Goal: Transaction & Acquisition: Purchase product/service

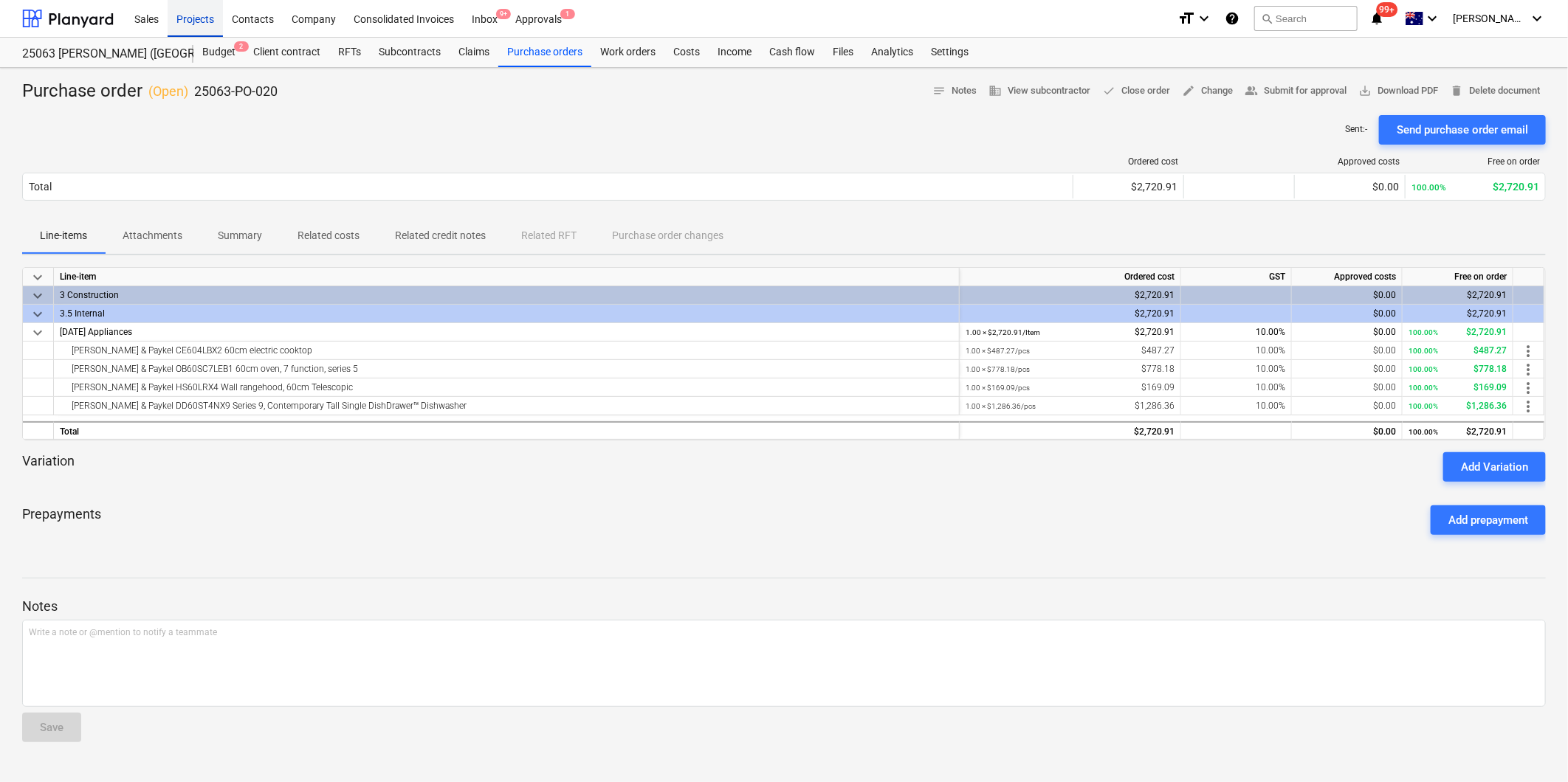
click at [187, 19] on div "Projects" at bounding box center [195, 18] width 56 height 38
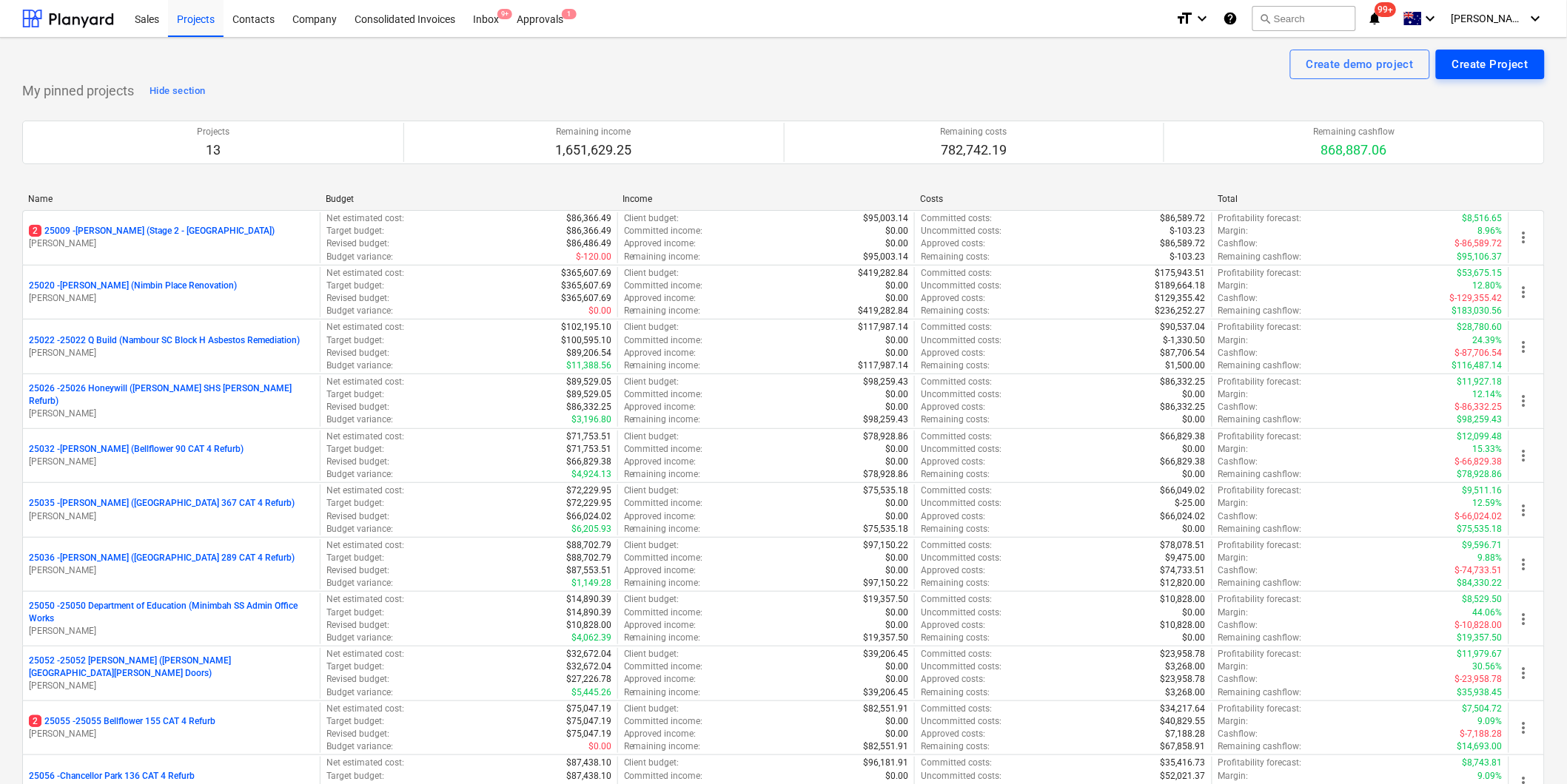
click at [1490, 59] on div "Create Project" at bounding box center [1490, 64] width 77 height 19
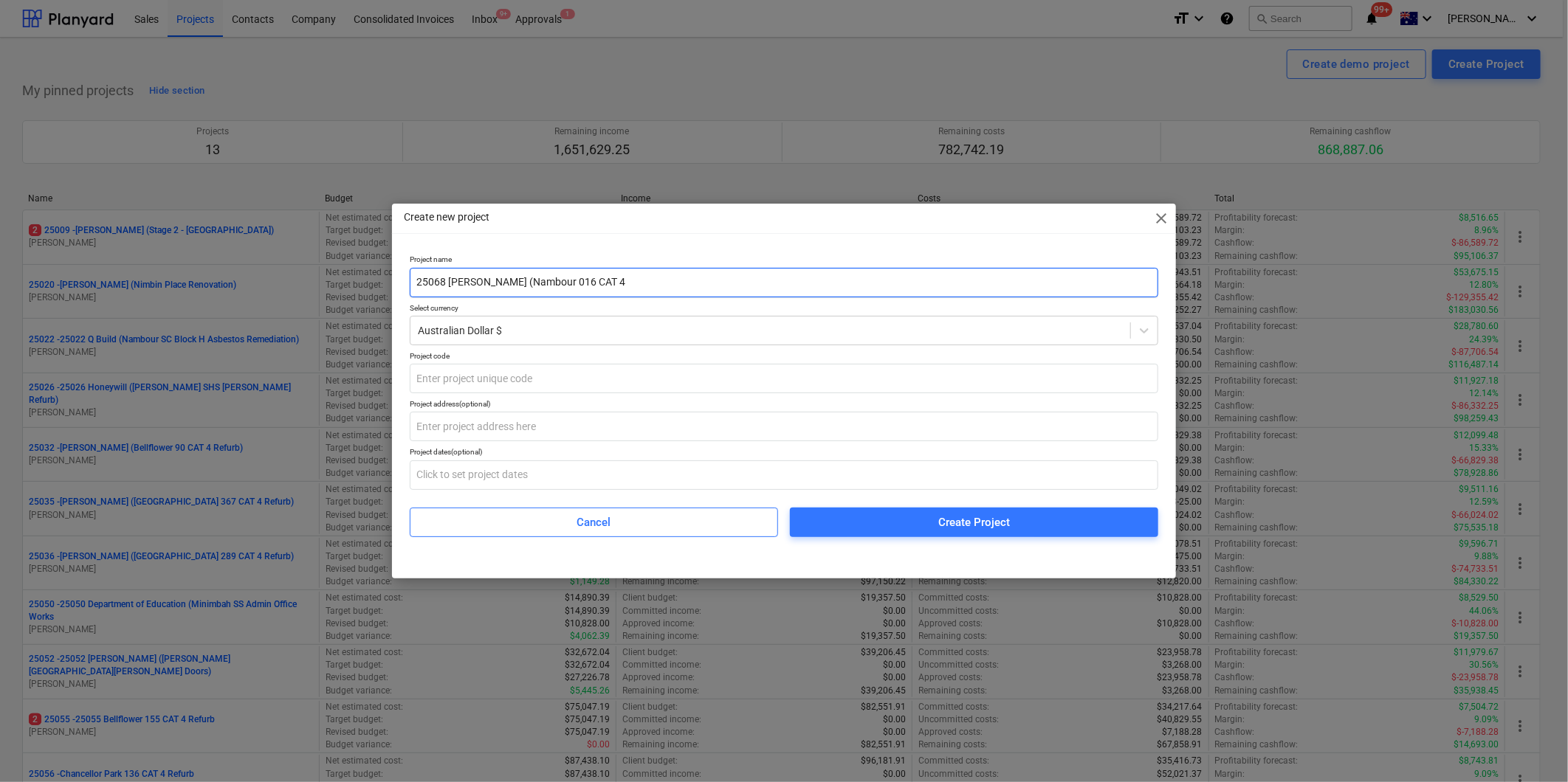
click at [636, 278] on input "25068 Keyton (Nambour 016 CAT 4" at bounding box center [784, 282] width 749 height 29
type input "25068 [PERSON_NAME] (Nambour 016 CAT 4)"
click at [439, 378] on input "text" at bounding box center [784, 378] width 749 height 29
type input "25068"
click at [533, 429] on input "text" at bounding box center [784, 426] width 749 height 29
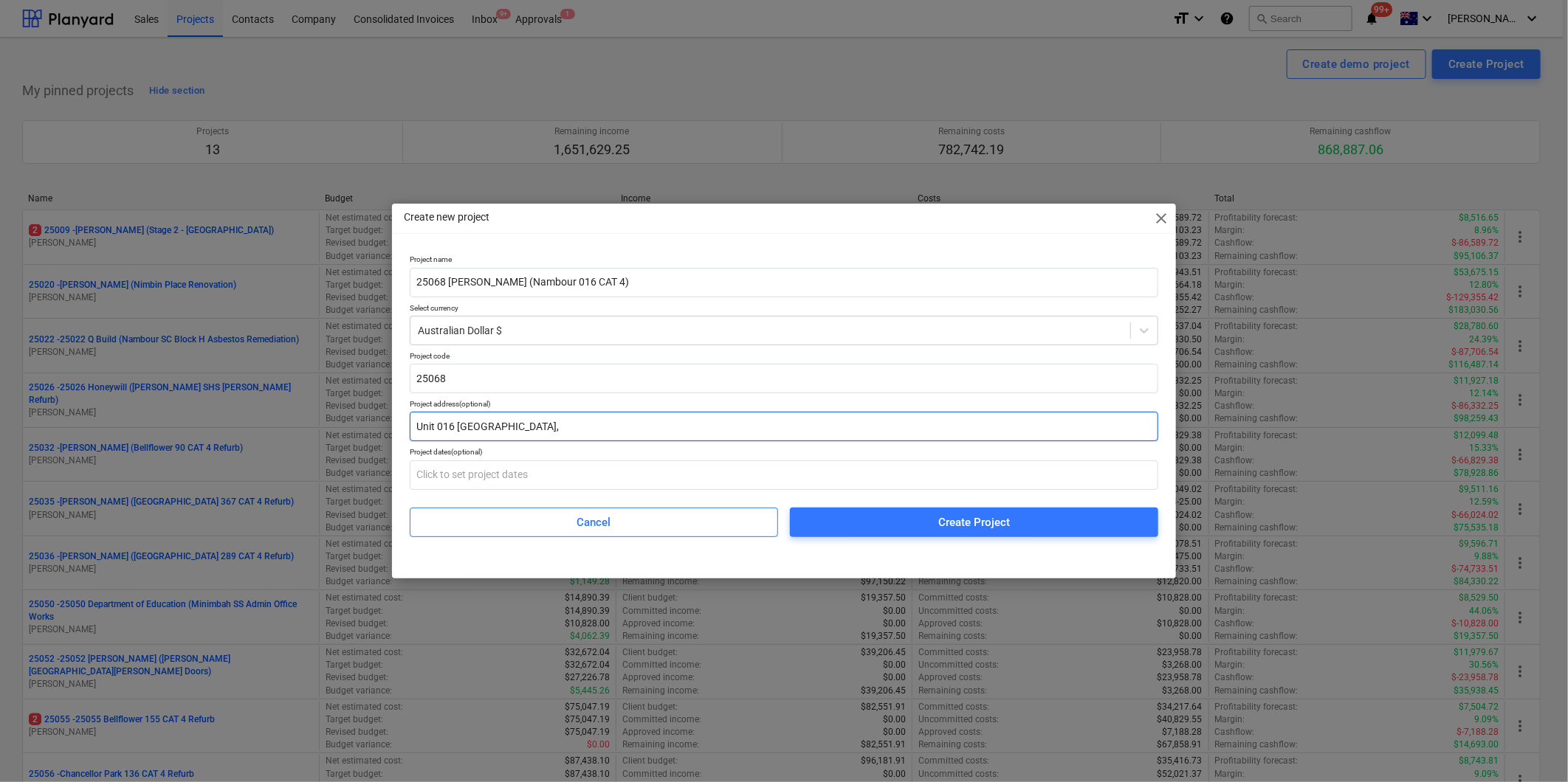
click at [456, 428] on input "Unit 016 Nambour Retirement Village," at bounding box center [784, 426] width 749 height 29
click at [638, 429] on input "Unit 016 Hibiscus Nambour Retirement Village," at bounding box center [784, 426] width 749 height 29
paste input "55 Carter Road, Nambour QLD"
click at [613, 430] on input "Unit 016 Hibiscus Nambour Retirement Village, 55 Carter Road, Nambour QLD" at bounding box center [784, 426] width 749 height 29
click at [805, 424] on input "Unit 016 Hibiscus Nambour Retirement Village, 55 Carter Road, Nambour QLD" at bounding box center [784, 426] width 749 height 29
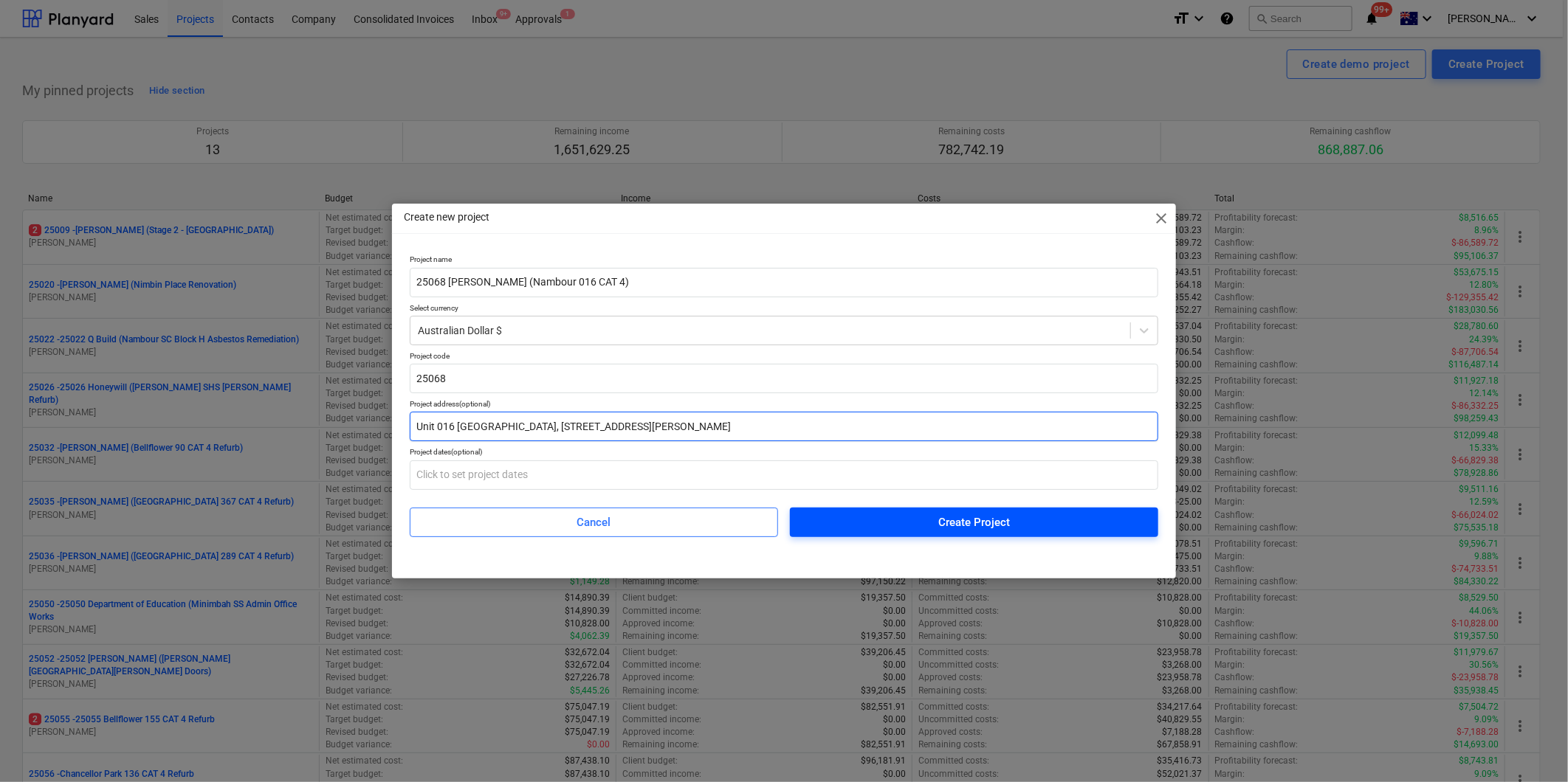
type input "Unit 016 Hibiscus Nambour Retirement Village, 55 Carter Road, Nambour QLD 4560"
click at [883, 518] on span "Create Project" at bounding box center [974, 522] width 333 height 19
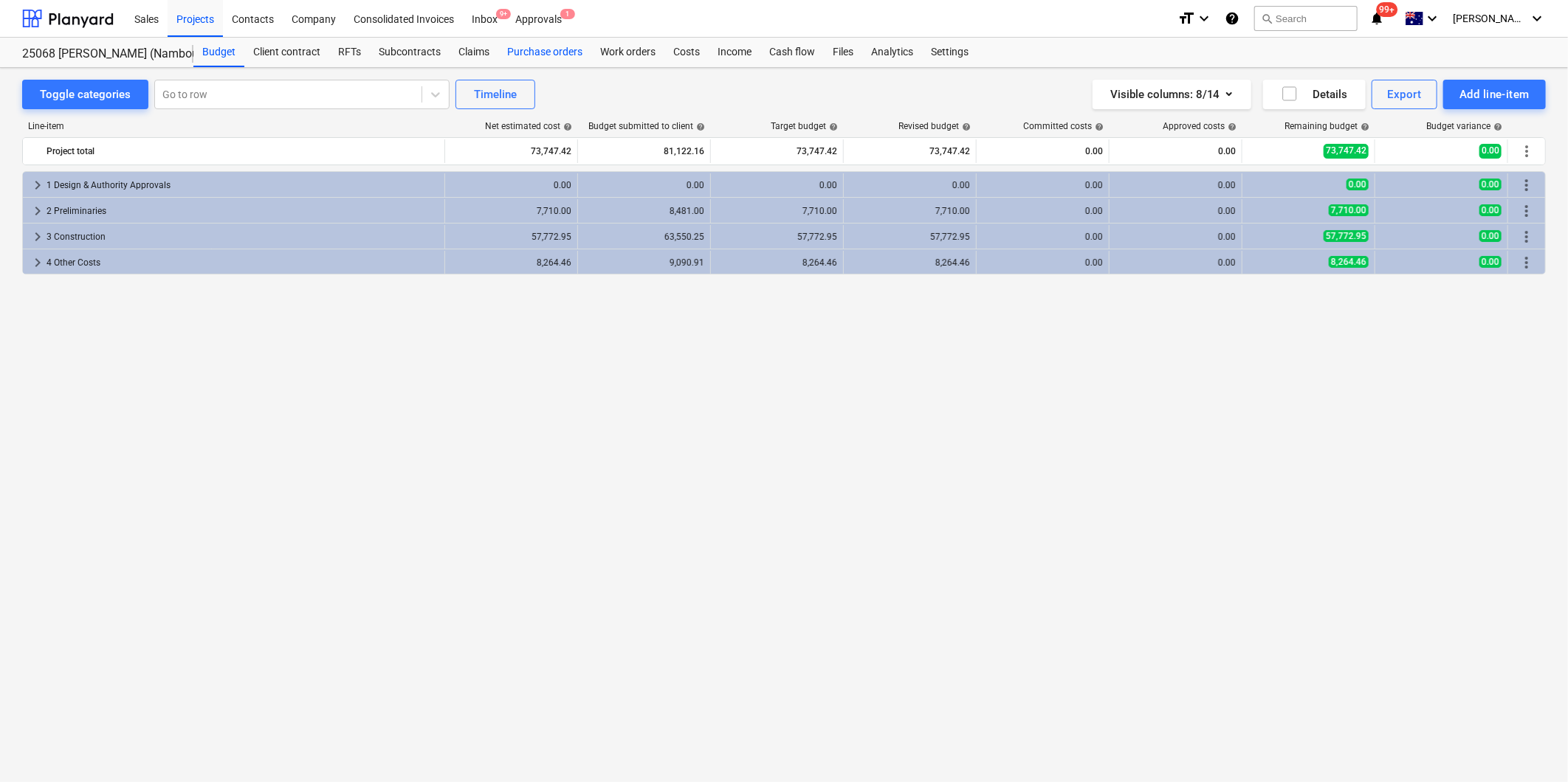
click at [554, 48] on div "Purchase orders" at bounding box center [545, 52] width 93 height 29
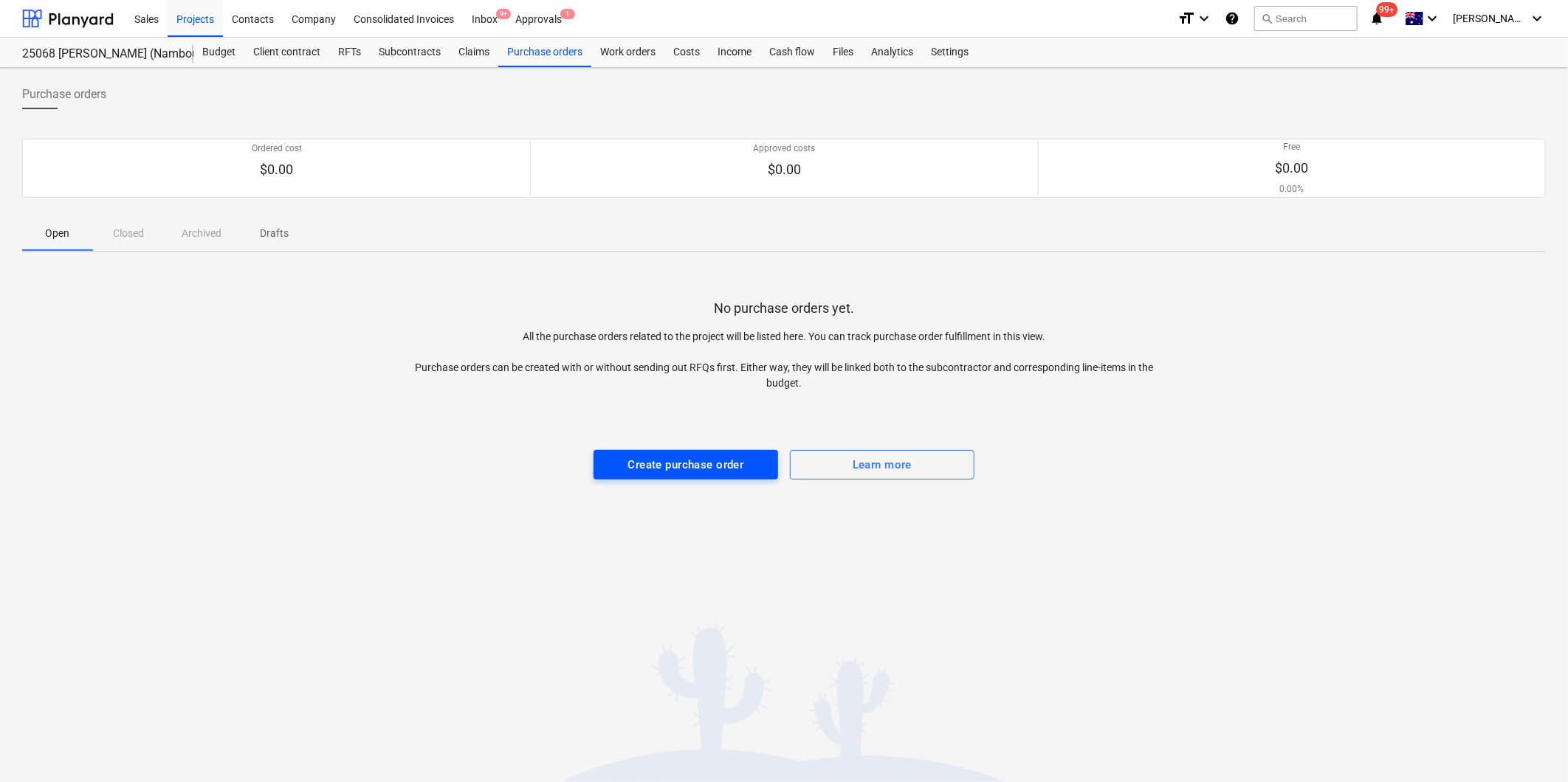
click at [719, 462] on div "Create purchase order" at bounding box center [685, 465] width 116 height 19
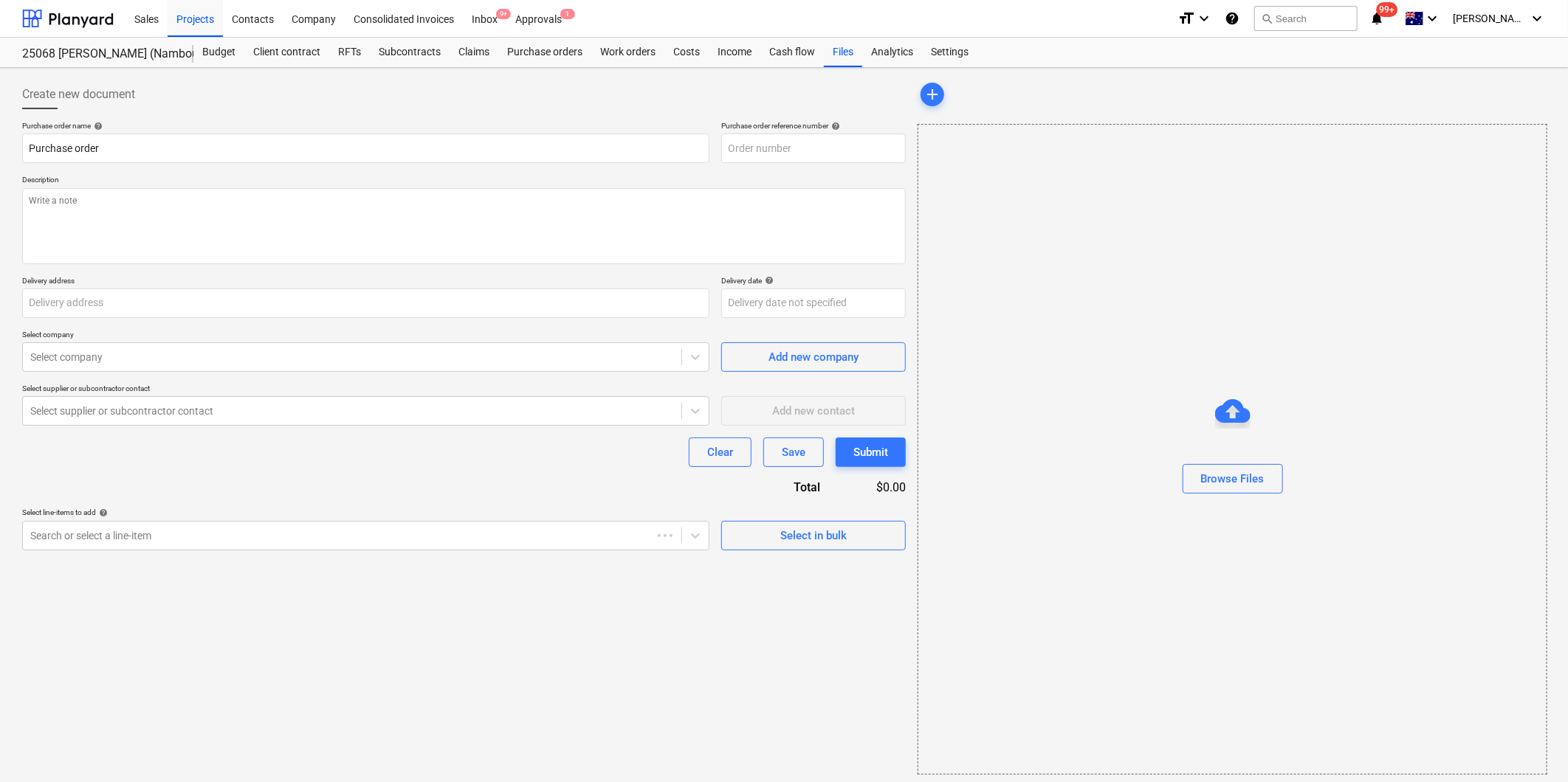
type textarea "x"
type input "Unit 016 Hibiscus Nambour Retirement Village, 55 Carter Road, Nambour QLD 4560"
click at [131, 359] on div at bounding box center [350, 357] width 641 height 15
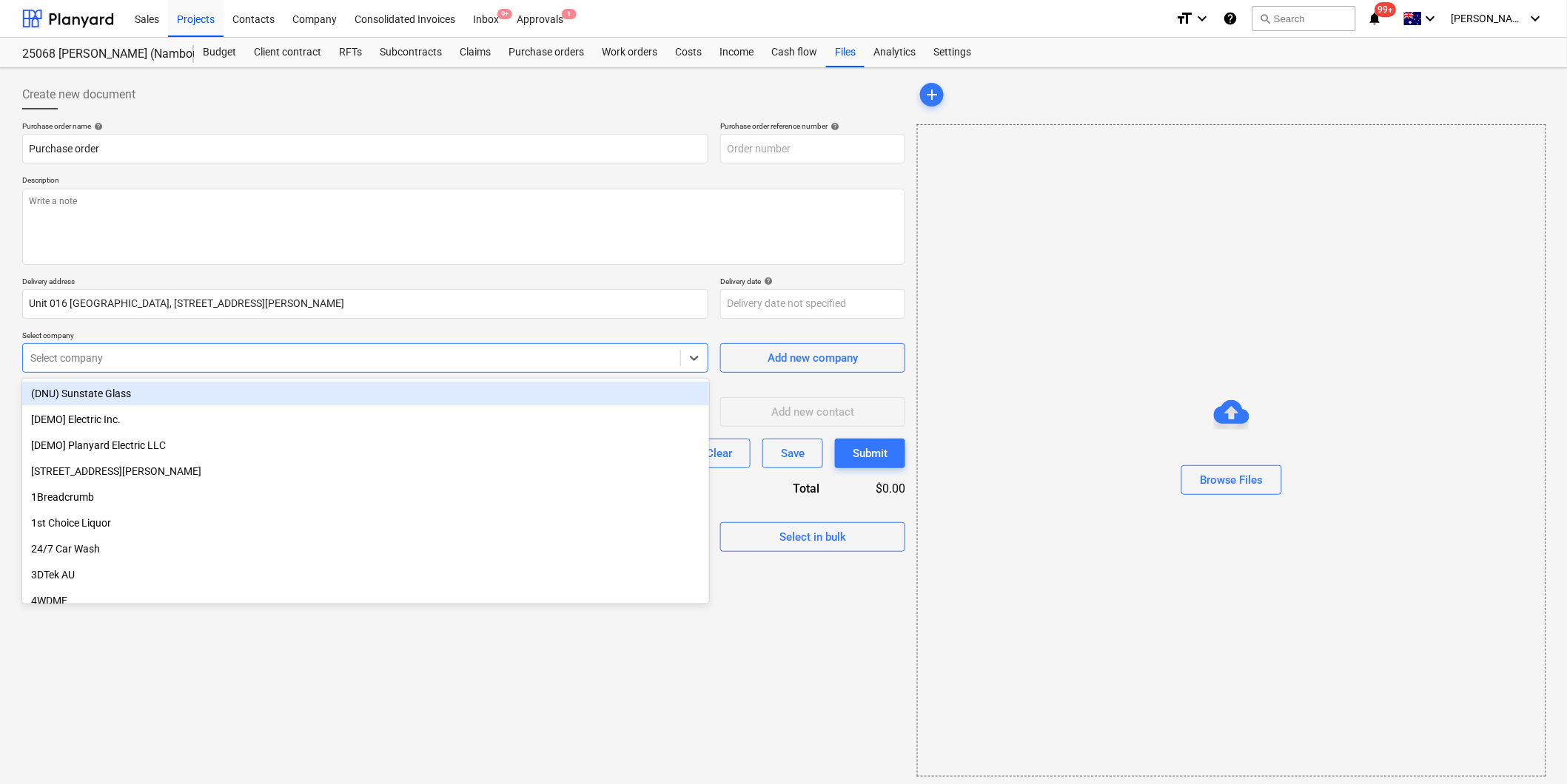
type textarea "x"
type input "25068-PO-001"
type textarea "x"
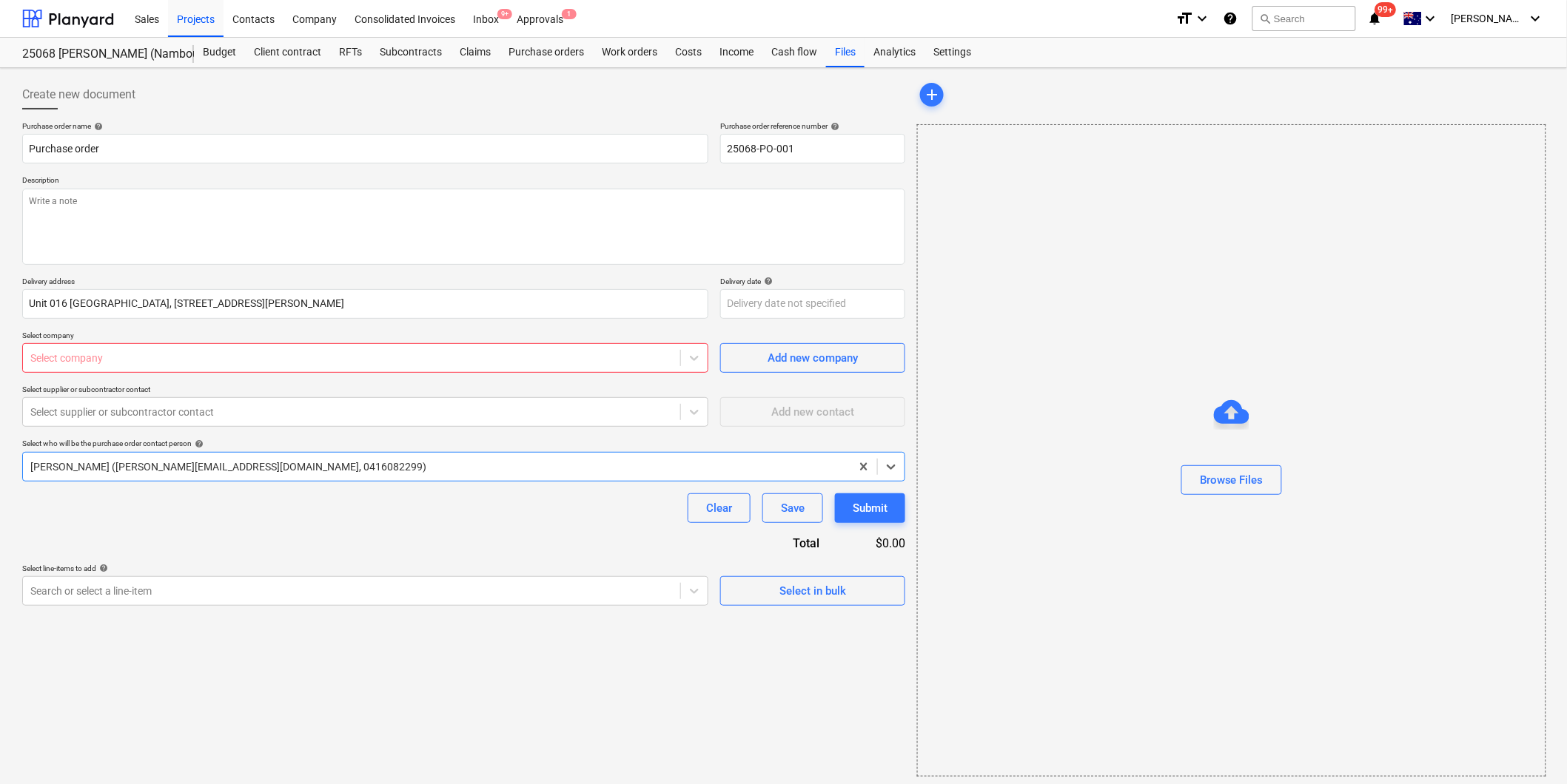
click at [132, 360] on div at bounding box center [351, 358] width 642 height 15
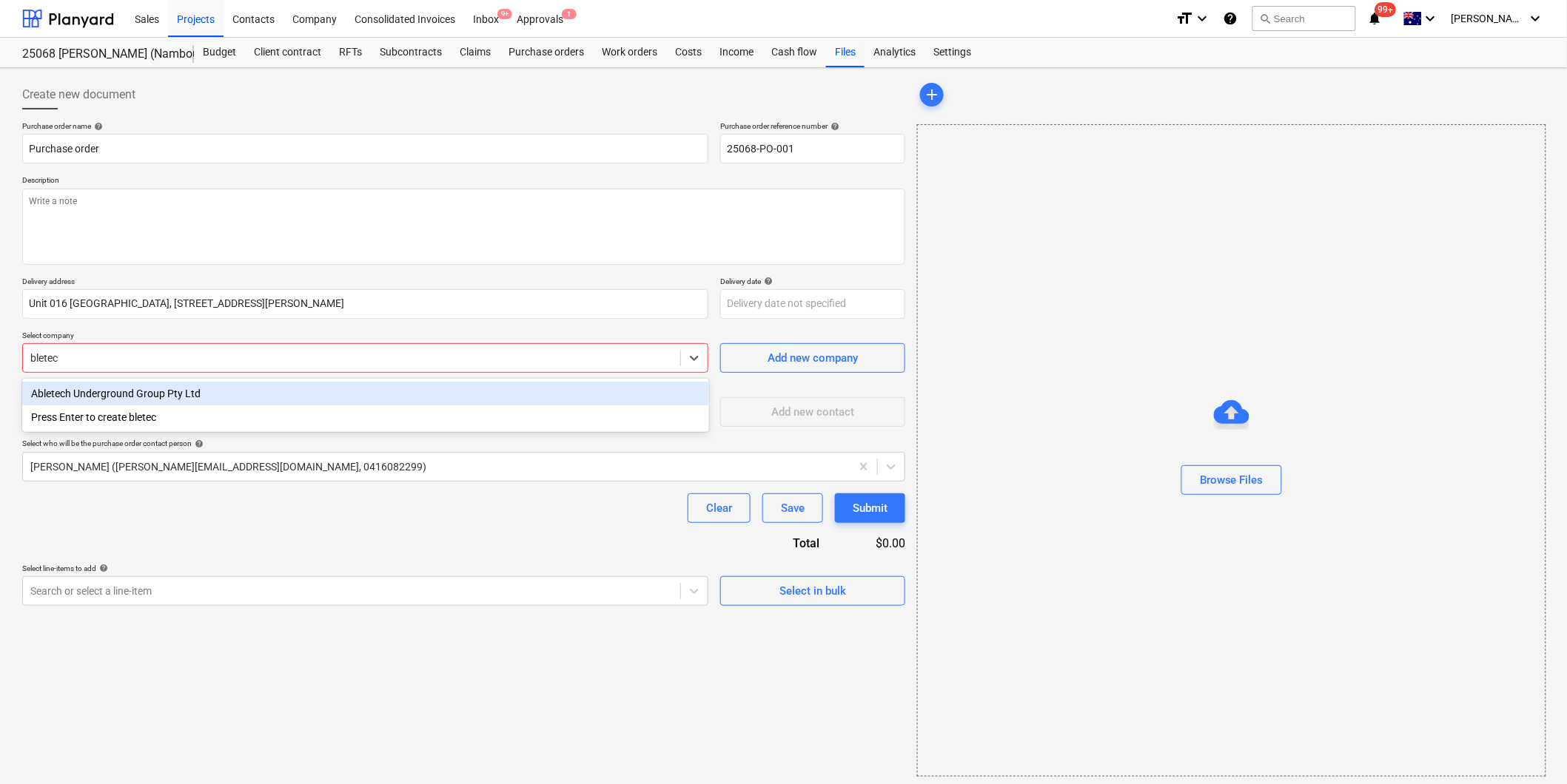
type input "bletech"
click at [59, 392] on div "Abletech Underground Group Pty Ltd" at bounding box center [366, 394] width 687 height 24
type textarea "x"
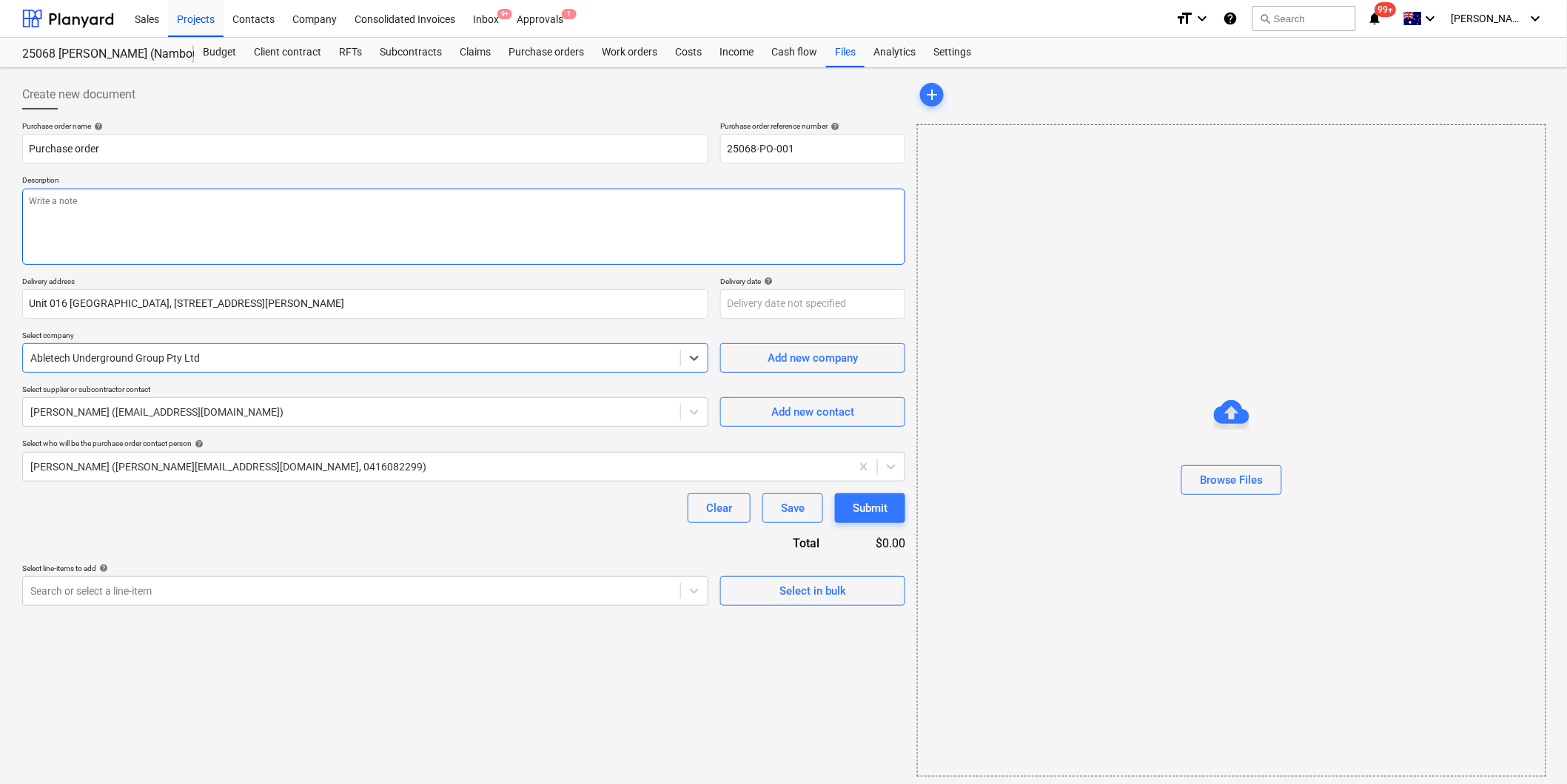
click at [68, 204] on textarea at bounding box center [464, 226] width 883 height 77
type textarea "x"
type textarea "P"
type textarea "x"
type textarea "Pa"
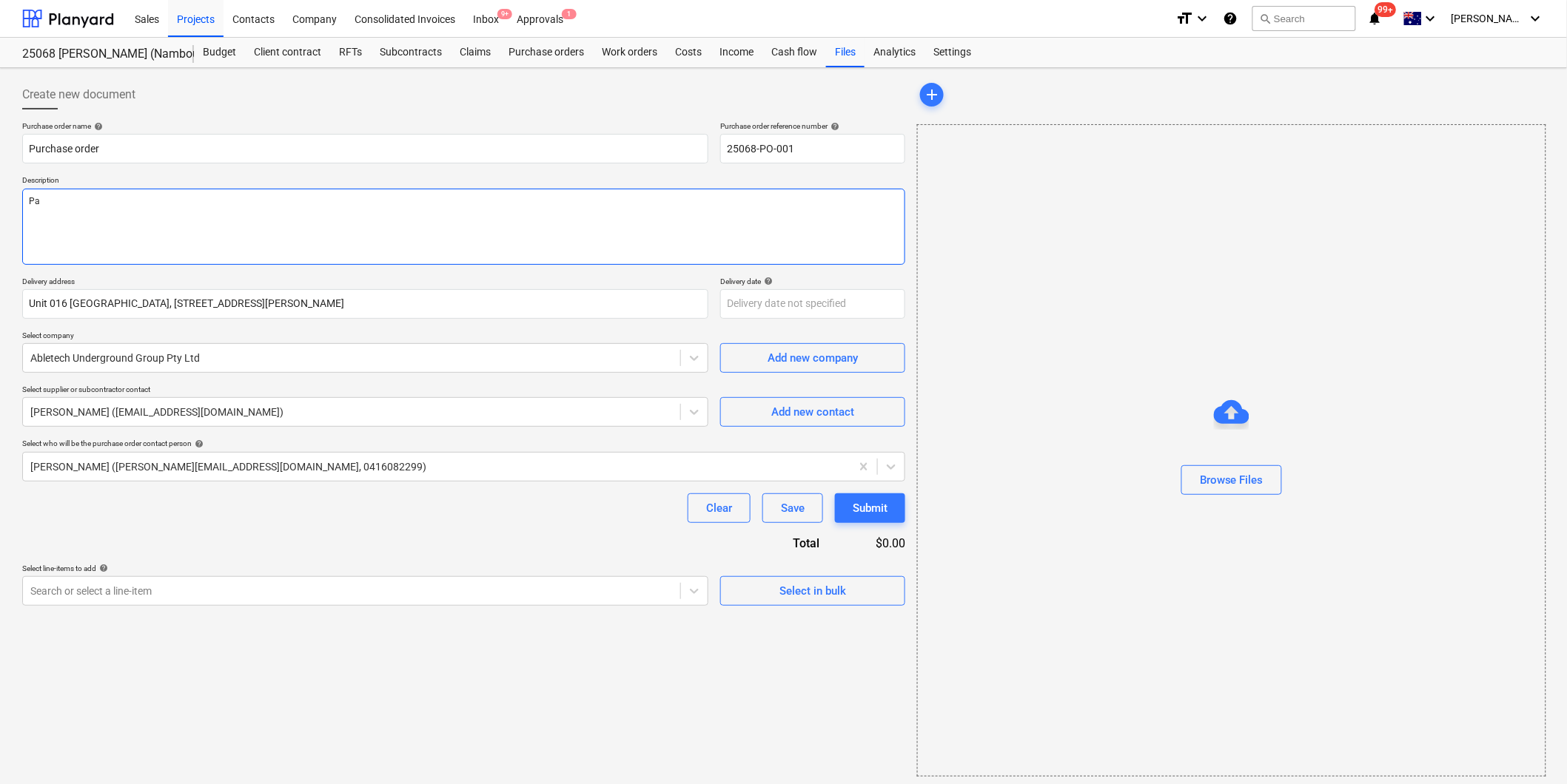
type textarea "x"
type textarea "Pay"
type textarea "x"
type textarea "Paym"
type textarea "x"
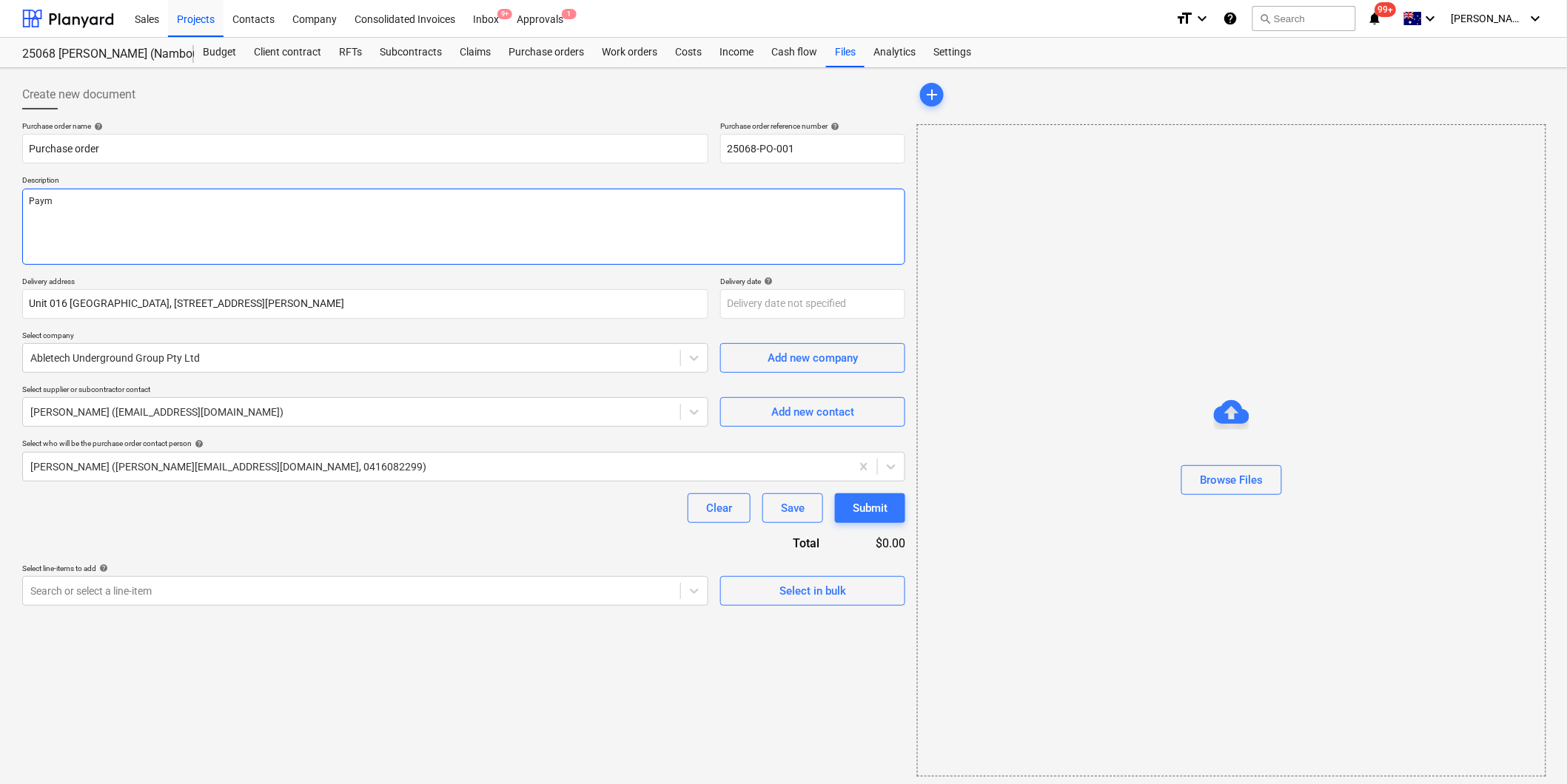
type textarea "Payme"
type textarea "x"
type textarea "Paymen"
type textarea "x"
type textarea "Payment"
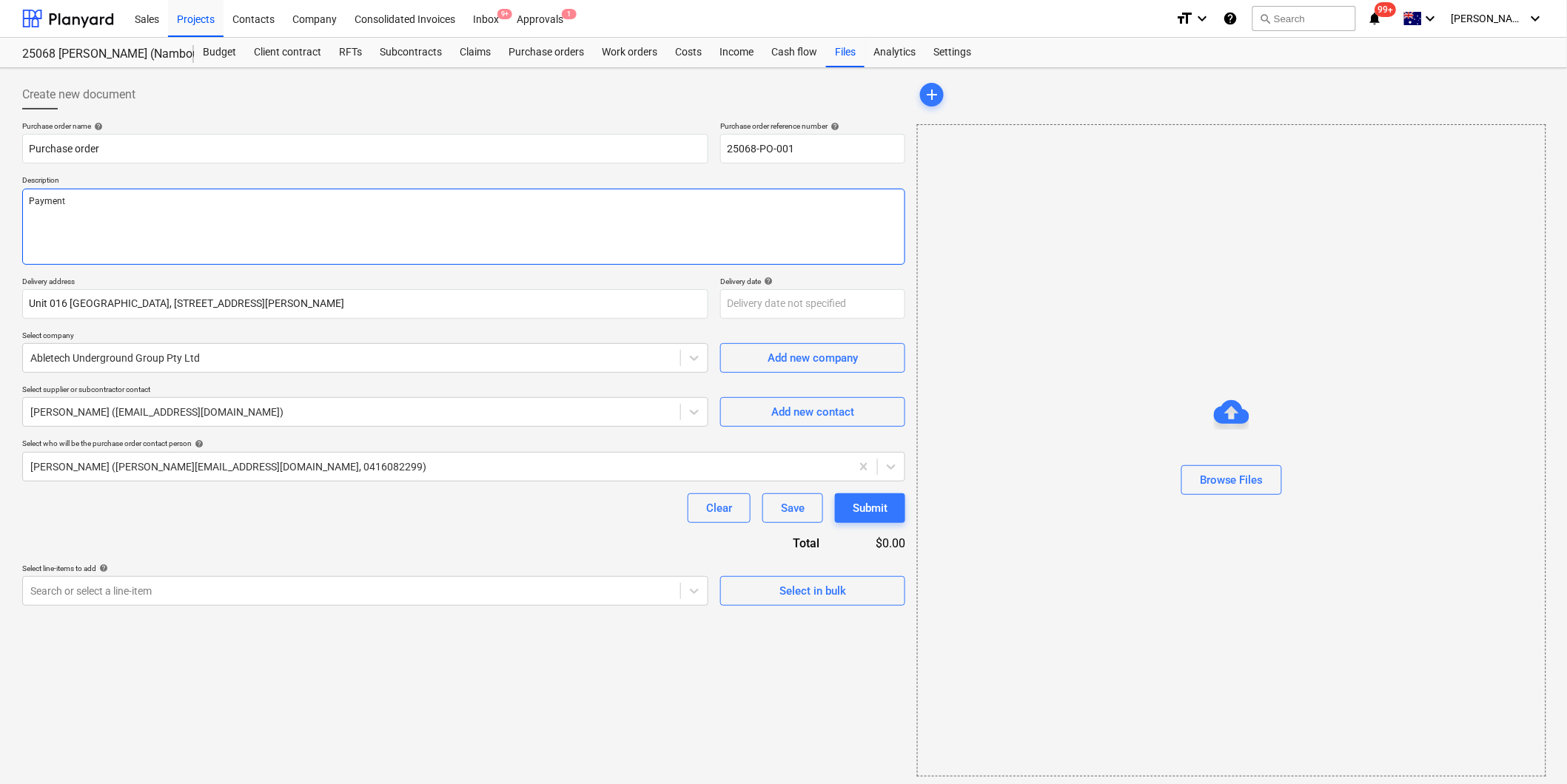
type textarea "x"
type textarea "Payment T"
type textarea "x"
type textarea "Payment Te"
type textarea "x"
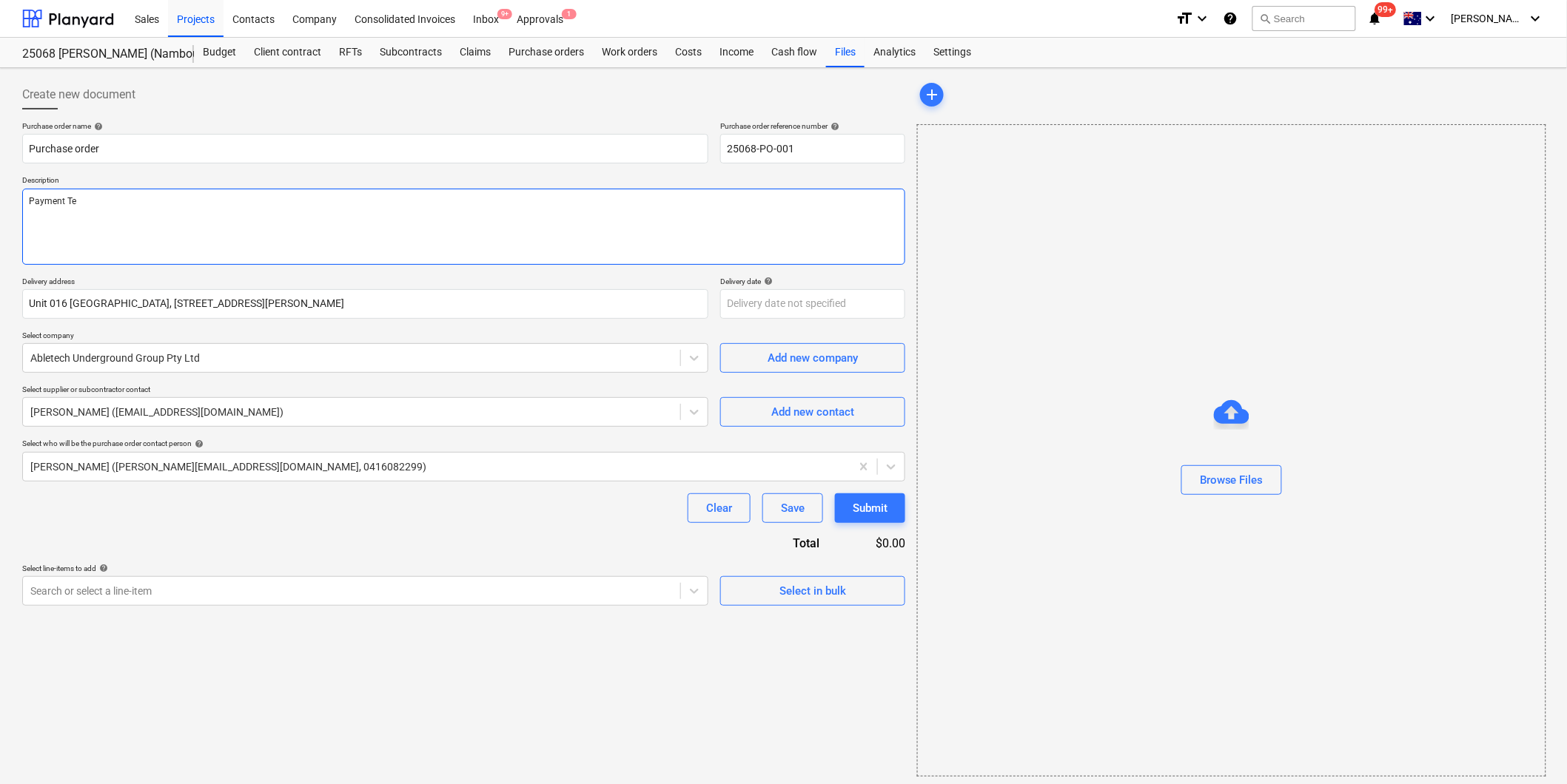
type textarea "Payment Ter"
type textarea "x"
type textarea "Payment Term"
type textarea "x"
type textarea "Payment Terms"
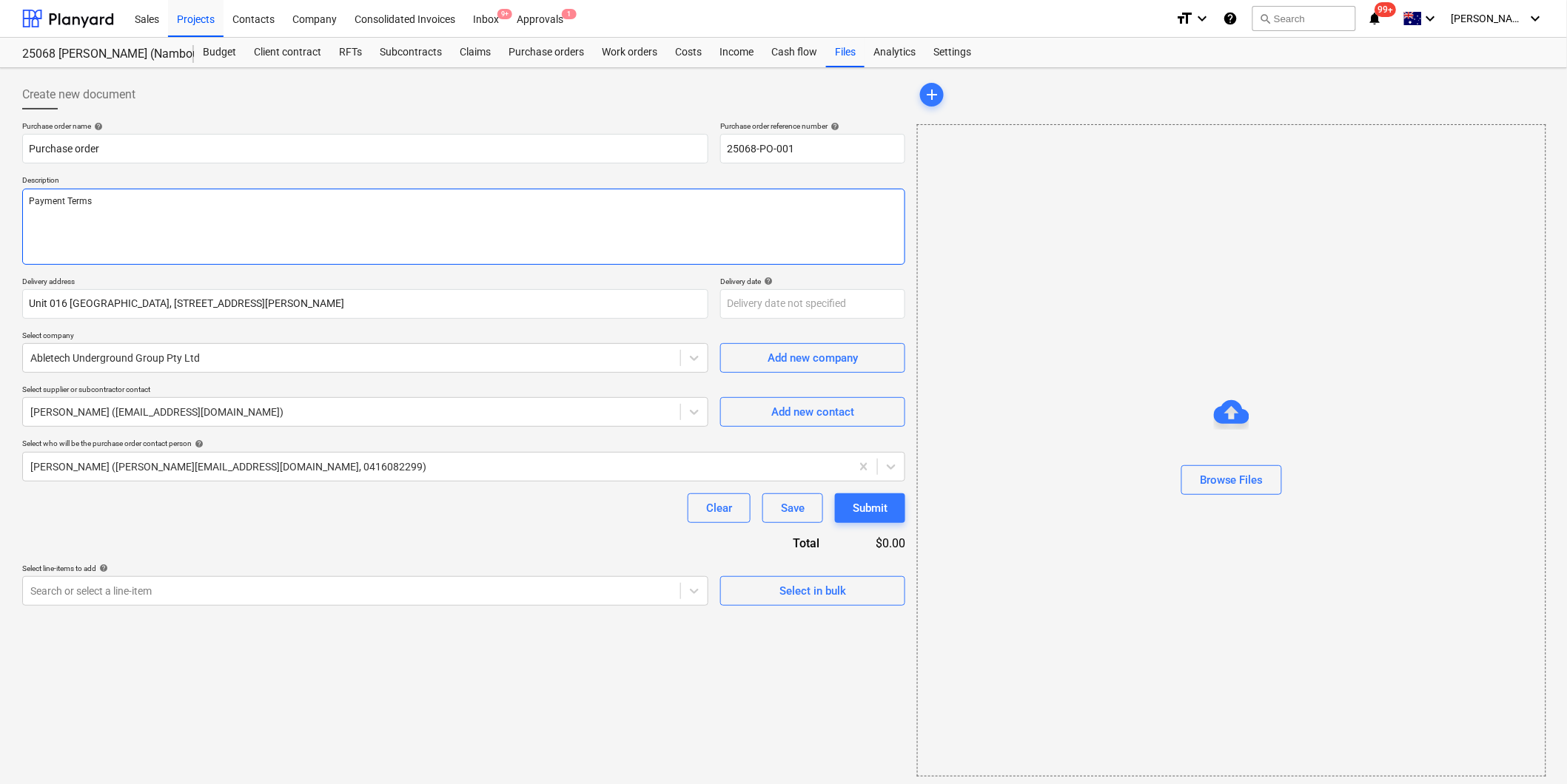
type textarea "x"
type textarea "Payment Terms:"
type textarea "x"
type textarea "Payment Terms: 1"
type textarea "x"
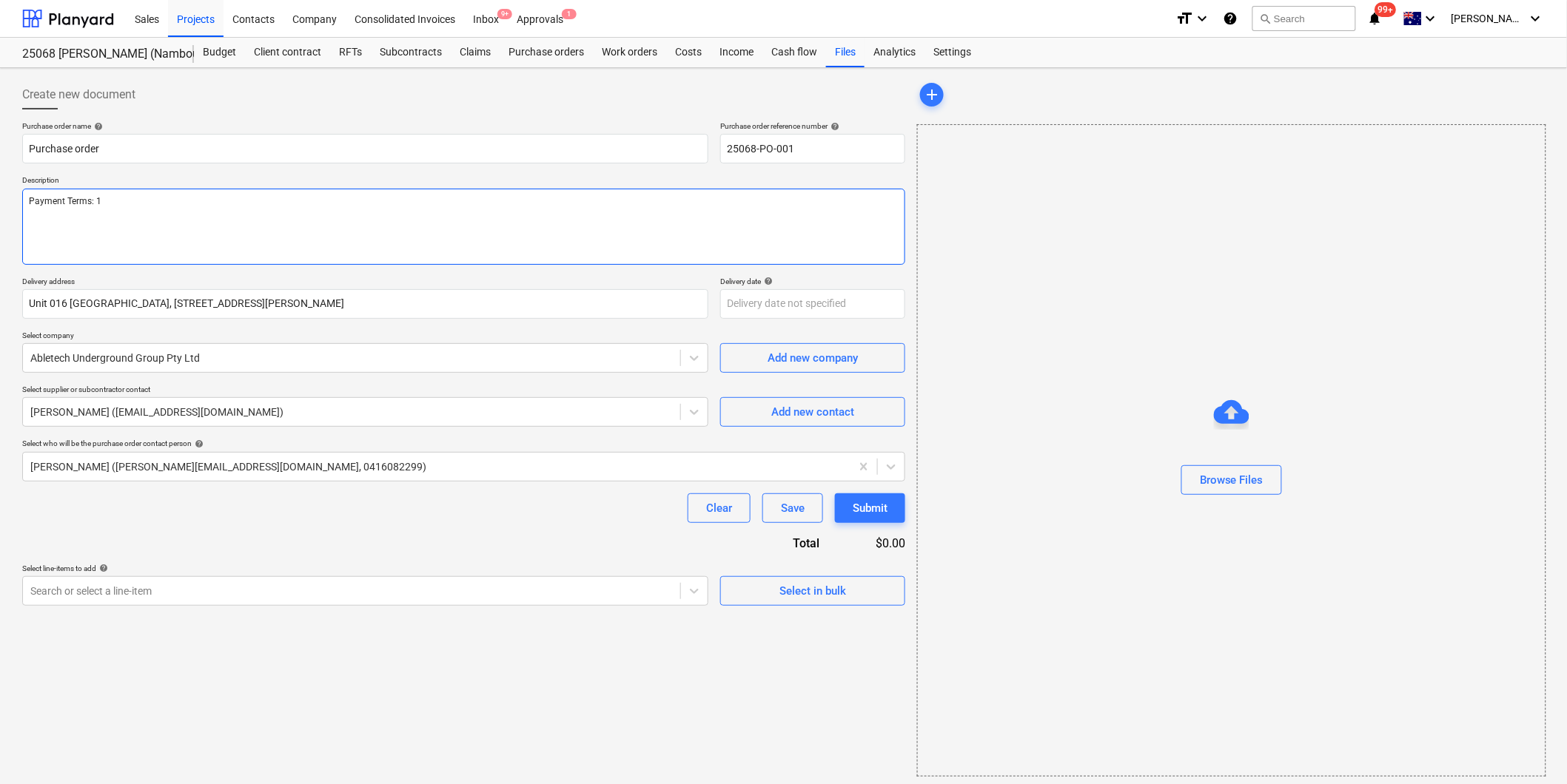
type textarea "Payment Terms: 14"
type textarea "x"
type textarea "Payment Terms: 14"
type textarea "x"
type textarea "Payment Terms: 14 d"
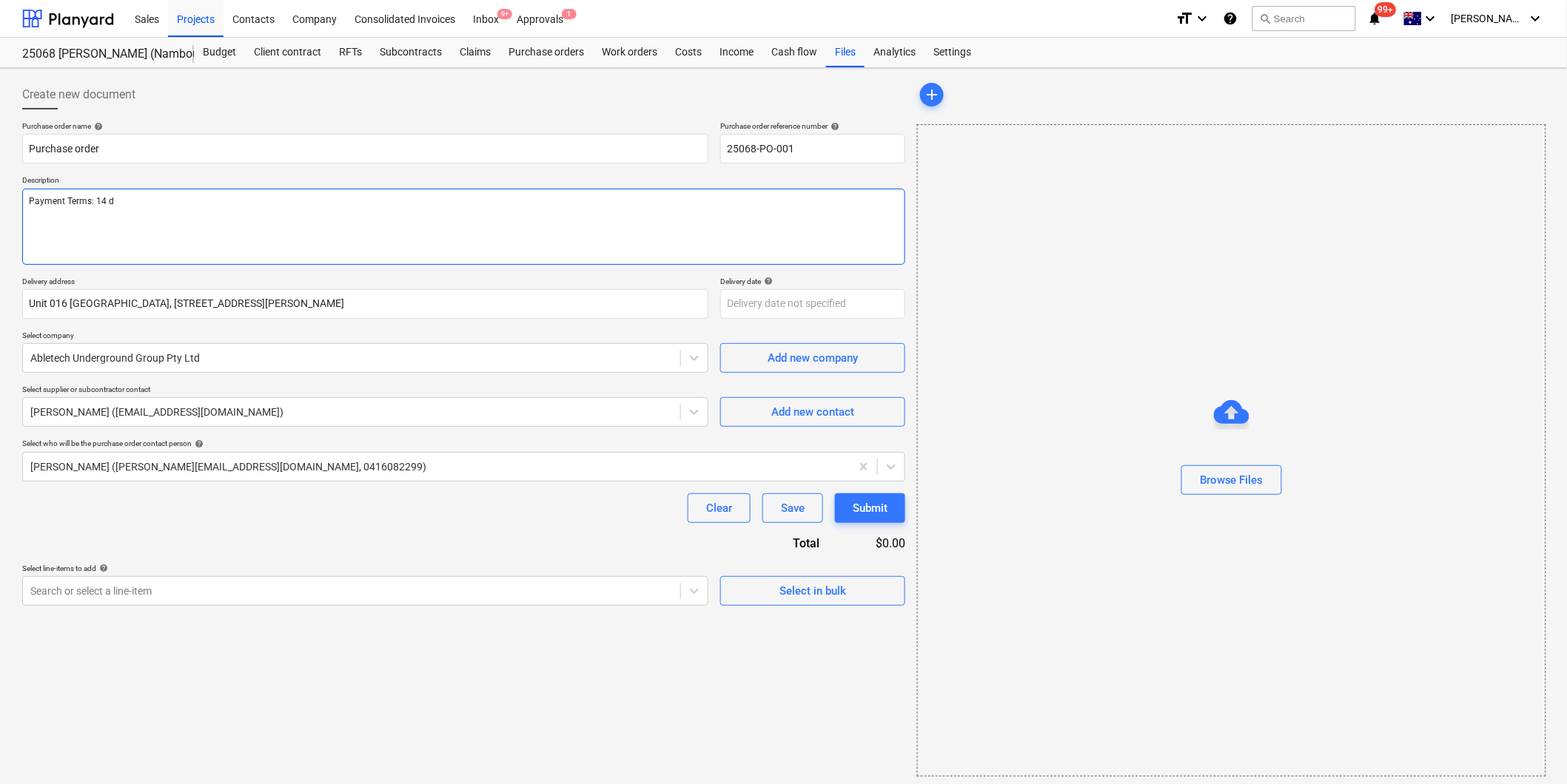
type textarea "x"
type textarea "Payment Terms: 14 da"
type textarea "x"
type textarea "Payment Terms: 14 days"
type textarea "x"
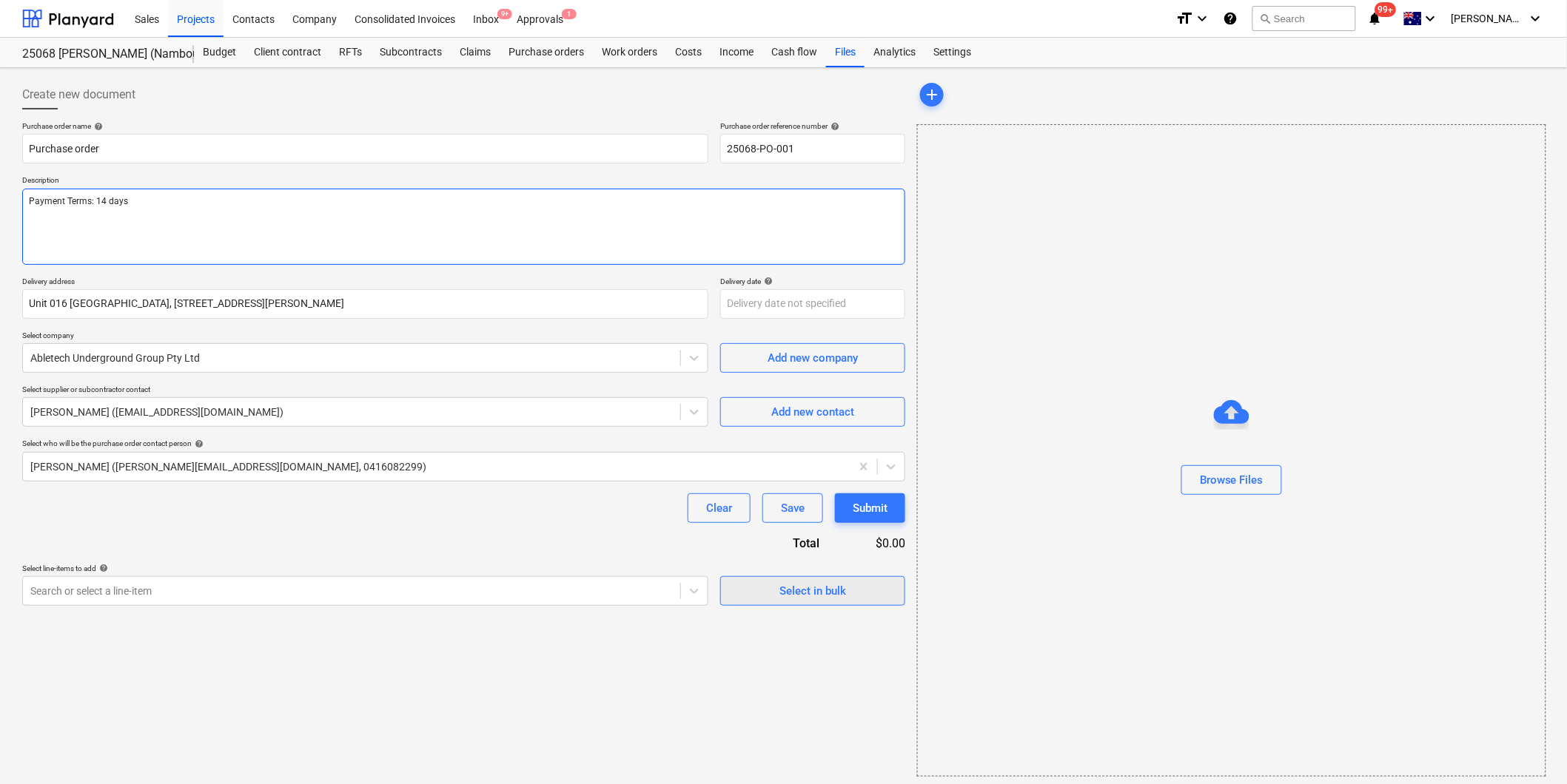
type textarea "Payment Terms: 14 days"
click at [815, 591] on div "Select in bulk" at bounding box center [812, 591] width 66 height 19
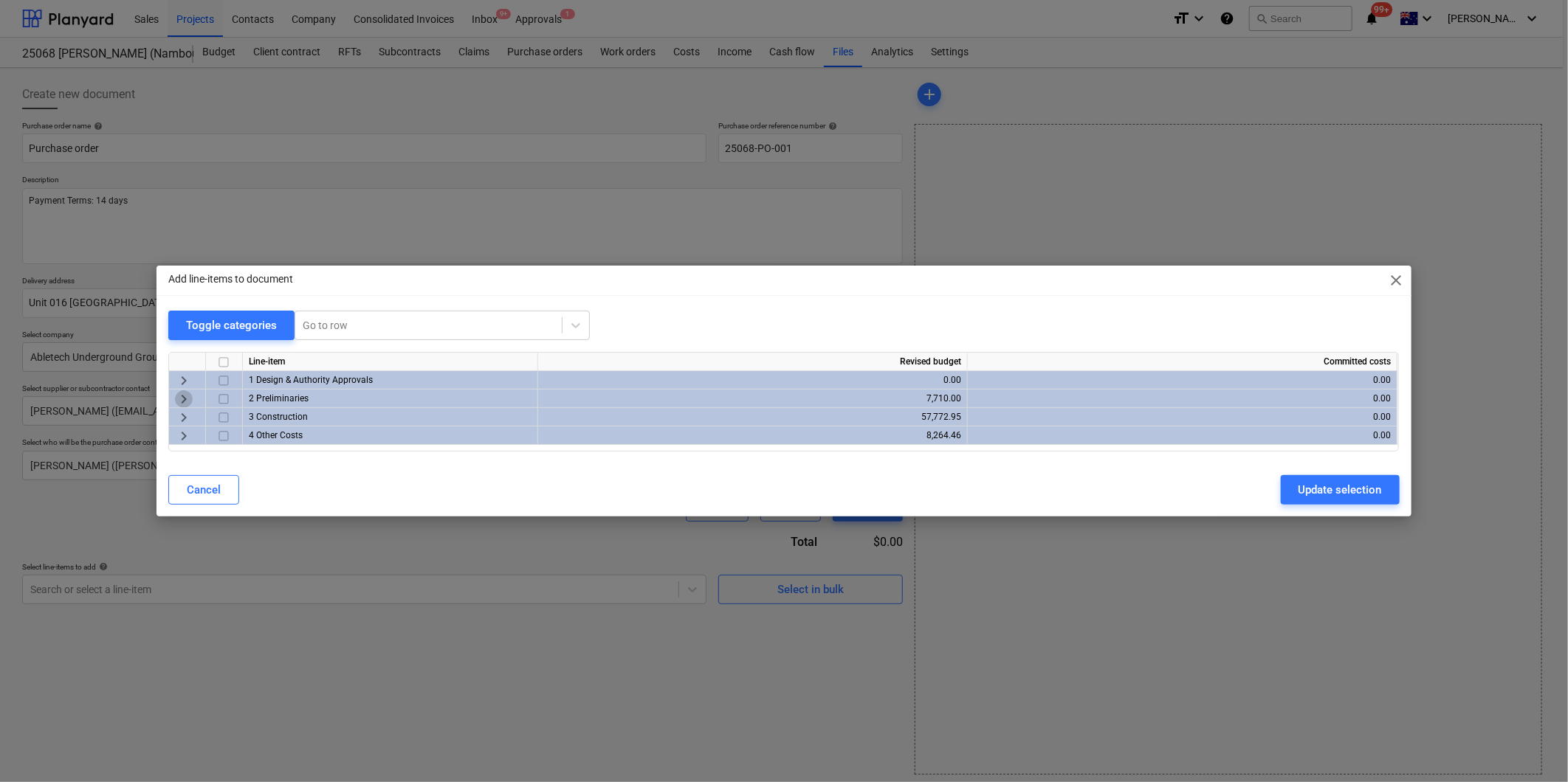
click at [178, 394] on span "keyboard_arrow_right" at bounding box center [184, 399] width 18 height 18
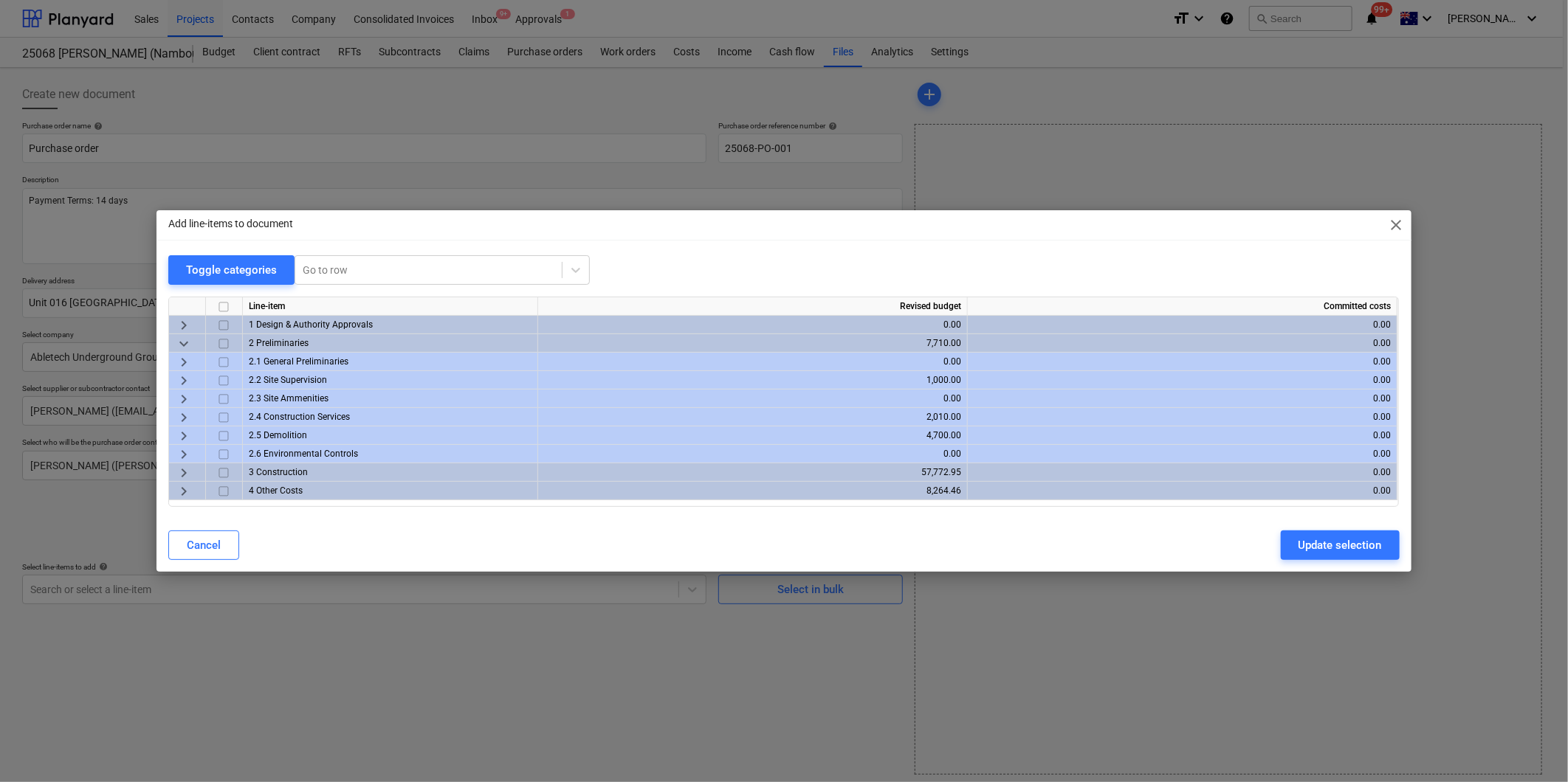
click at [182, 416] on span "keyboard_arrow_right" at bounding box center [184, 418] width 18 height 18
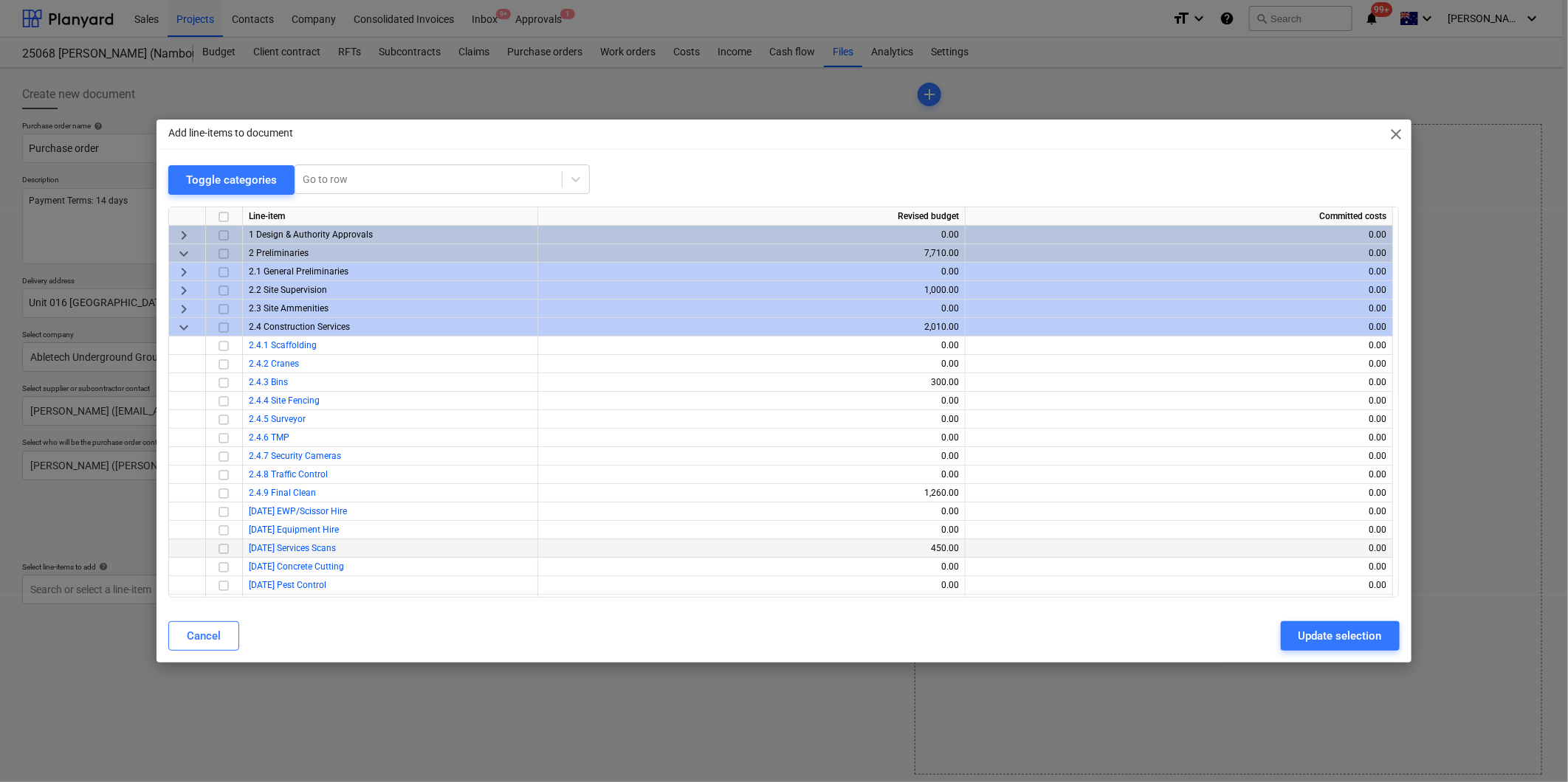
click at [226, 547] on input "checkbox" at bounding box center [223, 549] width 18 height 18
click at [1333, 635] on div "Update selection" at bounding box center [1340, 636] width 83 height 19
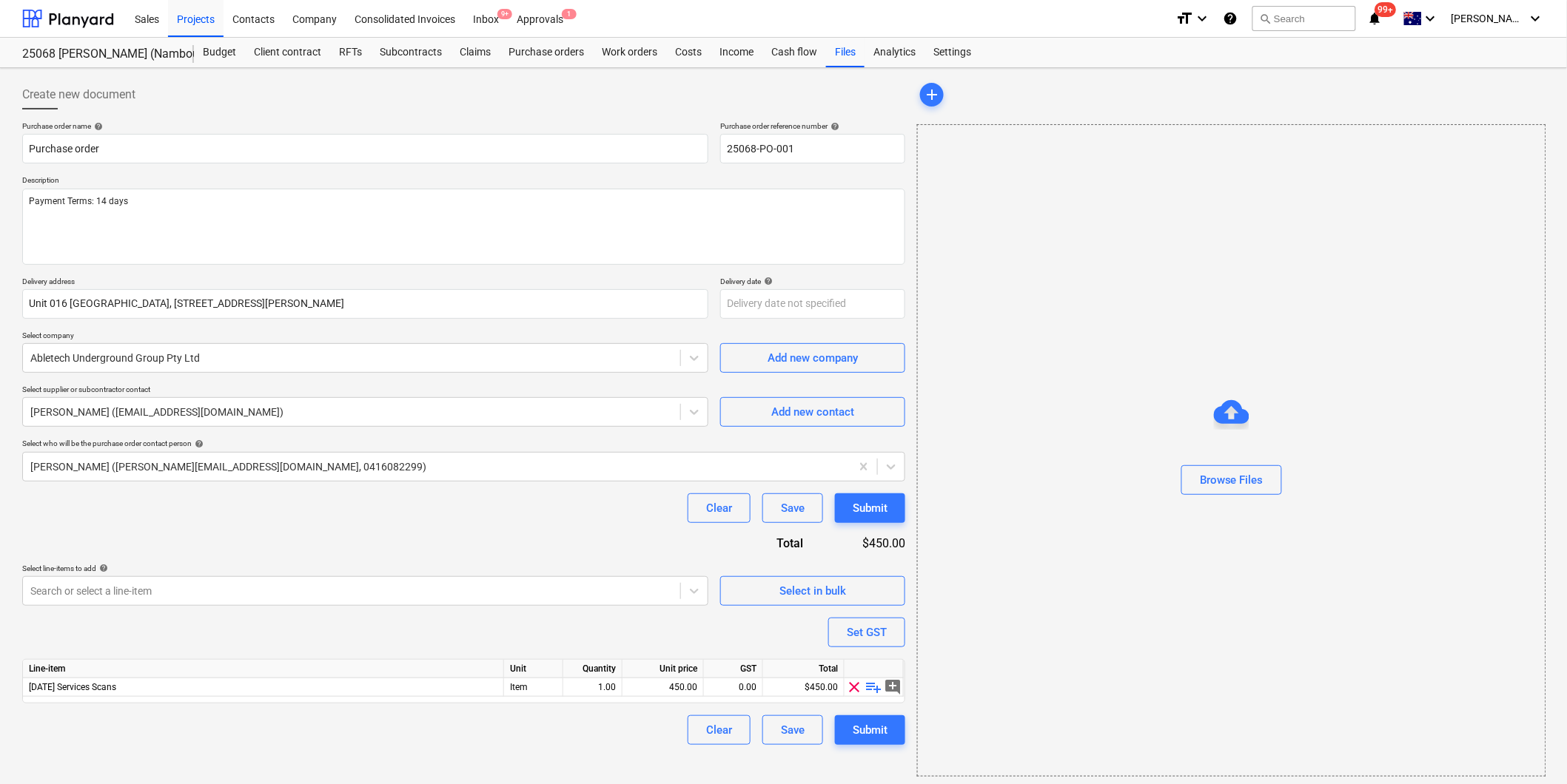
scroll to position [4, 0]
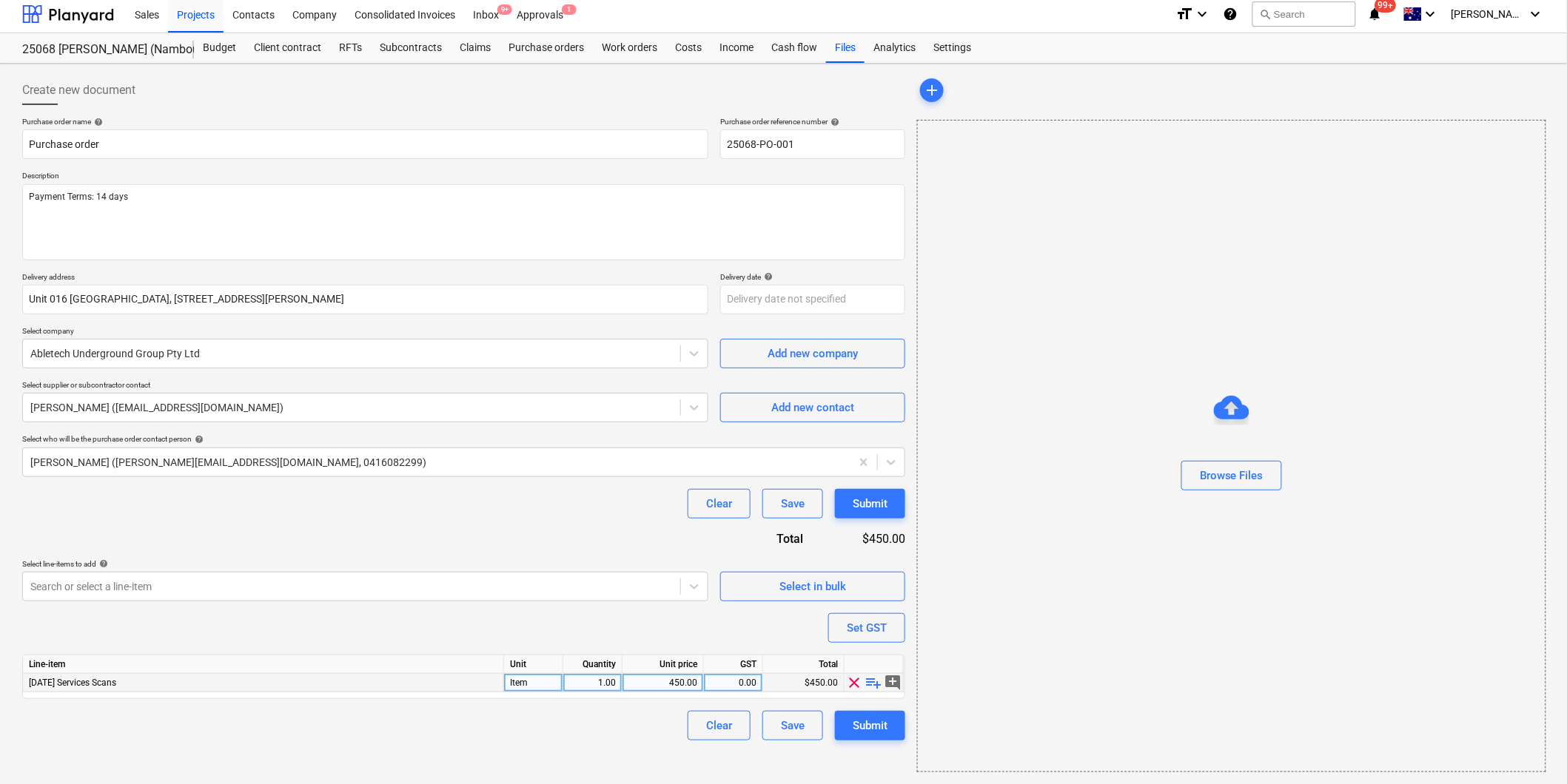
click at [877, 683] on span "playlist_add" at bounding box center [874, 683] width 18 height 18
type textarea "x"
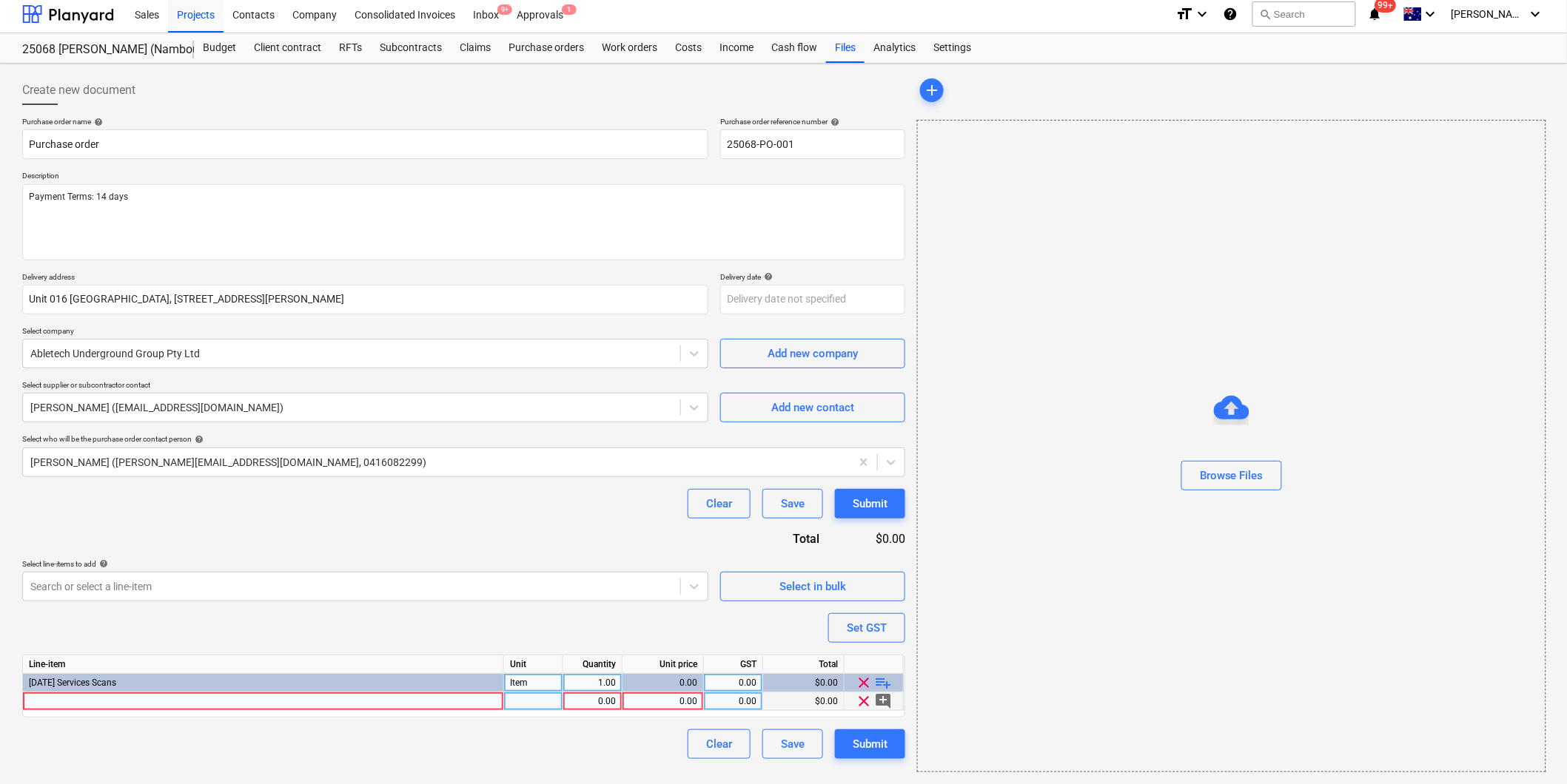
click at [353, 694] on div at bounding box center [263, 702] width 481 height 19
type input "R"
type input "Keyton Retirement Unit Scan & Report"
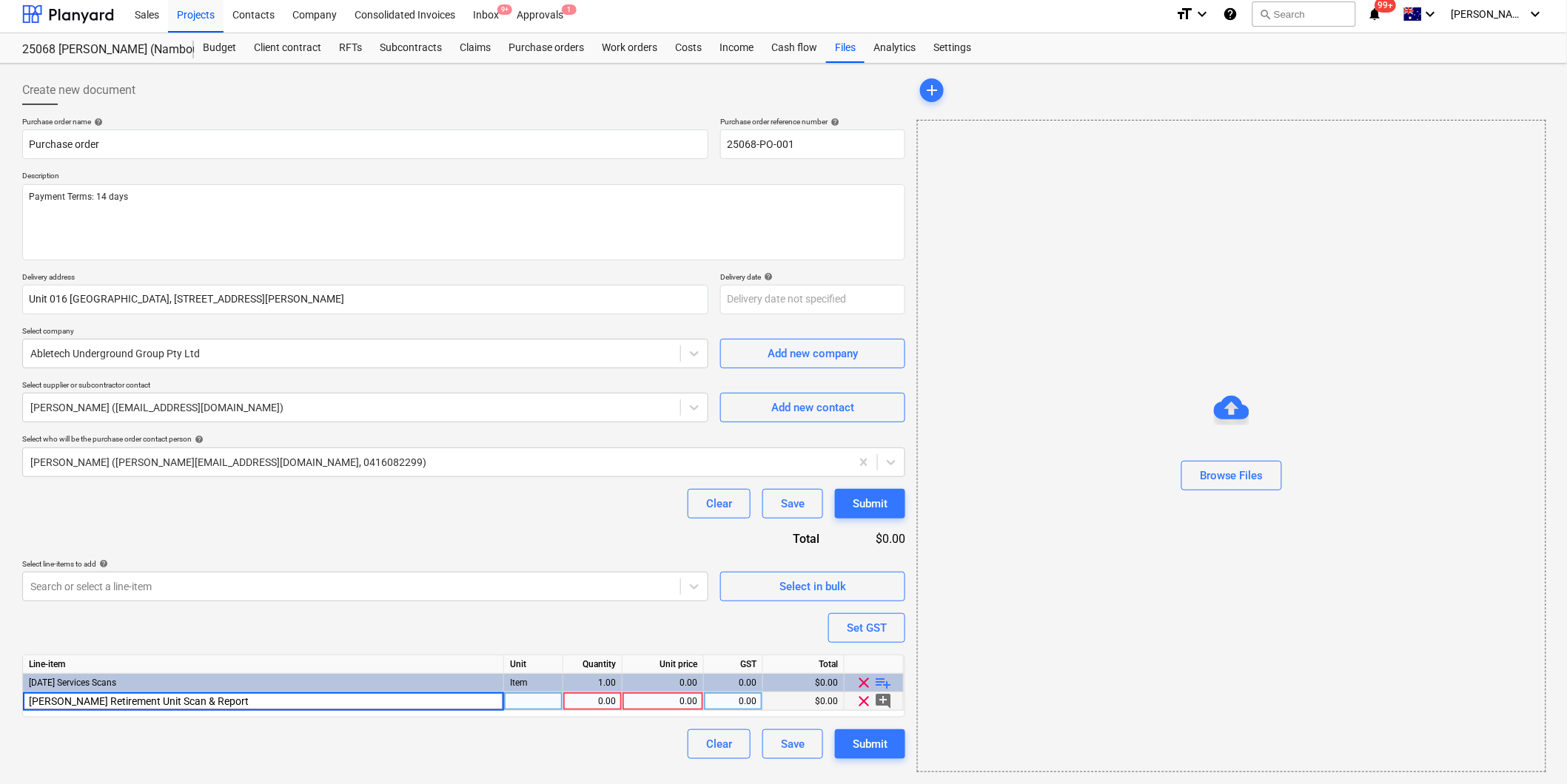
type textarea "x"
click at [603, 701] on div "0.00" at bounding box center [593, 702] width 46 height 19
click at [689, 701] on div "0.00" at bounding box center [663, 702] width 69 height 19
type input "450"
type textarea "x"
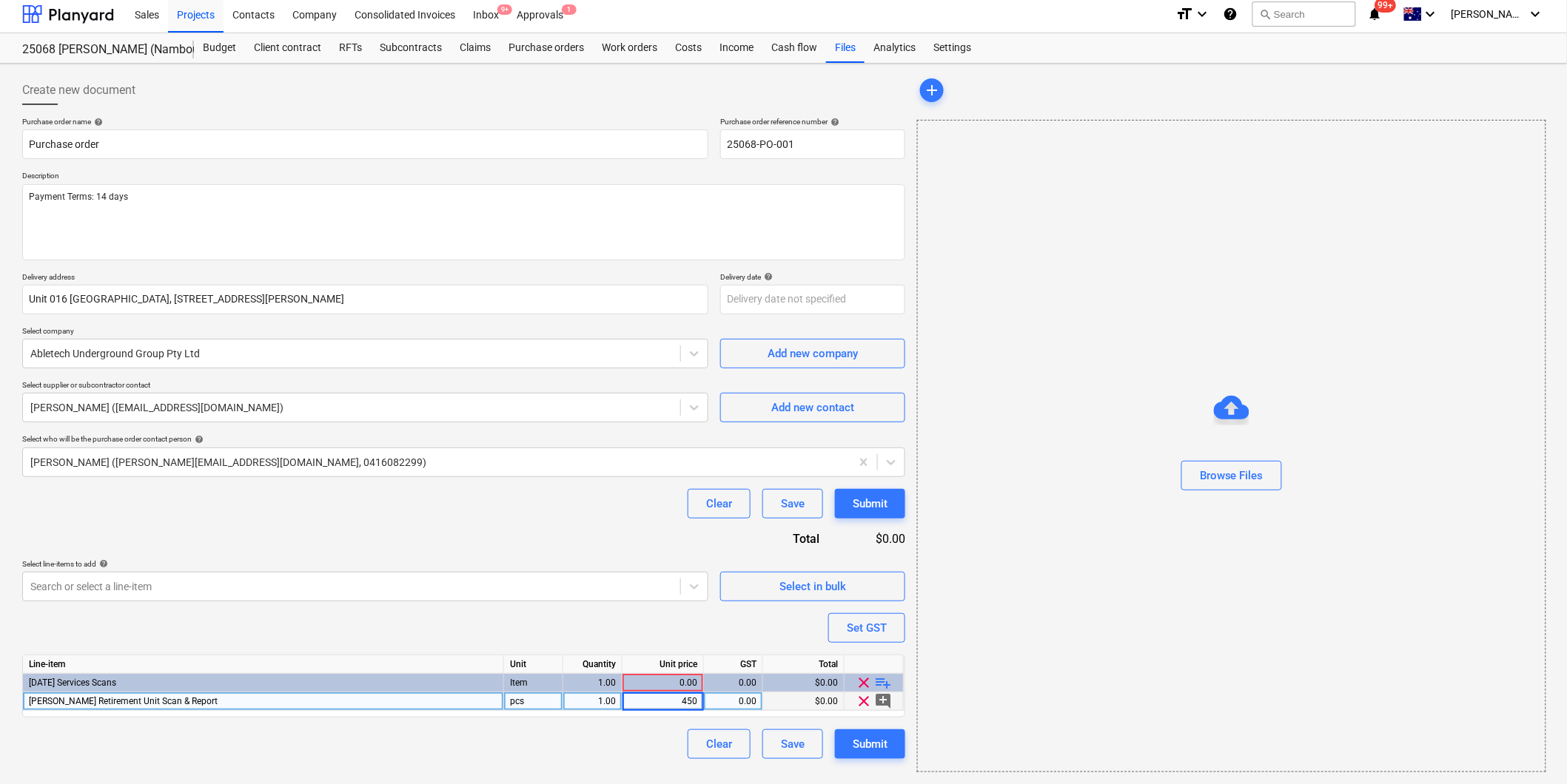
click at [716, 704] on div "0.00" at bounding box center [733, 702] width 46 height 19
type input "10"
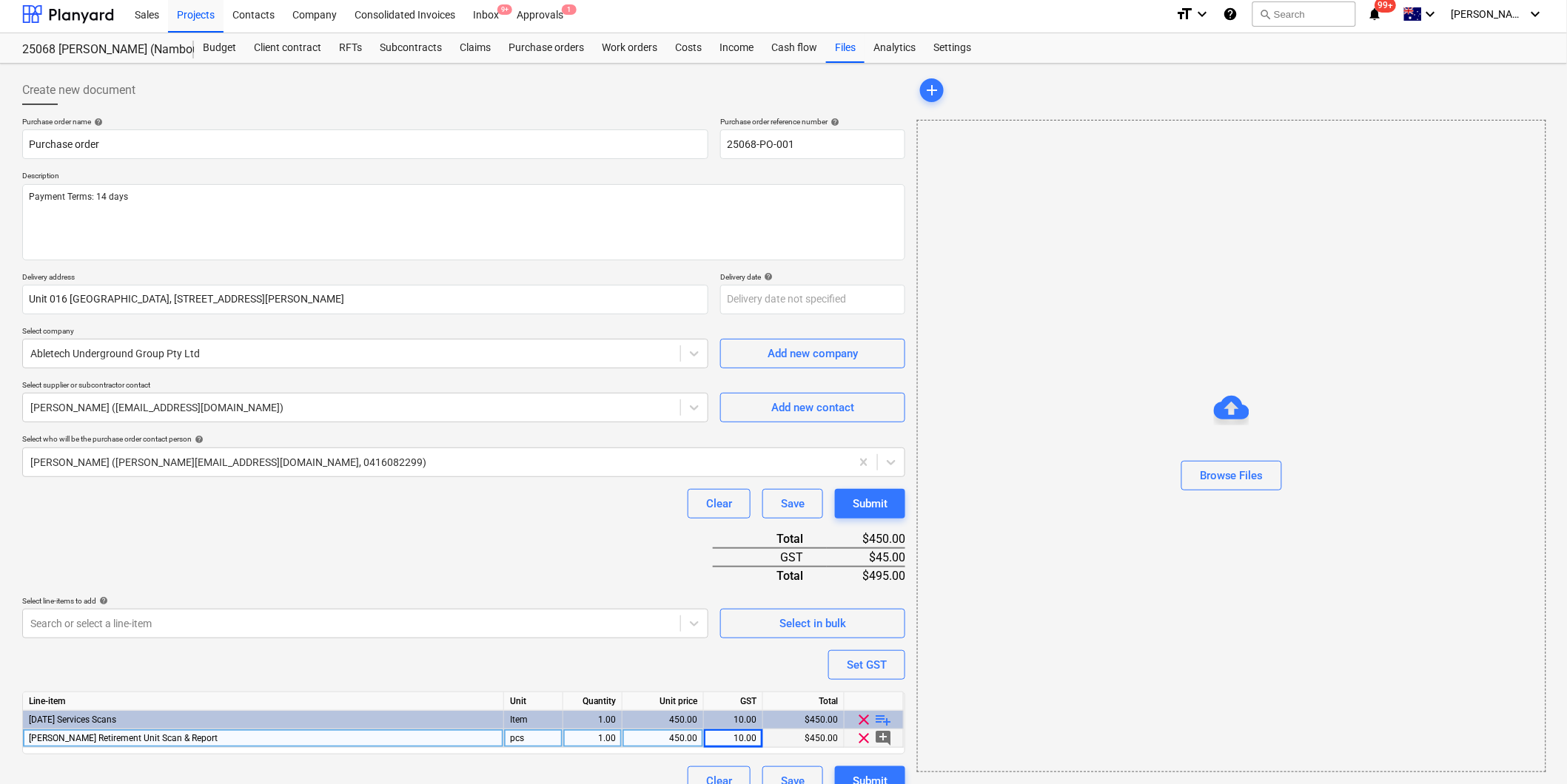
click at [642, 747] on div "Purchase order name help Purchase order Purchase order reference number help 25…" at bounding box center [464, 456] width 883 height 679
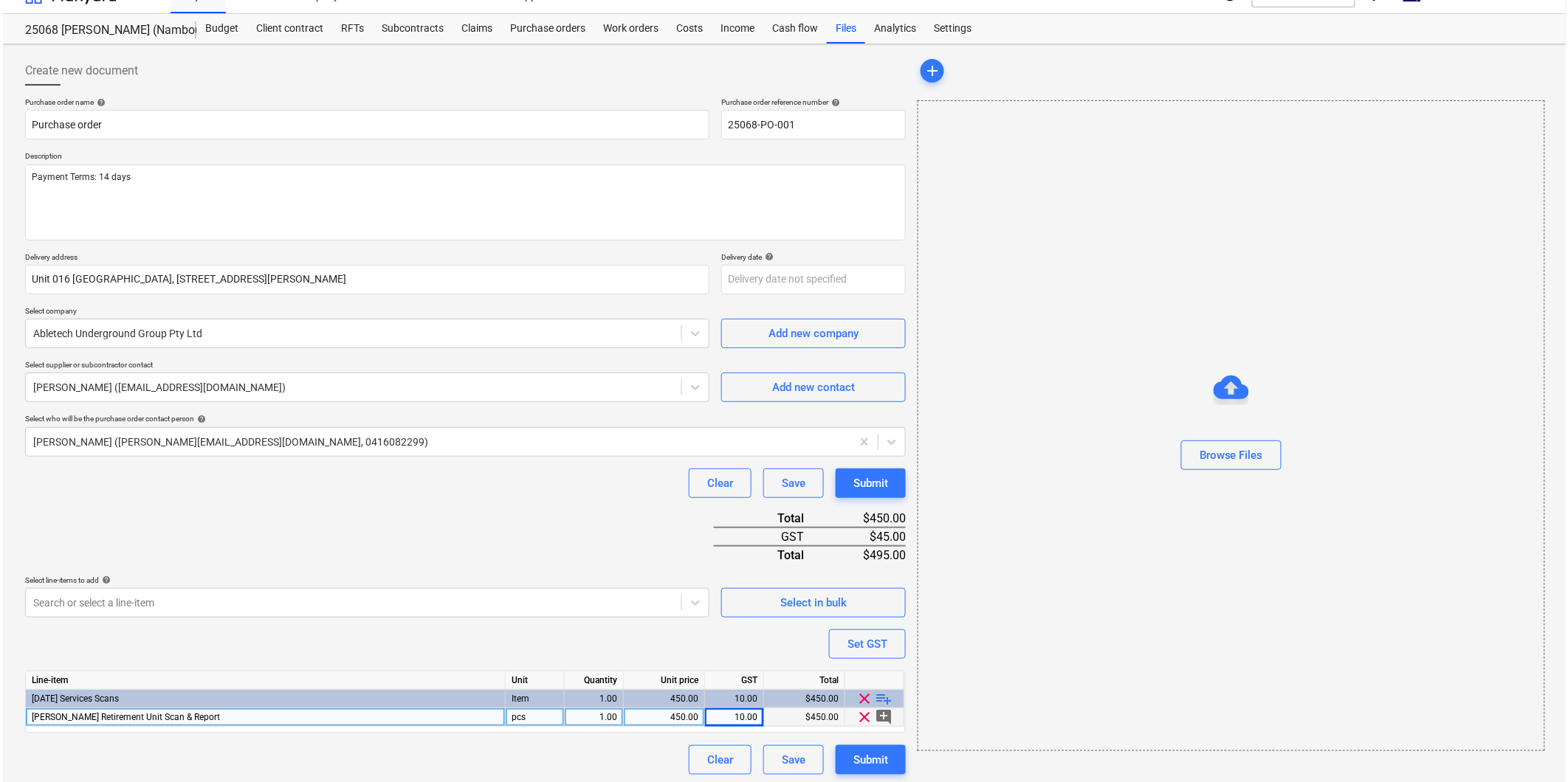
scroll to position [29, 0]
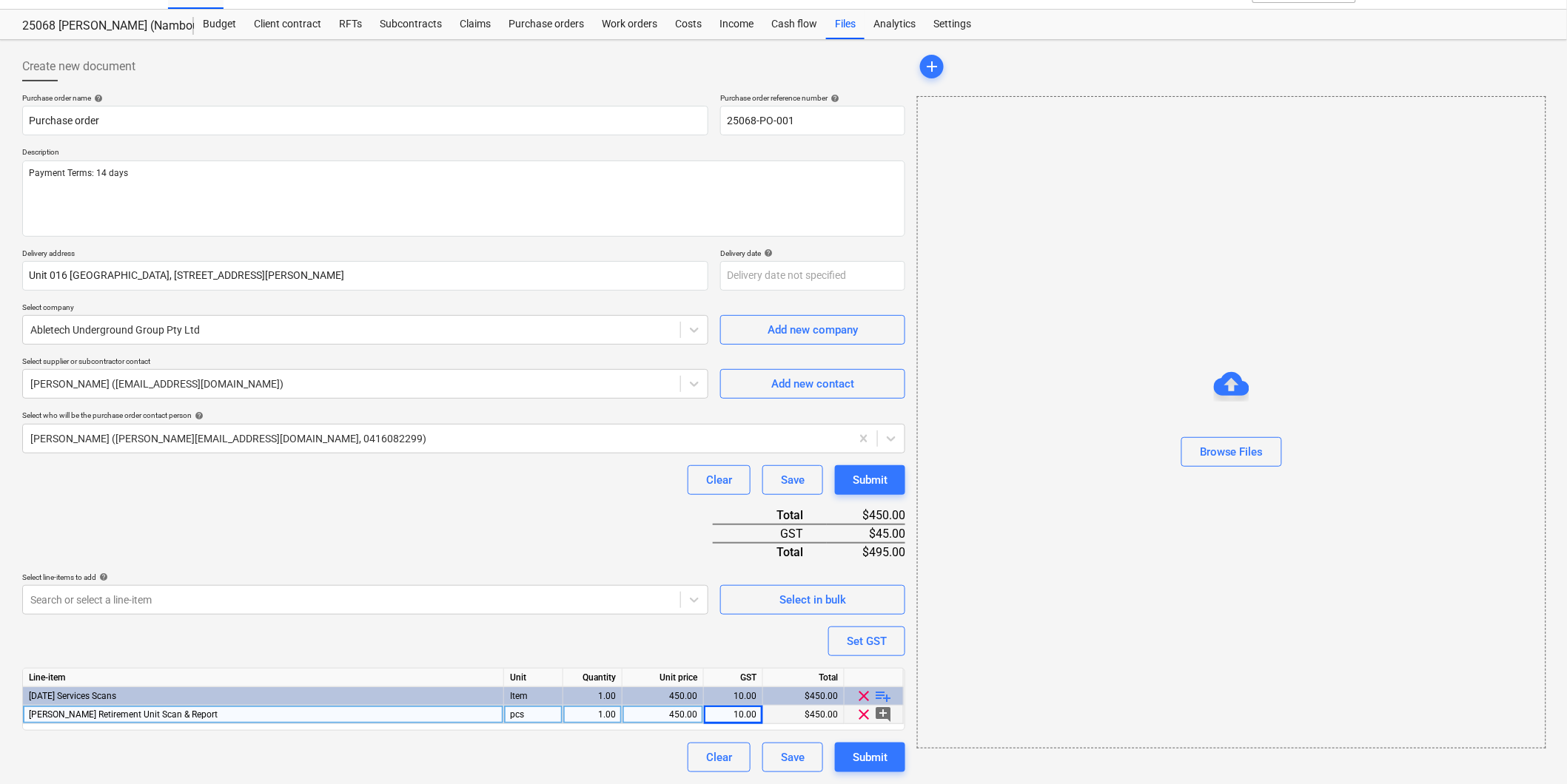
click at [683, 714] on div "450.00" at bounding box center [663, 715] width 69 height 19
type textarea "x"
type input "425"
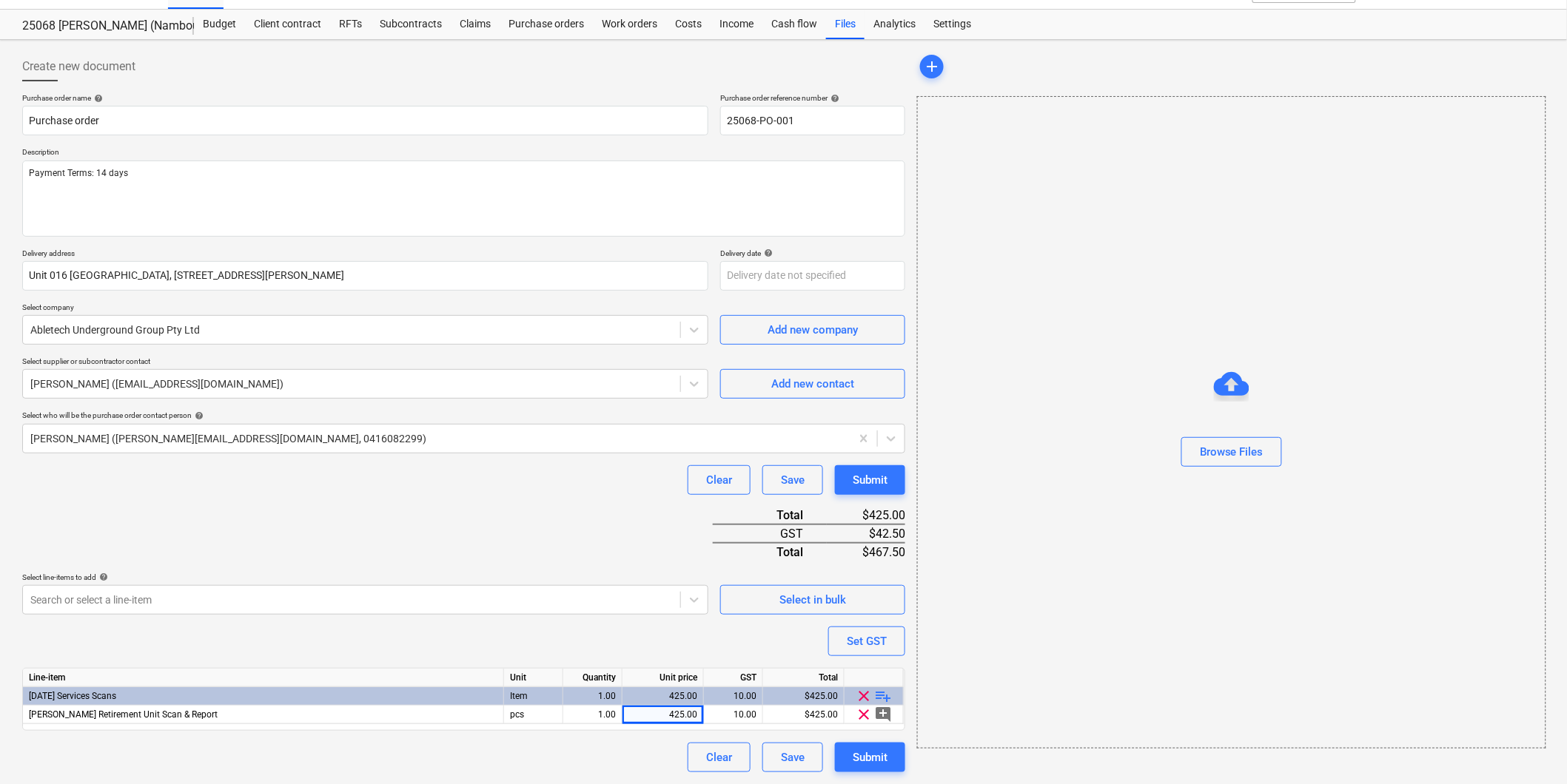
click at [616, 640] on div "Purchase order name help Purchase order Purchase order reference number help 25…" at bounding box center [464, 432] width 883 height 679
click at [244, 518] on div "Purchase order name help Purchase order Purchase order reference number help 25…" at bounding box center [464, 432] width 883 height 679
click at [882, 756] on div "Submit" at bounding box center [870, 757] width 34 height 19
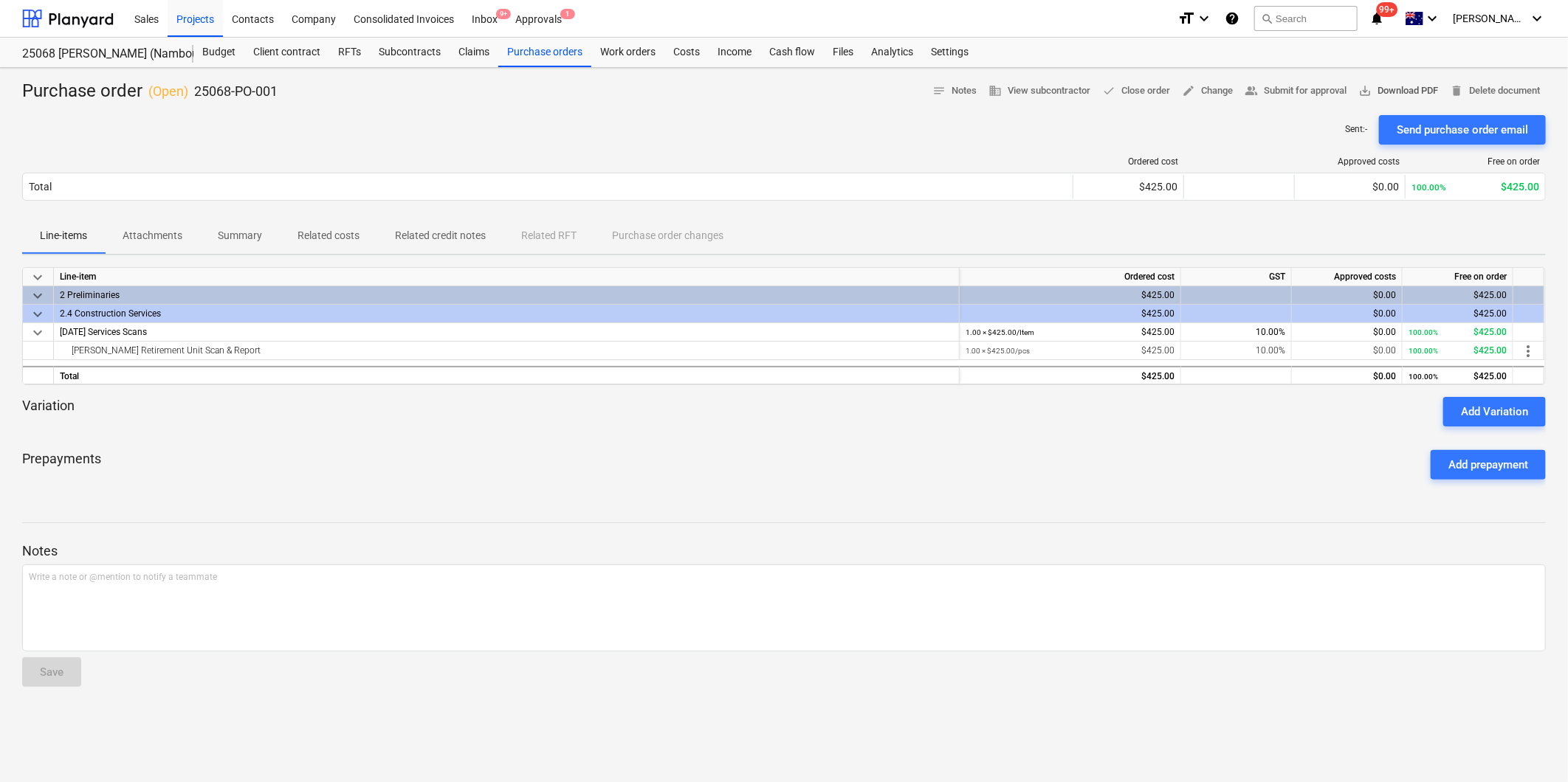
click at [1399, 89] on span "save_alt Download PDF" at bounding box center [1398, 91] width 80 height 17
click at [200, 22] on div "Projects" at bounding box center [195, 18] width 56 height 38
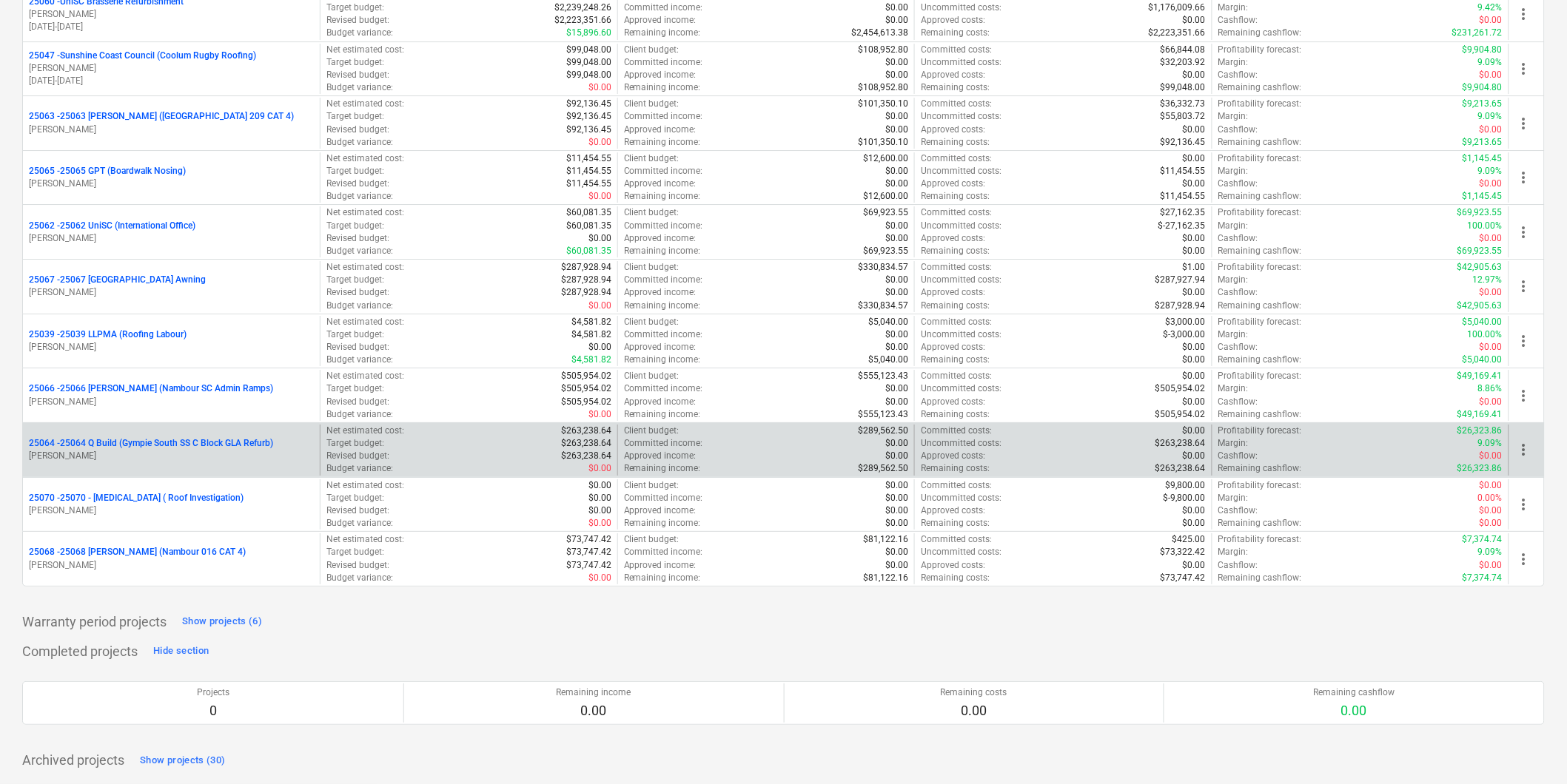
scroll to position [3679, 0]
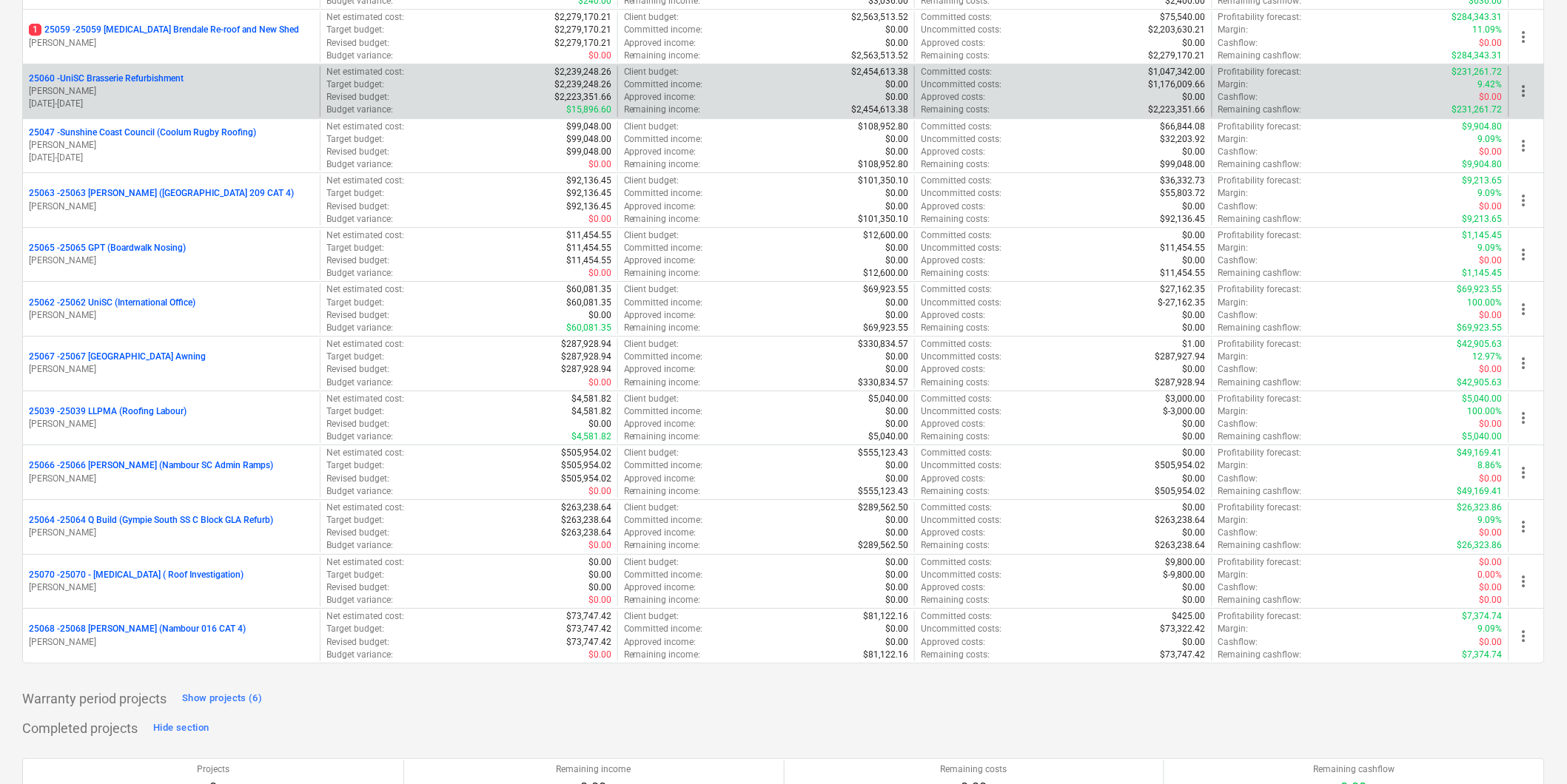
click at [123, 91] on p "[PERSON_NAME]" at bounding box center [171, 91] width 285 height 13
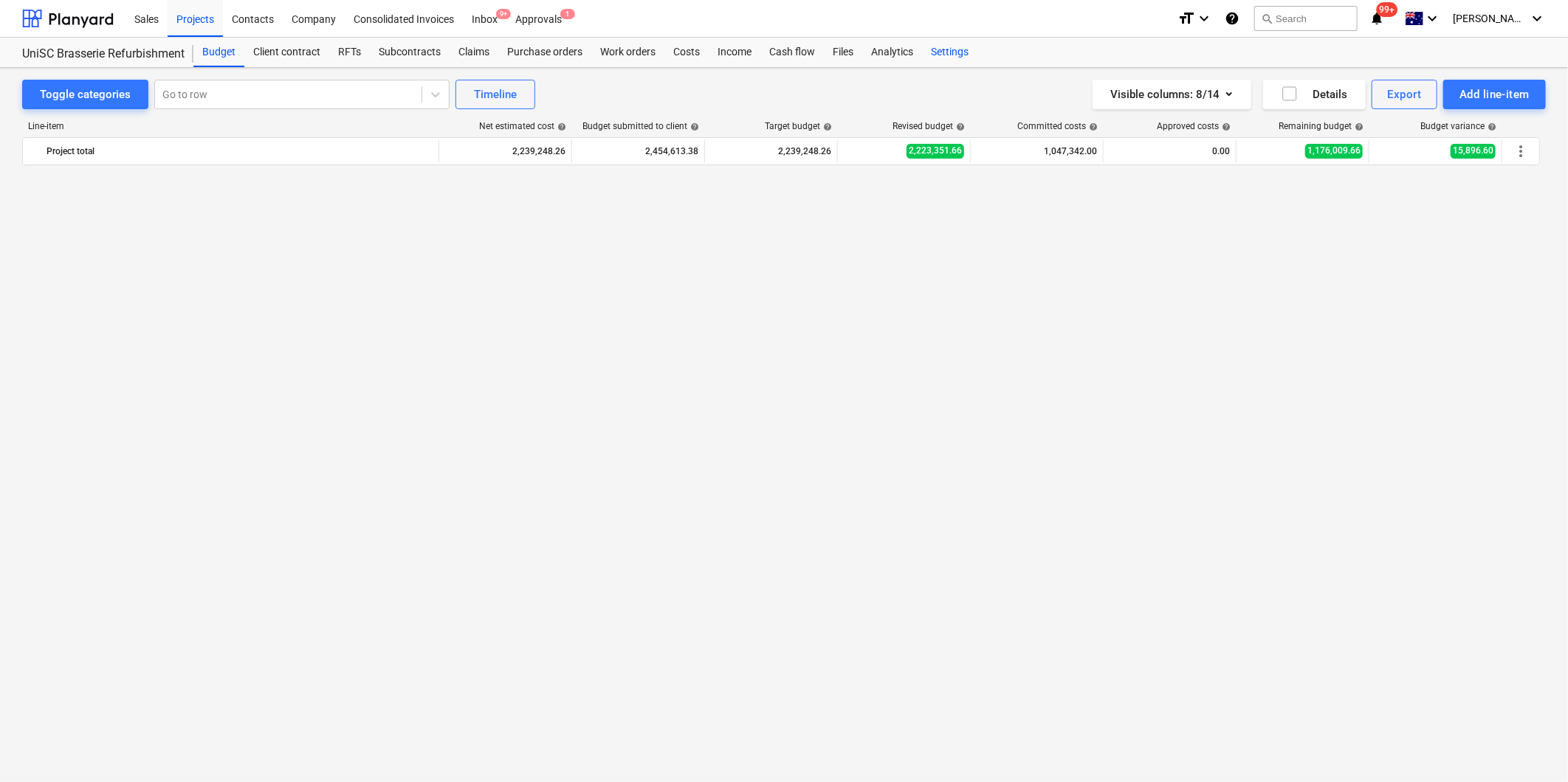
click at [956, 54] on div "Settings" at bounding box center [950, 52] width 56 height 29
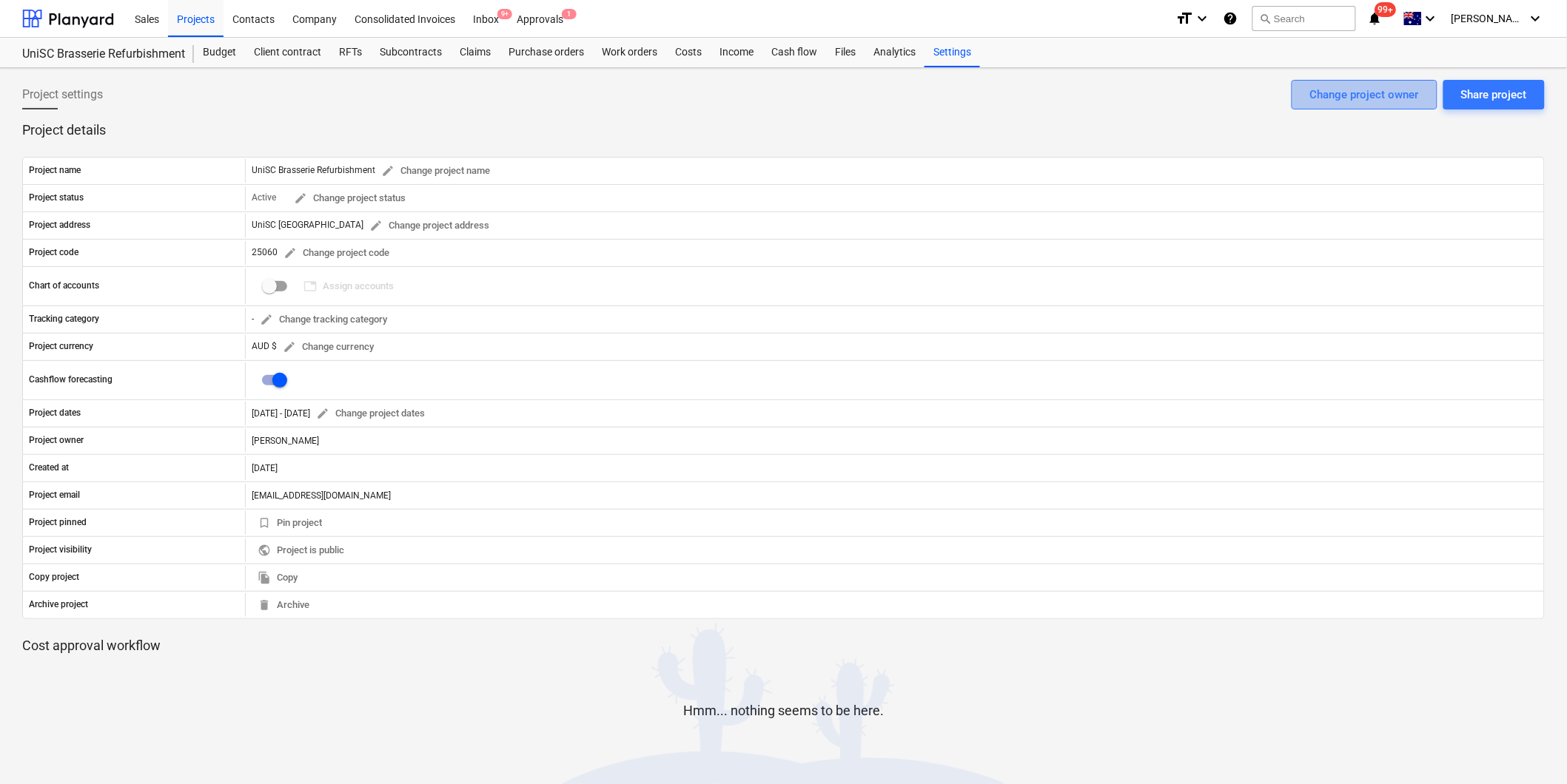
click at [1374, 97] on div "Change project owner" at bounding box center [1364, 95] width 109 height 19
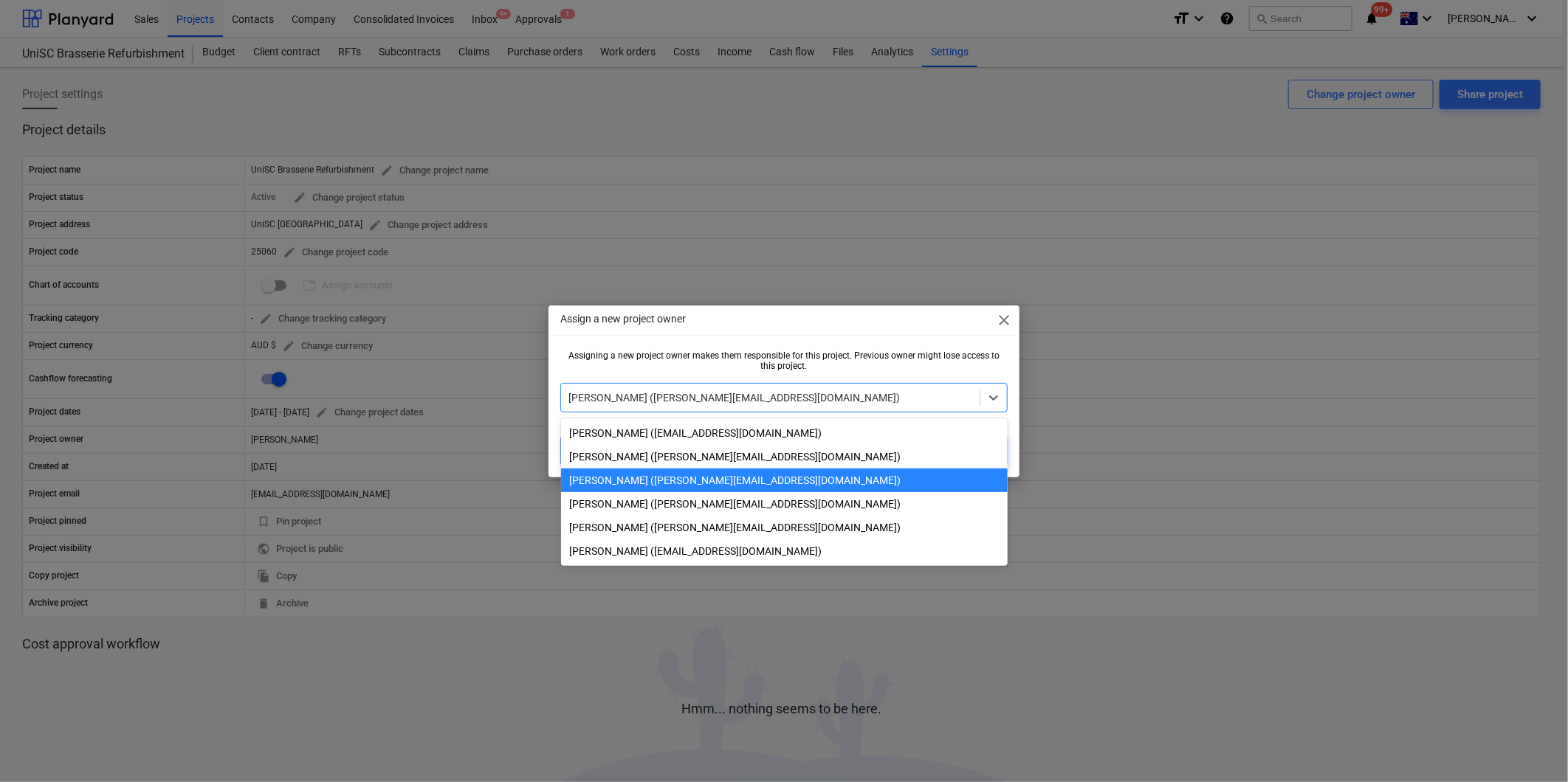
click at [759, 388] on div "[PERSON_NAME] ([PERSON_NAME][EMAIL_ADDRESS][DOMAIN_NAME])" at bounding box center [769, 398] width 418 height 21
click at [644, 461] on div "[PERSON_NAME] ([PERSON_NAME][EMAIL_ADDRESS][DOMAIN_NAME])" at bounding box center [784, 457] width 447 height 24
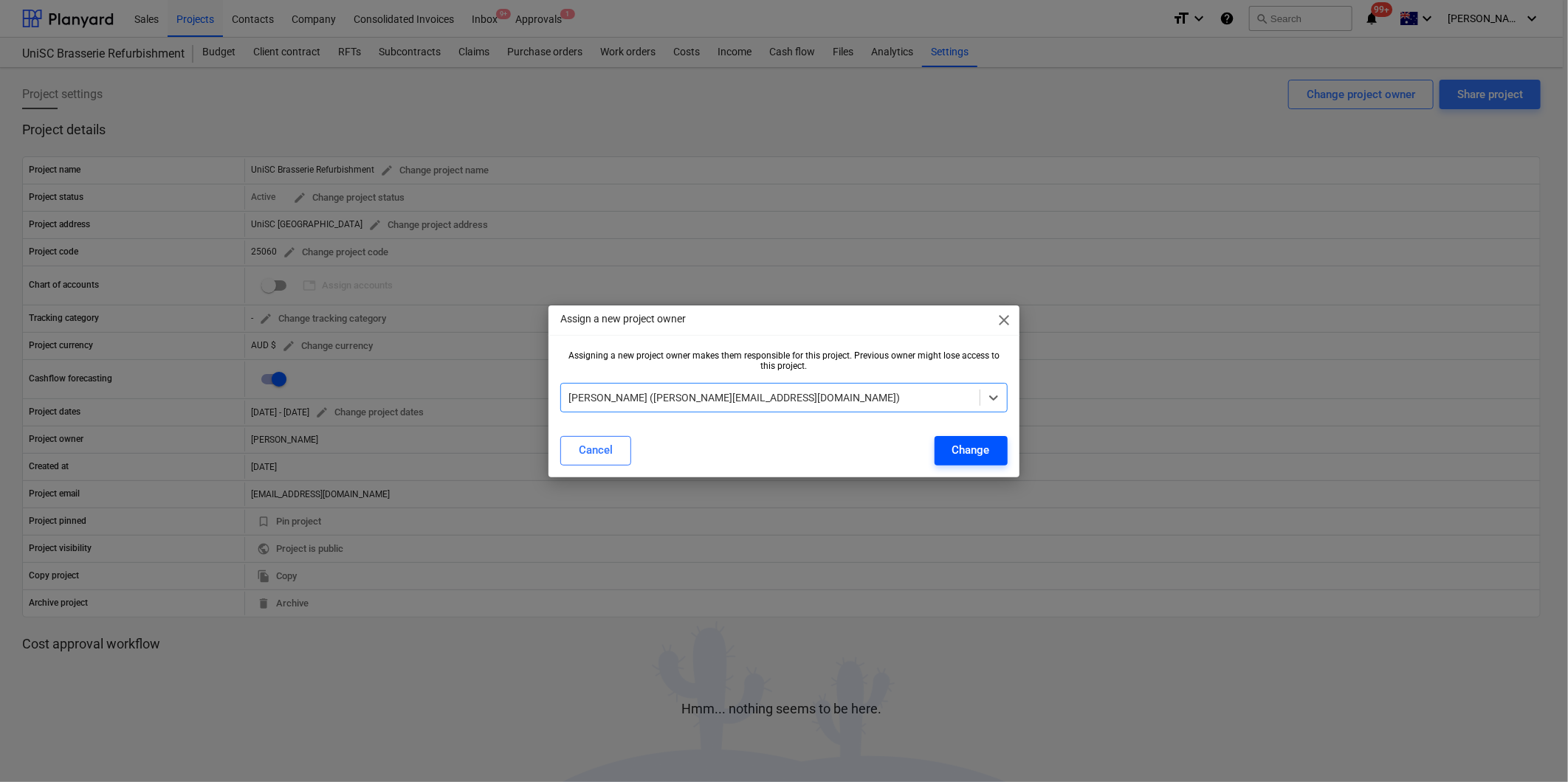
click at [964, 454] on div "Change" at bounding box center [971, 450] width 38 height 19
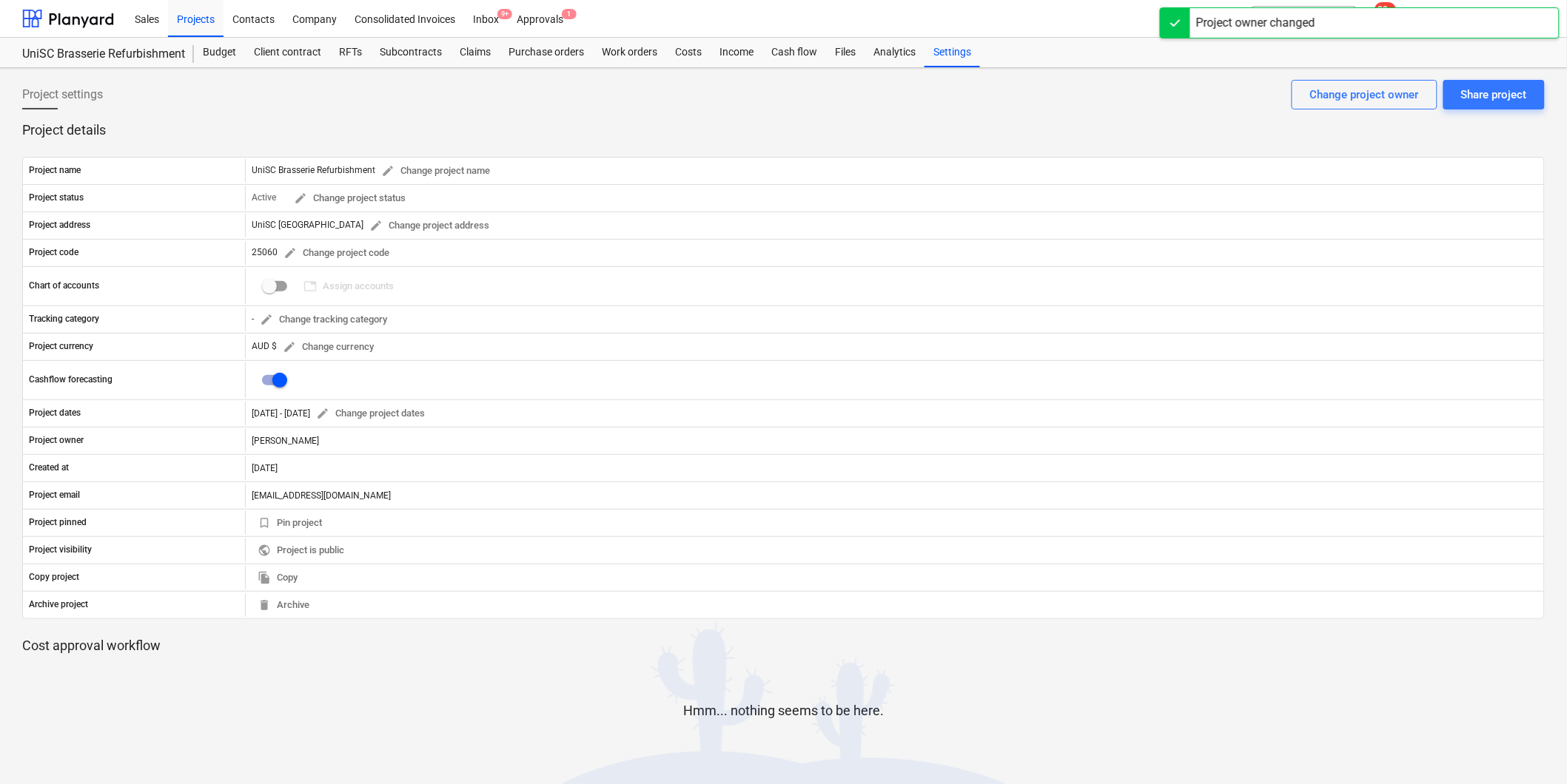
click at [876, 139] on div "Project name UniSC Brasserie Refurbishment edit Change project name Project sta…" at bounding box center [784, 388] width 1522 height 498
click at [917, 84] on div "Project settings Share project Change project owner" at bounding box center [784, 101] width 1522 height 41
click at [691, 102] on div "Project settings Share project Change project owner" at bounding box center [784, 101] width 1522 height 41
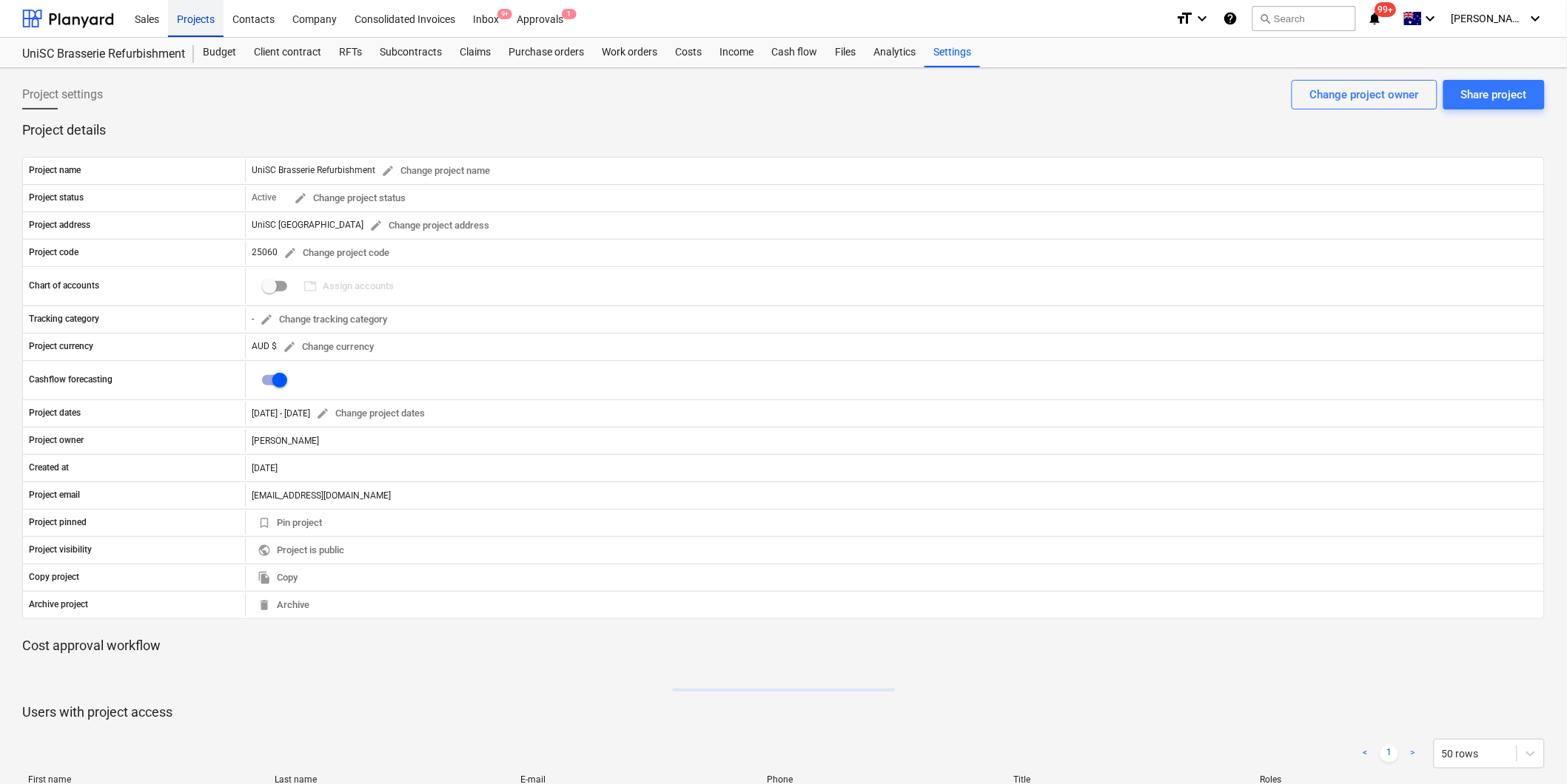
click at [201, 22] on div "Projects" at bounding box center [195, 18] width 56 height 38
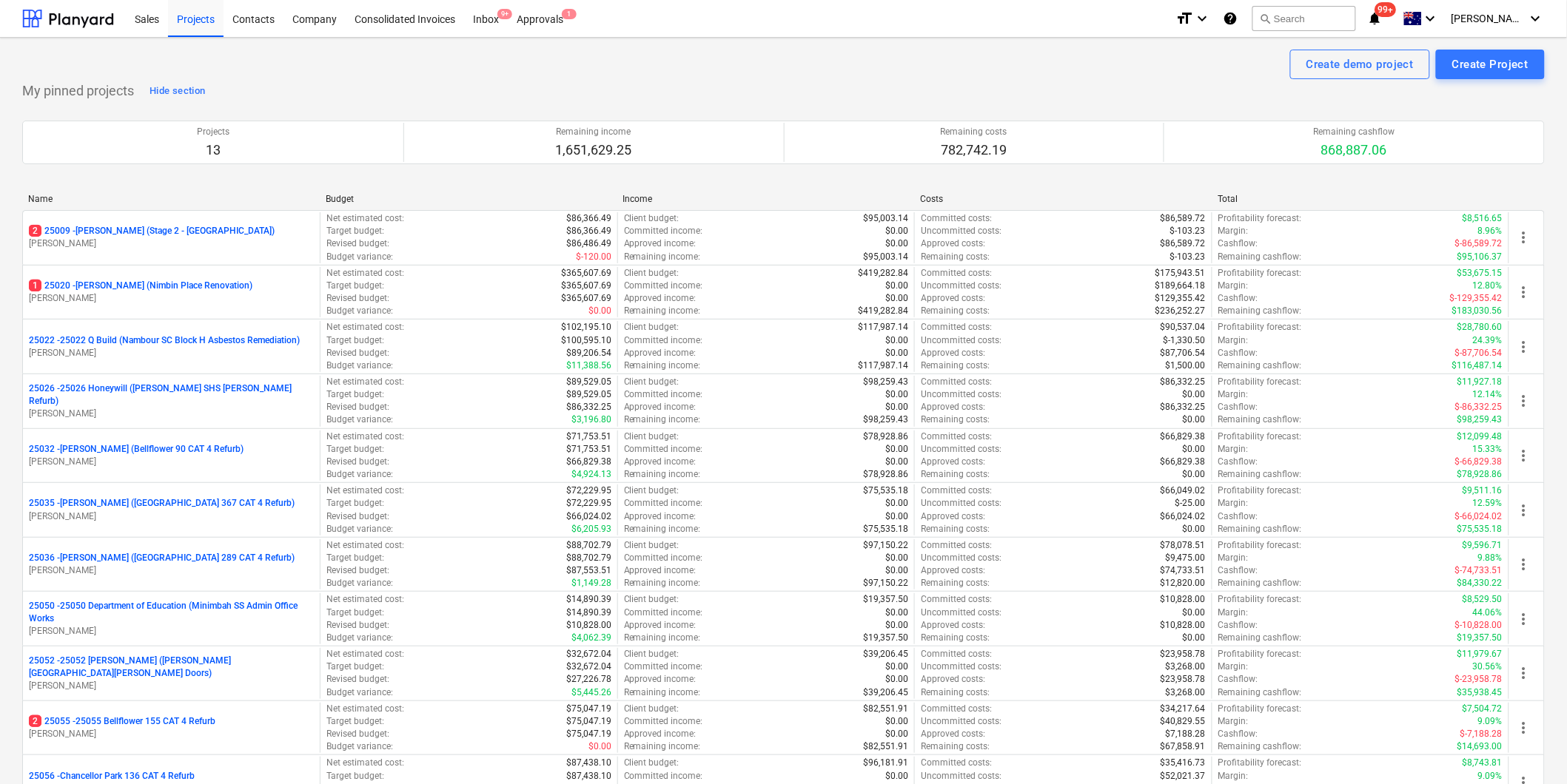
click at [154, 236] on p "2 25009 - Ross Bracher (Stage 2 - Khancoban)" at bounding box center [152, 231] width 246 height 13
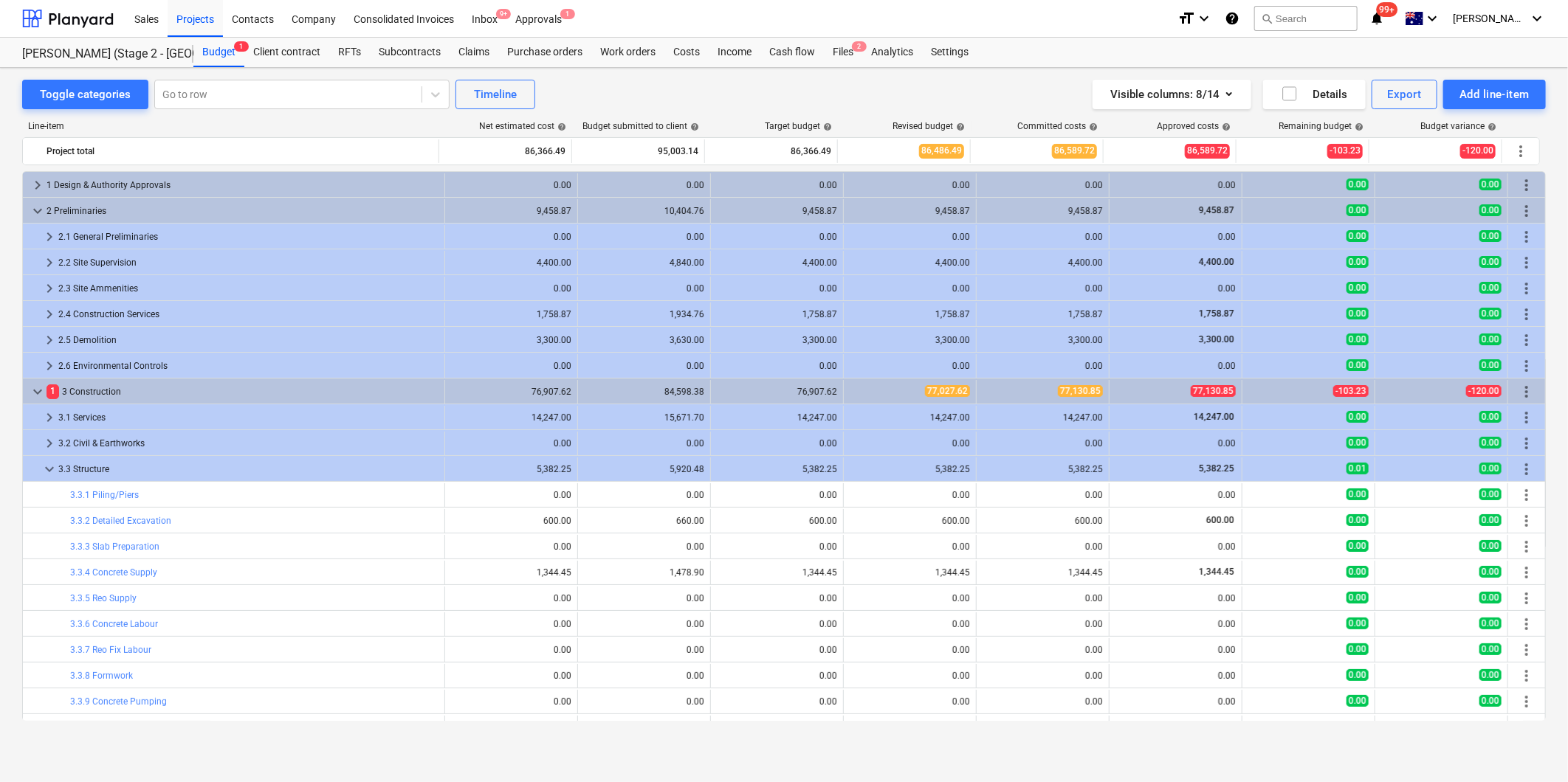
scroll to position [369, 0]
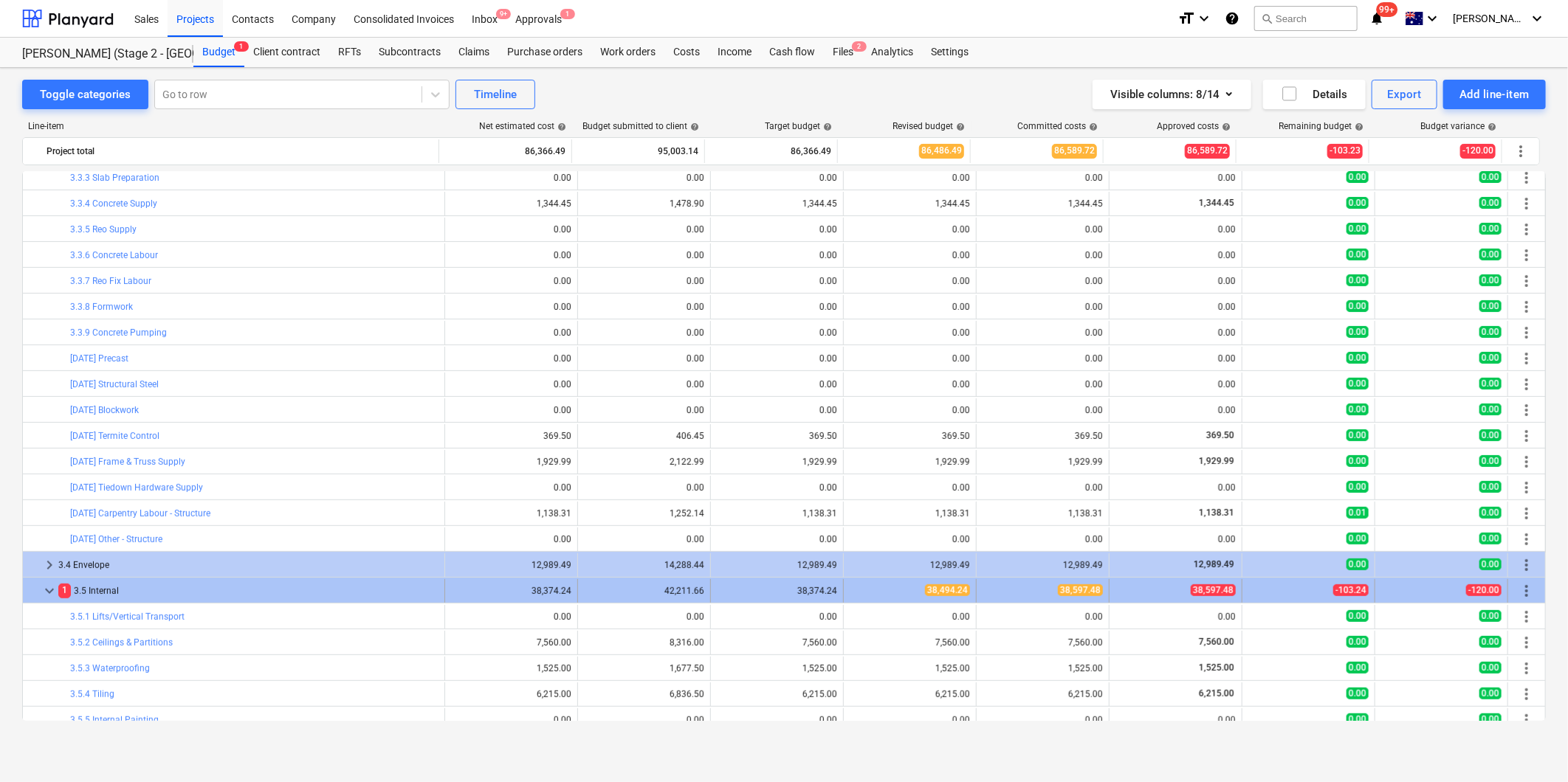
click at [850, 589] on div "38,494.24" at bounding box center [910, 591] width 120 height 13
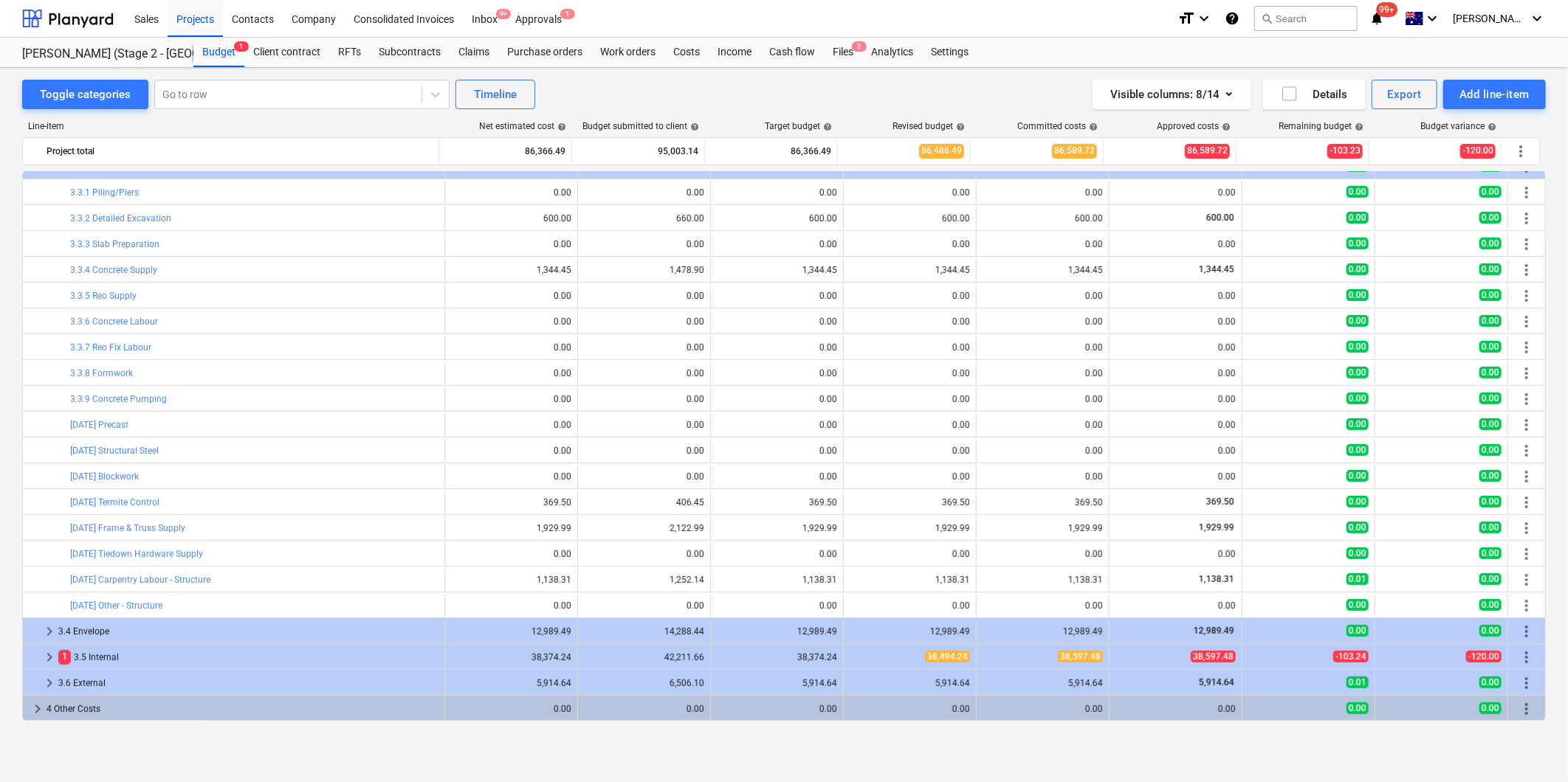
scroll to position [303, 0]
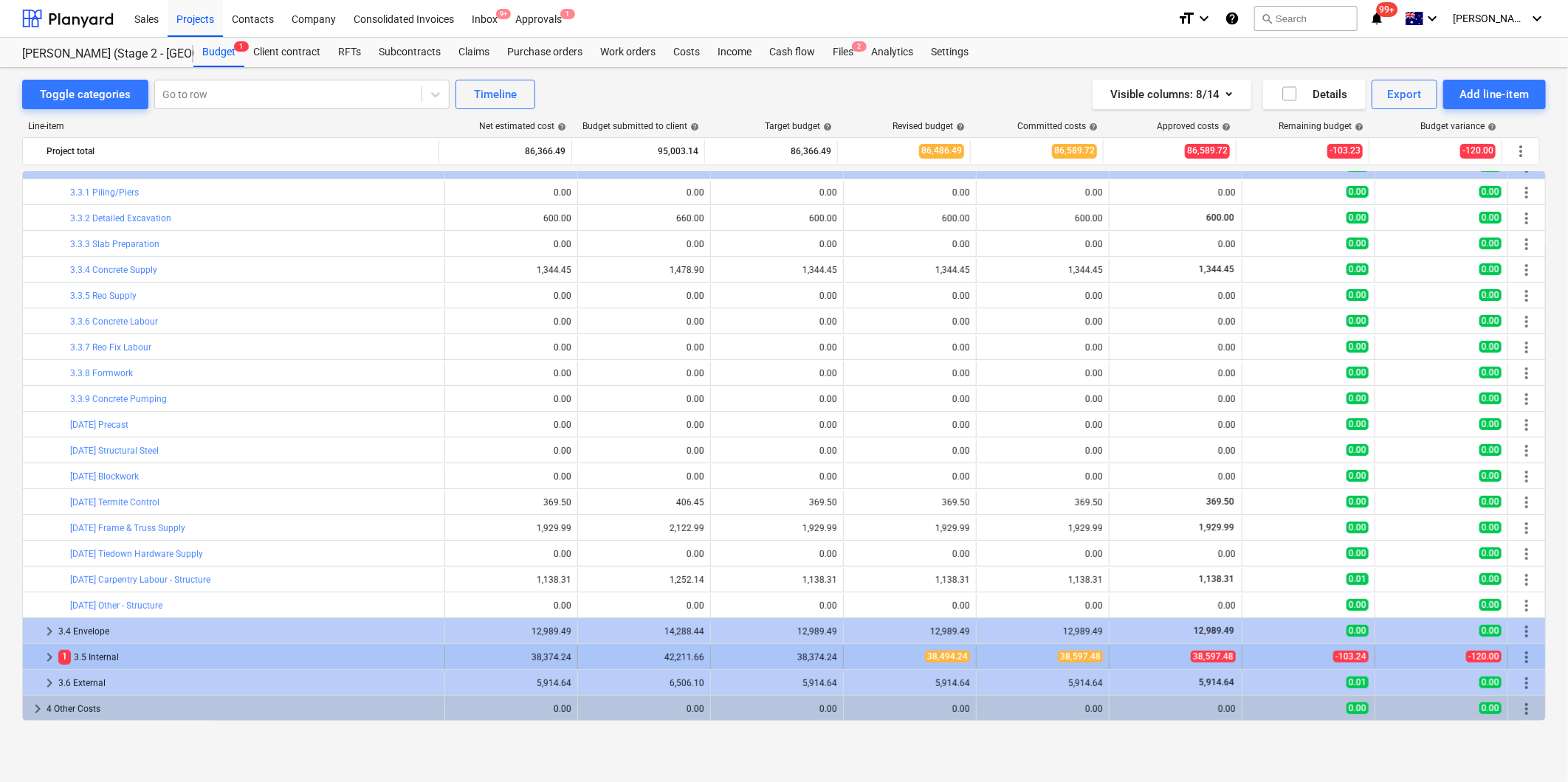
click at [854, 657] on div "38,494.24" at bounding box center [910, 657] width 120 height 13
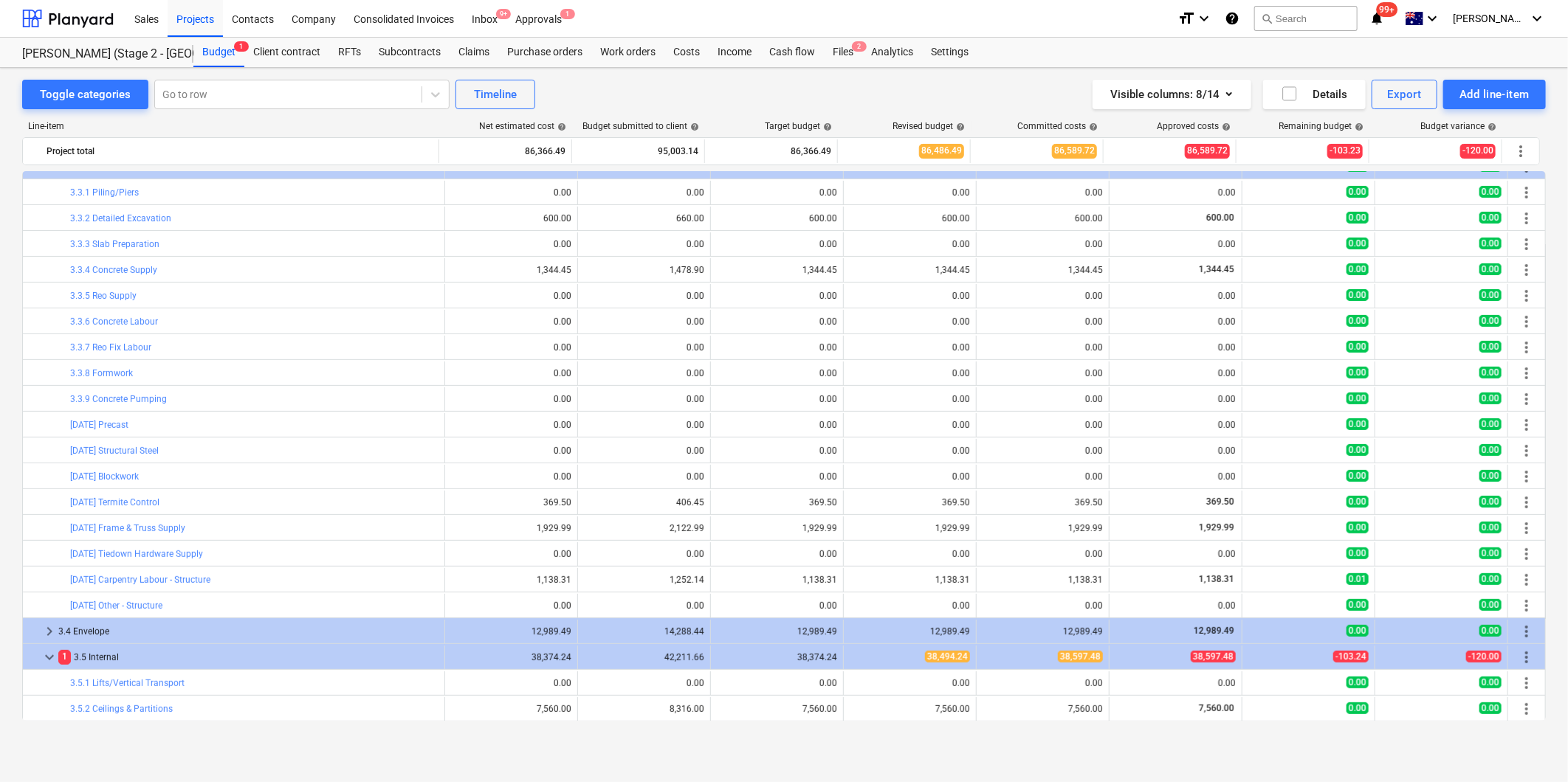
scroll to position [794, 0]
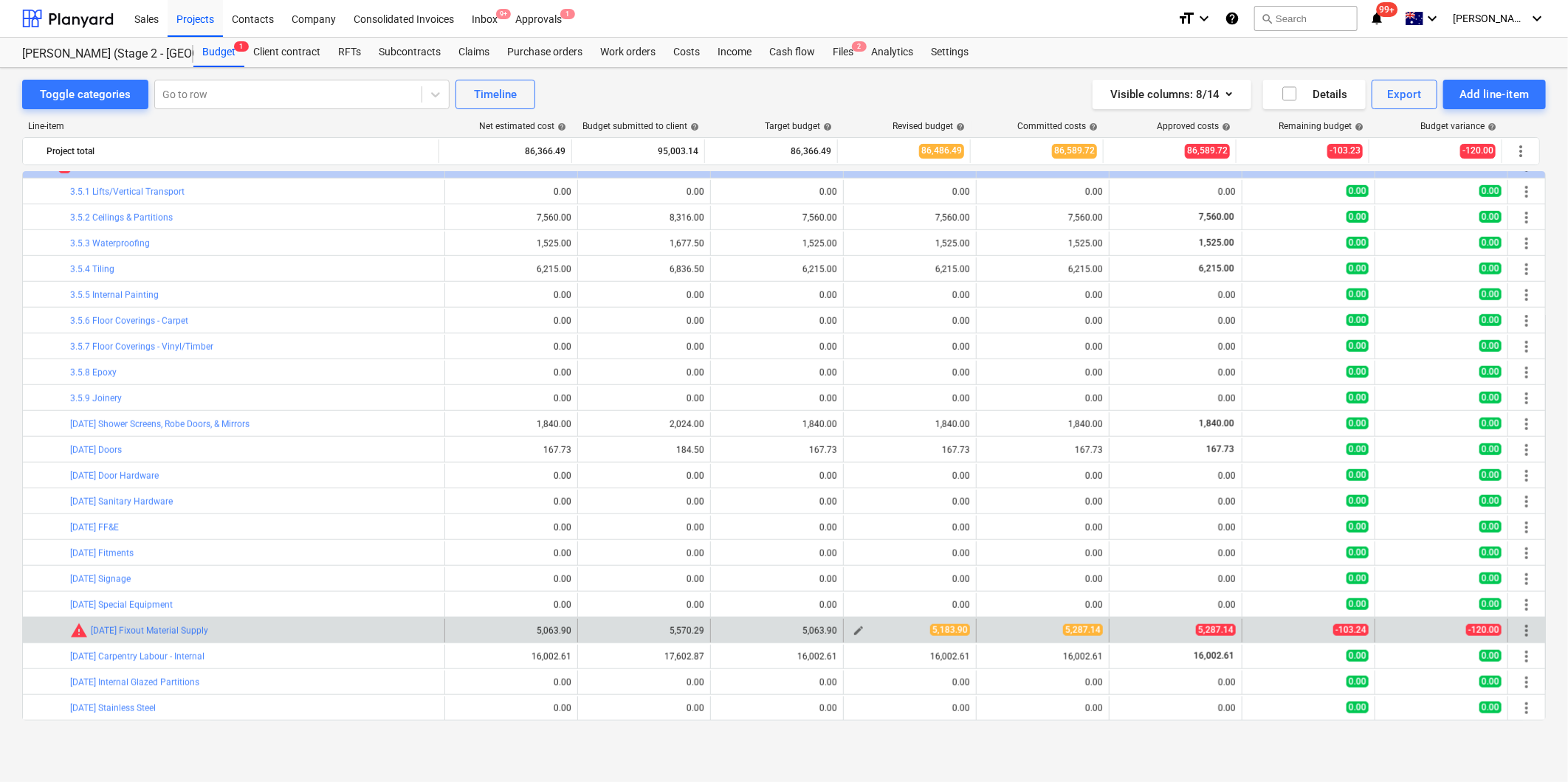
click at [853, 633] on span "edit" at bounding box center [859, 631] width 12 height 12
type textarea "x"
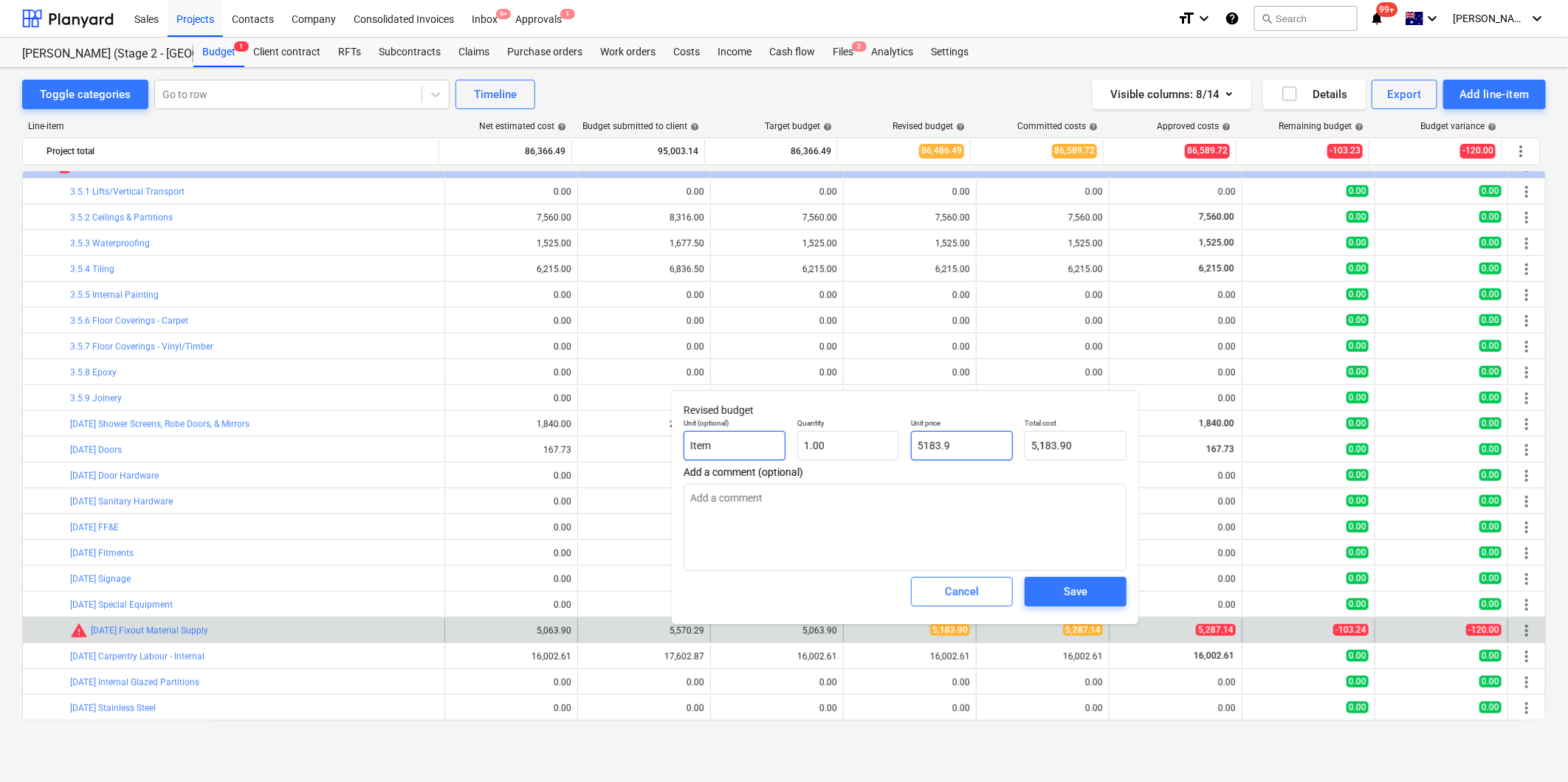
drag, startPoint x: 976, startPoint y: 444, endPoint x: 755, endPoint y: 446, distance: 221.0
click at [798, 444] on div "Unit (optional) Item Quantity 1.00 Unit price 5183.9 Total cost 5,183.90" at bounding box center [905, 439] width 455 height 54
type input "52"
type textarea "x"
type input "52.00"
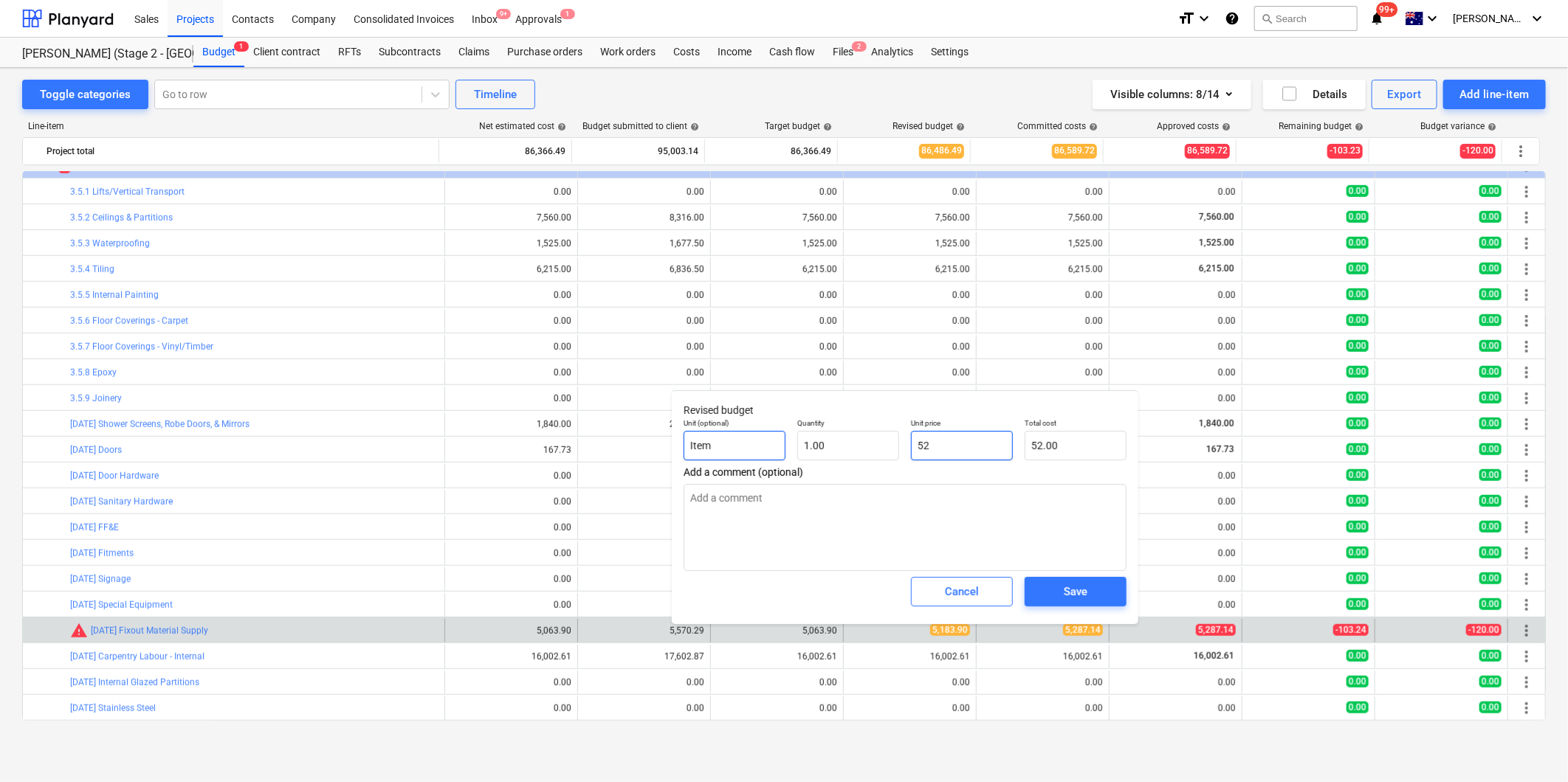
type textarea "x"
type input "528"
type input "528.00"
type textarea "x"
type input "5287"
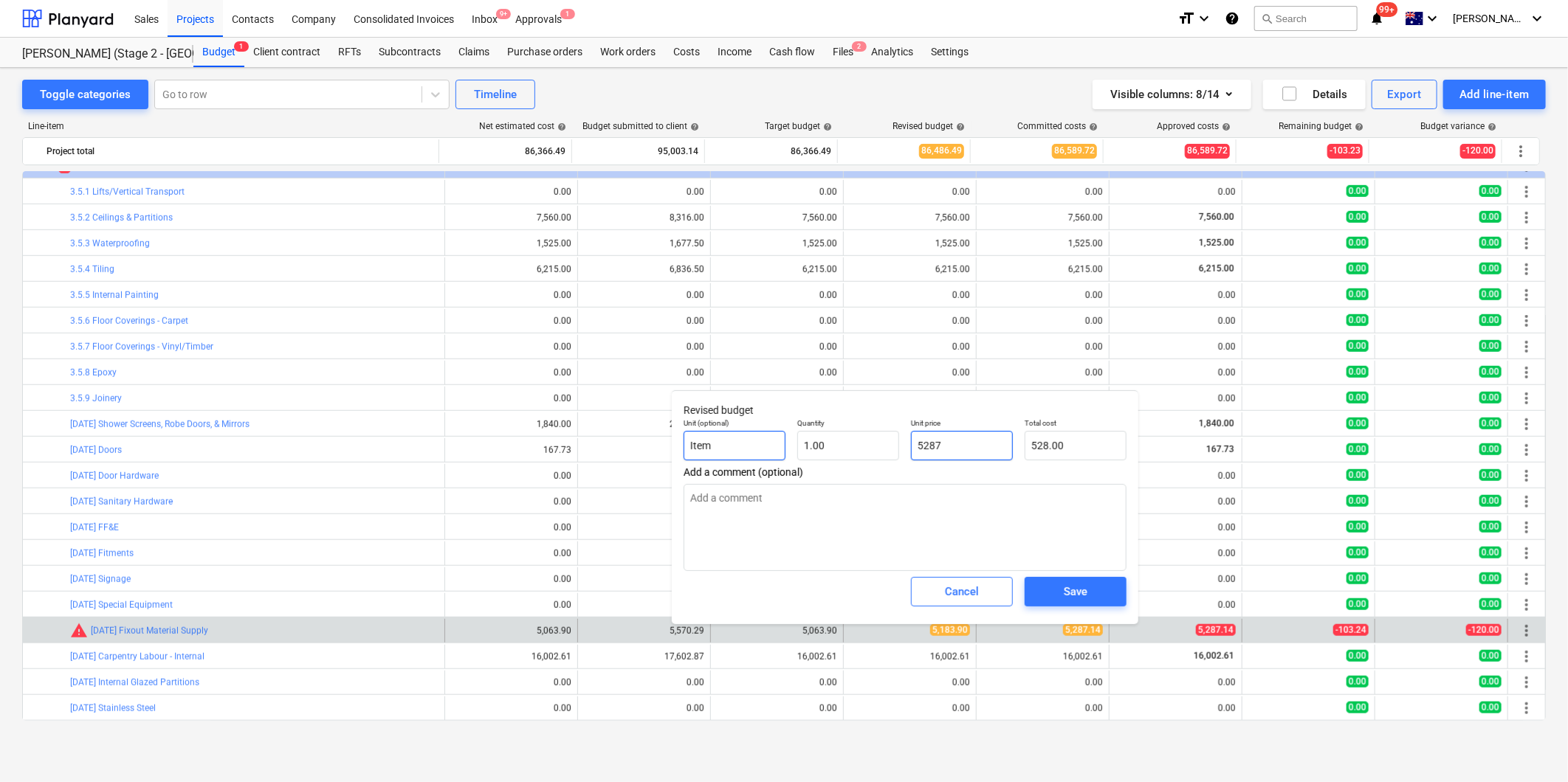
type input "5,287.00"
type textarea "x"
type input "5287."
type textarea "x"
type input "5287.1"
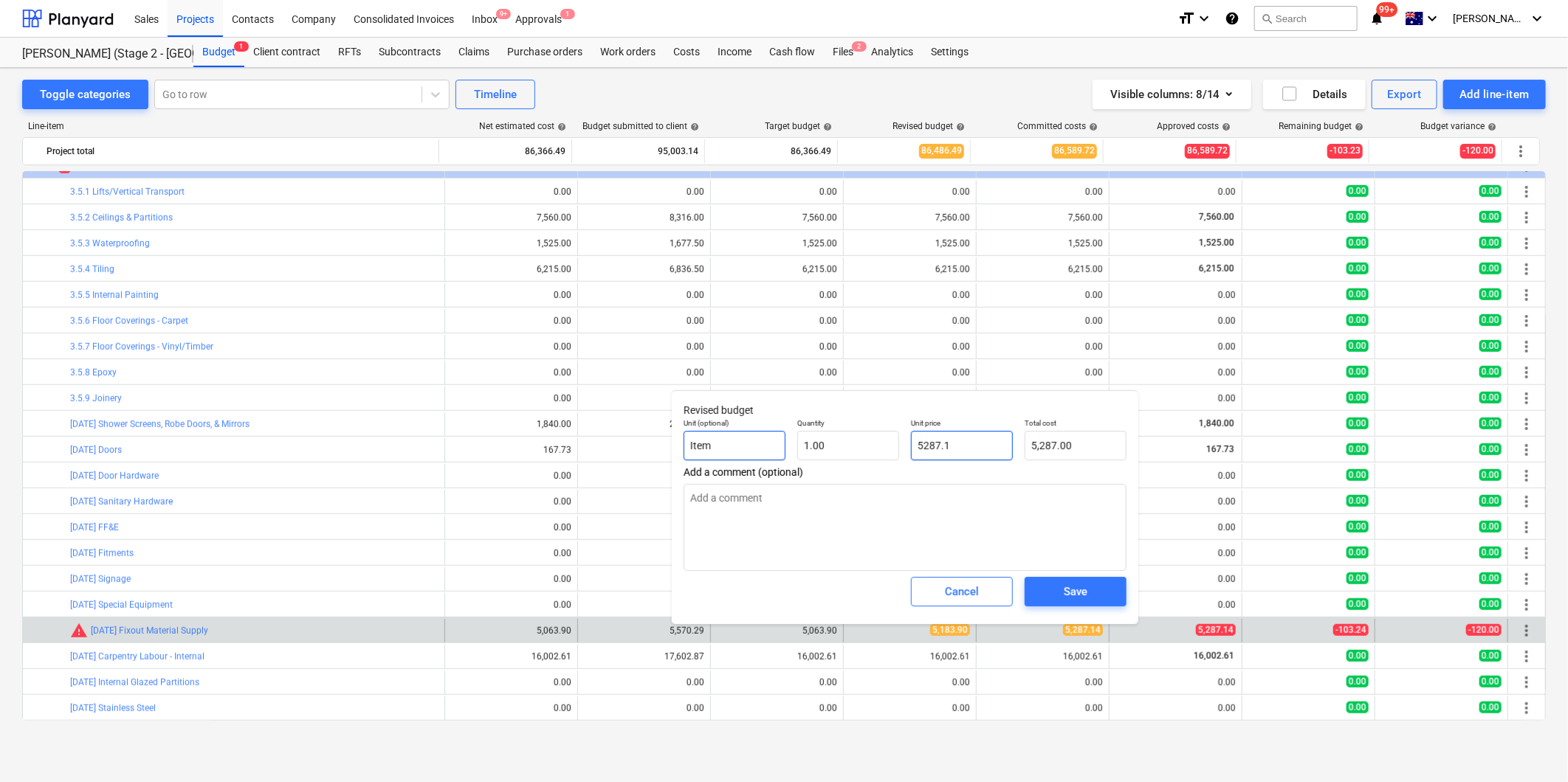
type input "5,287.10"
type textarea "x"
type input "5287.14"
type input "5,287.14"
type input "5287.14"
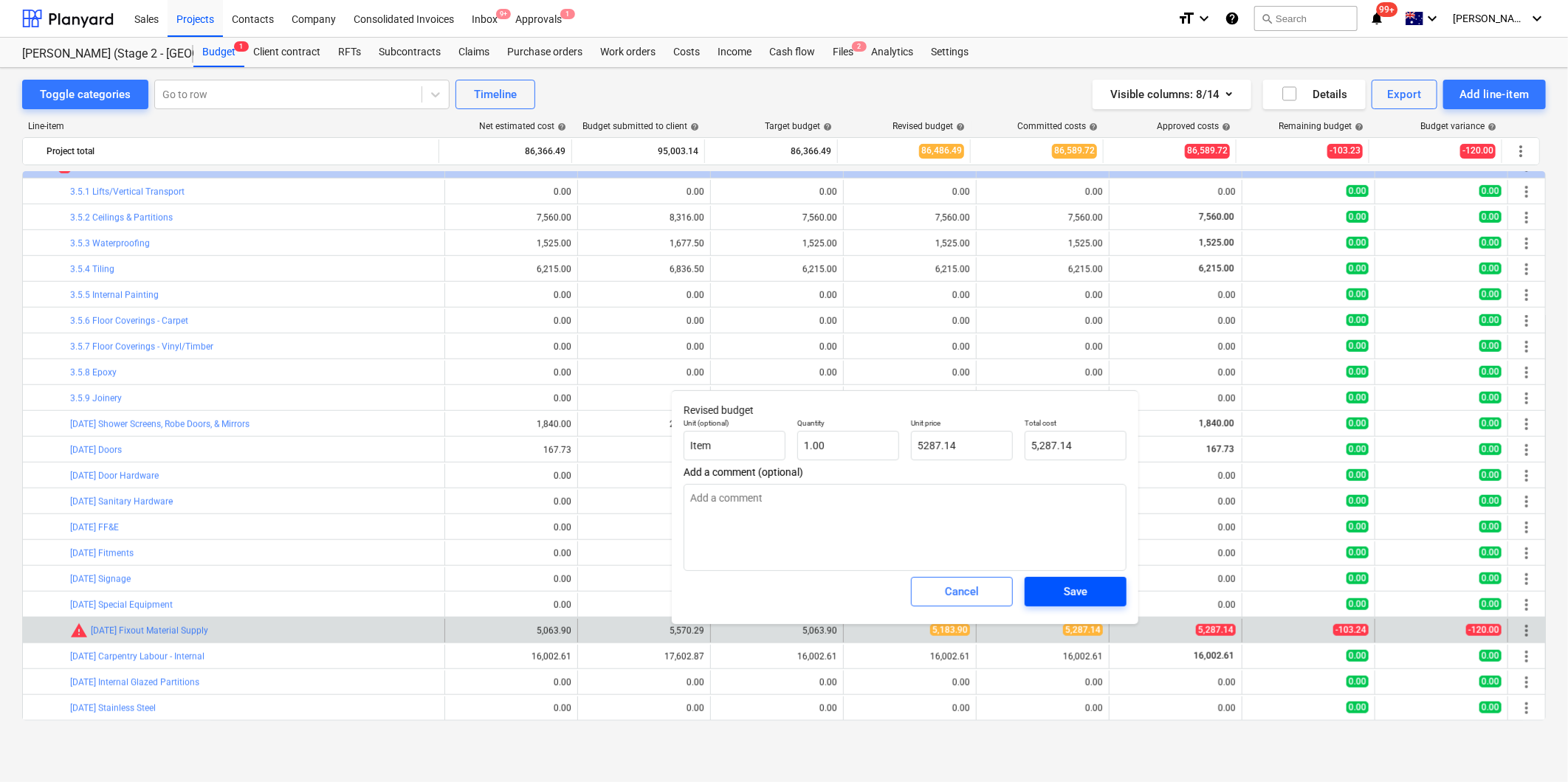
type textarea "x"
type input "5,287.14"
click at [1094, 591] on span "Save" at bounding box center [1075, 592] width 66 height 19
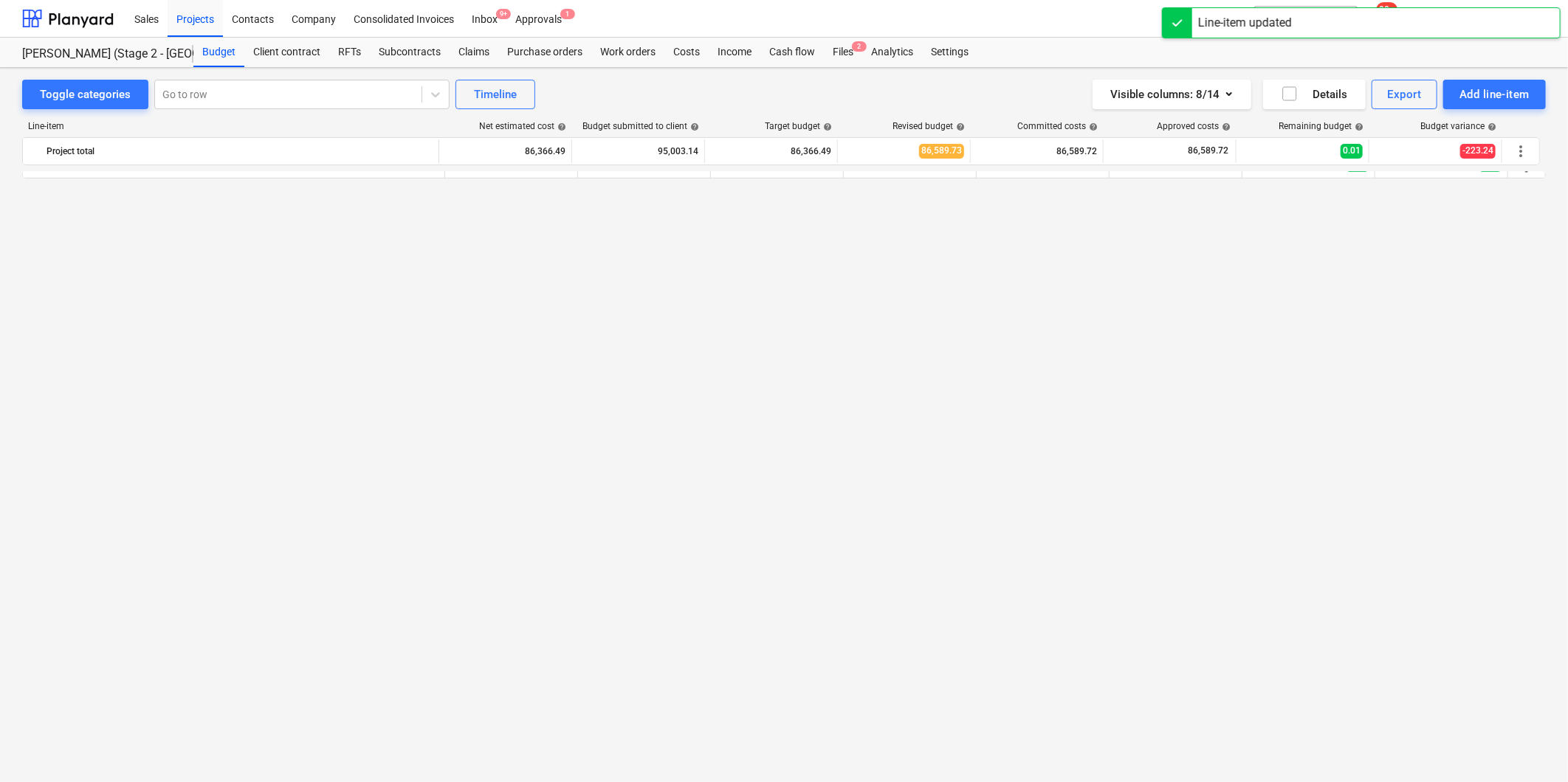
scroll to position [0, 0]
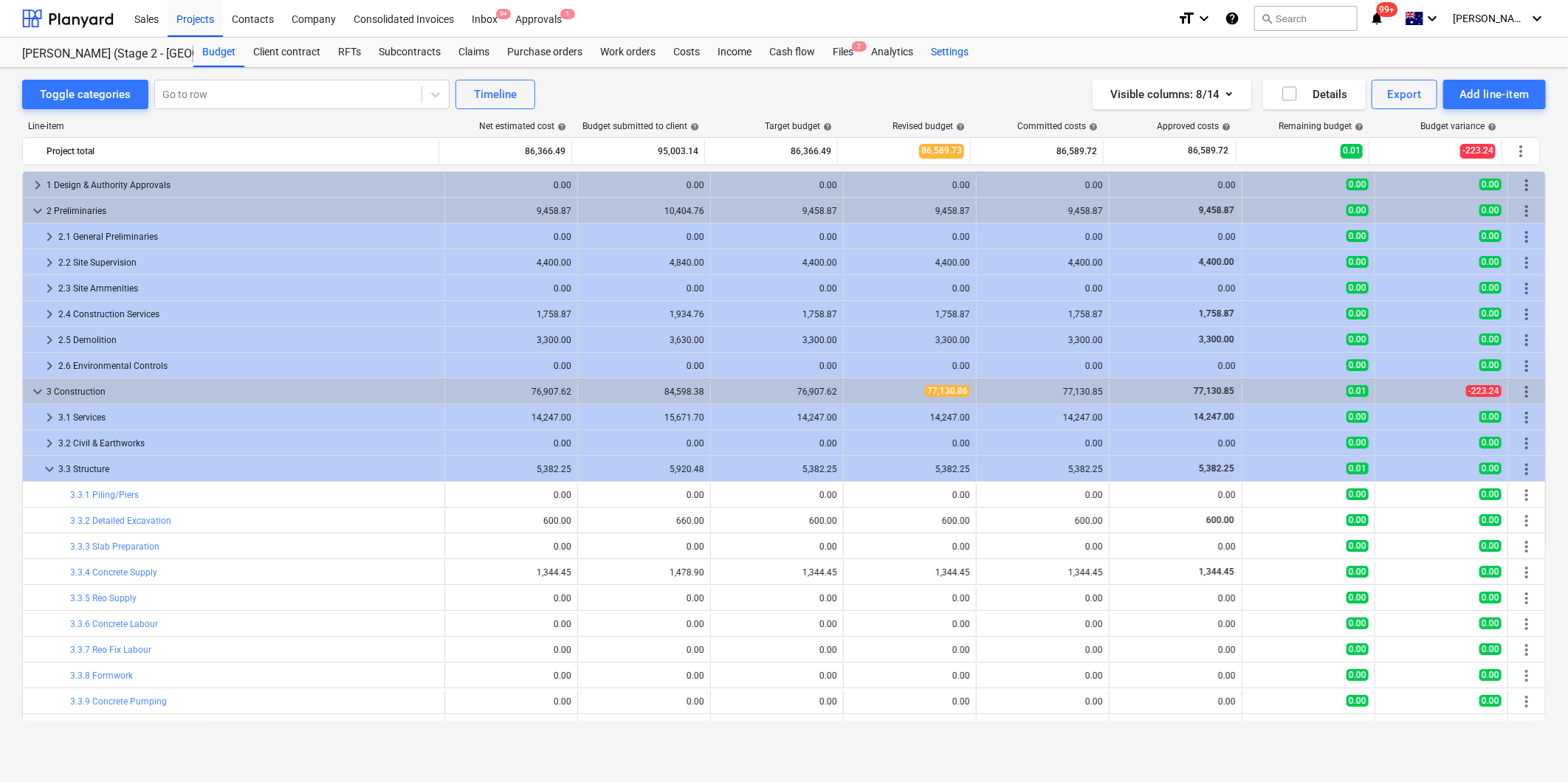
click at [950, 52] on div "Settings" at bounding box center [950, 52] width 56 height 29
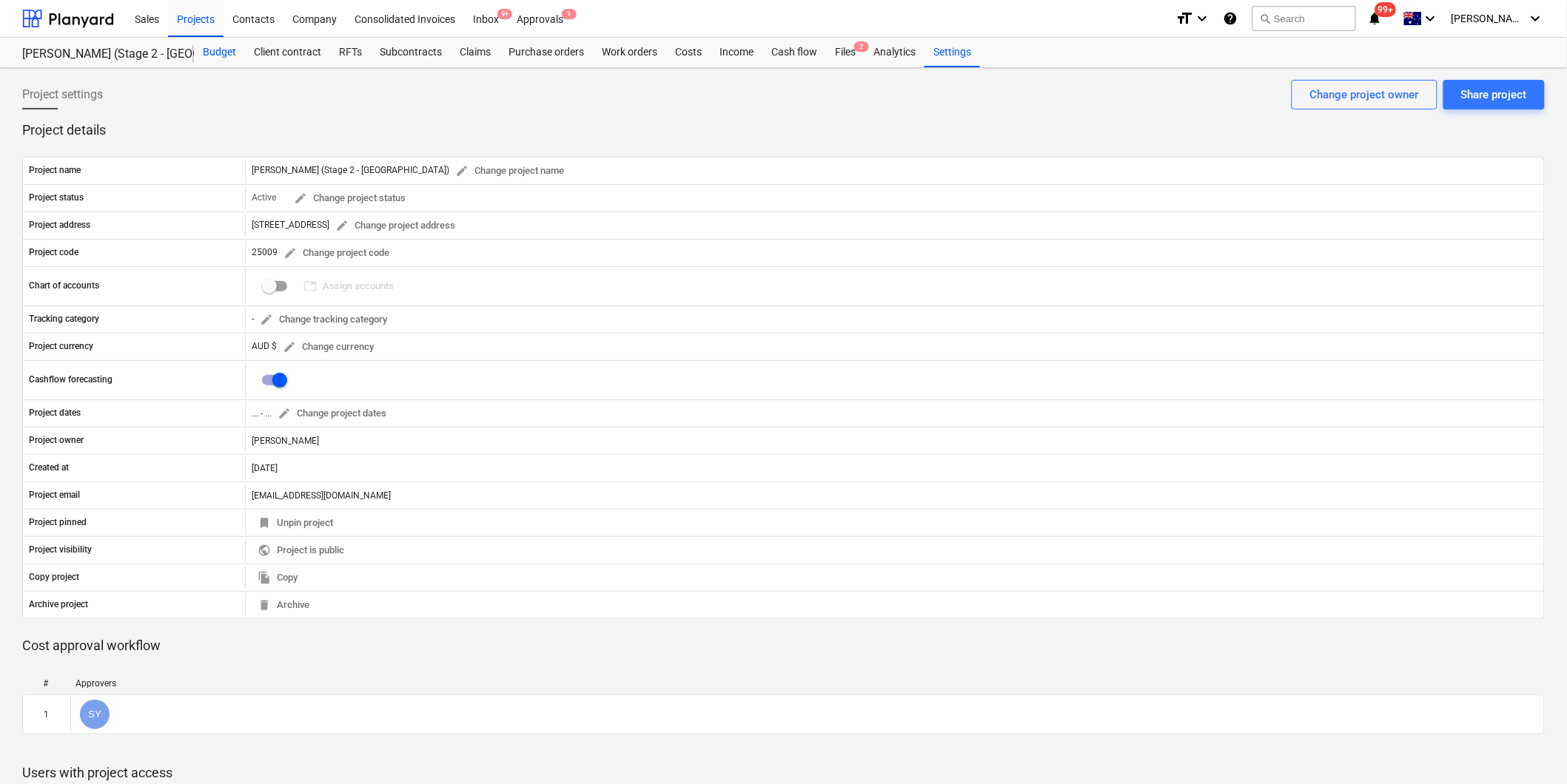
click at [215, 54] on div "Budget" at bounding box center [219, 52] width 51 height 29
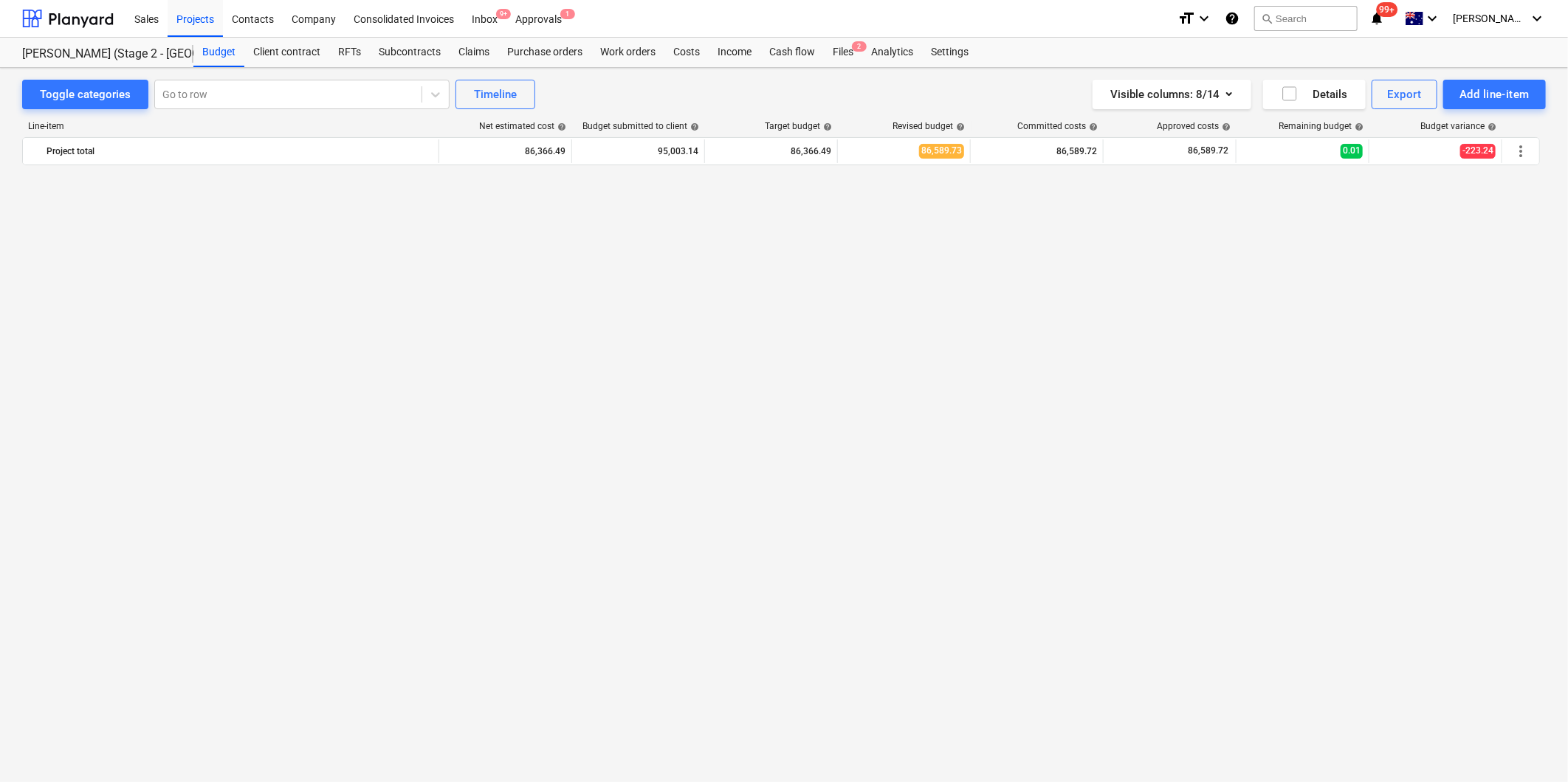
scroll to position [871, 0]
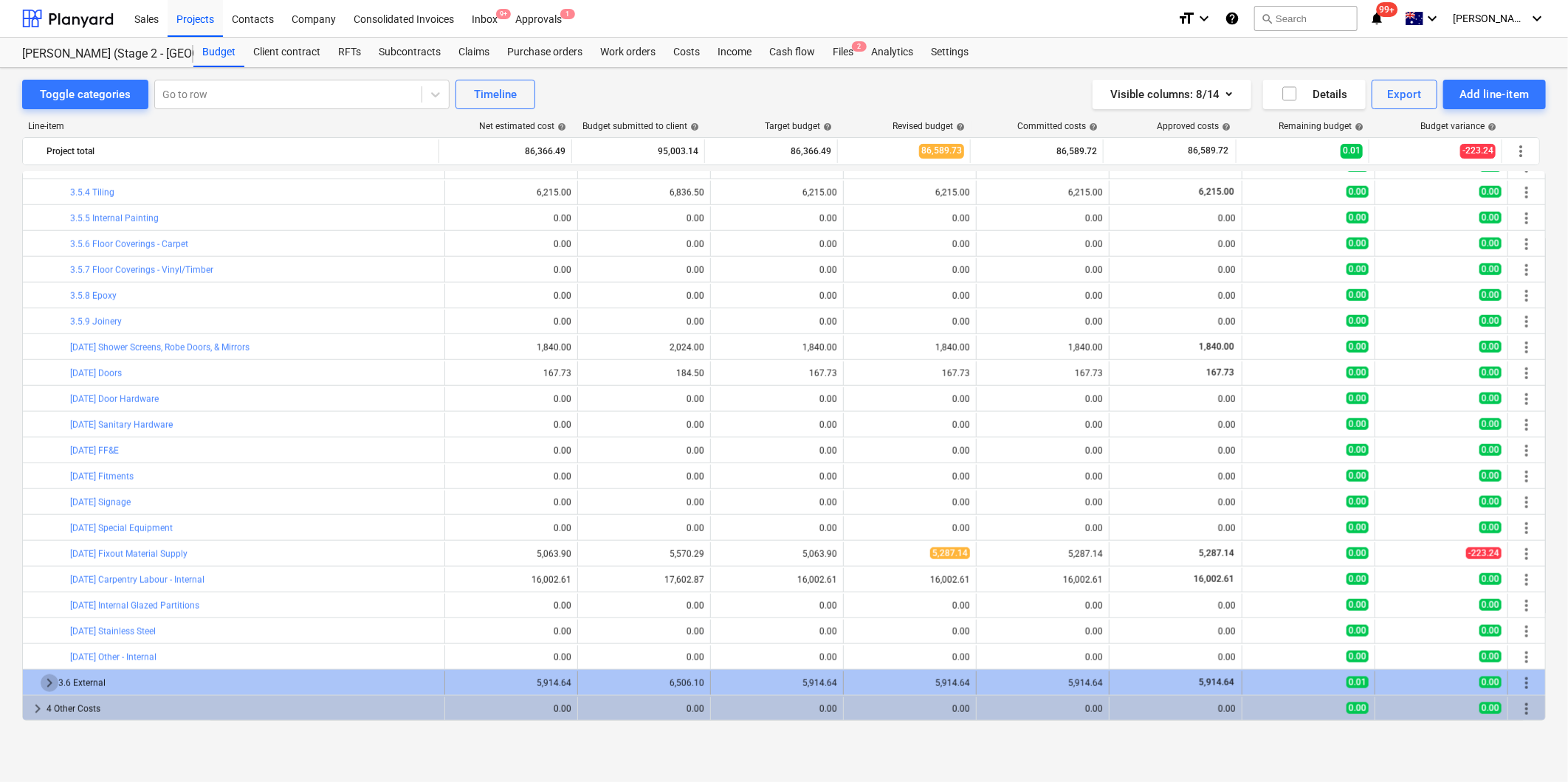
click at [57, 677] on span "keyboard_arrow_right" at bounding box center [49, 683] width 18 height 18
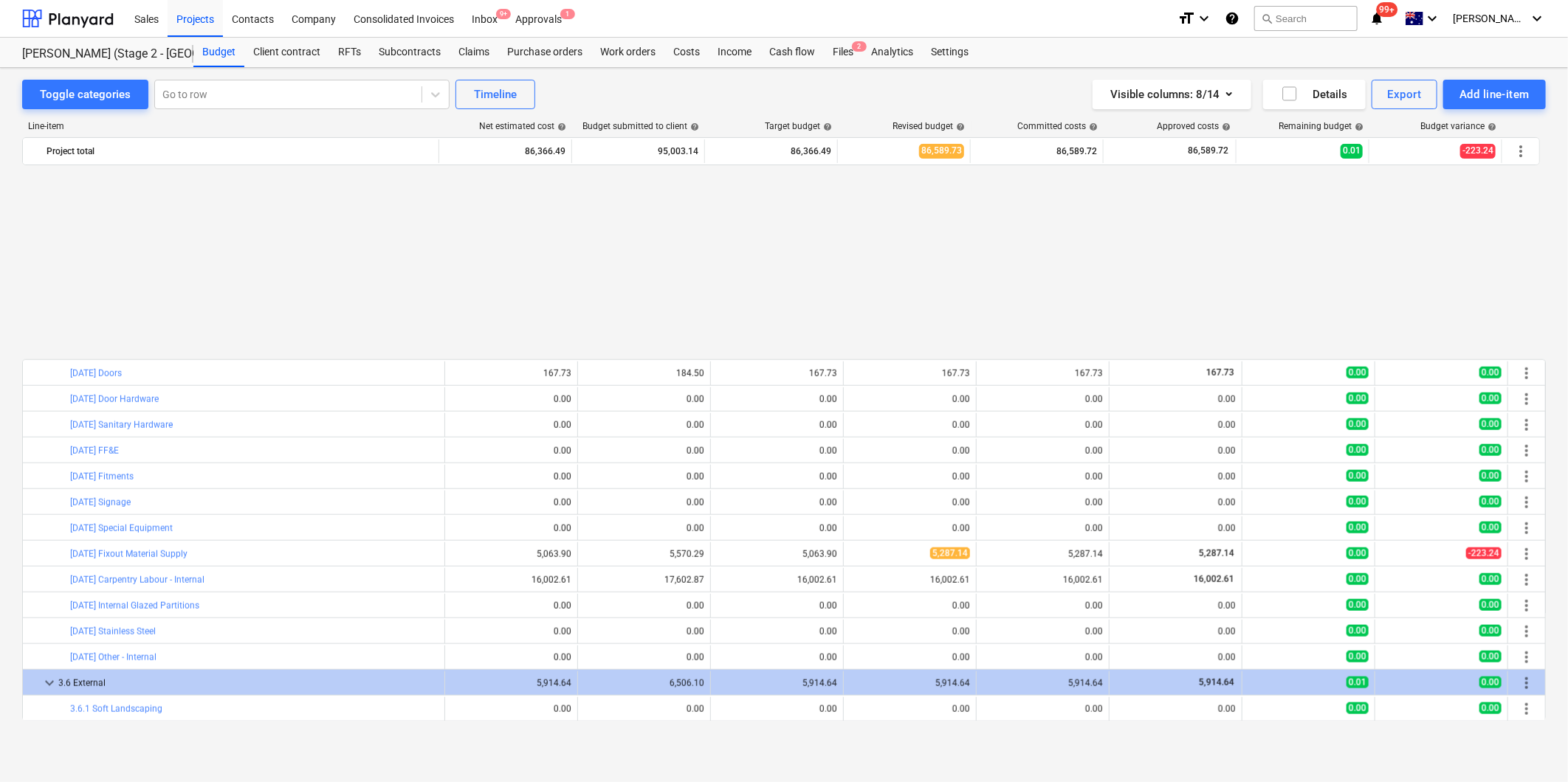
scroll to position [1103, 0]
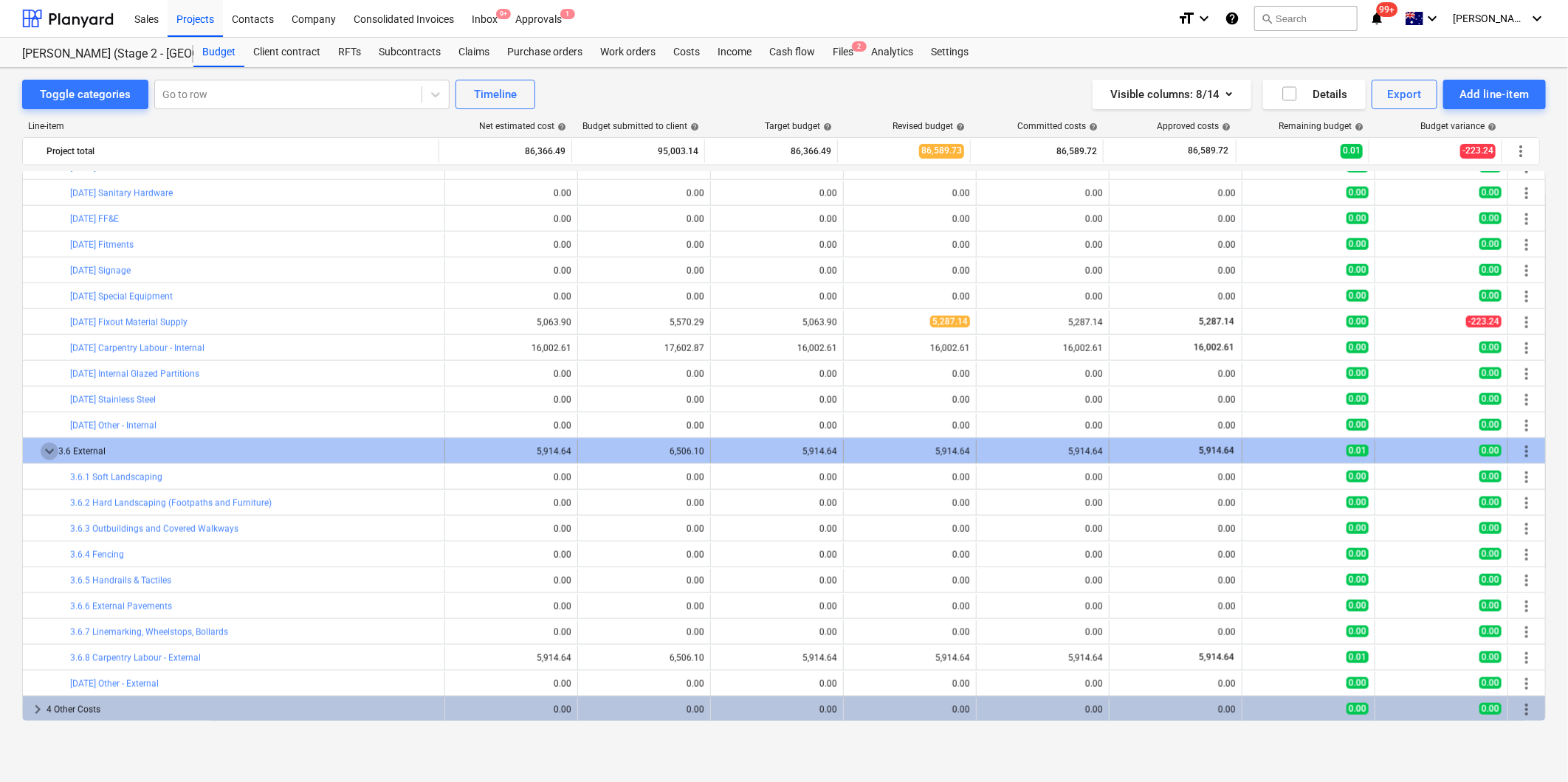
click at [45, 451] on span "keyboard_arrow_down" at bounding box center [49, 451] width 18 height 18
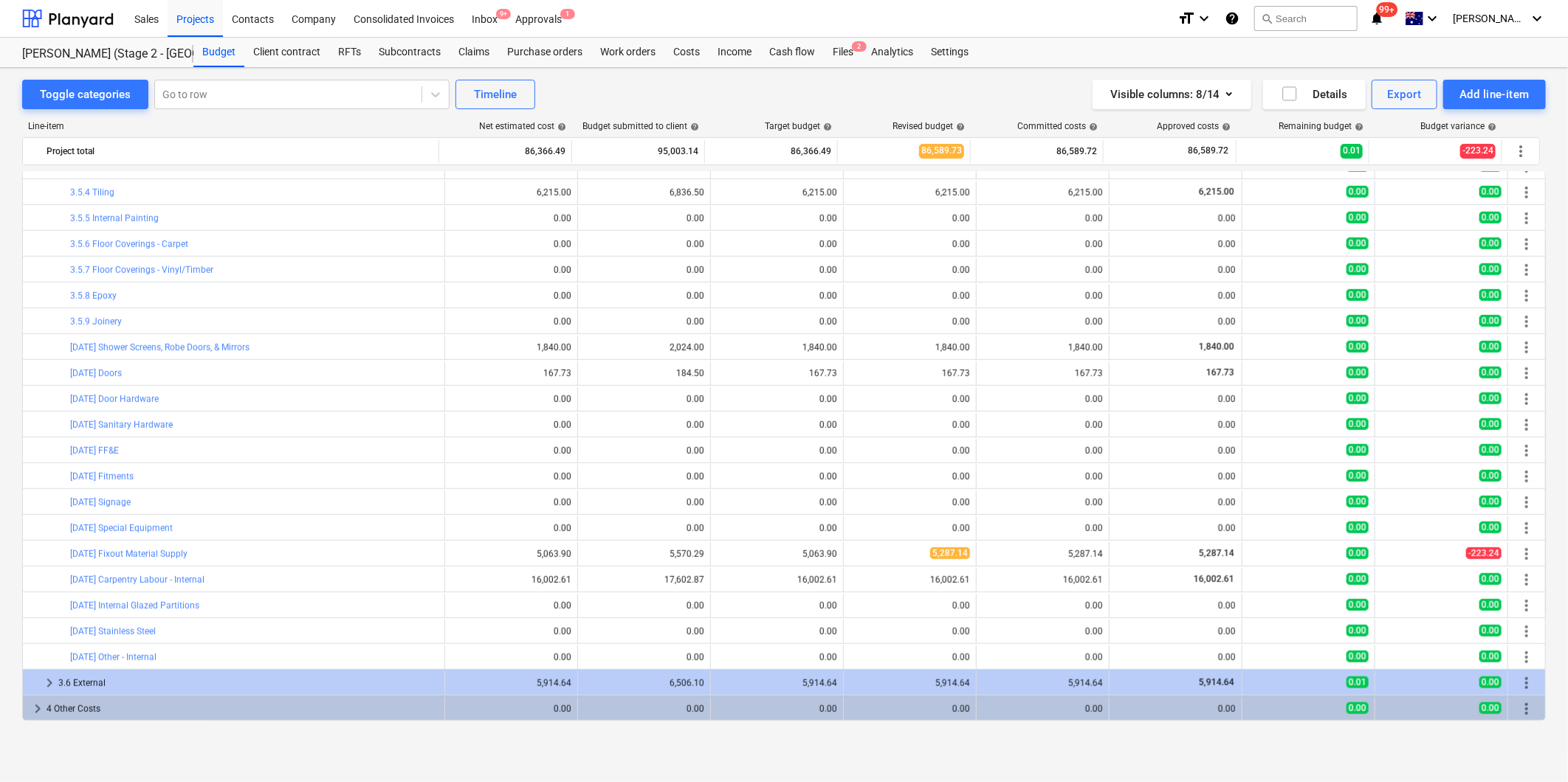
scroll to position [624, 0]
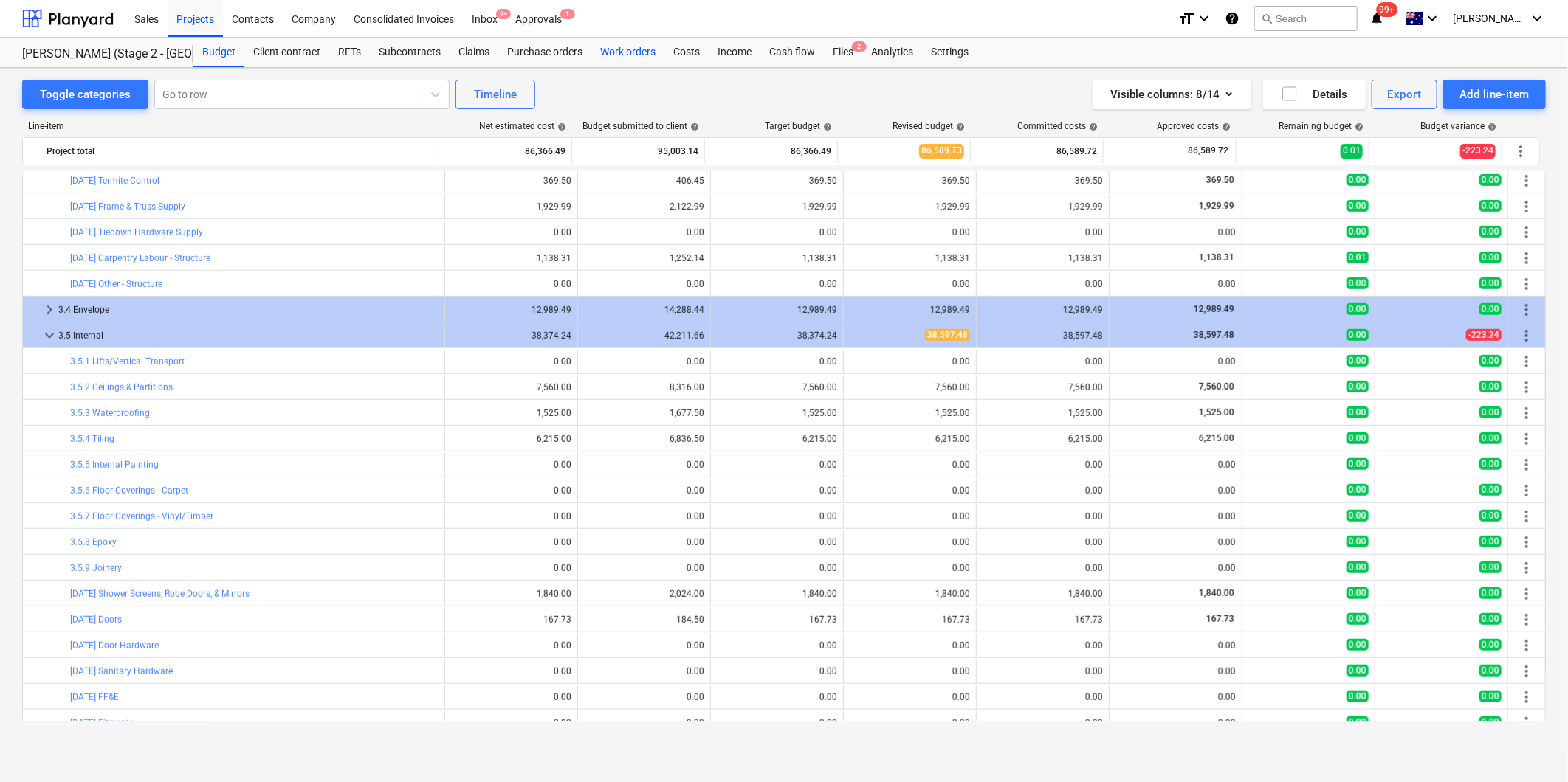
click at [649, 55] on div "Work orders" at bounding box center [627, 52] width 73 height 29
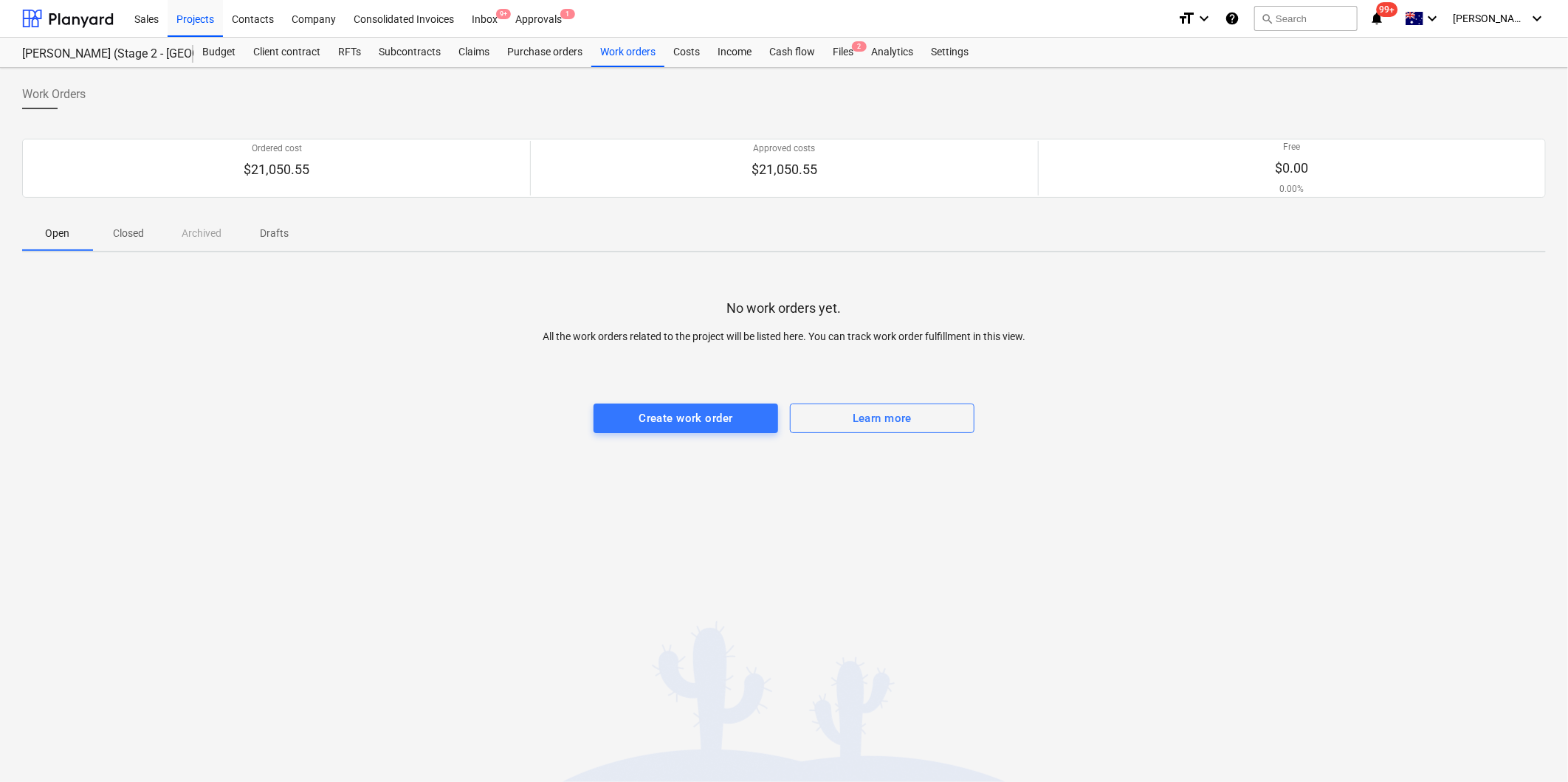
click at [122, 236] on p "Closed" at bounding box center [128, 233] width 35 height 15
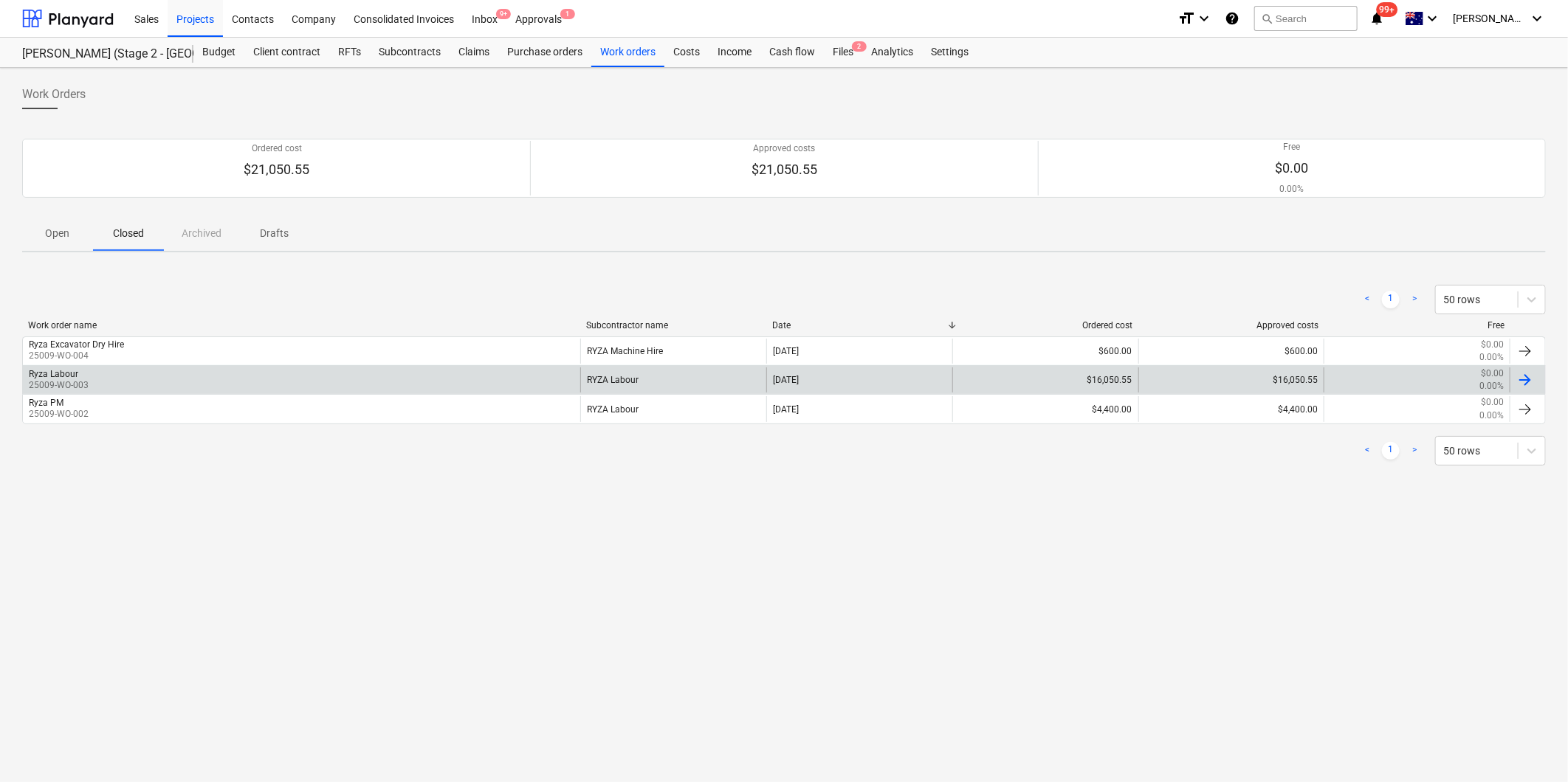
click at [65, 376] on div "Ryza Labour" at bounding box center [54, 374] width 50 height 10
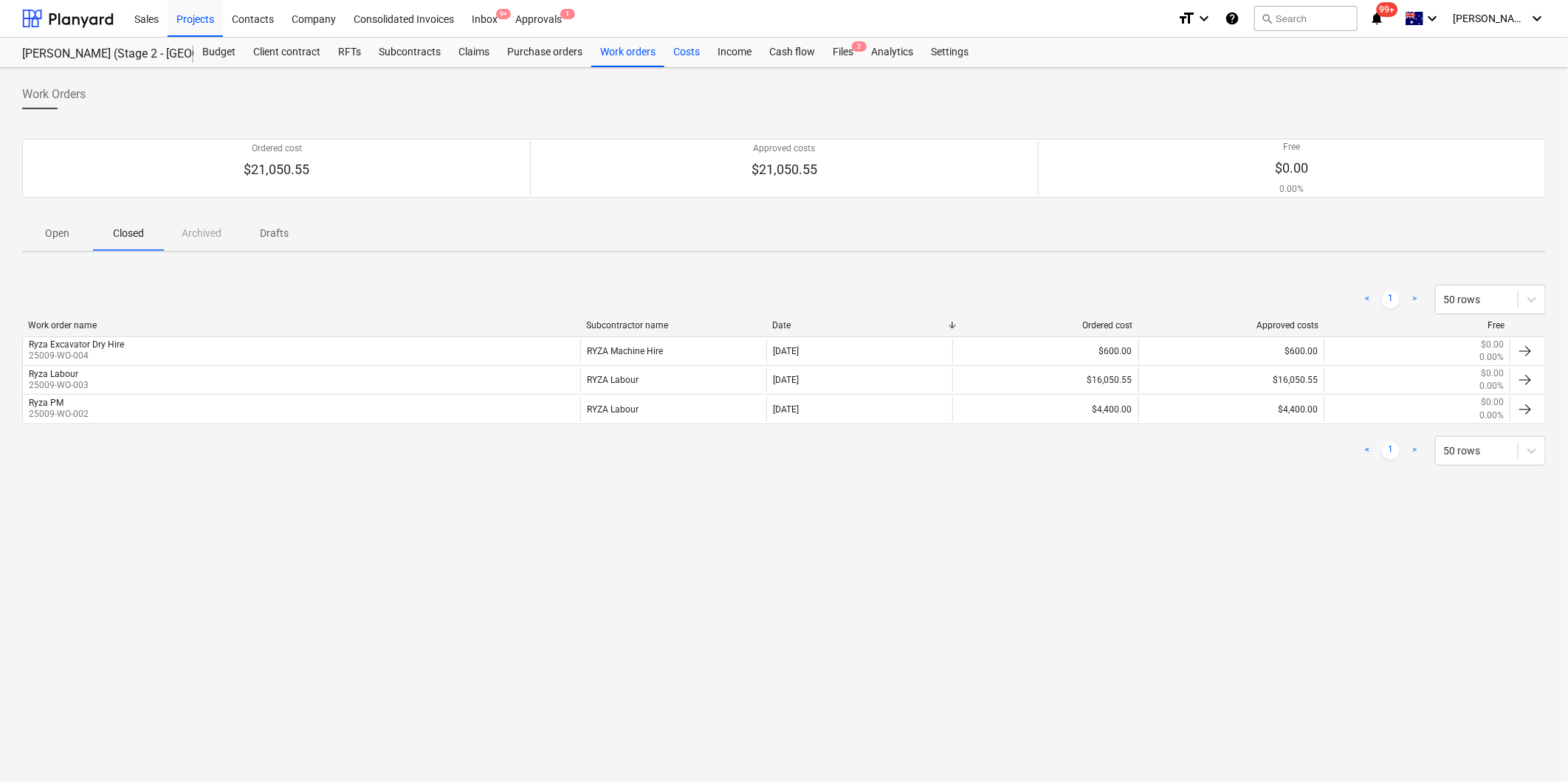
click at [687, 45] on div "Costs" at bounding box center [687, 52] width 45 height 29
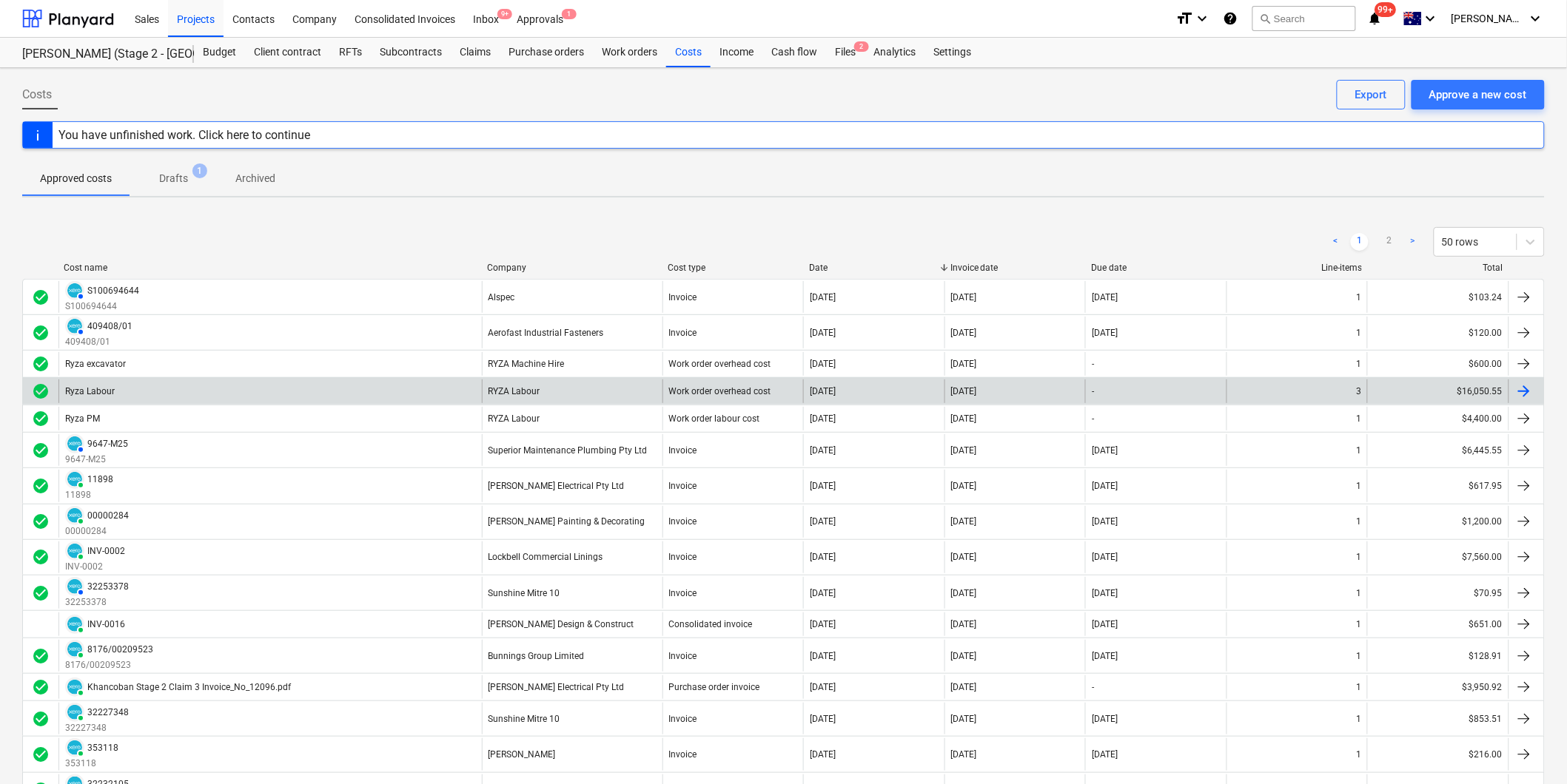
click at [541, 389] on div "RYZA Labour" at bounding box center [572, 392] width 181 height 24
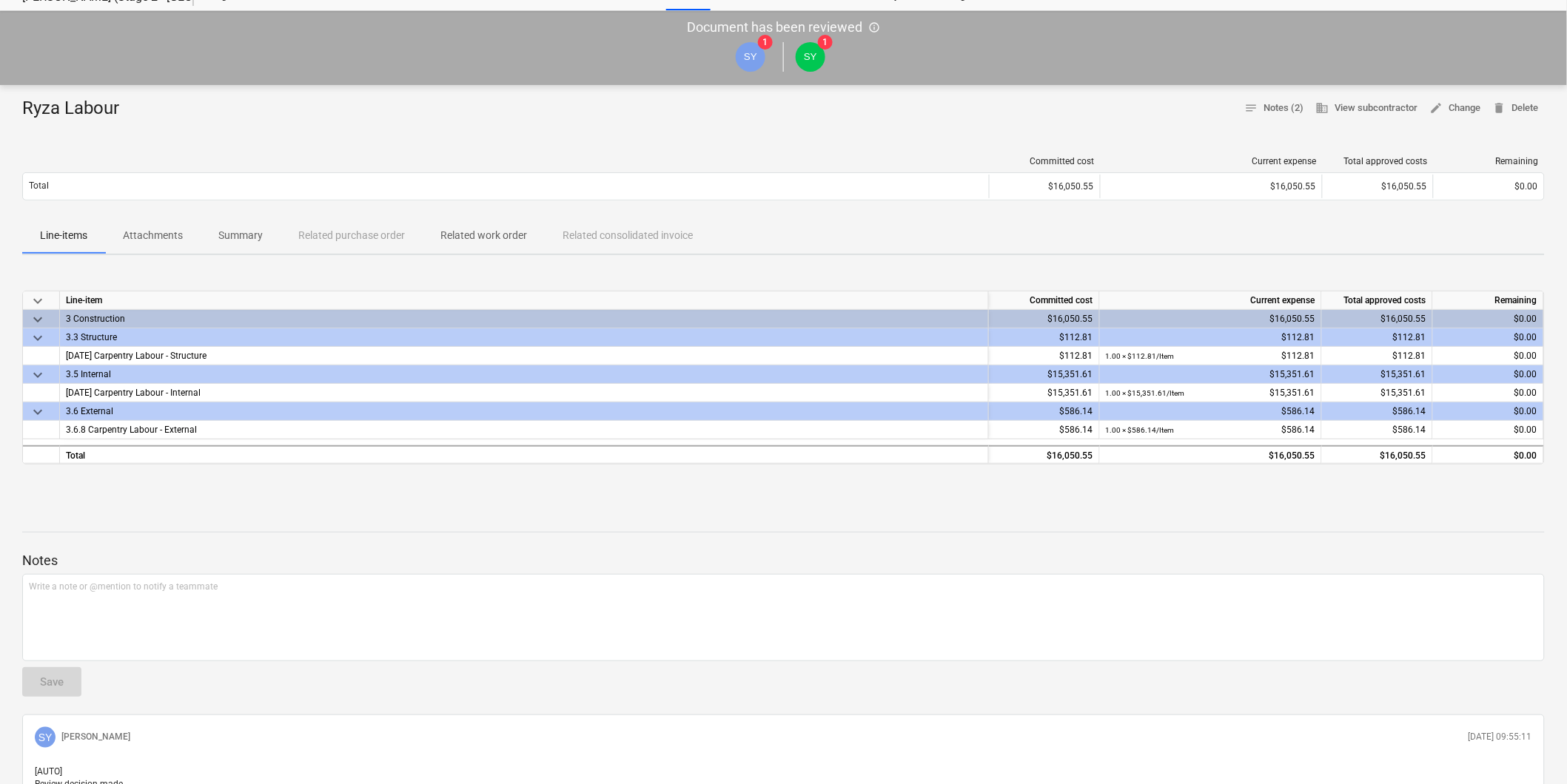
scroll to position [83, 0]
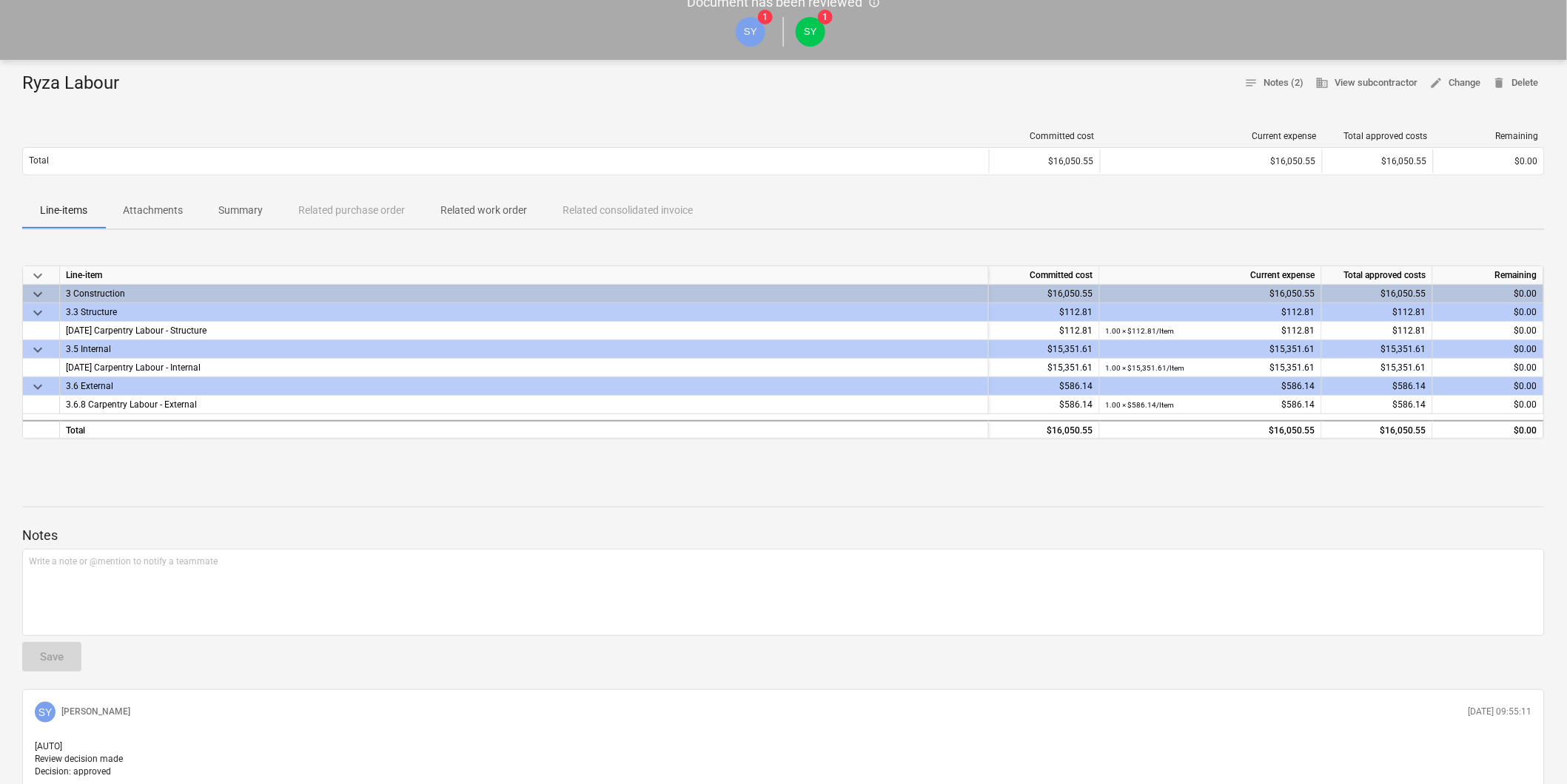
click at [146, 209] on p "Attachments" at bounding box center [153, 211] width 60 height 15
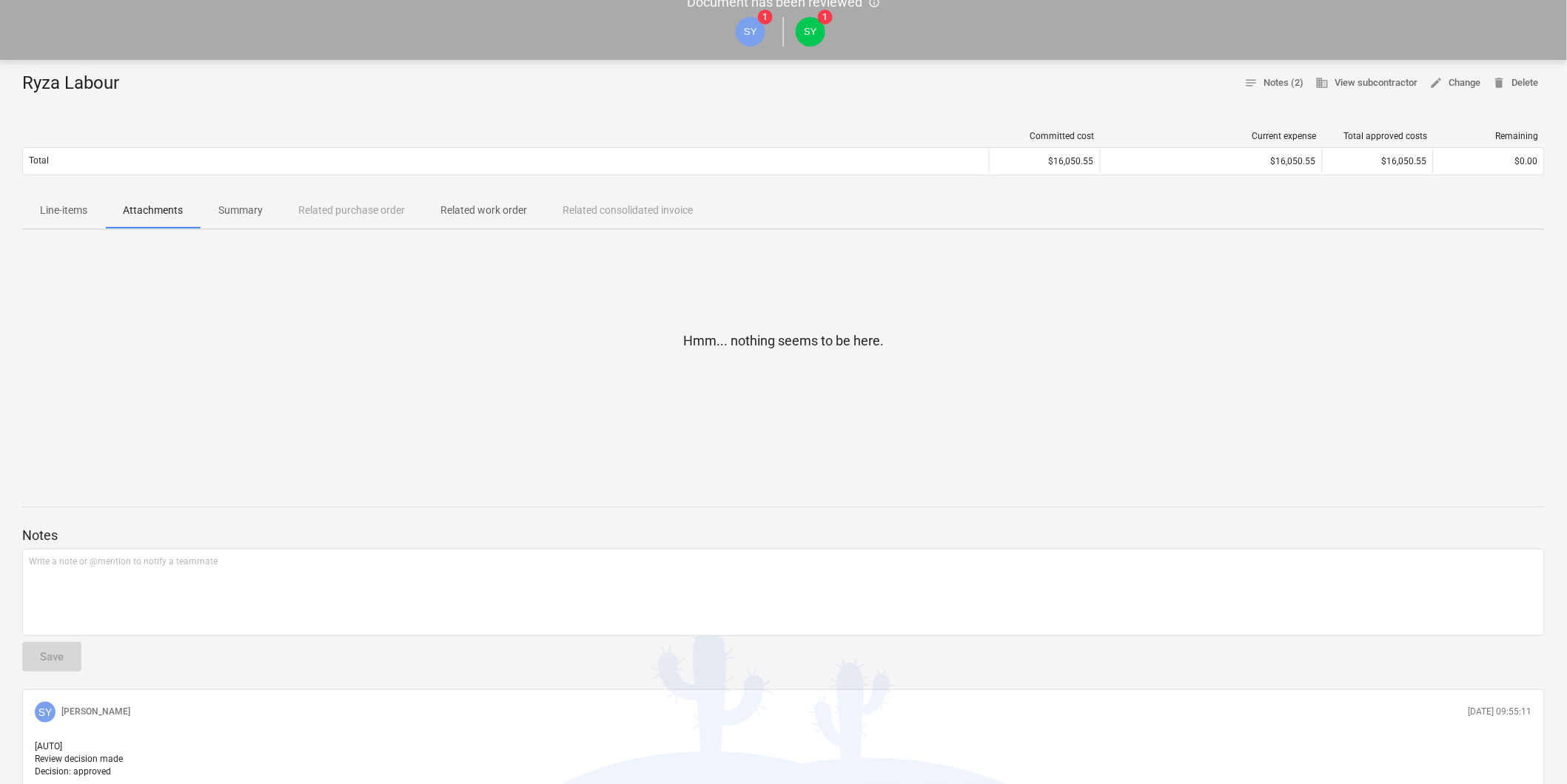
click at [66, 217] on p "Line-items" at bounding box center [63, 211] width 47 height 15
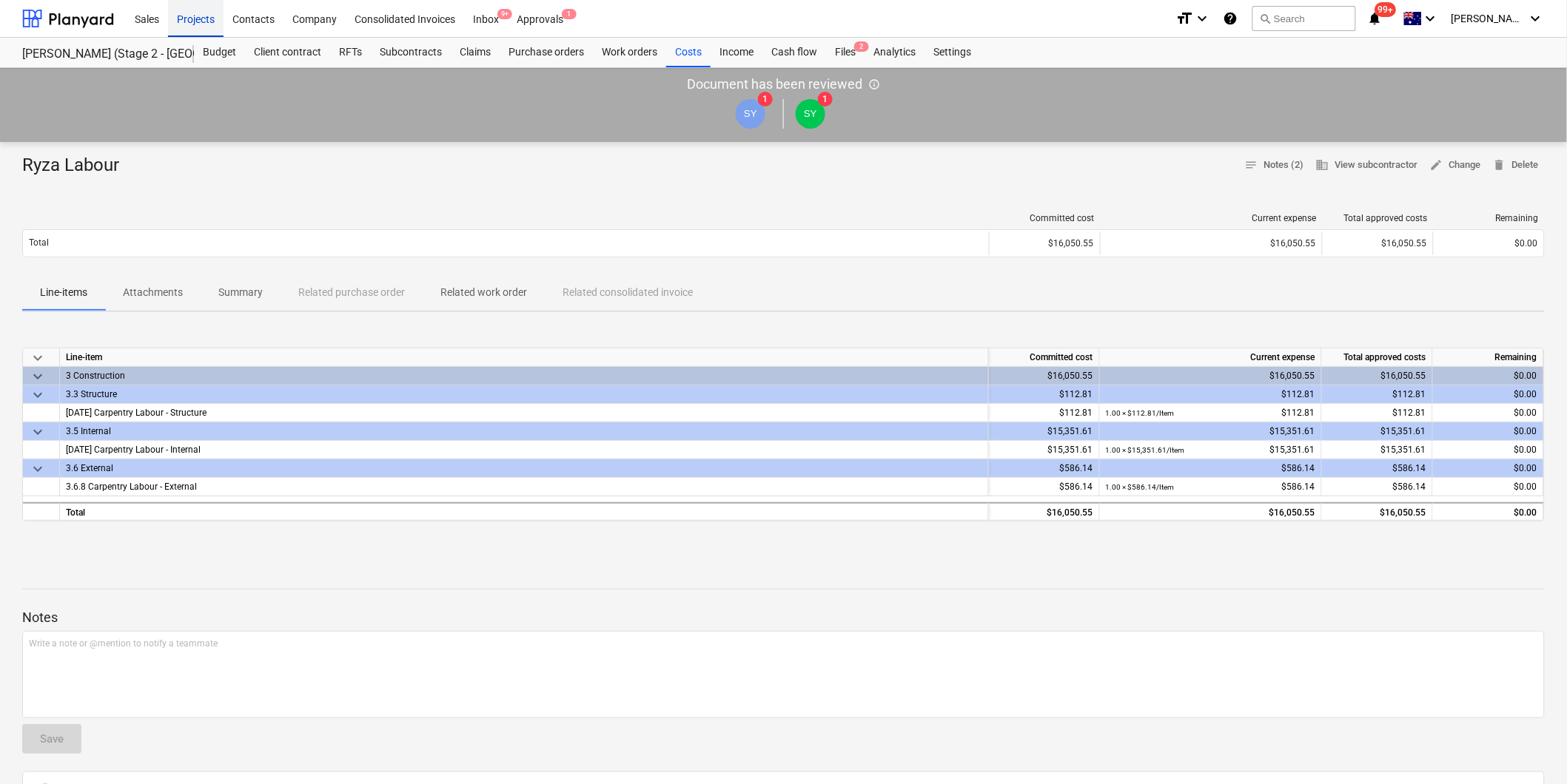
drag, startPoint x: 183, startPoint y: 16, endPoint x: 191, endPoint y: 25, distance: 12.0
click at [183, 16] on div "Projects" at bounding box center [195, 18] width 56 height 38
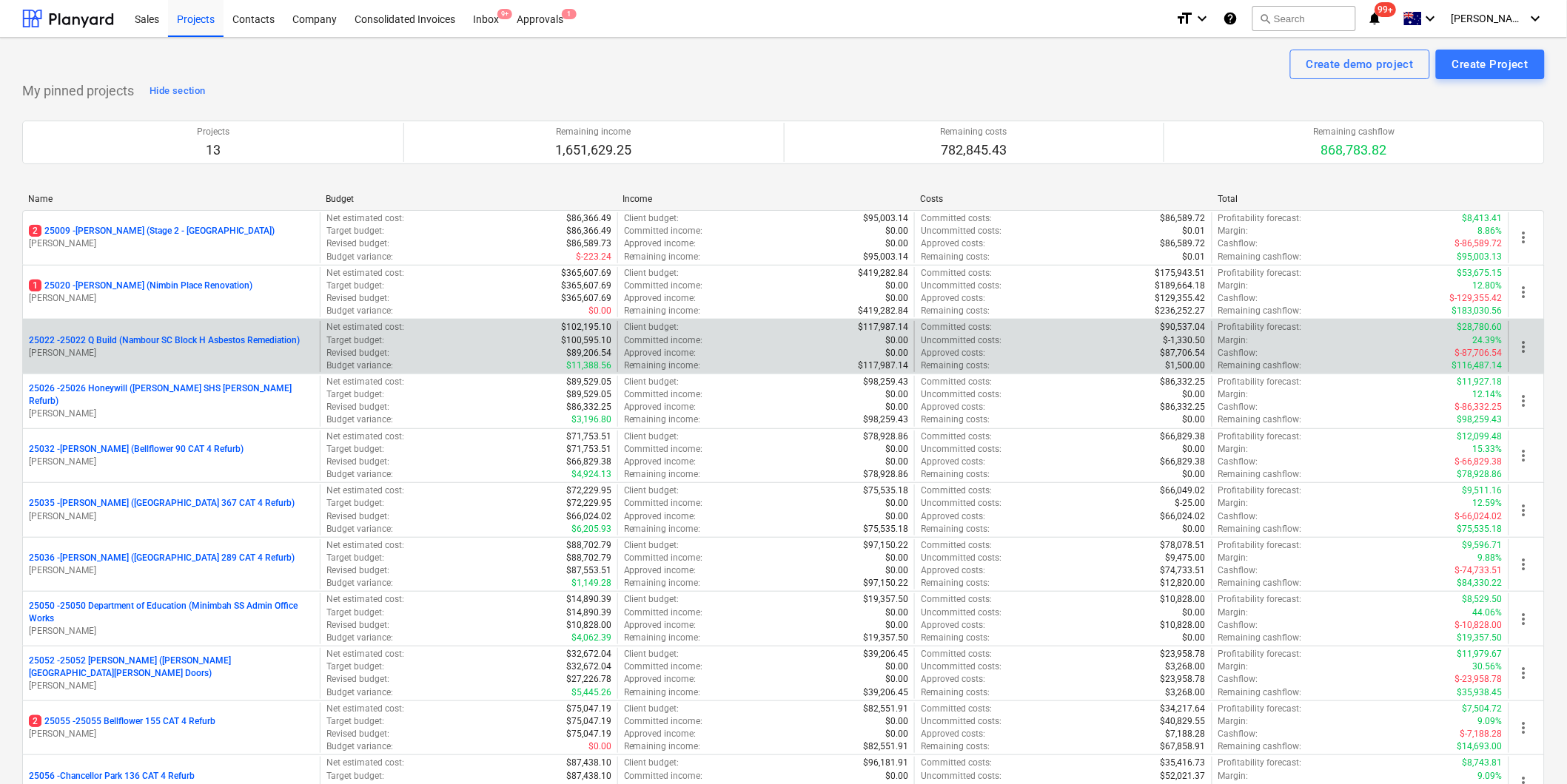
click at [191, 344] on p "25022 - 25022 Q Build (Nambour SC Block H Asbestos Remediation)" at bounding box center [164, 340] width 271 height 13
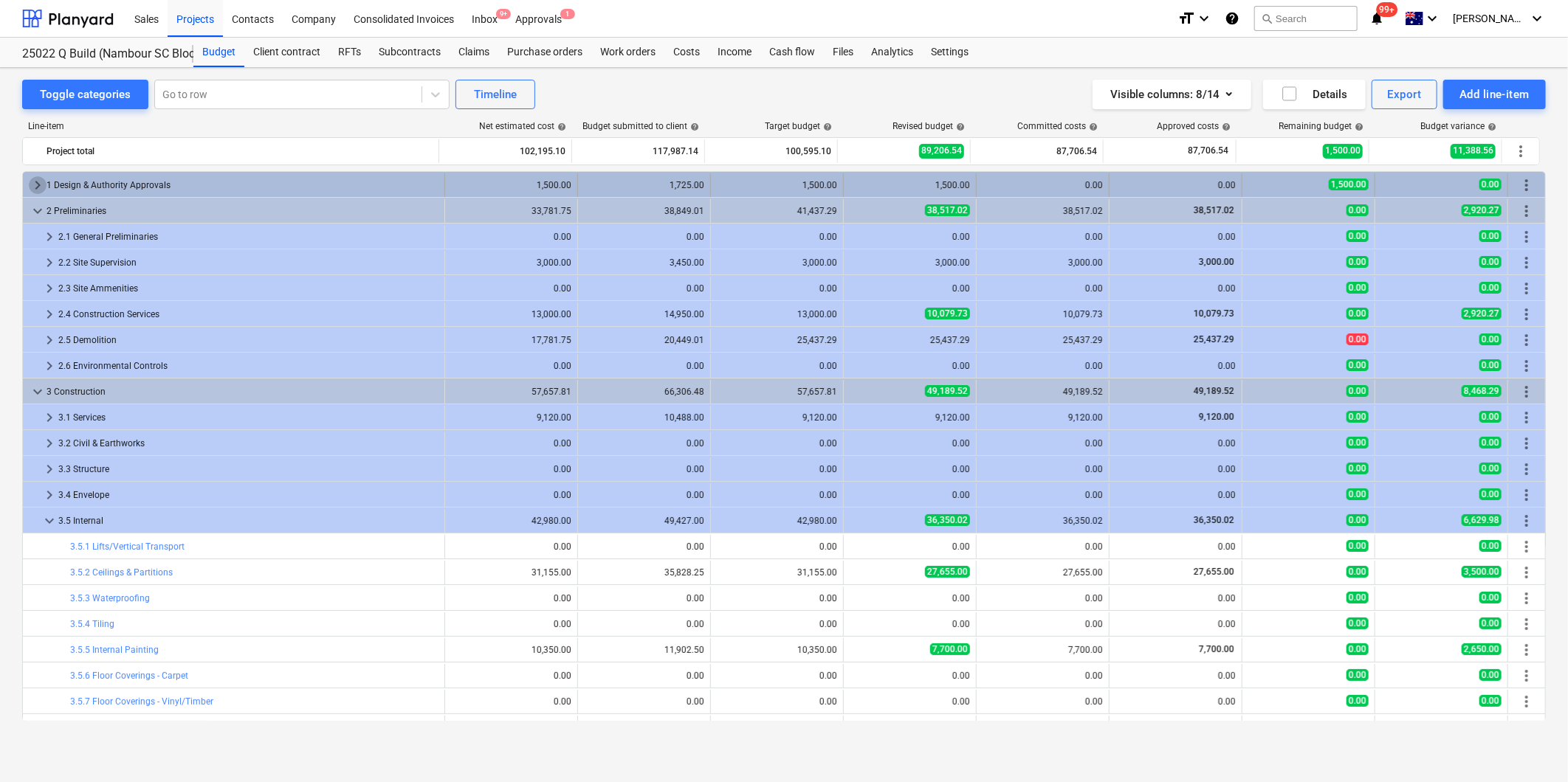
click at [33, 184] on span "keyboard_arrow_right" at bounding box center [38, 185] width 18 height 18
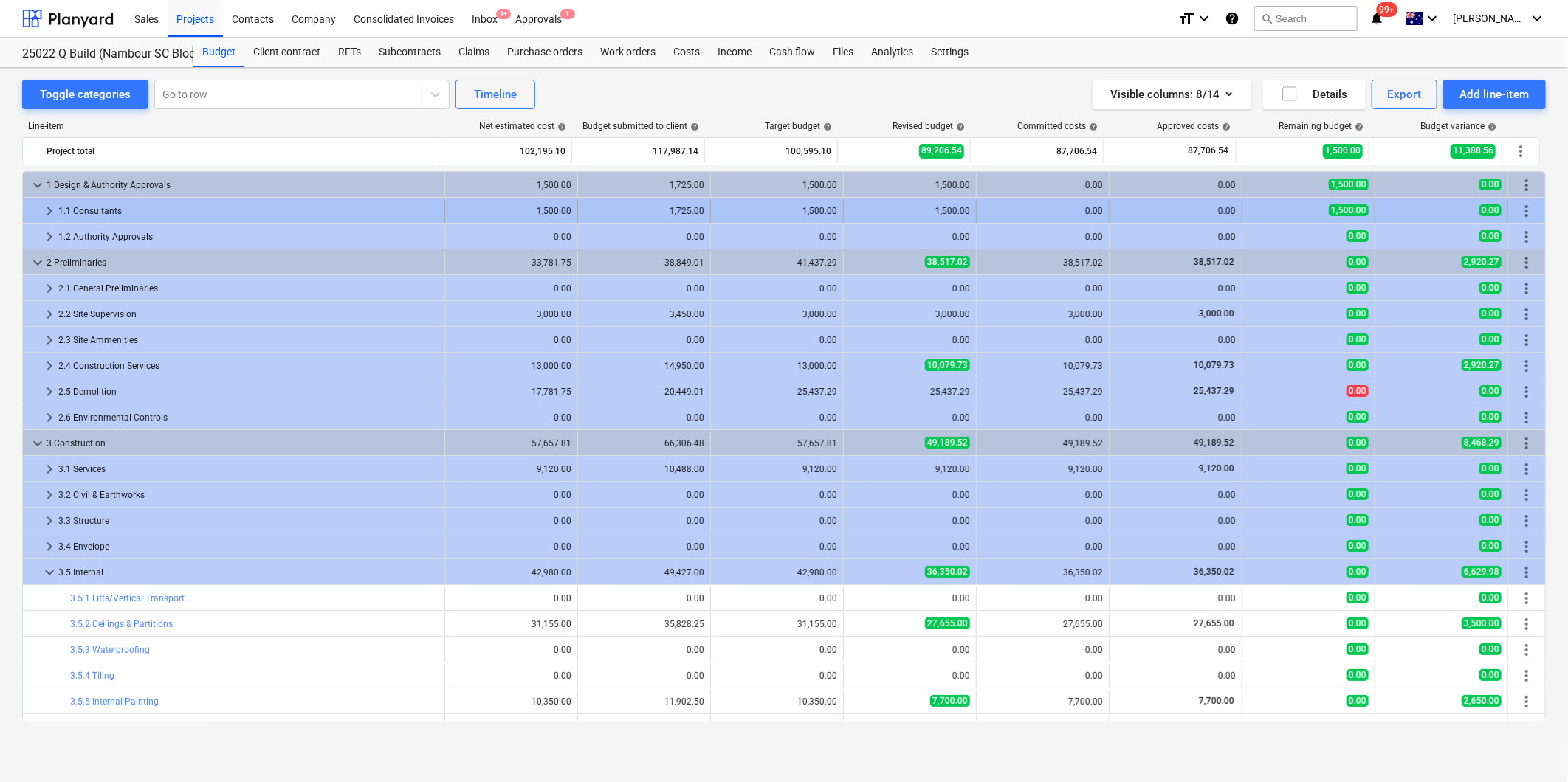
click at [49, 214] on span "keyboard_arrow_right" at bounding box center [49, 211] width 18 height 18
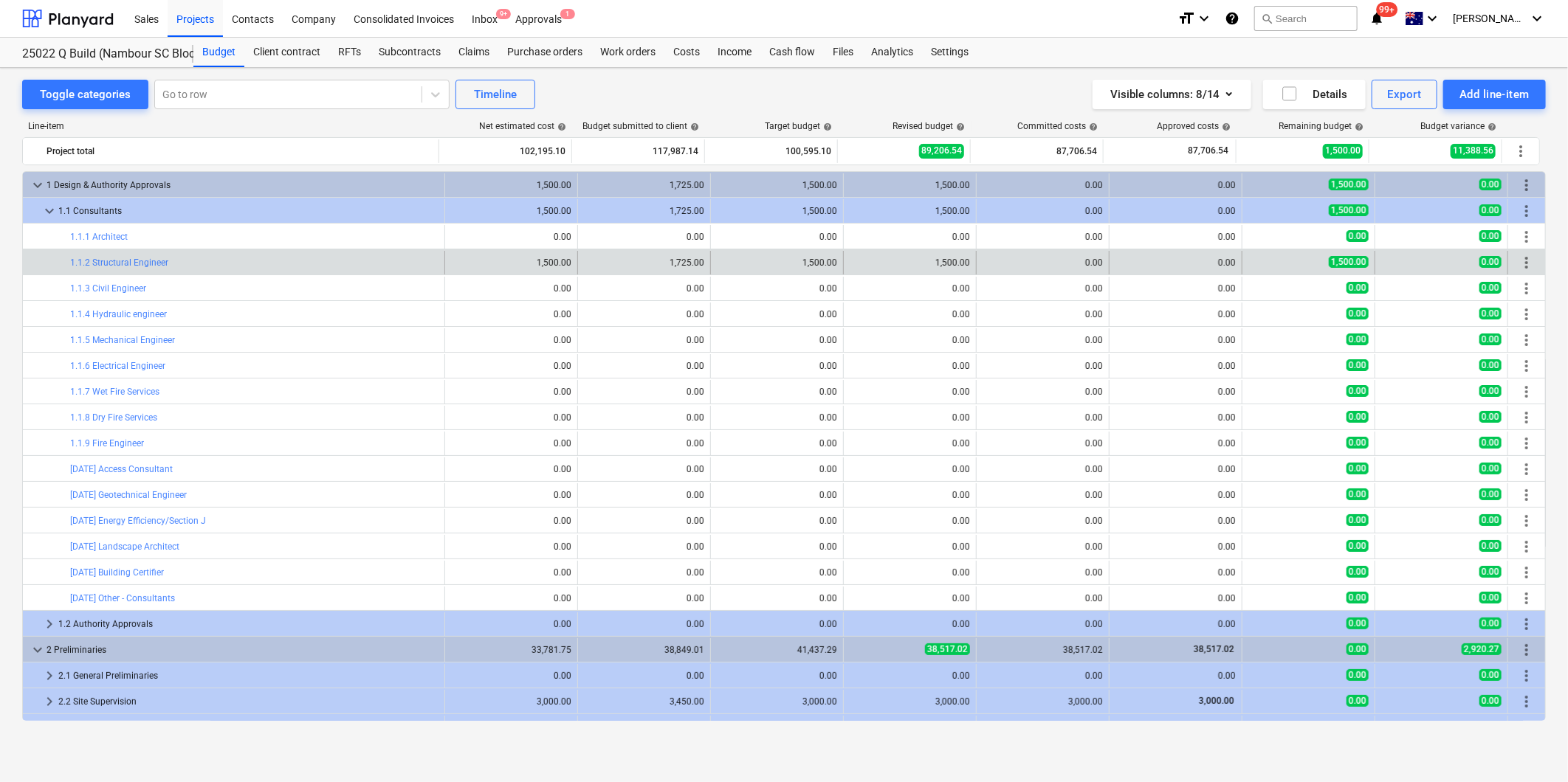
click at [993, 262] on div "0.00" at bounding box center [1043, 262] width 120 height 10
click at [853, 263] on span "edit" at bounding box center [859, 263] width 12 height 12
type textarea "x"
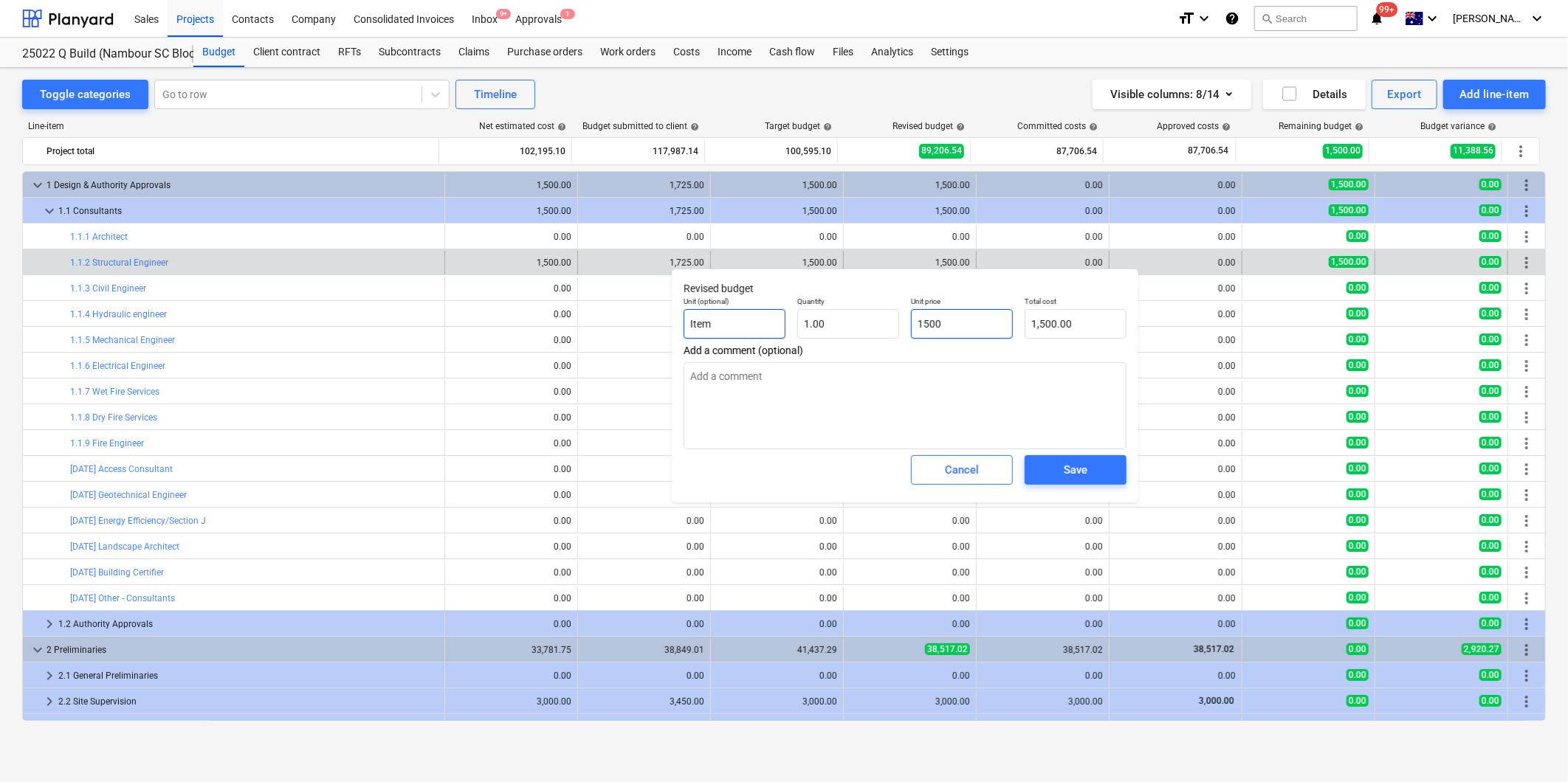
drag, startPoint x: 969, startPoint y: 323, endPoint x: 755, endPoint y: 319, distance: 214.0
click at [831, 323] on div "Unit (optional) Item Quantity 1.00 Unit price 1500 Total cost 1,500.00" at bounding box center [905, 317] width 455 height 54
type input "0"
type textarea "x"
type input "0.00"
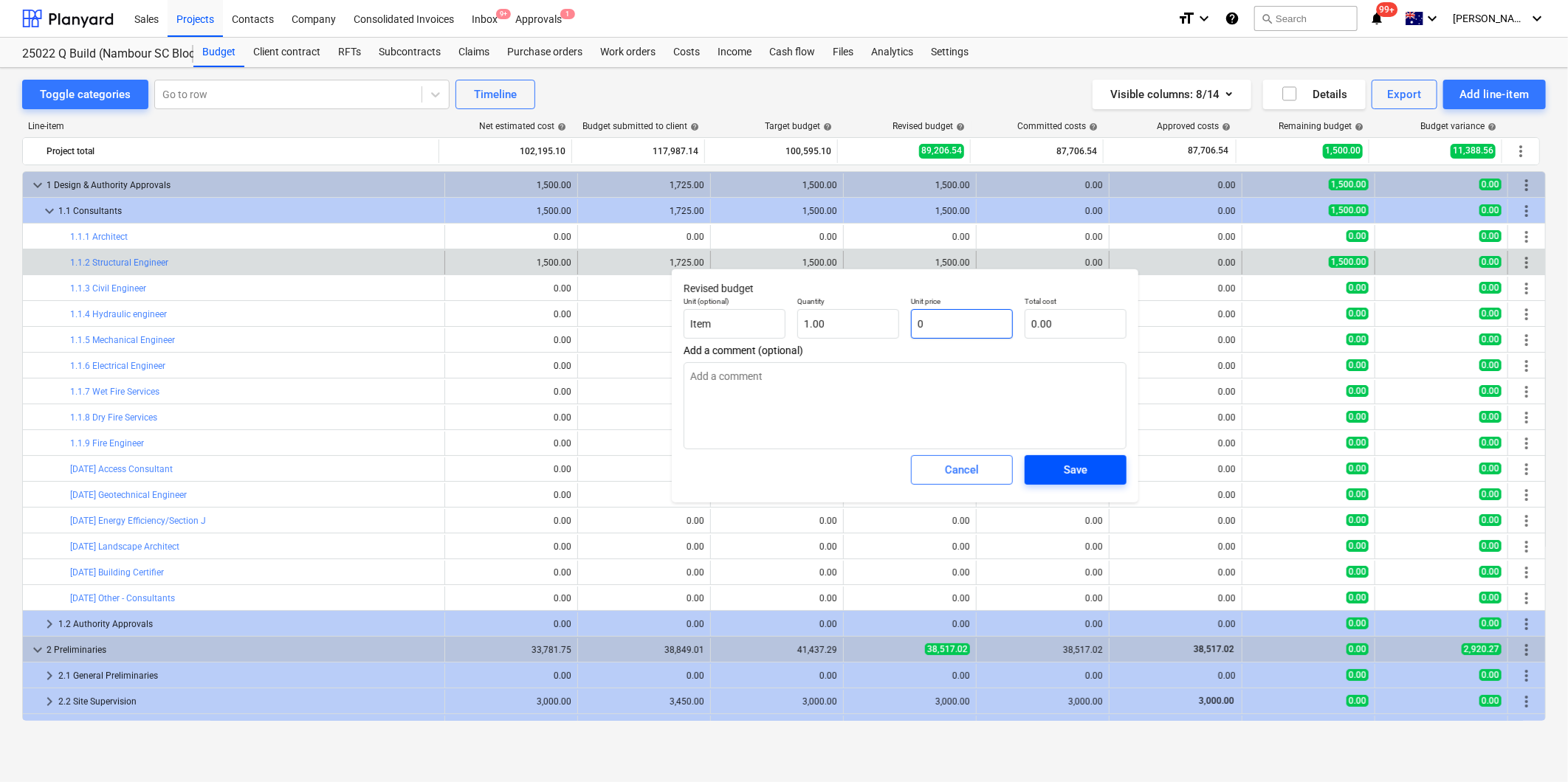
type input "0"
type textarea "x"
type input "0.00"
click at [1054, 476] on span "Save" at bounding box center [1075, 470] width 66 height 19
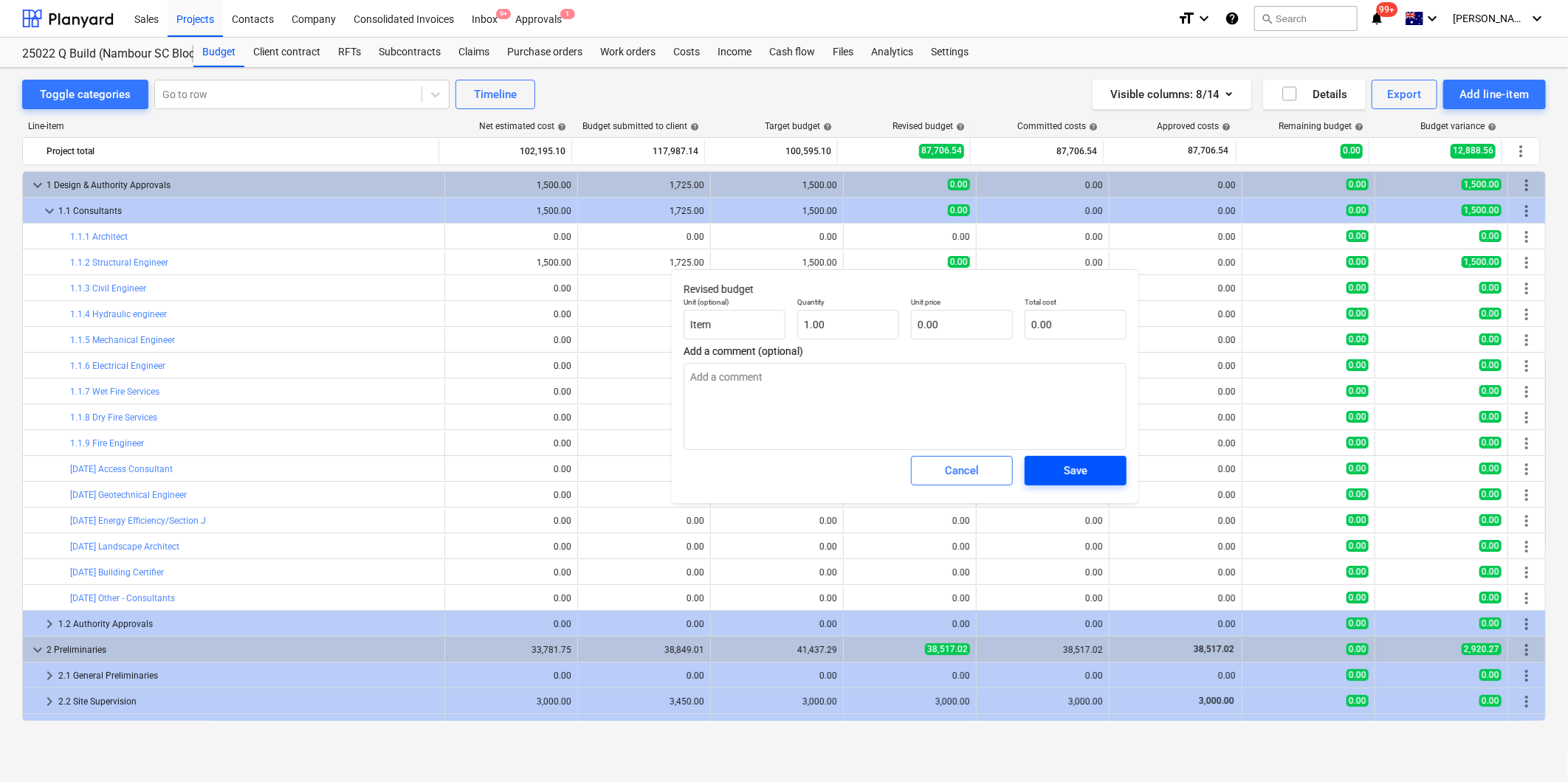
type textarea "x"
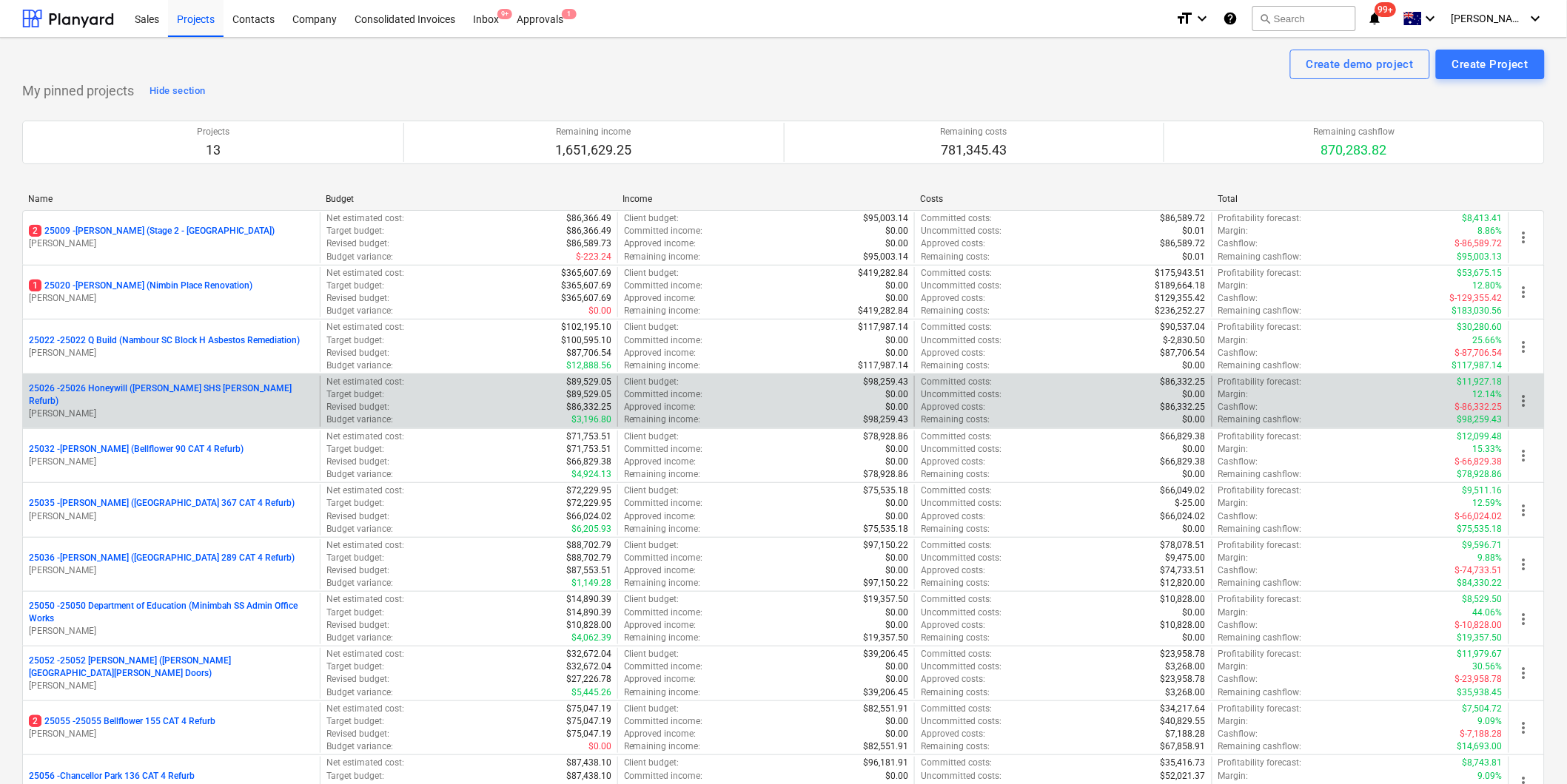
click at [185, 401] on p "25026 - 25026 Honeywill (Burnside SHS STEMM Refurb)" at bounding box center [171, 395] width 285 height 25
click at [160, 401] on p "25026 - 25026 Honeywill (Burnside SHS STEMM Refurb)" at bounding box center [171, 395] width 285 height 25
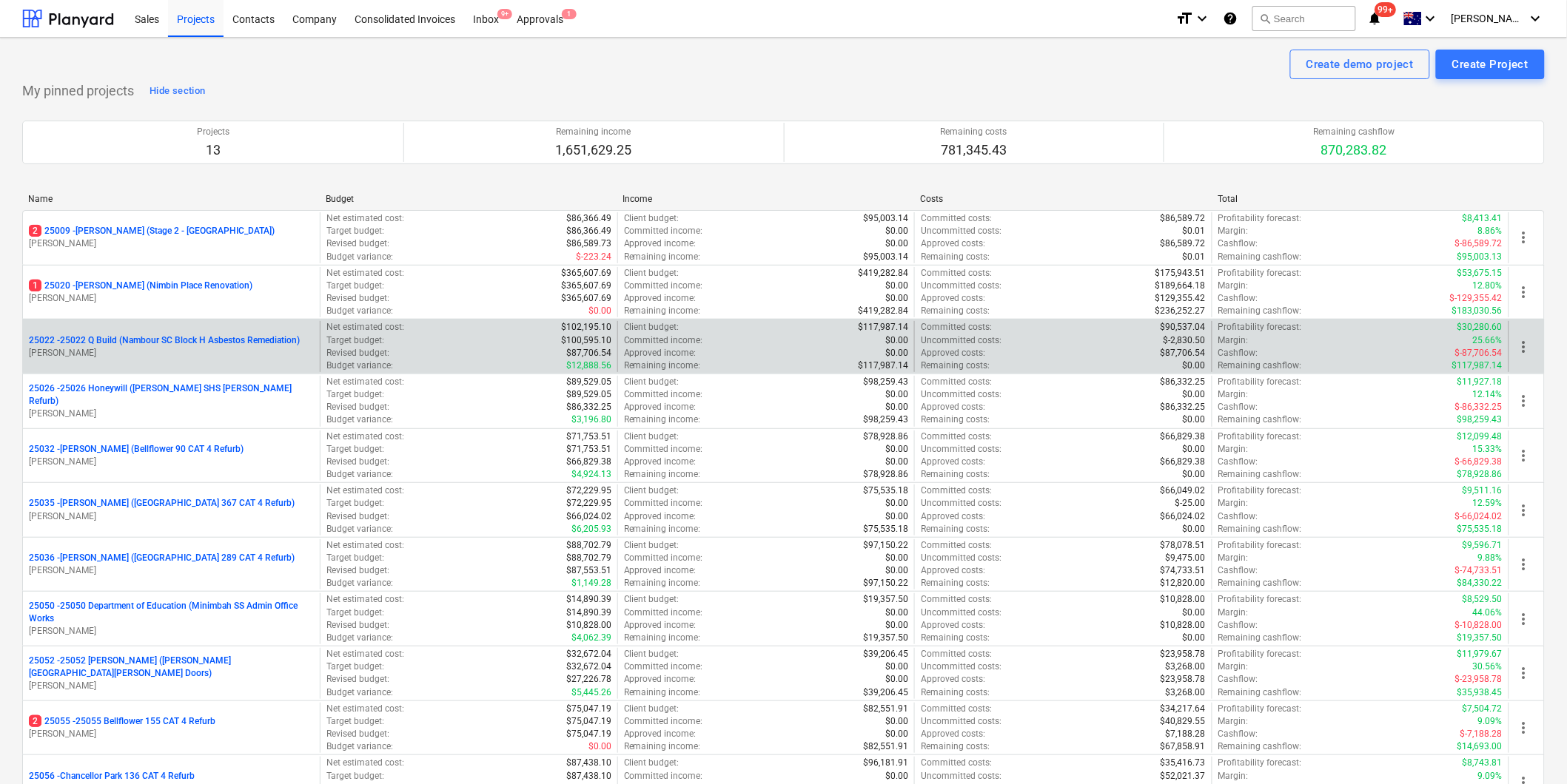
click at [188, 343] on p "25022 - 25022 Q Build (Nambour SC Block H Asbestos Remediation)" at bounding box center [164, 340] width 271 height 13
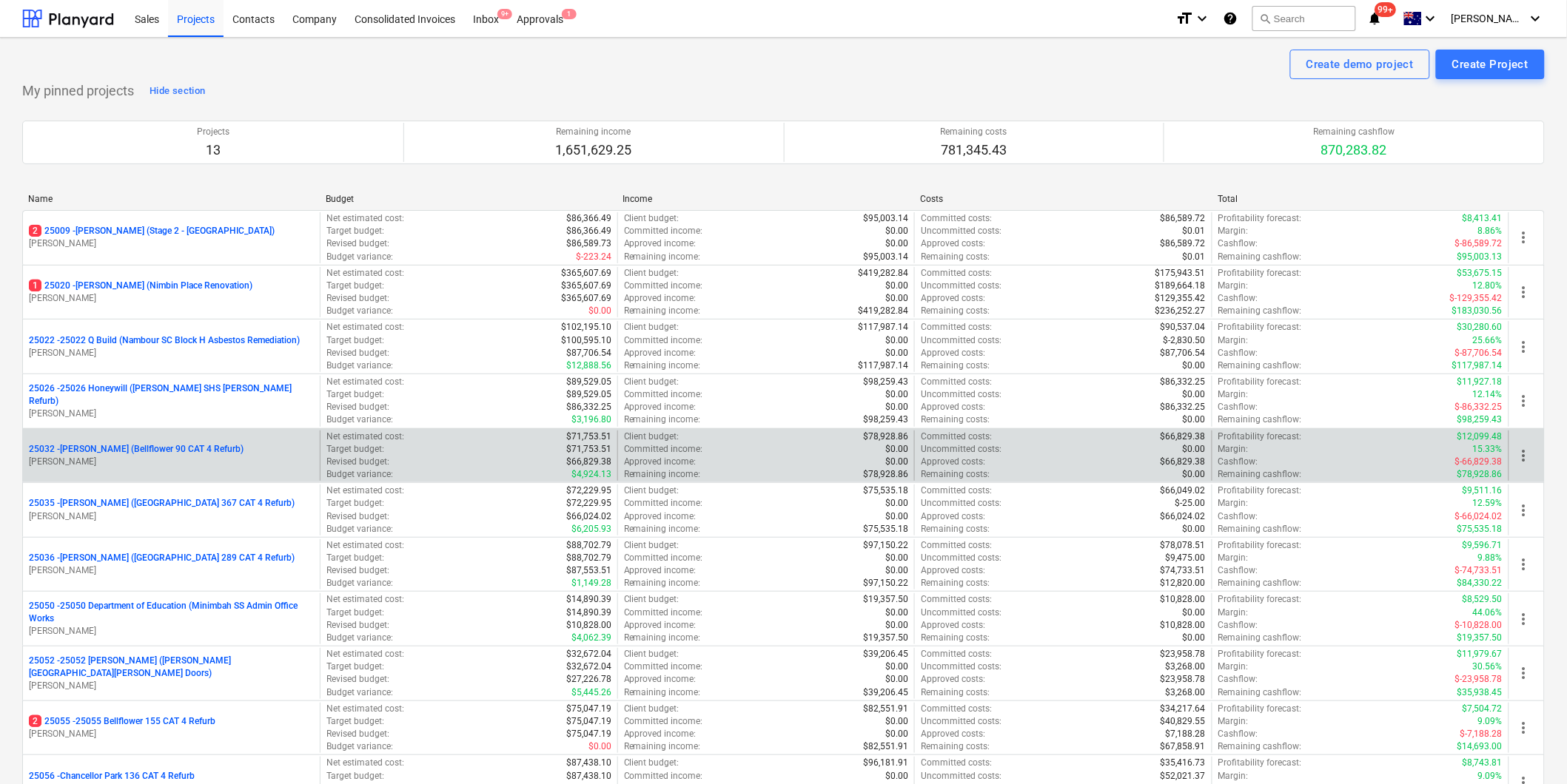
click at [112, 456] on p "[PERSON_NAME]" at bounding box center [171, 462] width 285 height 13
click at [91, 438] on div "25032 - [PERSON_NAME] (Bellflower 90 CAT 4 Refurb) [PERSON_NAME]" at bounding box center [171, 456] width 297 height 51
click at [101, 445] on p "25032 - [PERSON_NAME] (Bellflower 90 CAT 4 Refurb)" at bounding box center [137, 450] width 215 height 13
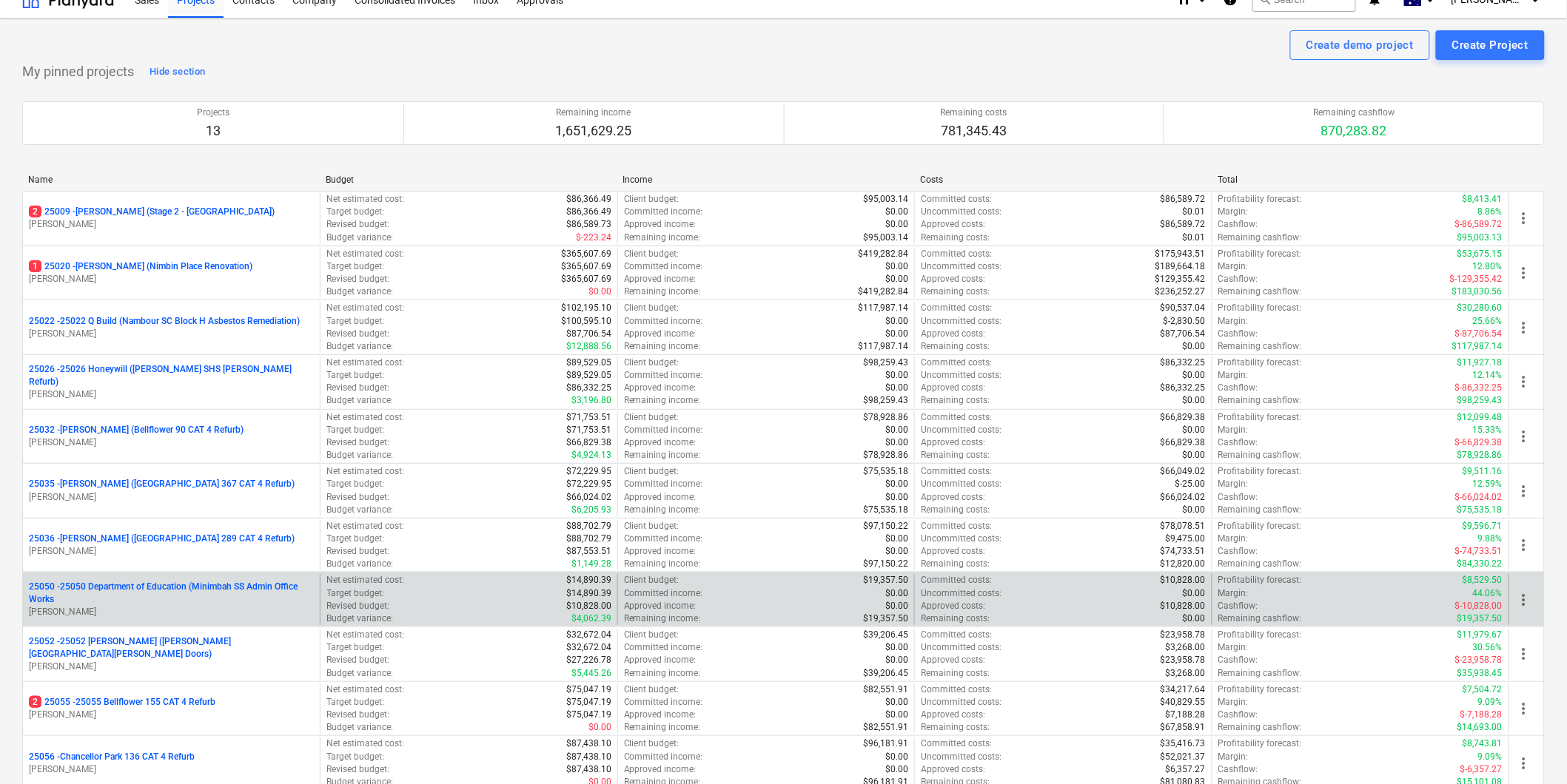
scroll to position [83, 0]
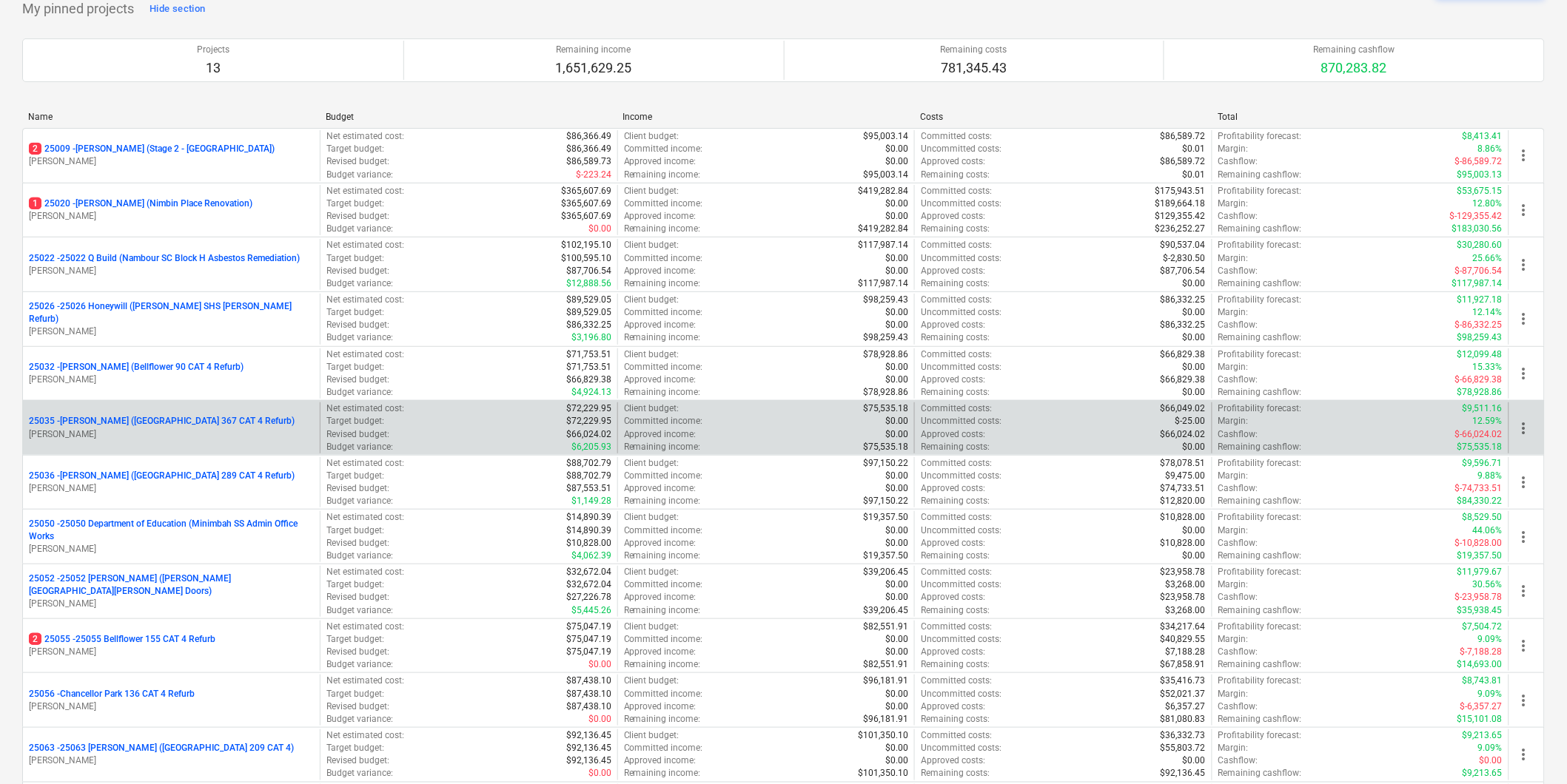
click at [86, 425] on p "25035 - [PERSON_NAME] ([GEOGRAPHIC_DATA] 367 CAT 4 Refurb)" at bounding box center [162, 421] width 266 height 13
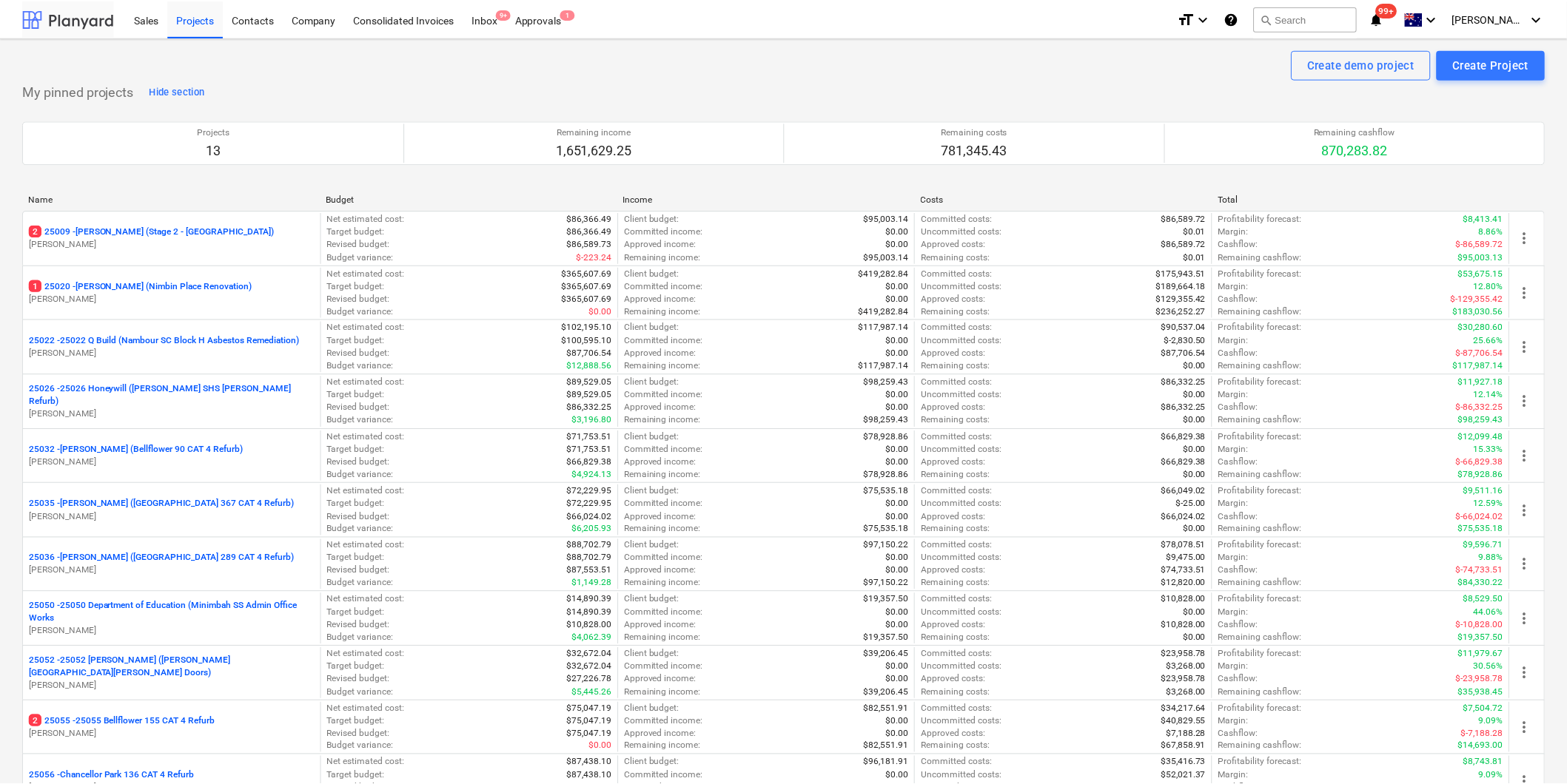
scroll to position [83, 0]
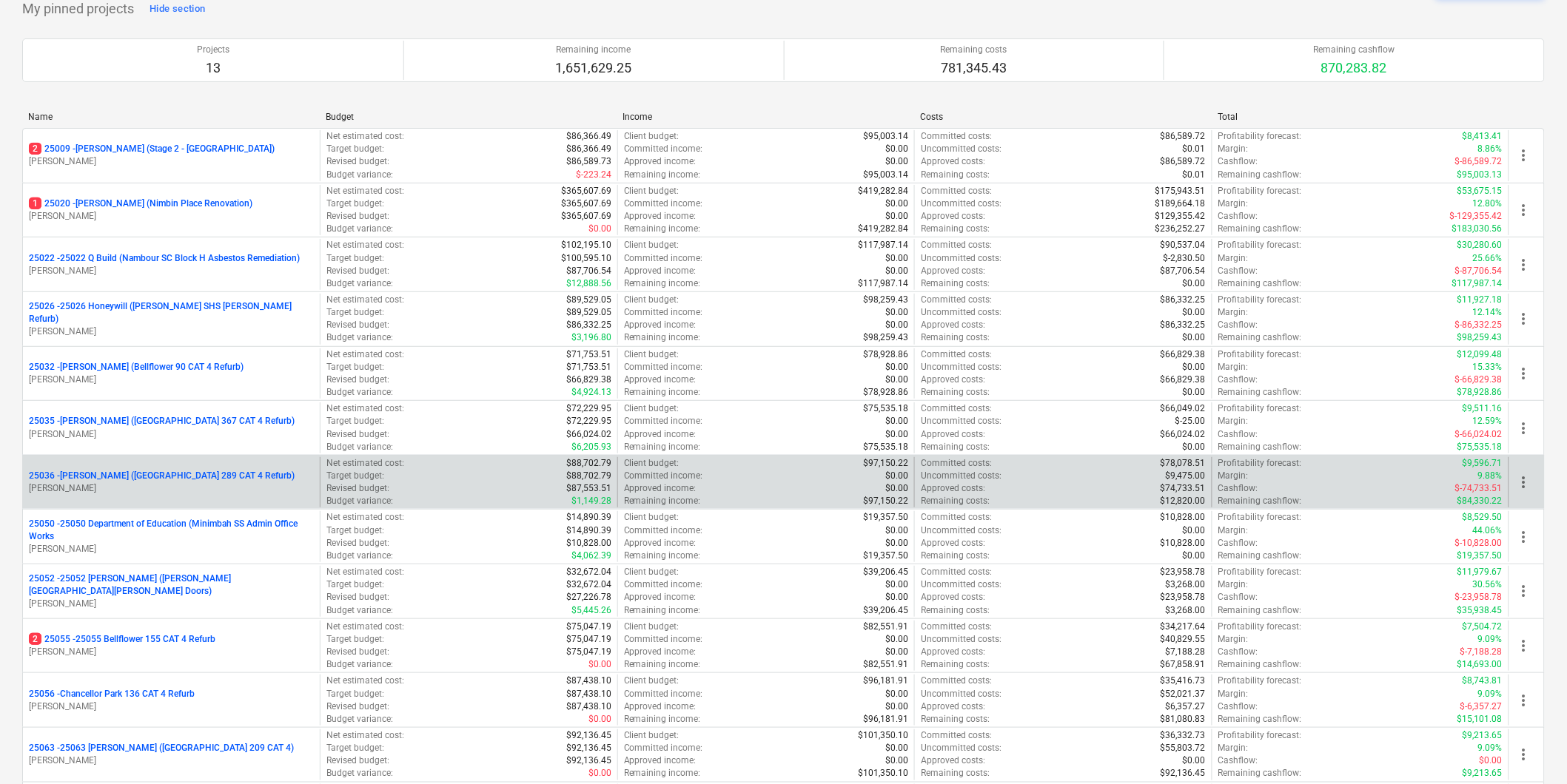
click at [112, 481] on p "25036 - [PERSON_NAME] ([GEOGRAPHIC_DATA] 289 CAT 4 Refurb)" at bounding box center [162, 476] width 266 height 13
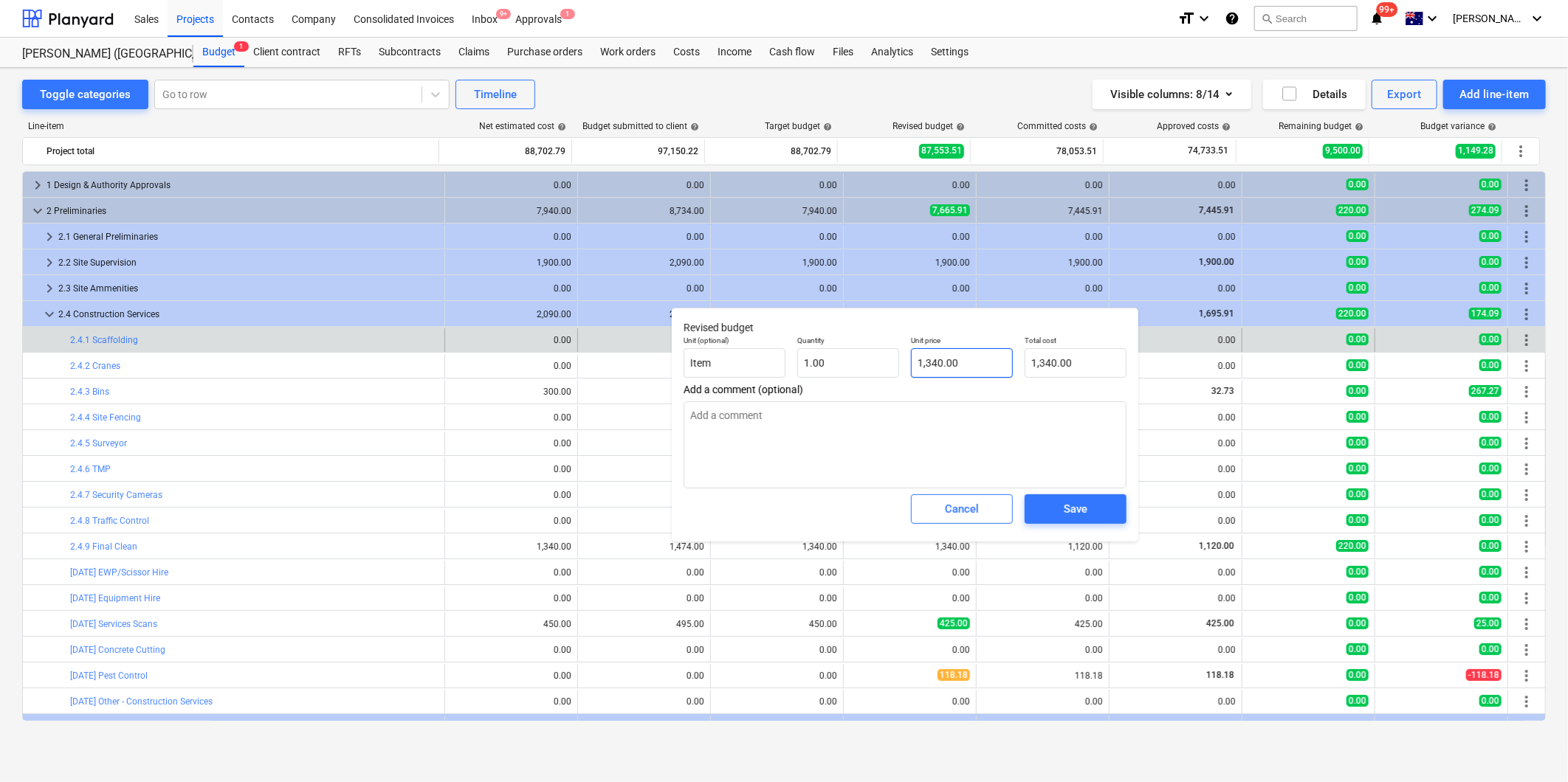
type textarea "x"
drag, startPoint x: 968, startPoint y: 364, endPoint x: 658, endPoint y: 347, distance: 310.5
click at [751, 358] on div "Unit (optional) Item Quantity 1.00 Unit price 1340 Total cost 1,340.00" at bounding box center [905, 357] width 455 height 54
type input "1"
type textarea "x"
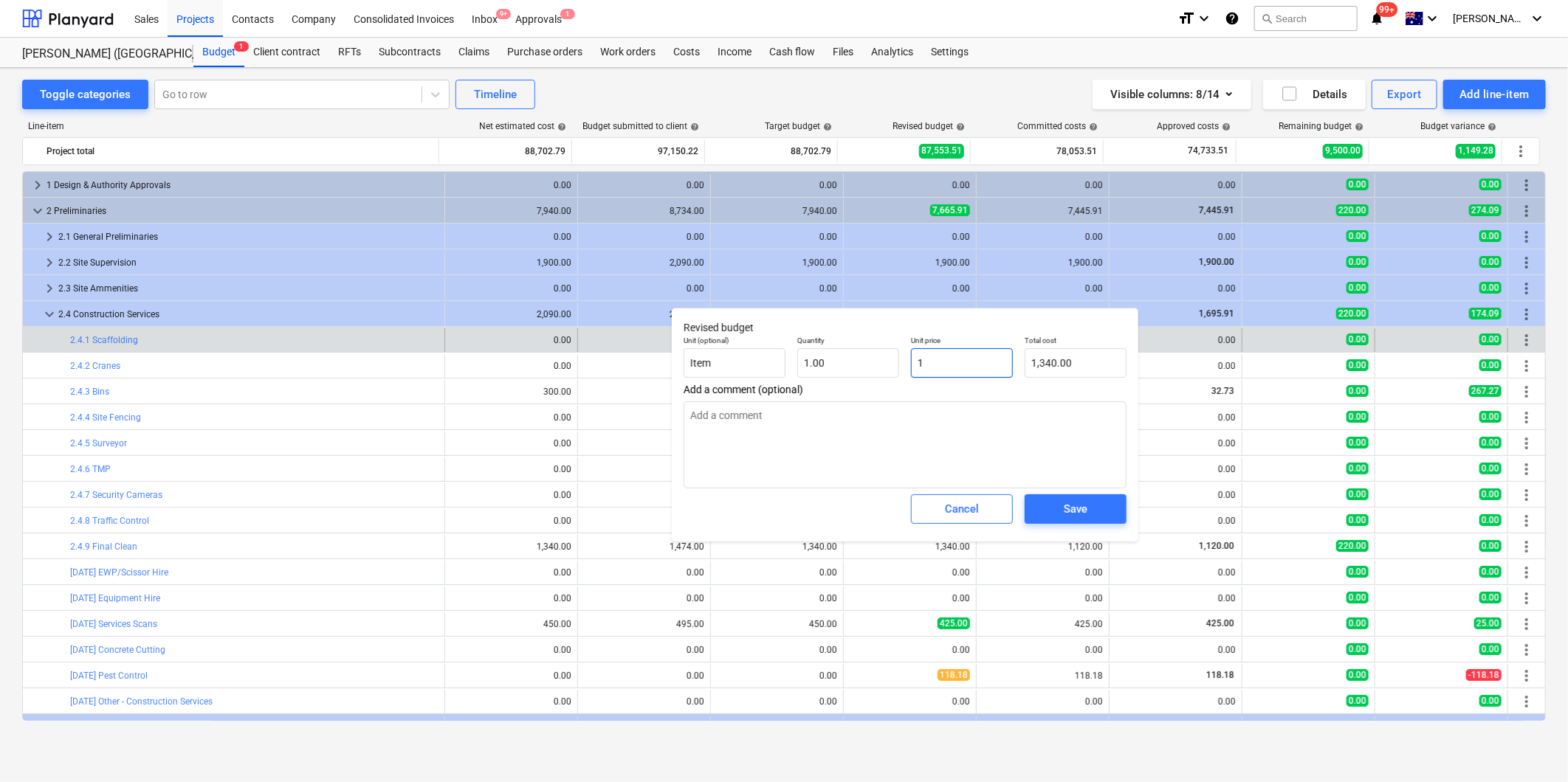
type input "1.00"
type textarea "x"
type input "11"
type input "11.00"
type textarea "x"
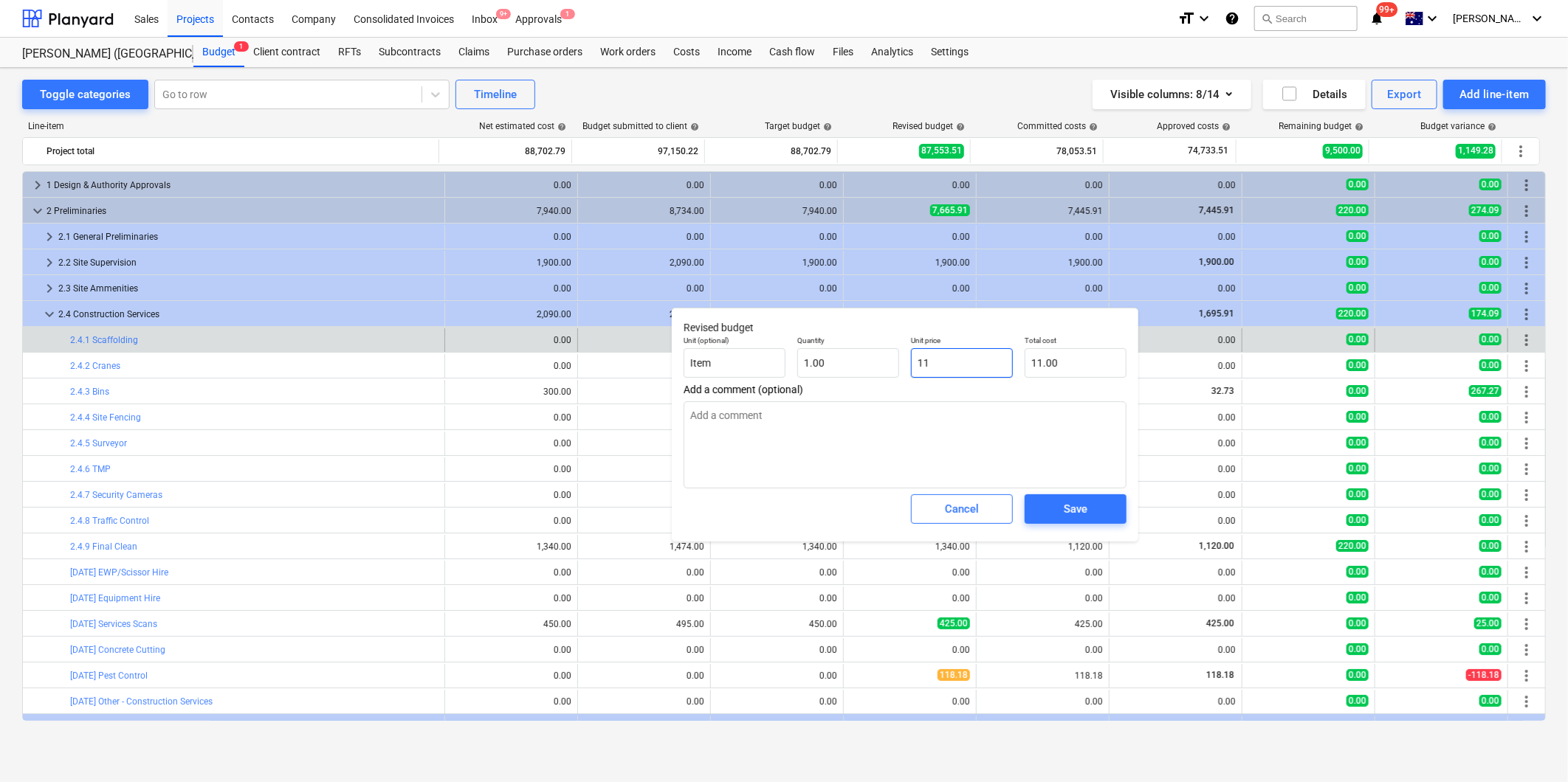
type input "112"
type input "112.00"
type textarea "x"
type input "1120"
type input "1,120.00"
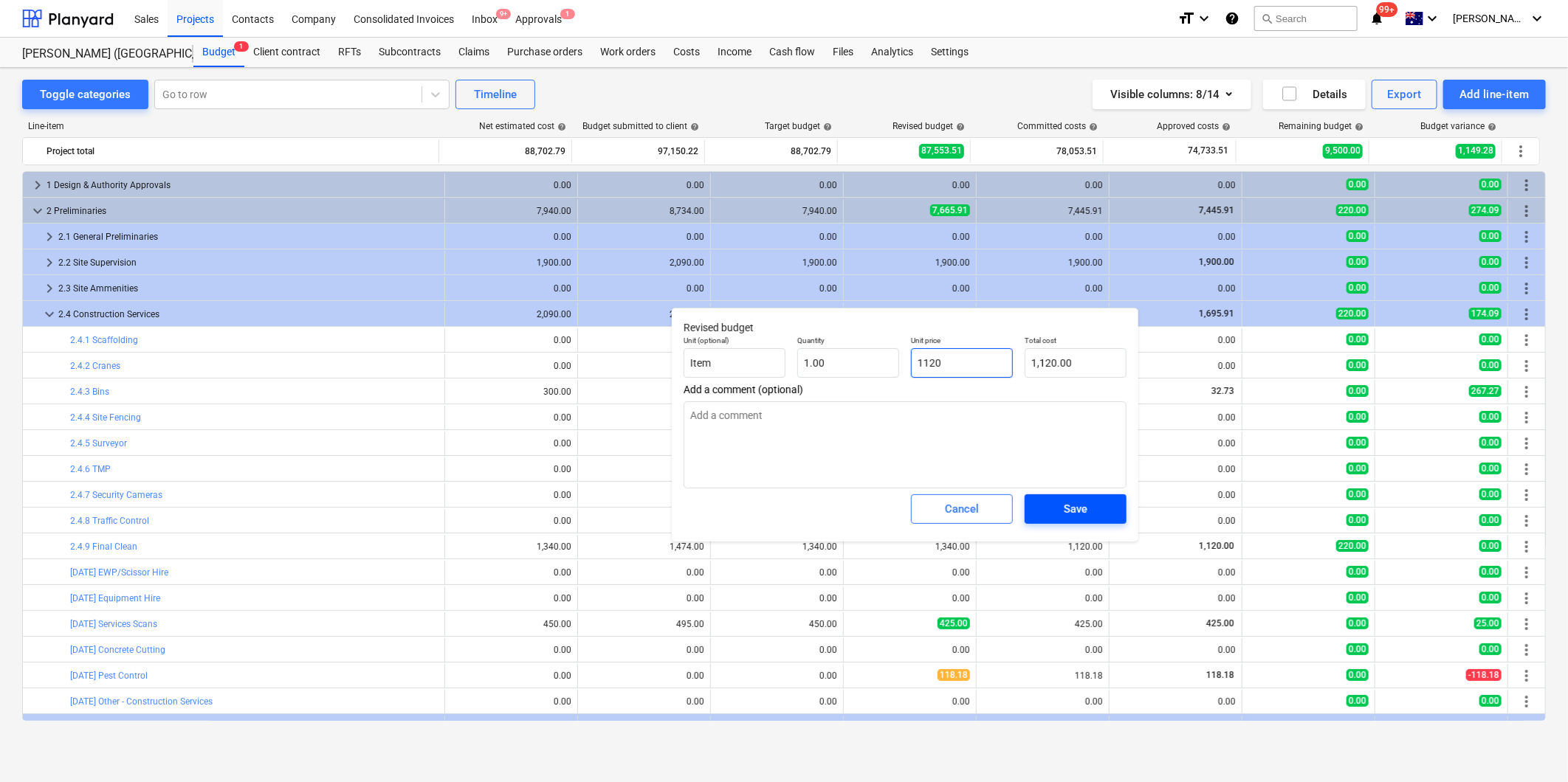
type input "1120"
type textarea "x"
type input "1,120.00"
click at [1089, 511] on span "Save" at bounding box center [1075, 509] width 66 height 19
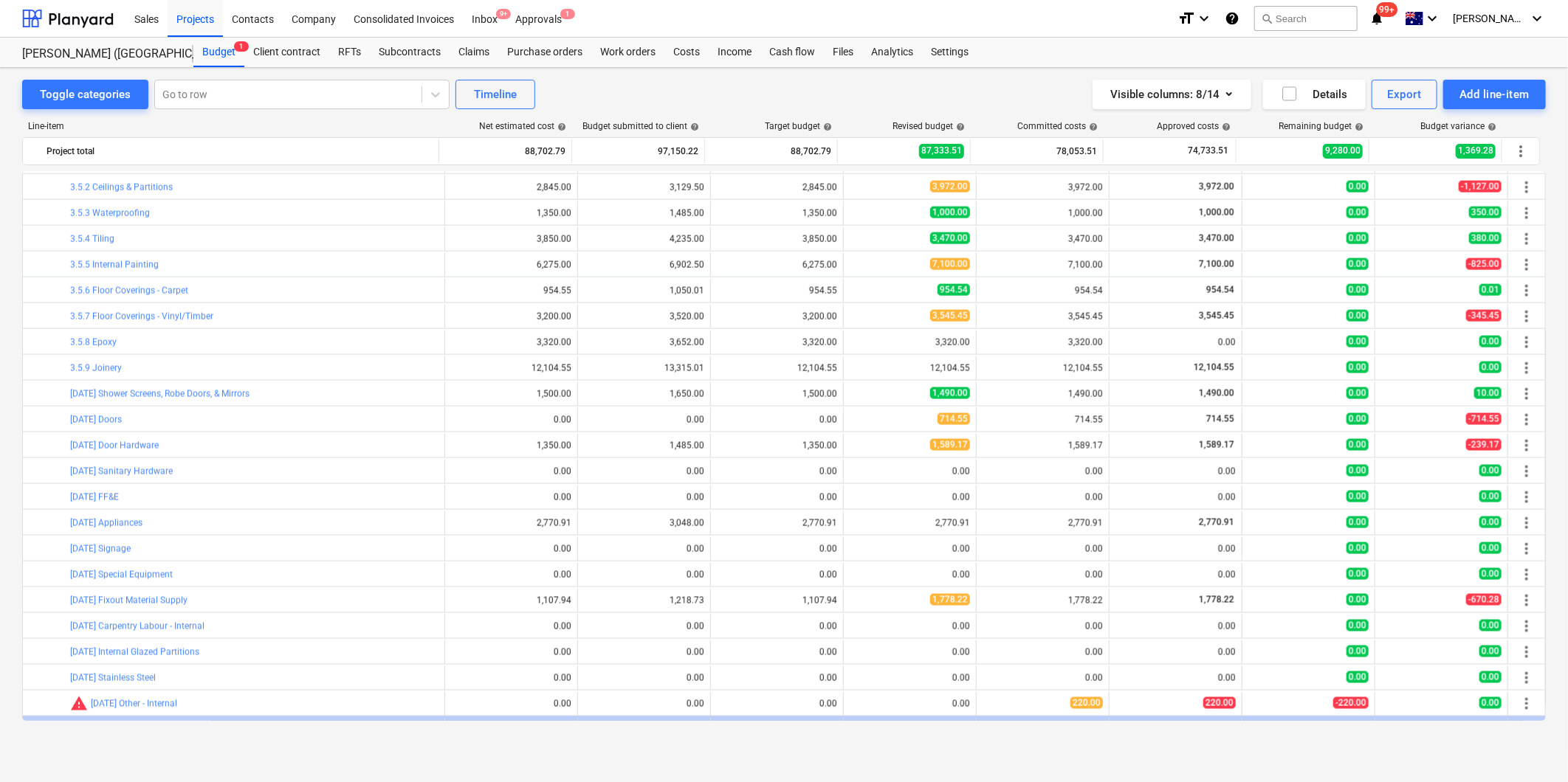
scroll to position [1476, 0]
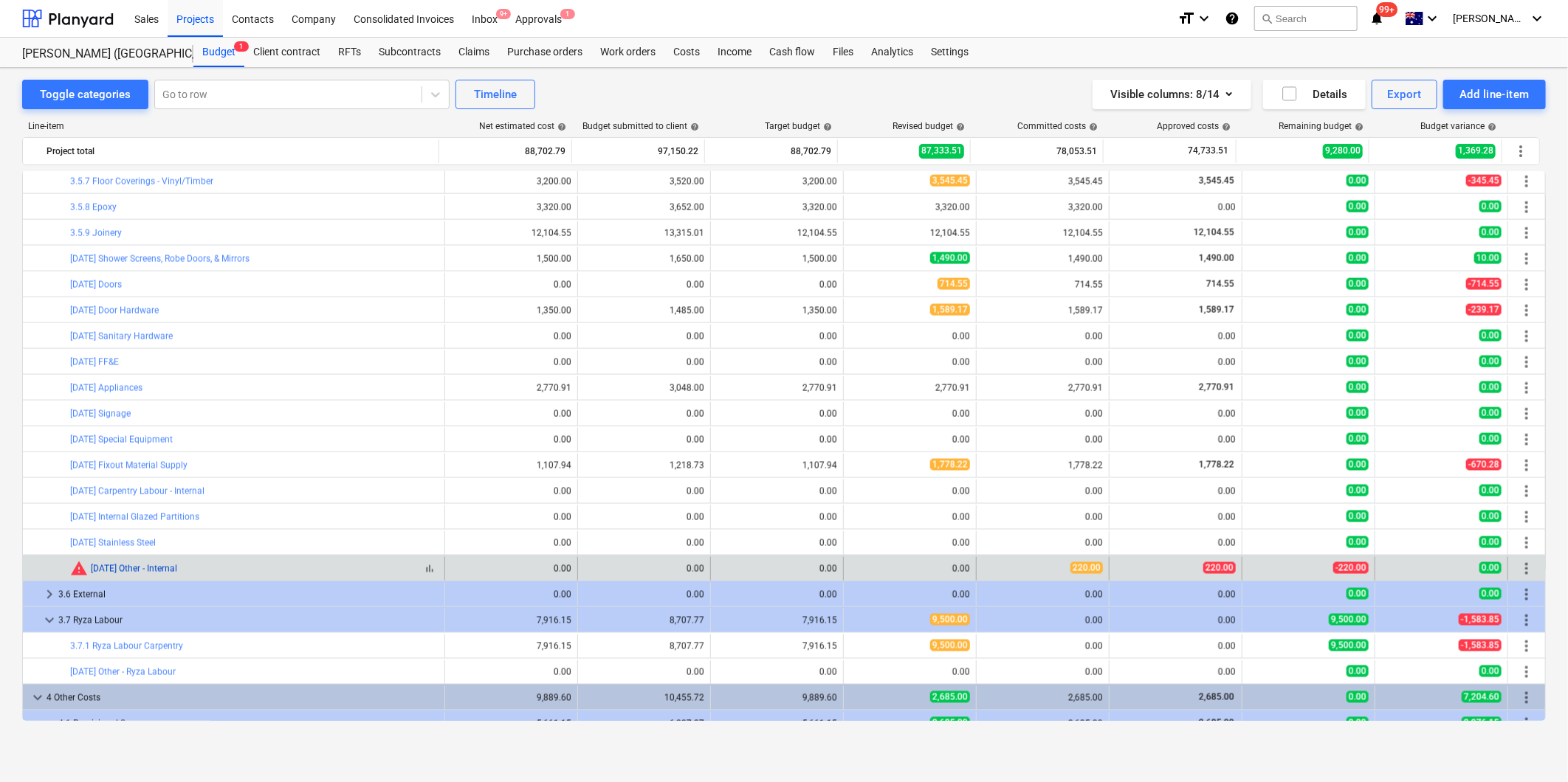
click at [125, 572] on link "[DATE] Other - Internal" at bounding box center [134, 569] width 87 height 10
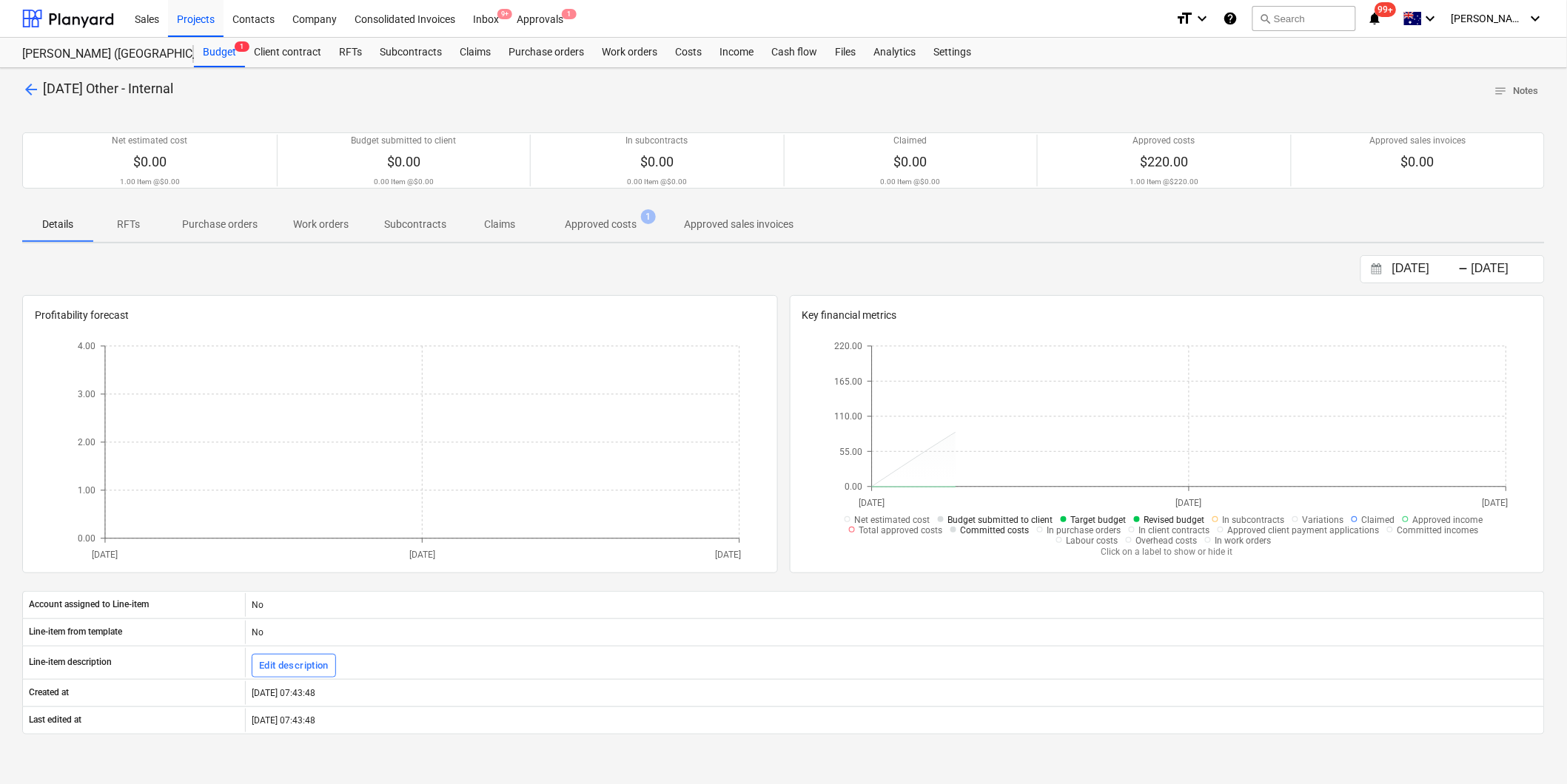
click at [575, 226] on p "Approved costs" at bounding box center [600, 224] width 71 height 15
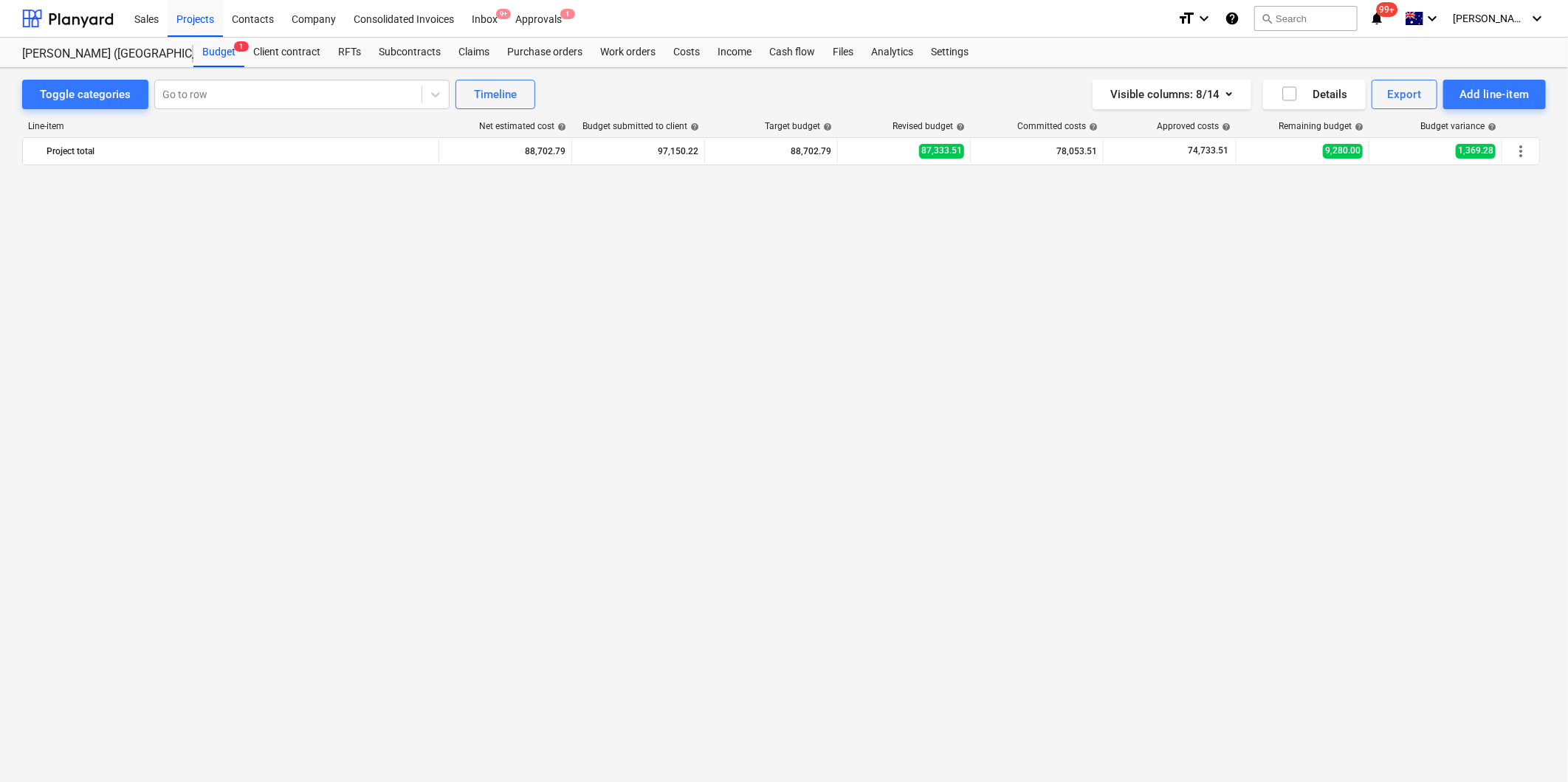
scroll to position [1476, 0]
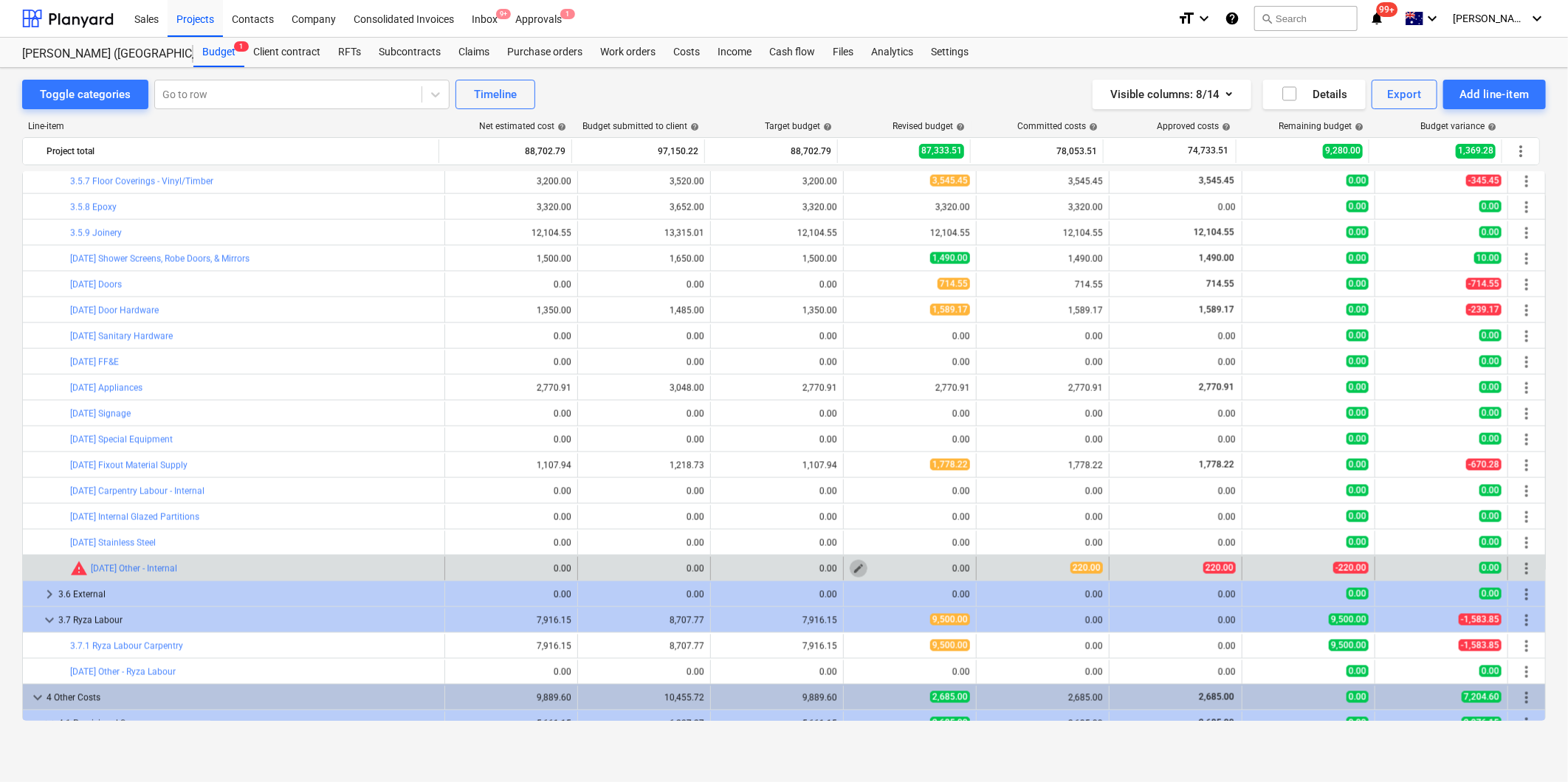
click at [854, 570] on span "edit" at bounding box center [859, 569] width 12 height 12
type textarea "x"
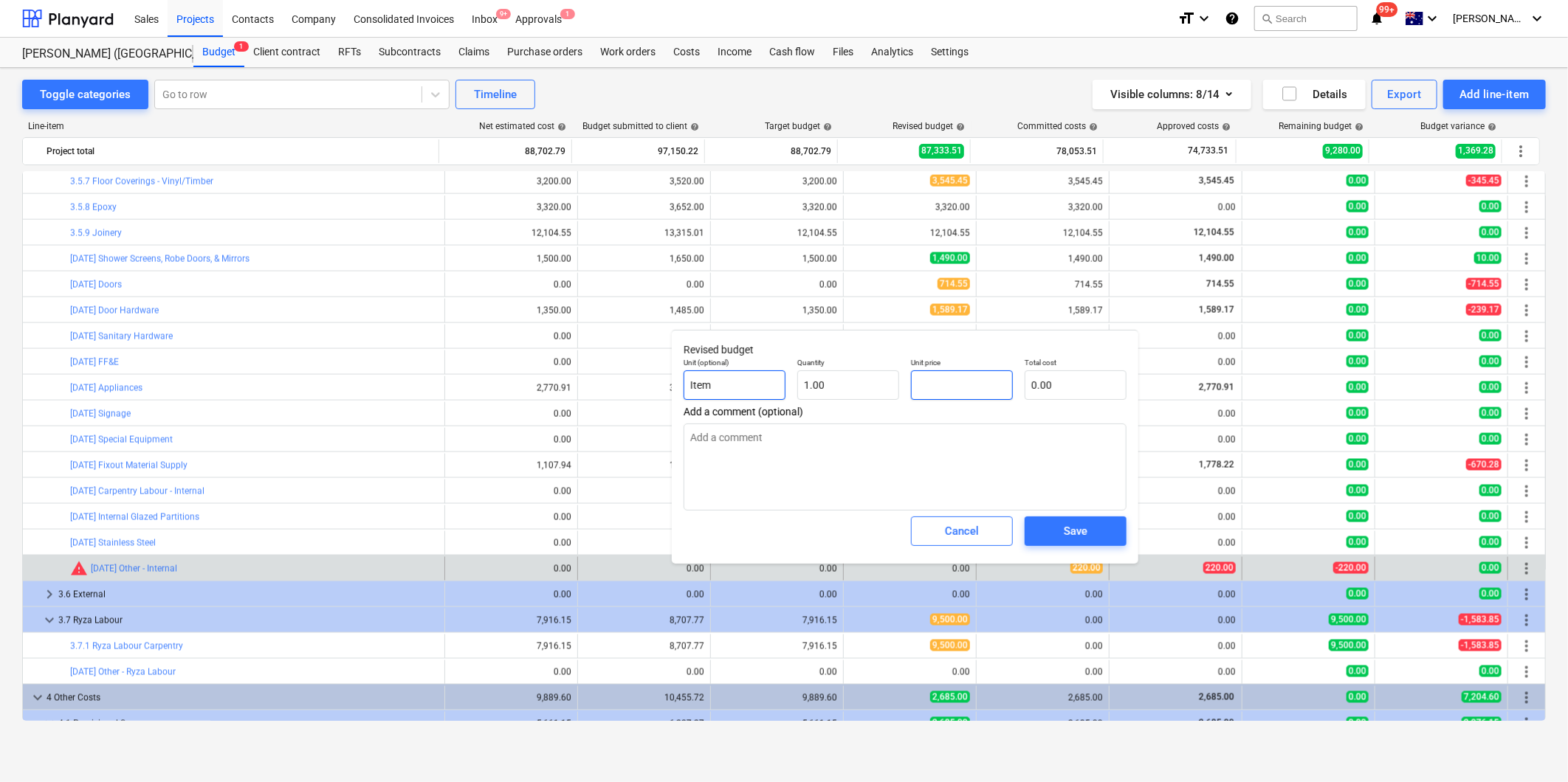
drag, startPoint x: 918, startPoint y: 384, endPoint x: 769, endPoint y: 370, distance: 149.7
click at [796, 374] on div "Unit (optional) Item Quantity 1.00 Unit price Total cost 0.00" at bounding box center [905, 379] width 455 height 54
type textarea "x"
type input "2"
type input "2.00"
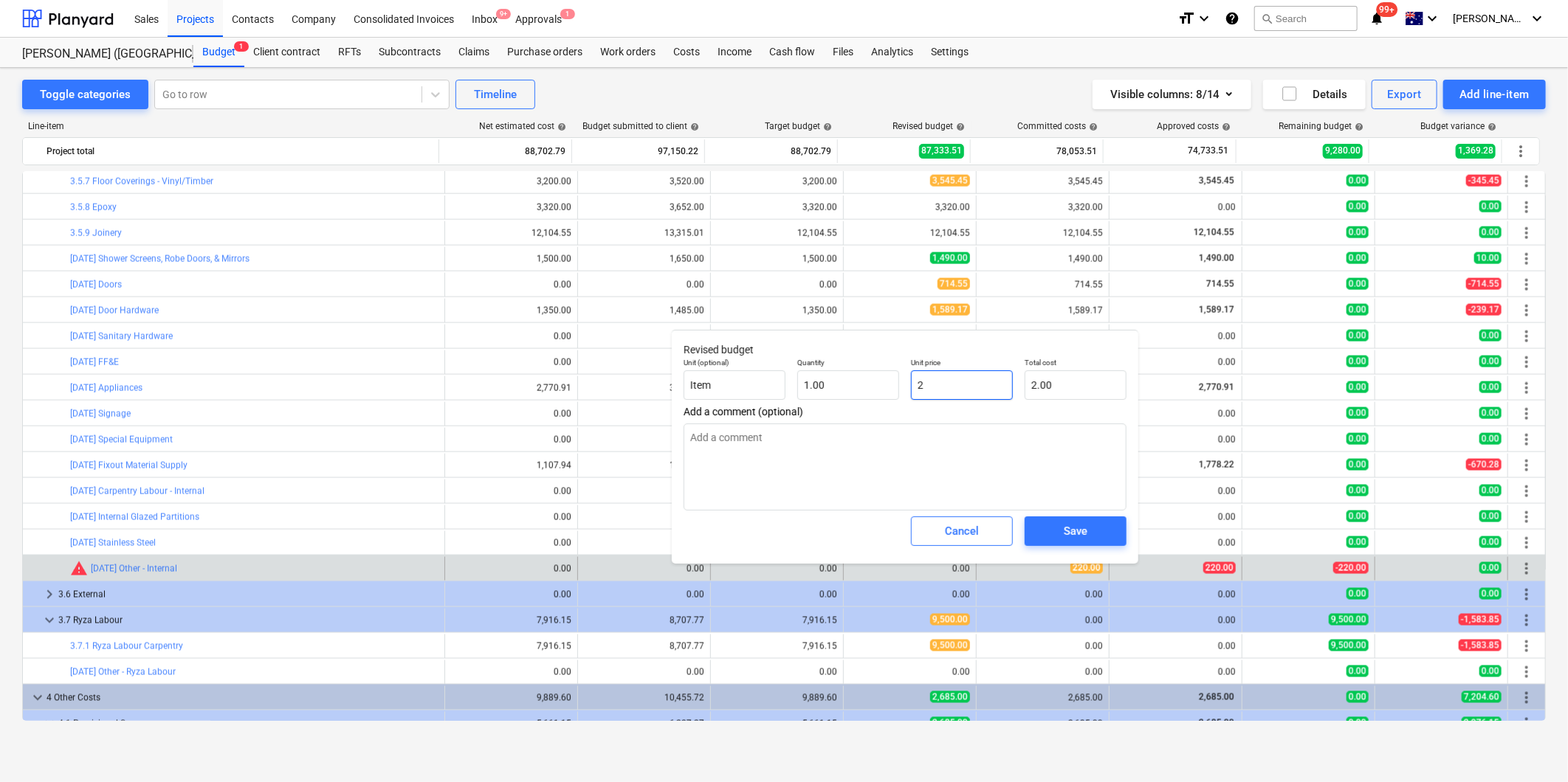
type textarea "x"
type input "22"
type input "22.00"
type textarea "x"
type input "220"
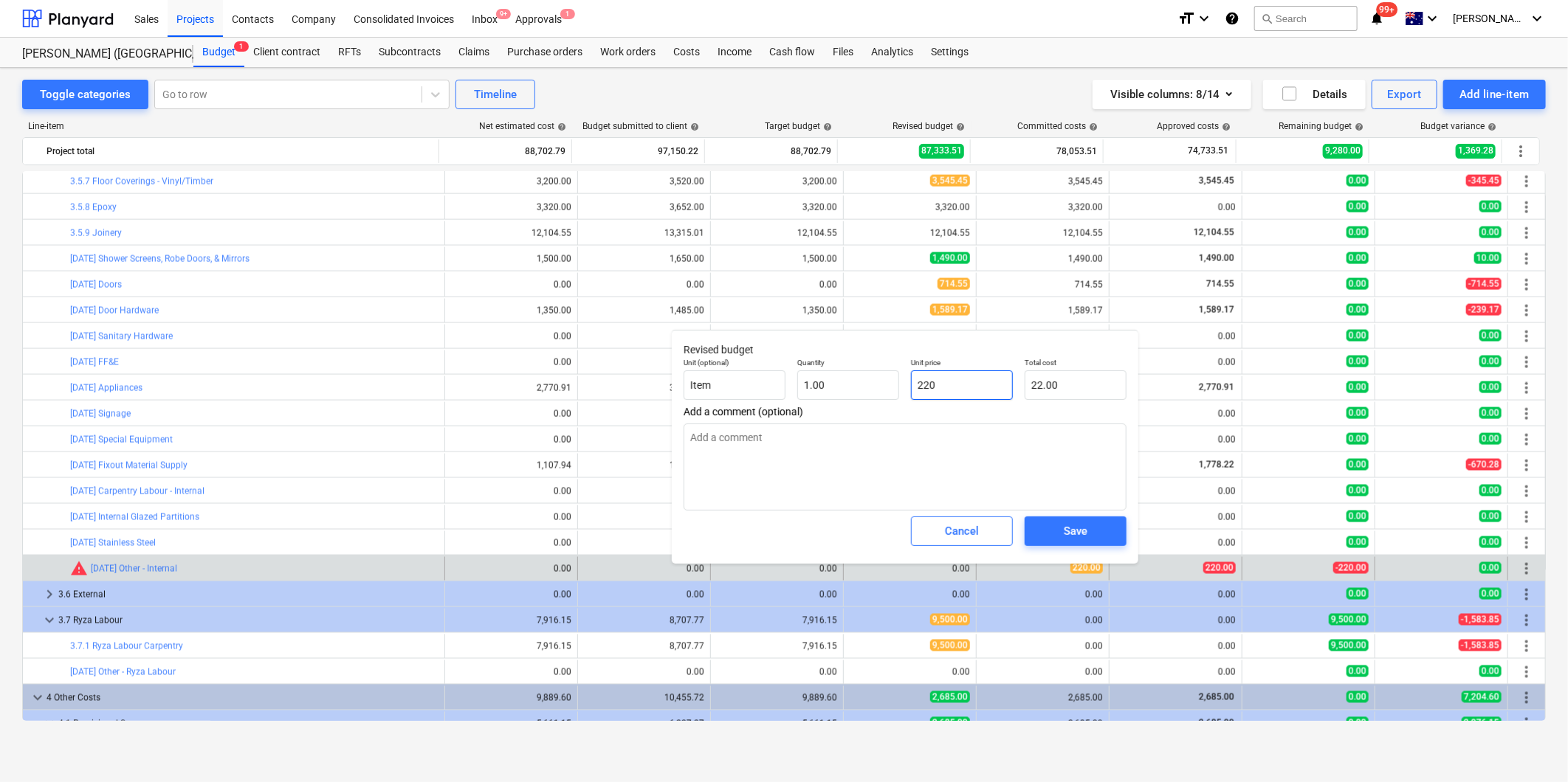
type input "220.00"
type input "220"
type textarea "x"
type input "220.00"
click at [1094, 525] on span "Save" at bounding box center [1075, 532] width 66 height 19
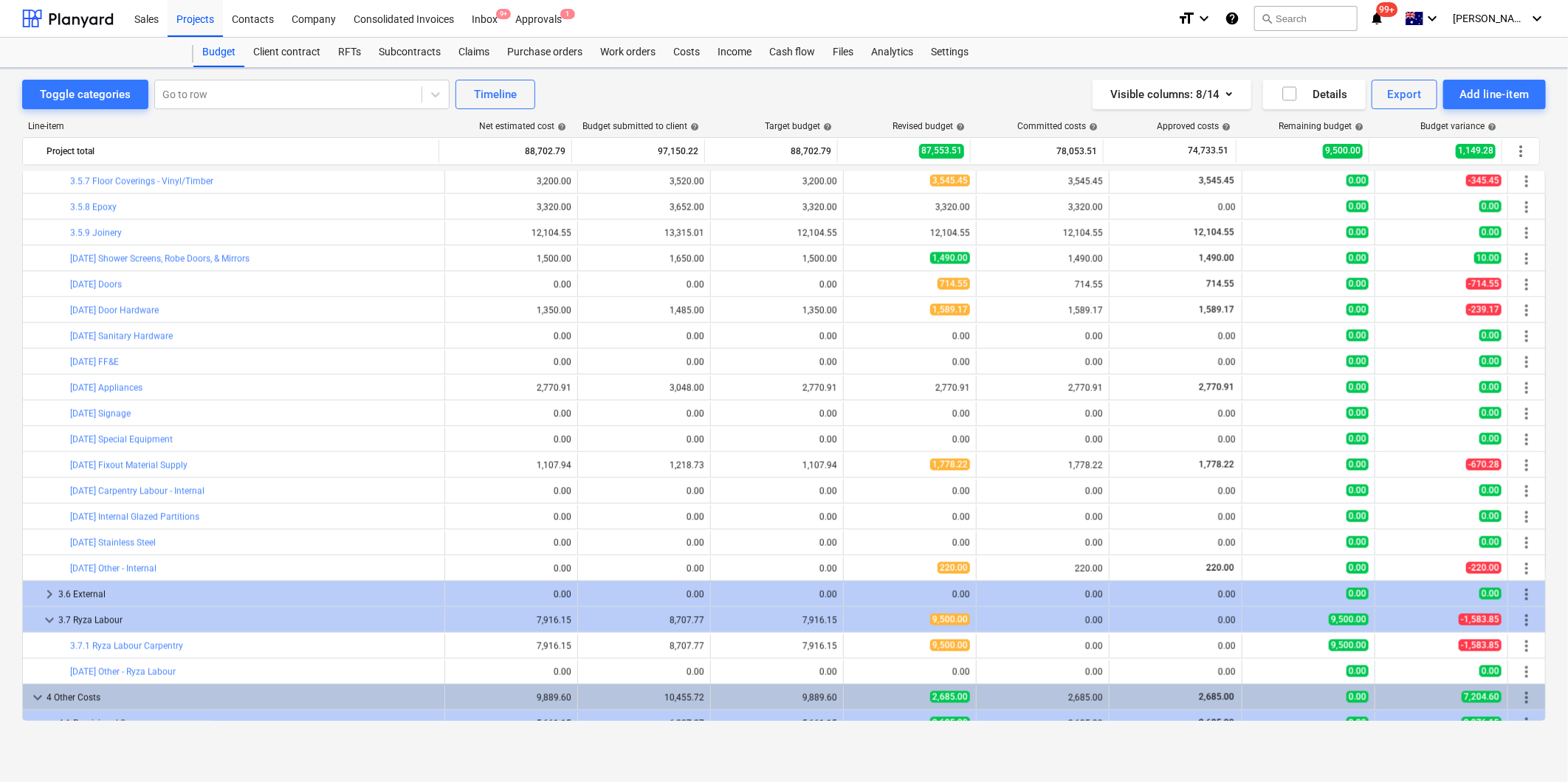
type textarea "x"
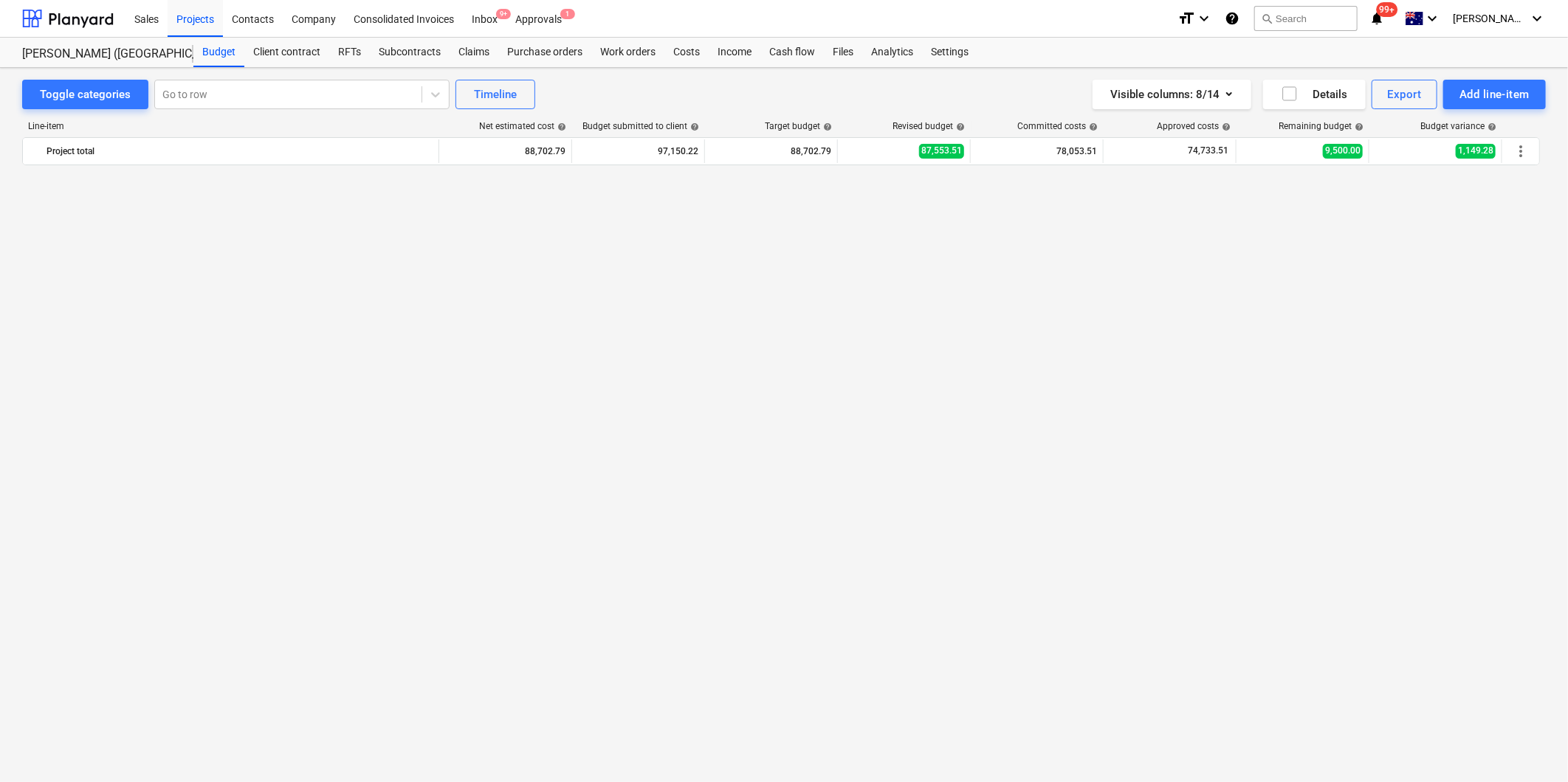
scroll to position [1671, 0]
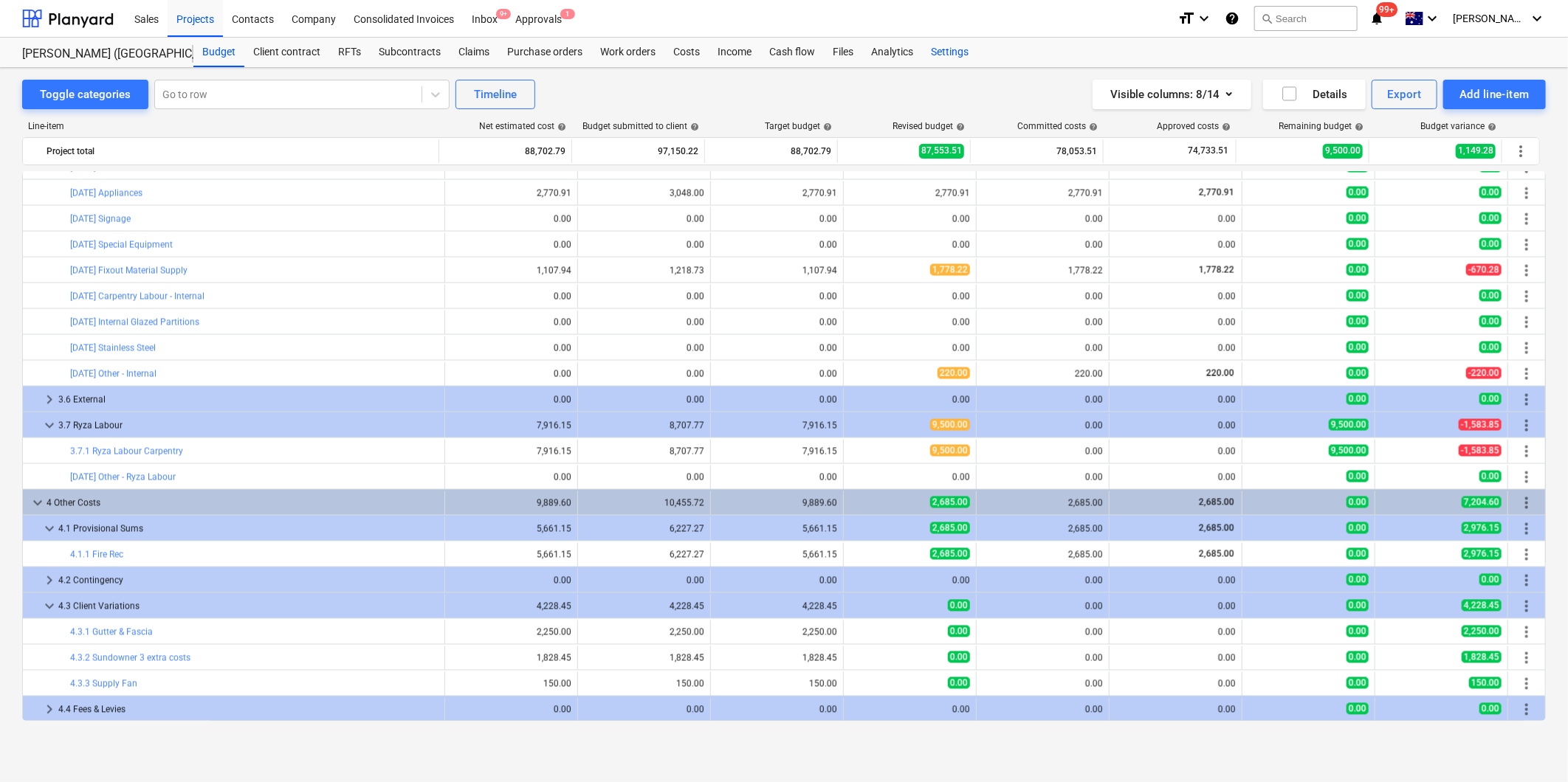
click at [950, 50] on div "Settings" at bounding box center [950, 52] width 56 height 29
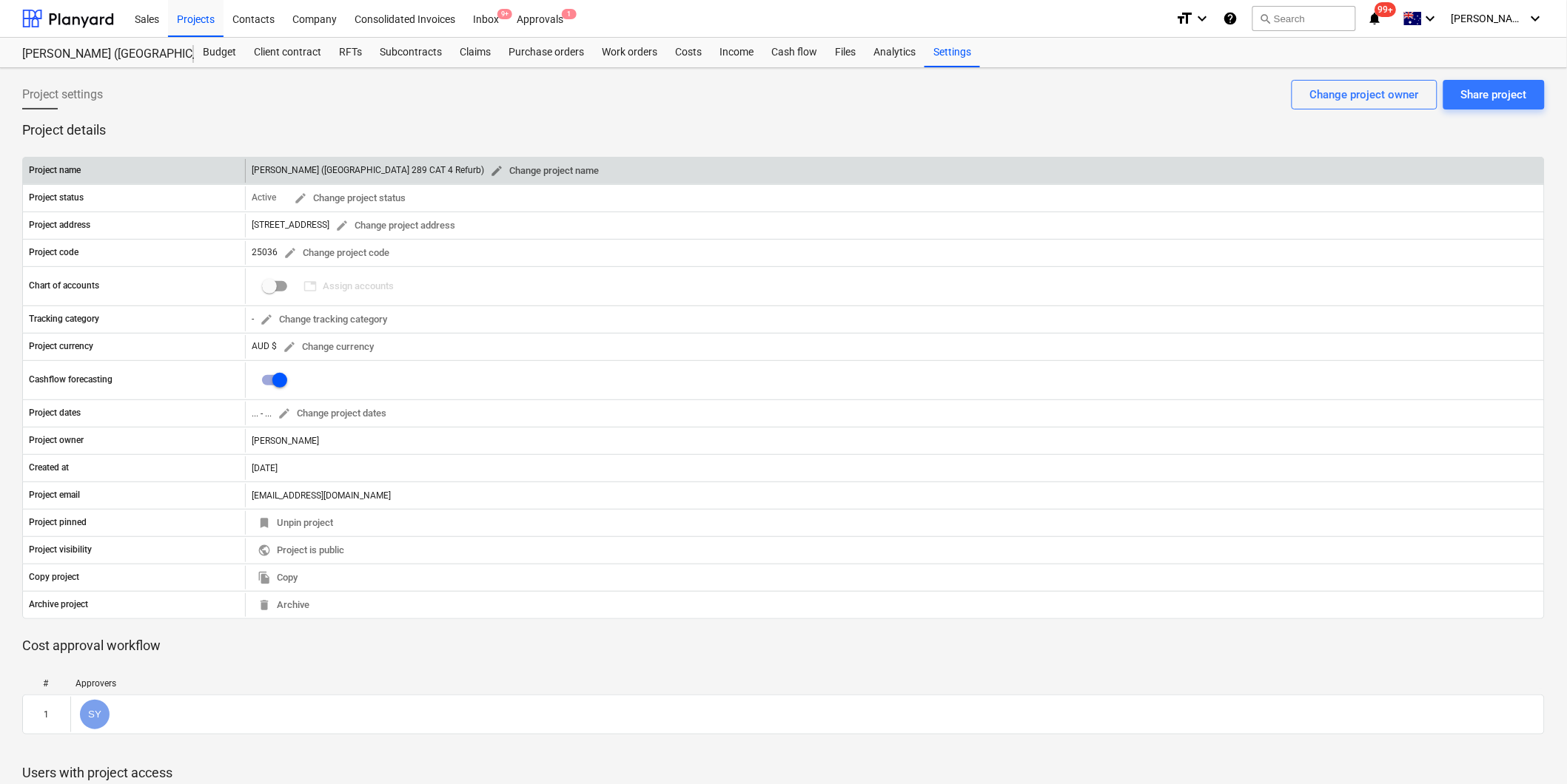
click at [490, 168] on span "edit Change project name" at bounding box center [544, 171] width 109 height 17
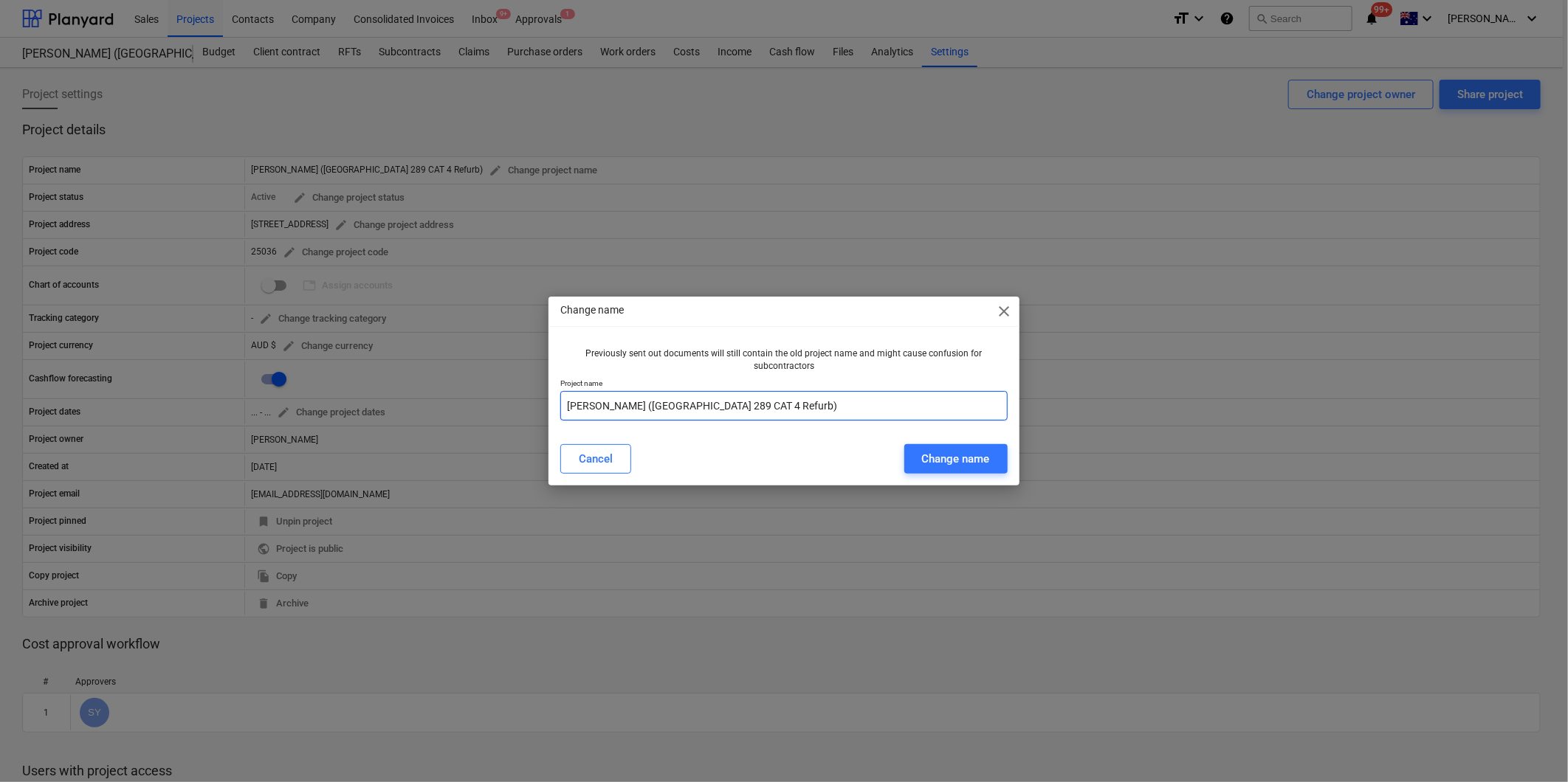
click at [566, 406] on input "[PERSON_NAME] ([GEOGRAPHIC_DATA] 289 CAT 4 Refurb)" at bounding box center [783, 406] width 447 height 29
type input "25036 [PERSON_NAME] ([GEOGRAPHIC_DATA][PERSON_NAME] 289 CAT 4 Refurb)"
click at [970, 454] on div "Change name" at bounding box center [956, 459] width 68 height 19
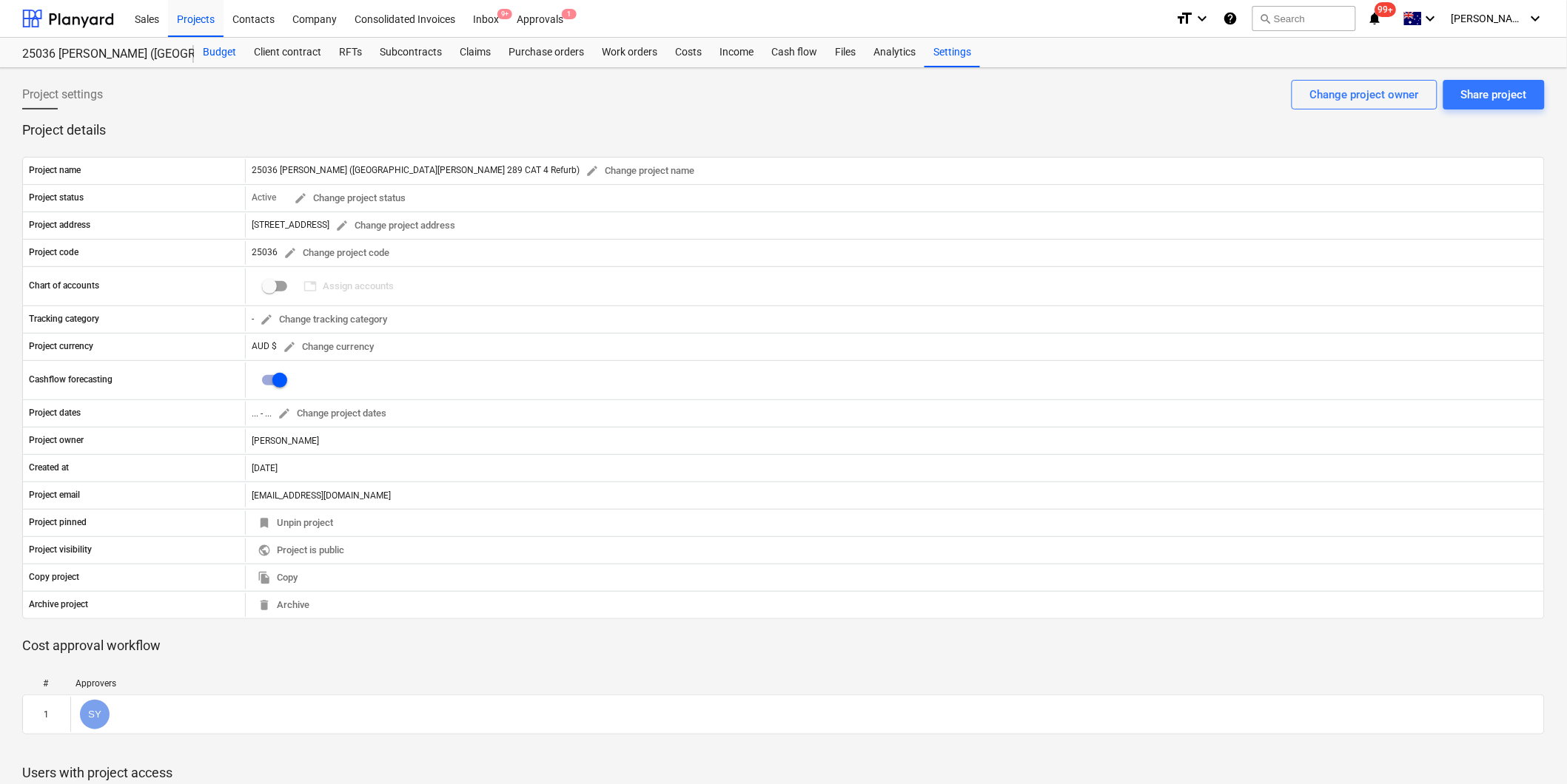
click at [224, 48] on div "Budget" at bounding box center [219, 52] width 51 height 29
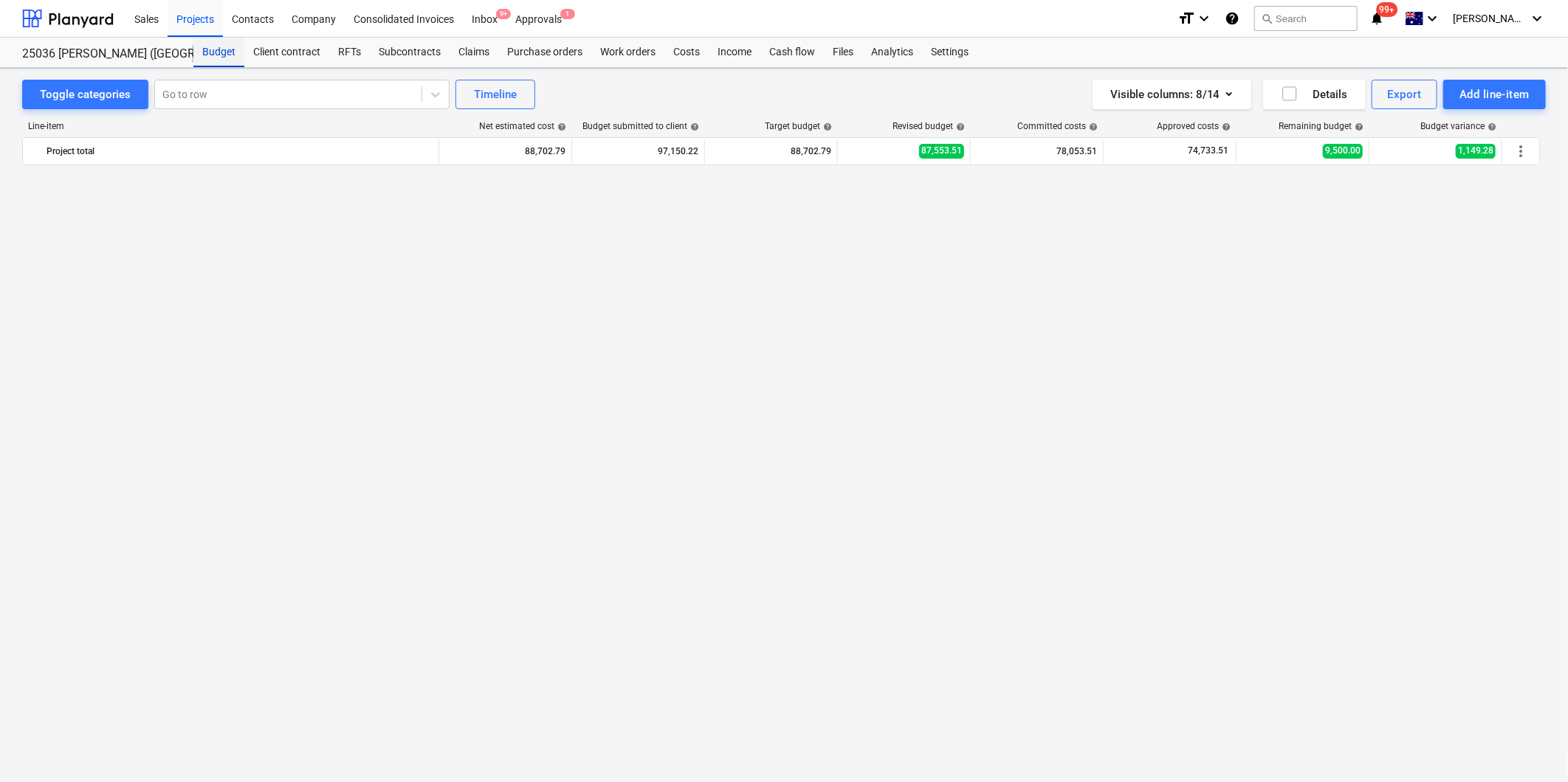
scroll to position [1671, 0]
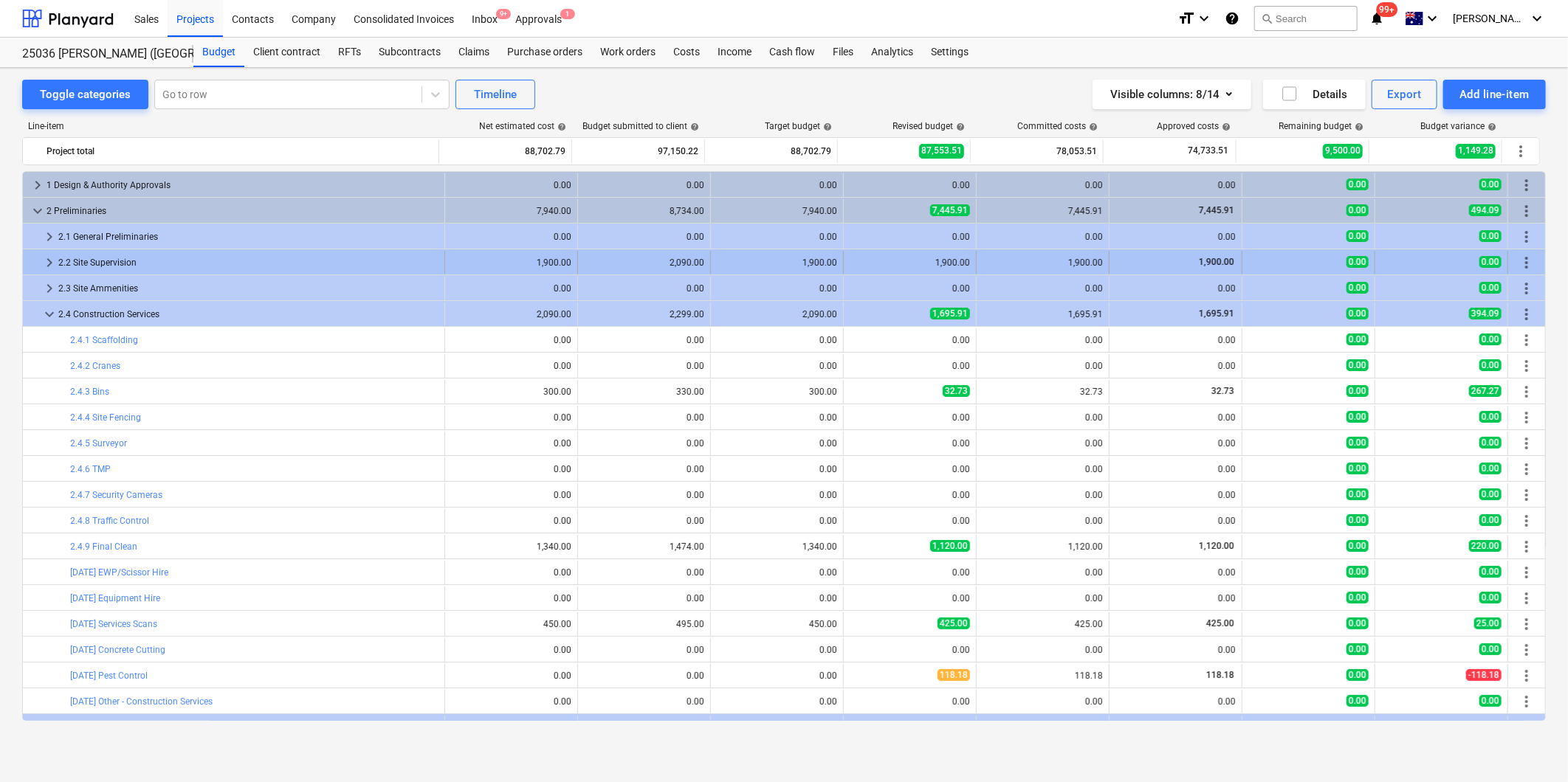
click at [48, 257] on span "keyboard_arrow_right" at bounding box center [49, 262] width 18 height 18
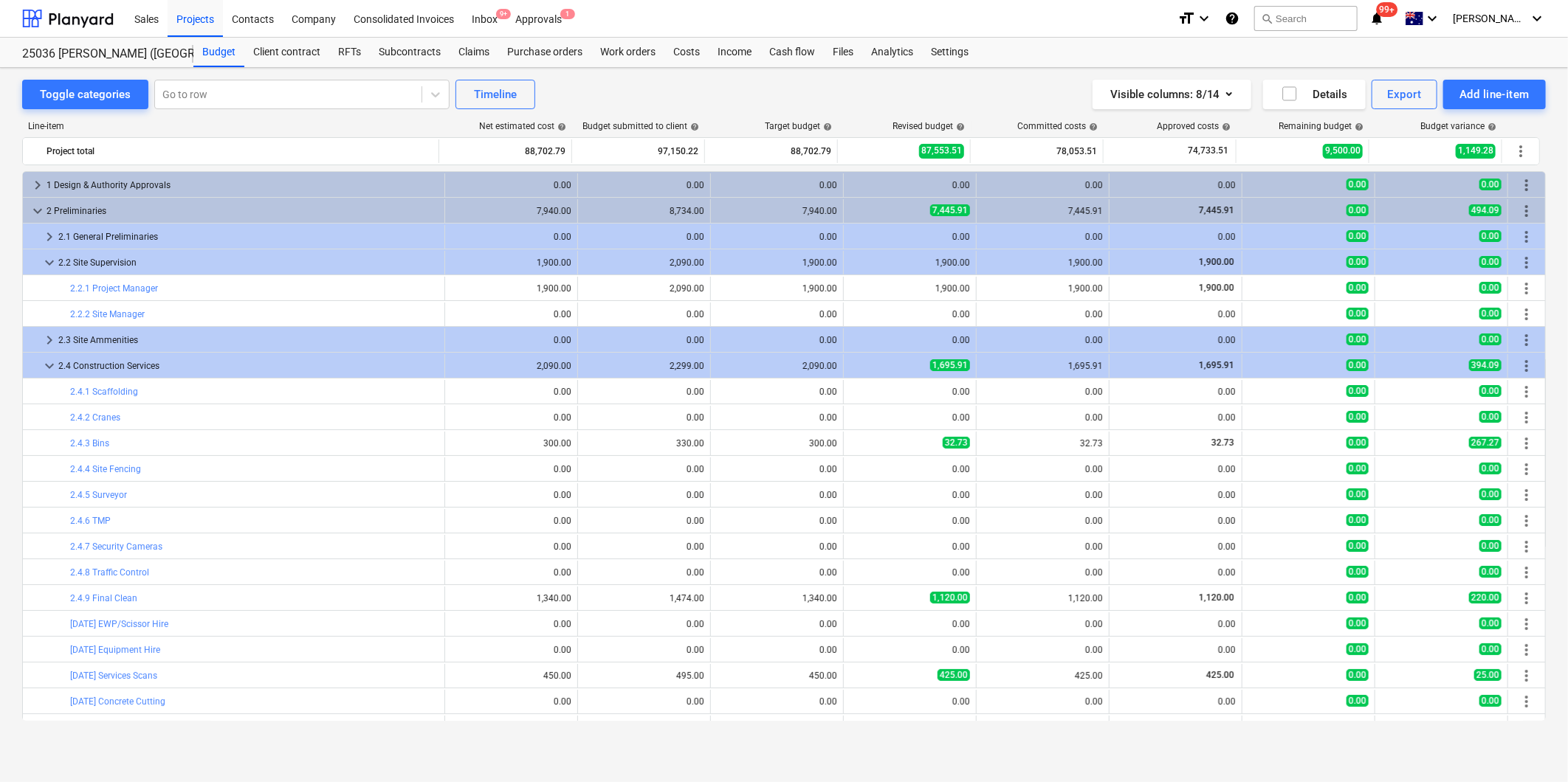
click at [48, 257] on span "keyboard_arrow_down" at bounding box center [49, 262] width 18 height 18
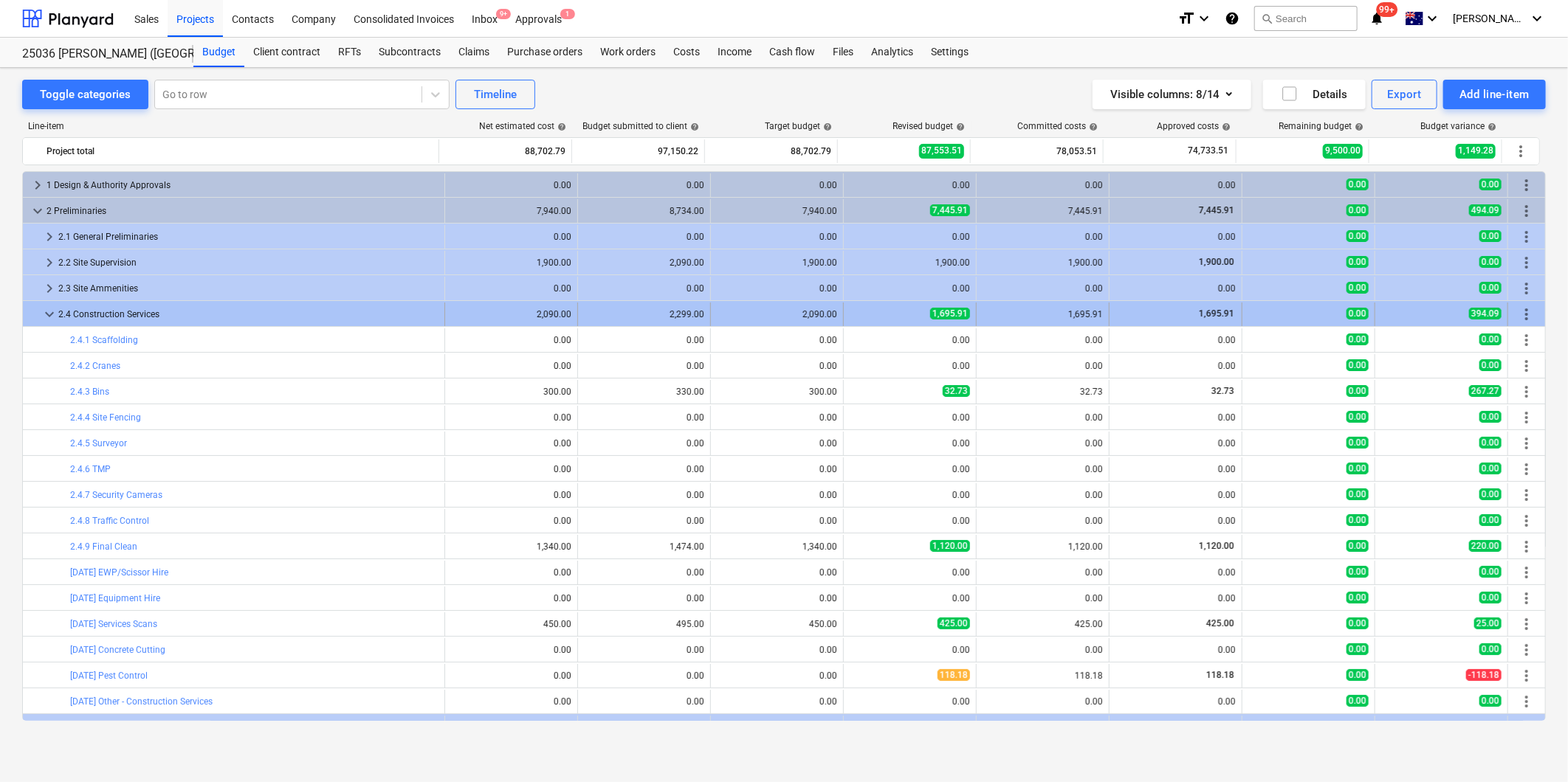
click at [46, 312] on span "keyboard_arrow_down" at bounding box center [49, 314] width 18 height 18
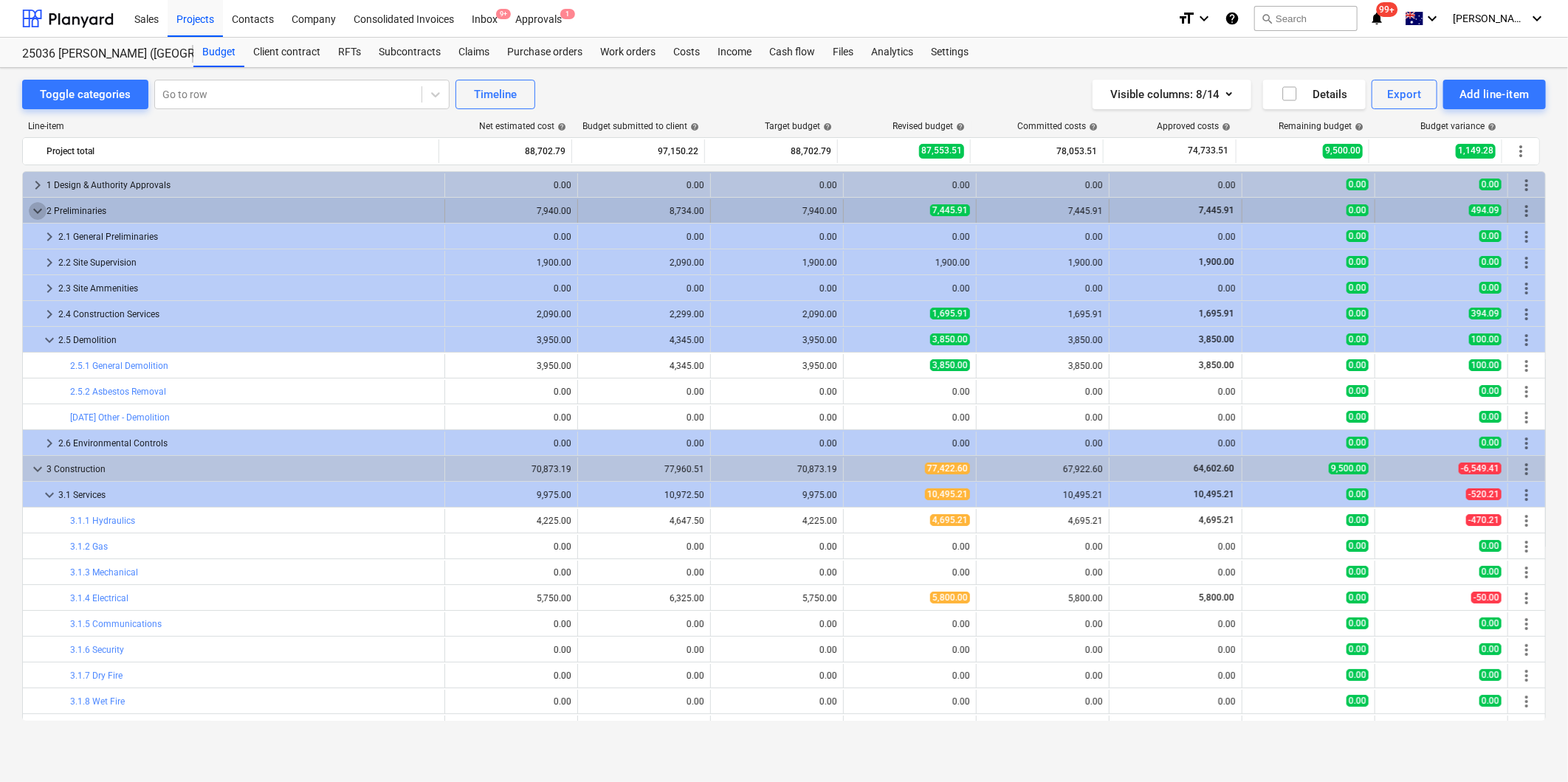
click at [37, 209] on span "keyboard_arrow_down" at bounding box center [38, 211] width 18 height 18
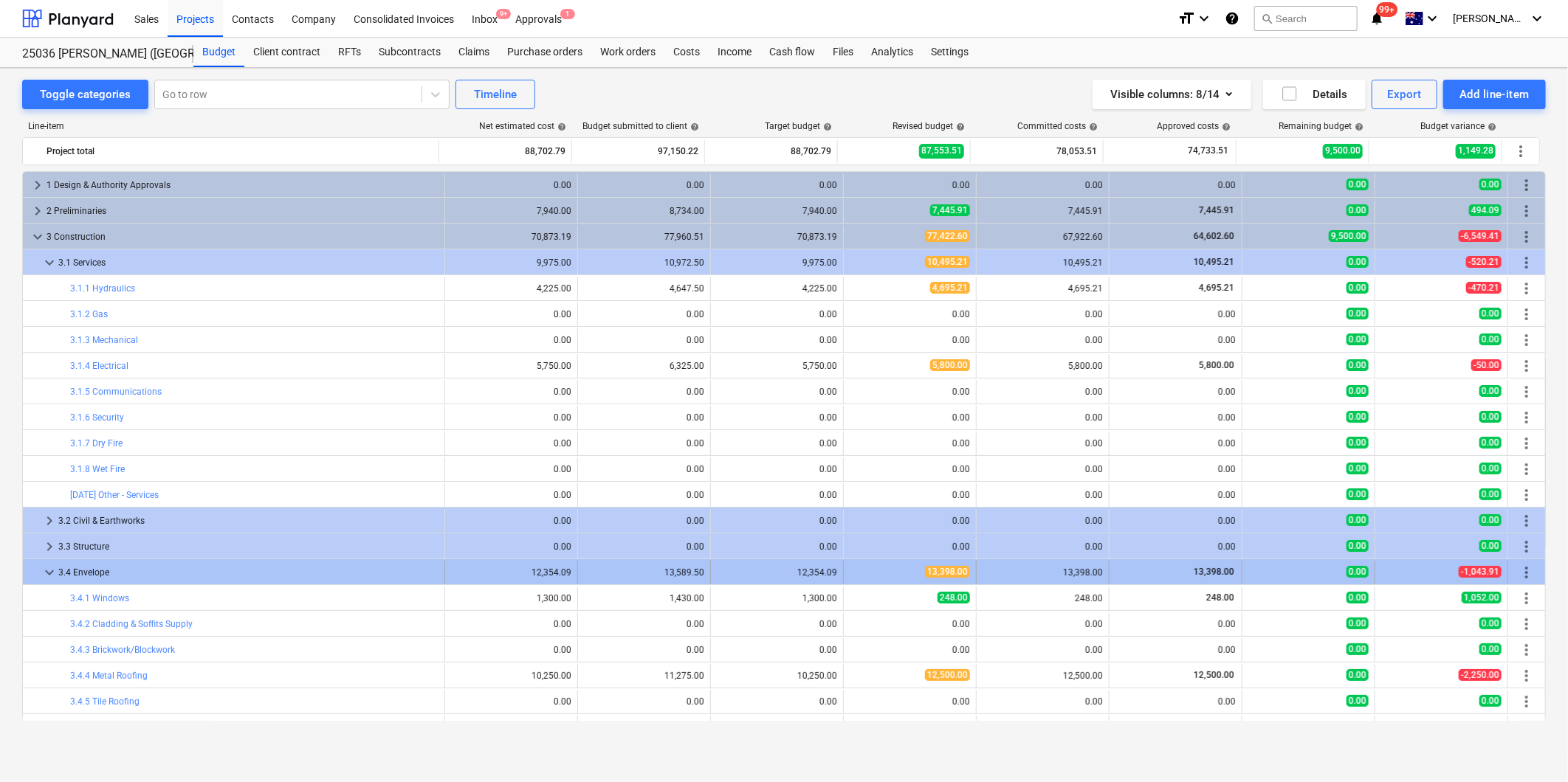
click at [49, 569] on span "keyboard_arrow_down" at bounding box center [49, 573] width 18 height 18
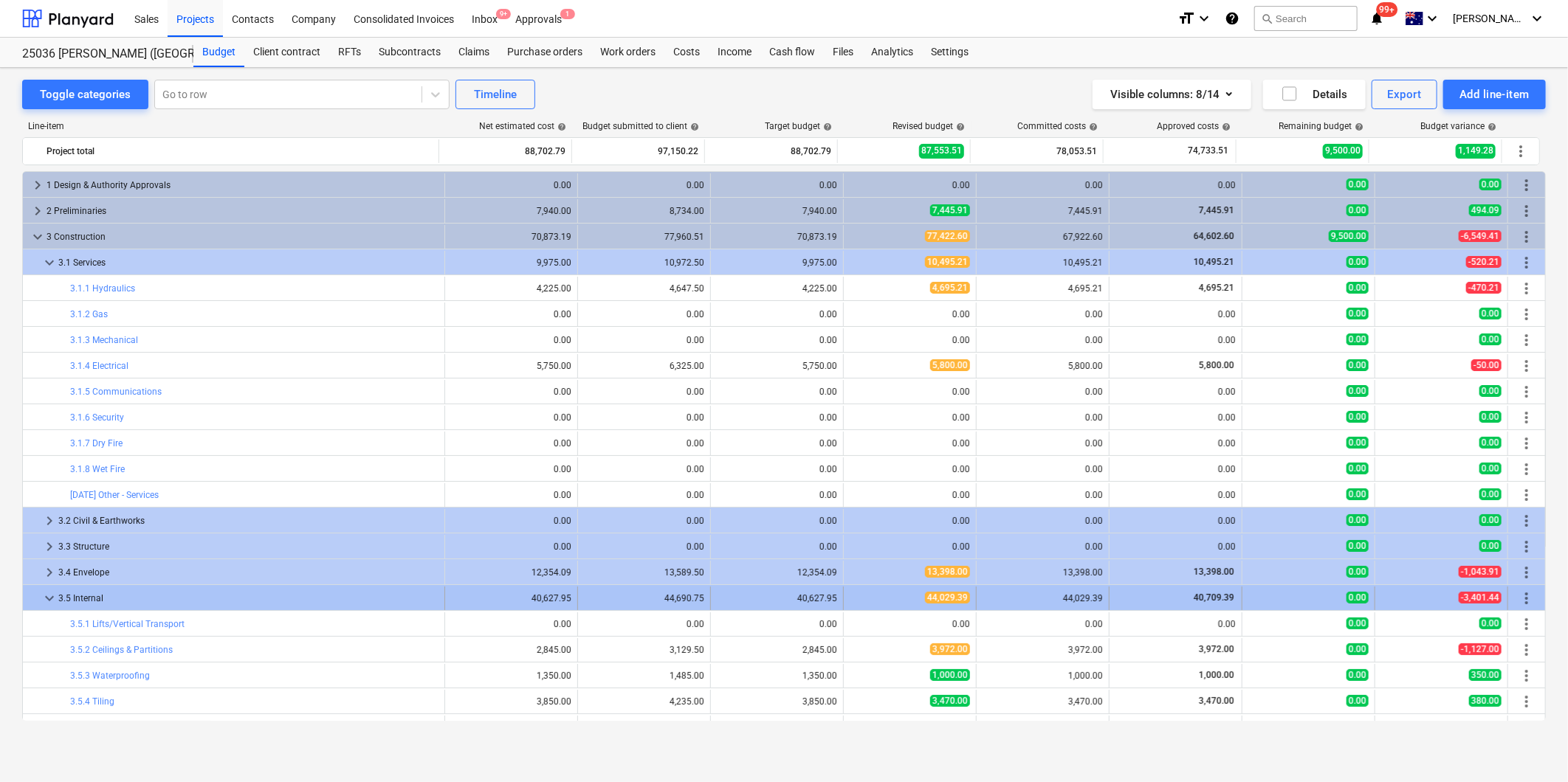
click at [50, 598] on span "keyboard_arrow_down" at bounding box center [49, 599] width 18 height 18
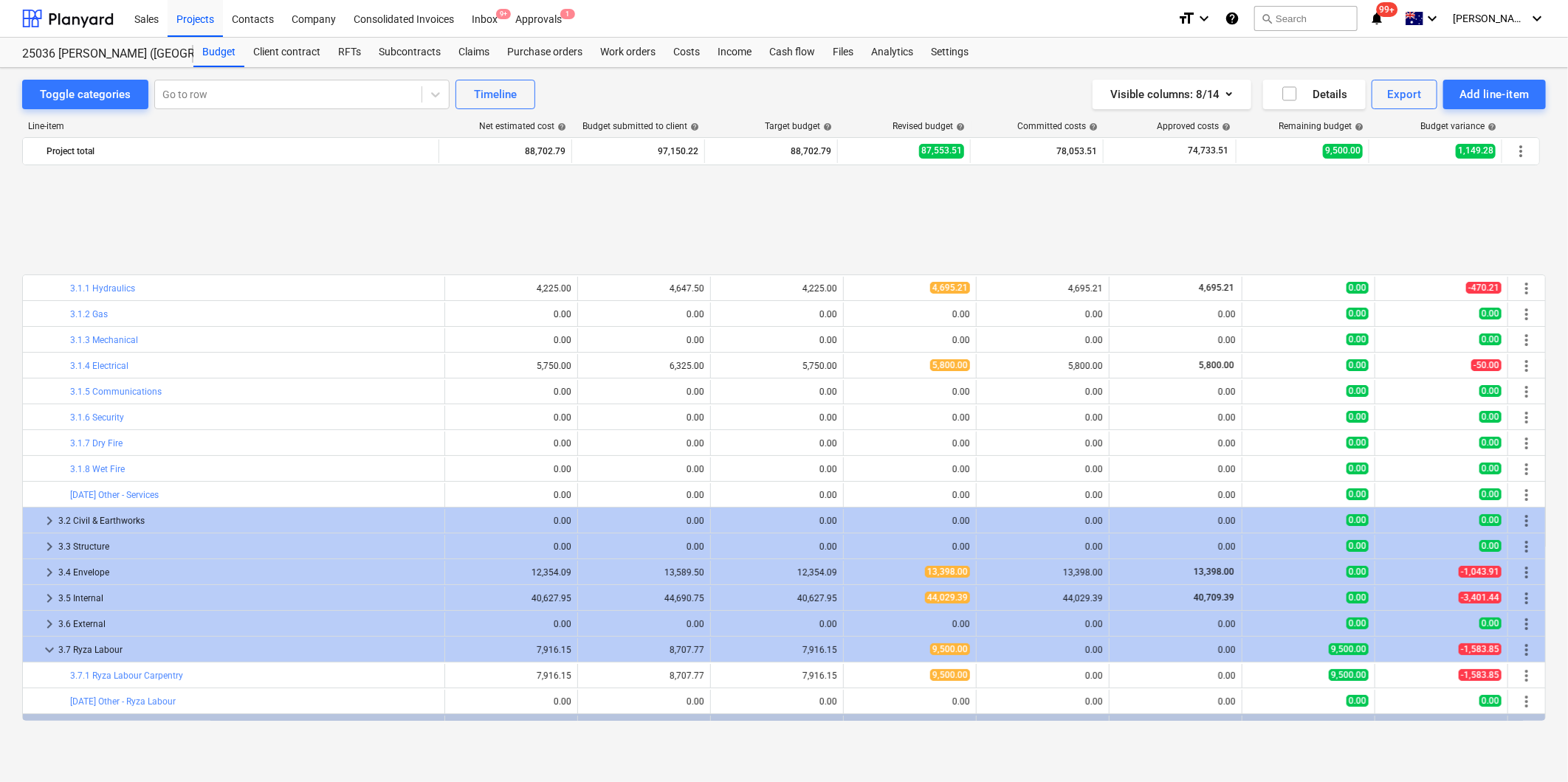
scroll to position [164, 0]
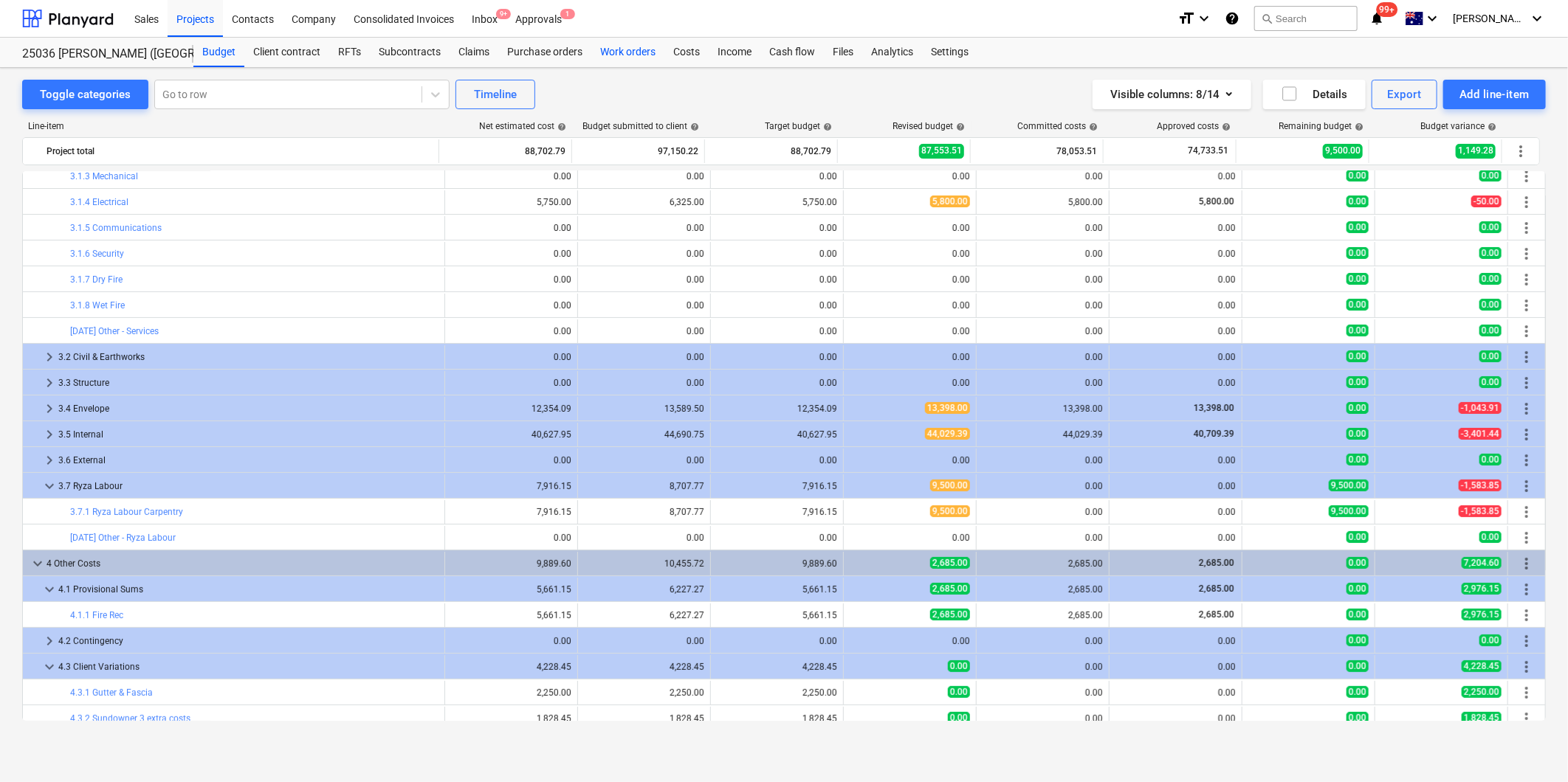
click at [641, 49] on div "Work orders" at bounding box center [627, 52] width 73 height 29
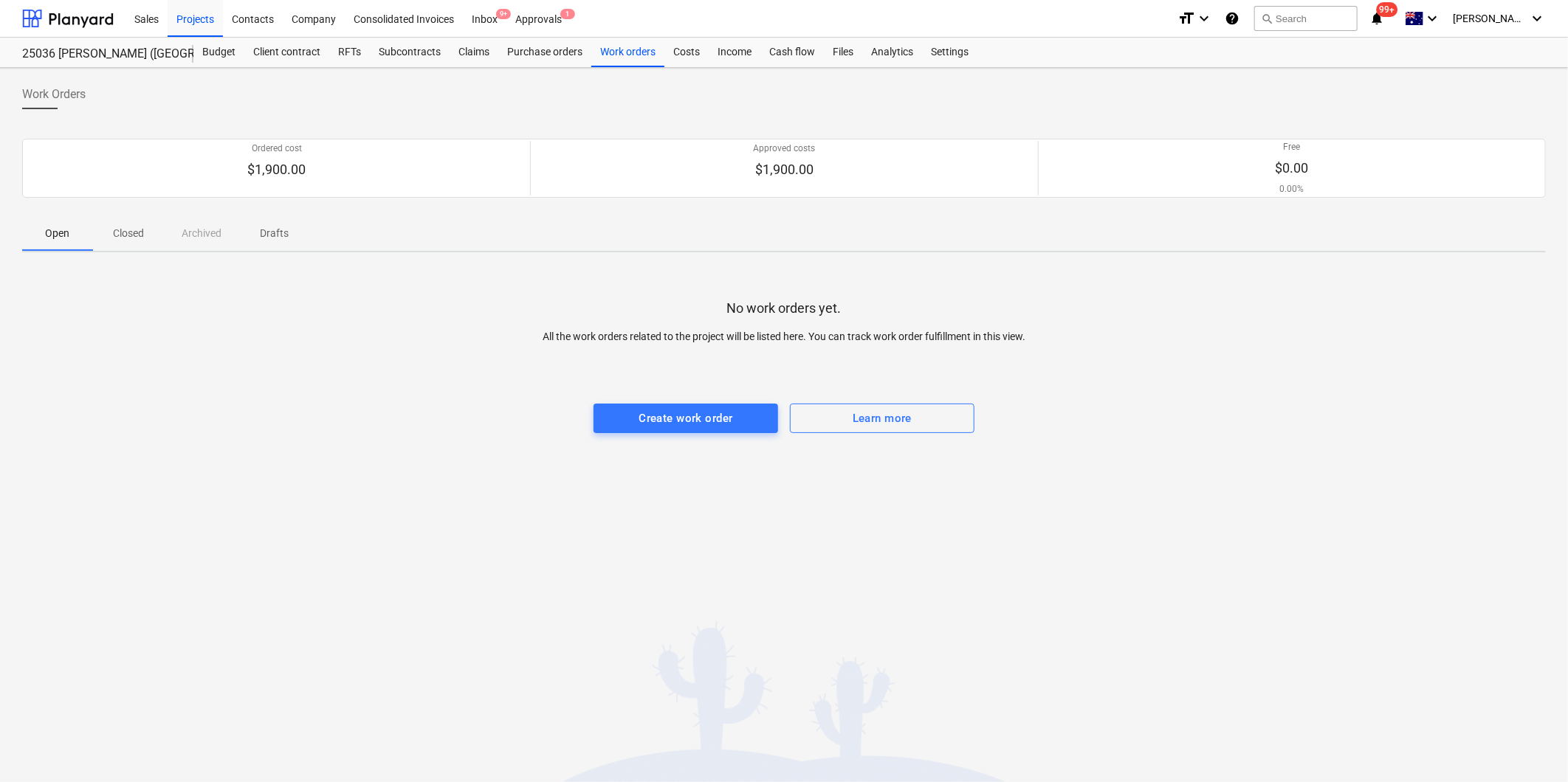
click at [123, 231] on p "Closed" at bounding box center [128, 233] width 35 height 15
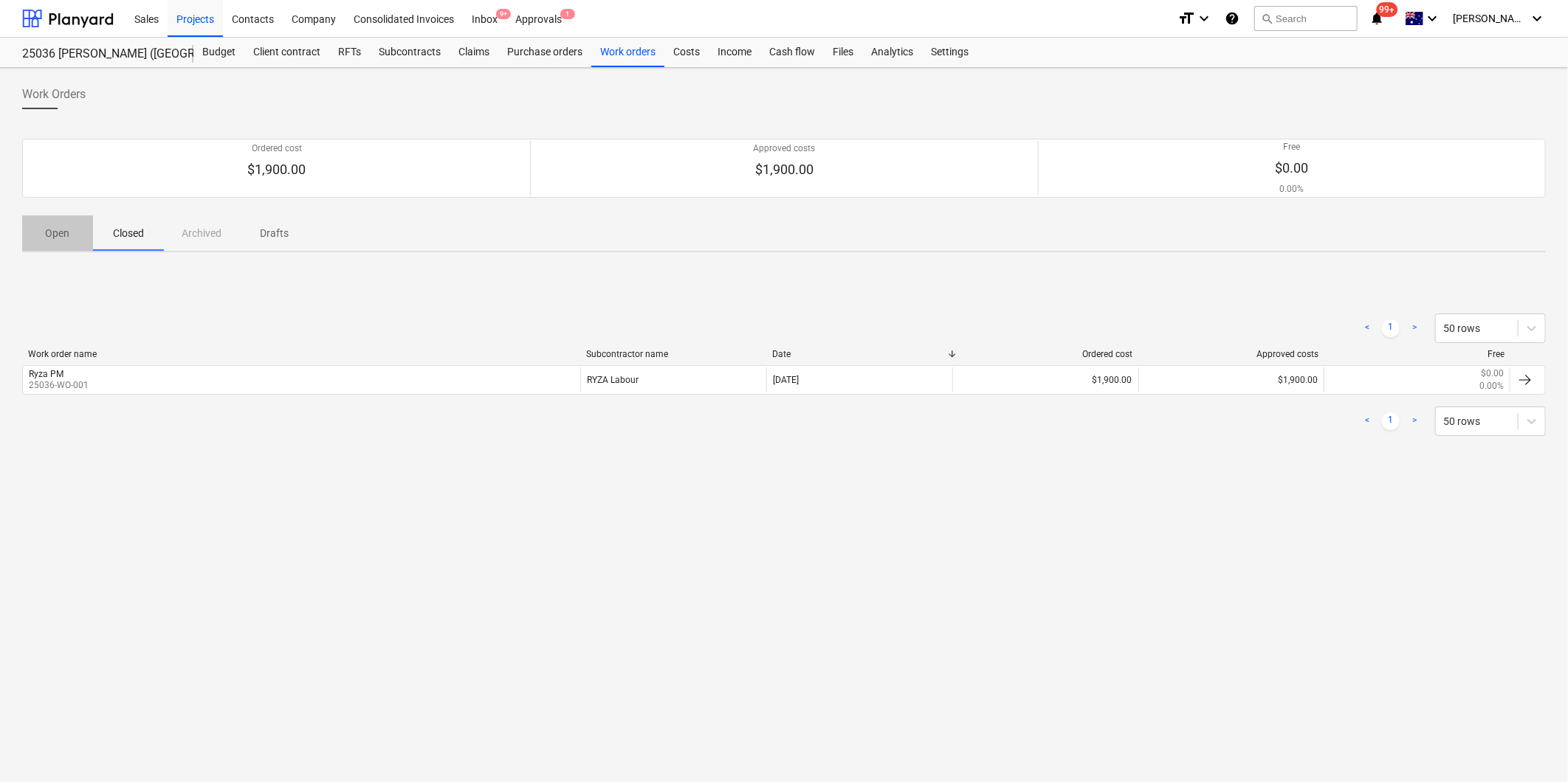
click at [46, 232] on p "Open" at bounding box center [57, 233] width 35 height 15
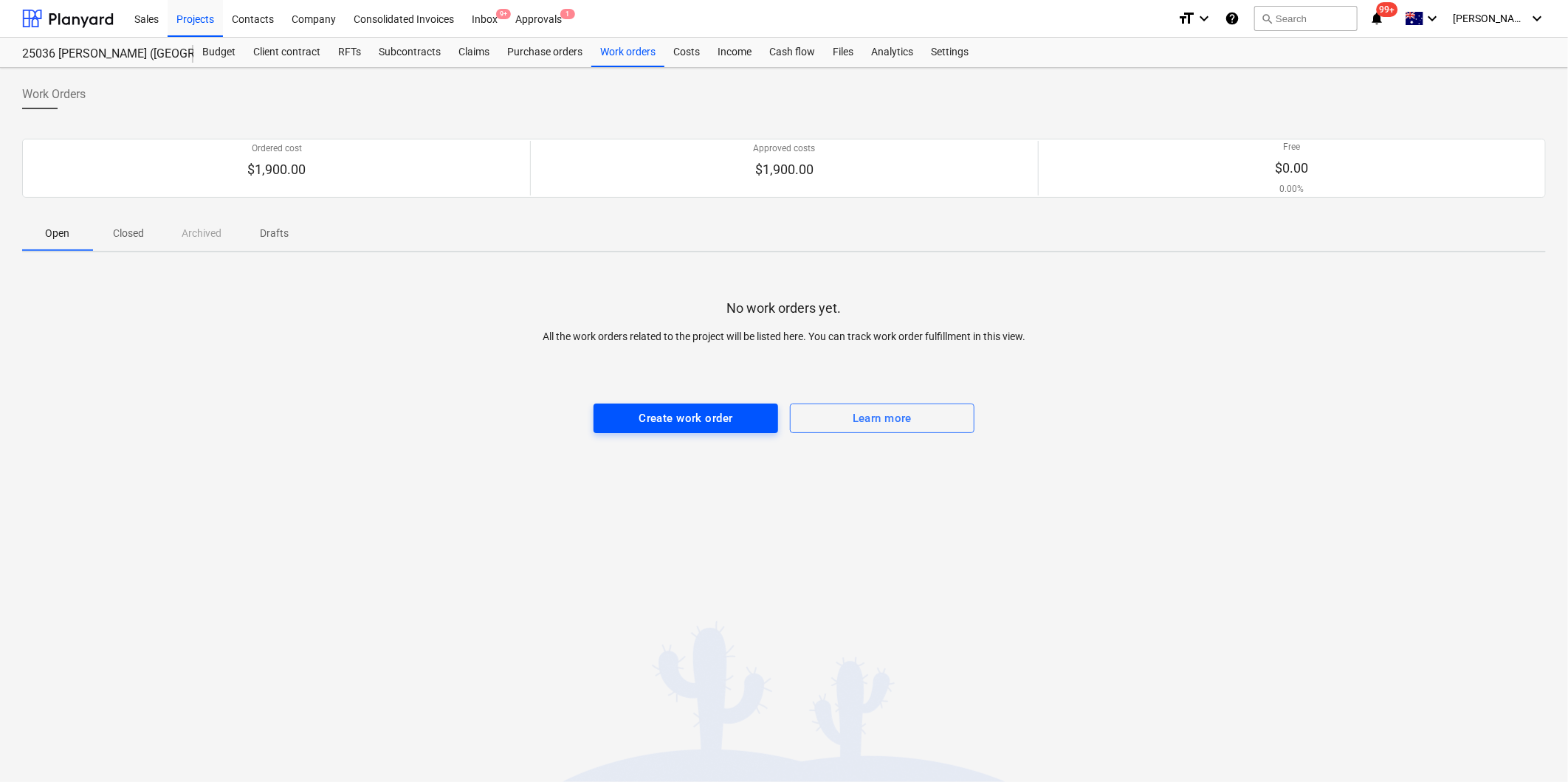
click at [677, 409] on button "Create work order" at bounding box center [685, 418] width 184 height 29
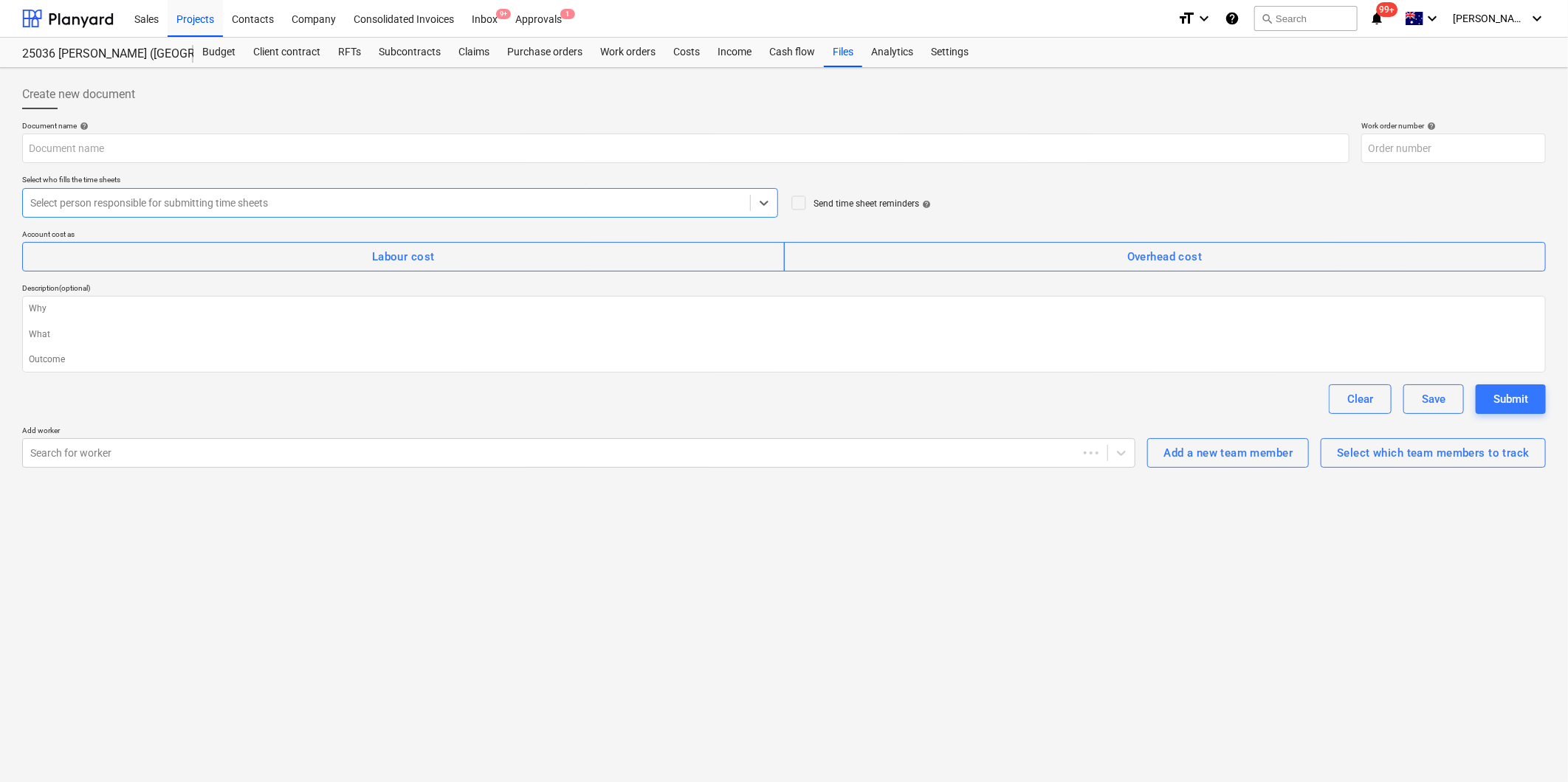
type textarea "x"
type input "25036-WO-002"
click at [496, 397] on div "Clear Save Submit" at bounding box center [784, 399] width 1523 height 29
click at [645, 569] on div "Create new document Document name help Work order number help 25036-WO-002 Sele…" at bounding box center [784, 424] width 1568 height 714
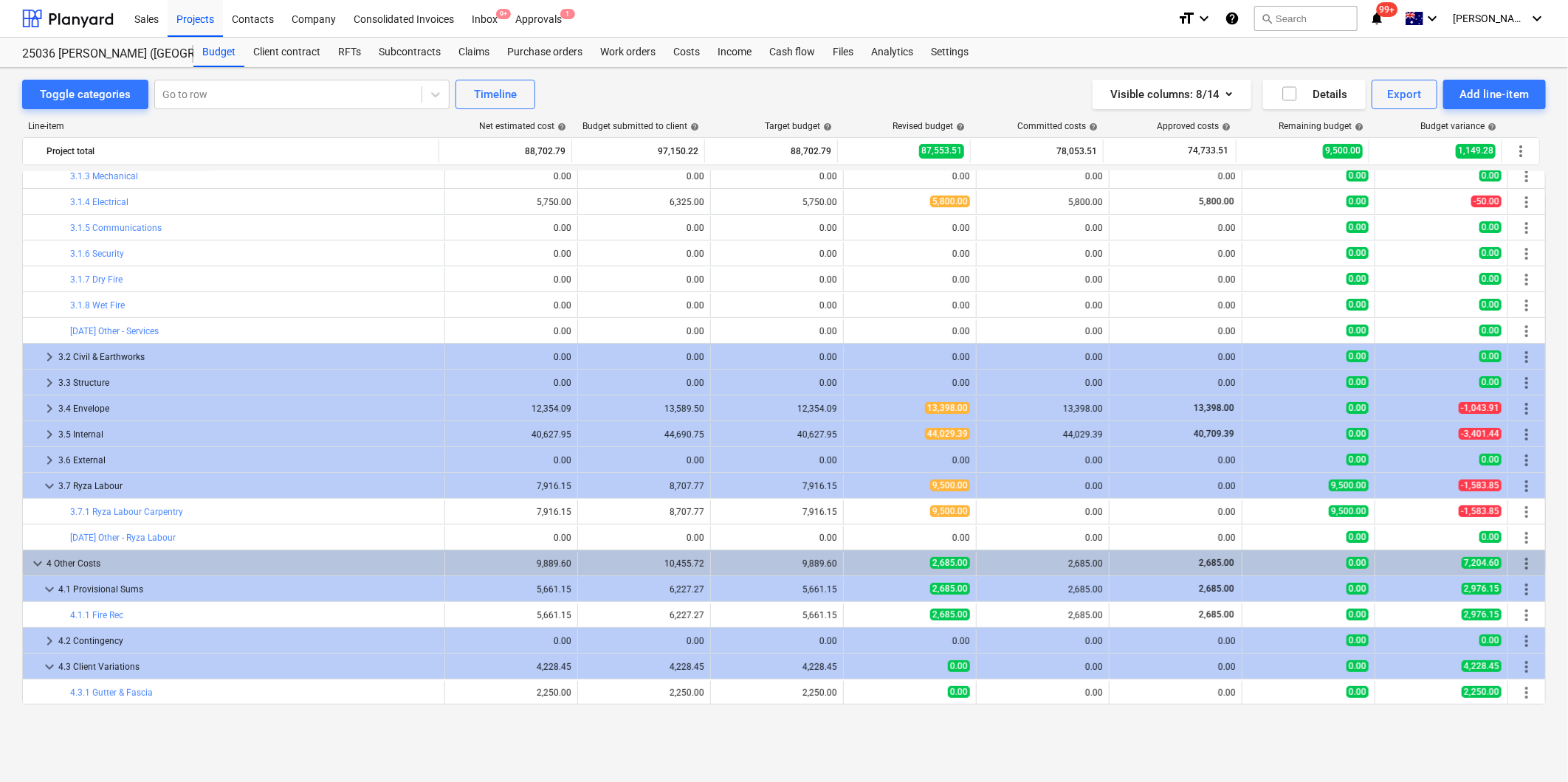
scroll to position [82, 0]
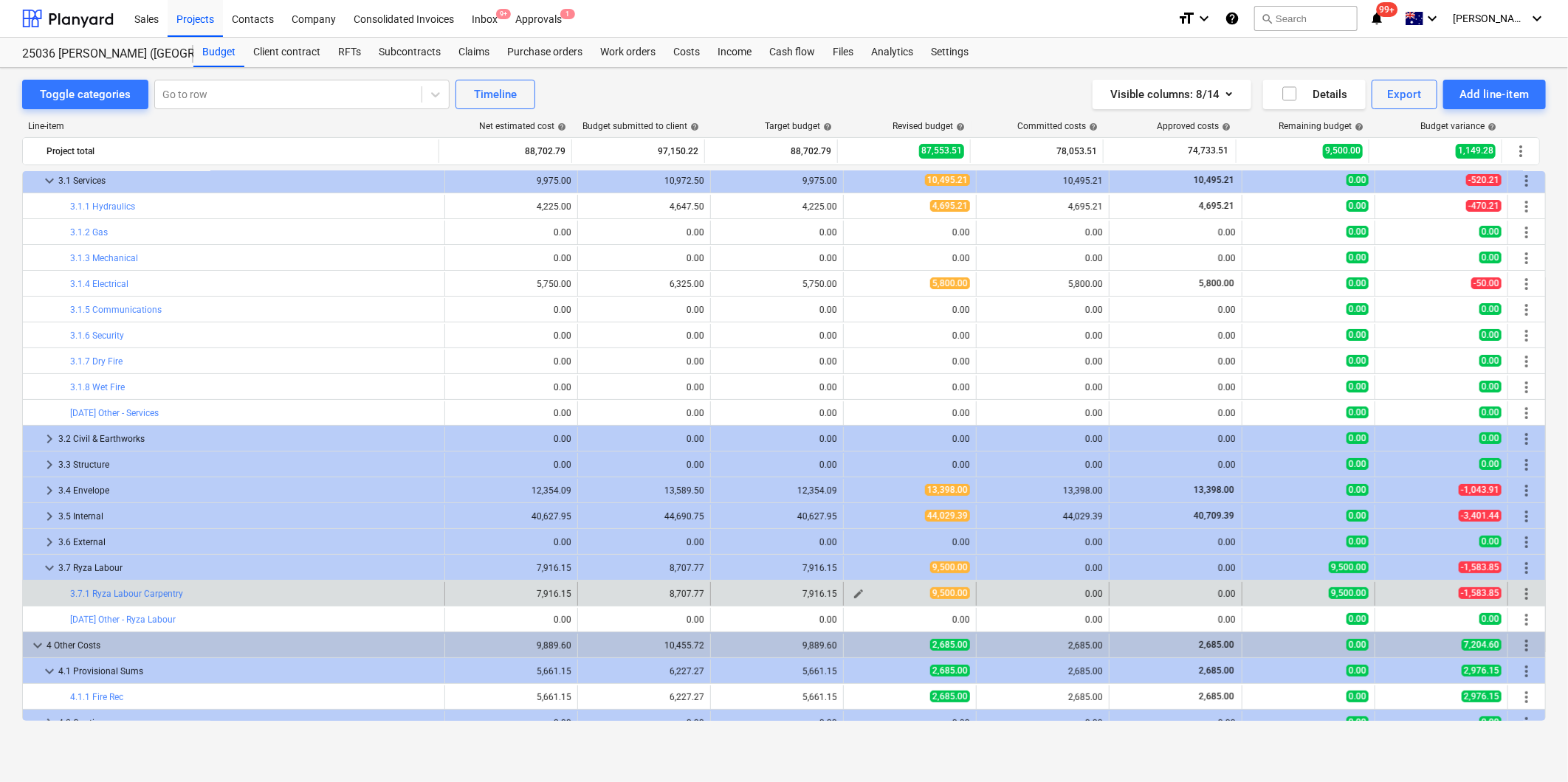
click at [856, 594] on span "edit" at bounding box center [859, 594] width 12 height 12
type textarea "x"
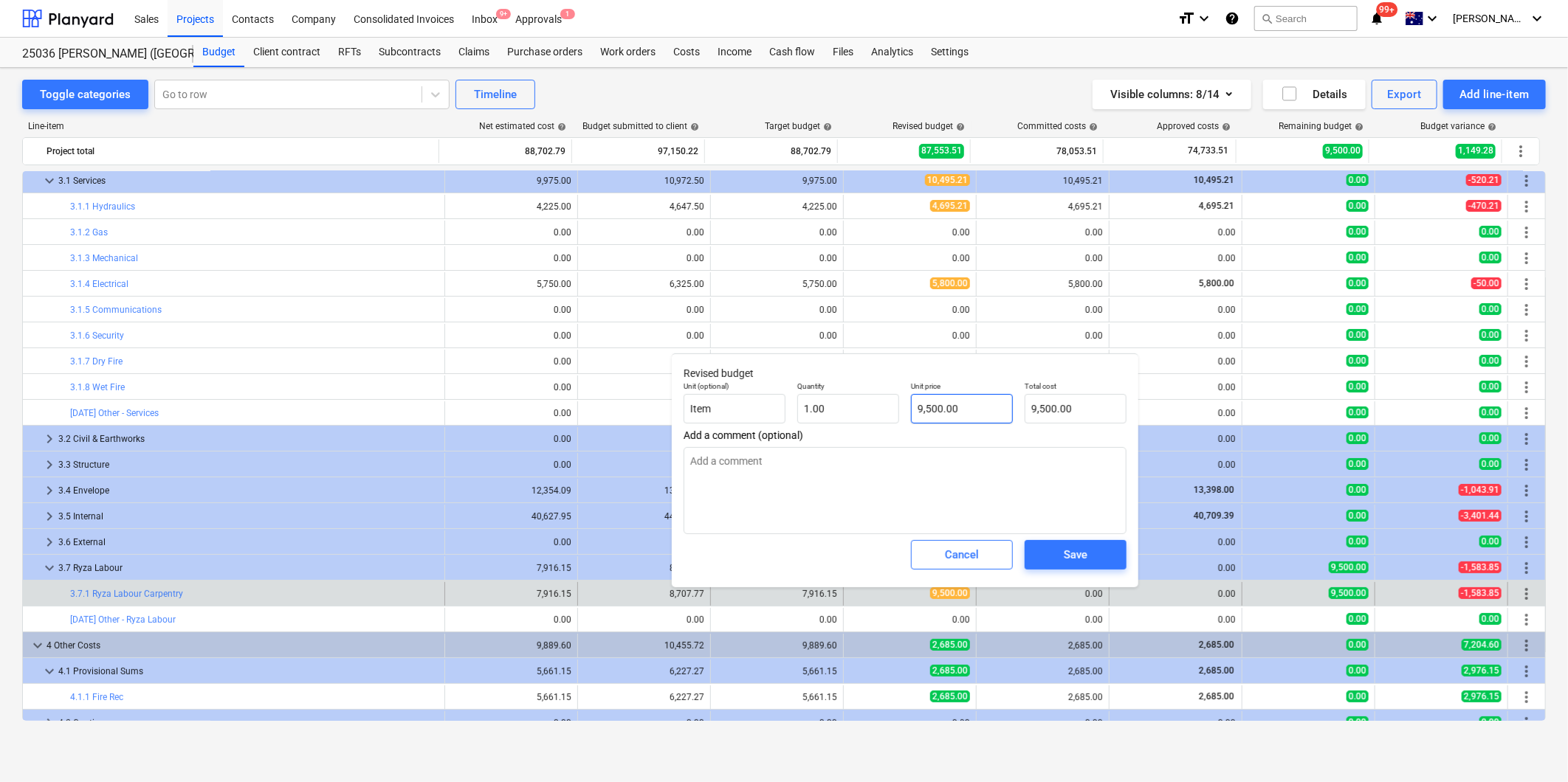
type input "9500"
drag, startPoint x: 969, startPoint y: 409, endPoint x: 823, endPoint y: 402, distance: 146.2
click at [831, 404] on div "Unit (optional) Item Quantity 1.00 Unit price 9500 Total cost 9,500.00" at bounding box center [905, 402] width 455 height 54
type textarea "x"
type input "1"
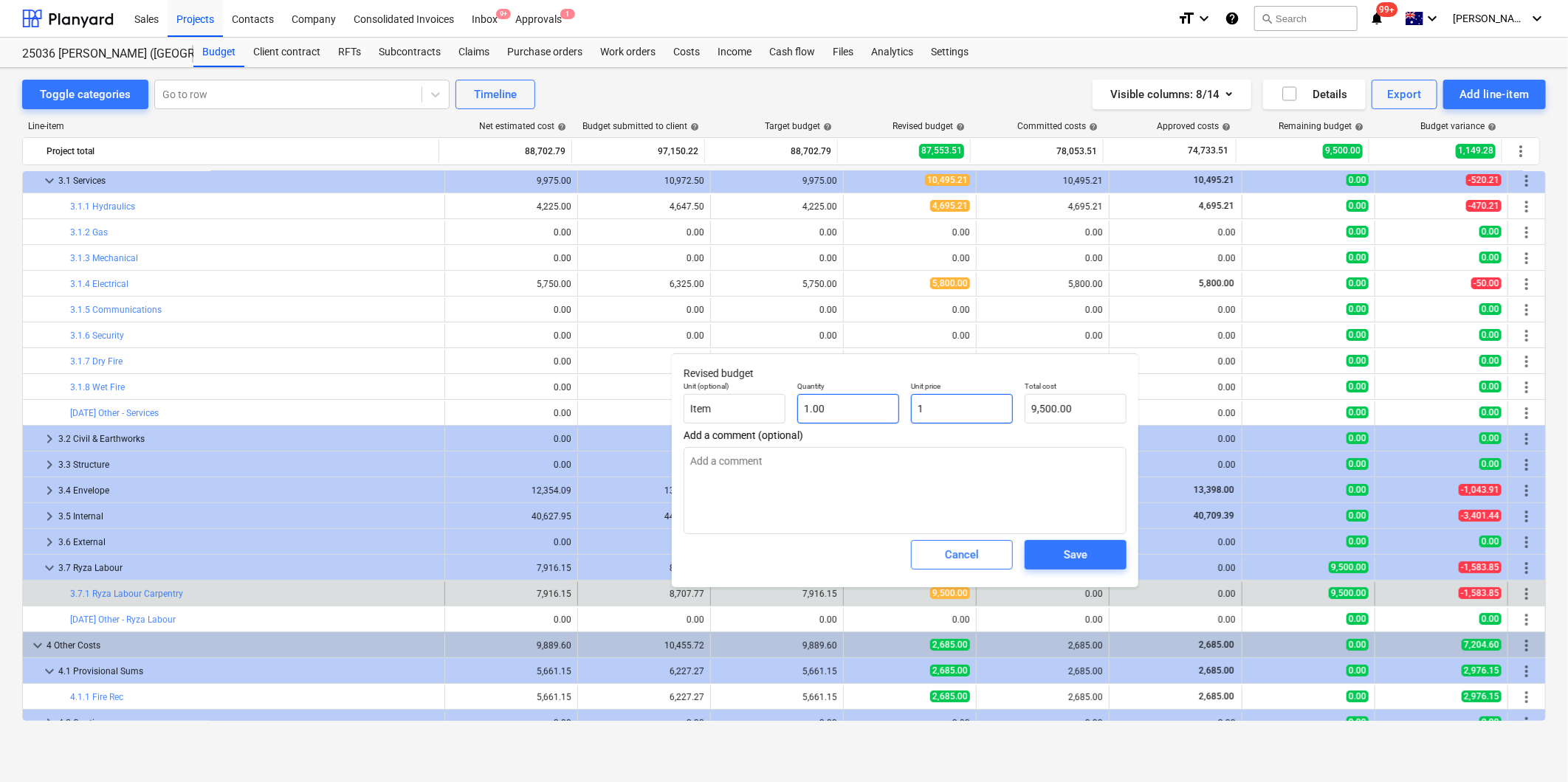
type input "1.00"
type textarea "x"
type input "10"
type input "10.00"
type textarea "x"
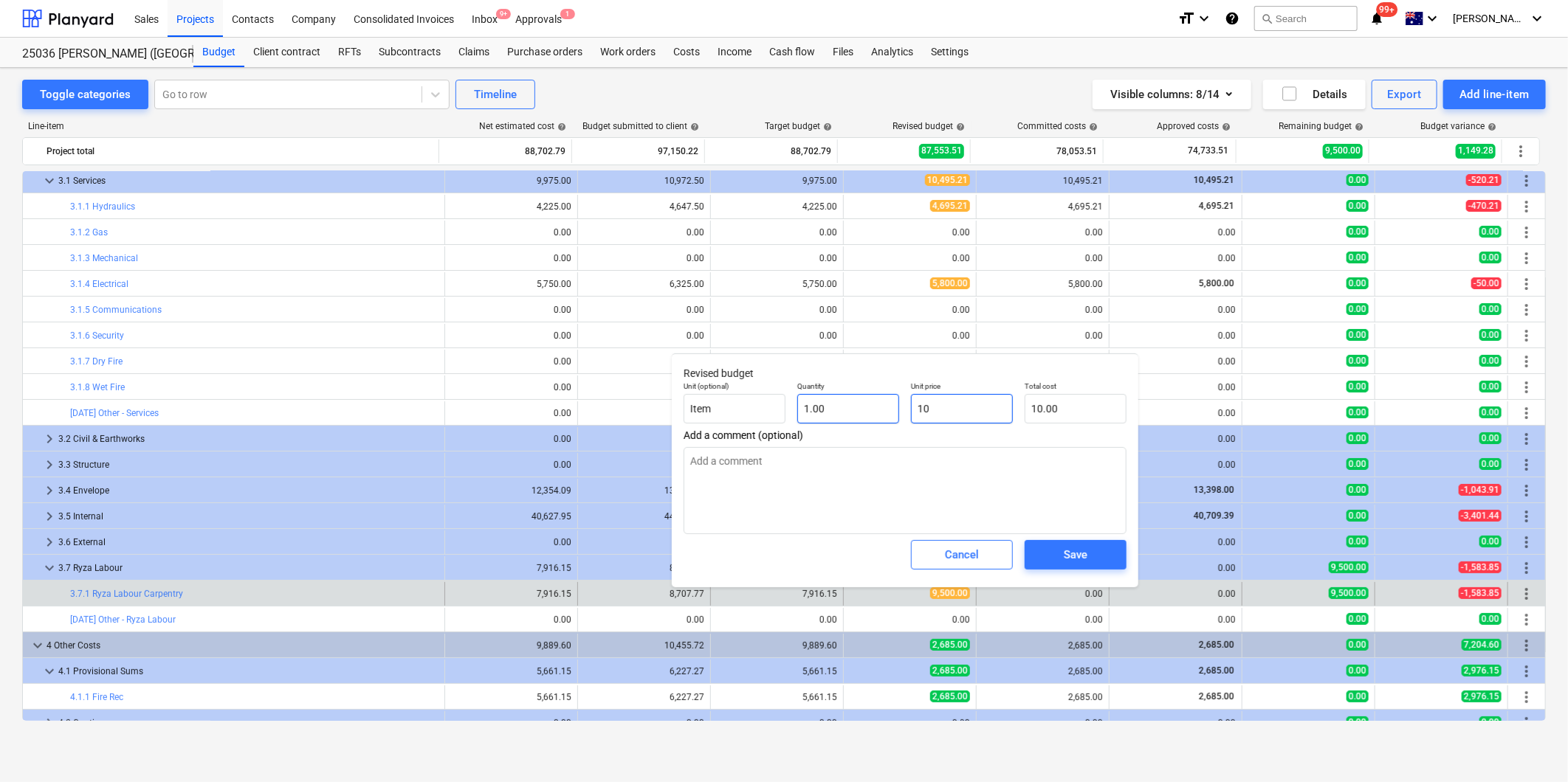
type input "100"
type input "100.00"
type textarea "x"
type input "1005"
type input "1,005.00"
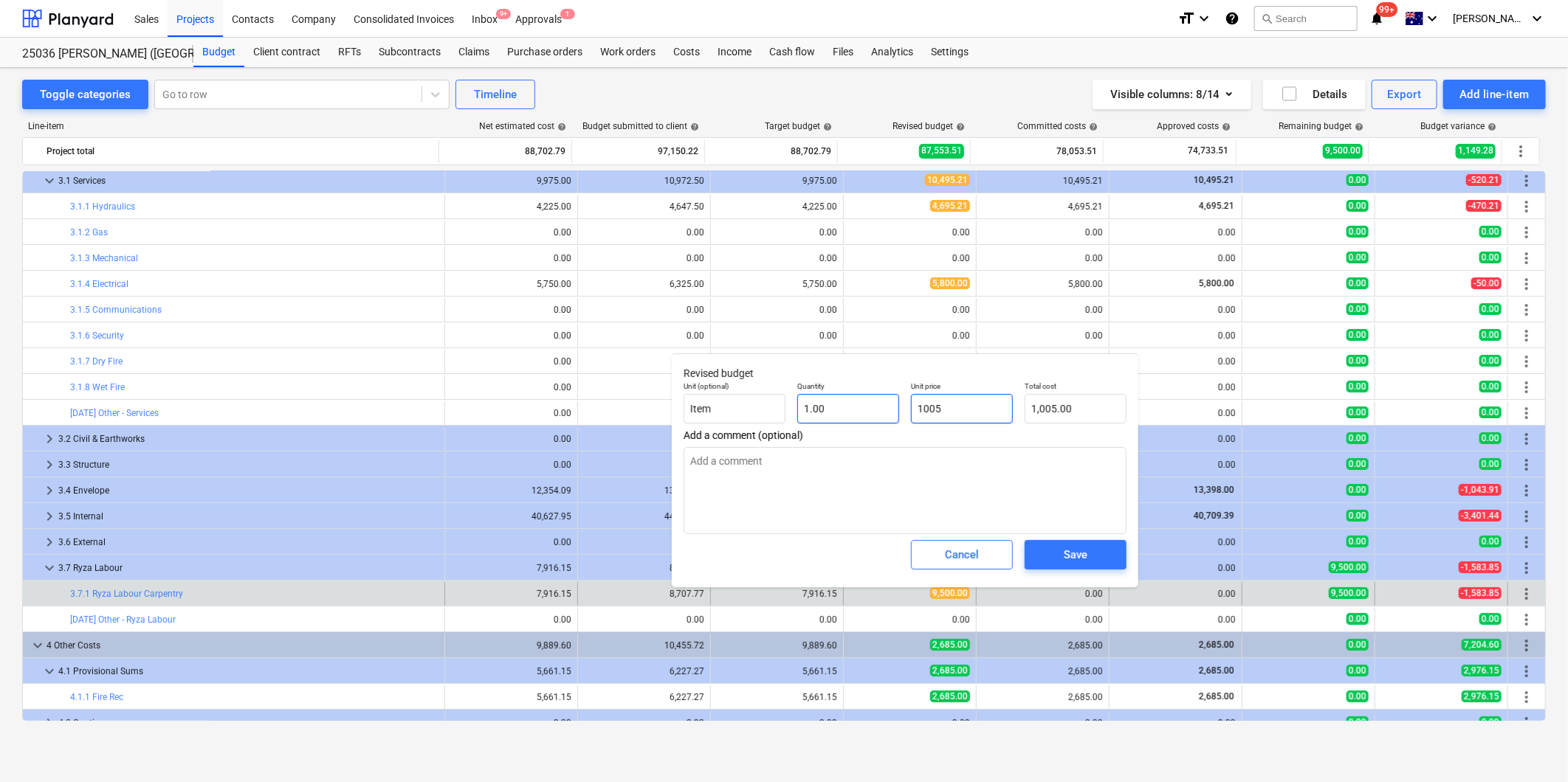
type textarea "x"
type input "10050"
type input "10,050.00"
type input "10050"
type textarea "x"
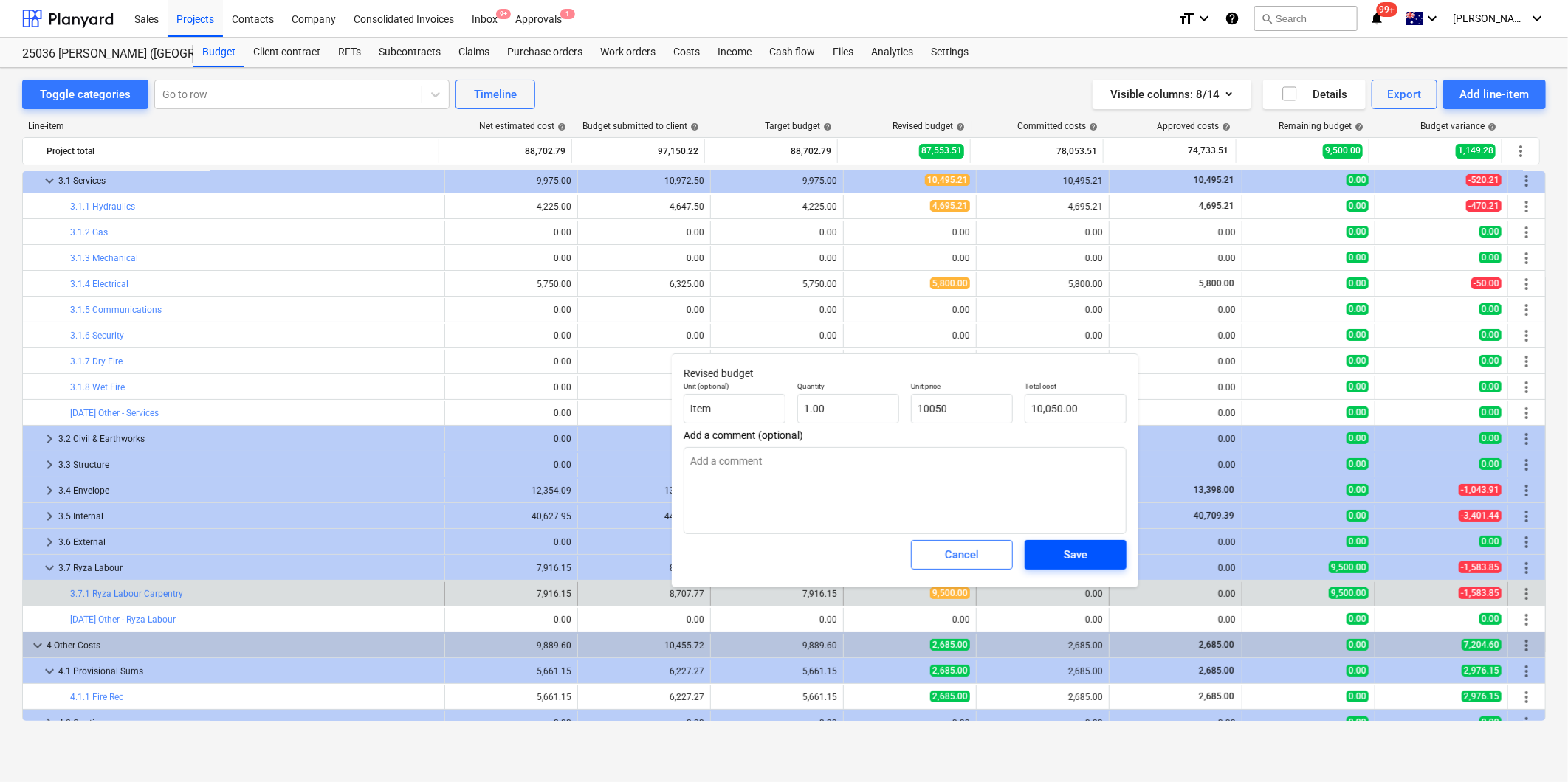
type input "10,050.00"
click at [1058, 556] on span "Save" at bounding box center [1075, 555] width 66 height 19
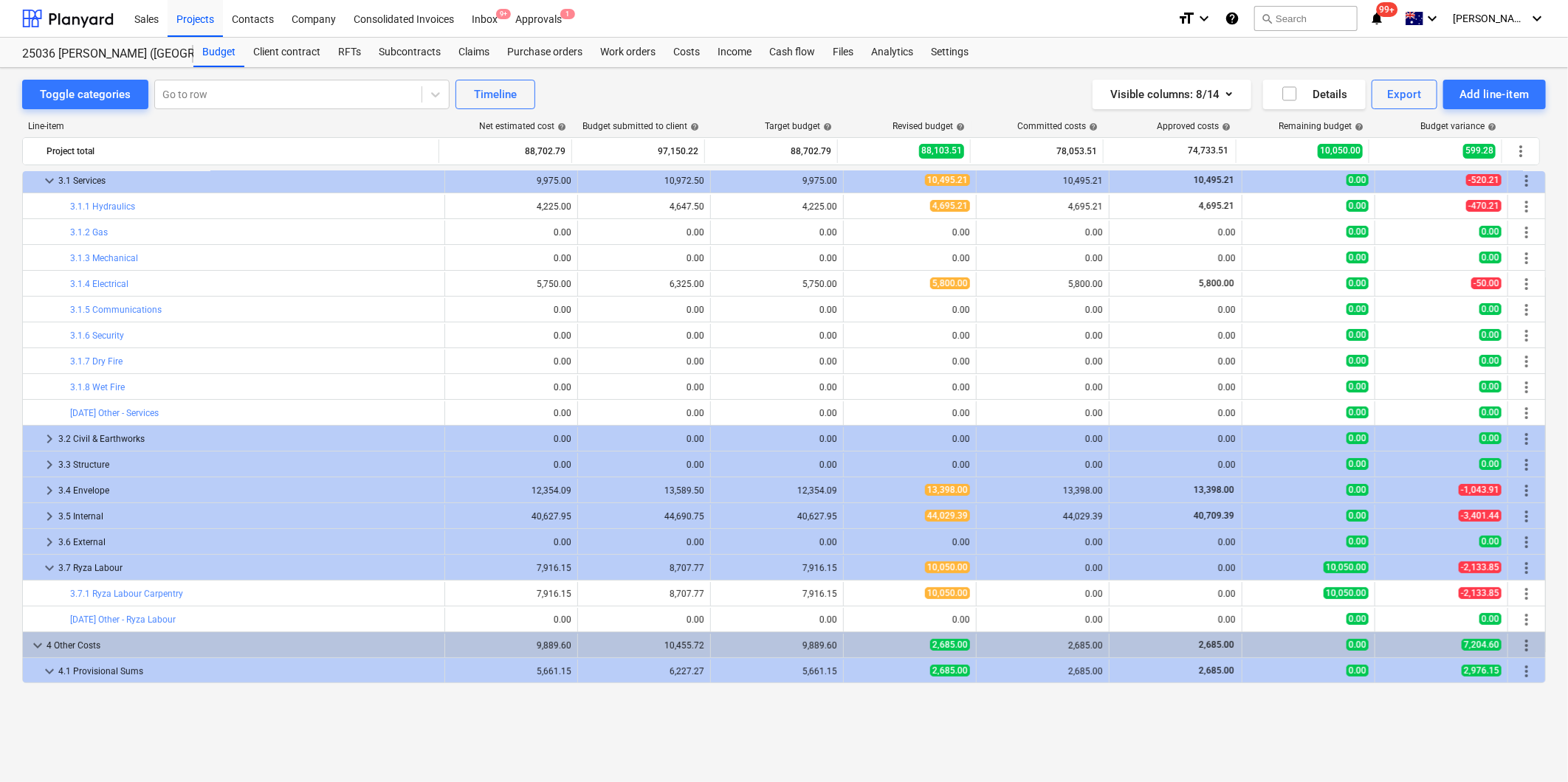
scroll to position [0, 0]
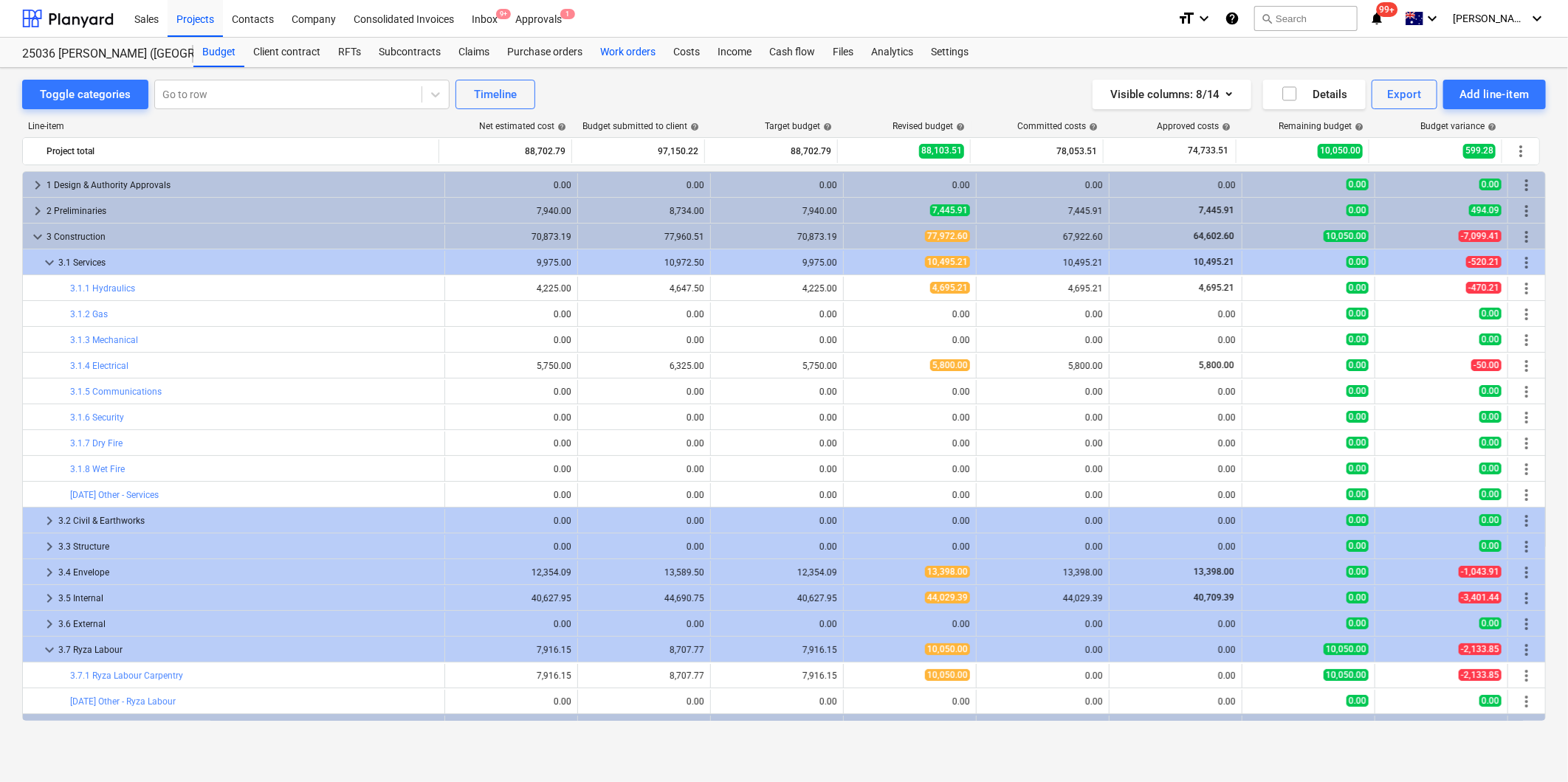
click at [640, 51] on div "Work orders" at bounding box center [627, 52] width 73 height 29
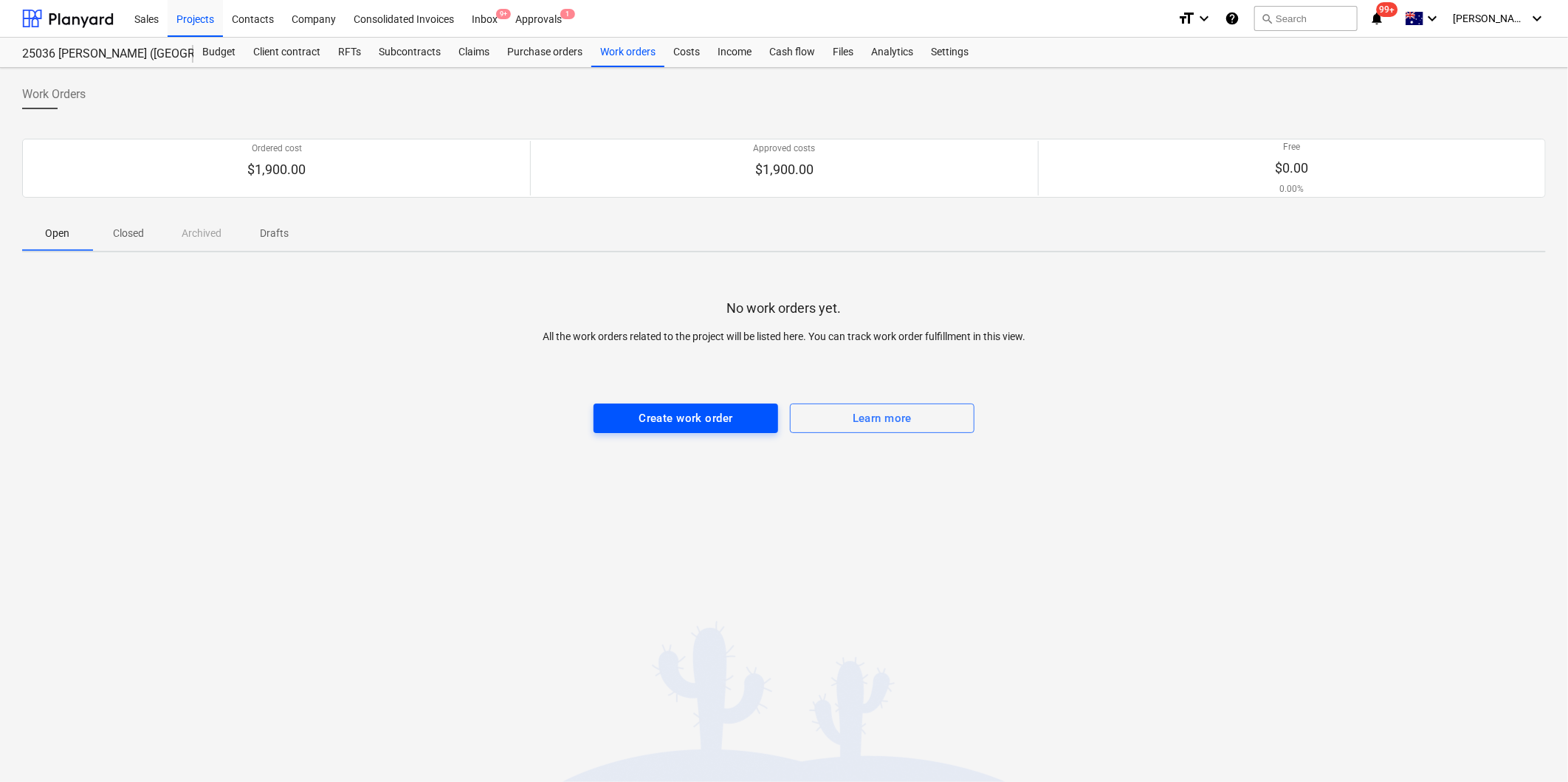
click at [687, 413] on div "Create work order" at bounding box center [685, 418] width 93 height 19
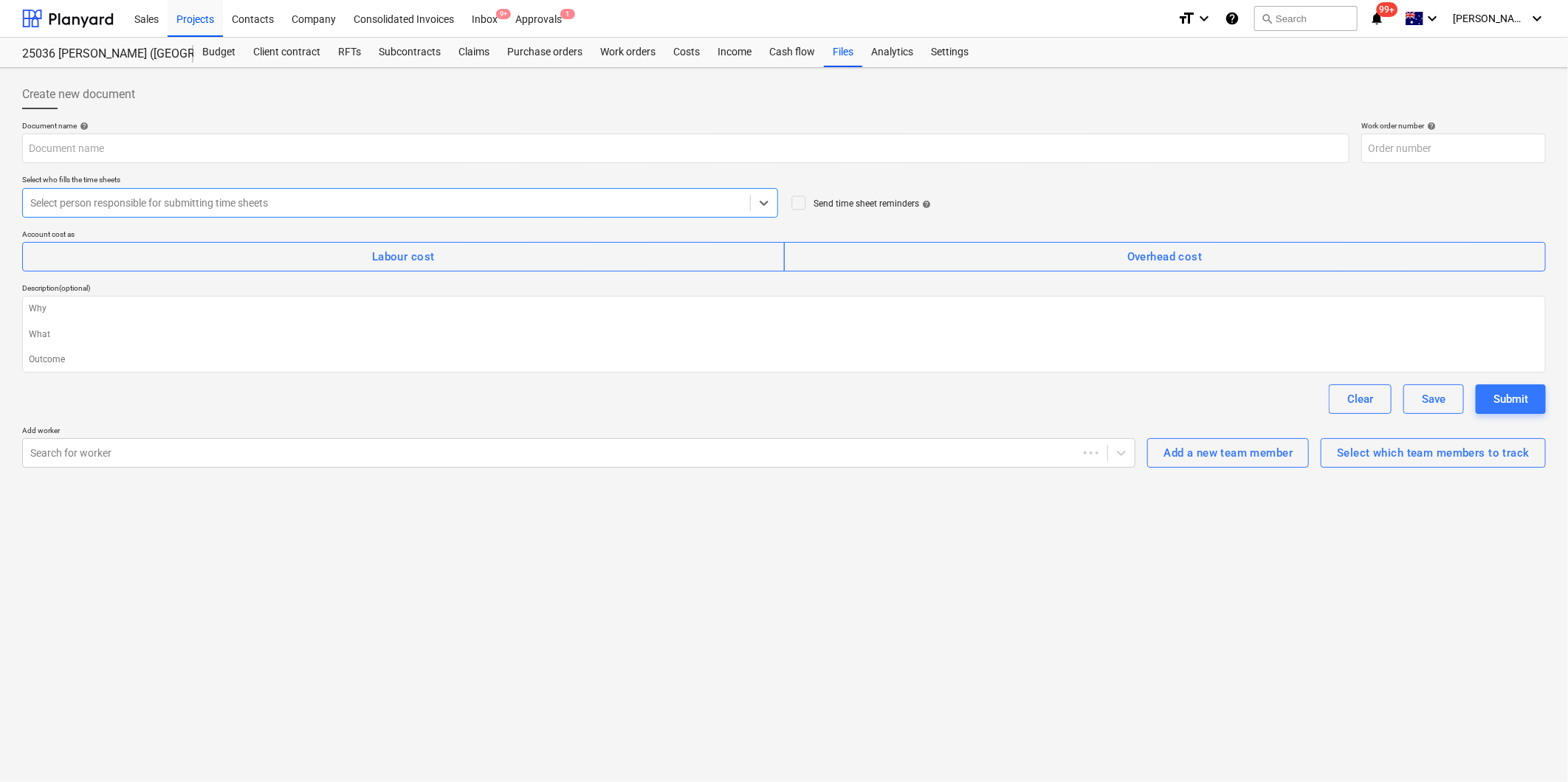
type textarea "x"
type input "25036-WO-002"
click at [283, 200] on div at bounding box center [386, 202] width 713 height 15
click at [1462, 453] on div "Select which team members to track" at bounding box center [1433, 453] width 193 height 19
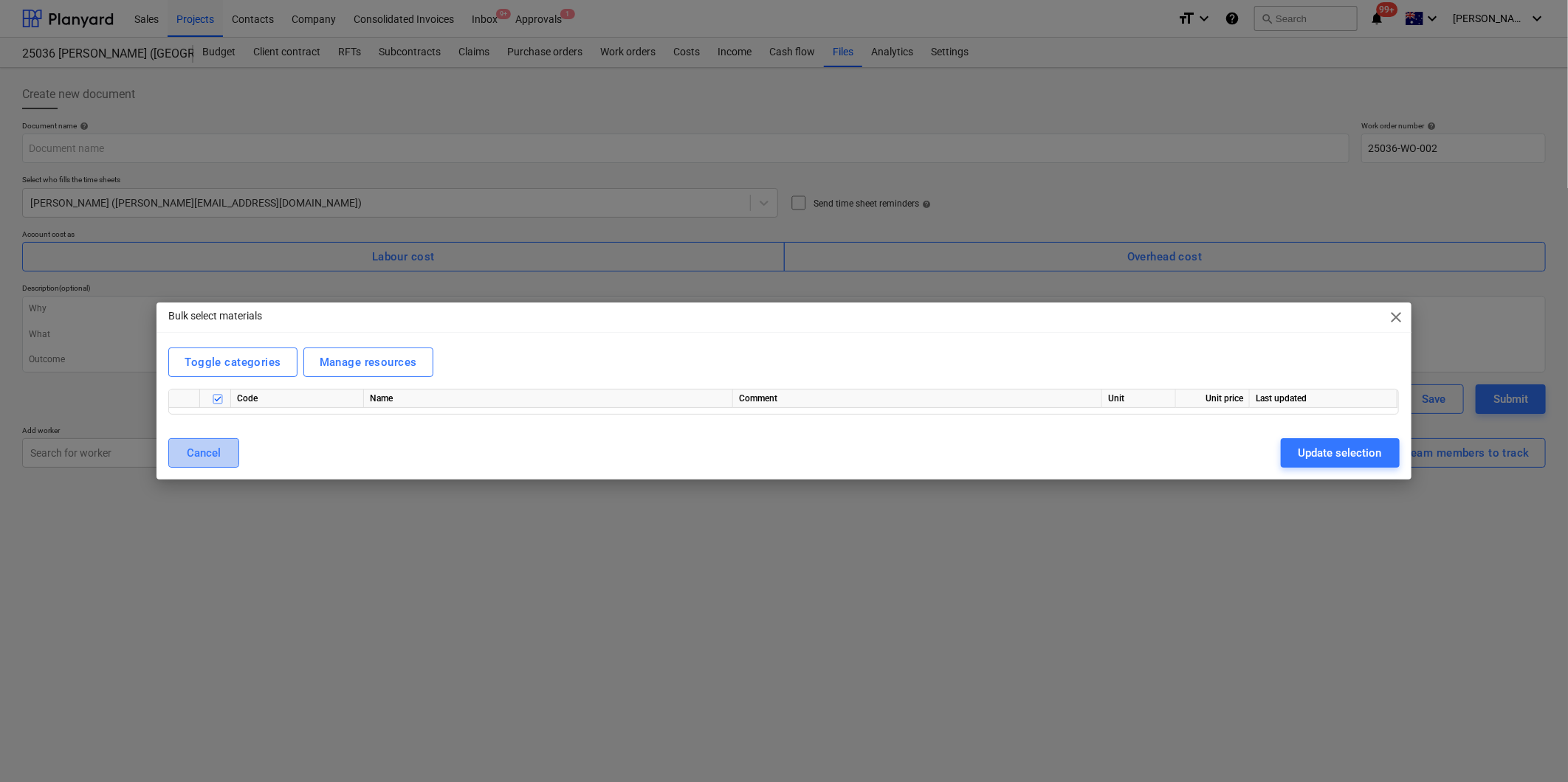
click at [224, 454] on button "Cancel" at bounding box center [203, 453] width 71 height 29
type textarea "x"
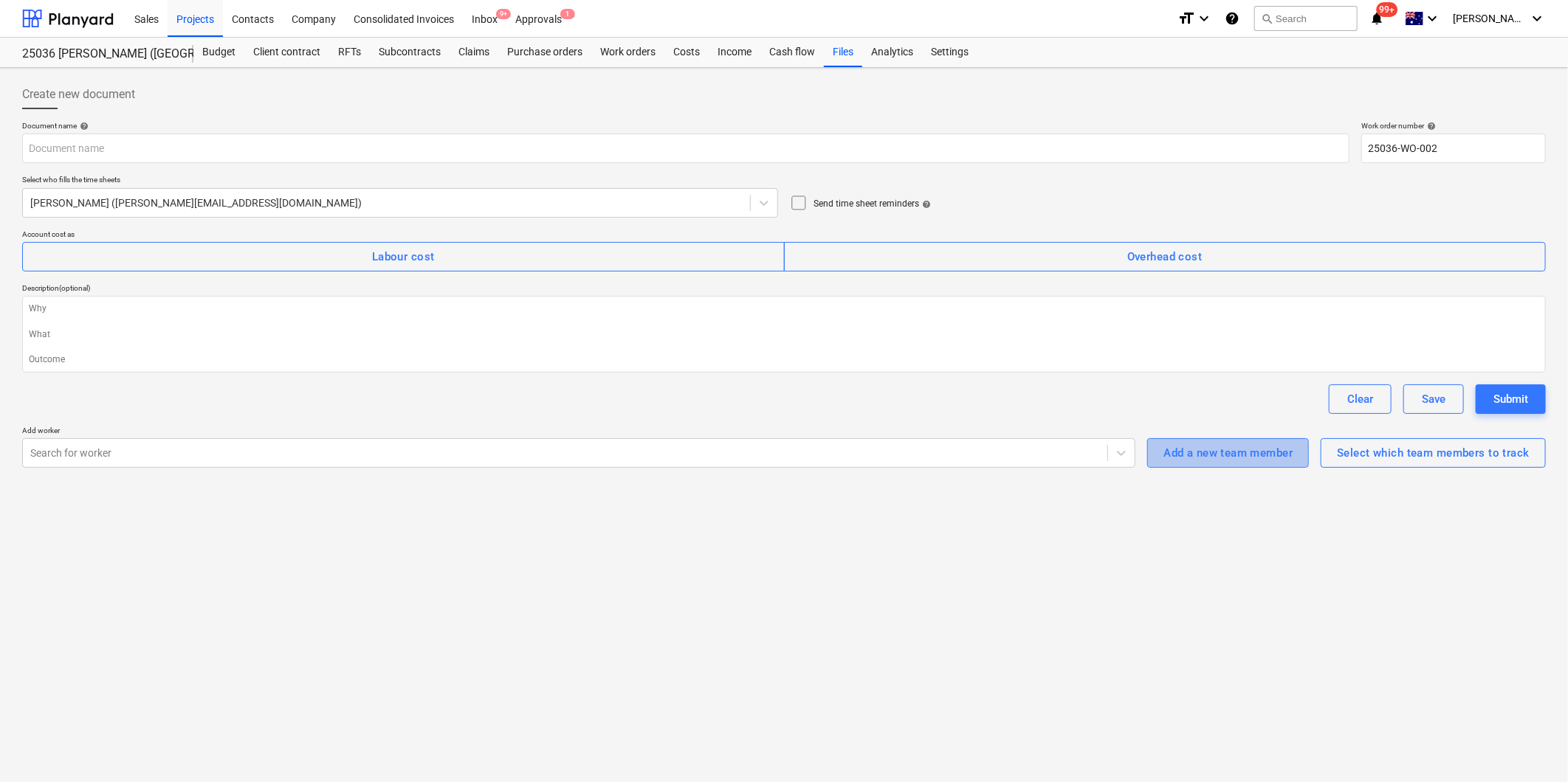
click at [1216, 451] on div "Add a new team member" at bounding box center [1227, 453] width 130 height 19
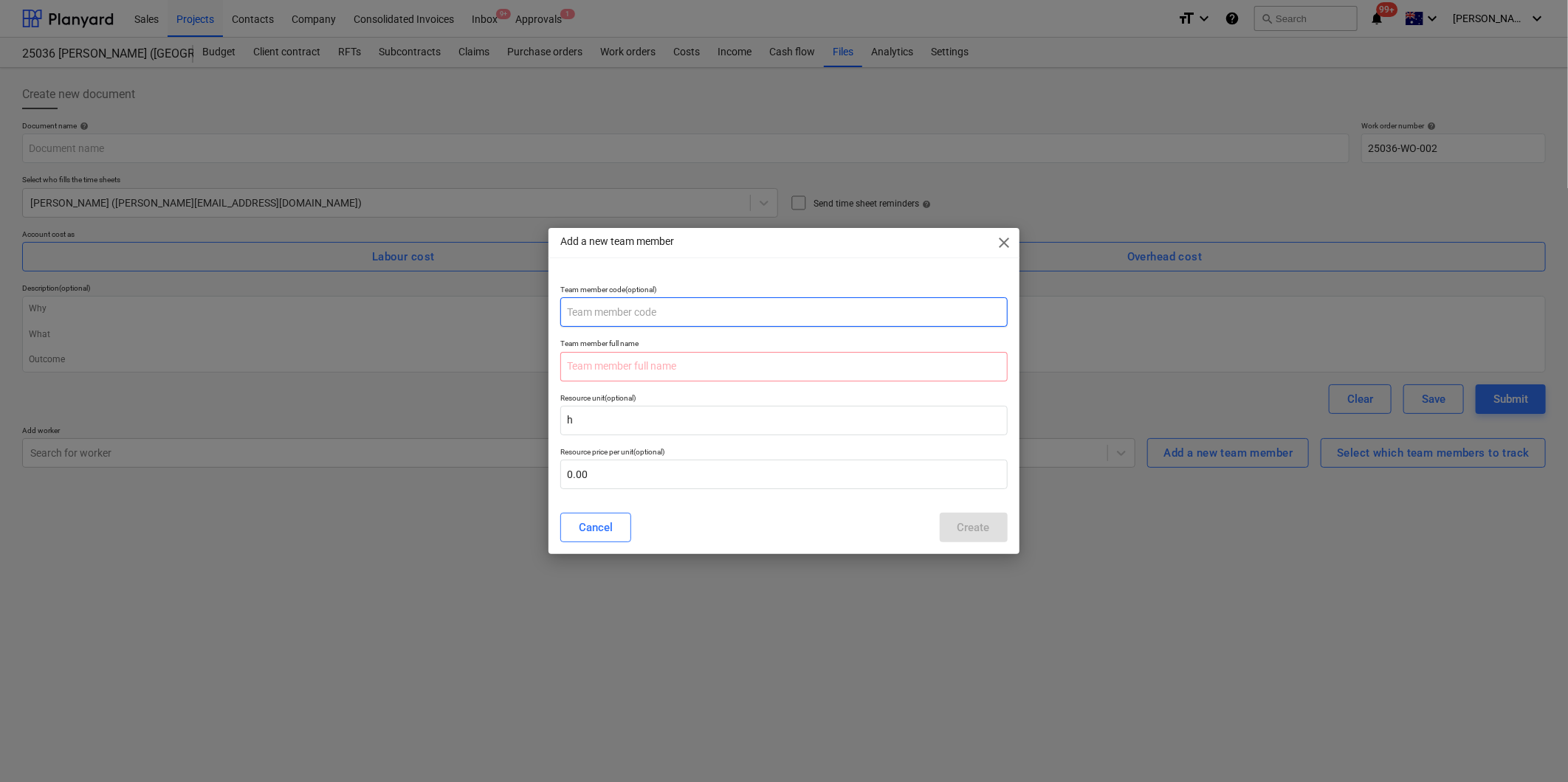
click at [647, 313] on input "text" at bounding box center [783, 312] width 447 height 29
click at [650, 346] on p "Team member full name" at bounding box center [783, 345] width 447 height 13
click at [642, 362] on input "text" at bounding box center [783, 367] width 447 height 29
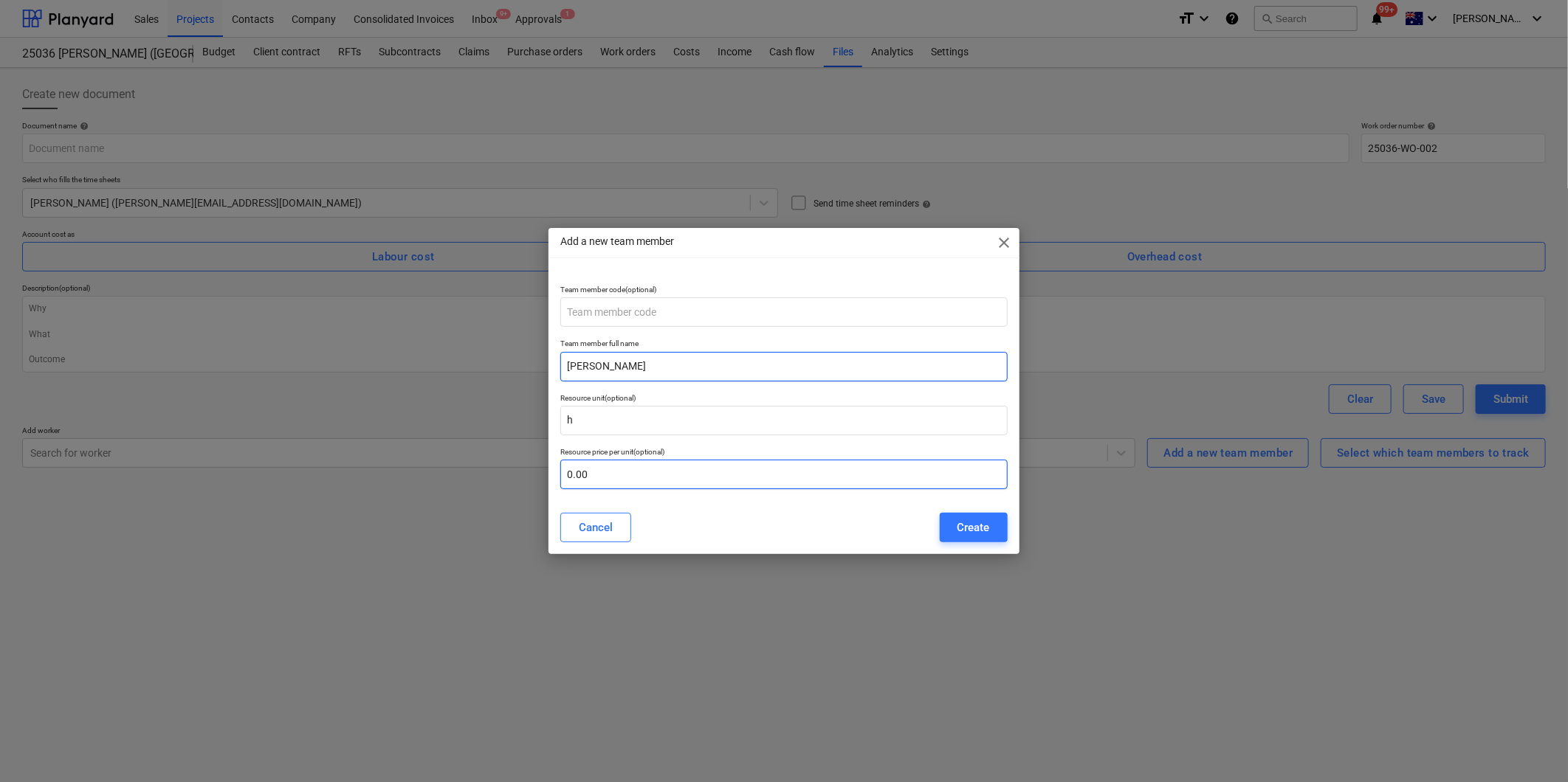
type input "[PERSON_NAME]"
click at [630, 478] on input "text" at bounding box center [783, 474] width 447 height 29
type input "75.00"
click at [986, 532] on div "Create" at bounding box center [974, 527] width 33 height 19
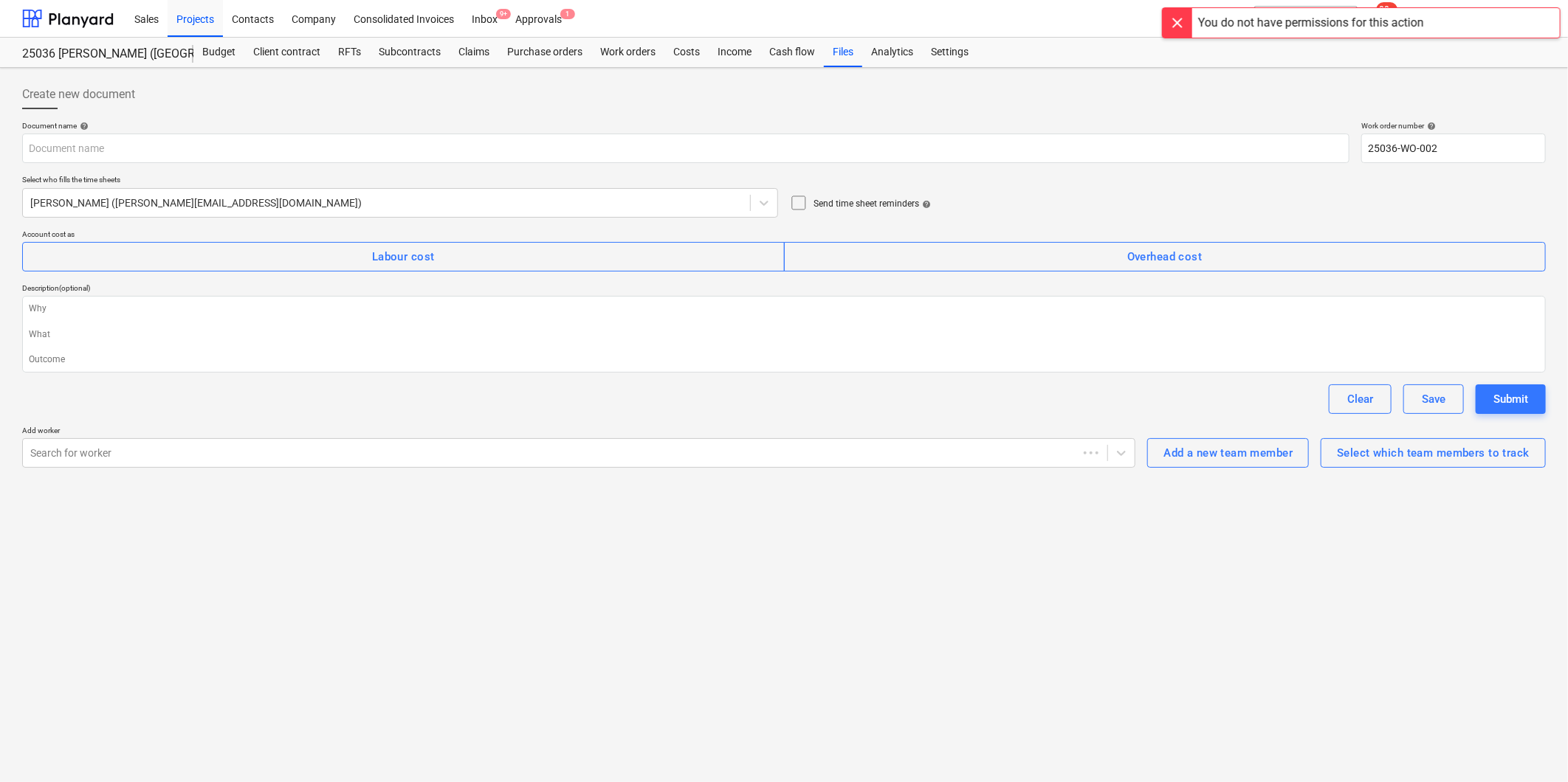
click at [947, 411] on div "Clear Save Submit" at bounding box center [784, 399] width 1523 height 29
click at [196, 17] on div "Projects" at bounding box center [195, 18] width 56 height 38
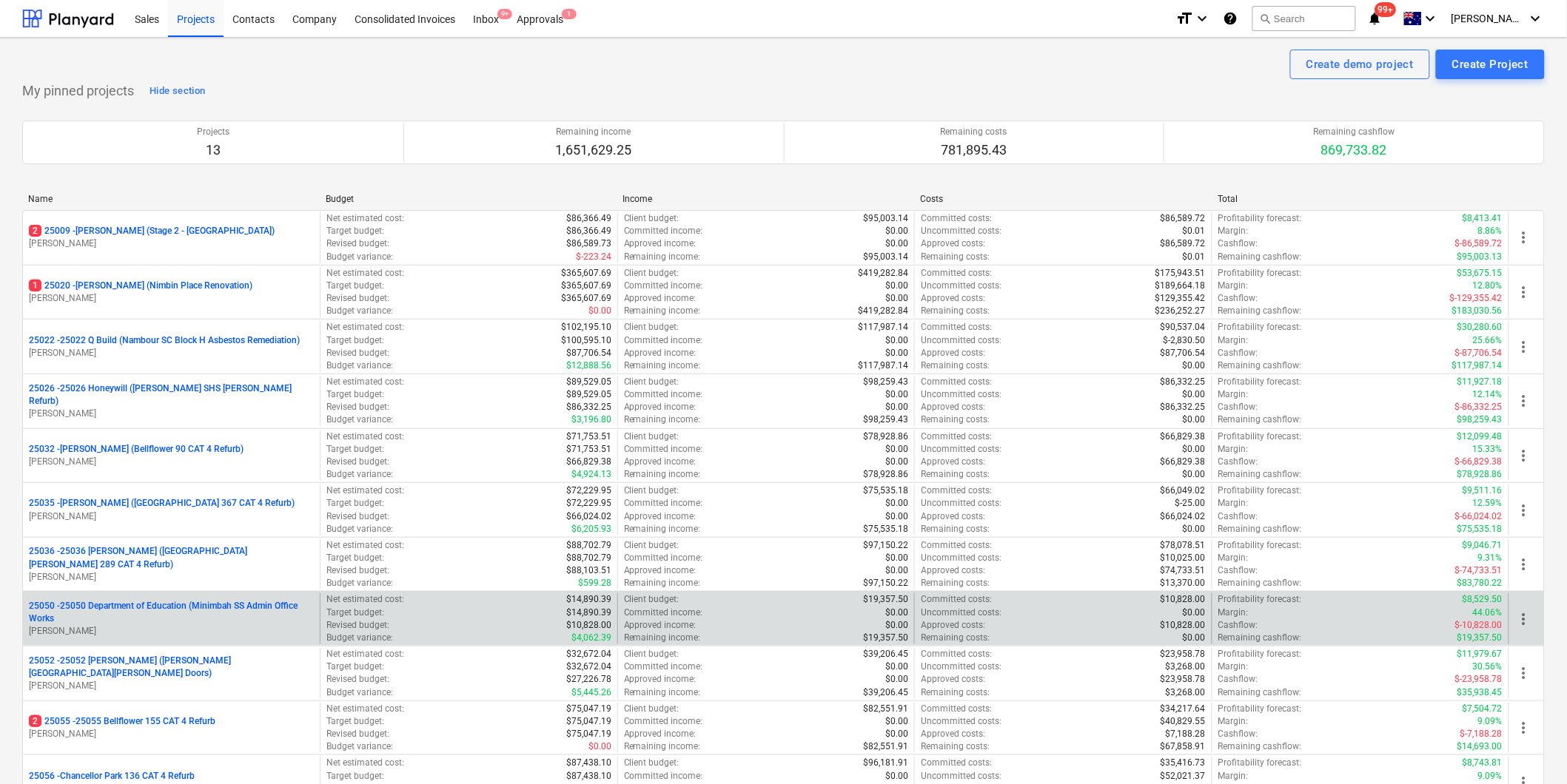
click at [89, 615] on p "25050 - 25050 Department of Education (Minimbah SS Admin Office Works" at bounding box center [171, 612] width 285 height 25
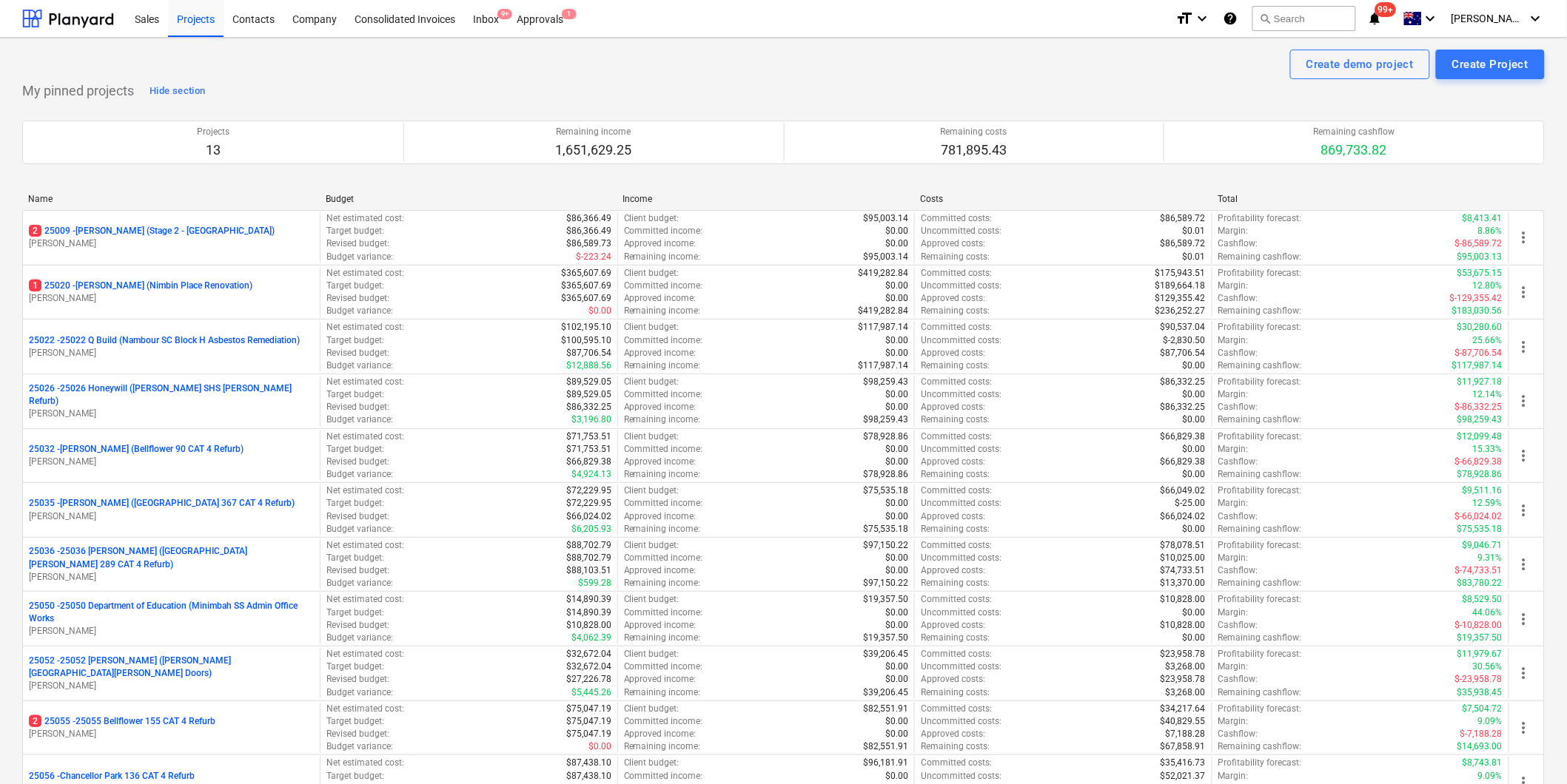
click at [210, 670] on p "25052 - 25052 [PERSON_NAME] ([PERSON_NAME] SHS [PERSON_NAME] Doors)" at bounding box center [171, 667] width 285 height 25
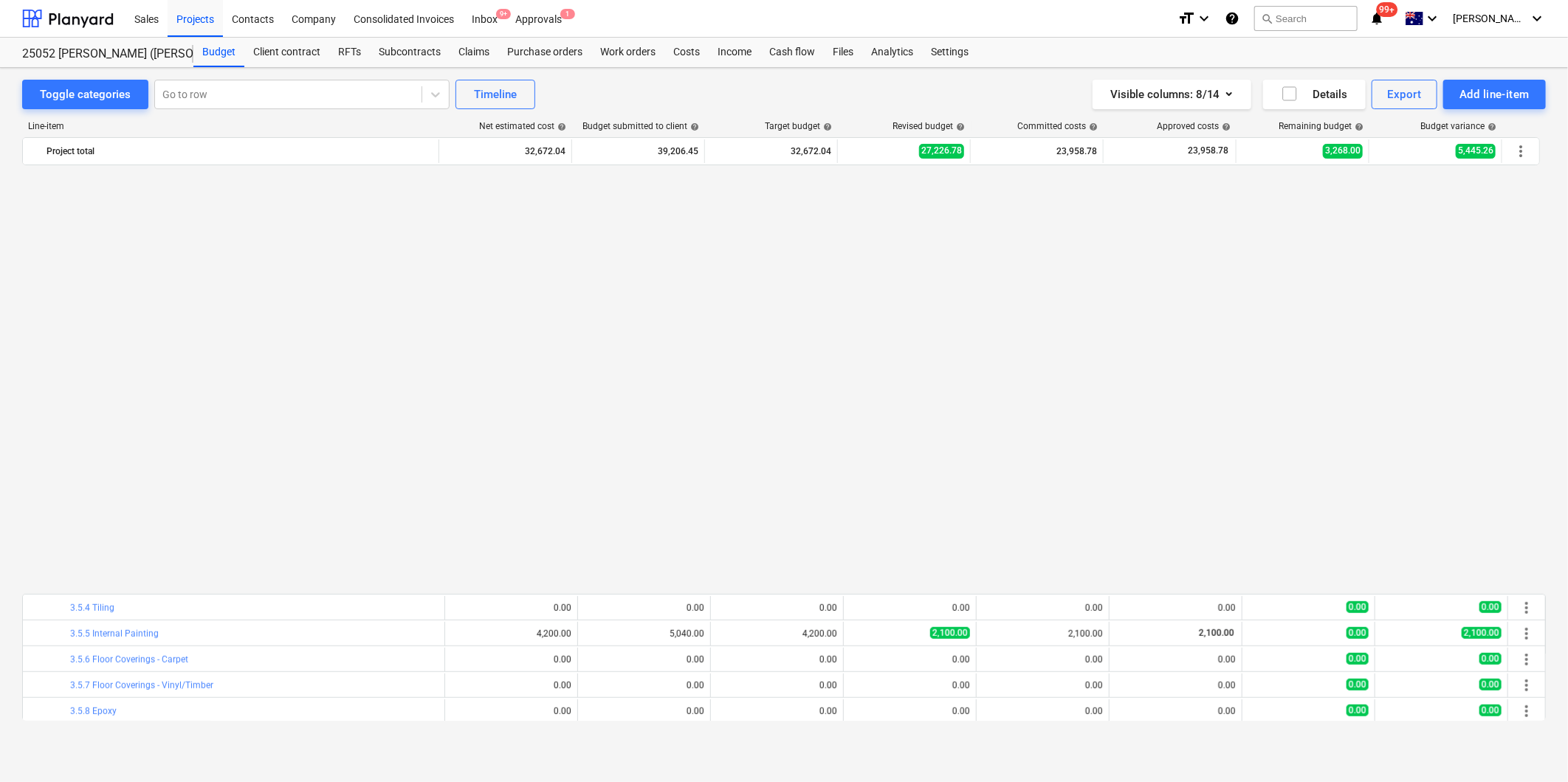
scroll to position [947, 0]
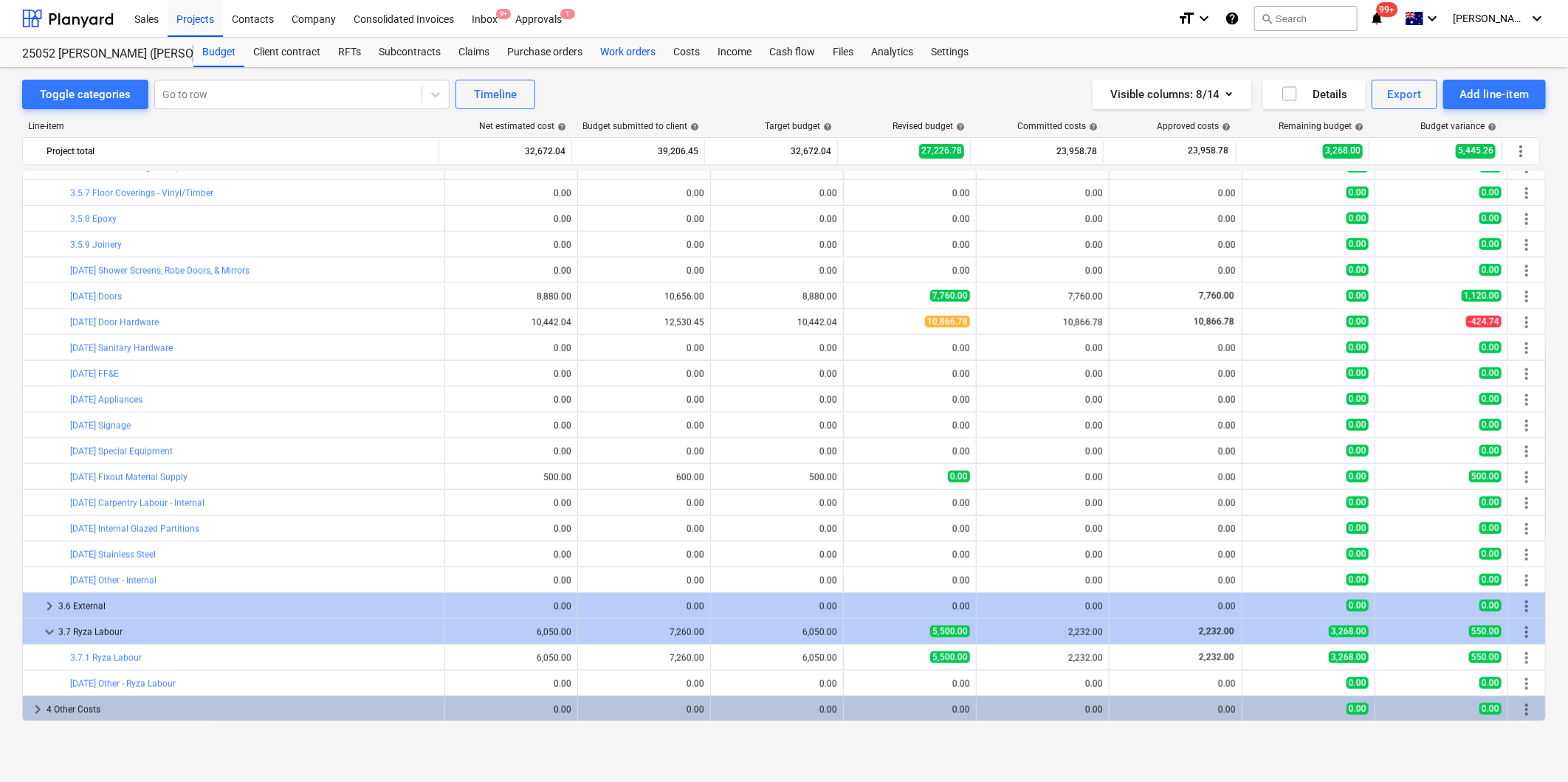
click at [613, 54] on div "Work orders" at bounding box center [627, 52] width 73 height 29
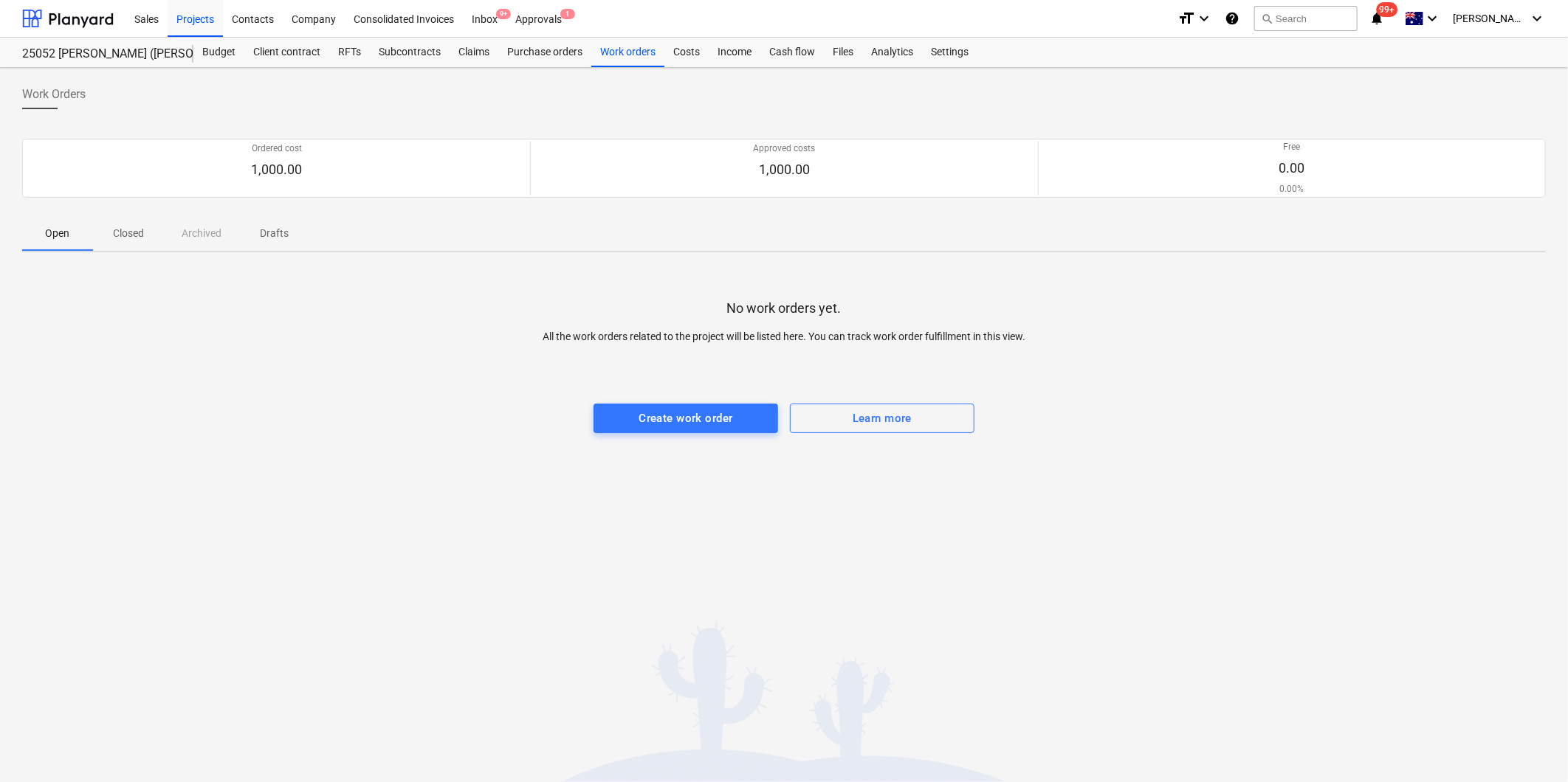
click at [129, 234] on p "Closed" at bounding box center [128, 233] width 35 height 15
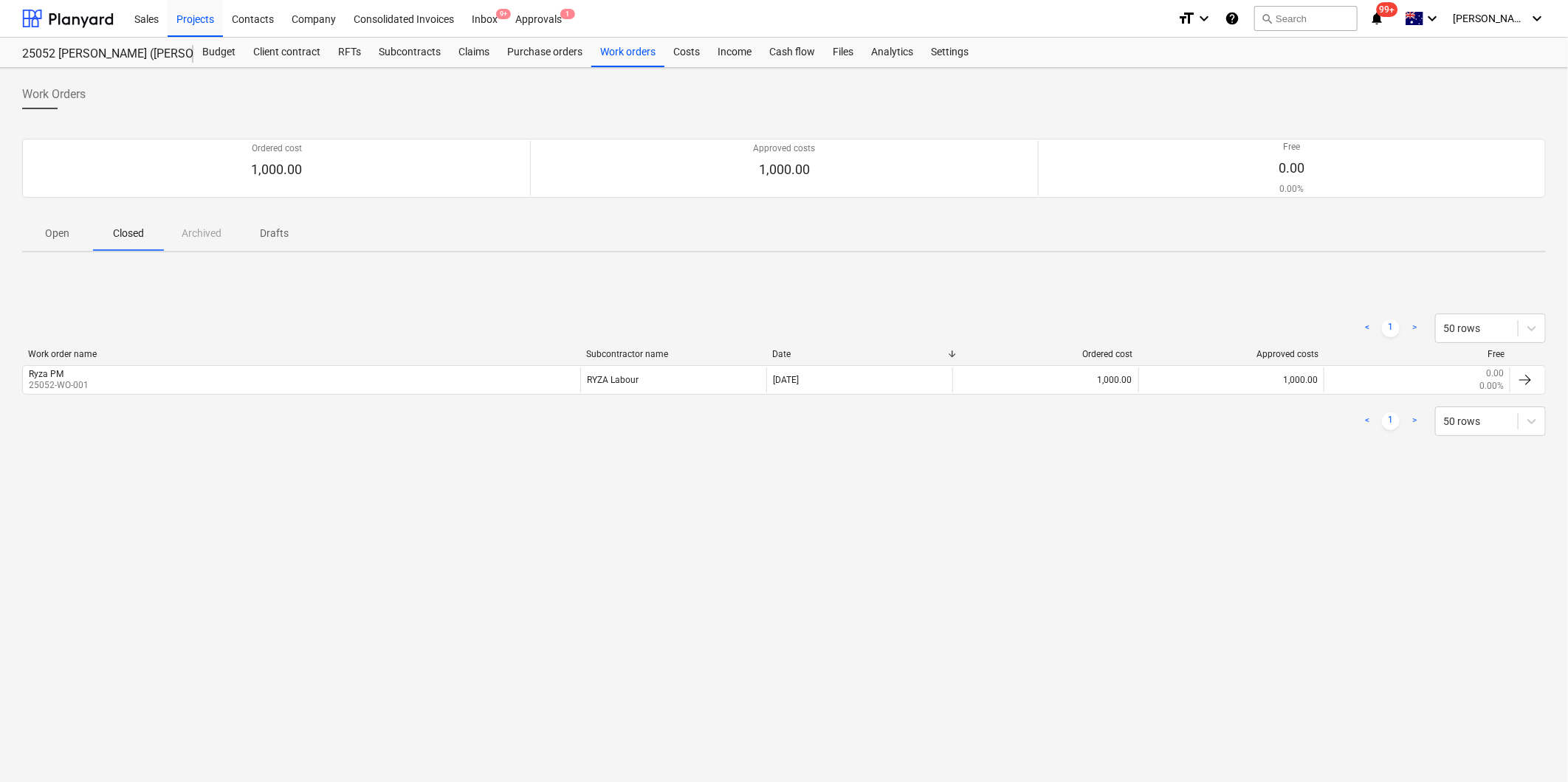
click at [52, 237] on p "Open" at bounding box center [57, 233] width 35 height 15
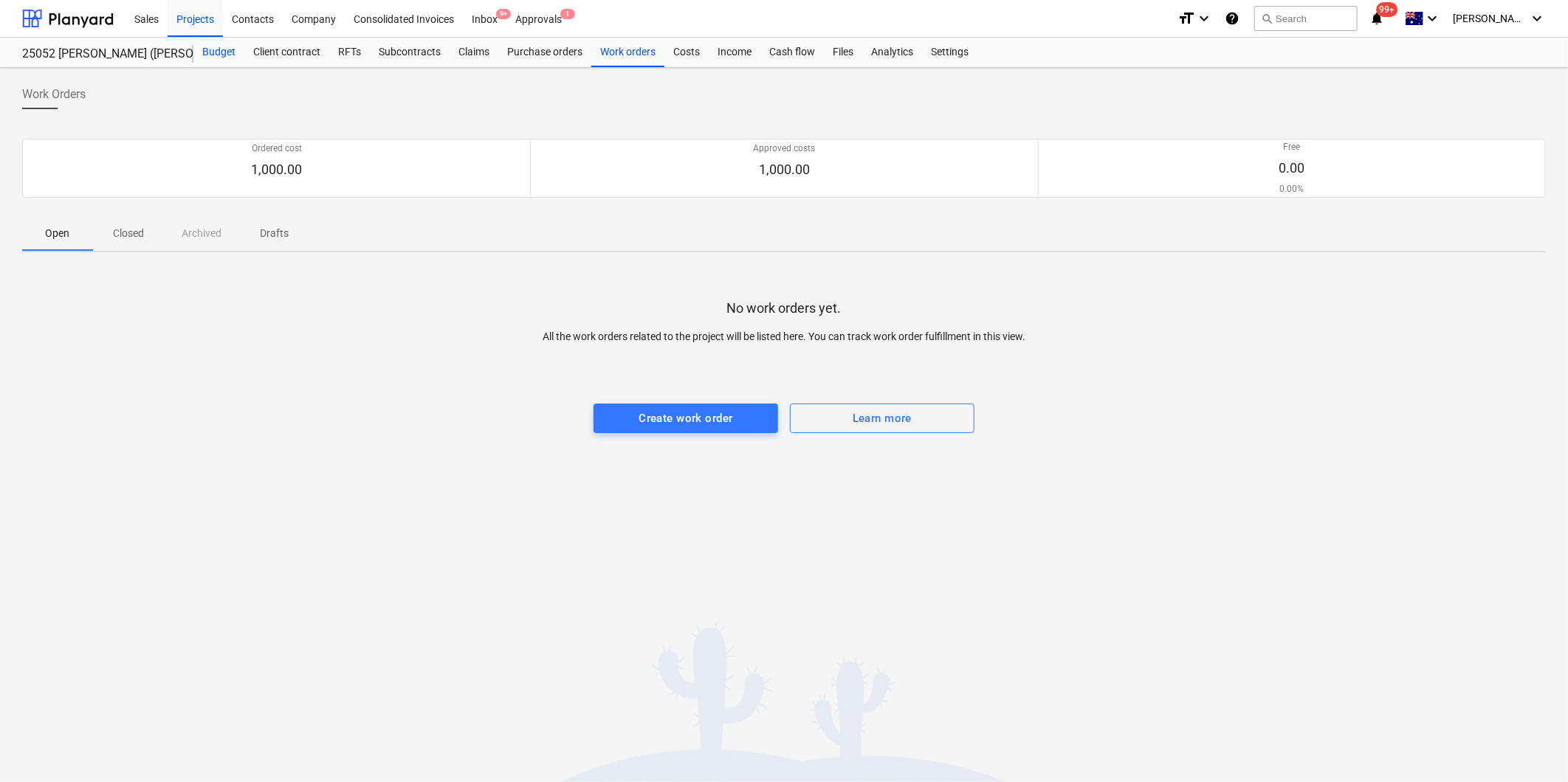
click at [223, 52] on div "Budget" at bounding box center [219, 52] width 51 height 29
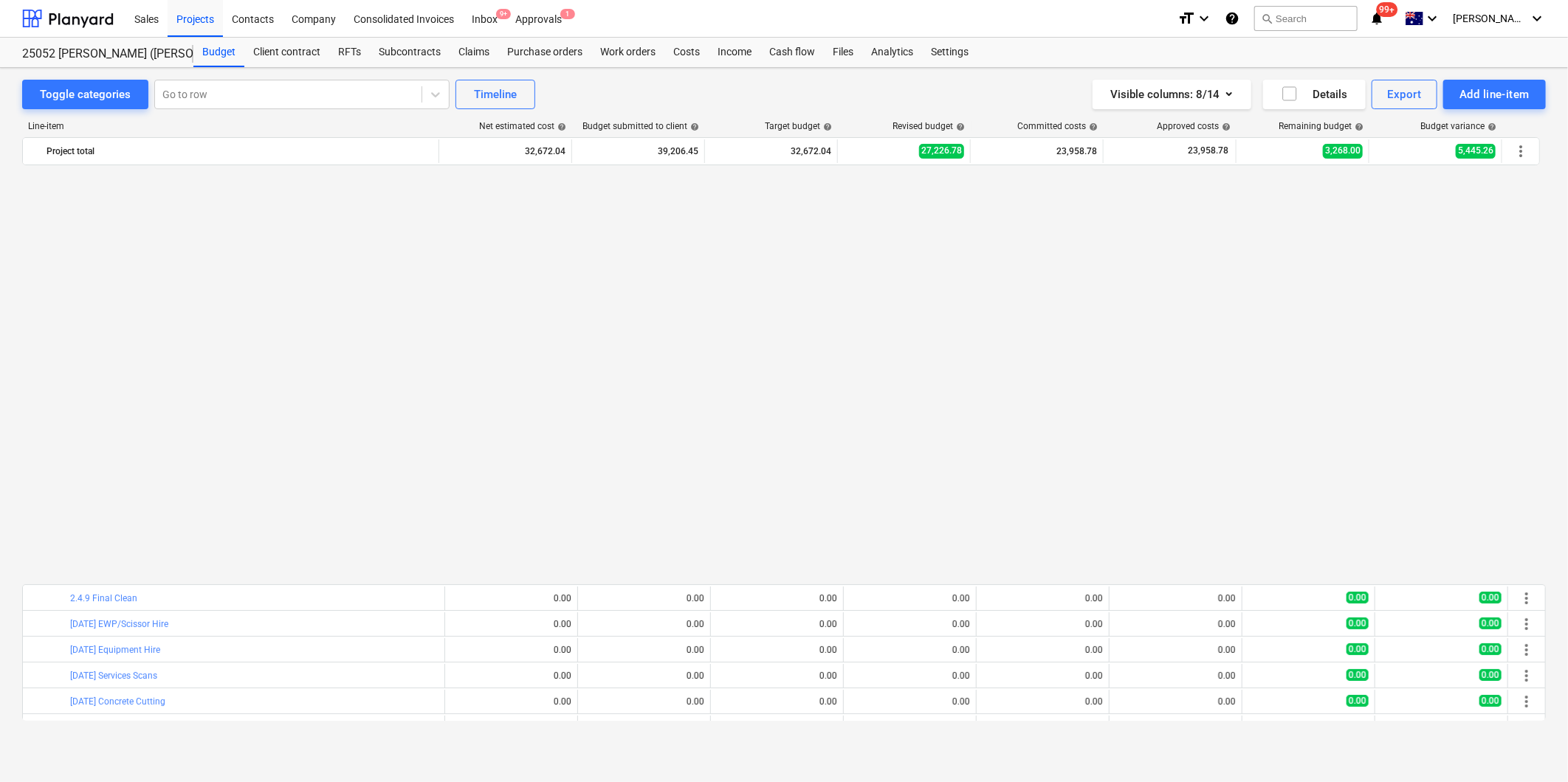
scroll to position [947, 0]
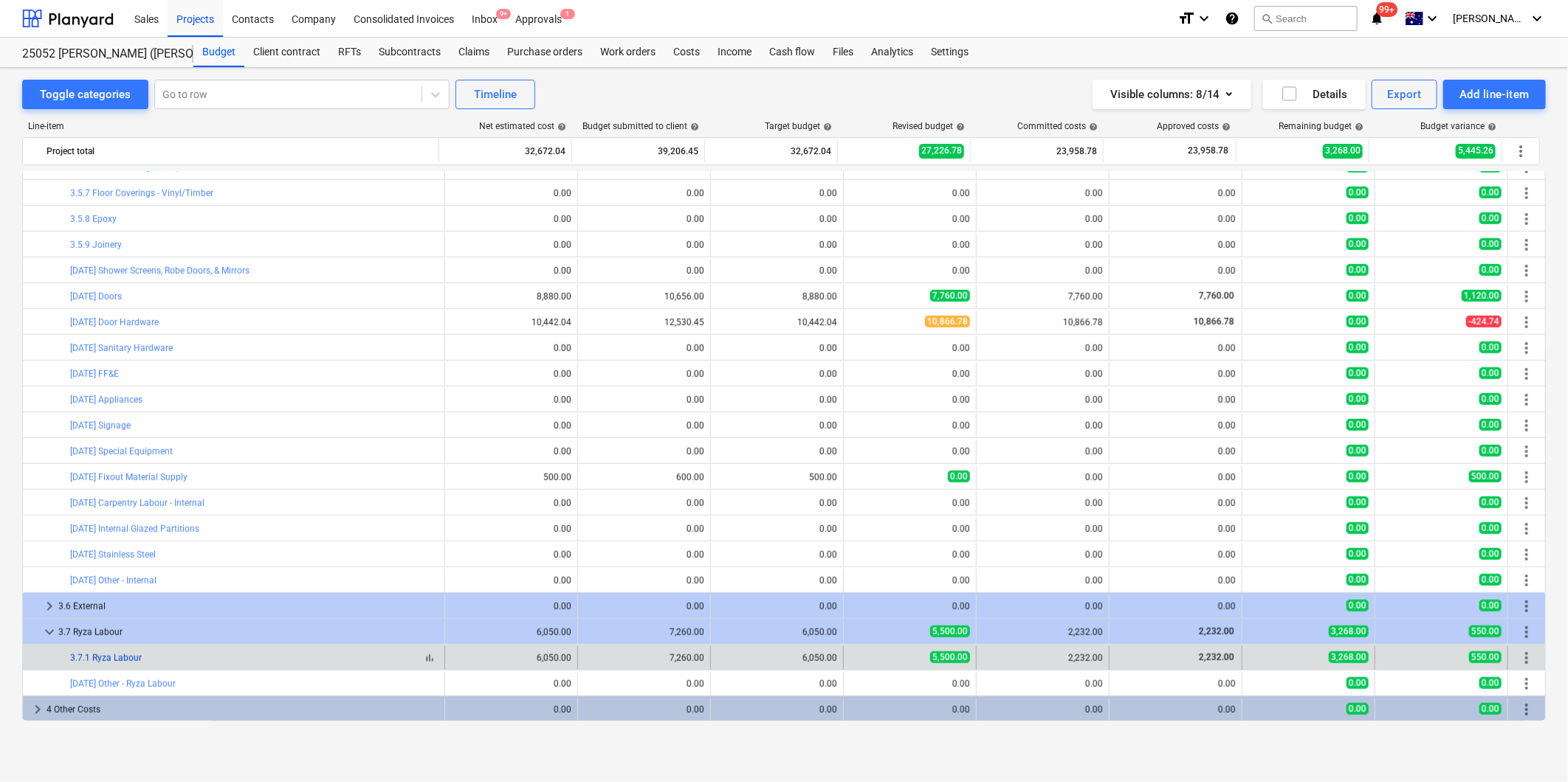
click at [119, 658] on link "3.7.1 Ryza Labour" at bounding box center [106, 659] width 71 height 10
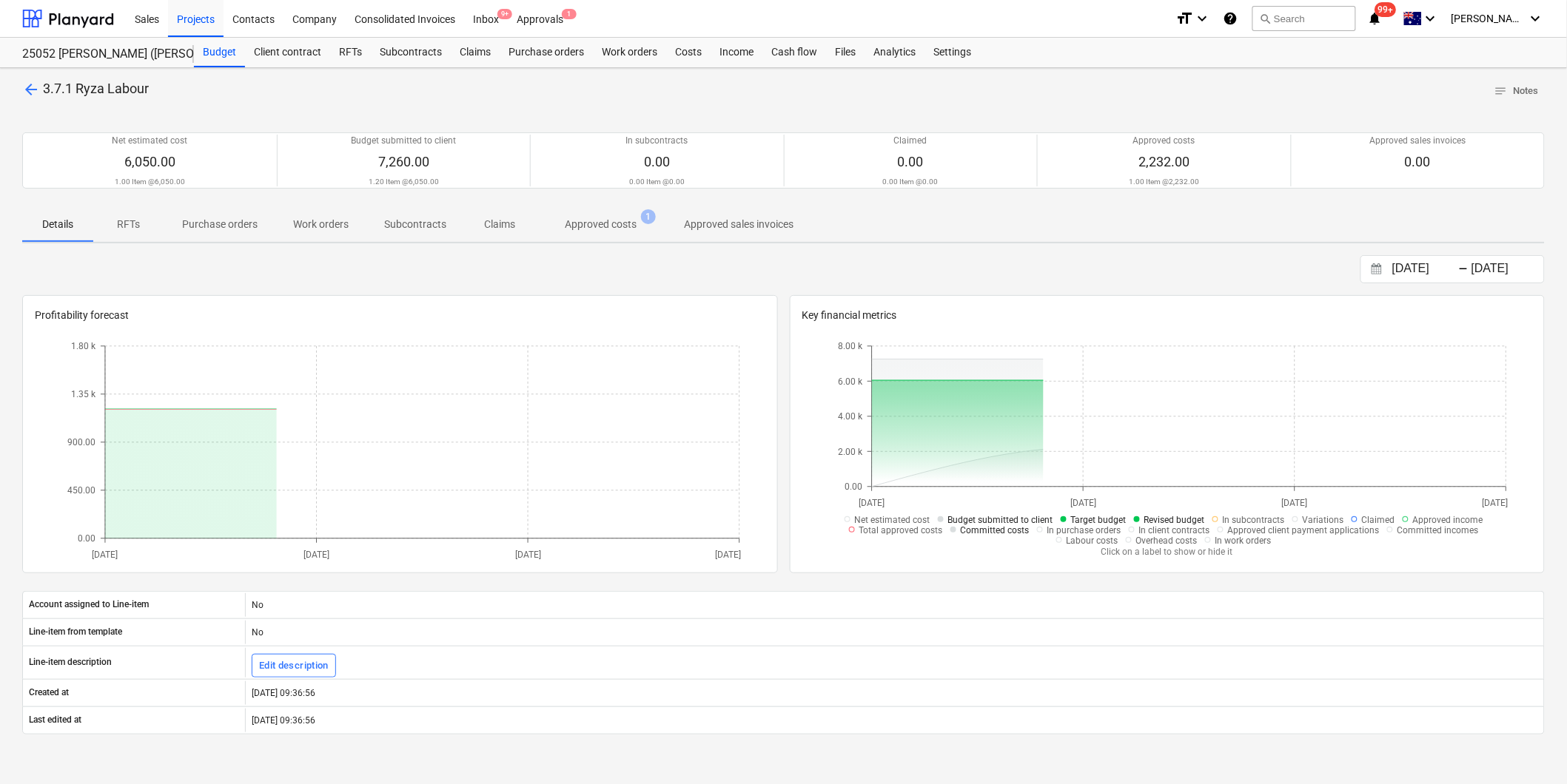
click at [587, 222] on p "Approved costs" at bounding box center [600, 224] width 71 height 15
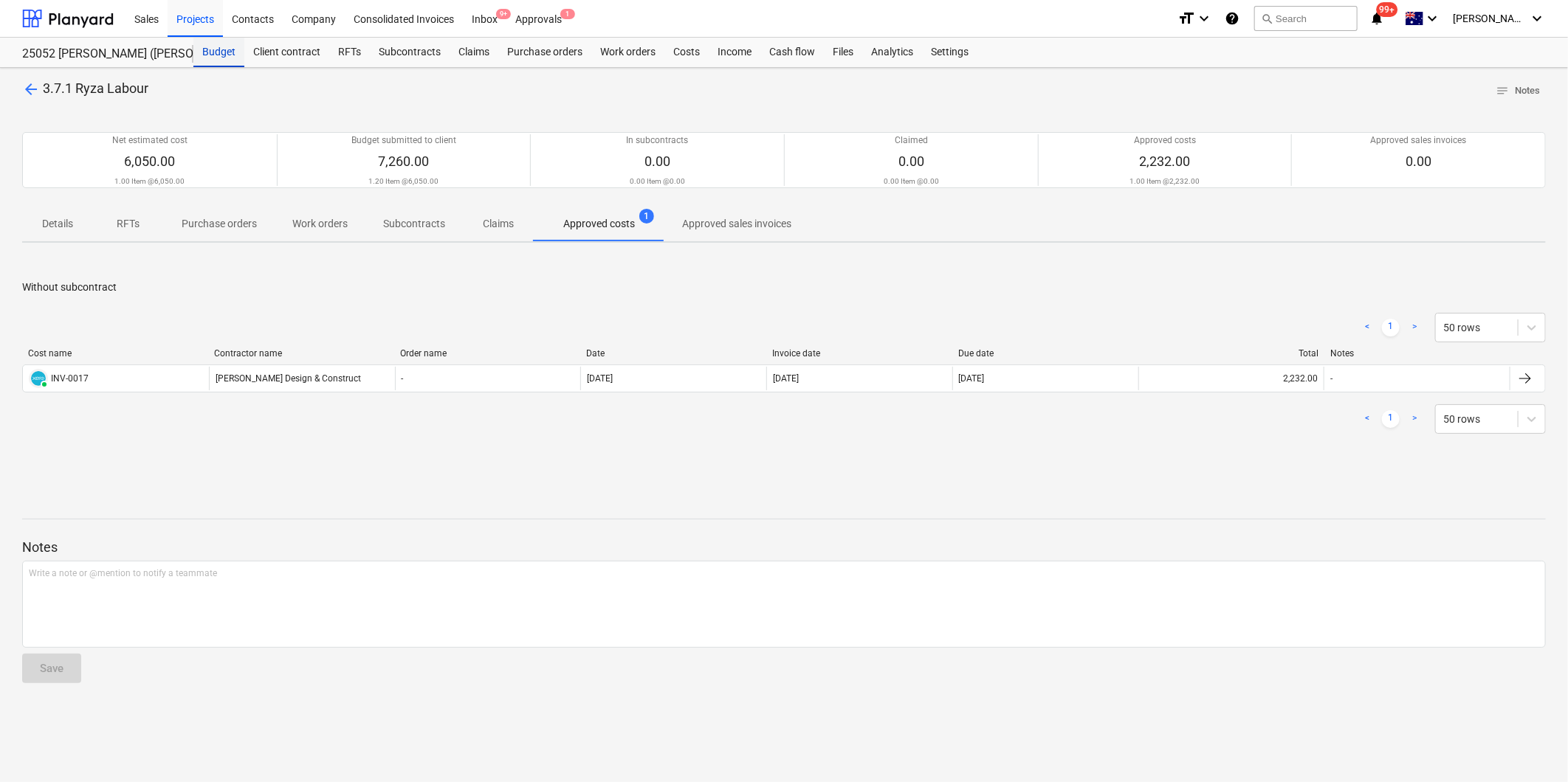
click at [219, 51] on div "Budget" at bounding box center [219, 52] width 51 height 29
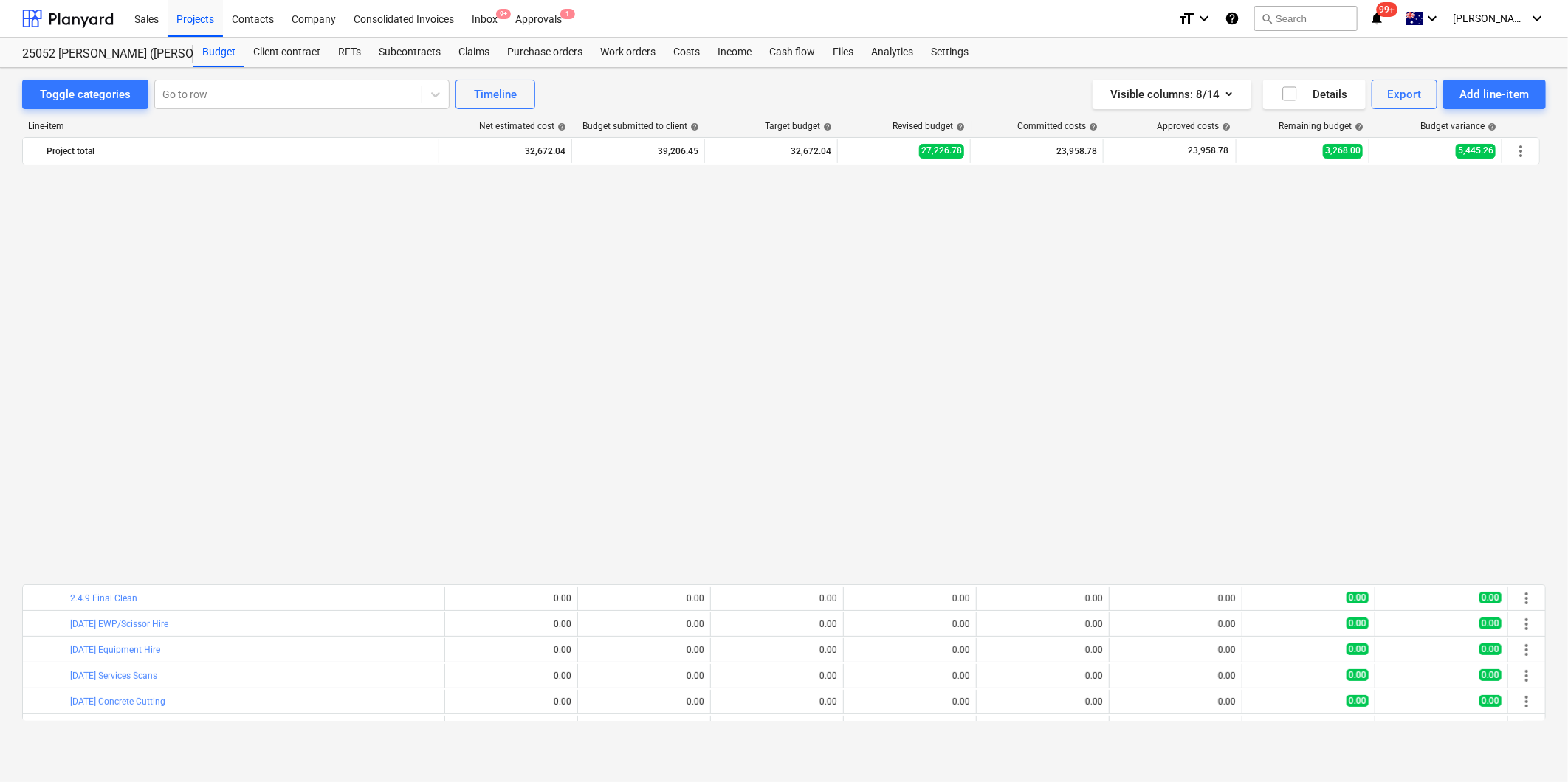
scroll to position [947, 0]
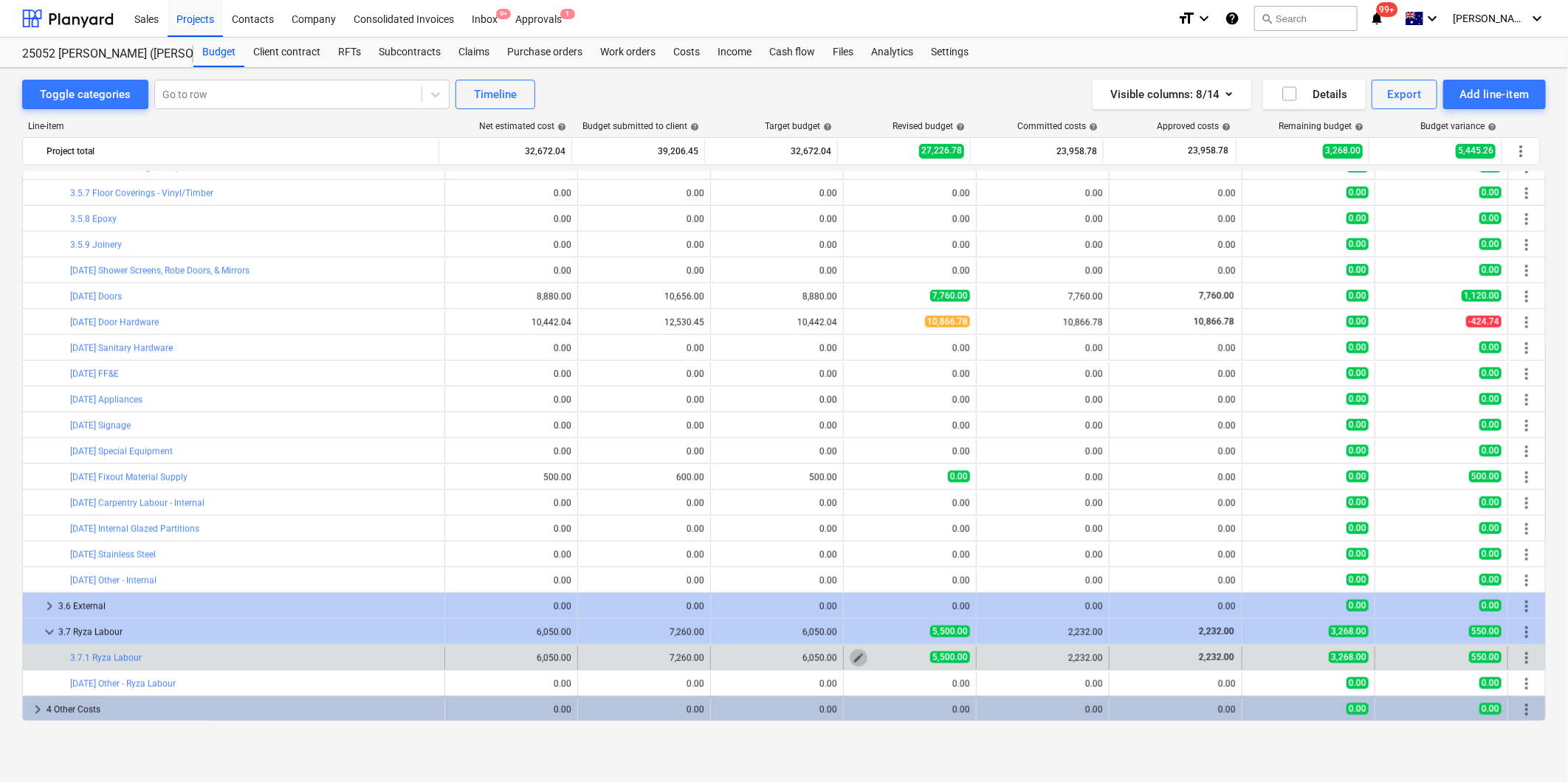
click at [853, 662] on span "edit" at bounding box center [859, 659] width 12 height 12
type textarea "x"
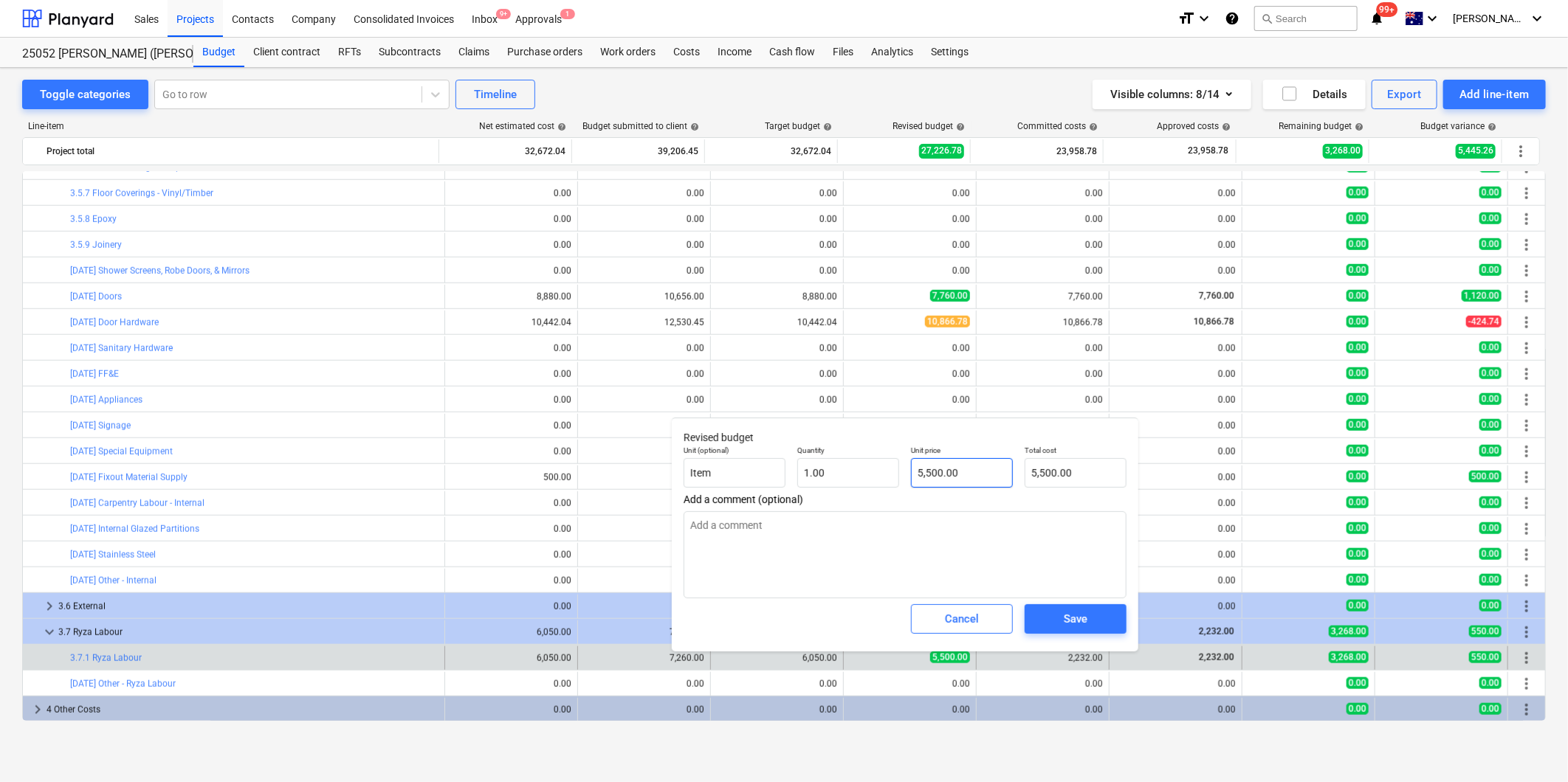
type input "5500"
drag, startPoint x: 968, startPoint y: 479, endPoint x: 777, endPoint y: 478, distance: 191.0
click at [803, 479] on div "Unit (optional) Item Quantity 1.00 Unit price 5500 Total cost 5,500.00" at bounding box center [905, 466] width 455 height 54
type textarea "x"
type input "4"
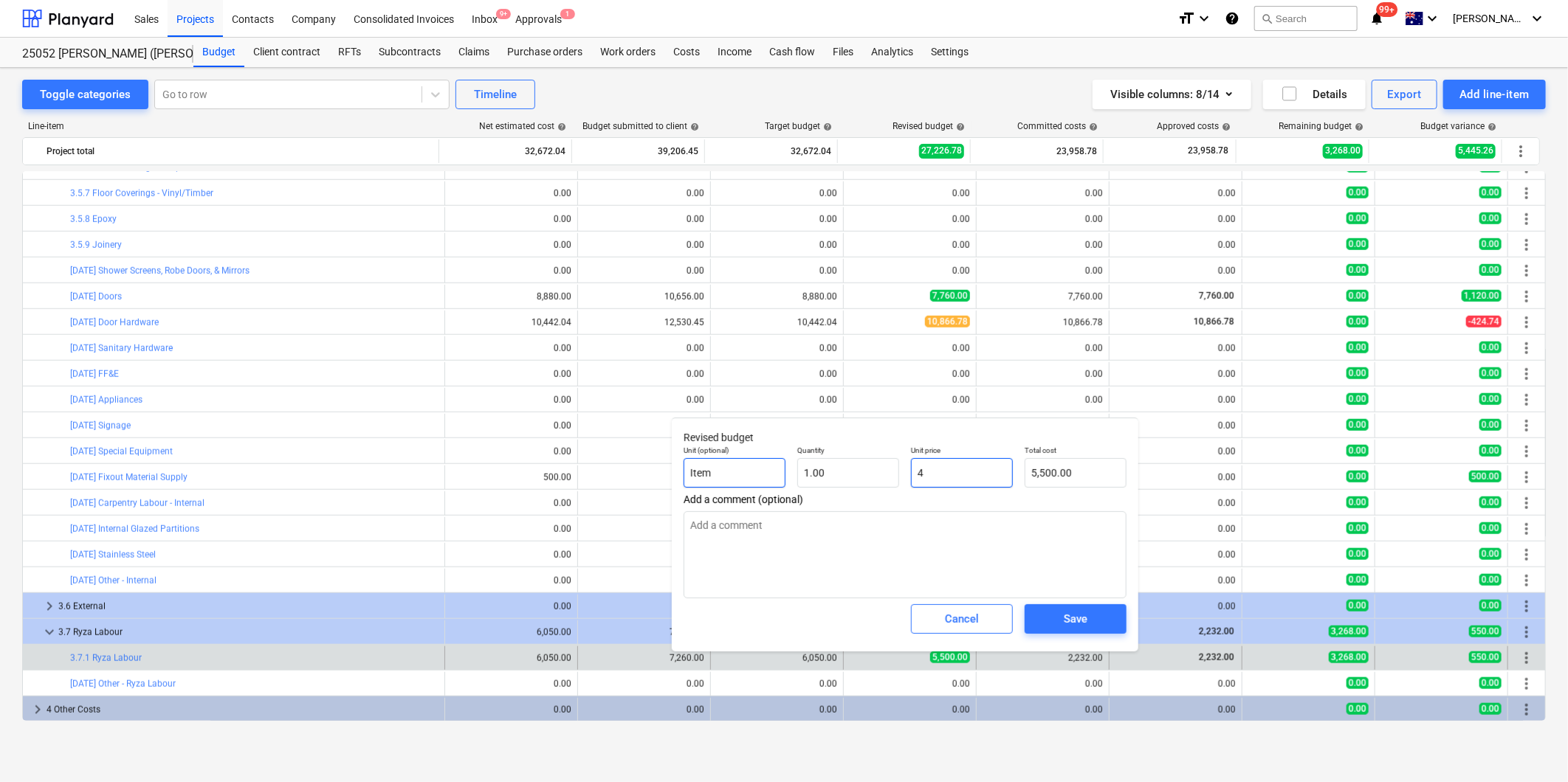
type input "4.00"
type textarea "x"
type input "45"
type input "45.00"
type textarea "x"
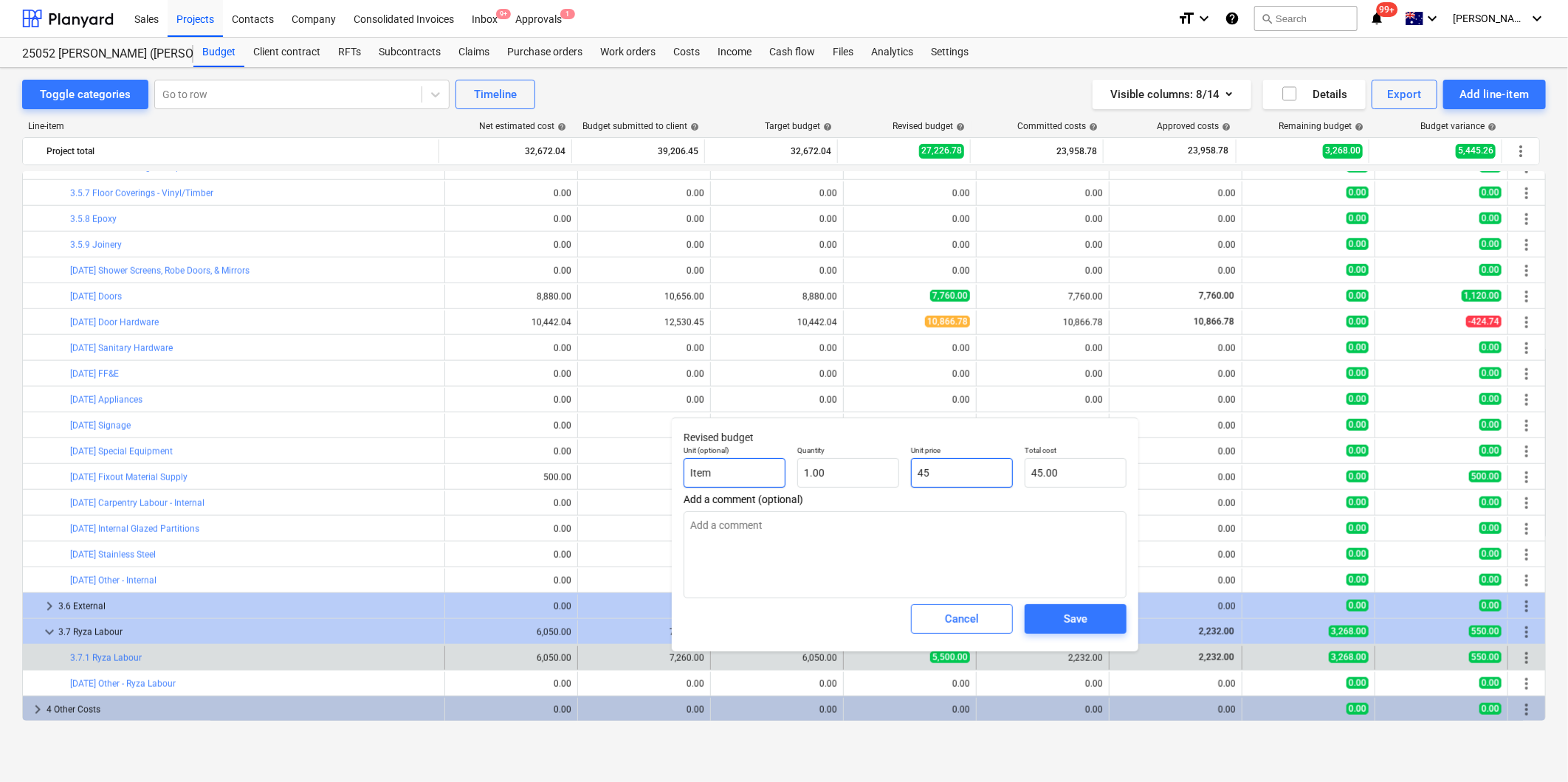
type input "452"
type input "452.00"
type textarea "x"
type input "4527"
type input "4,527.00"
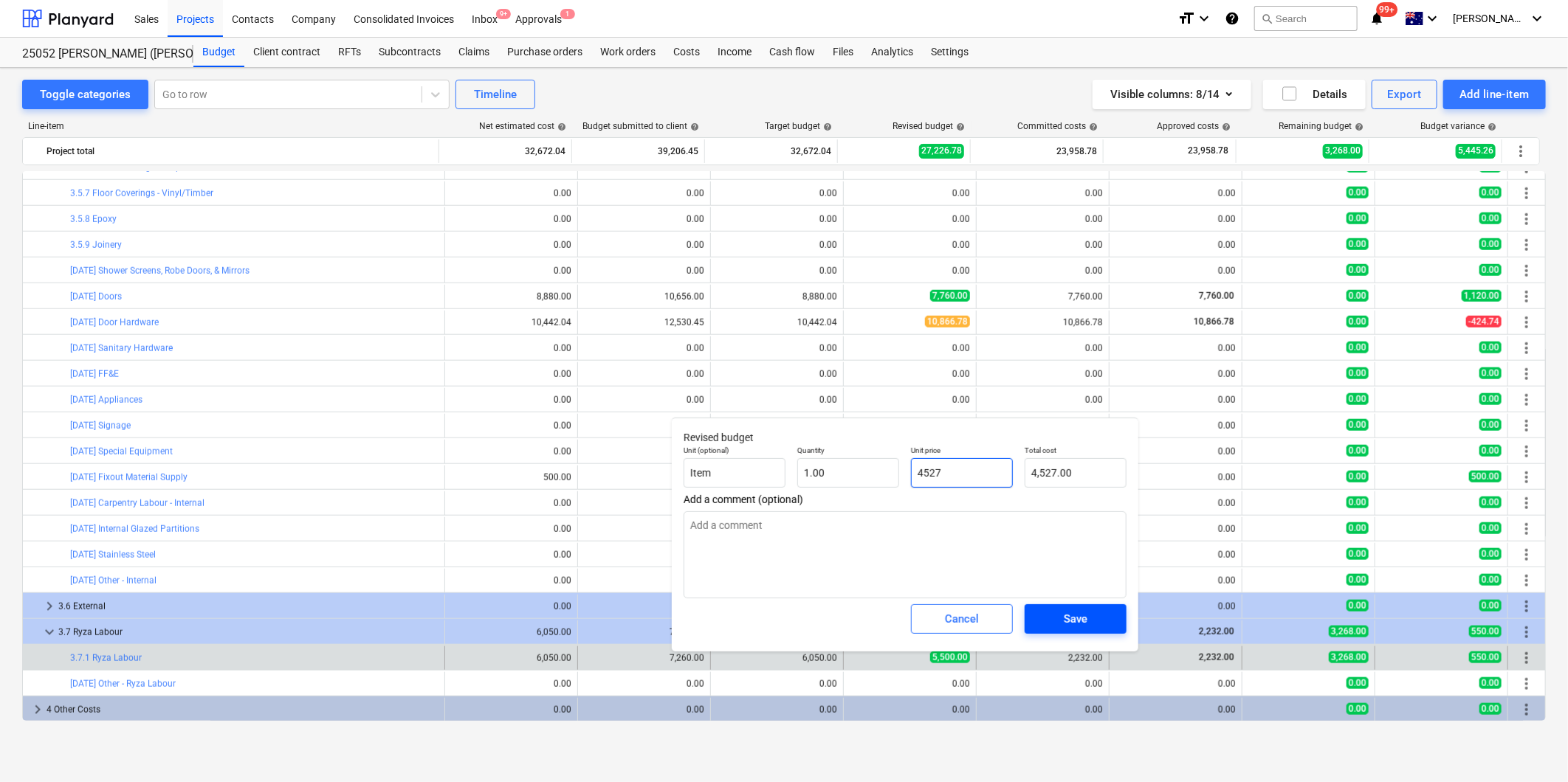
type input "4527"
type textarea "x"
type input "4,527.00"
click at [1073, 611] on div "Save" at bounding box center [1076, 619] width 24 height 19
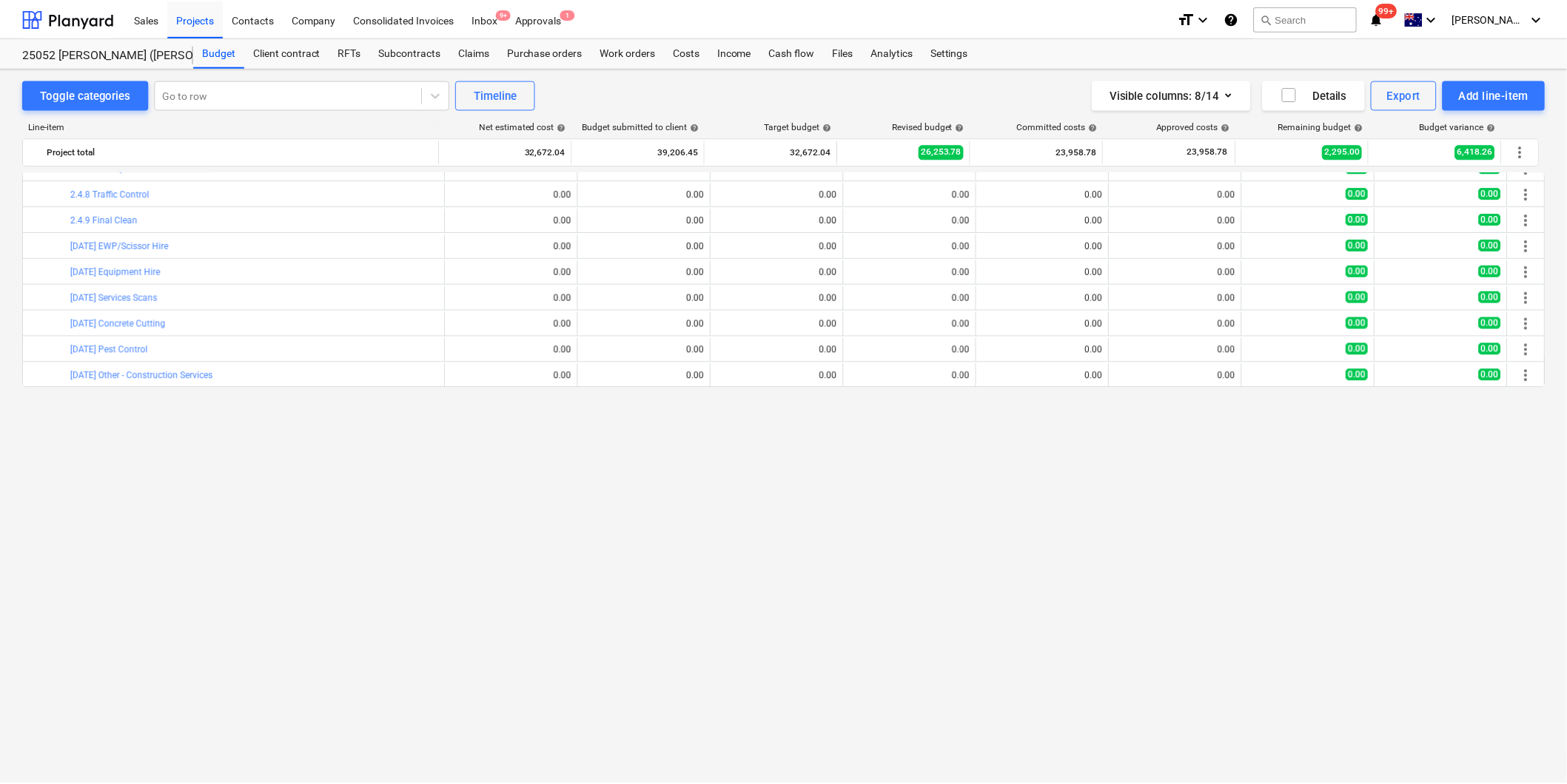
scroll to position [0, 0]
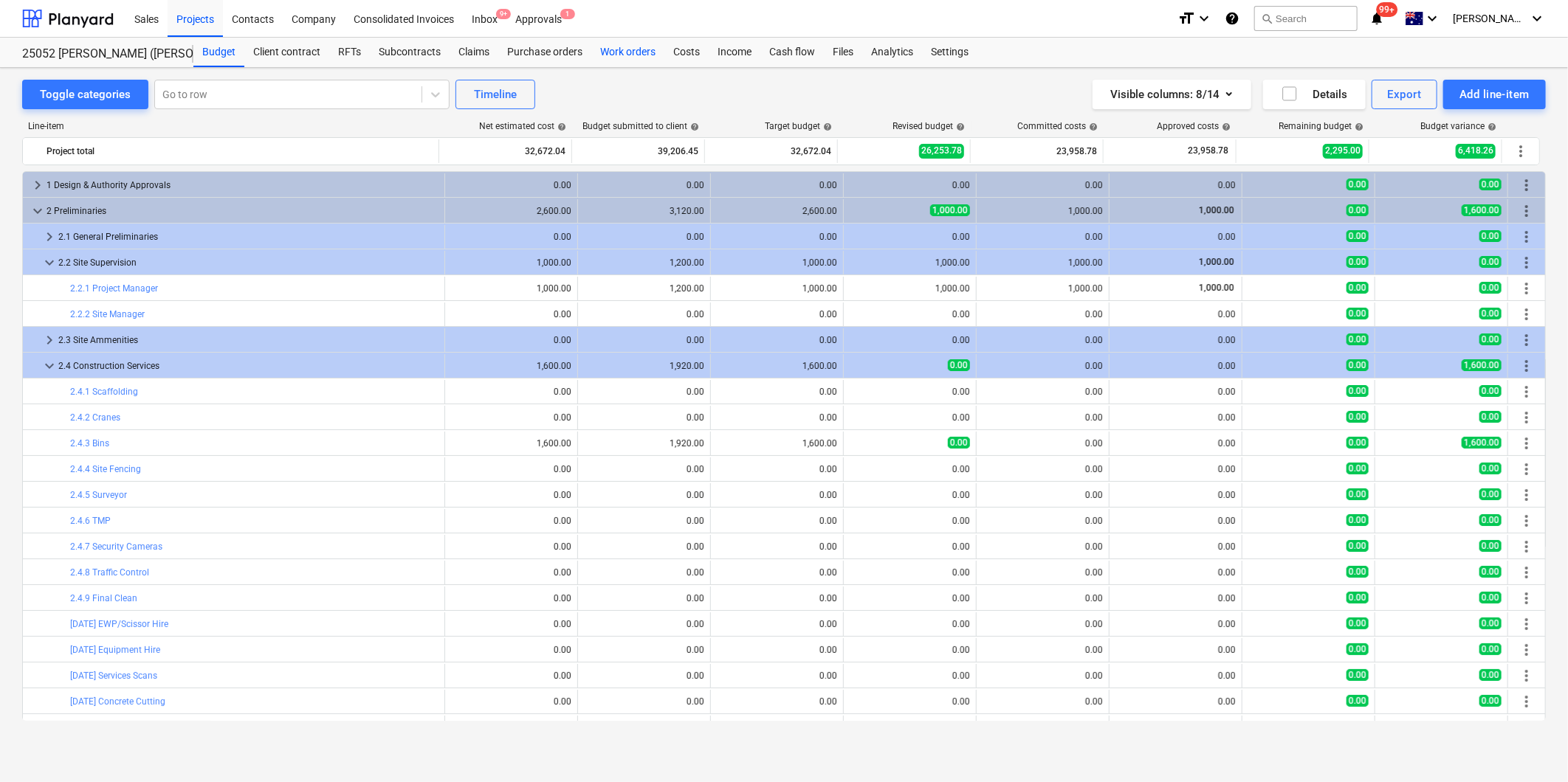
click at [613, 50] on div "Work orders" at bounding box center [627, 52] width 73 height 29
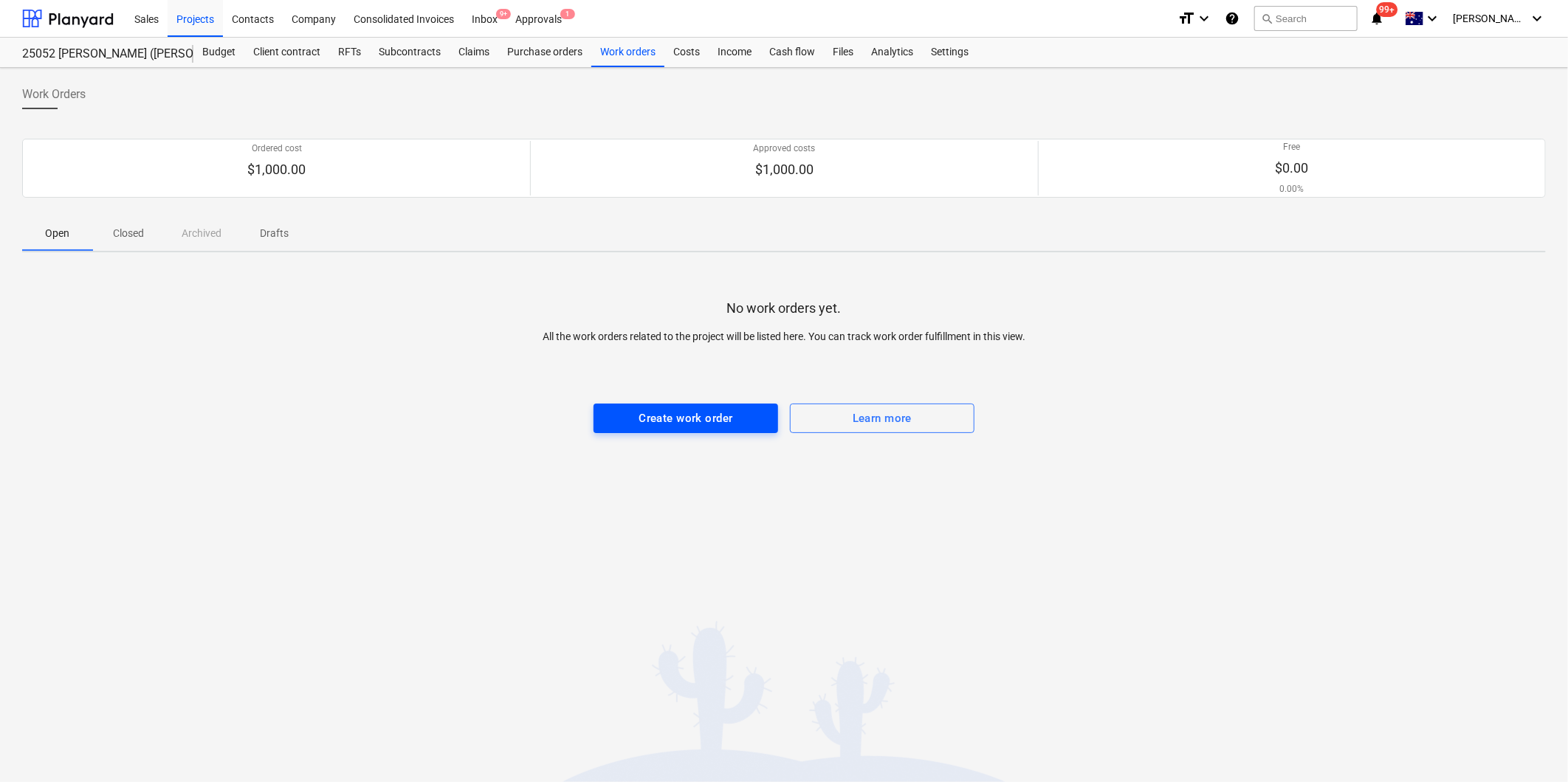
click at [687, 421] on div "Create work order" at bounding box center [685, 418] width 93 height 19
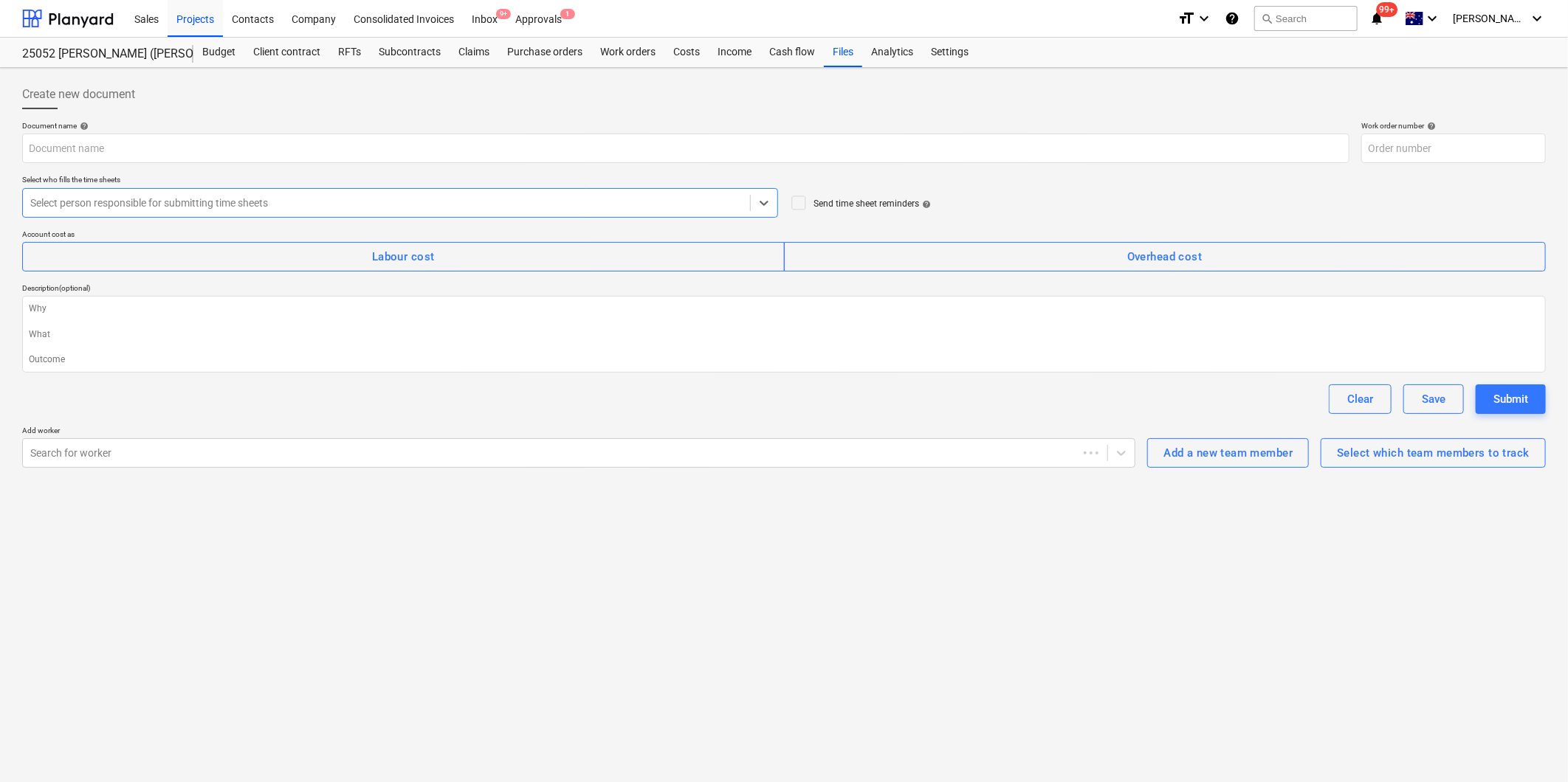
type textarea "x"
type input "25052-WO-005"
click at [105, 261] on span "Labour cost" at bounding box center [403, 256] width 730 height 19
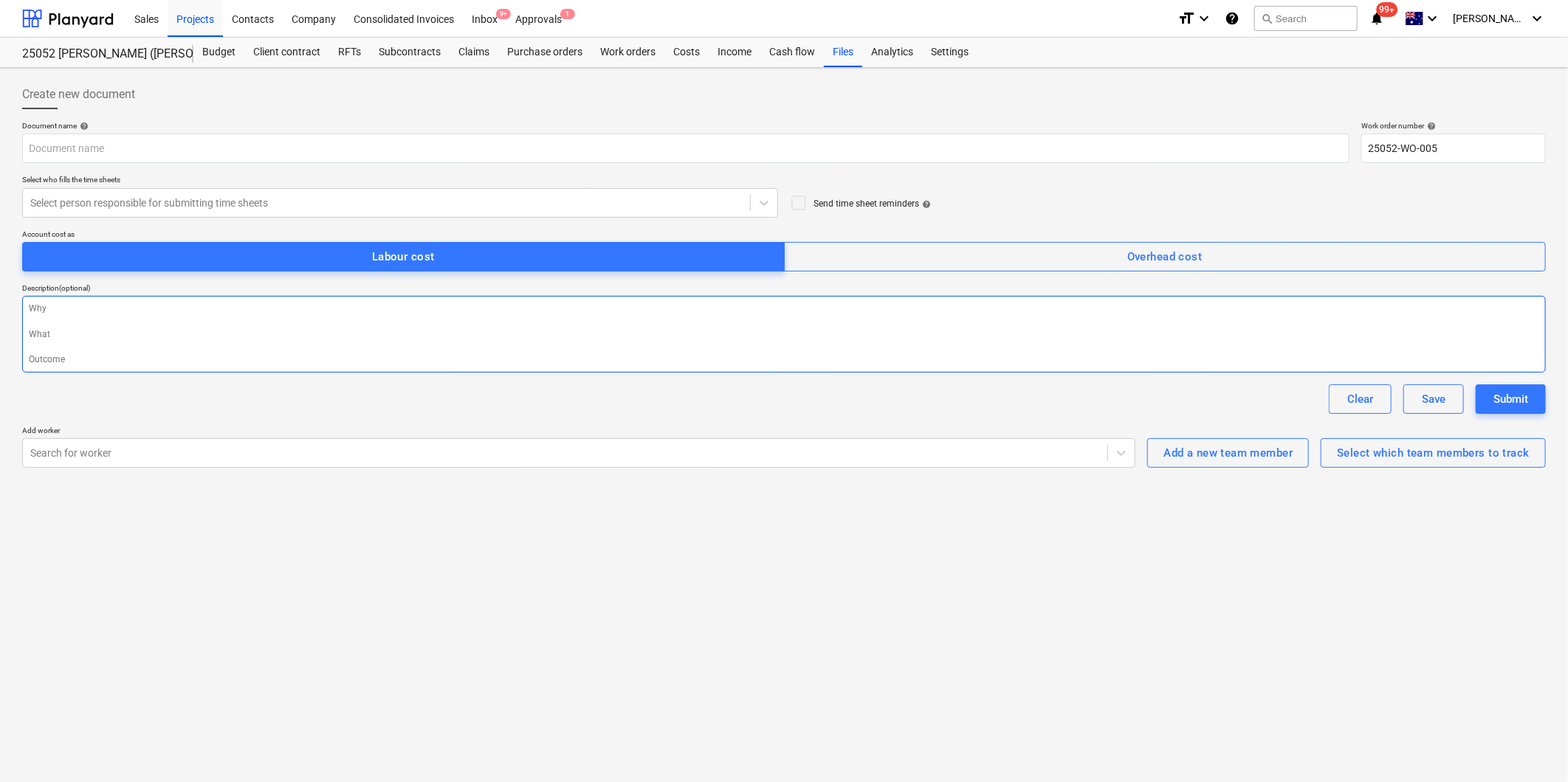
click at [93, 332] on textarea at bounding box center [784, 334] width 1523 height 77
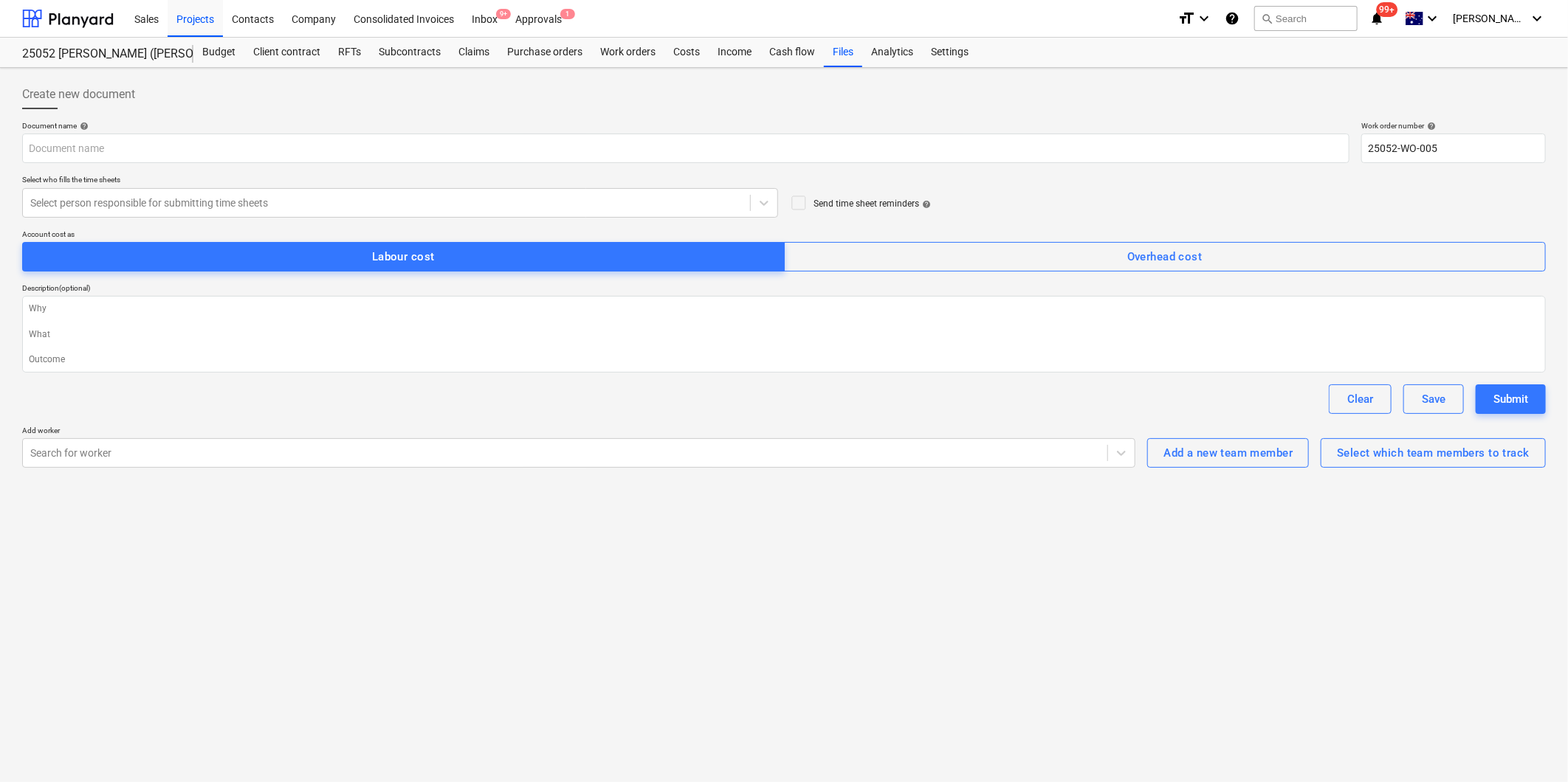
type textarea "x"
click at [119, 407] on div "Clear Save Submit" at bounding box center [784, 399] width 1523 height 29
click at [1224, 444] on div "Add a new team member" at bounding box center [1227, 453] width 130 height 19
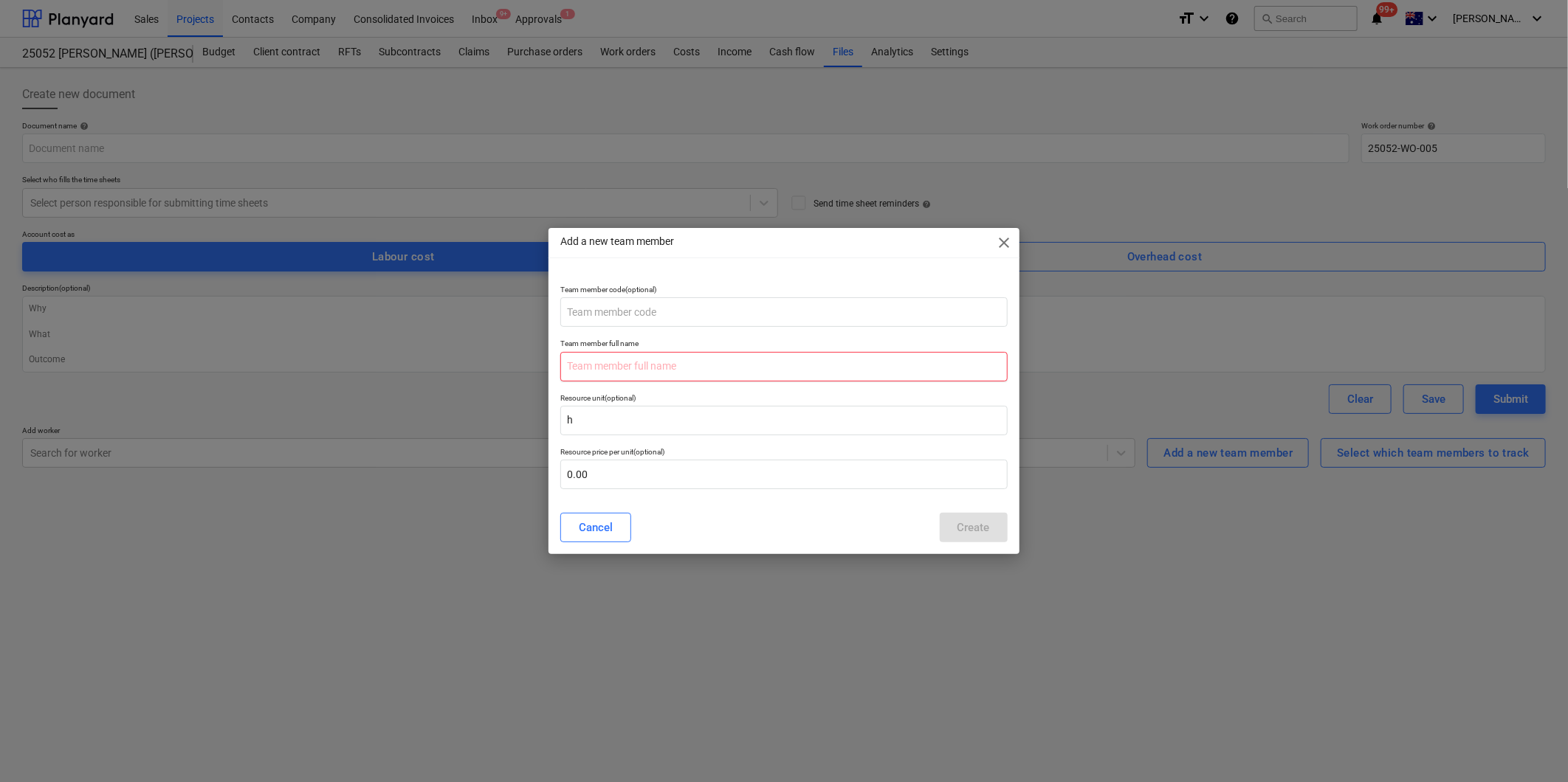
click at [761, 373] on input "text" at bounding box center [783, 367] width 447 height 29
type input "Rhyce"
click at [665, 482] on input "text" at bounding box center [783, 474] width 447 height 29
type input "75.00"
click at [994, 528] on button "Create" at bounding box center [974, 527] width 68 height 29
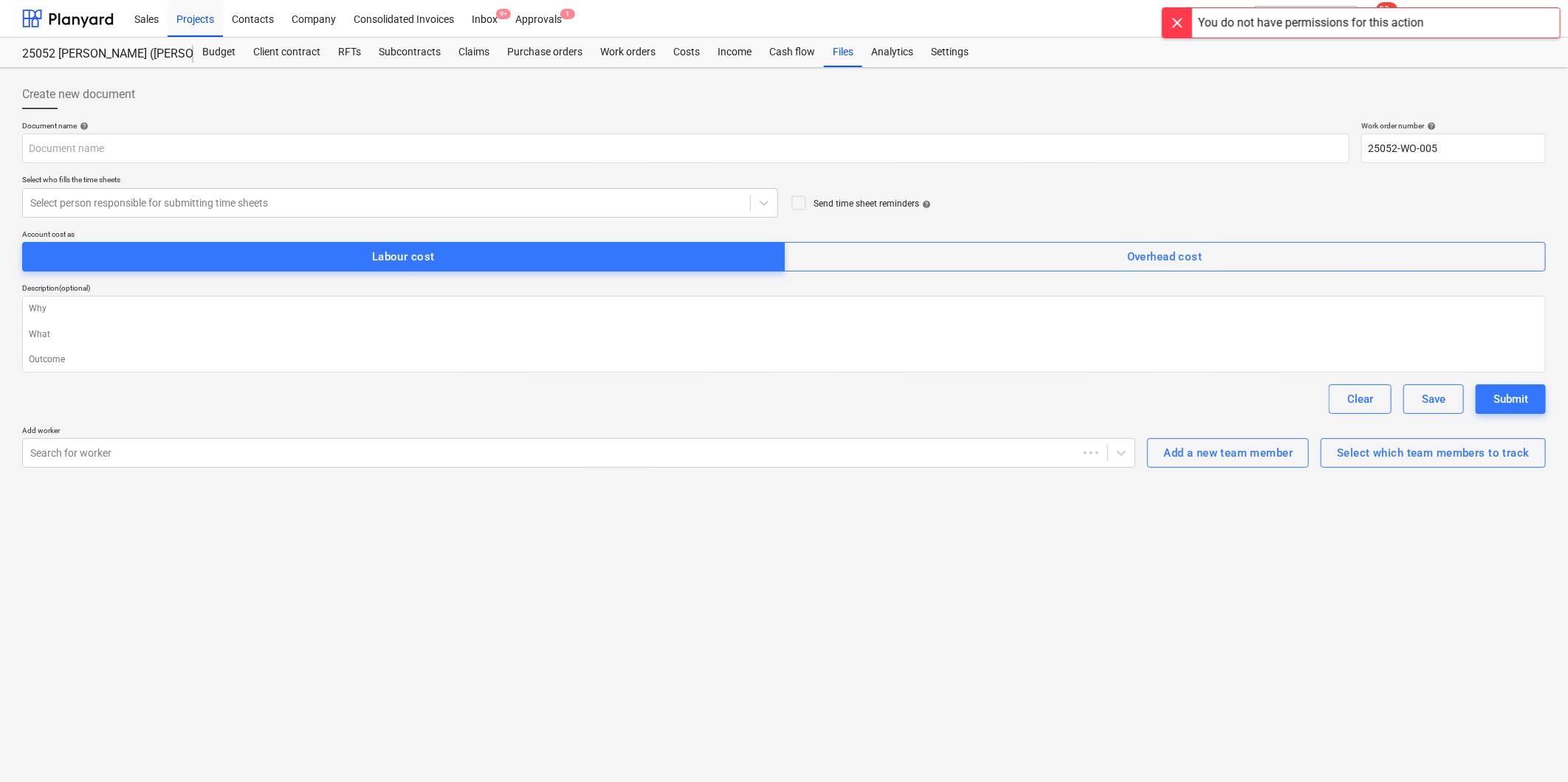
click at [1177, 22] on div at bounding box center [1178, 22] width 29 height 29
click at [1433, 452] on div "Select which team members to track" at bounding box center [1433, 453] width 193 height 19
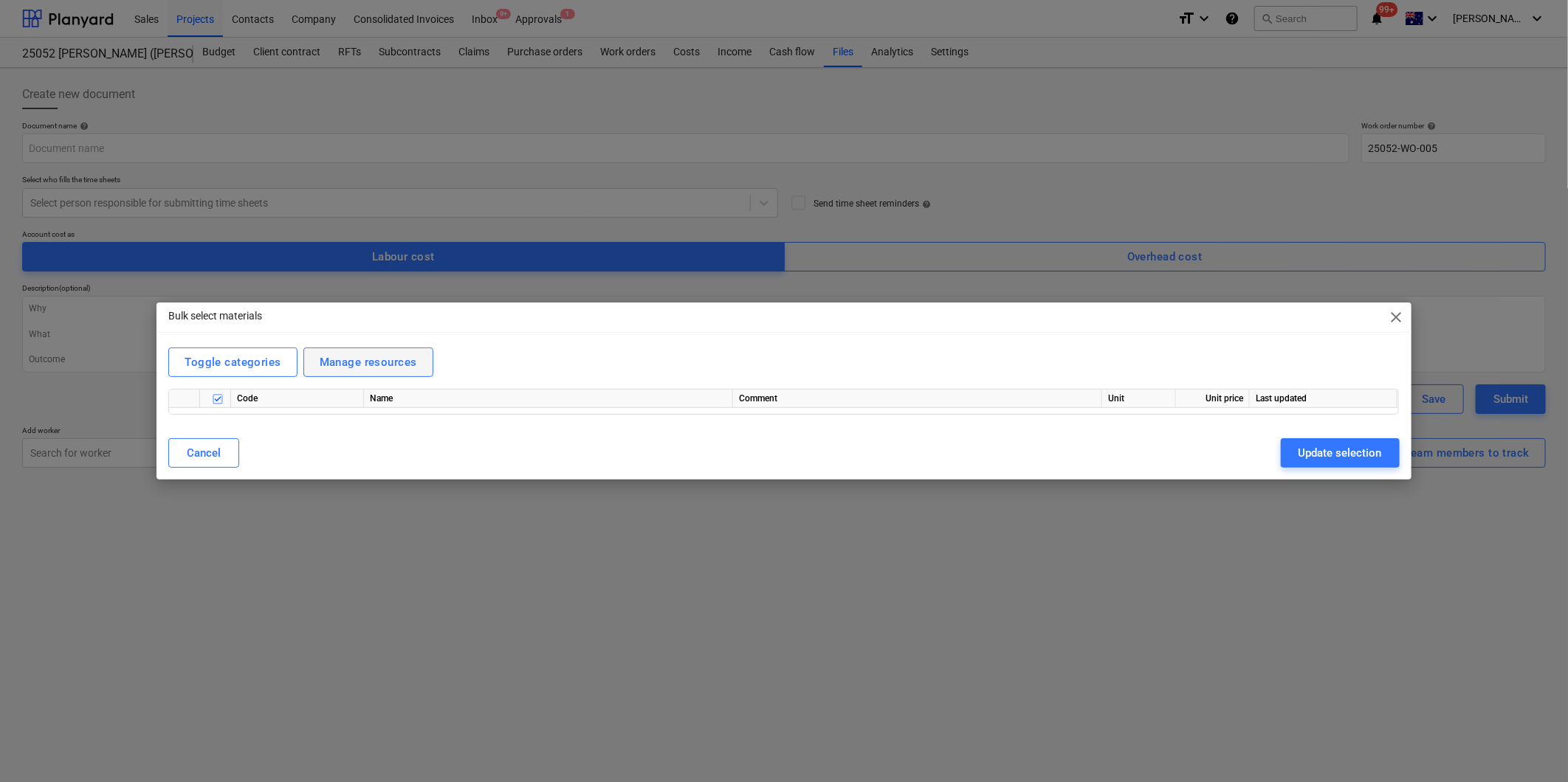
click at [336, 358] on div "Manage resources" at bounding box center [369, 362] width 98 height 19
click at [1398, 315] on span "close" at bounding box center [1396, 317] width 18 height 18
type textarea "x"
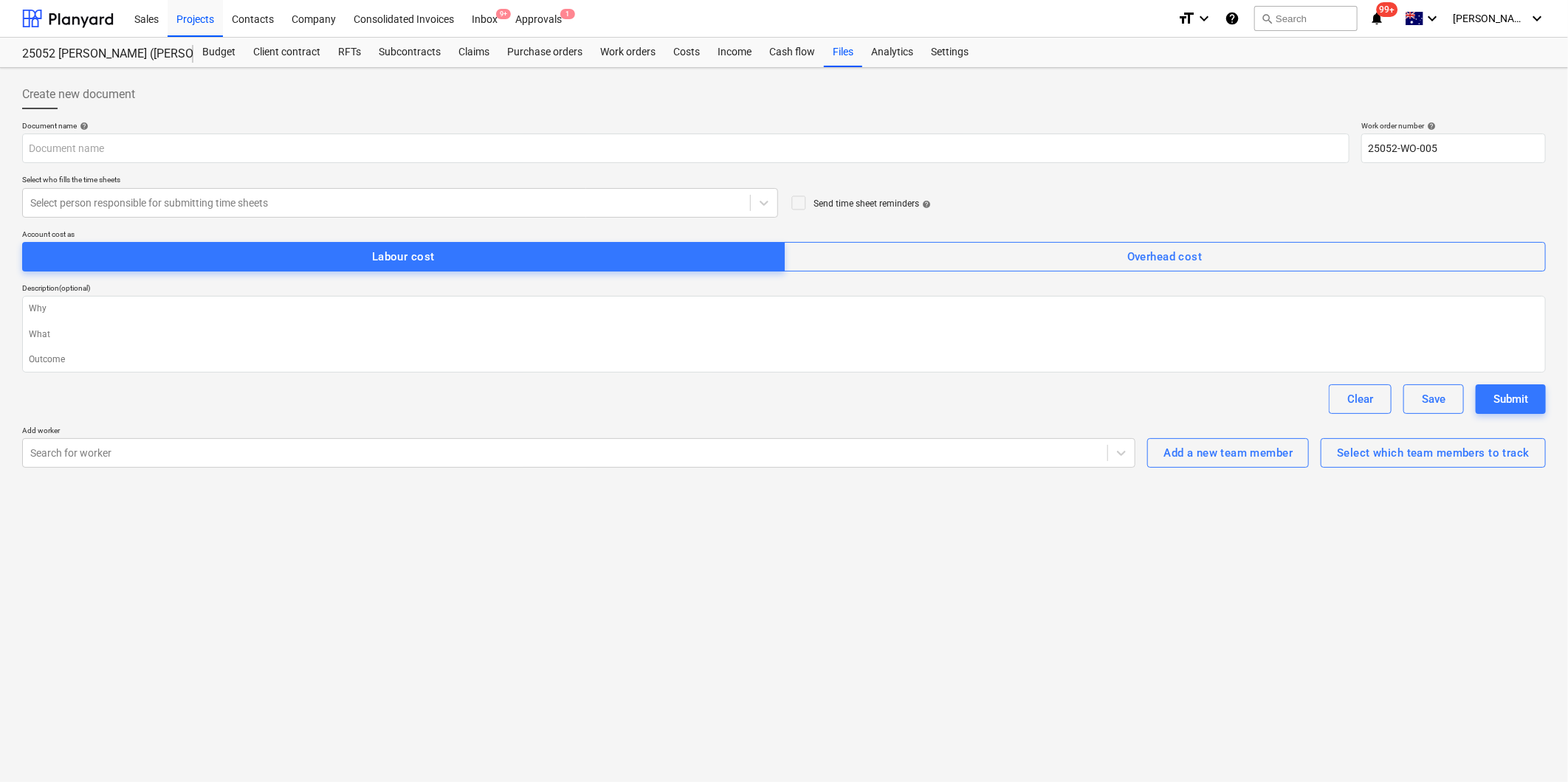
click at [616, 396] on div "Clear Save Submit" at bounding box center [784, 399] width 1523 height 29
click at [1236, 453] on div "Add a new team member" at bounding box center [1227, 453] width 130 height 19
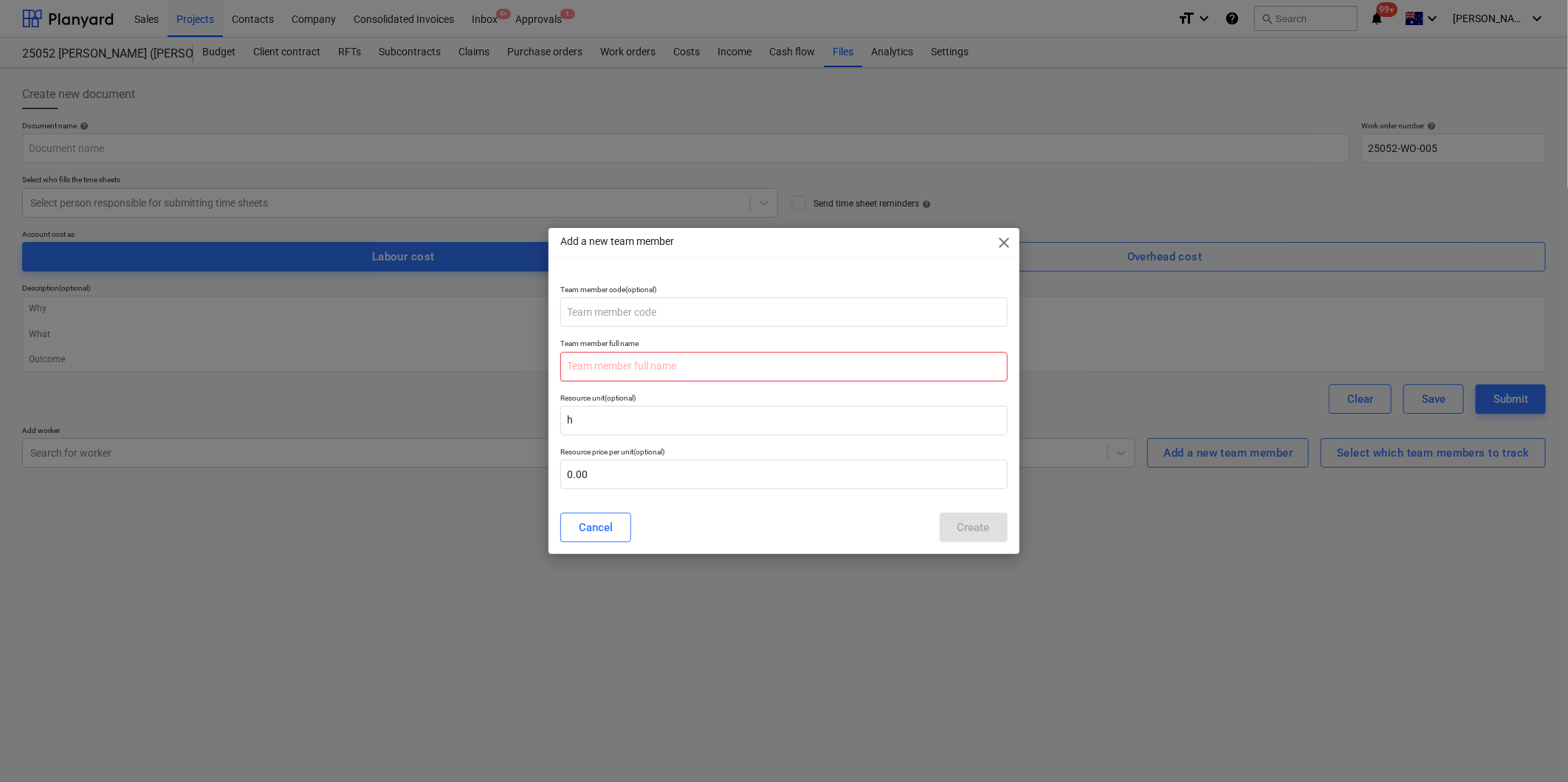
click at [688, 364] on input "text" at bounding box center [783, 367] width 447 height 29
type input "Rhyce"
click at [633, 481] on input "text" at bounding box center [783, 474] width 447 height 29
type input "75.00"
drag, startPoint x: 1000, startPoint y: 518, endPoint x: 989, endPoint y: 527, distance: 14.2
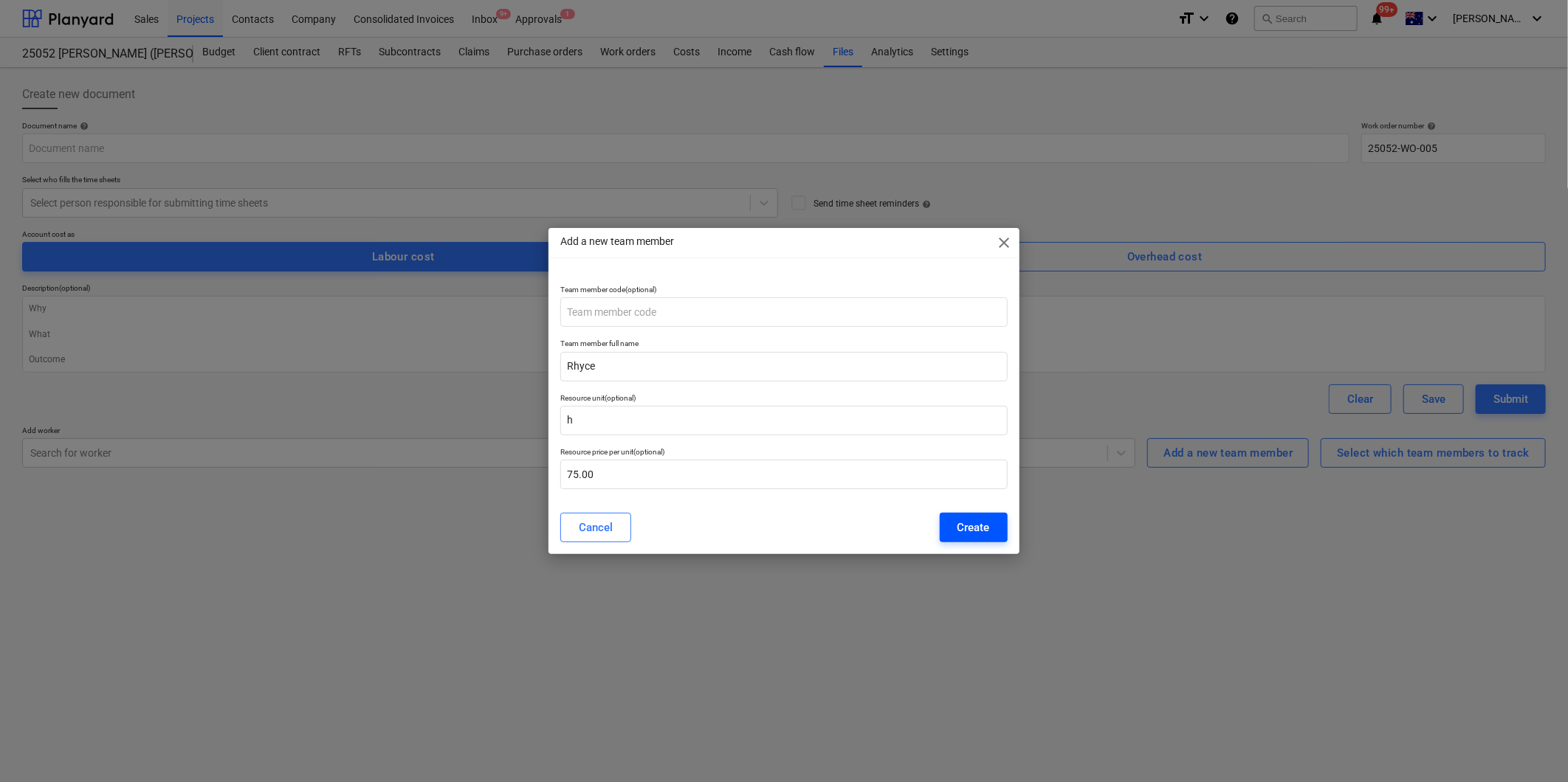
click at [992, 527] on button "Create" at bounding box center [974, 527] width 68 height 29
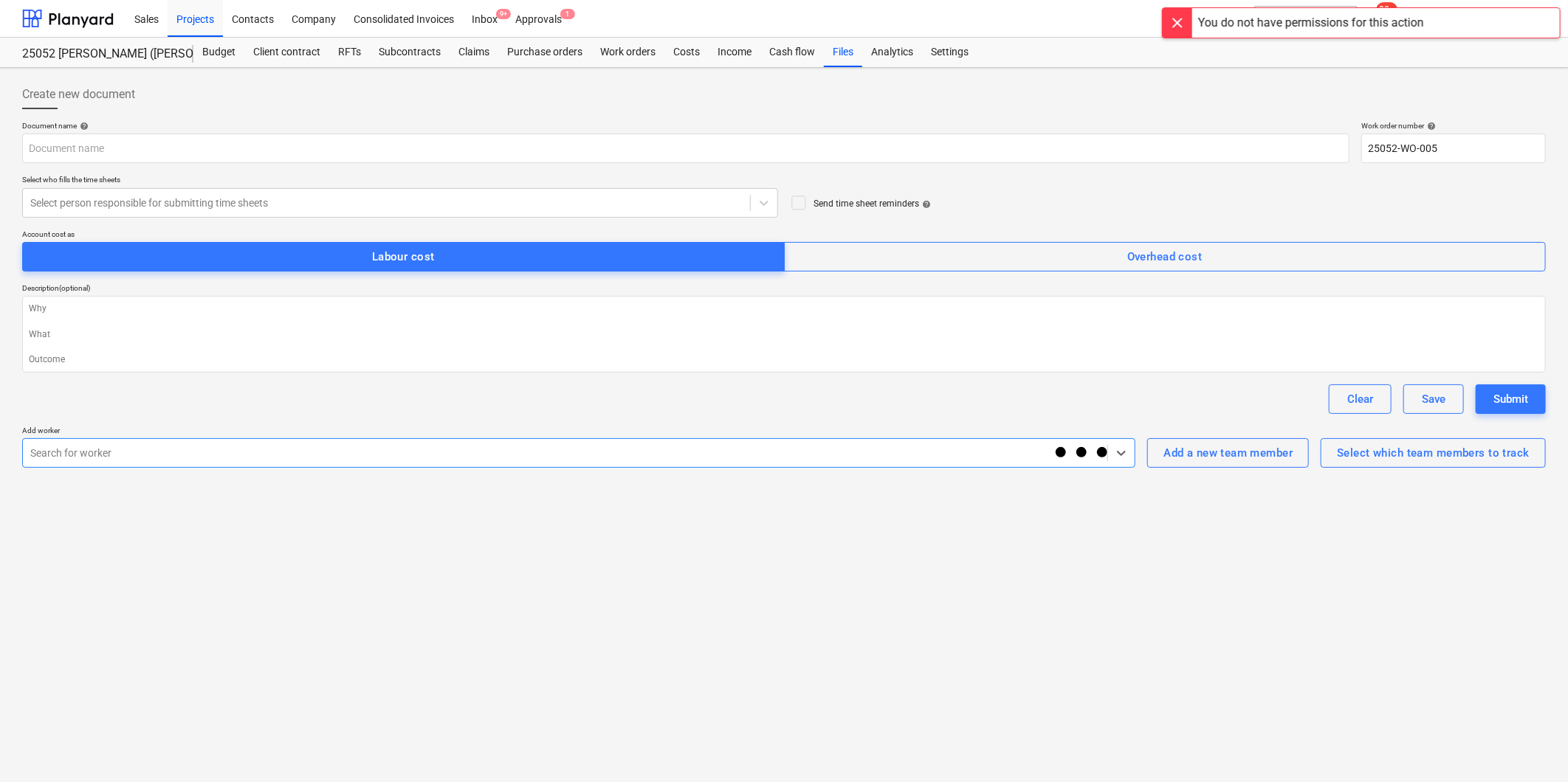
click at [918, 454] on div at bounding box center [539, 453] width 1018 height 15
click at [1130, 180] on div "Send time sheet reminders help" at bounding box center [1167, 196] width 756 height 42
click at [1176, 21] on div at bounding box center [1178, 22] width 29 height 29
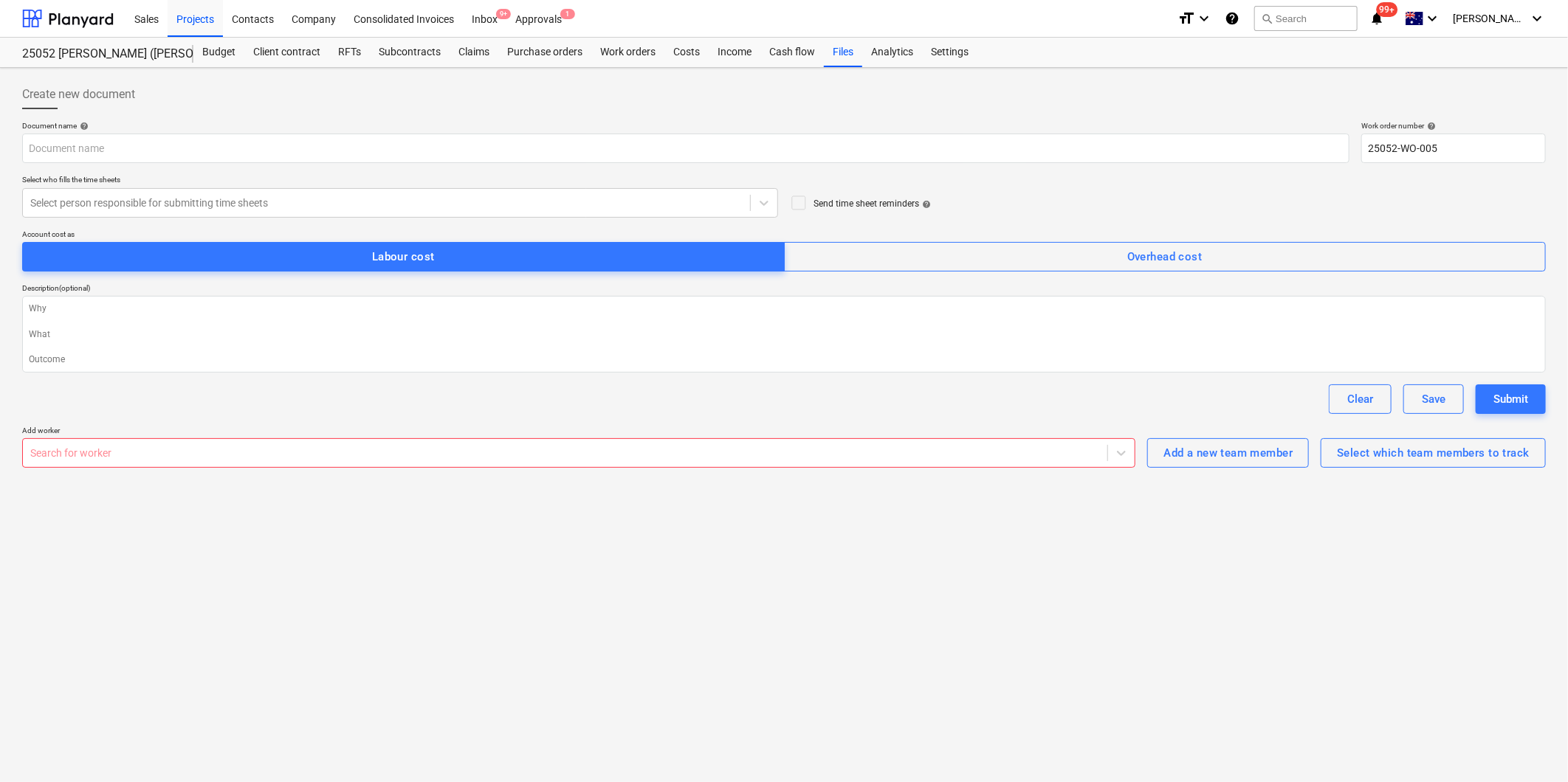
click at [1017, 109] on div "Create new document" at bounding box center [784, 94] width 1523 height 29
click at [713, 580] on div "Create new document Document name help Work order number help 25052-WO-005 Sele…" at bounding box center [784, 424] width 1568 height 714
click at [762, 411] on div "Clear Save Submit" at bounding box center [784, 399] width 1523 height 29
click at [973, 536] on div "Create new document Document name help Work order number help 25052-WO-005 Sele…" at bounding box center [784, 424] width 1568 height 714
click at [586, 410] on div "Clear Save Submit" at bounding box center [784, 399] width 1523 height 29
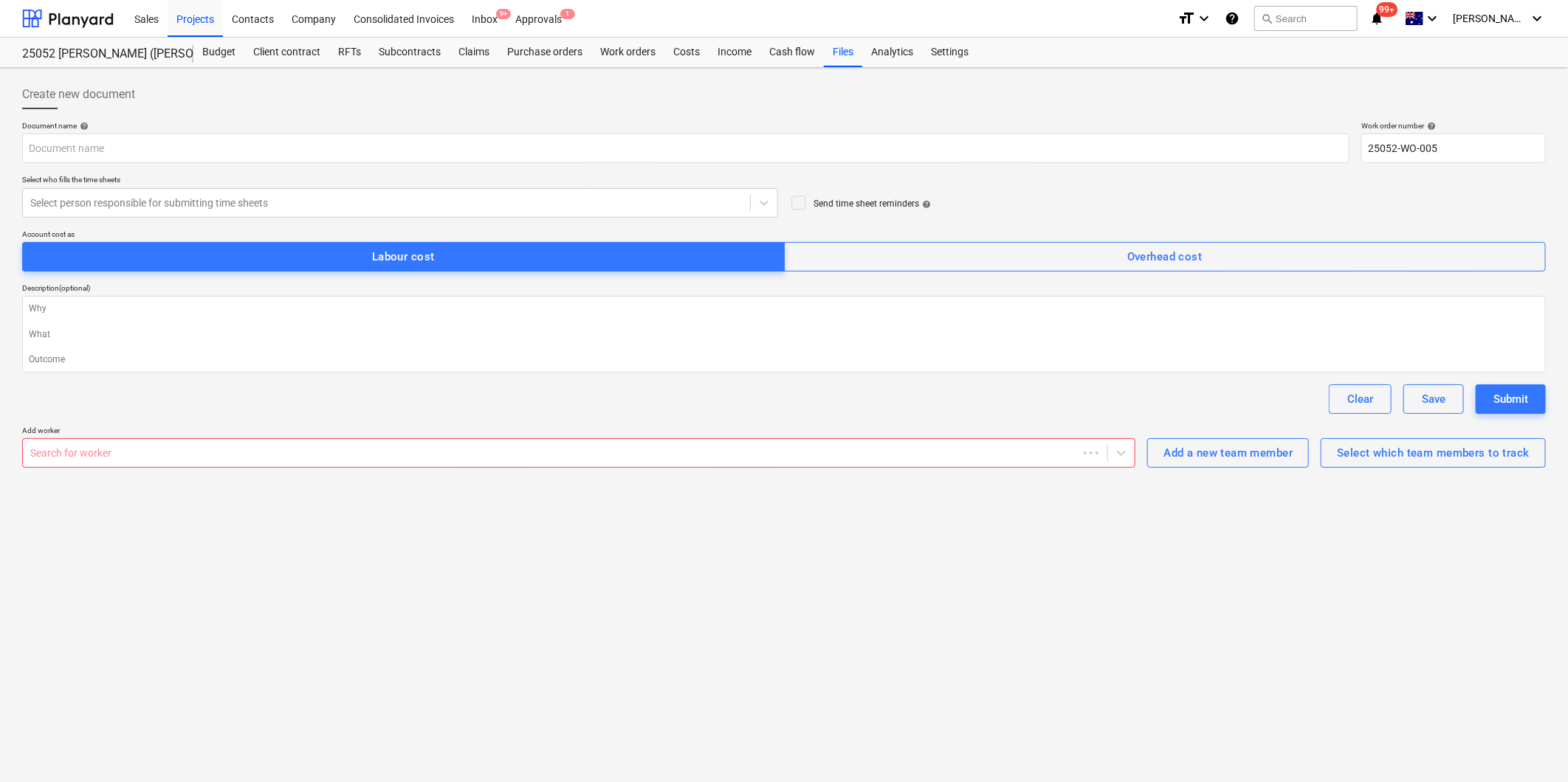
type textarea "x"
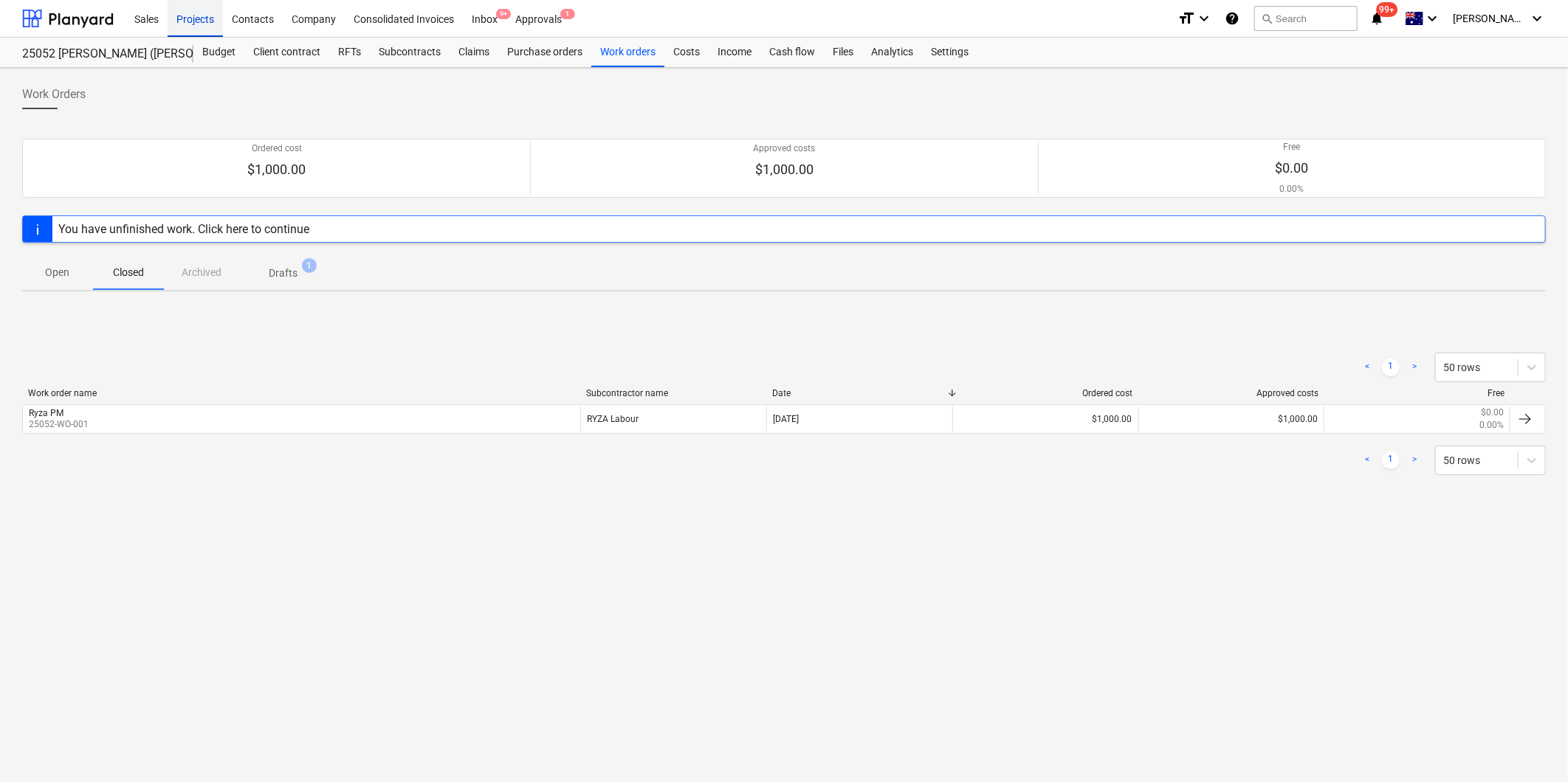
click at [183, 23] on div "Projects" at bounding box center [195, 18] width 56 height 38
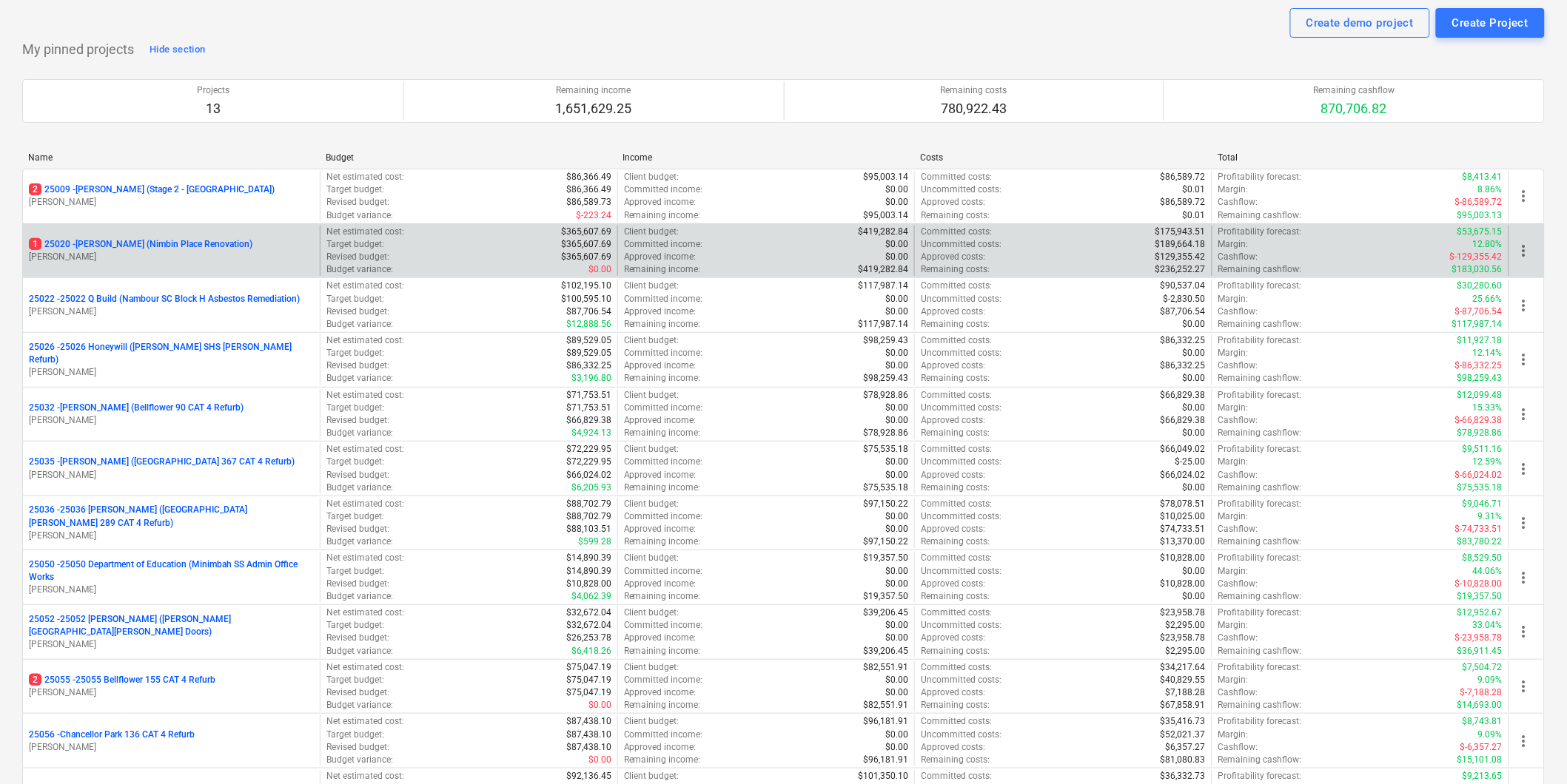
scroll to position [83, 0]
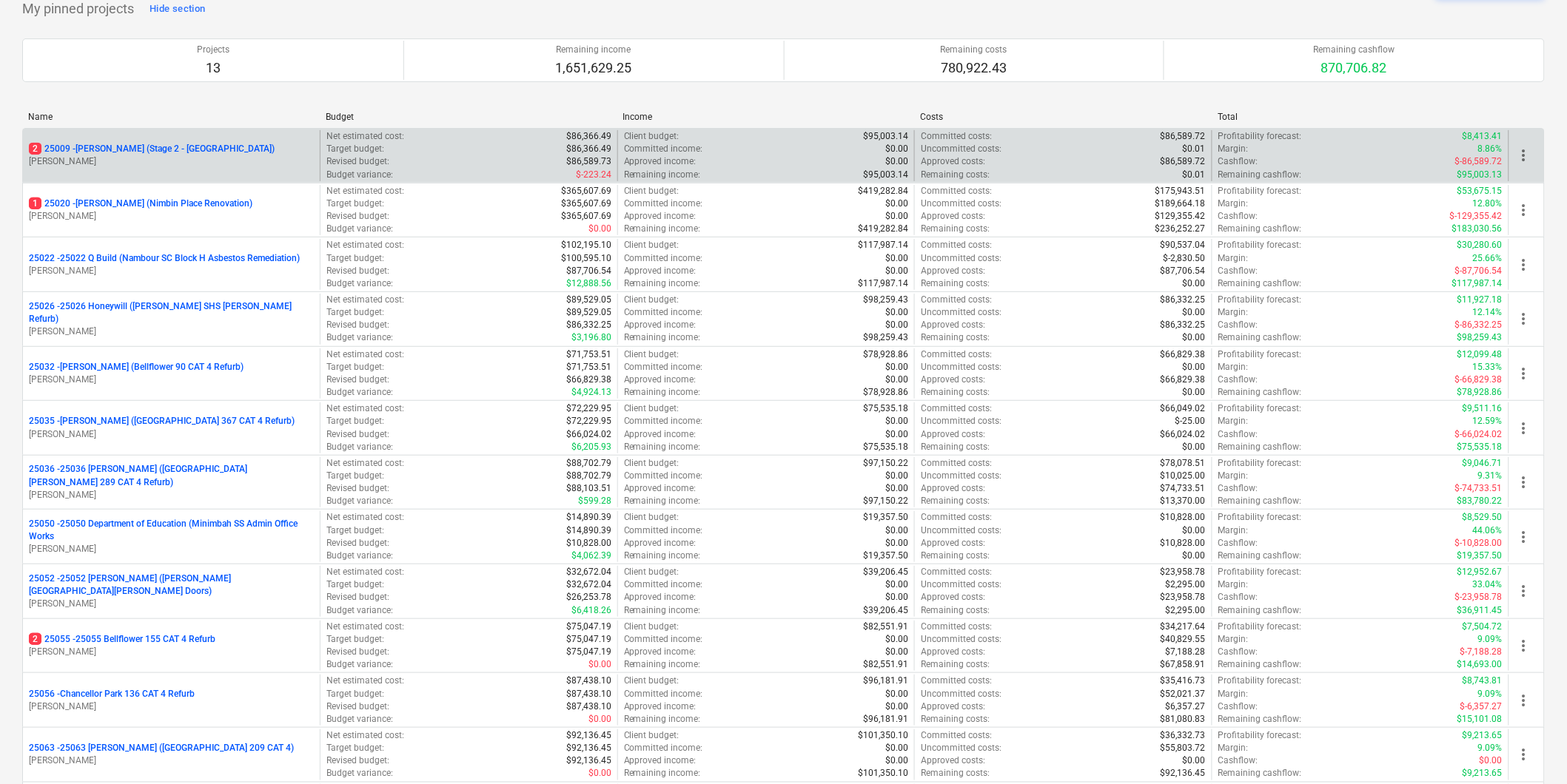
click at [1530, 157] on span "more_vert" at bounding box center [1524, 155] width 18 height 18
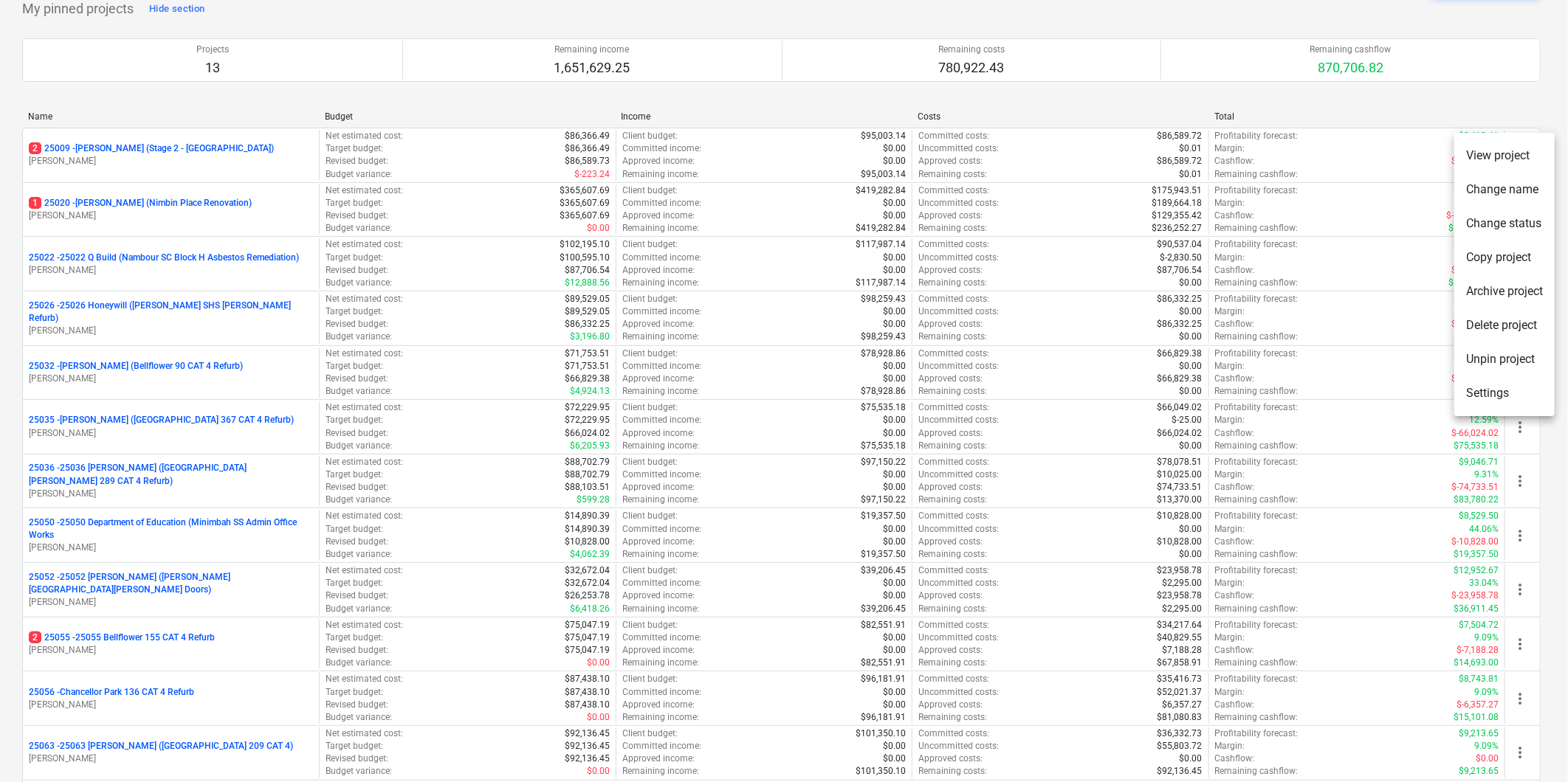
click at [1502, 358] on li "Unpin project" at bounding box center [1505, 359] width 100 height 34
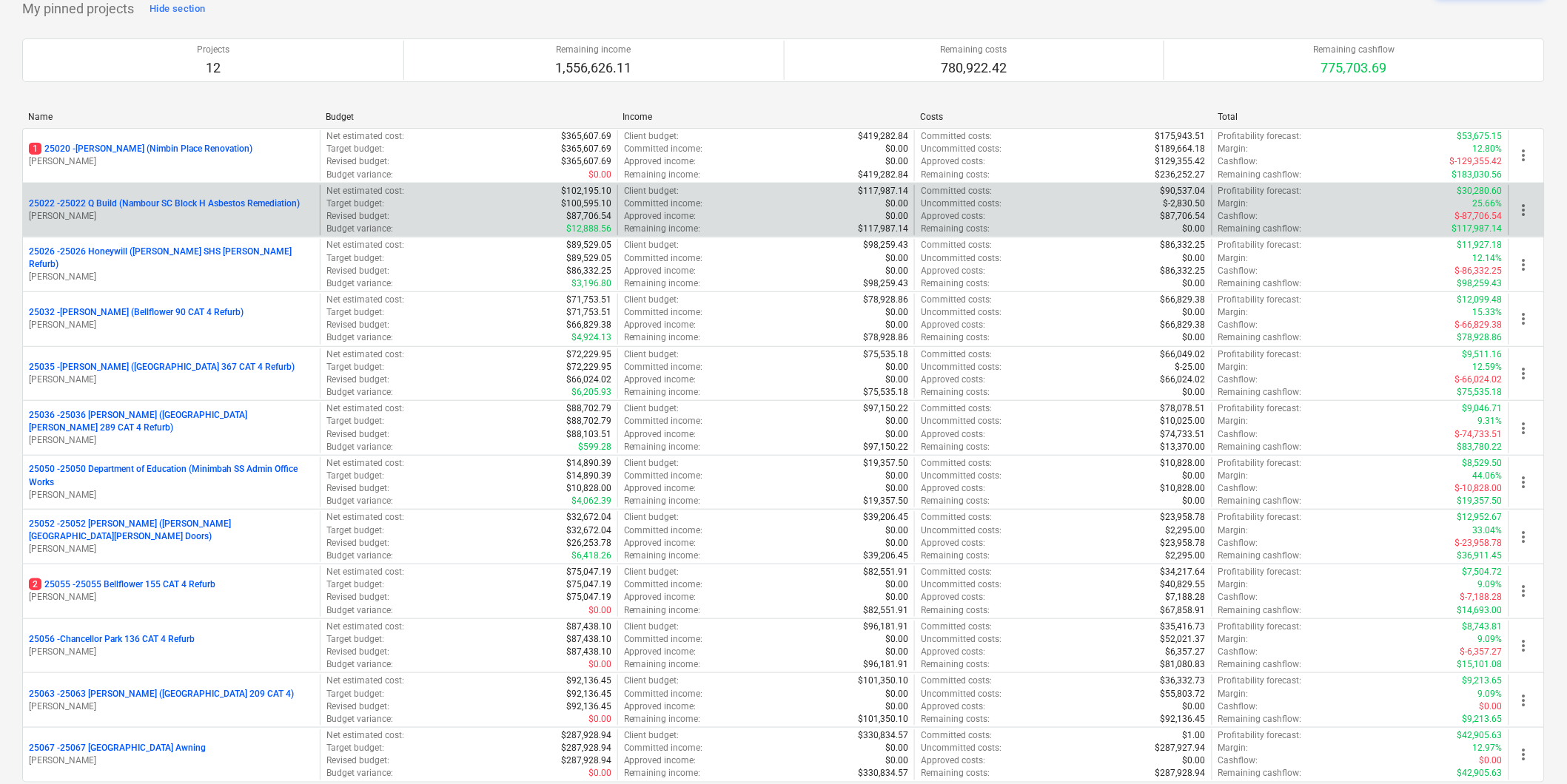
scroll to position [0, 0]
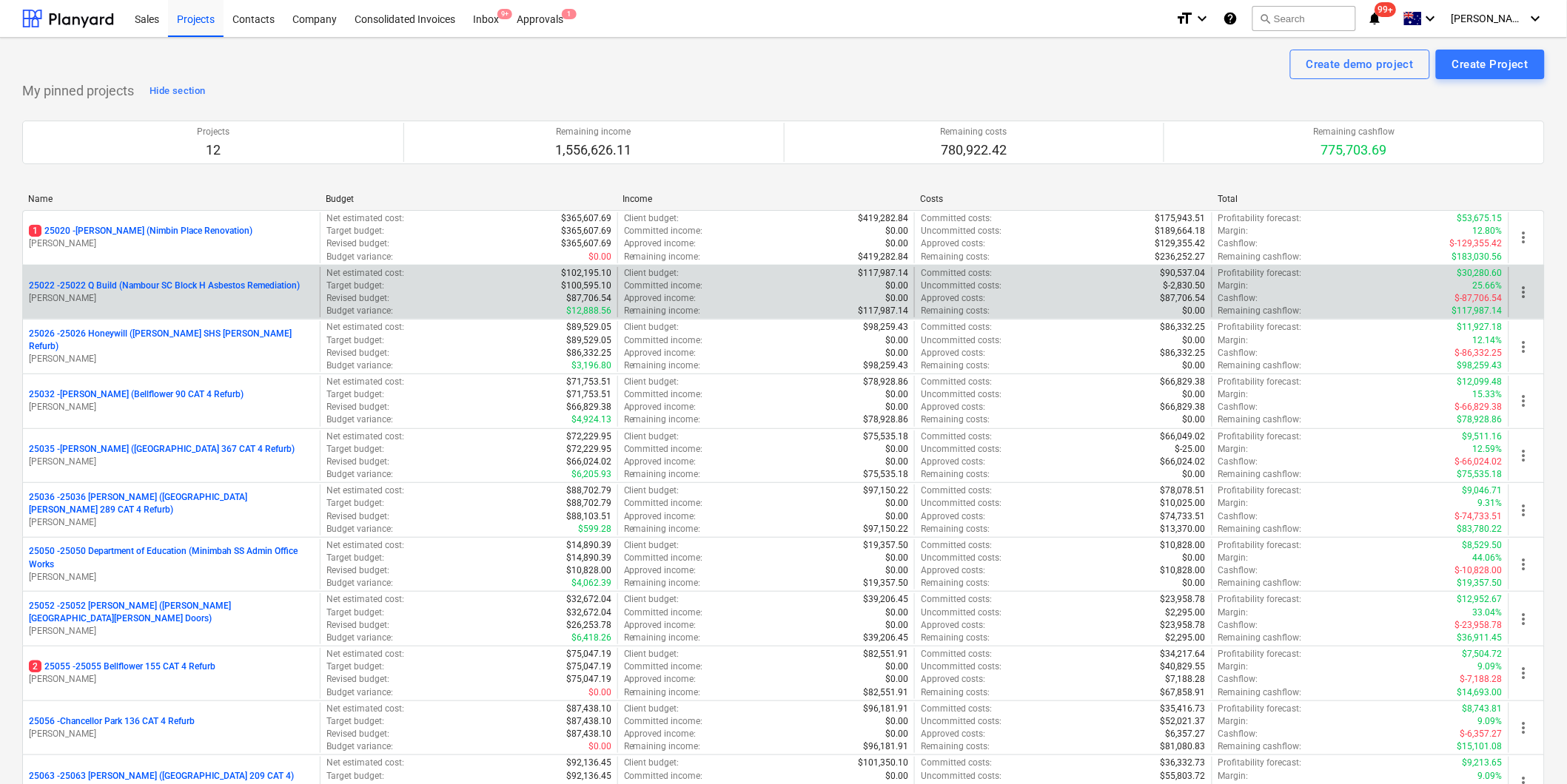
click at [1520, 291] on span "more_vert" at bounding box center [1524, 292] width 18 height 18
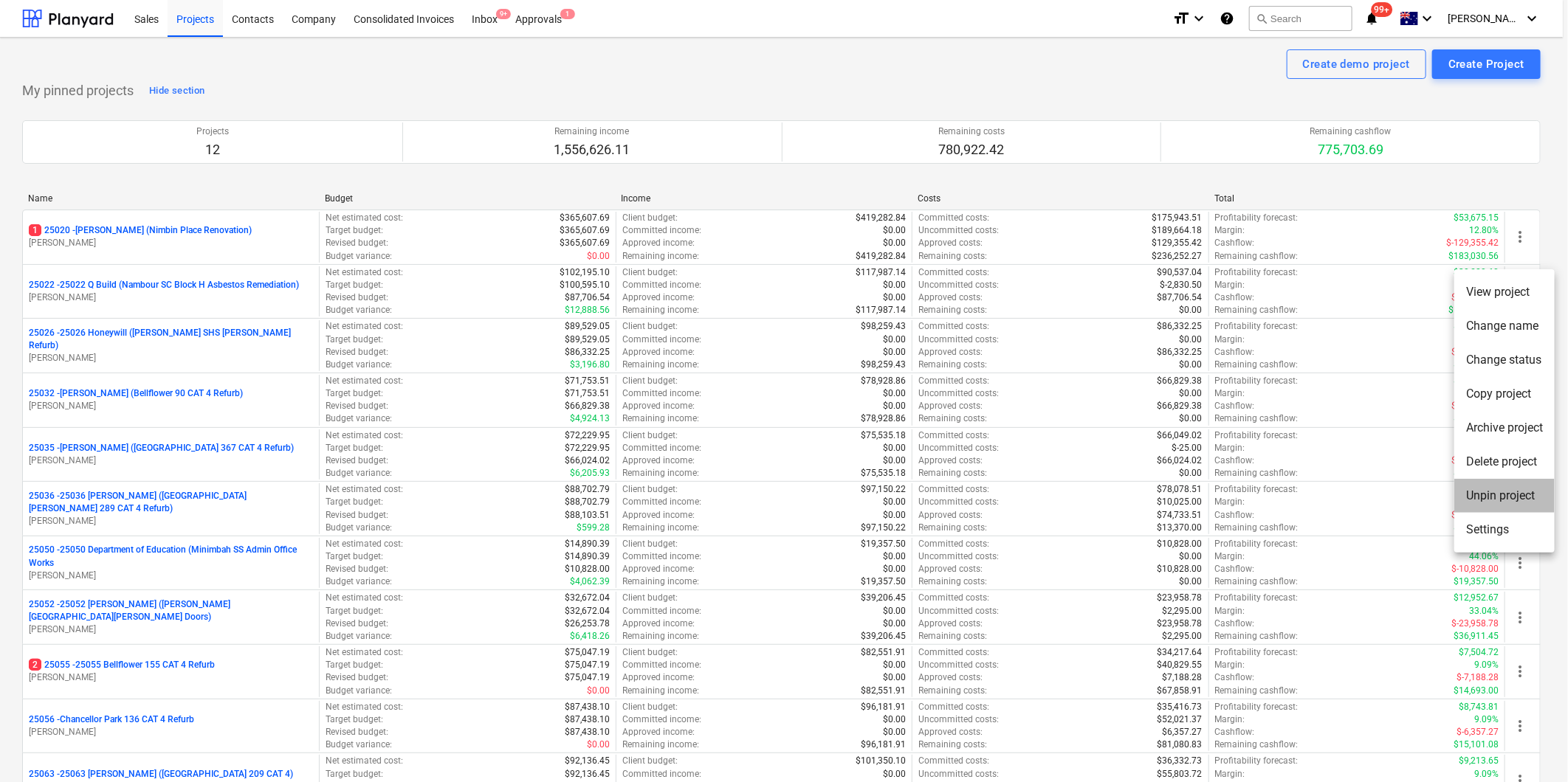
click at [1519, 492] on li "Unpin project" at bounding box center [1505, 496] width 100 height 34
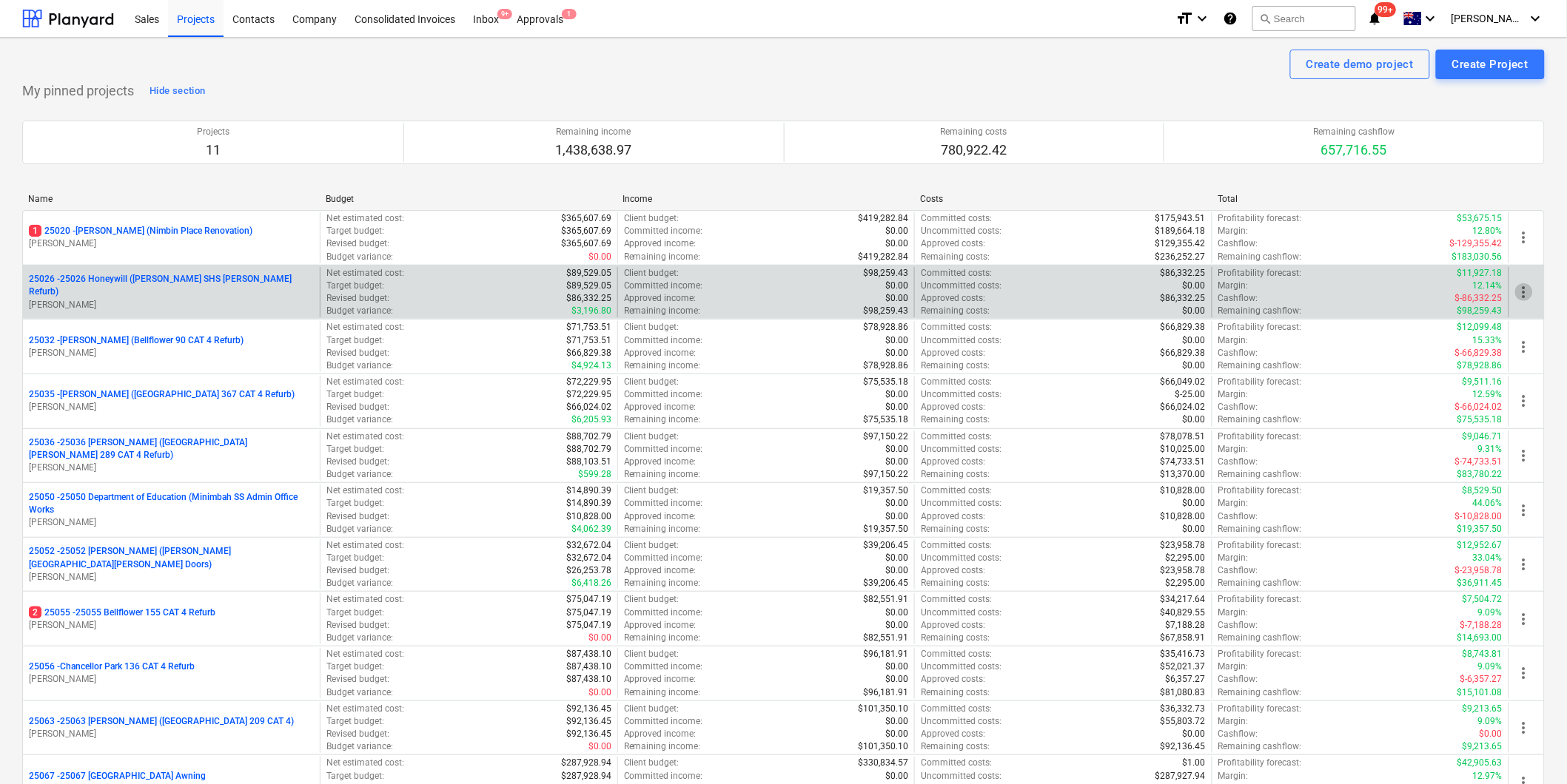
click at [1528, 290] on span "more_vert" at bounding box center [1524, 292] width 18 height 18
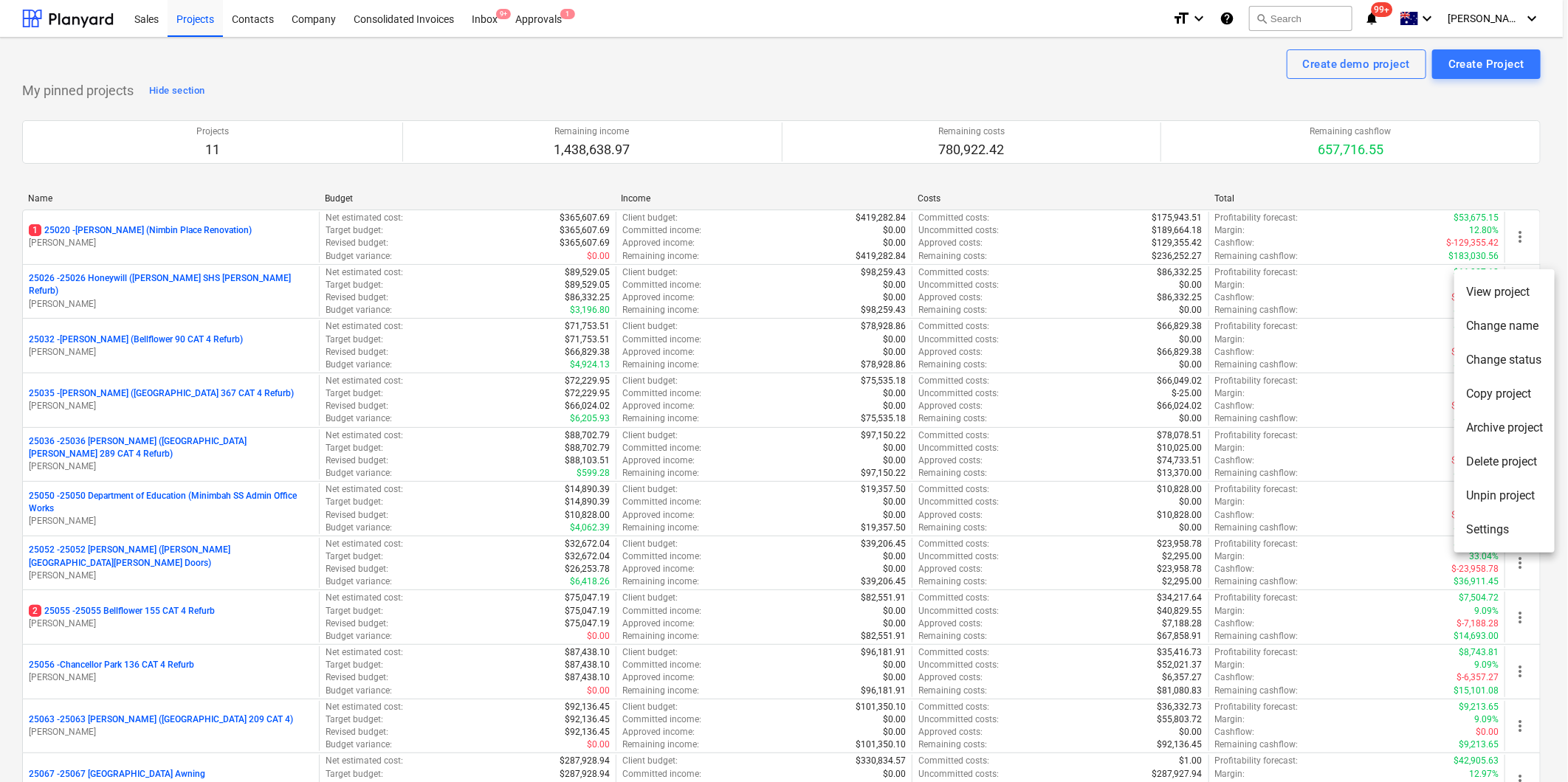
click at [1501, 493] on li "Unpin project" at bounding box center [1505, 496] width 100 height 34
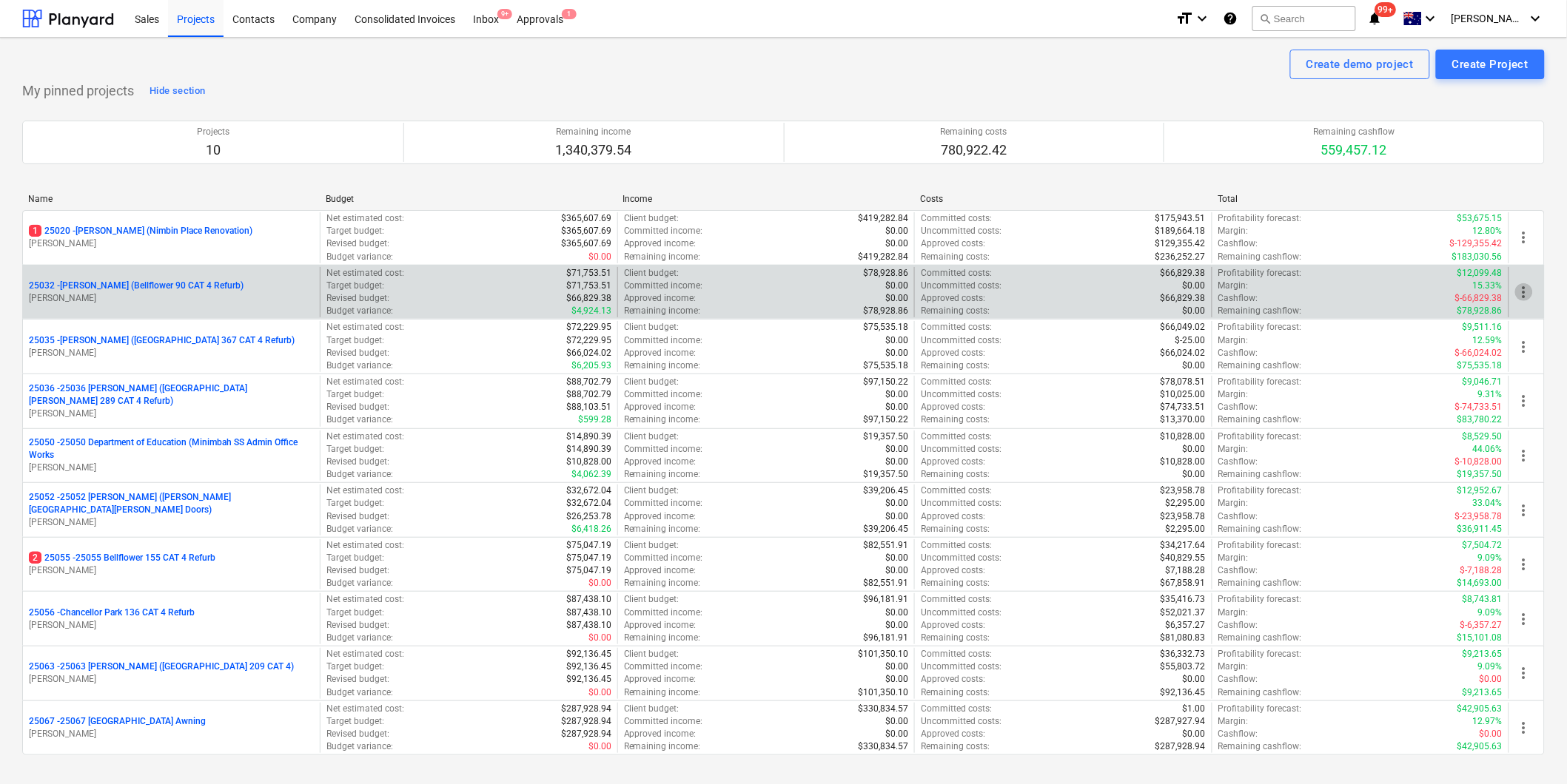
click at [1523, 291] on span "more_vert" at bounding box center [1524, 292] width 18 height 18
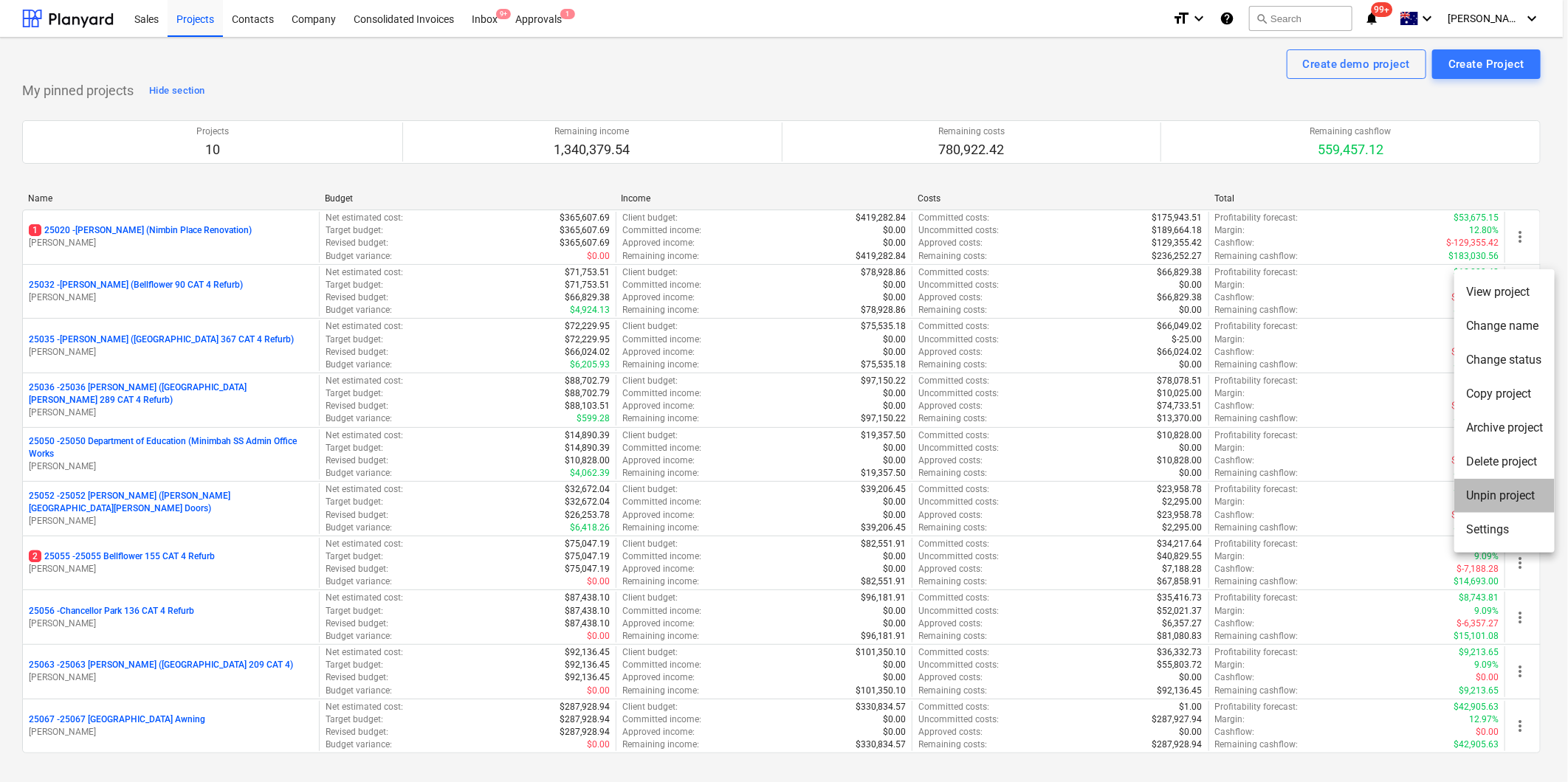
click at [1505, 498] on li "Unpin project" at bounding box center [1505, 496] width 100 height 34
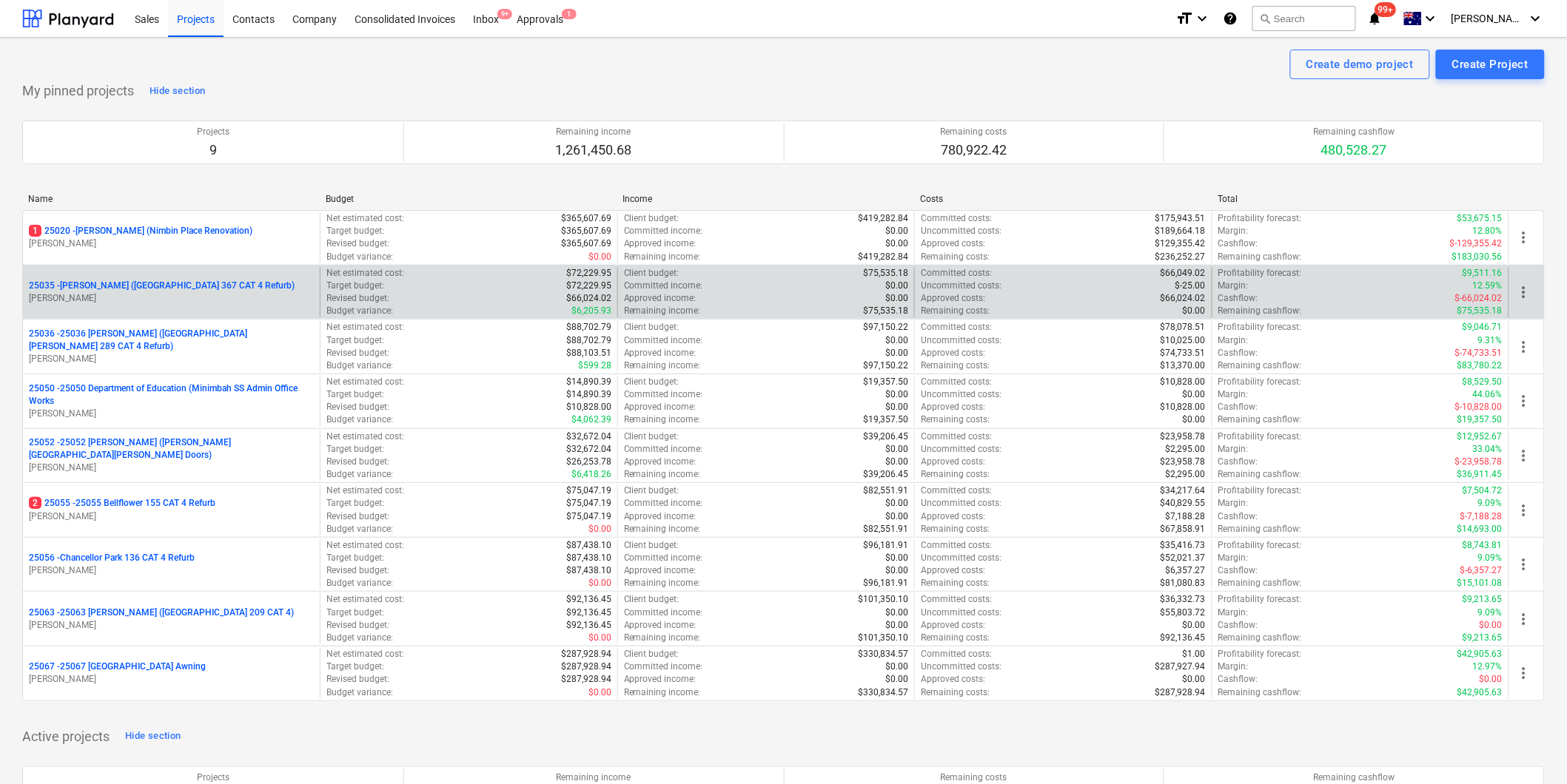
click at [1522, 285] on span "more_vert" at bounding box center [1524, 292] width 18 height 18
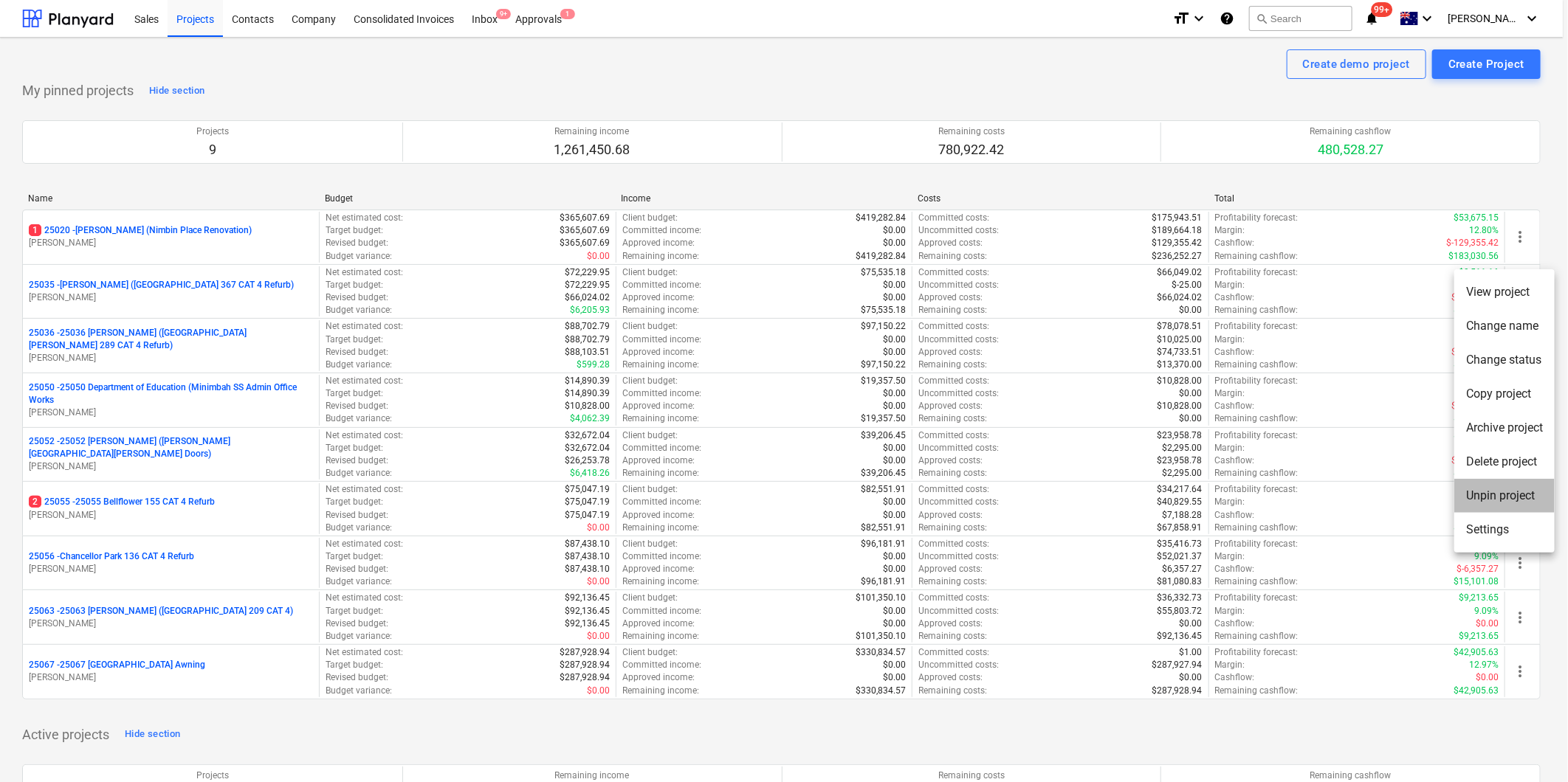
click at [1511, 496] on li "Unpin project" at bounding box center [1505, 496] width 100 height 34
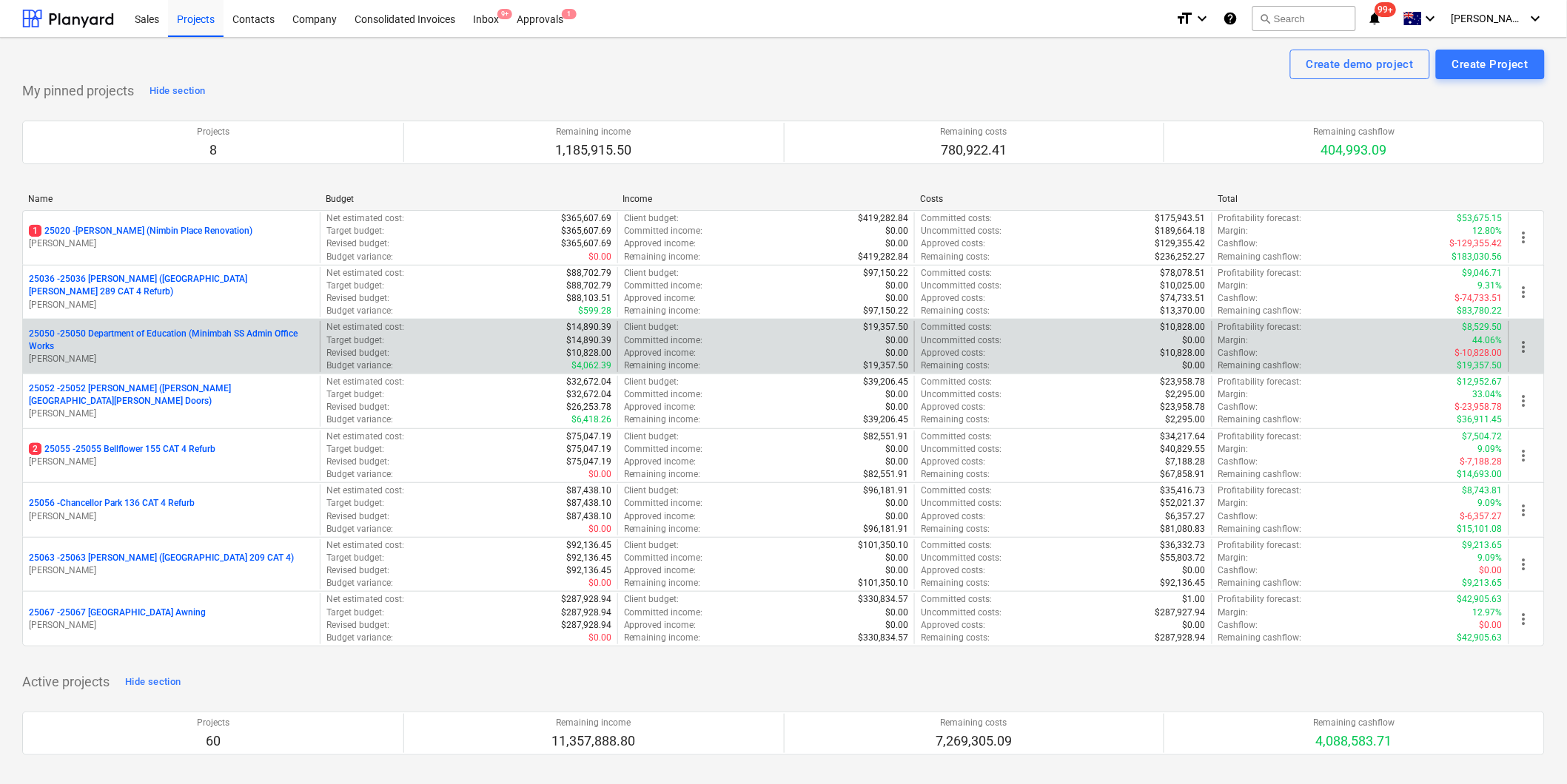
click at [83, 338] on p "25050 - 25050 Department of Education (Minimbah SS Admin Office Works" at bounding box center [171, 340] width 285 height 25
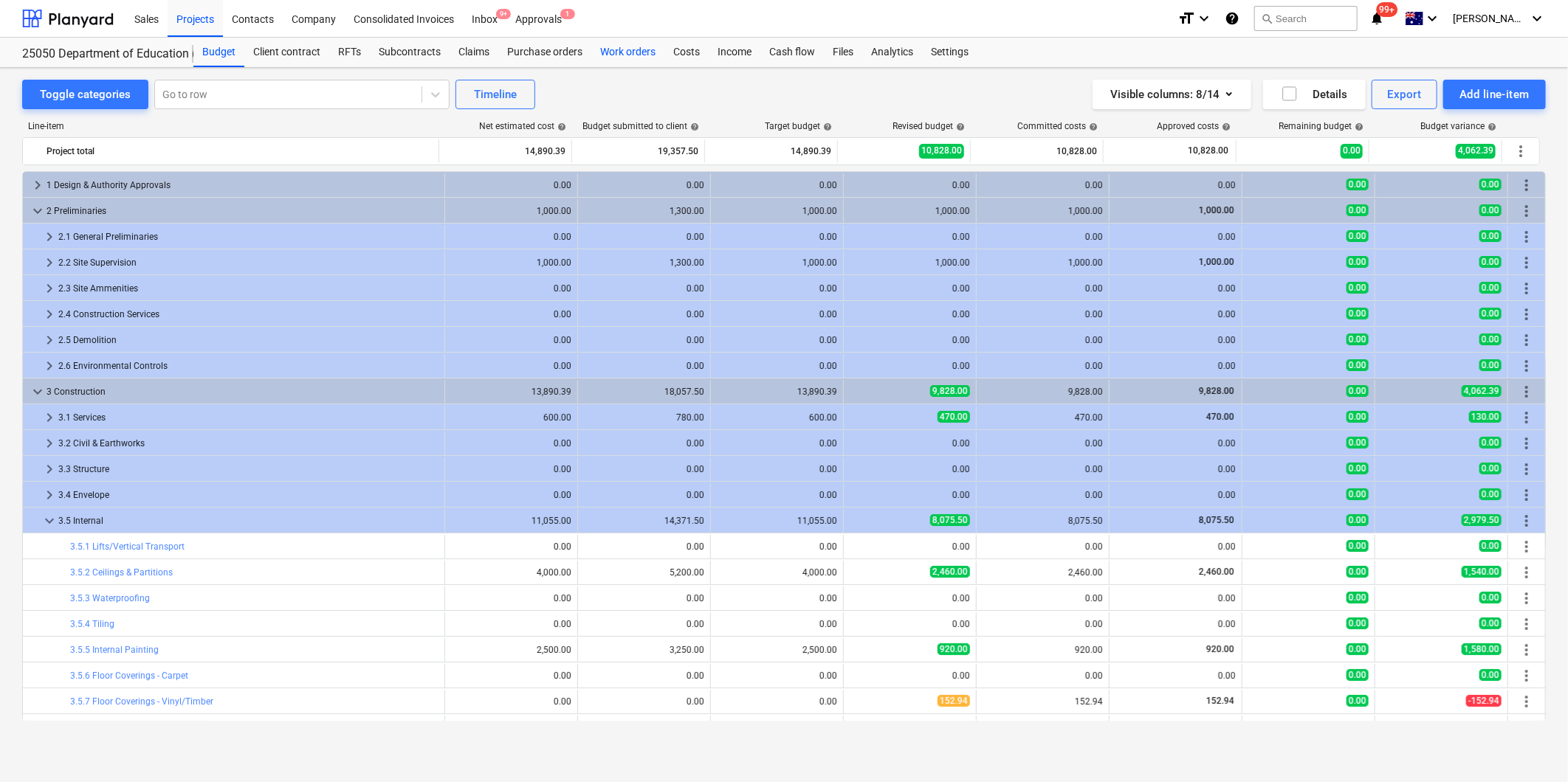
click at [642, 49] on div "Work orders" at bounding box center [627, 52] width 73 height 29
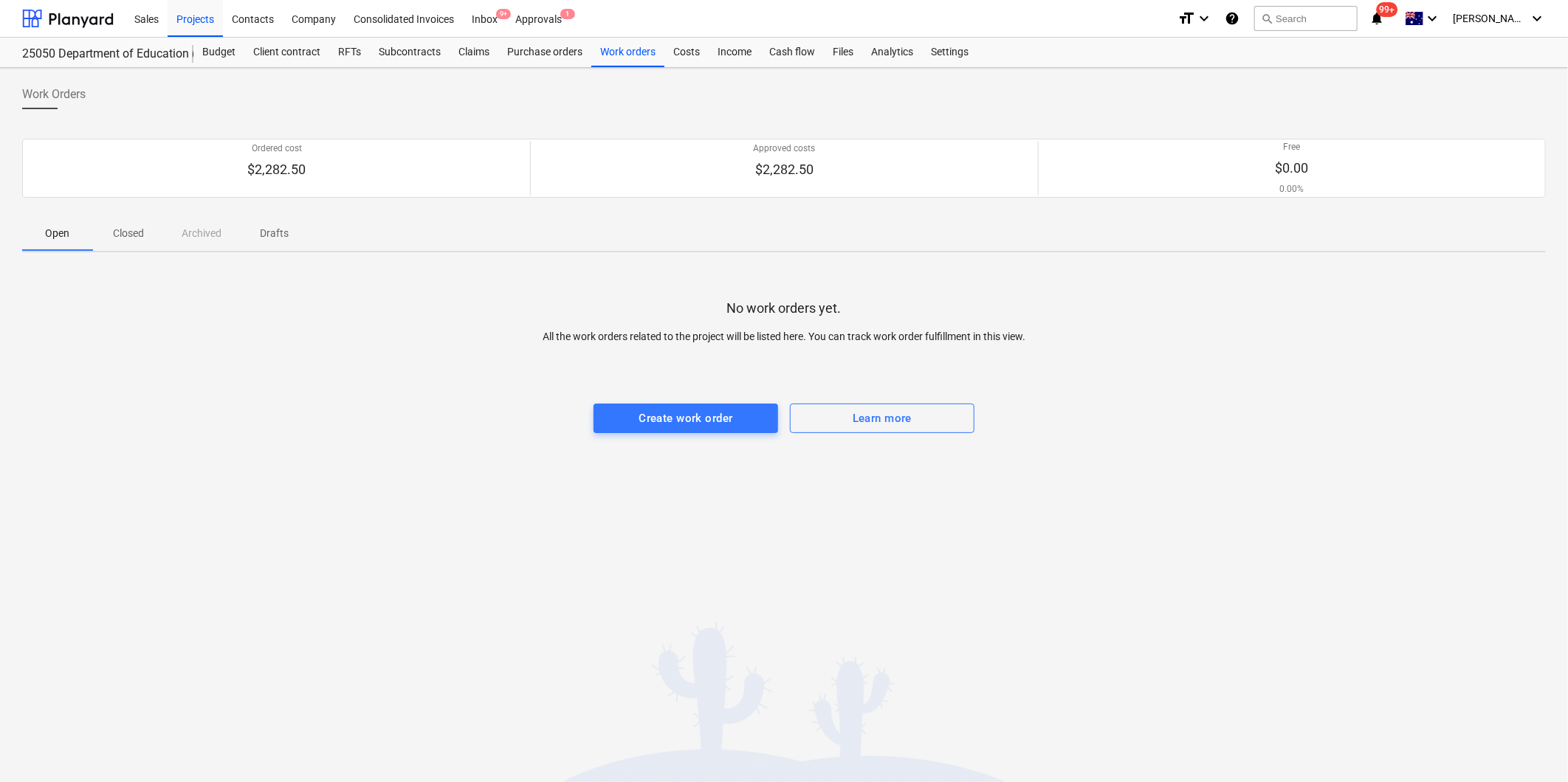
click at [128, 232] on p "Closed" at bounding box center [128, 233] width 35 height 15
click at [205, 24] on div "Projects" at bounding box center [195, 18] width 56 height 38
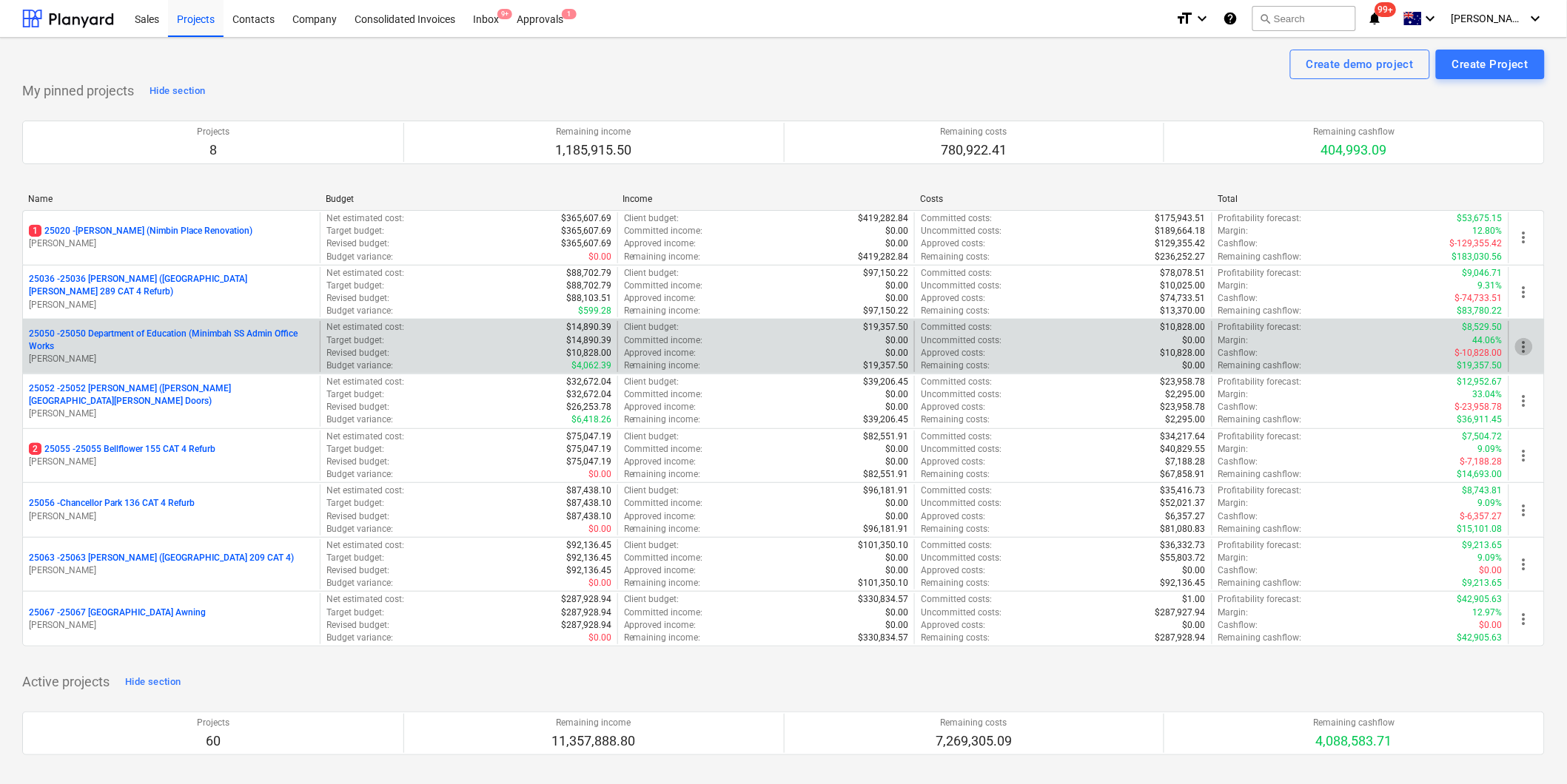
click at [1526, 346] on span "more_vert" at bounding box center [1524, 346] width 18 height 18
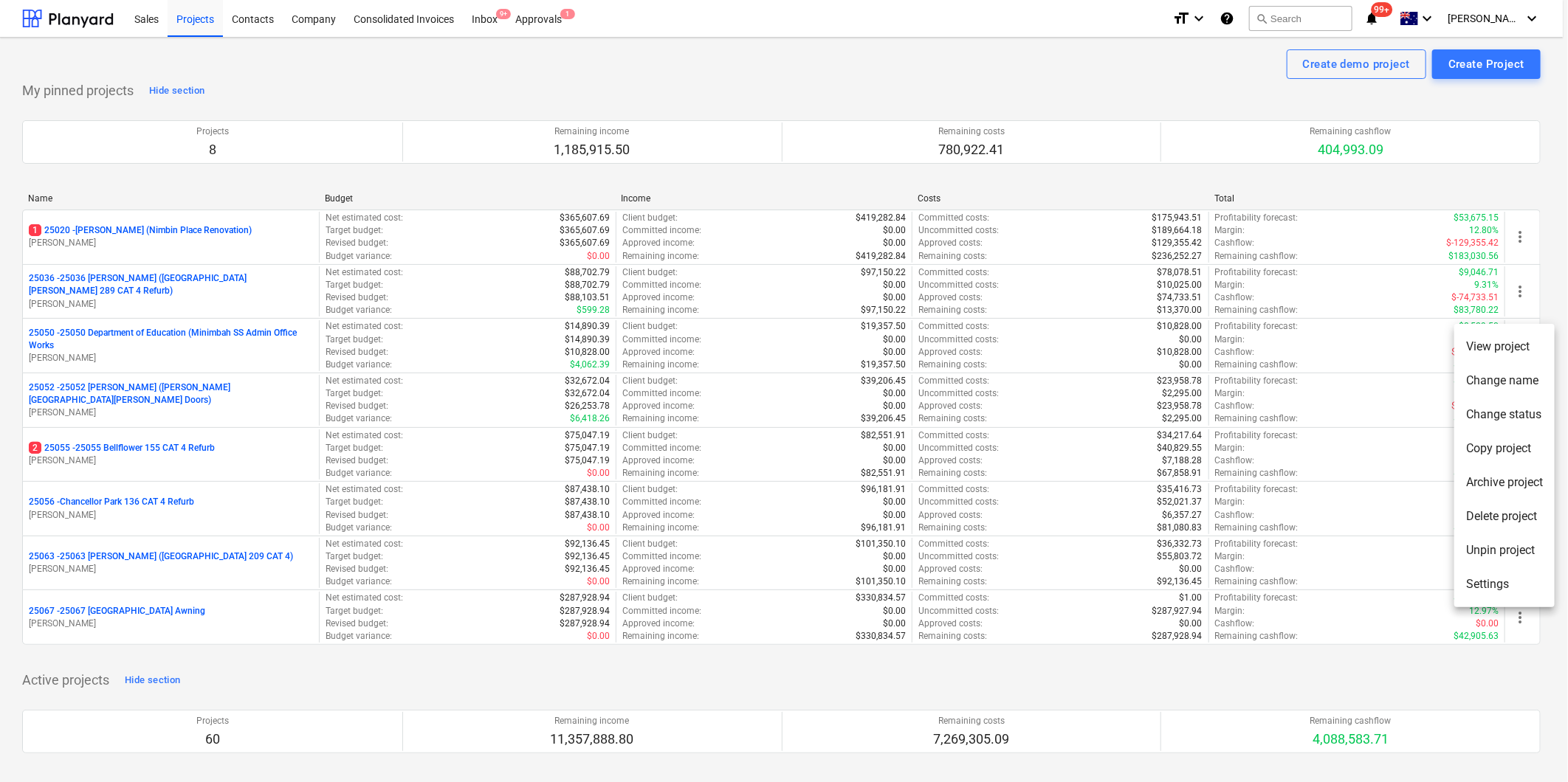
click at [1480, 552] on li "Unpin project" at bounding box center [1505, 550] width 100 height 34
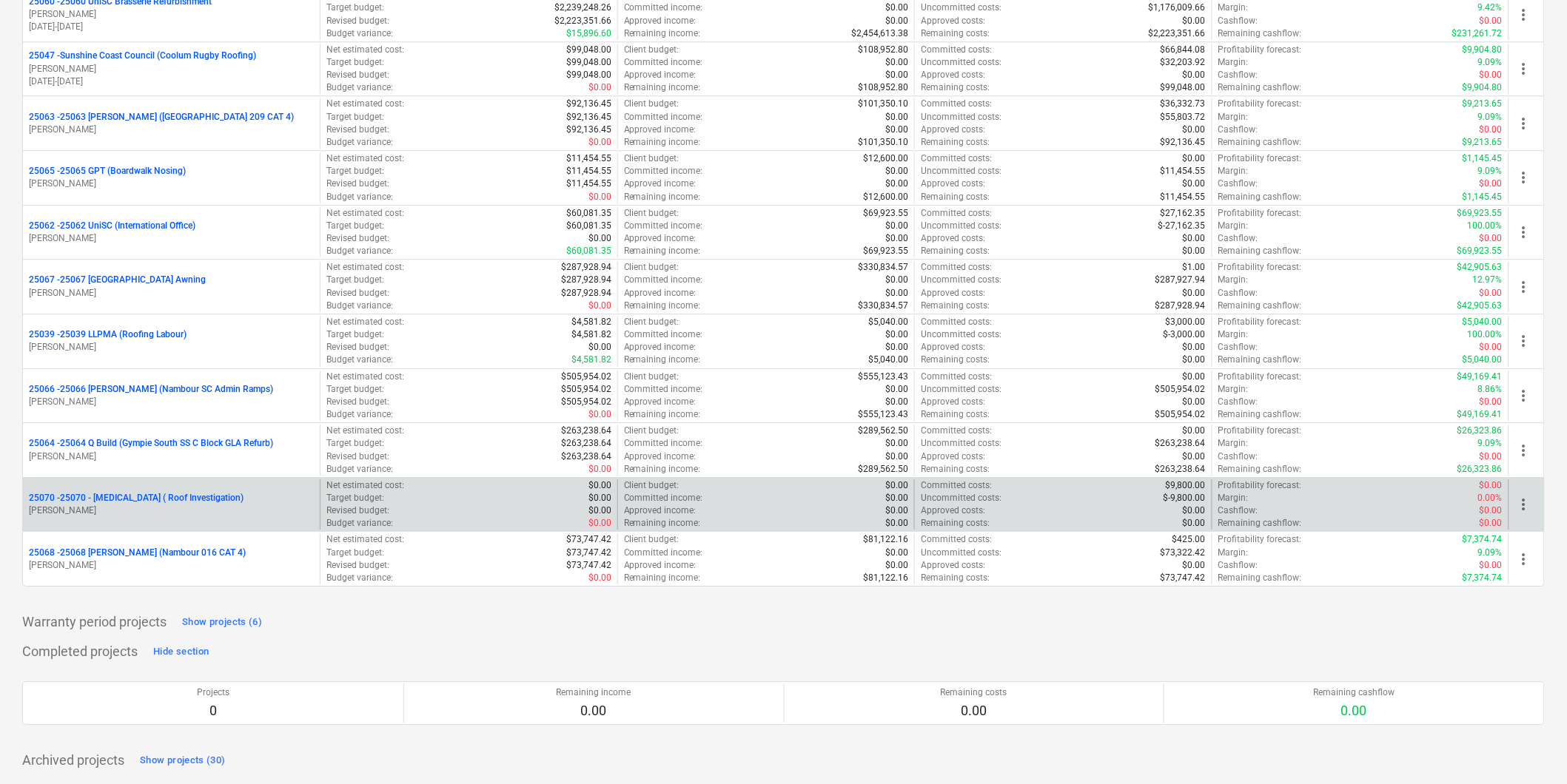
scroll to position [3353, 0]
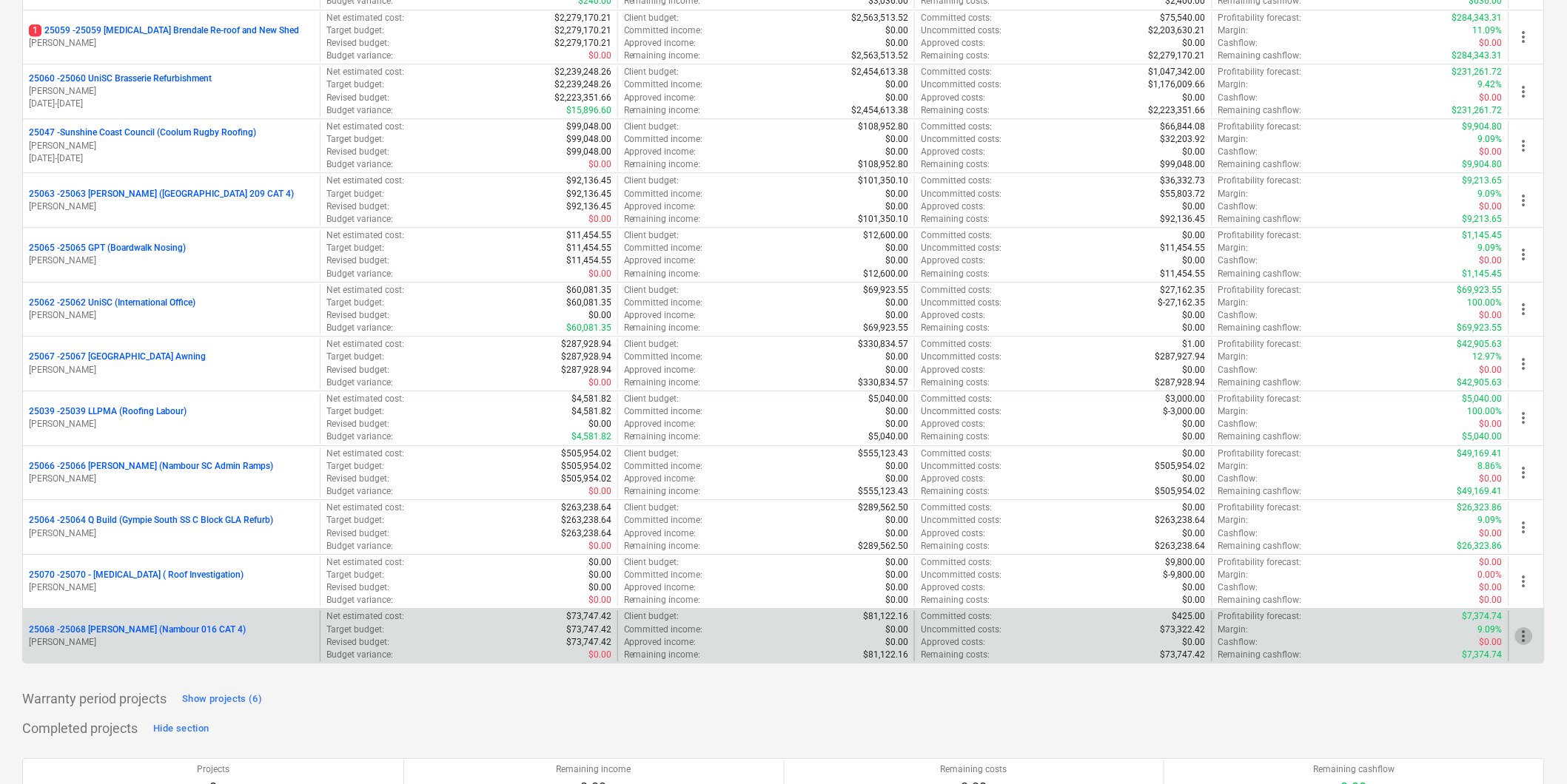
click at [1523, 640] on span "more_vert" at bounding box center [1524, 636] width 18 height 18
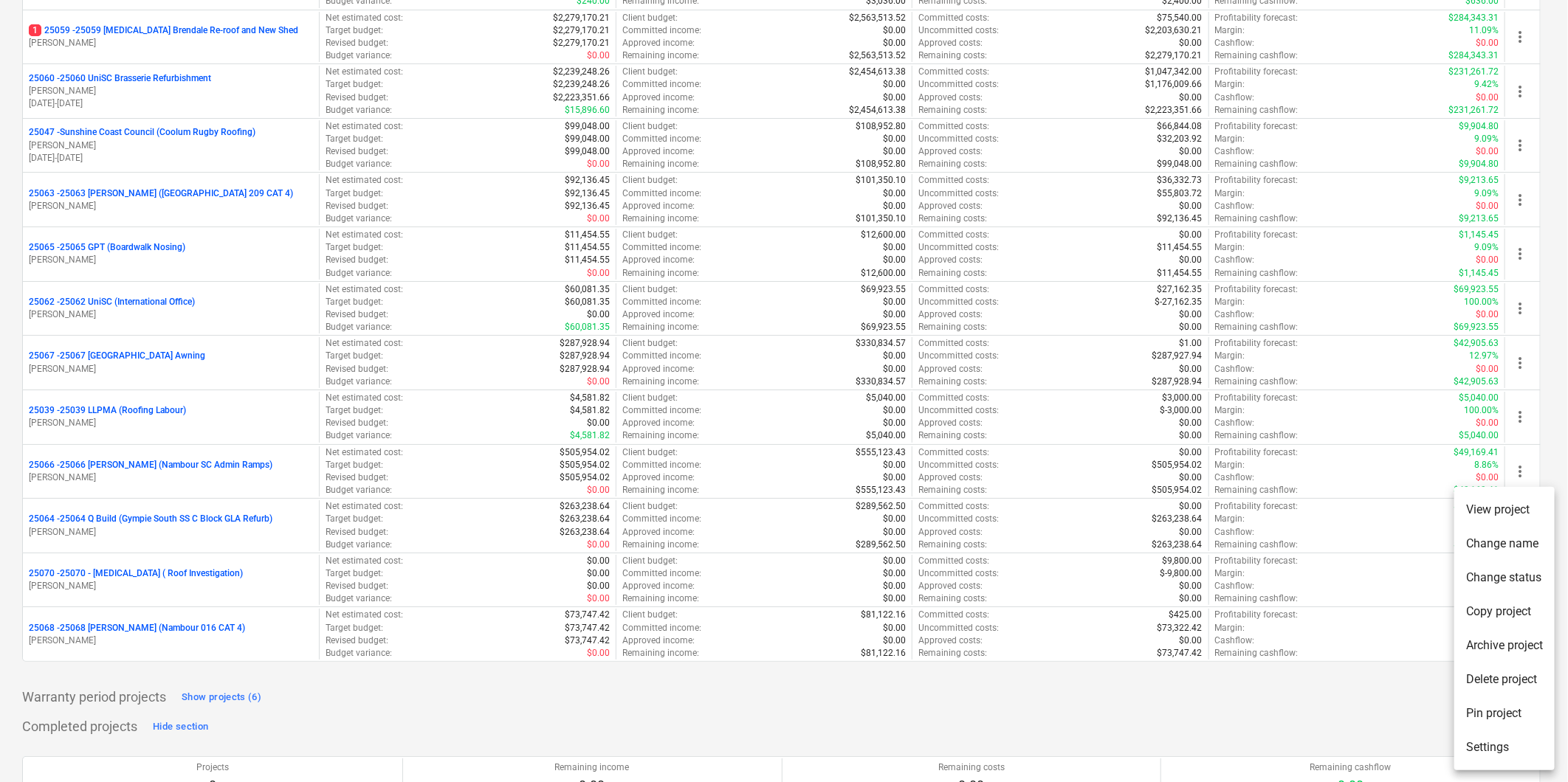
click at [1503, 712] on iframe "Chat Widget" at bounding box center [1531, 747] width 74 height 71
click at [1416, 527] on div at bounding box center [784, 391] width 1568 height 782
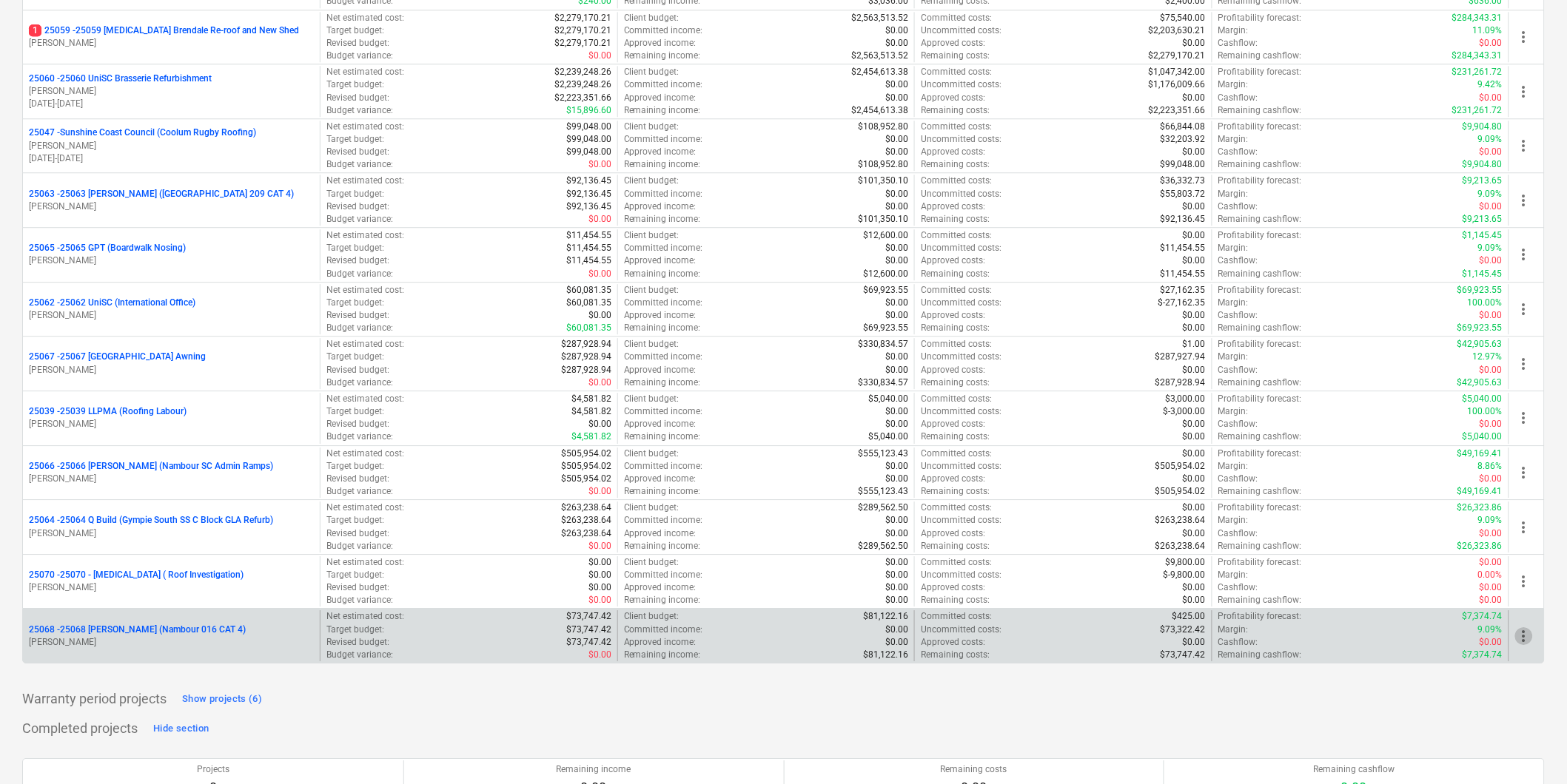
click at [1522, 640] on span "more_vert" at bounding box center [1524, 636] width 18 height 18
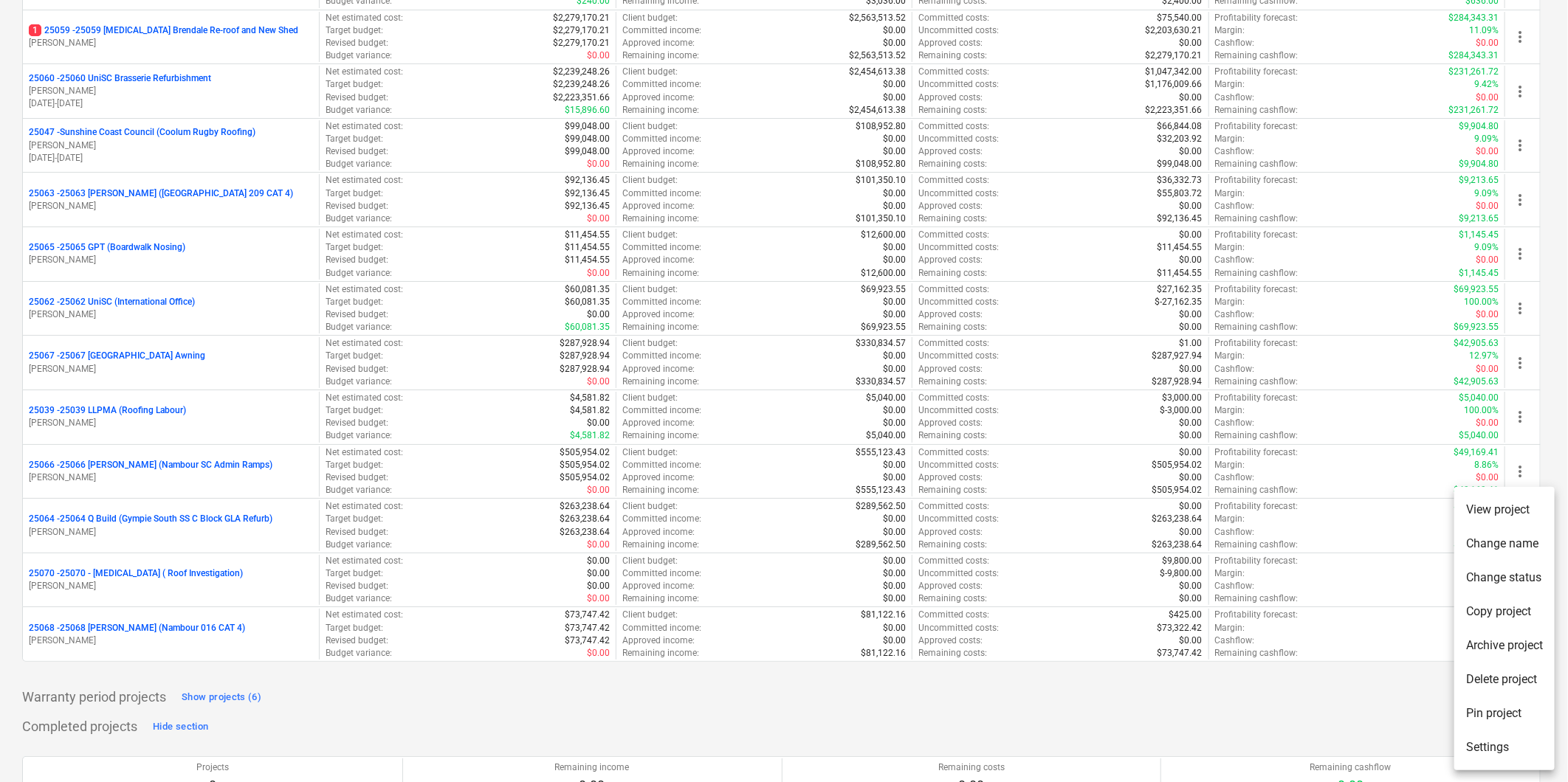
click at [1482, 707] on li "Pin project" at bounding box center [1505, 714] width 100 height 34
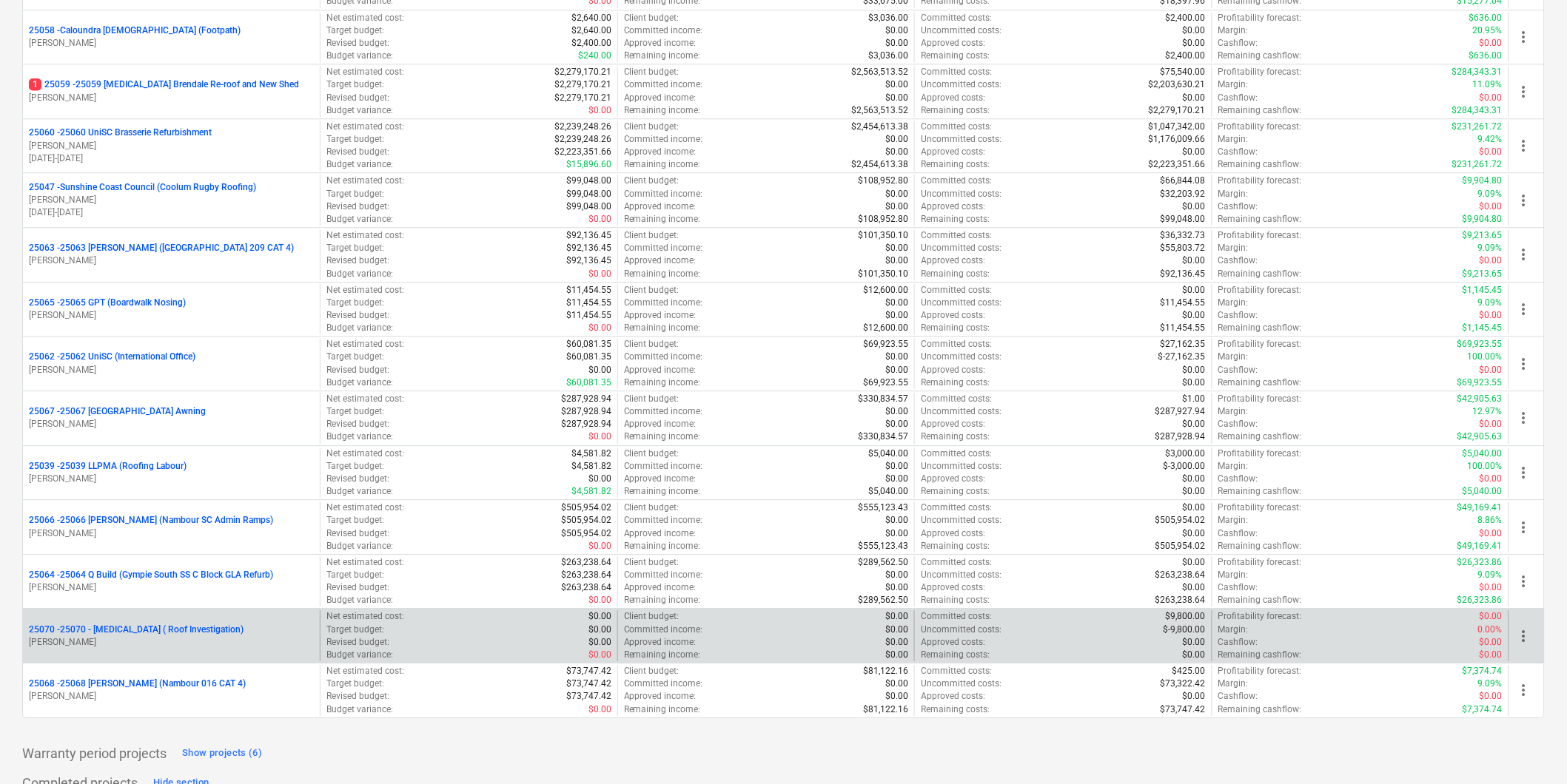
scroll to position [3408, 0]
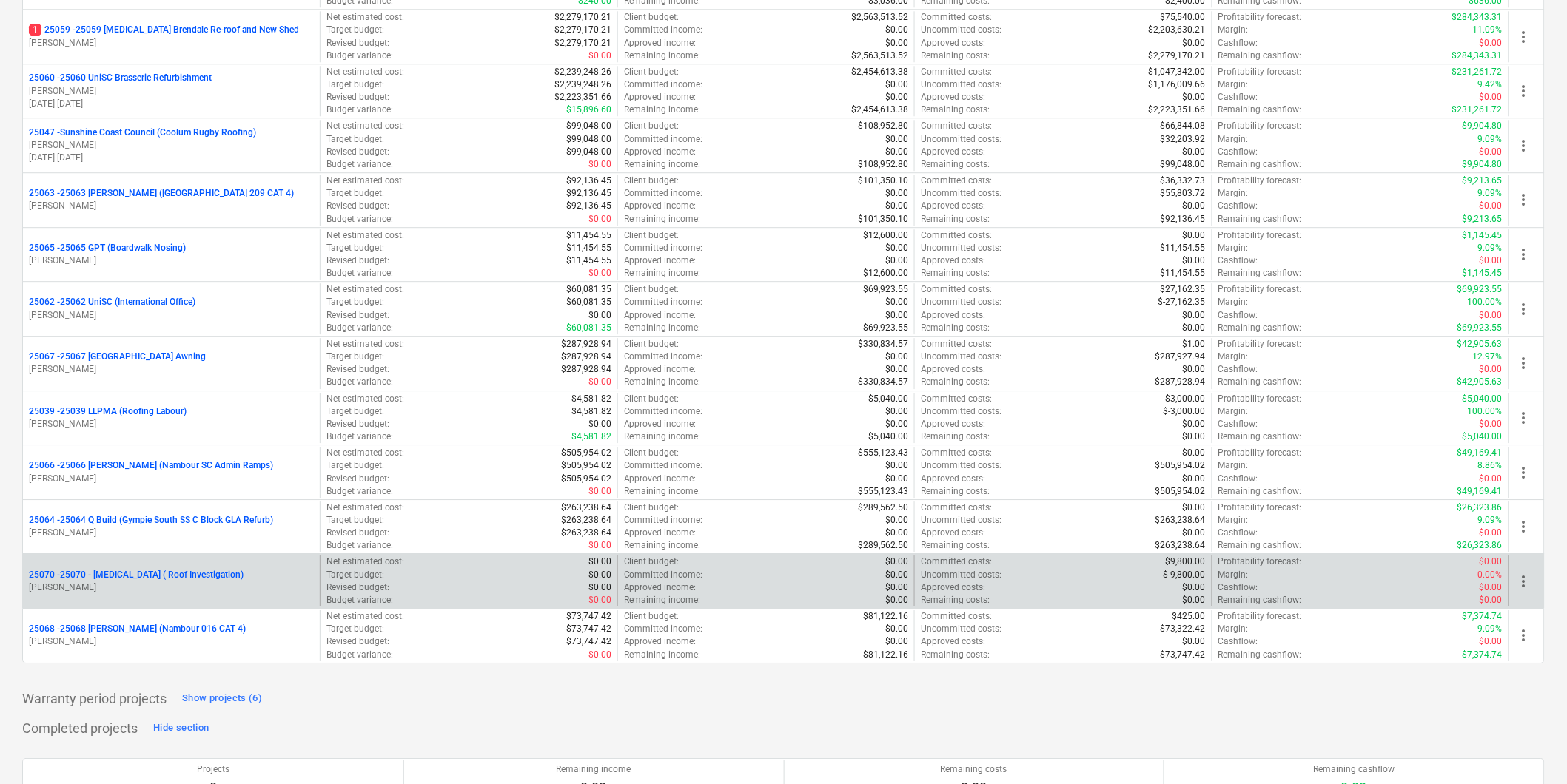
click at [1526, 535] on span "more_vert" at bounding box center [1524, 526] width 18 height 18
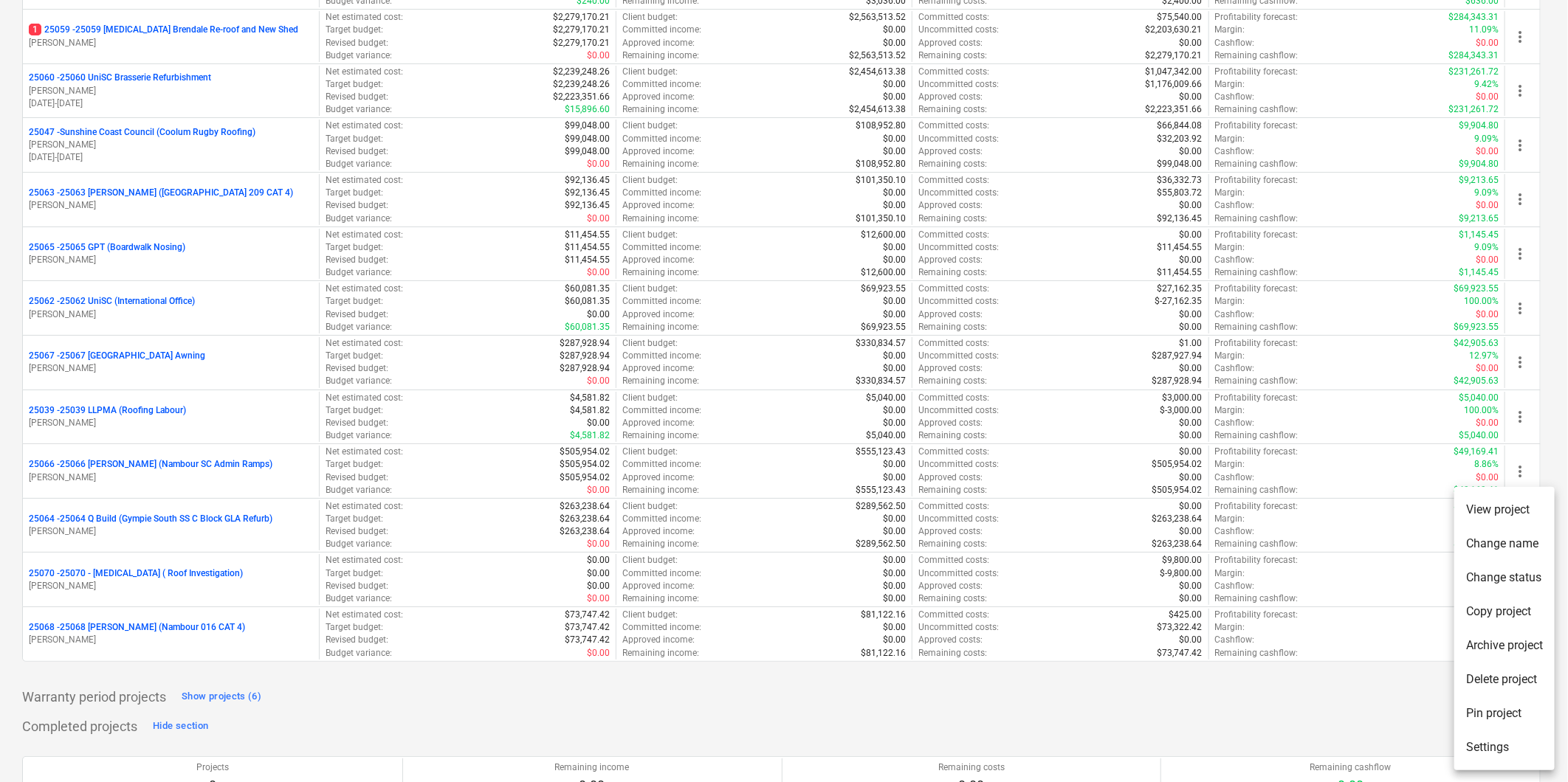
click at [1477, 708] on li "Pin project" at bounding box center [1505, 714] width 100 height 34
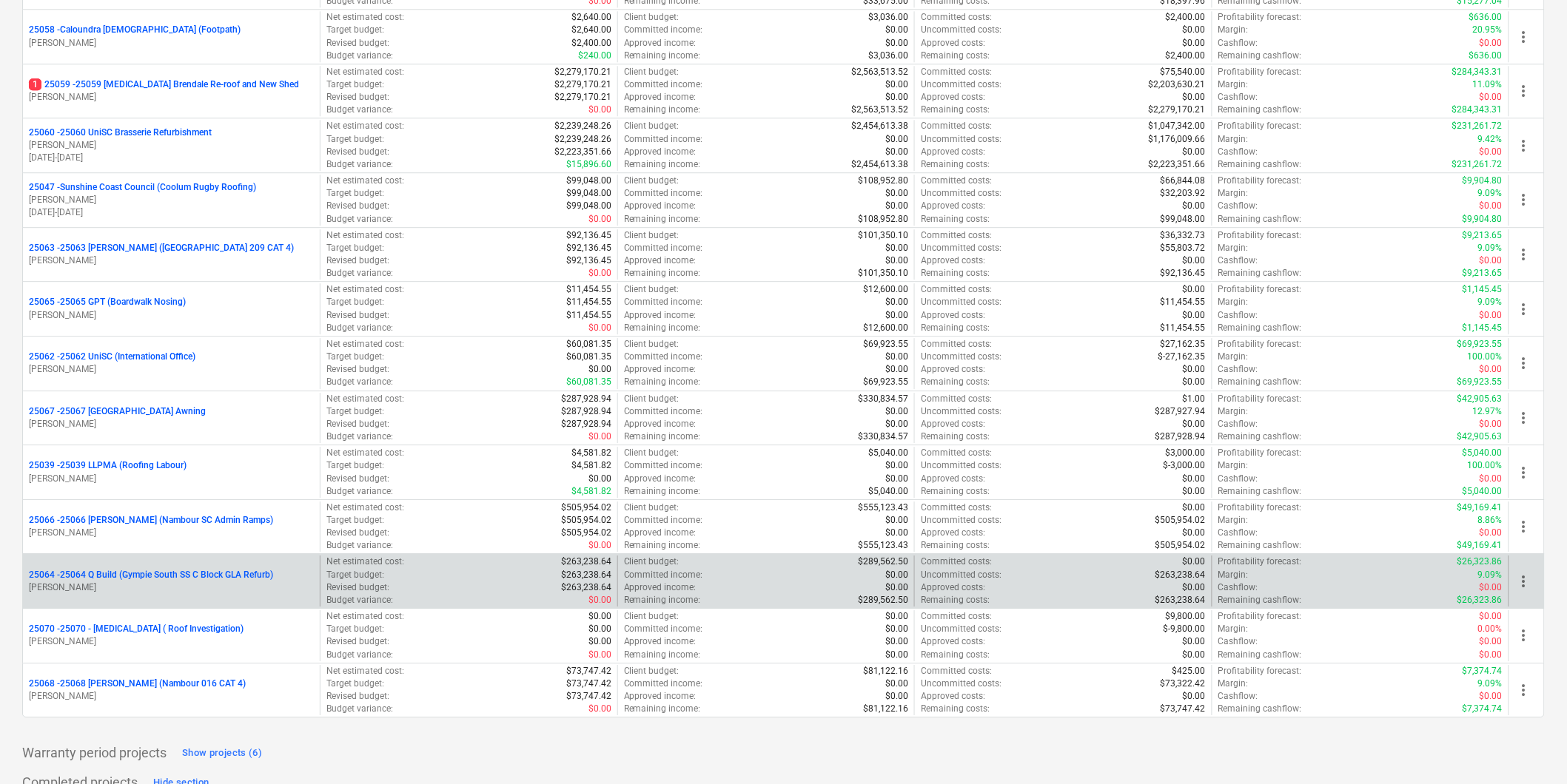
scroll to position [3461, 0]
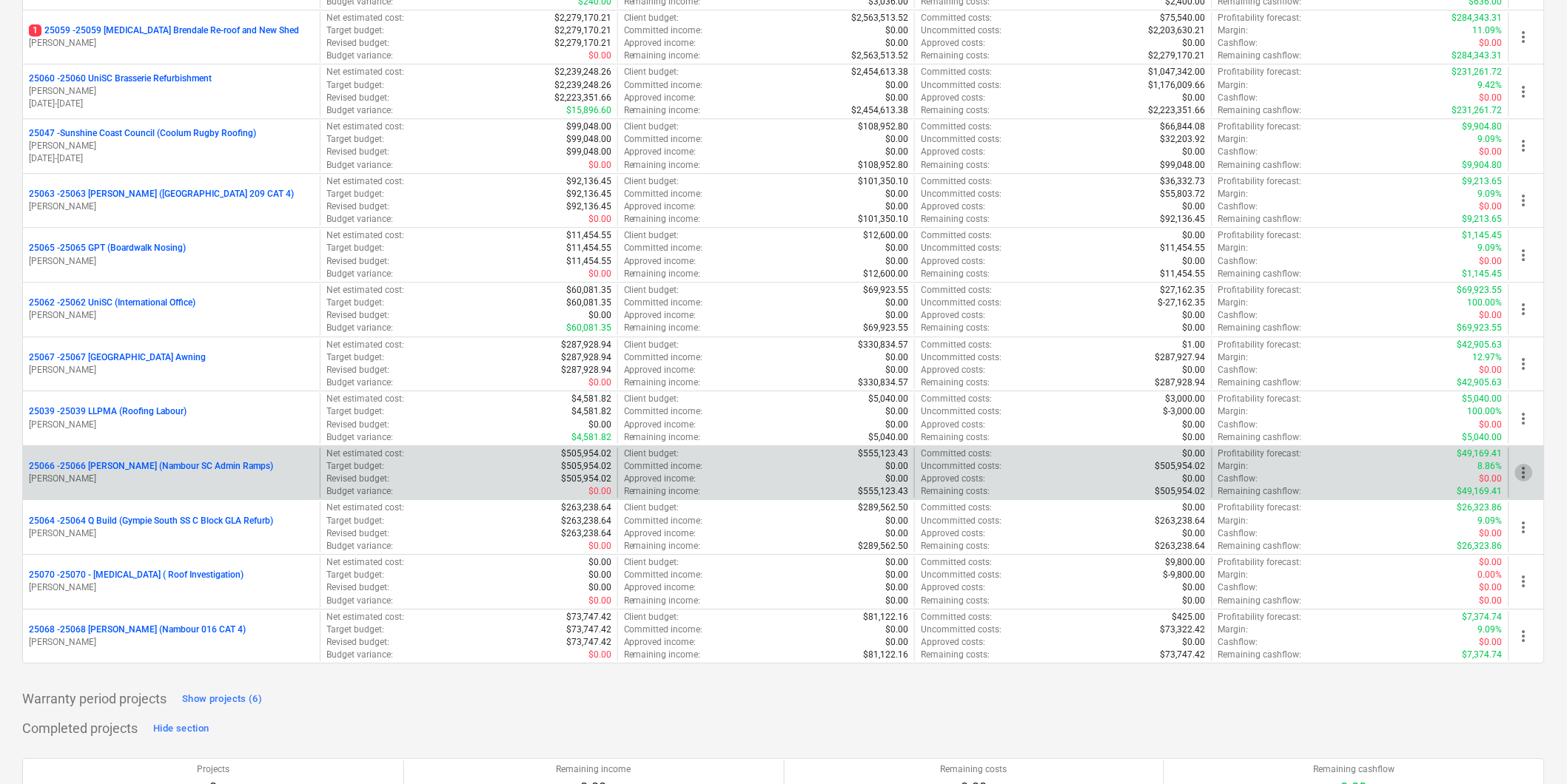
click at [1522, 475] on span "more_vert" at bounding box center [1524, 473] width 18 height 18
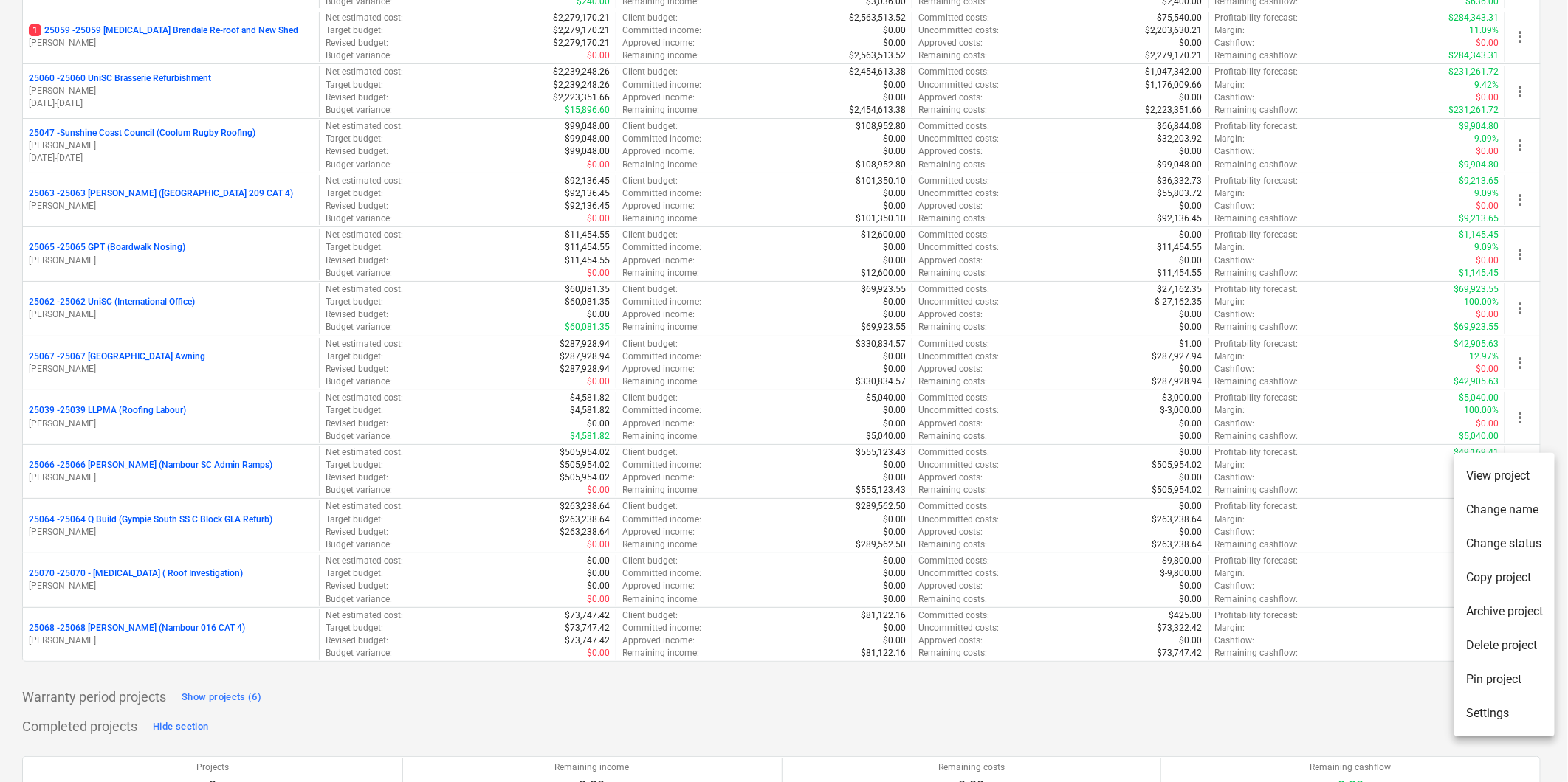
click at [1498, 681] on li "Pin project" at bounding box center [1505, 680] width 100 height 34
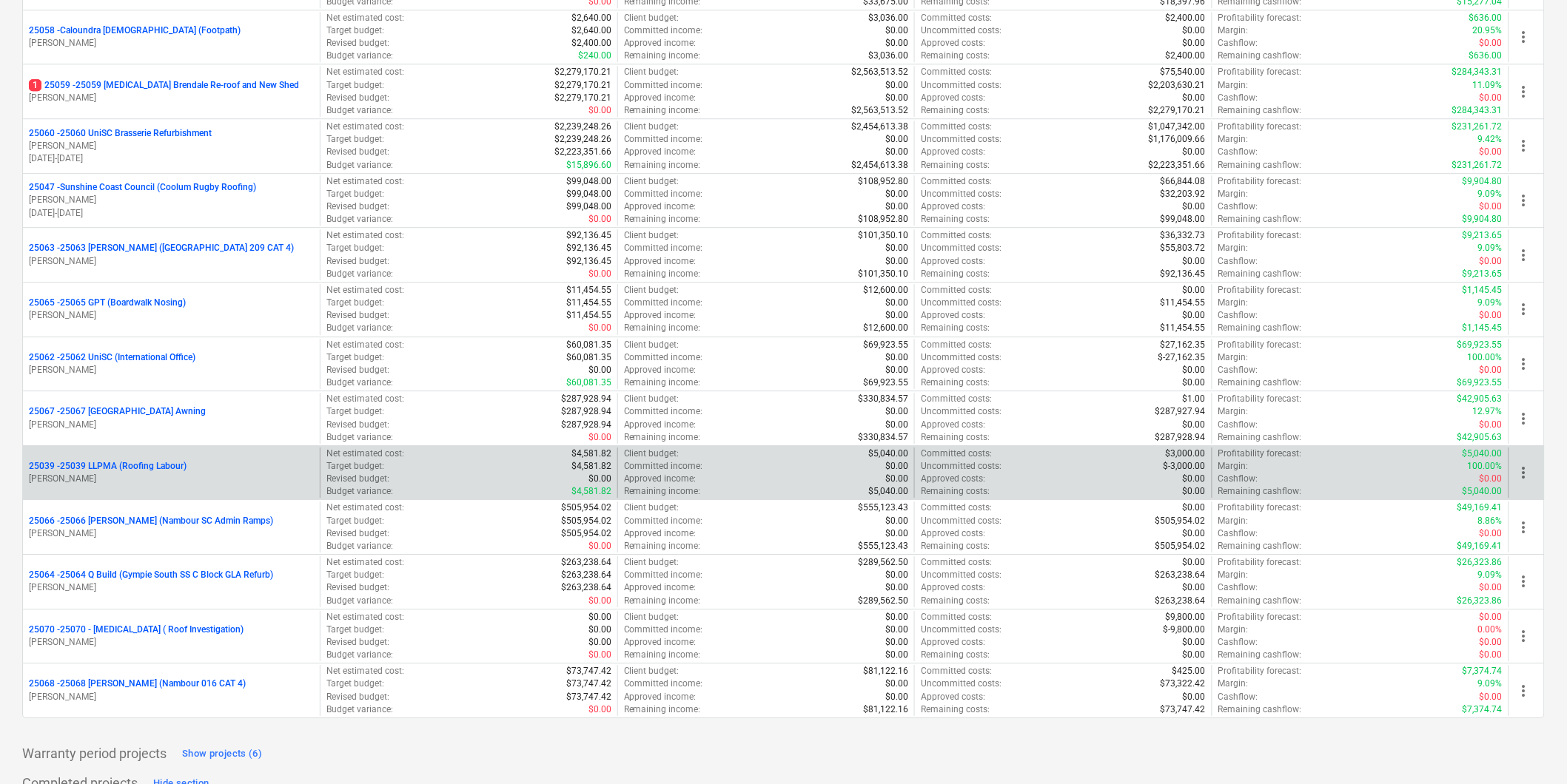
scroll to position [3516, 0]
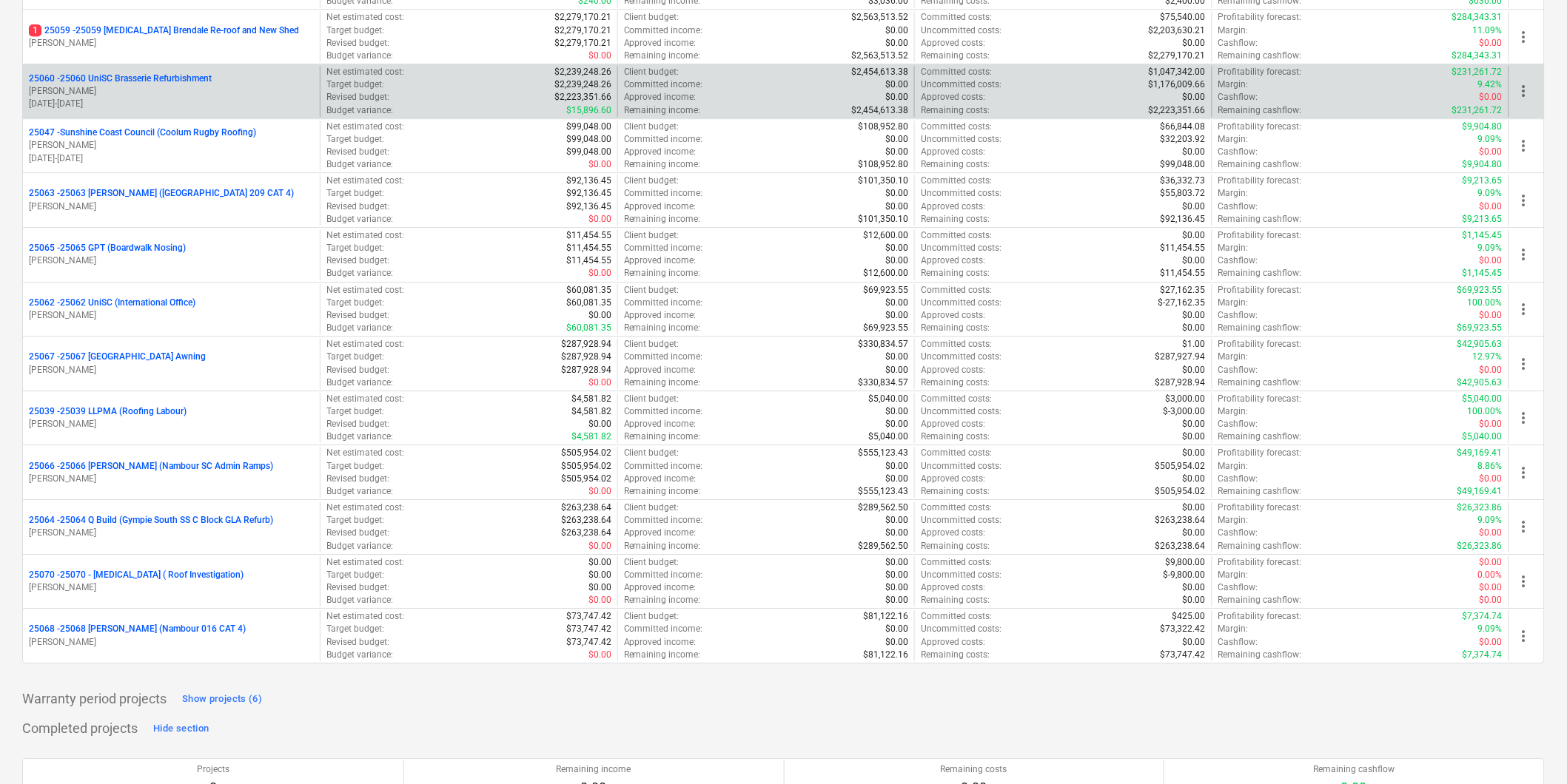
click at [1523, 92] on span "more_vert" at bounding box center [1524, 91] width 18 height 18
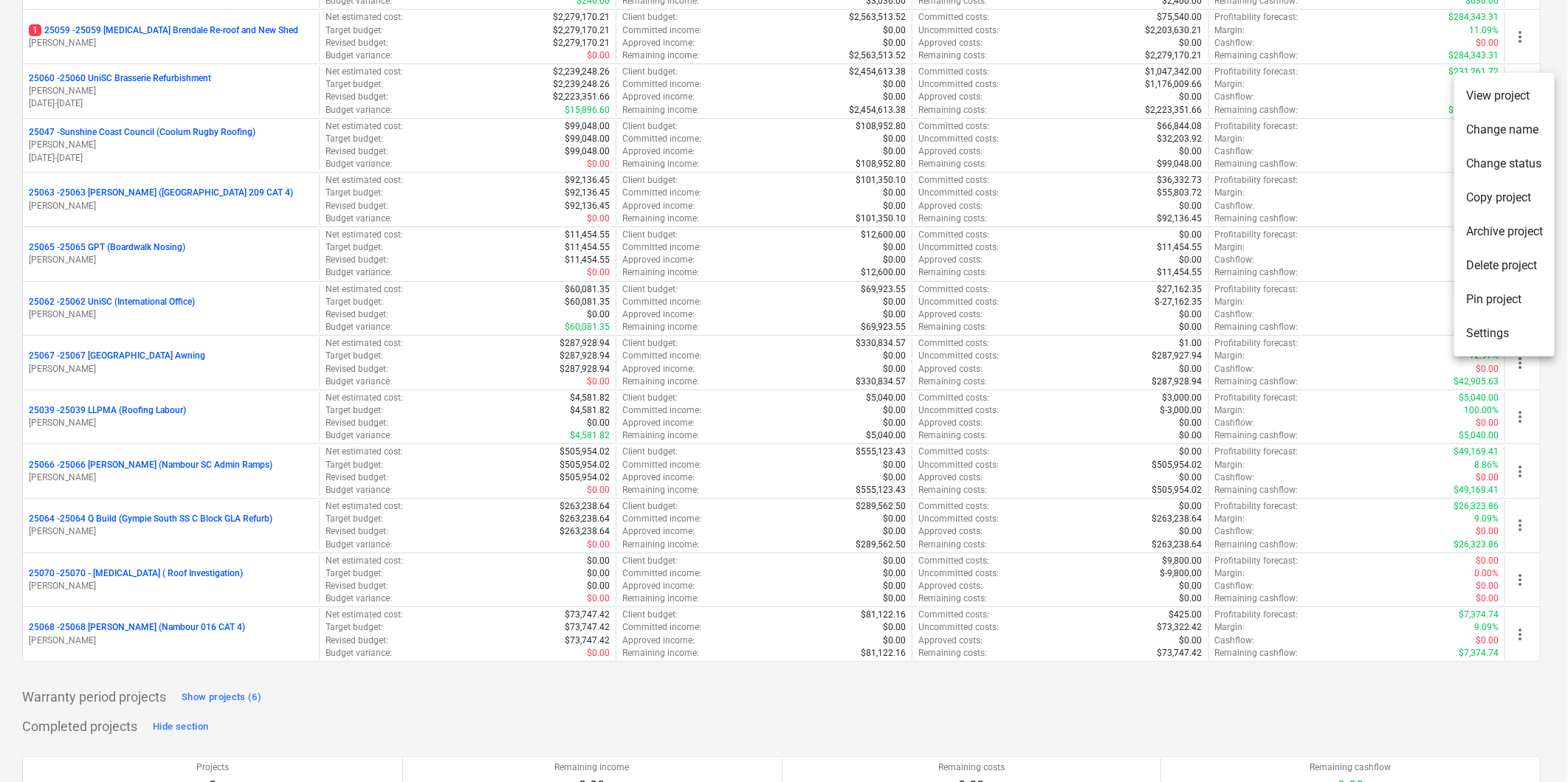
click at [1492, 296] on li "Pin project" at bounding box center [1505, 300] width 100 height 34
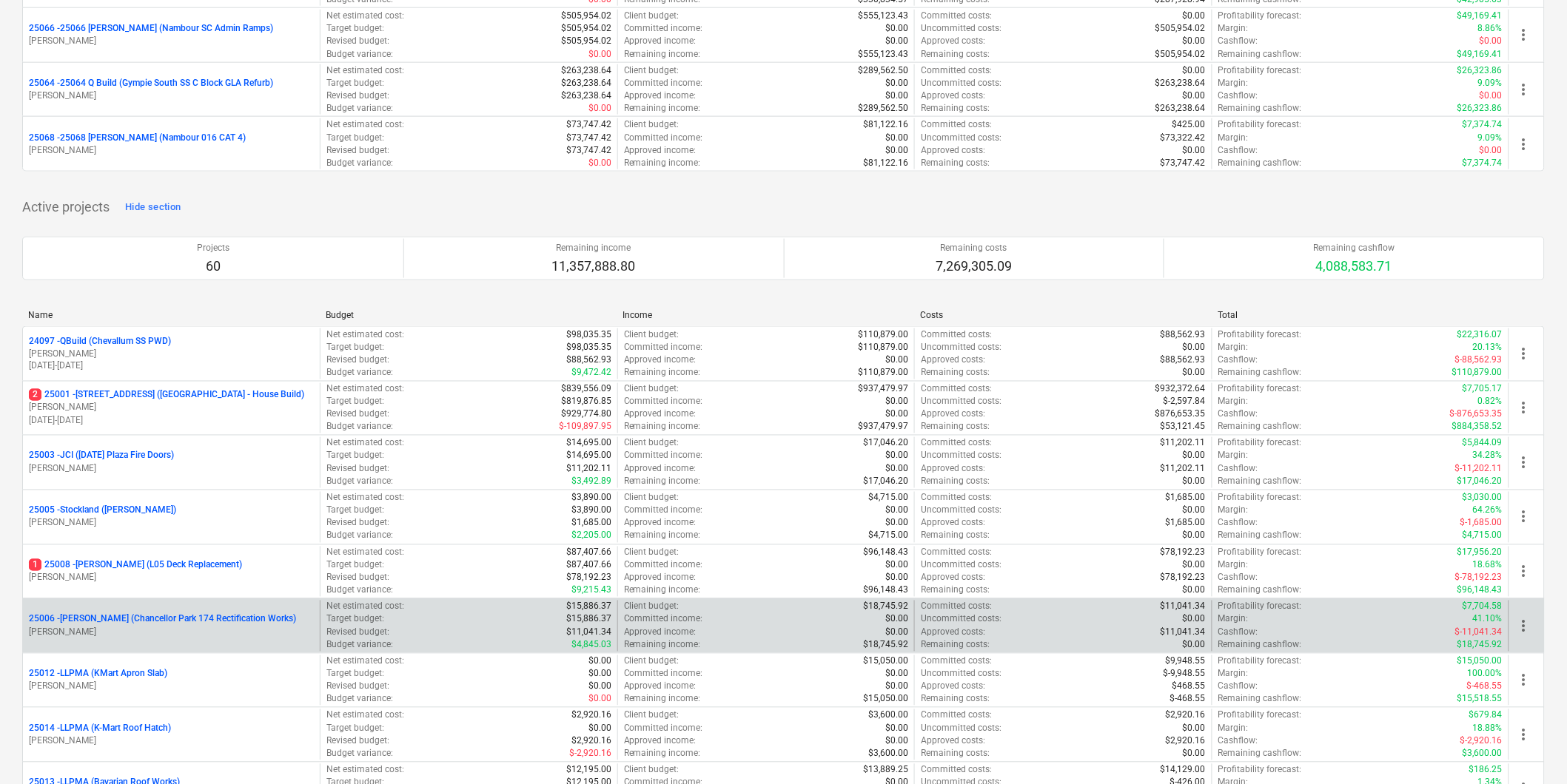
scroll to position [657, 0]
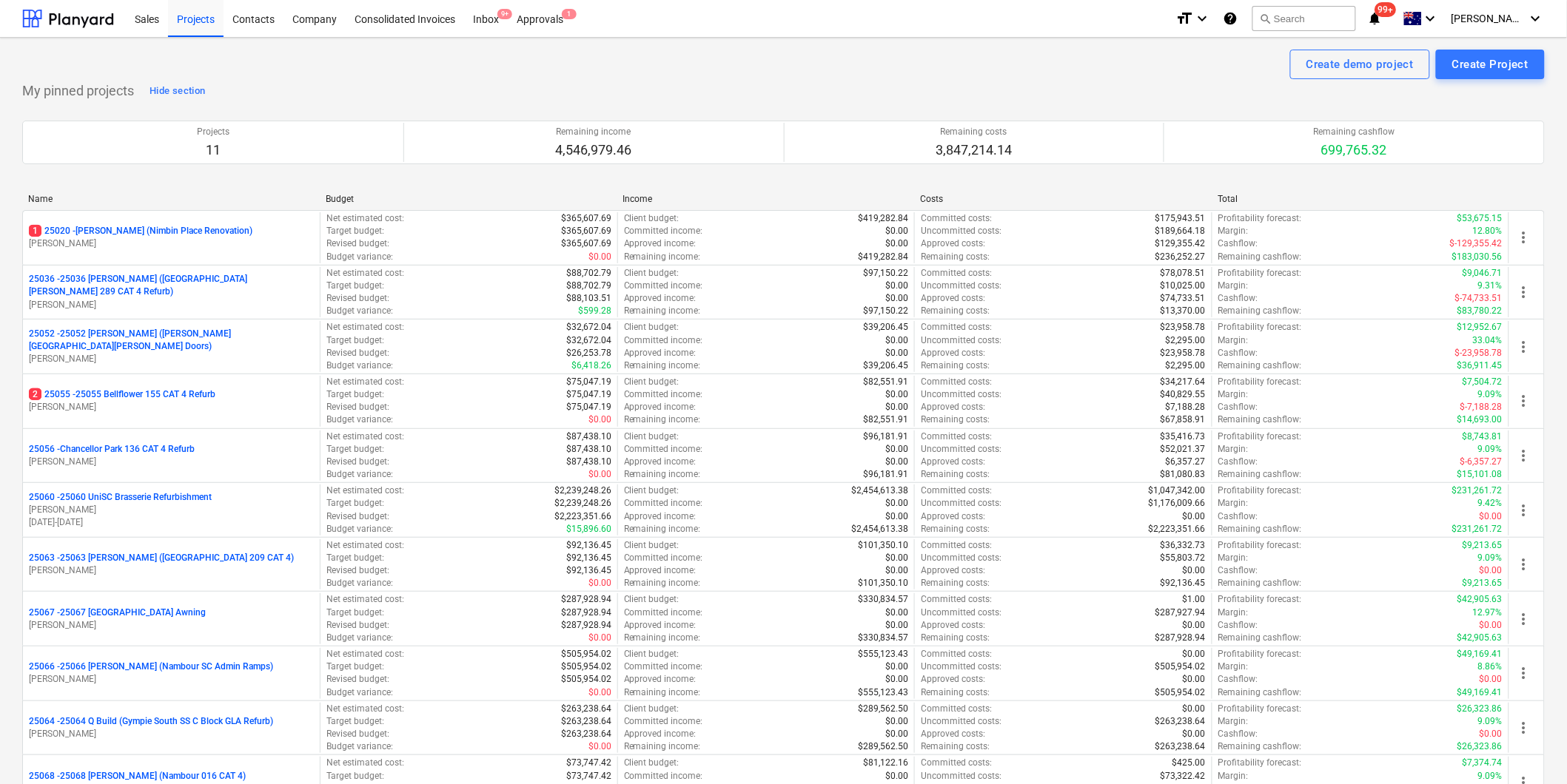
click at [685, 69] on div "Create demo project Create Project" at bounding box center [784, 64] width 1522 height 29
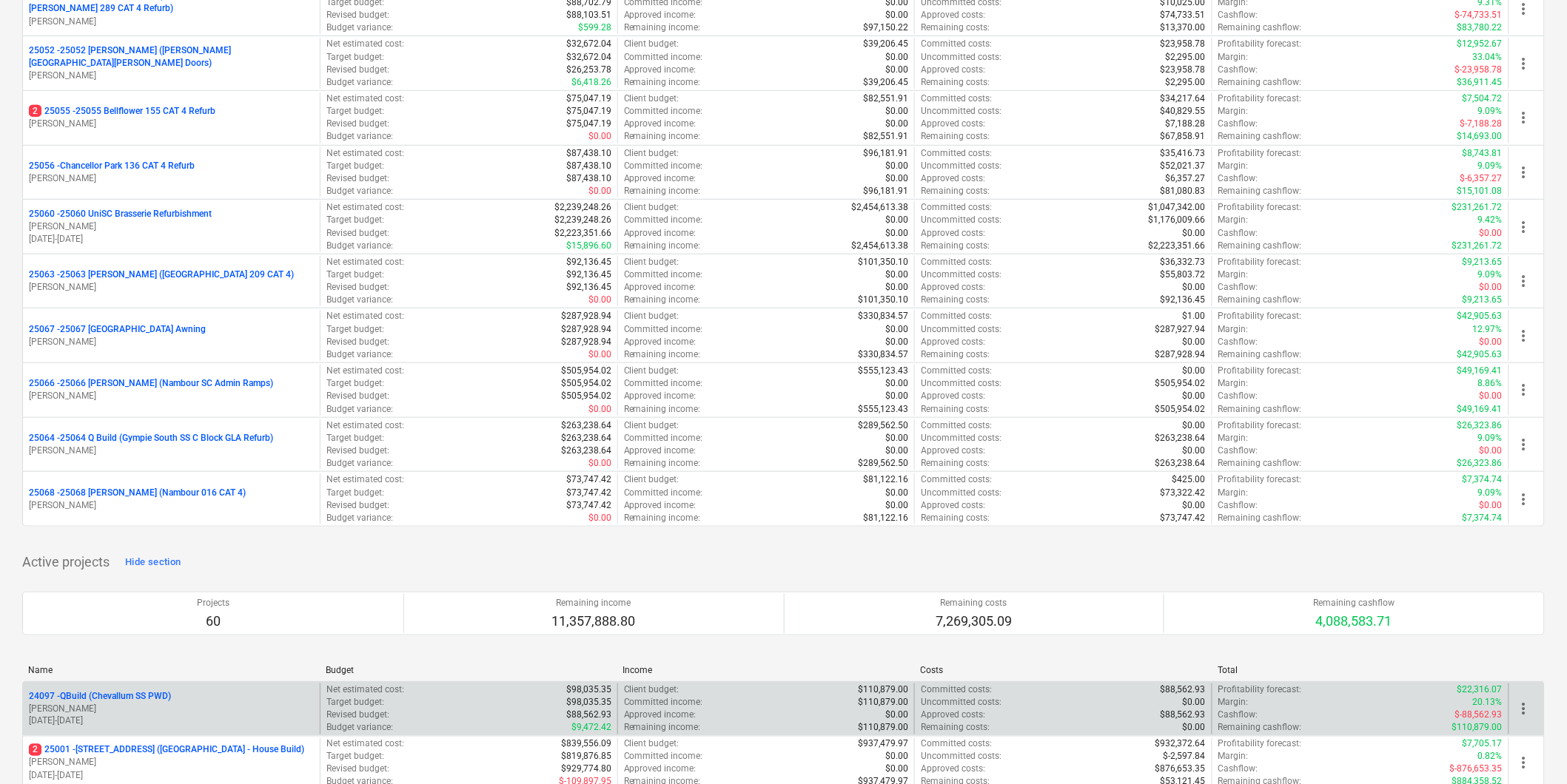
scroll to position [328, 0]
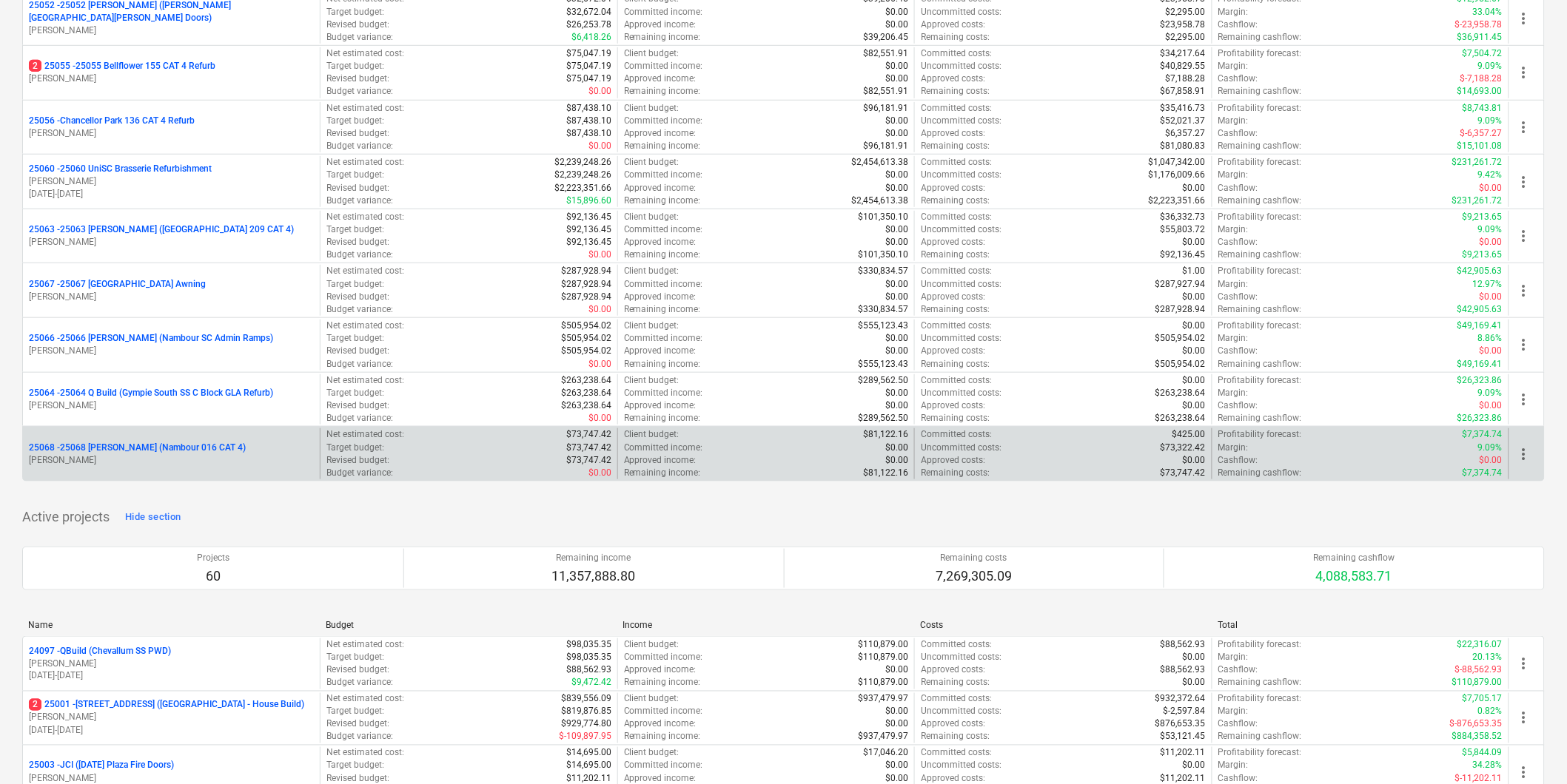
click at [164, 454] on p "25068 - 25068 Keyton (Nambour 016 CAT 4)" at bounding box center [138, 448] width 217 height 13
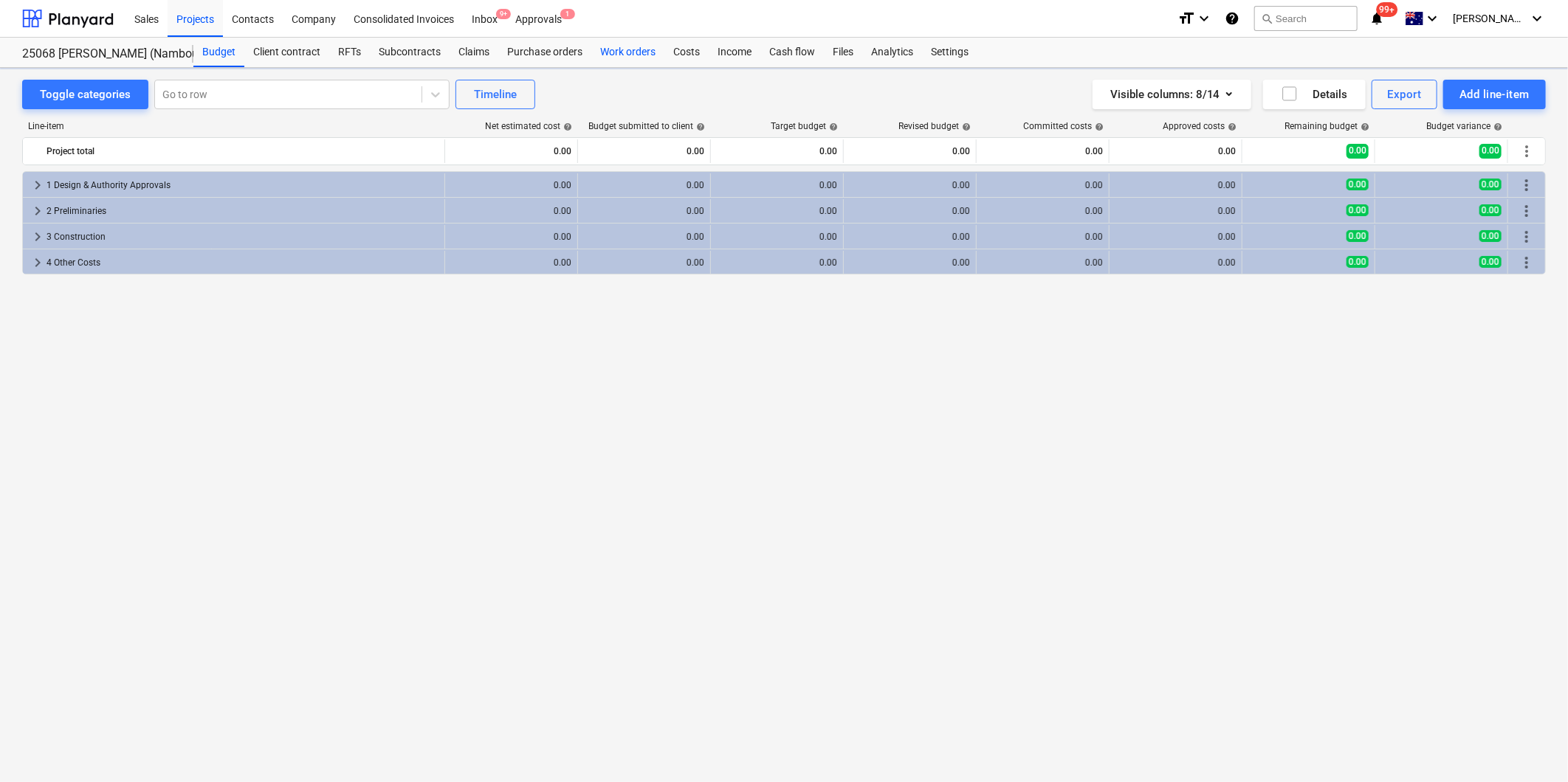
click at [633, 51] on div "Work orders" at bounding box center [627, 52] width 73 height 29
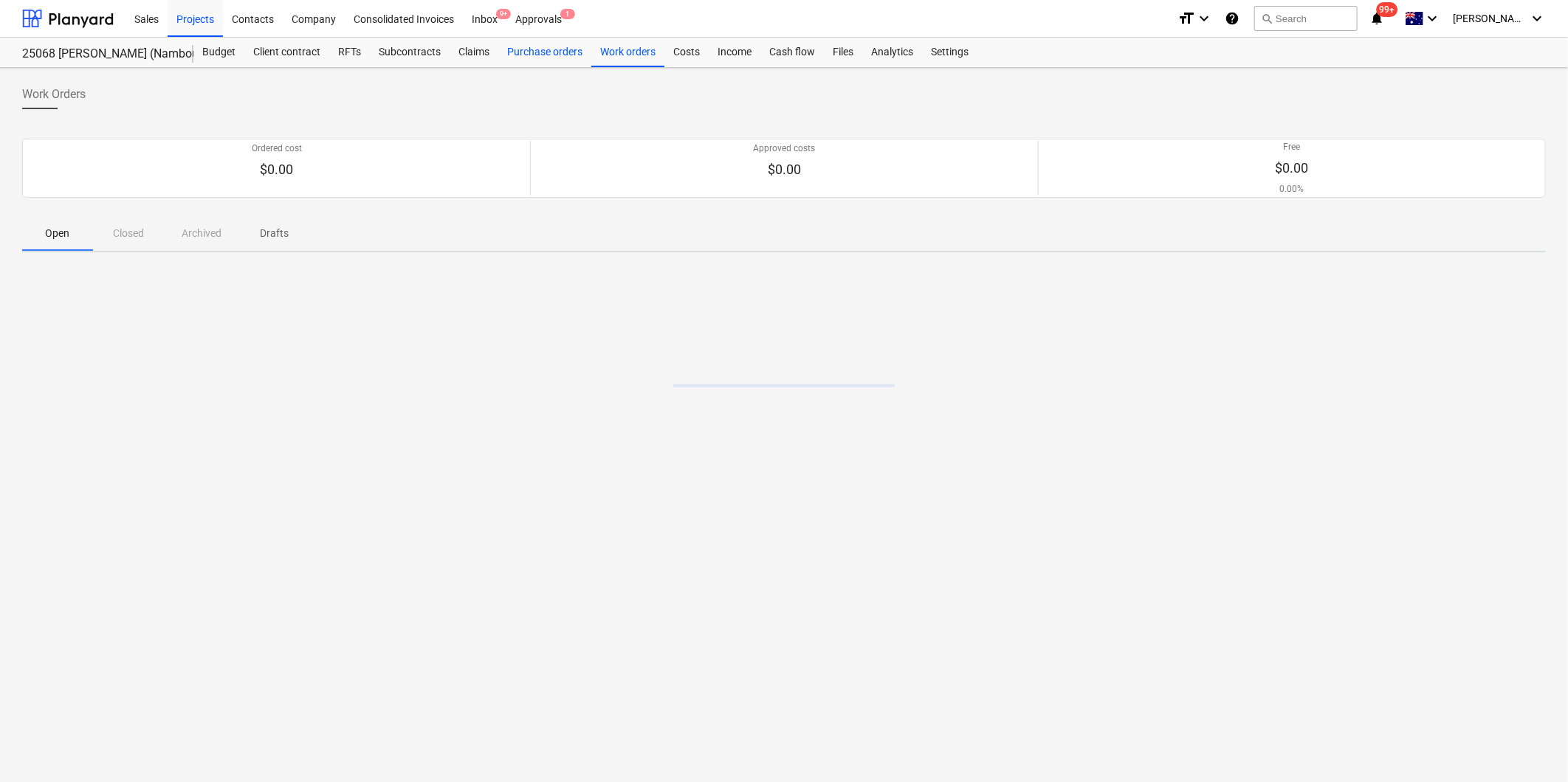
click at [552, 50] on div "Purchase orders" at bounding box center [545, 52] width 93 height 29
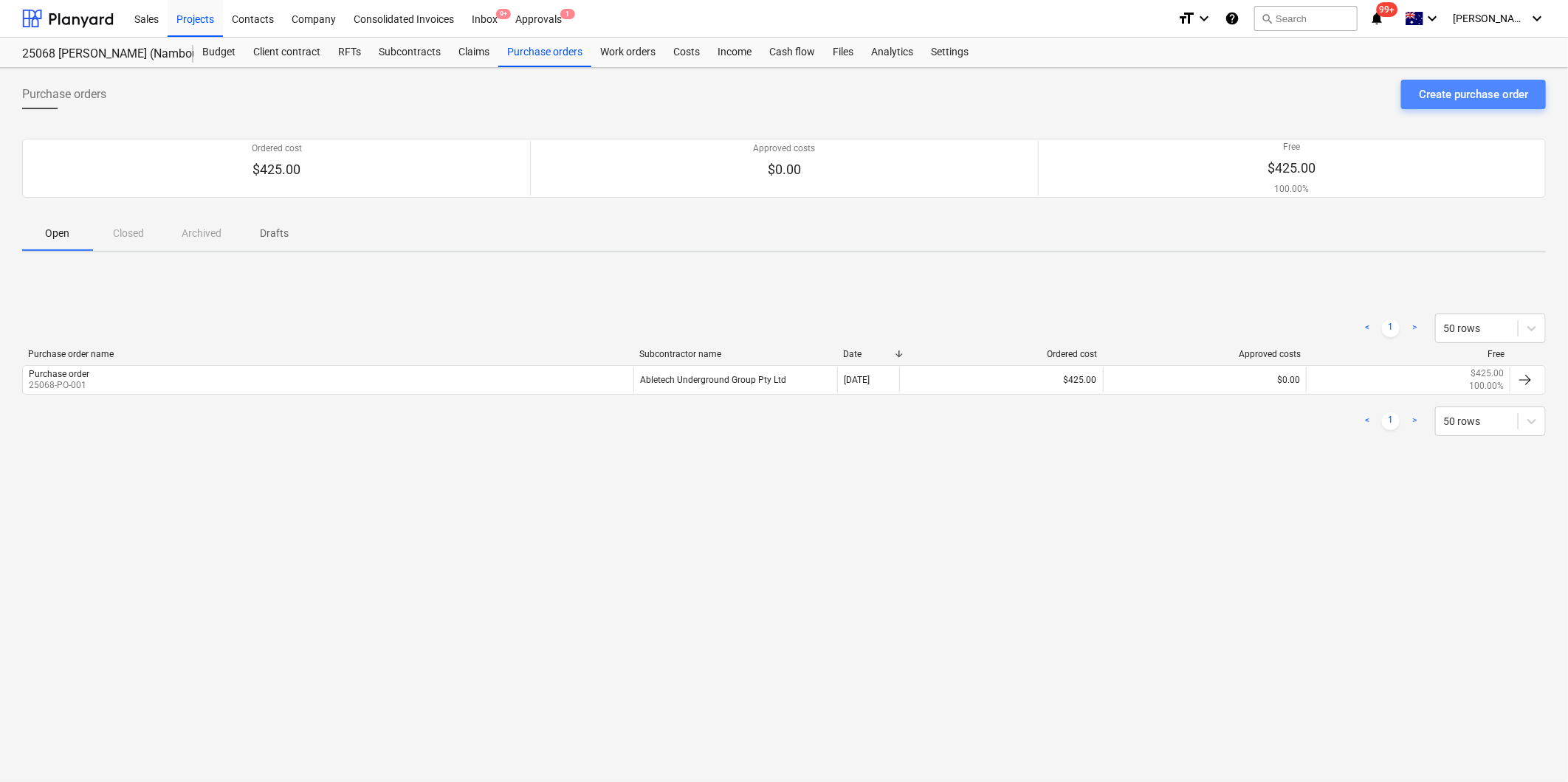
click at [1497, 93] on div "Create purchase order" at bounding box center [1473, 94] width 109 height 19
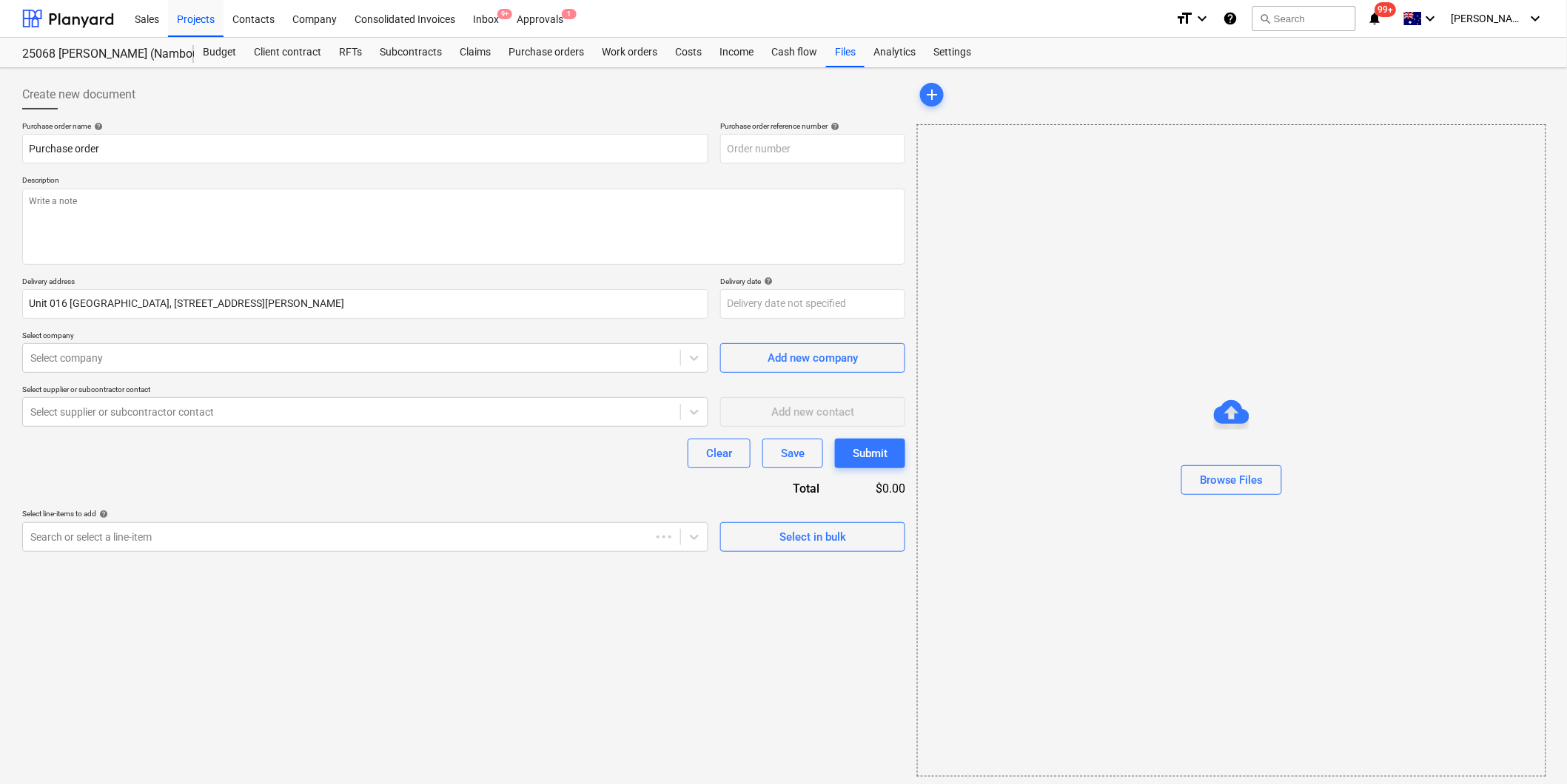
type textarea "x"
type input "25068-PO-002"
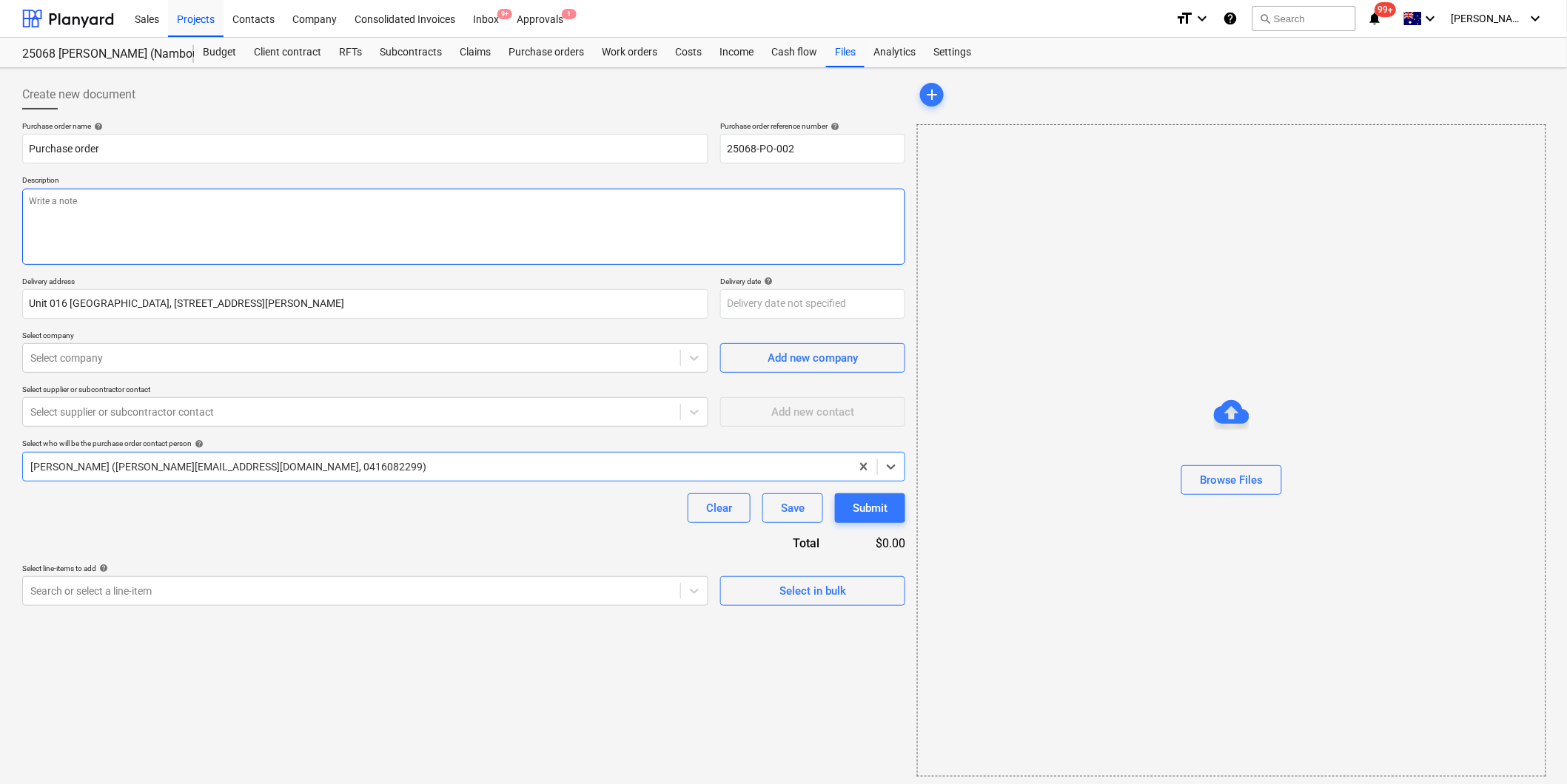
click at [91, 196] on textarea at bounding box center [464, 226] width 883 height 77
type textarea "x"
type textarea "P"
type textarea "x"
type textarea "Pa"
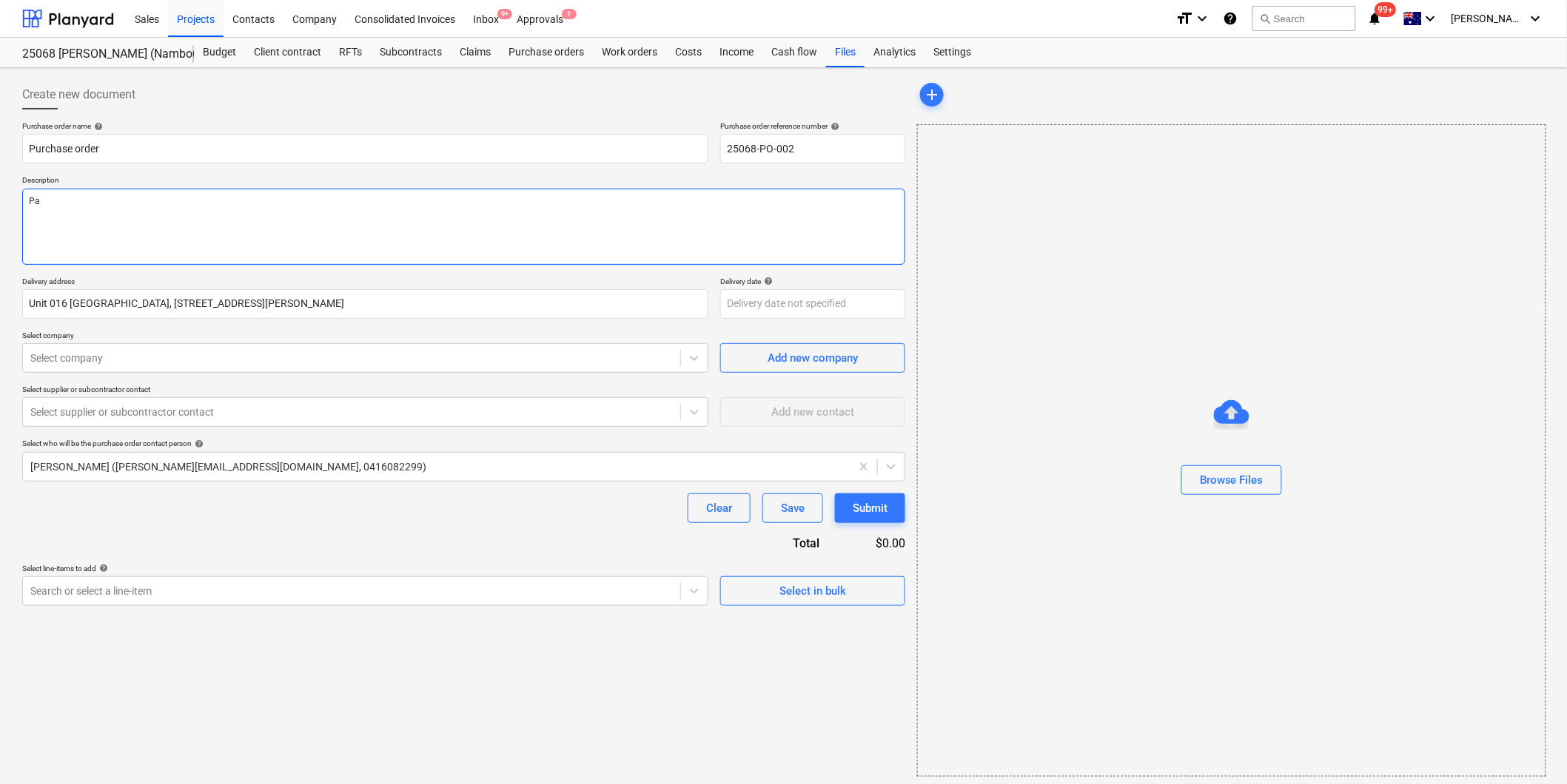
type textarea "x"
type textarea "Pay"
type textarea "x"
type textarea "Paym"
type textarea "x"
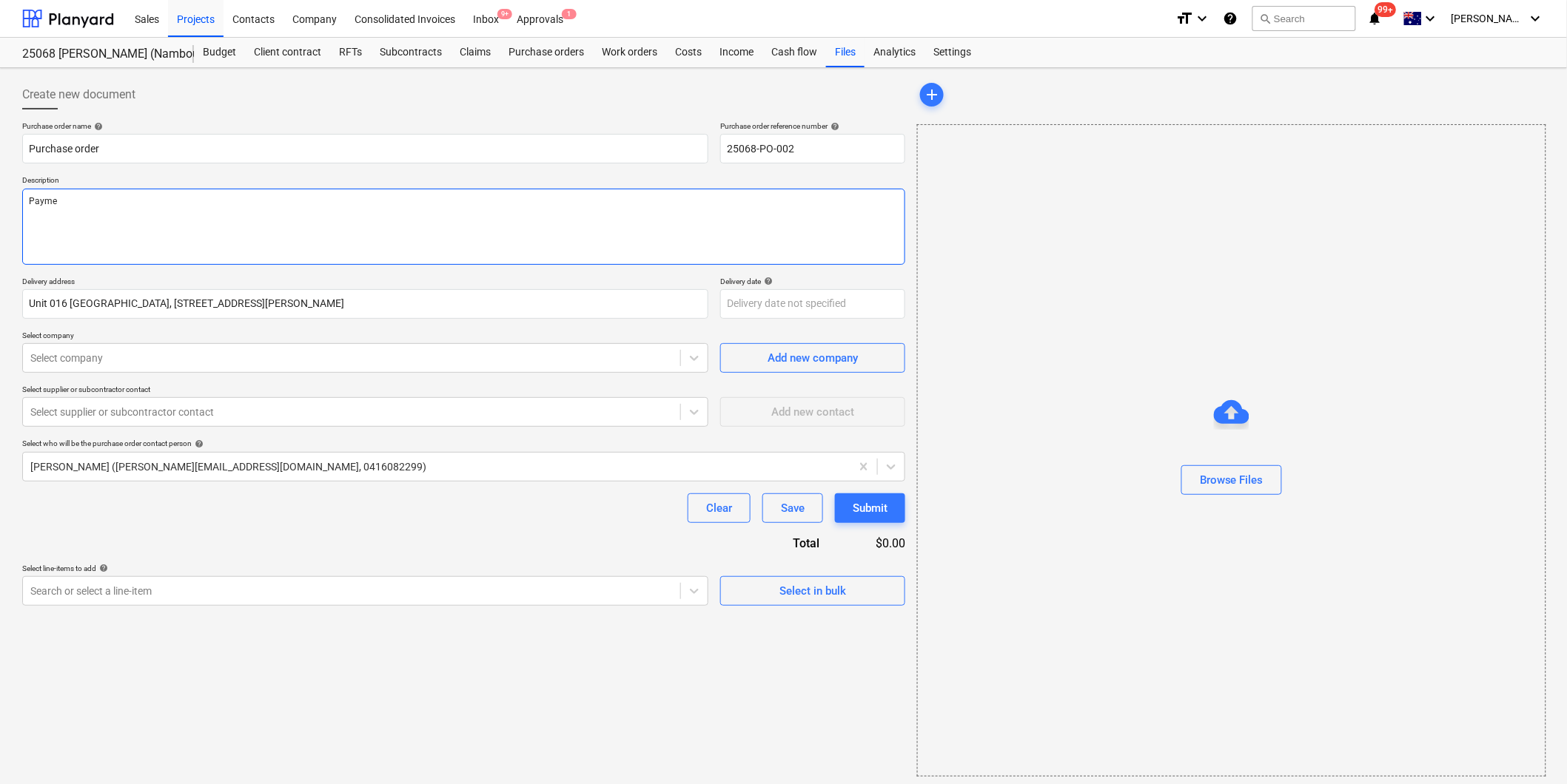
type textarea "Paymen"
type textarea "x"
type textarea "Payment"
type textarea "x"
type textarea "Payment TE"
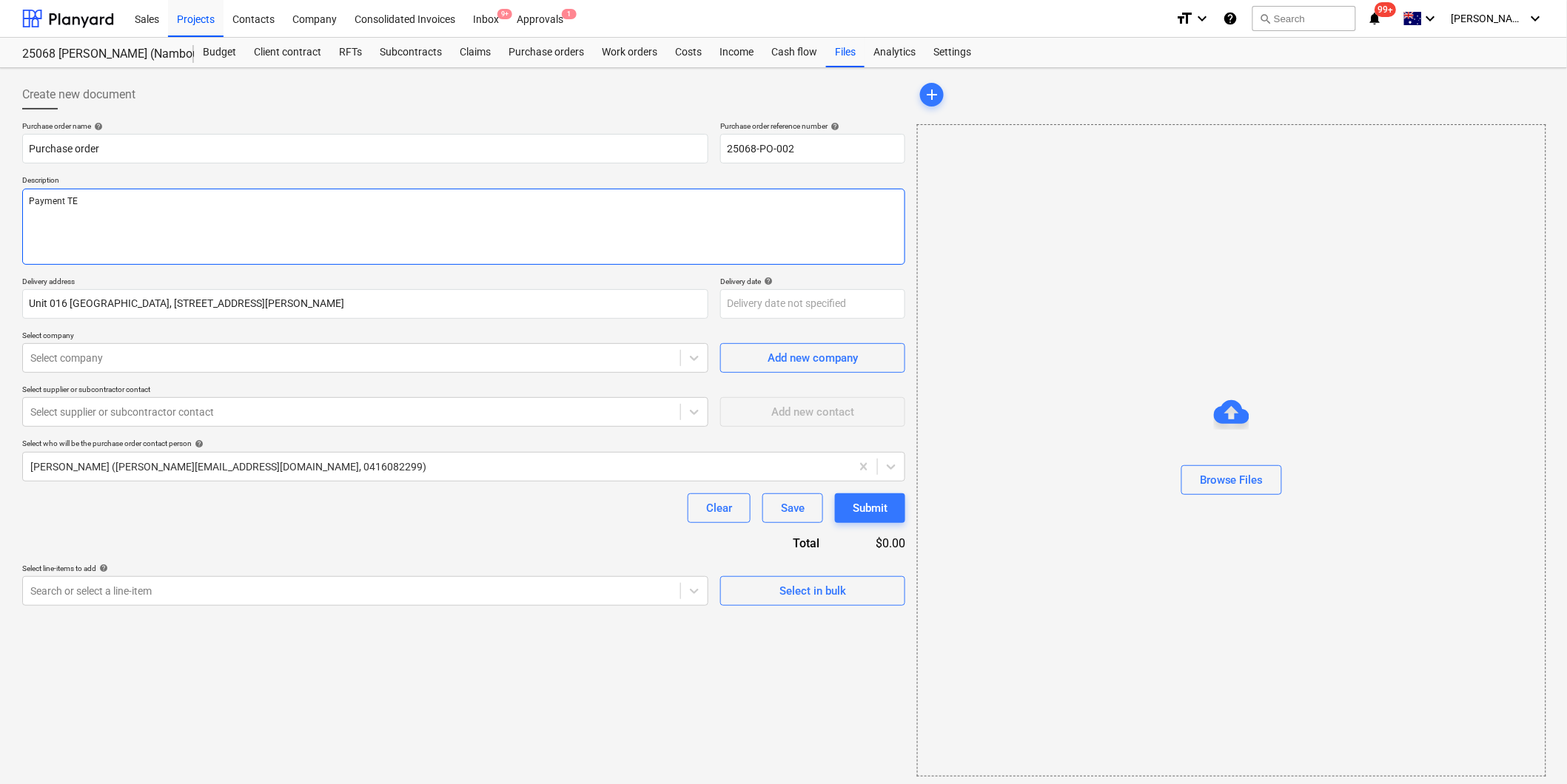
type textarea "x"
type textarea "Payment TEr"
type textarea "x"
type textarea "Payment TErm"
type textarea "x"
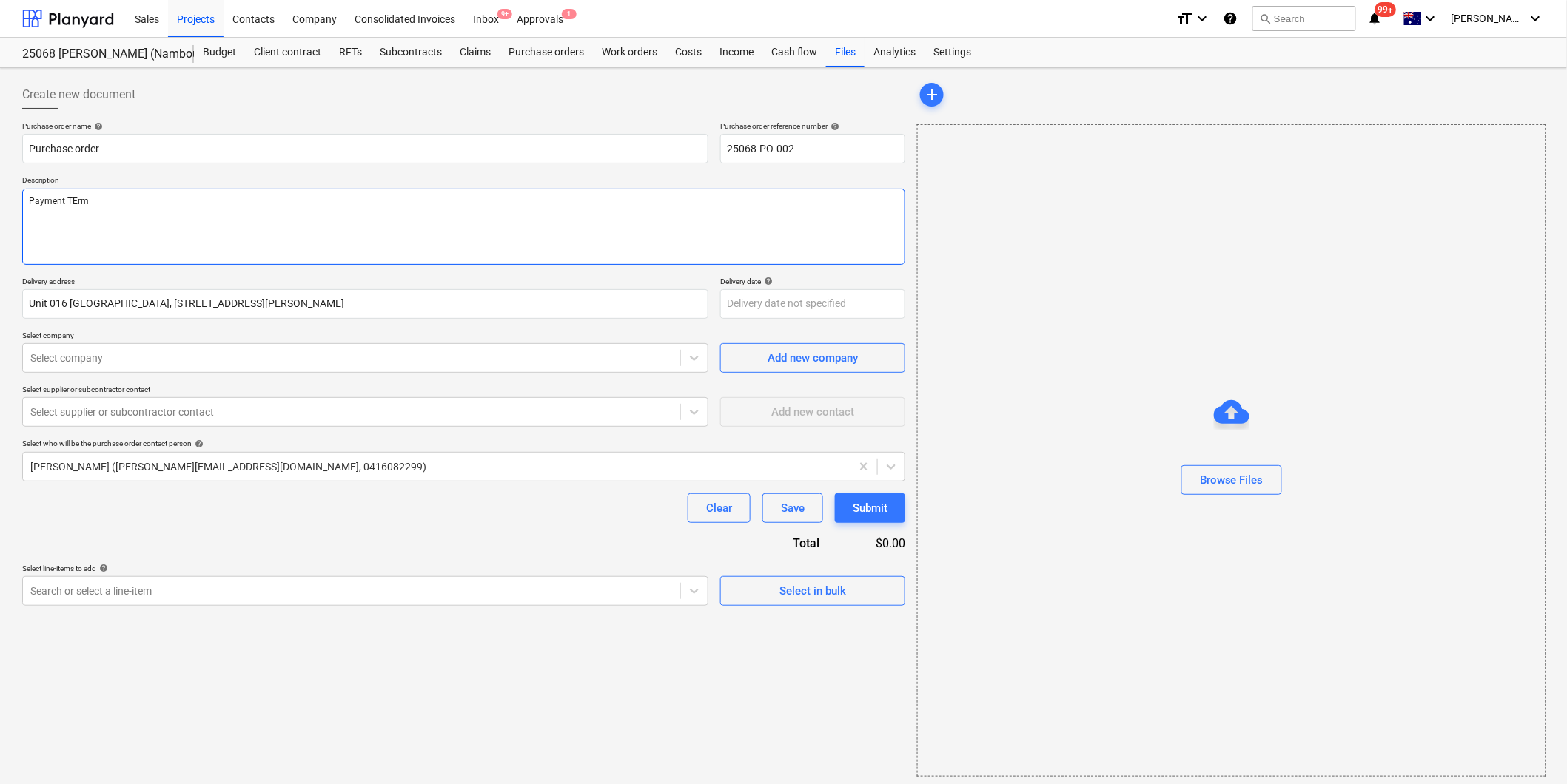
type textarea "Payment TErms"
type textarea "x"
type textarea "Payment TErms:"
type textarea "x"
type textarea "Payment TErms: a"
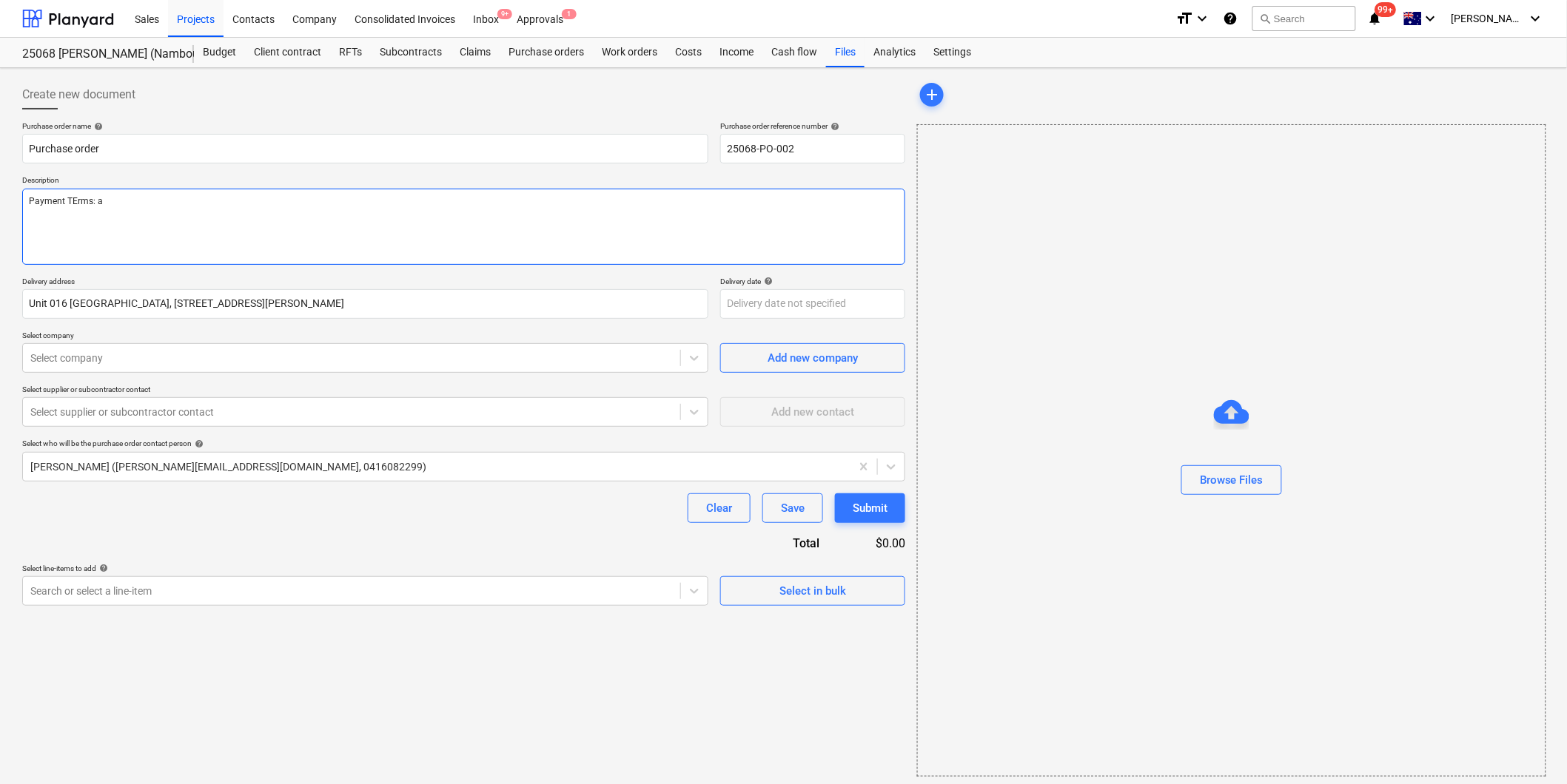
type textarea "x"
type textarea "Payment TErms: as"
type textarea "x"
type textarea "Payment TErms: as"
type textarea "x"
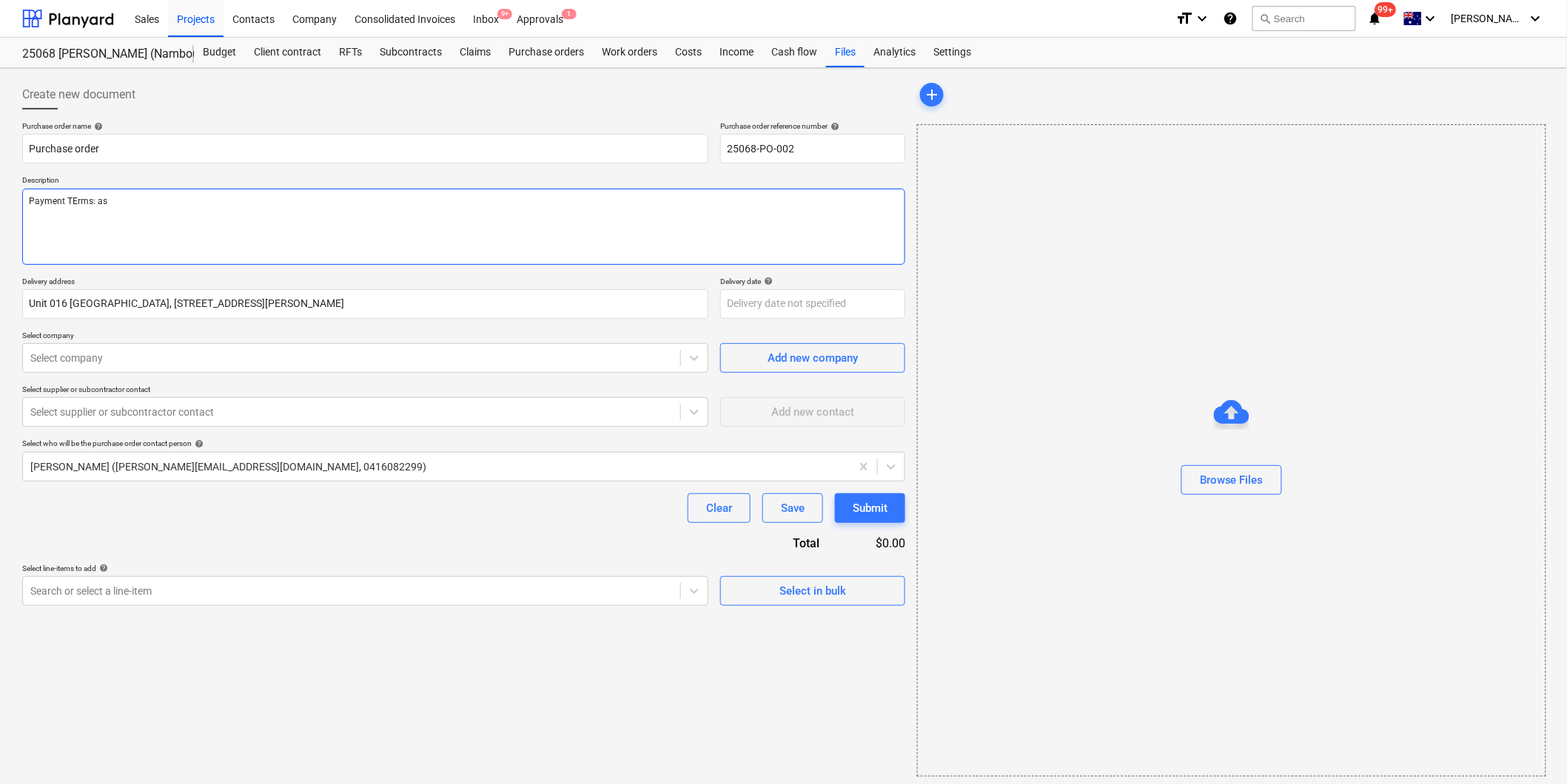
type textarea "Payment TErms: as p"
type textarea "x"
type textarea "Payment TErms: as pe"
type textarea "x"
type textarea "Payment TErms: as per"
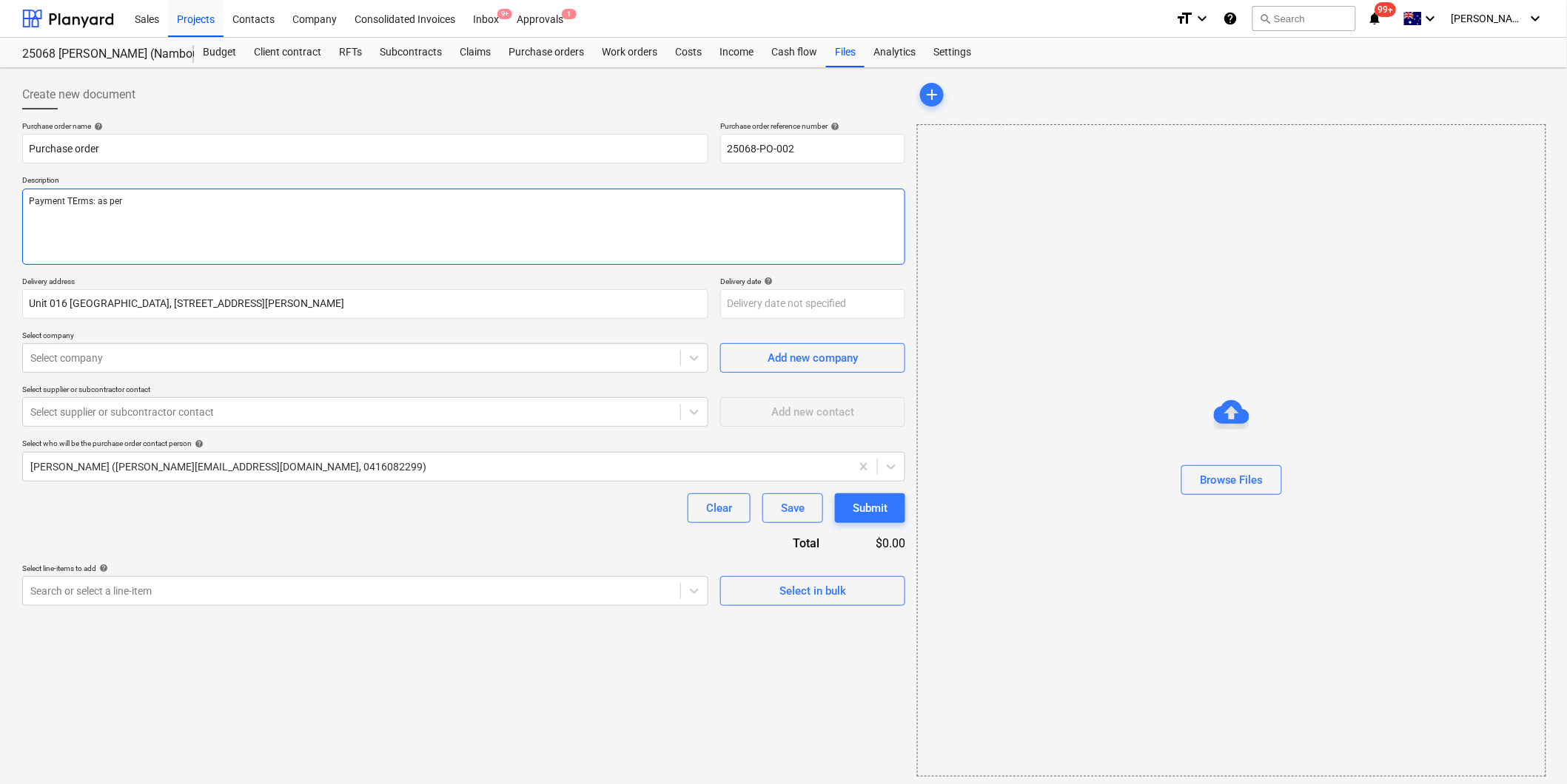
type textarea "x"
type textarea "Payment TErms: as per"
type textarea "x"
type textarea "Payment TErms: as per a"
type textarea "x"
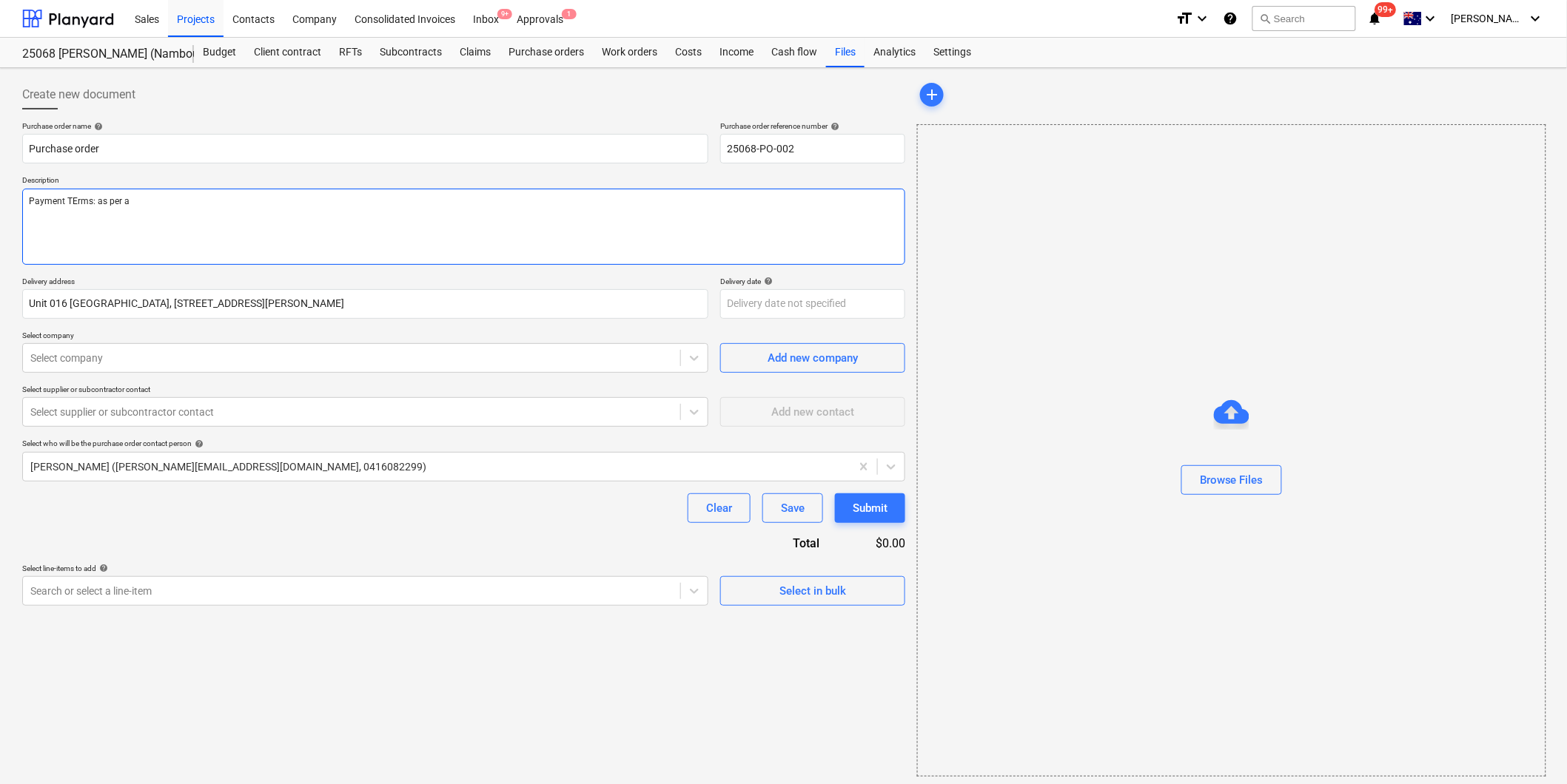
type textarea "Payment TErms: as per ac"
type textarea "x"
type textarea "Payment TErms: as per acc"
type textarea "x"
type textarea "Payment TErms: as per acco"
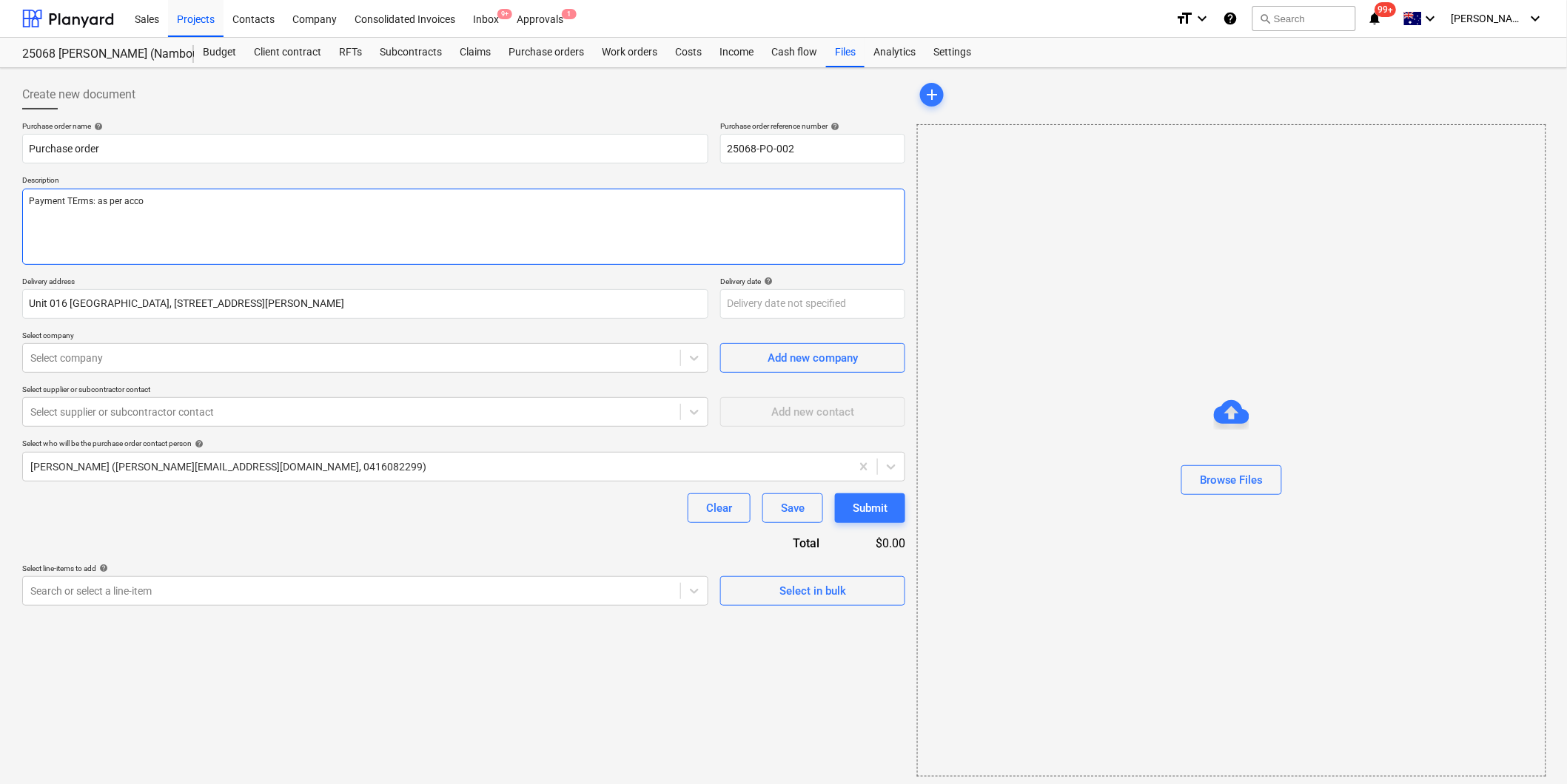
type textarea "x"
type textarea "Payment TErms: as per accou"
type textarea "x"
type textarea "Payment TErms: as per accoun"
type textarea "x"
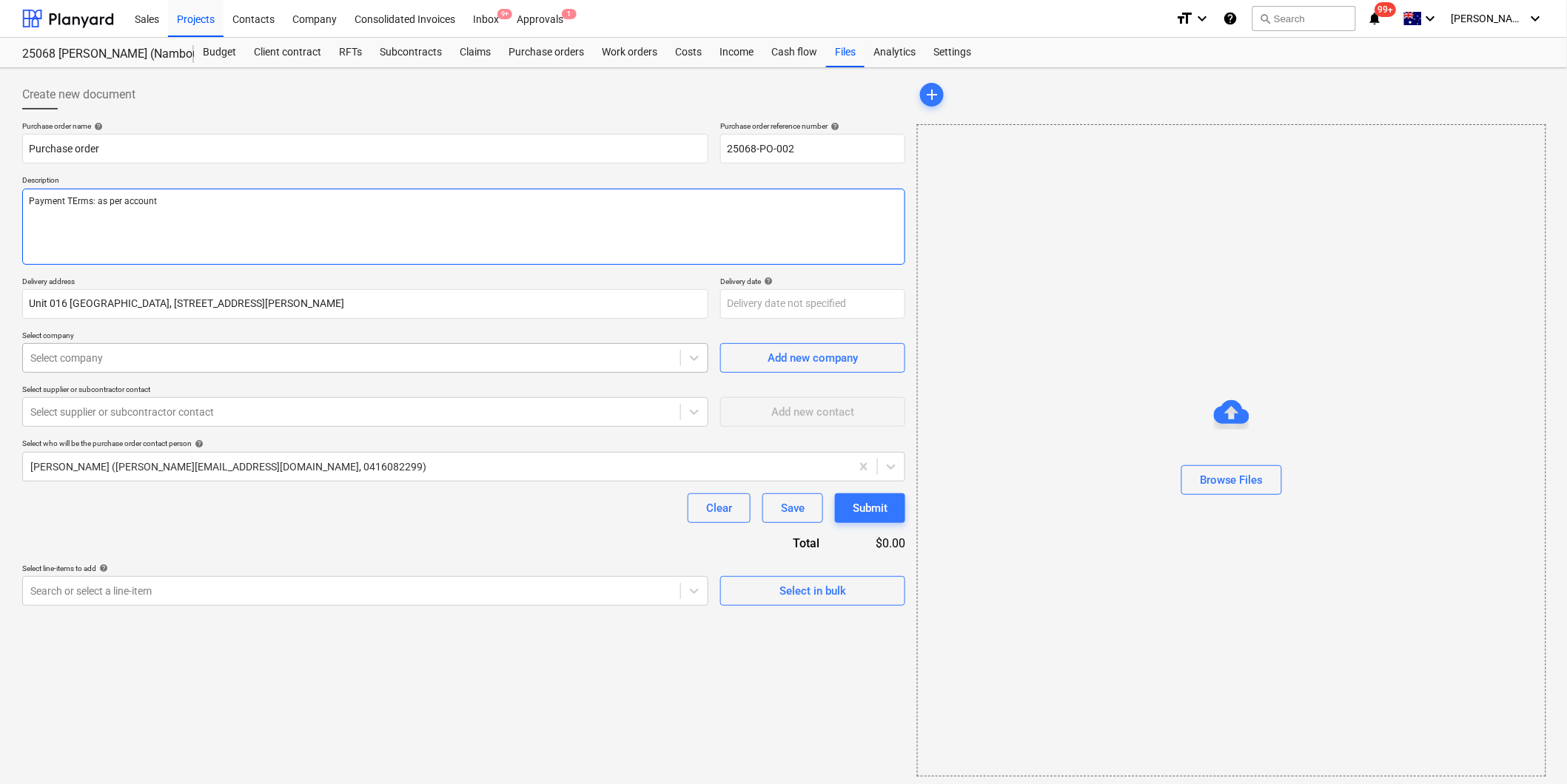
type textarea "Payment TErms: as per account"
type textarea "x"
click at [151, 363] on div at bounding box center [351, 358] width 642 height 15
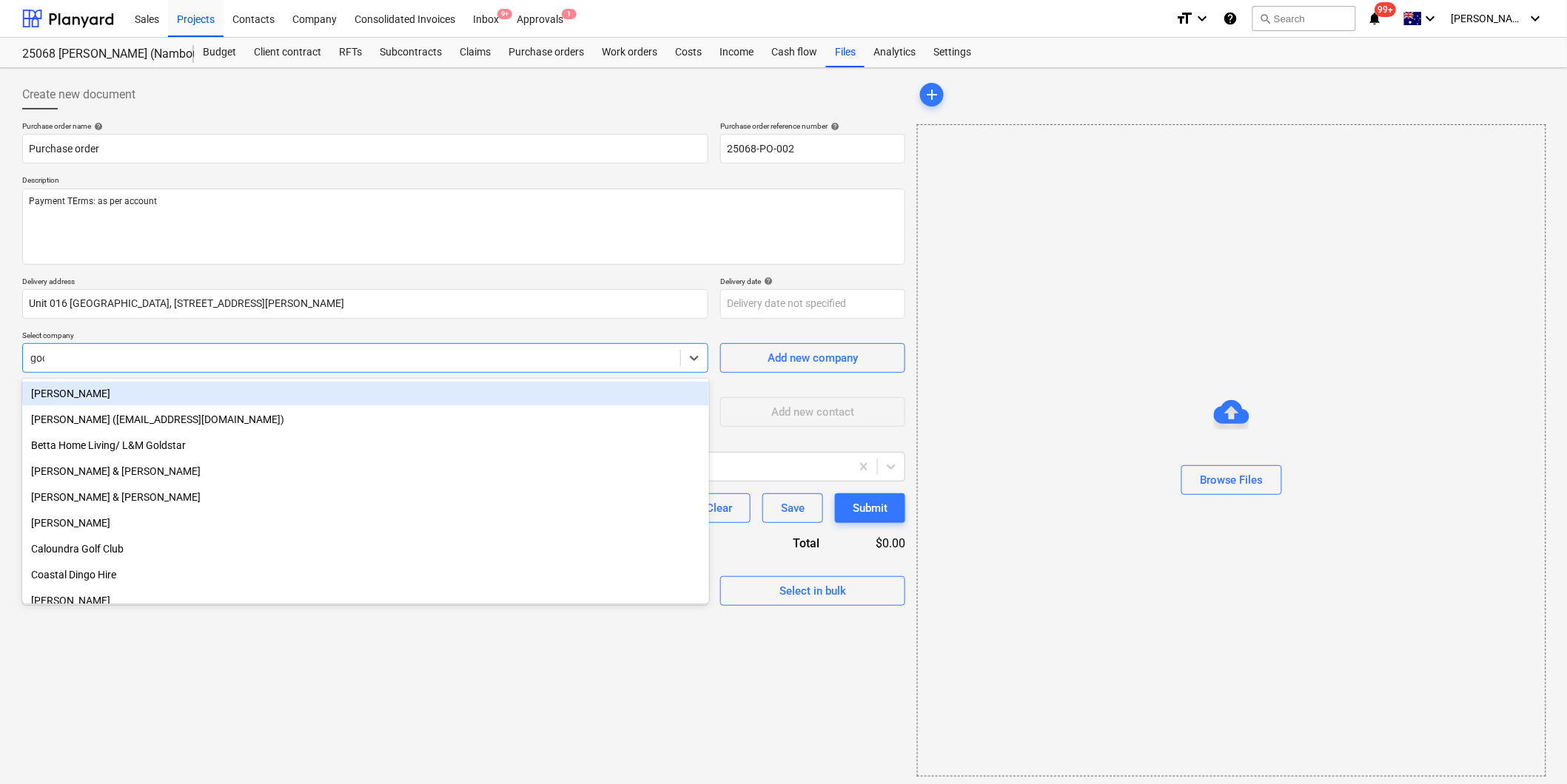
type input "good"
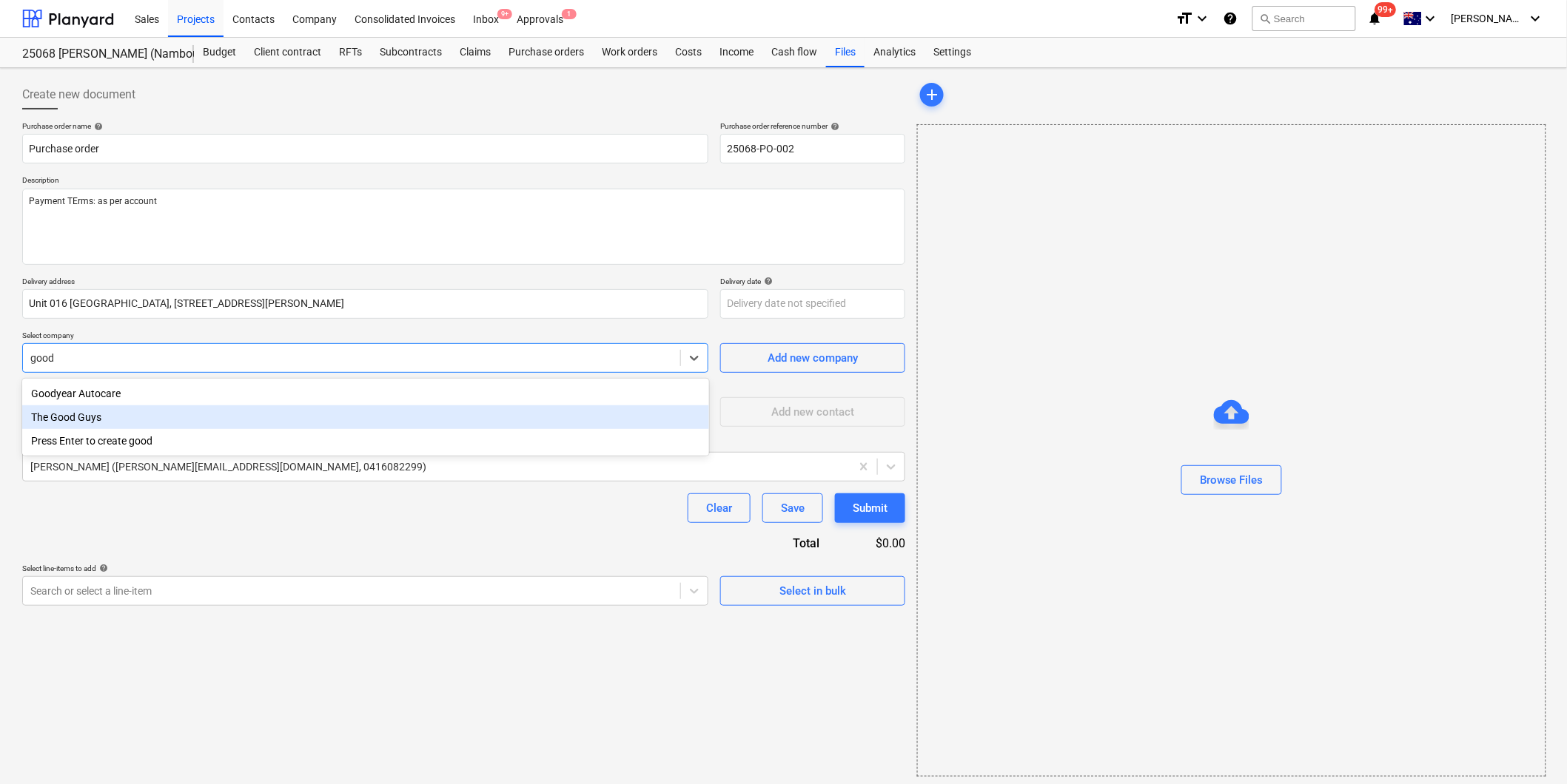
click at [114, 423] on div "The Good Guys" at bounding box center [366, 418] width 687 height 24
type textarea "x"
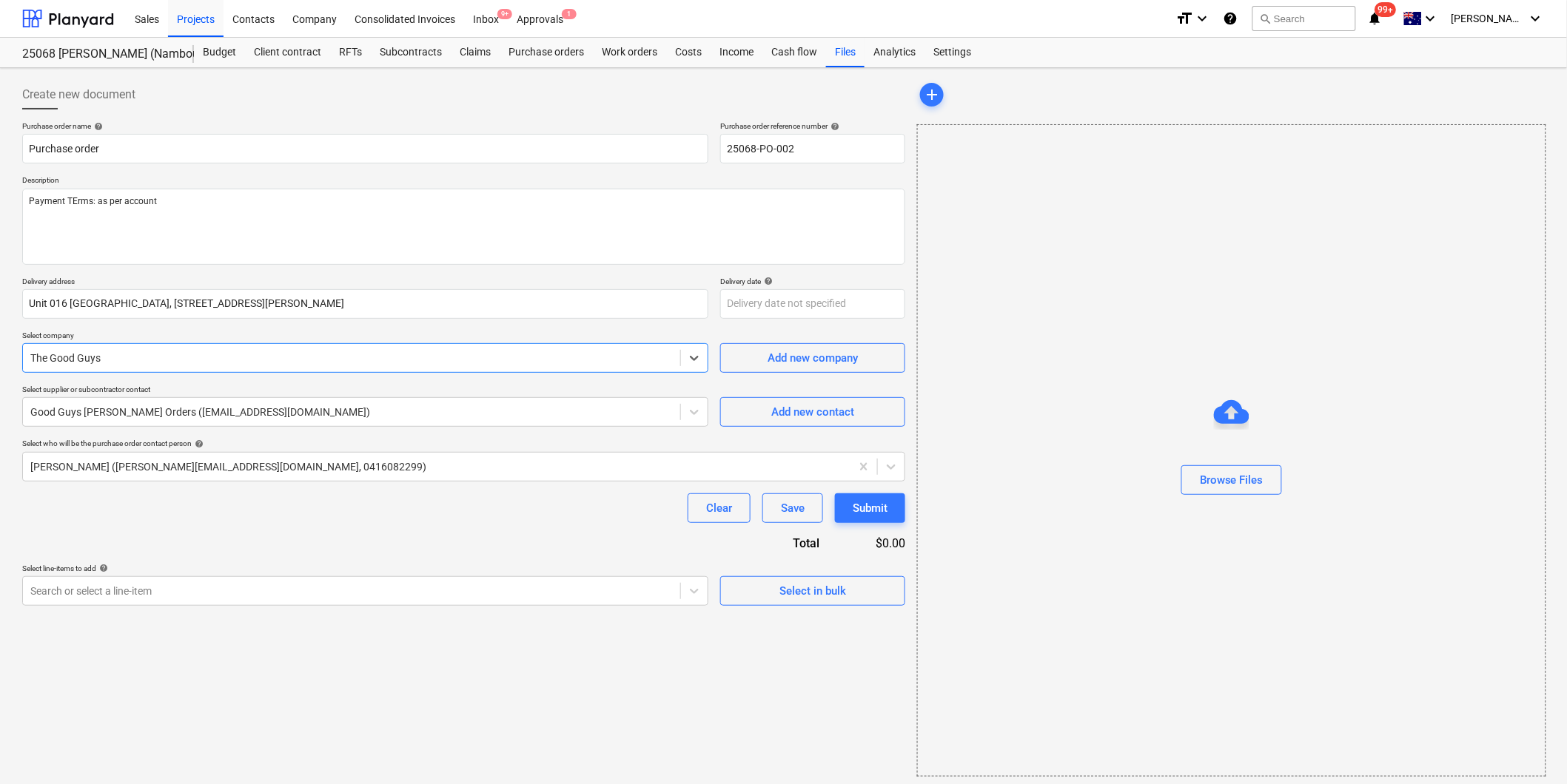
click at [181, 499] on div "Clear Save Submit" at bounding box center [464, 508] width 883 height 29
click at [796, 589] on div "Select in bulk" at bounding box center [812, 591] width 66 height 19
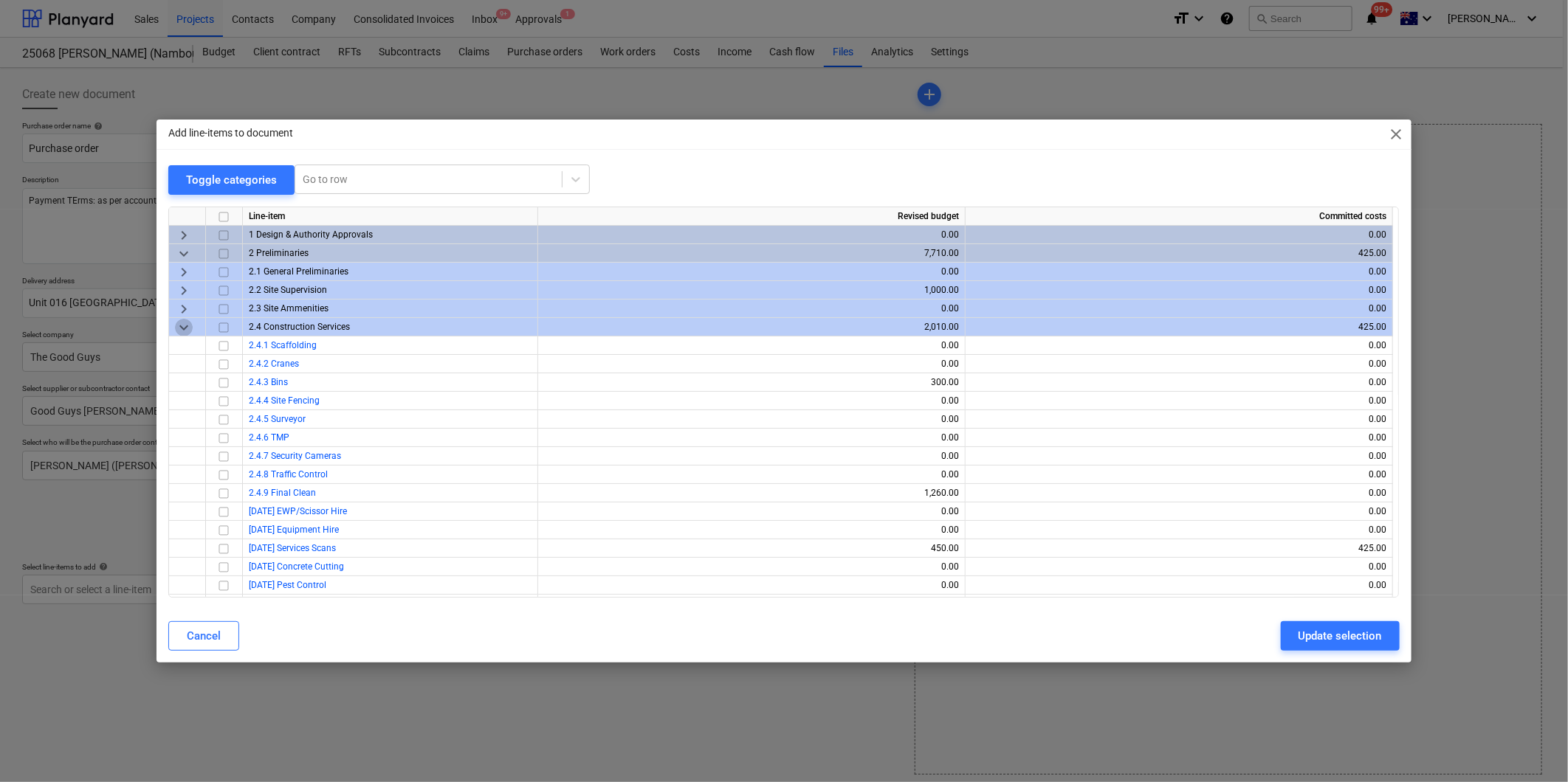
click at [180, 328] on span "keyboard_arrow_down" at bounding box center [184, 328] width 18 height 18
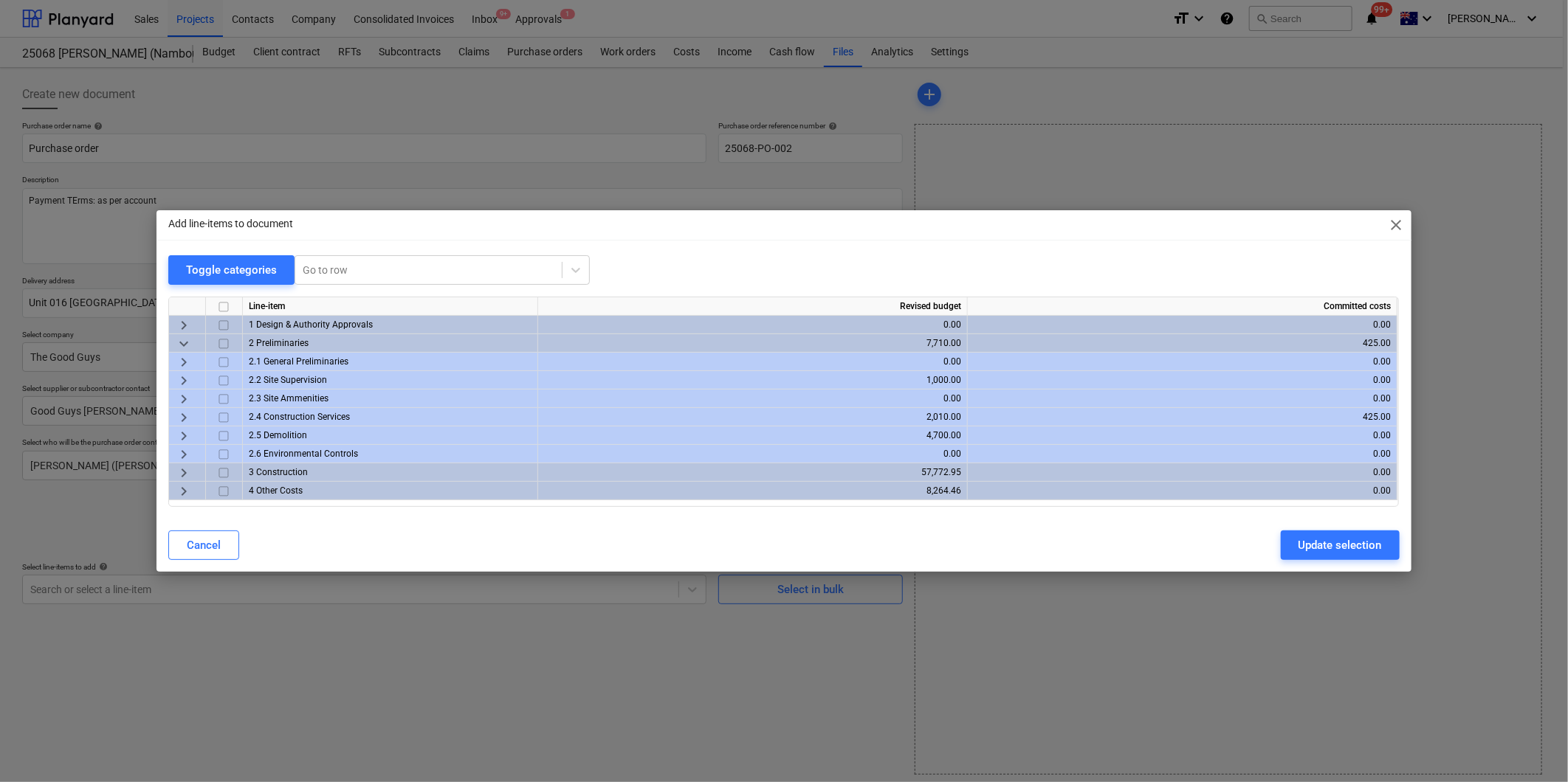
click at [183, 469] on span "keyboard_arrow_right" at bounding box center [184, 472] width 18 height 18
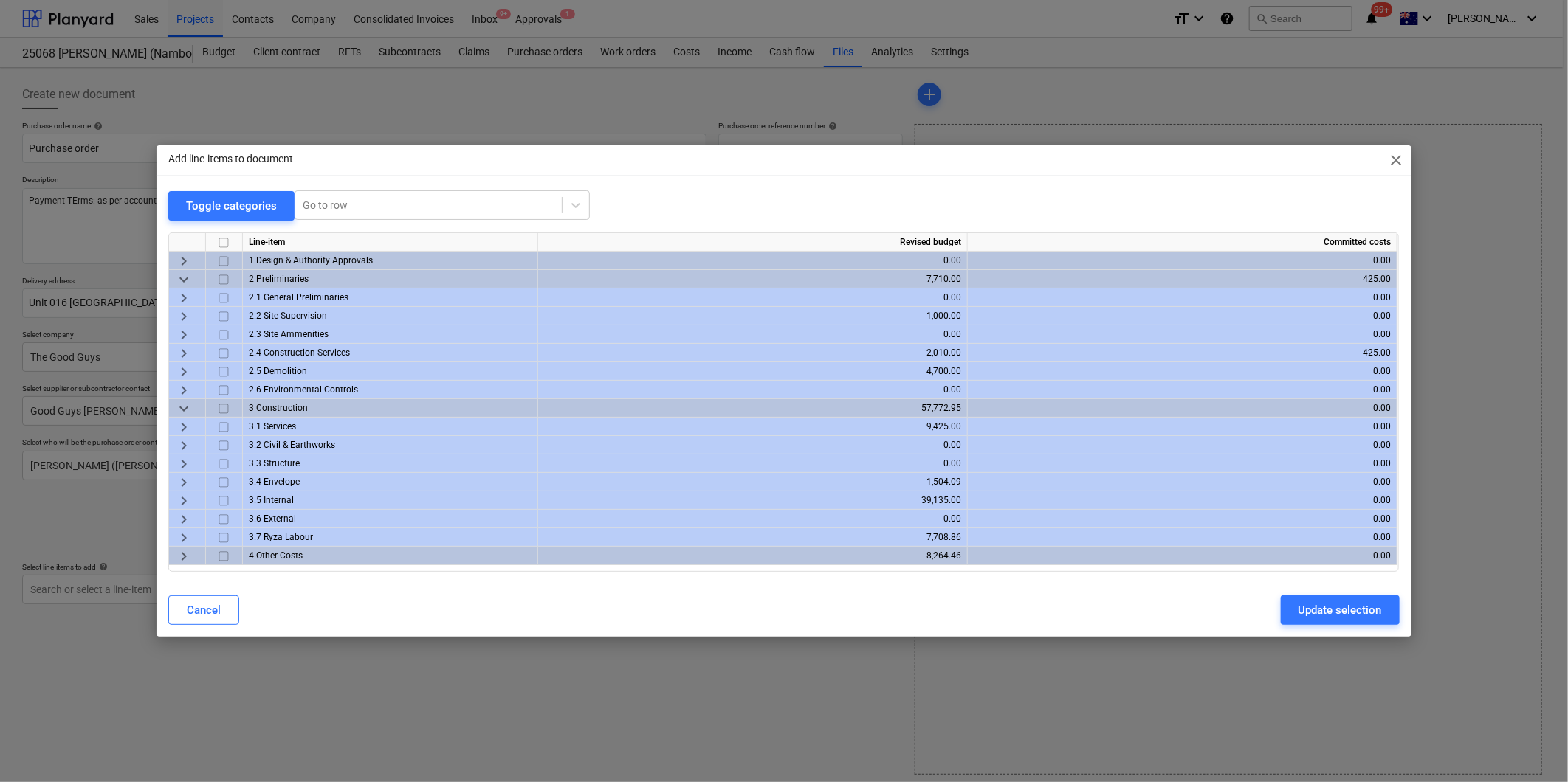
click at [188, 500] on span "keyboard_arrow_right" at bounding box center [184, 501] width 18 height 18
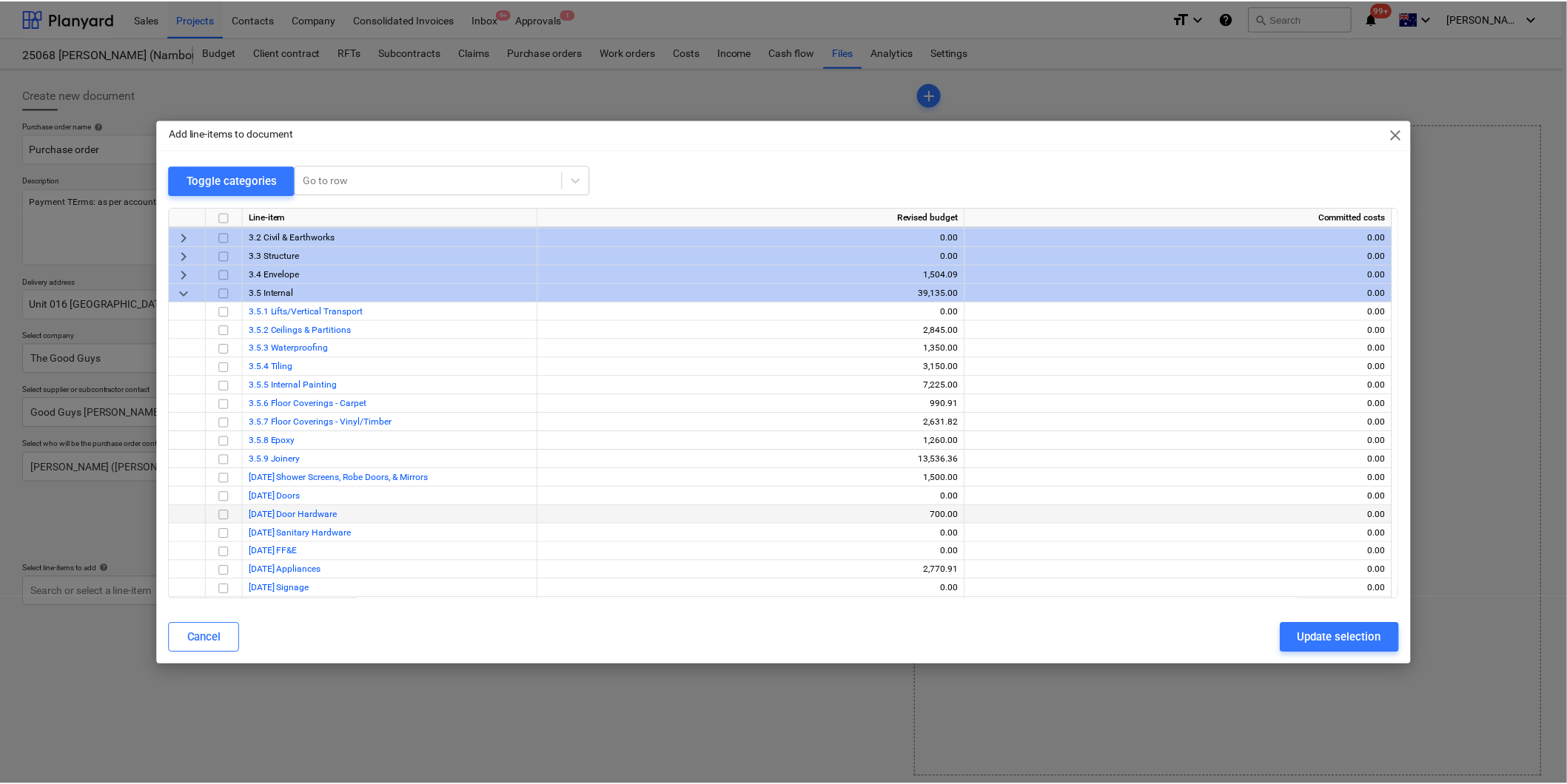
scroll to position [247, 0]
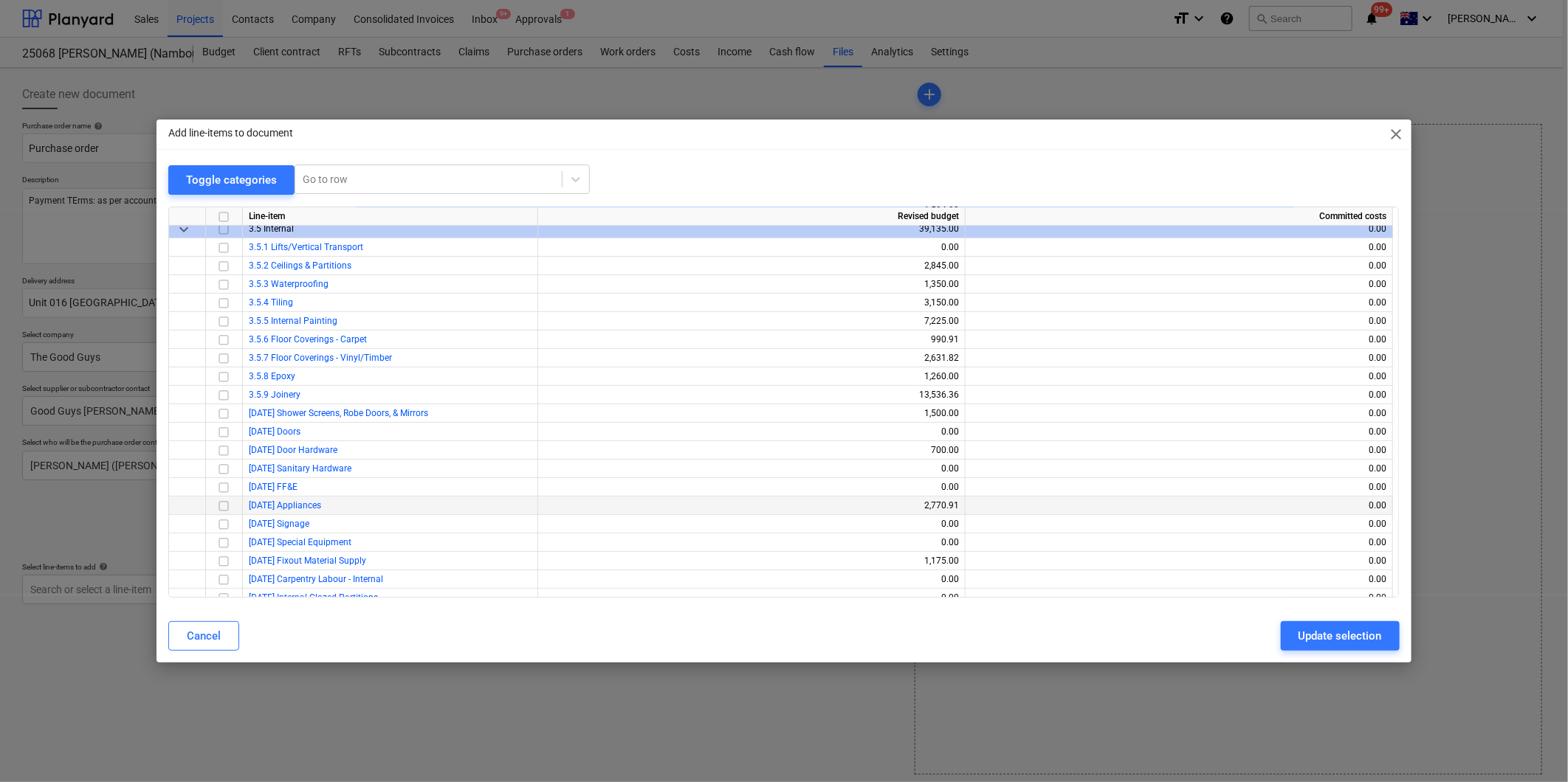
click at [223, 508] on input "checkbox" at bounding box center [223, 506] width 18 height 18
click at [1328, 629] on div "Update selection" at bounding box center [1340, 636] width 83 height 19
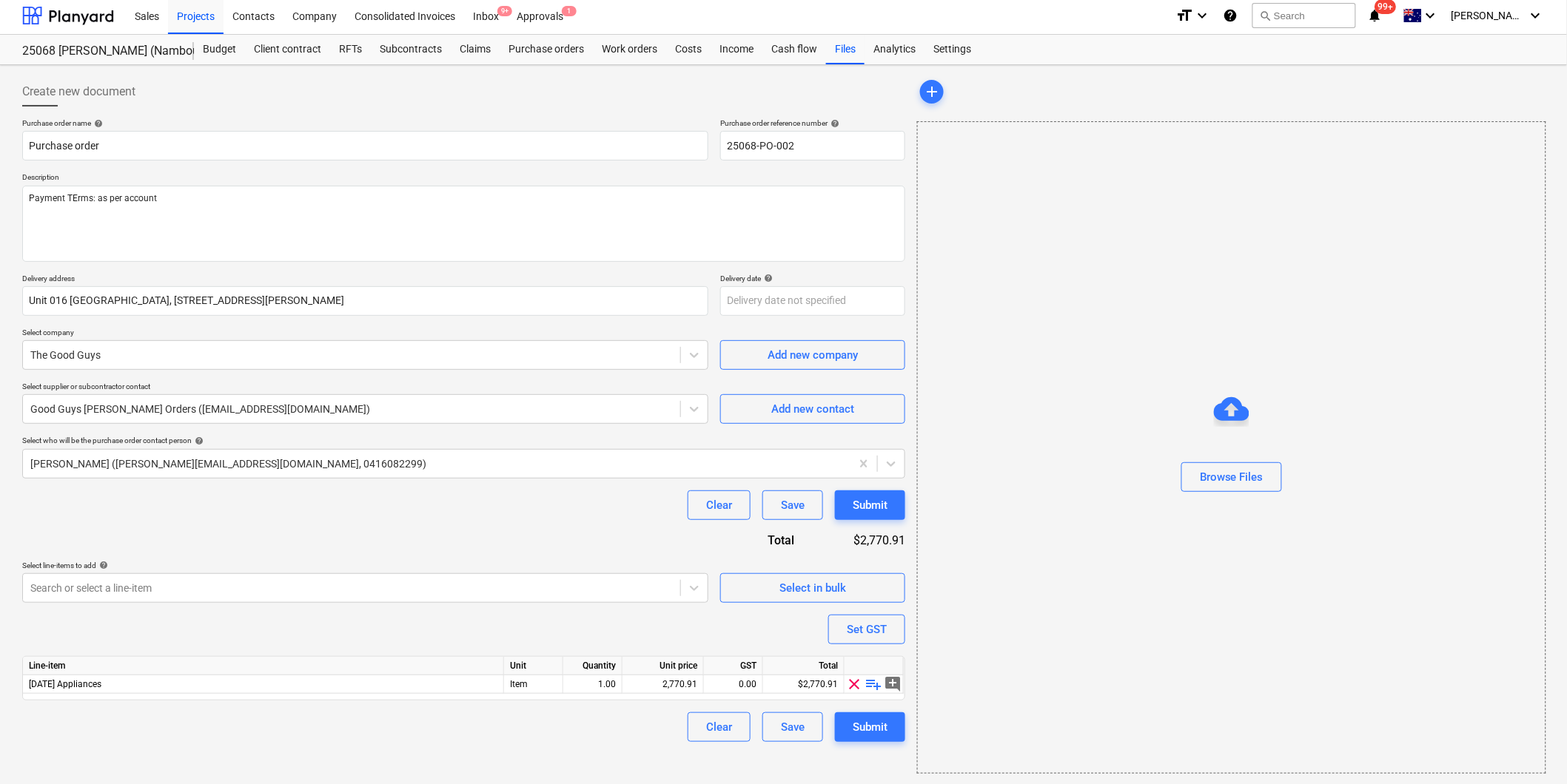
scroll to position [0, 0]
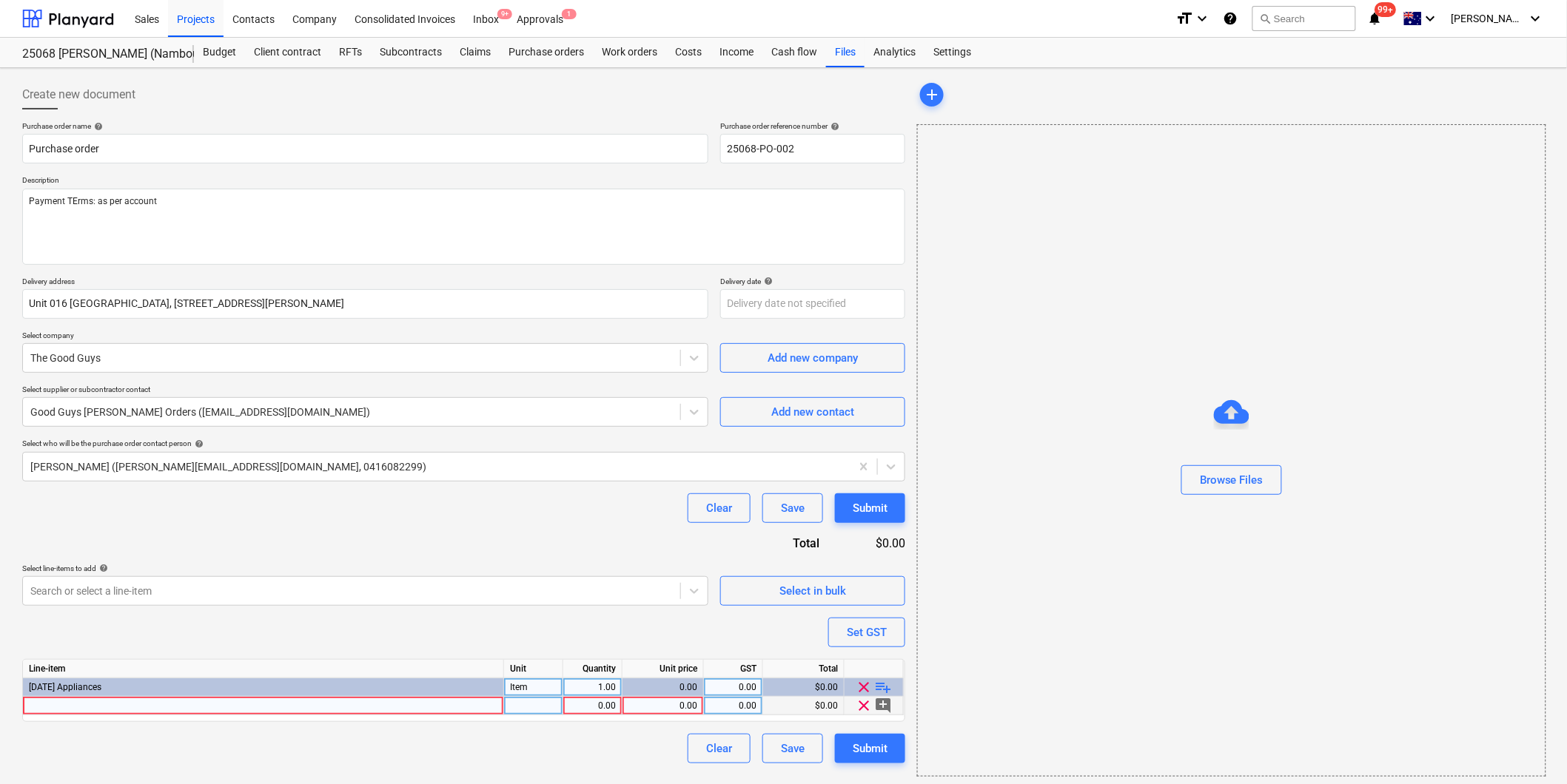
click at [291, 698] on div at bounding box center [263, 707] width 481 height 19
click at [311, 704] on input at bounding box center [263, 706] width 481 height 18
type textarea "x"
type input "Fisher & Paykel CE604LBX2 60cm electric cooktop"
click at [662, 706] on div "0.00" at bounding box center [663, 707] width 69 height 19
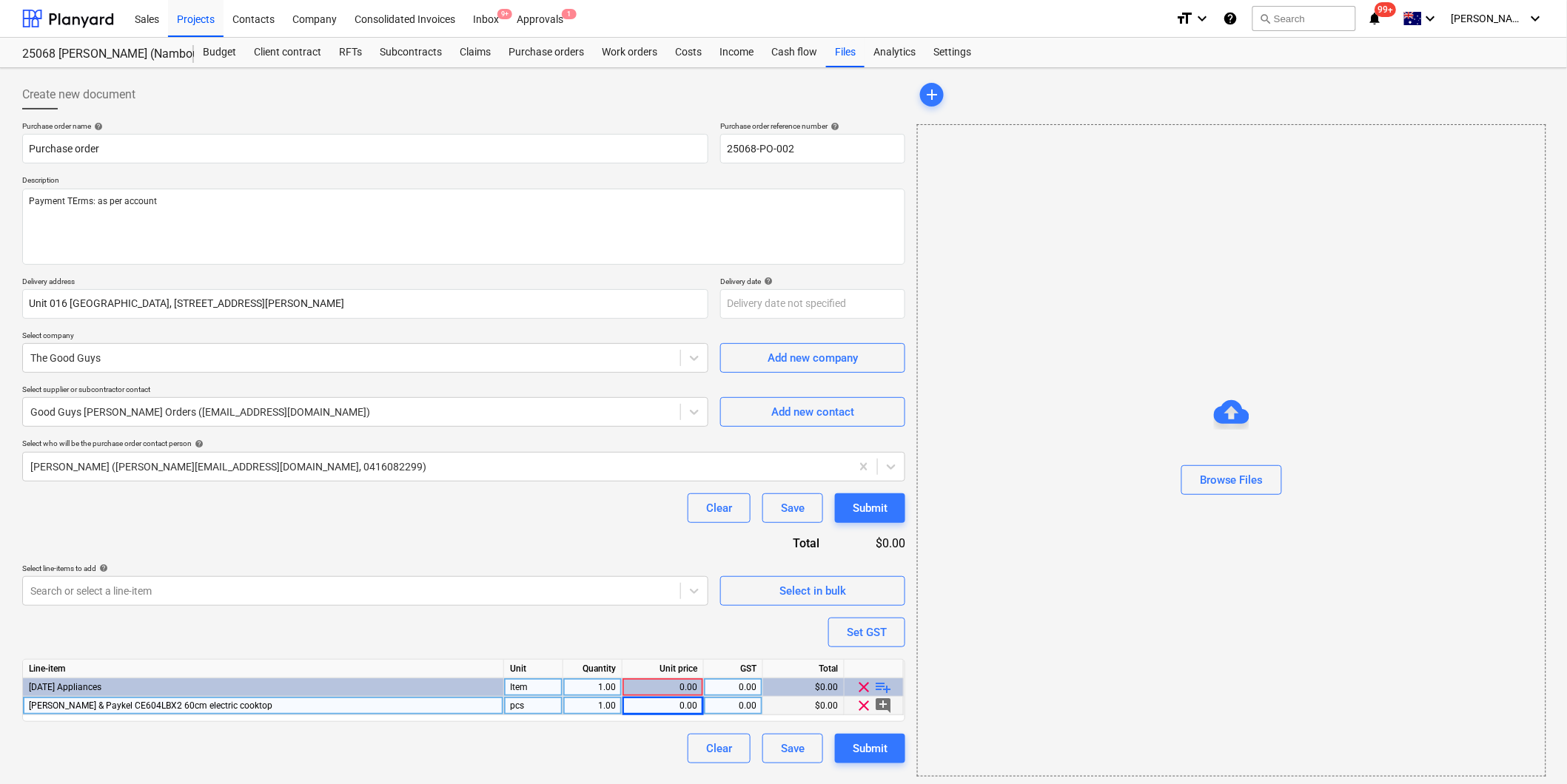
click at [674, 678] on div "Unit price" at bounding box center [663, 670] width 82 height 19
type textarea "x"
click at [681, 704] on div "0.00" at bounding box center [663, 707] width 69 height 19
type input "487.272727272727"
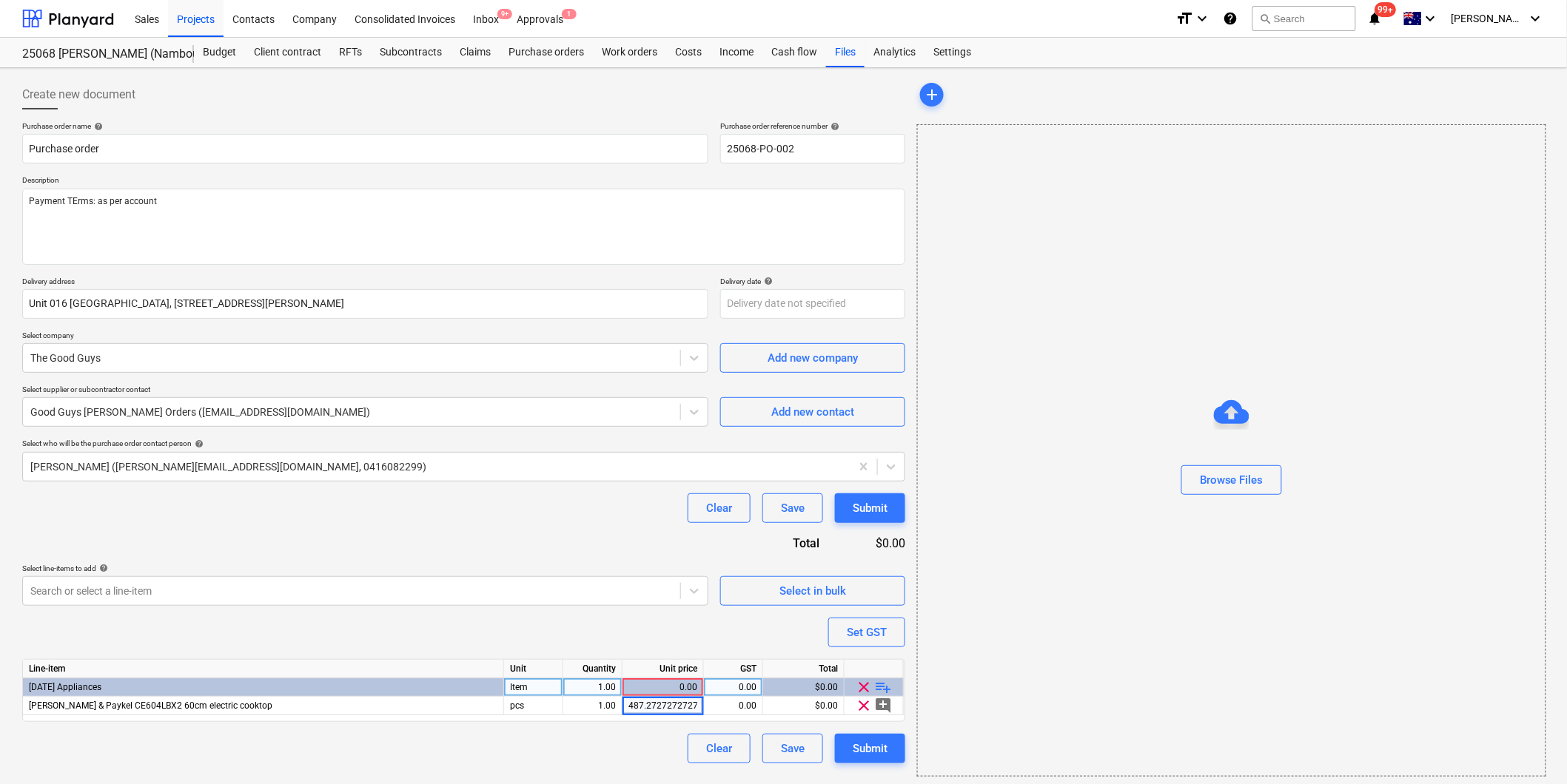
scroll to position [0, 6]
click at [615, 753] on div "Clear Save Submit" at bounding box center [464, 749] width 883 height 29
click at [888, 684] on span "playlist_add" at bounding box center [883, 687] width 18 height 18
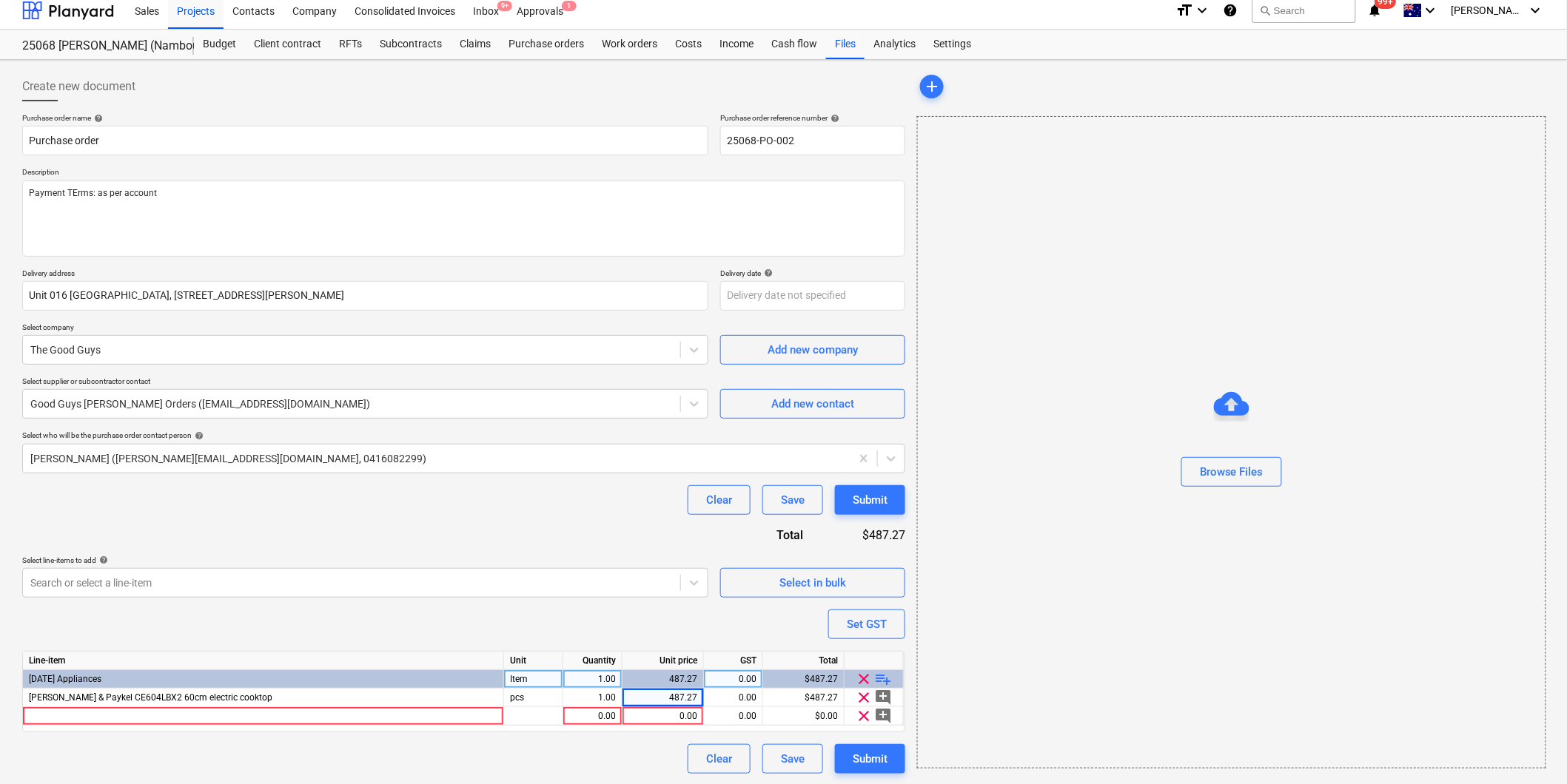
scroll to position [10, 0]
click at [885, 673] on span "playlist_add" at bounding box center [883, 677] width 18 height 18
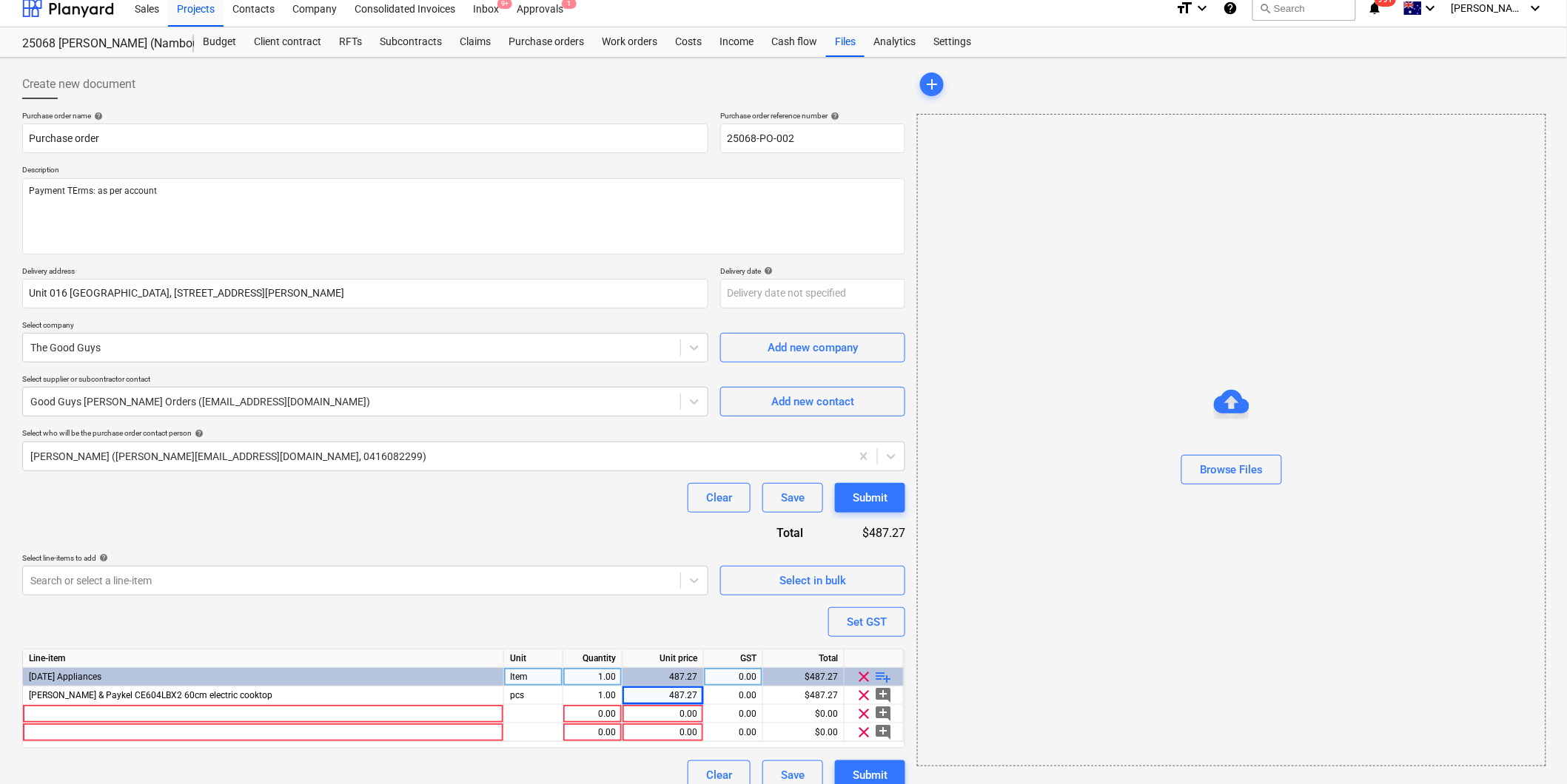
click at [885, 673] on span "playlist_add" at bounding box center [883, 677] width 18 height 18
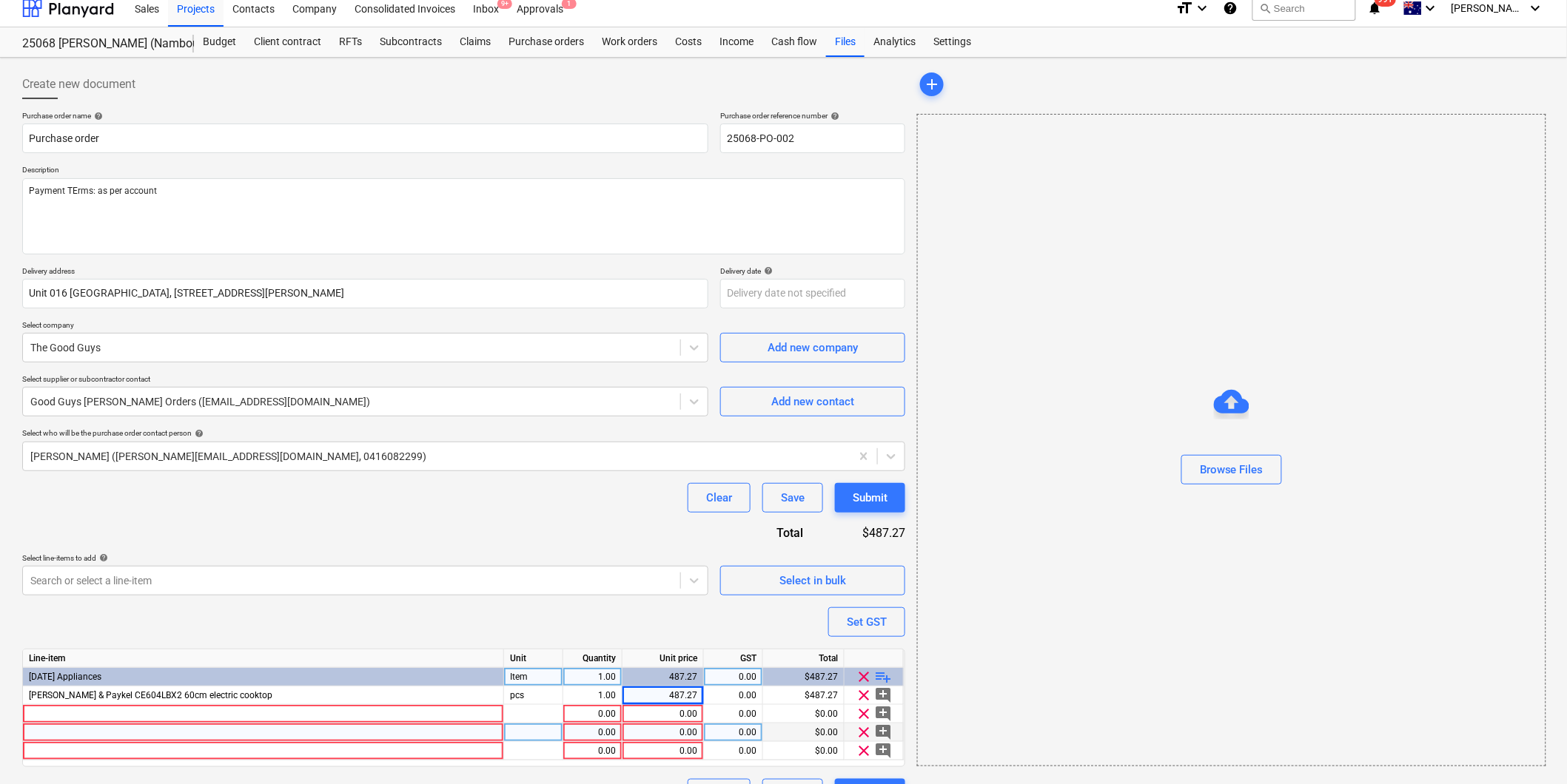
click at [97, 750] on div at bounding box center [263, 751] width 481 height 19
type textarea "x"
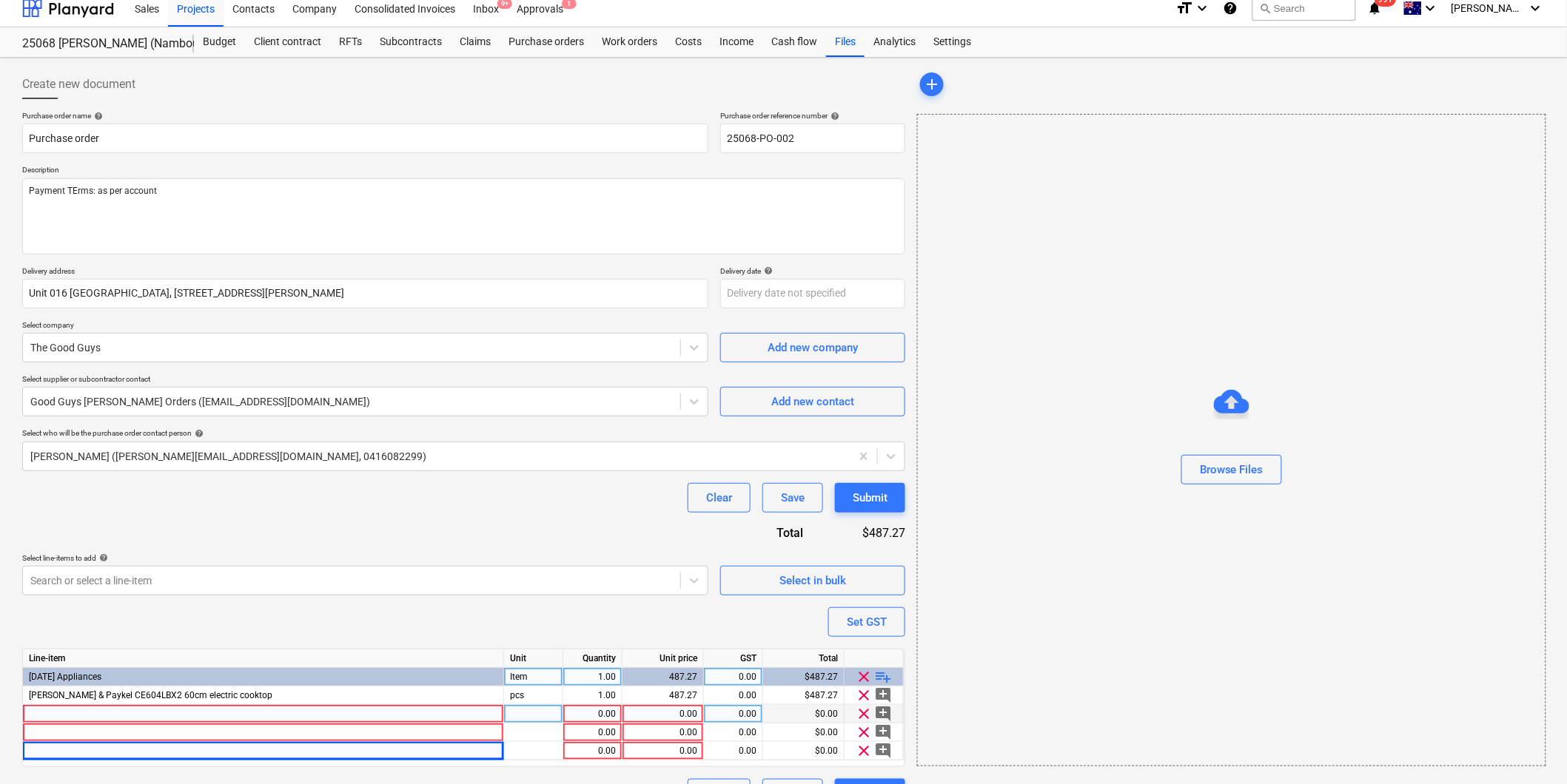
click at [96, 712] on div at bounding box center [263, 714] width 481 height 19
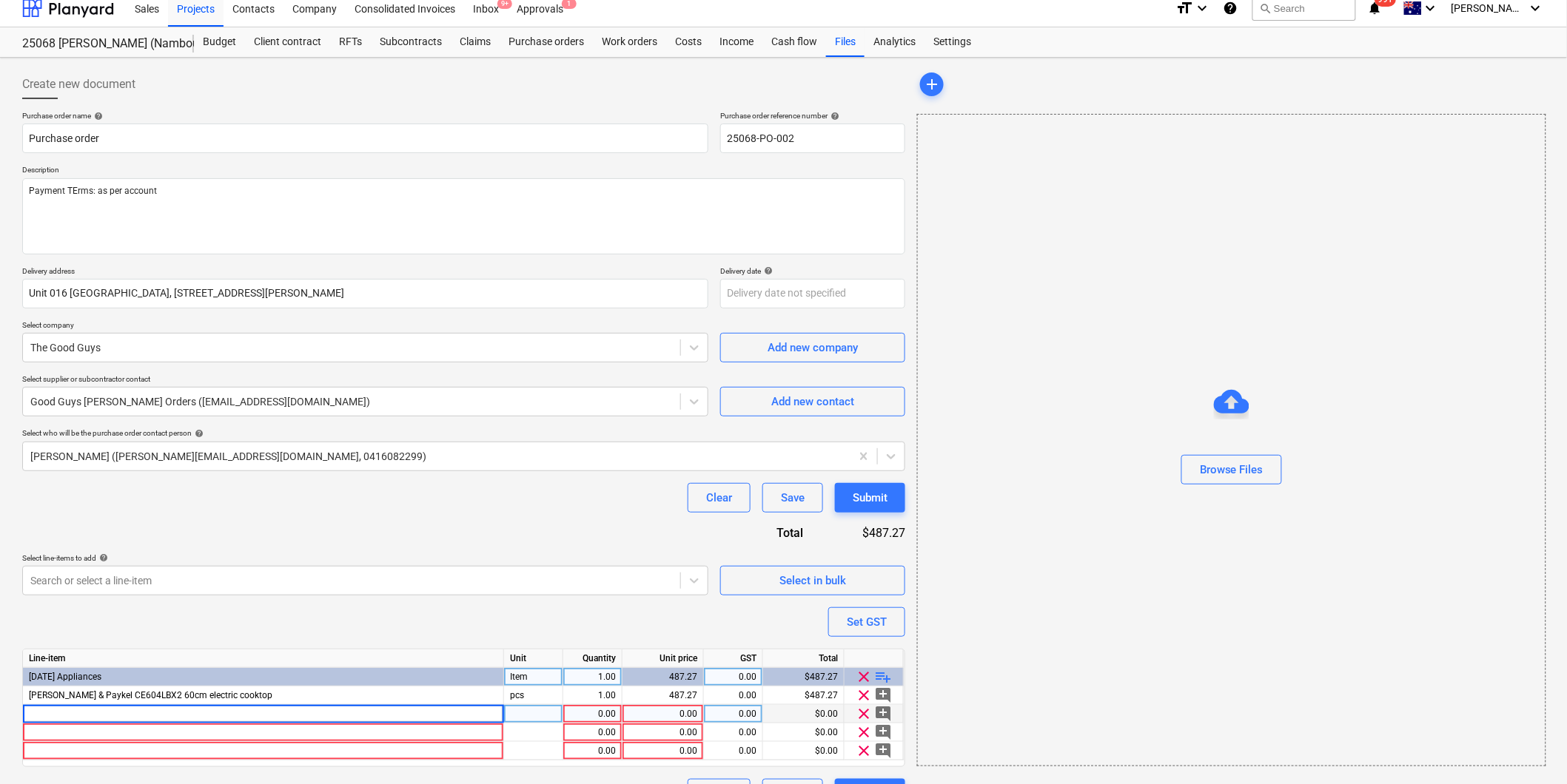
type input "Fisher & Paykel OB60SC7LEB1 60cm oven, 7 function, series 5"
click at [673, 715] on div "0.00" at bounding box center [663, 714] width 69 height 19
type textarea "x"
type input "778.1818182"
click at [356, 736] on div at bounding box center [263, 733] width 481 height 19
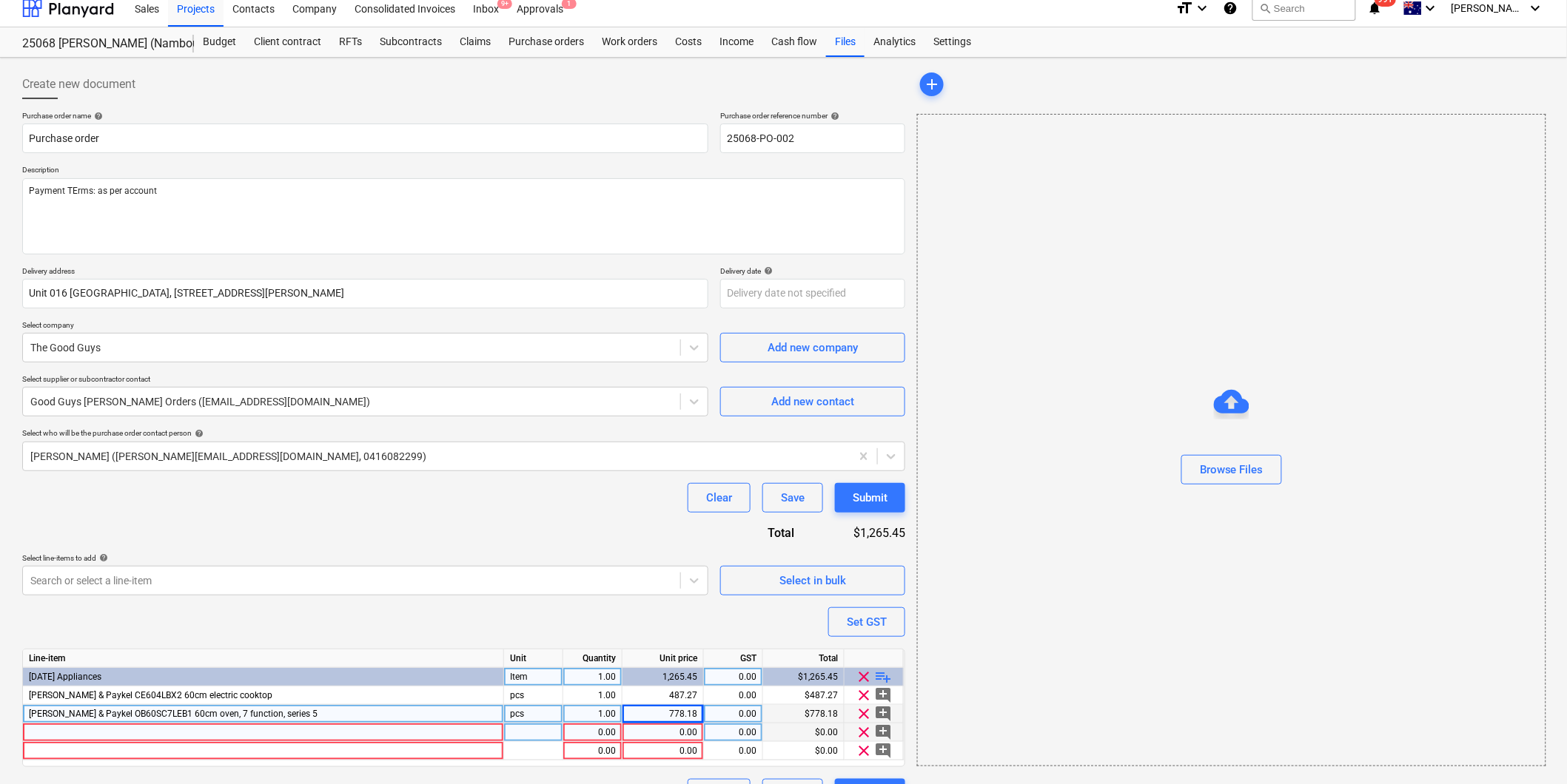
type textarea "x"
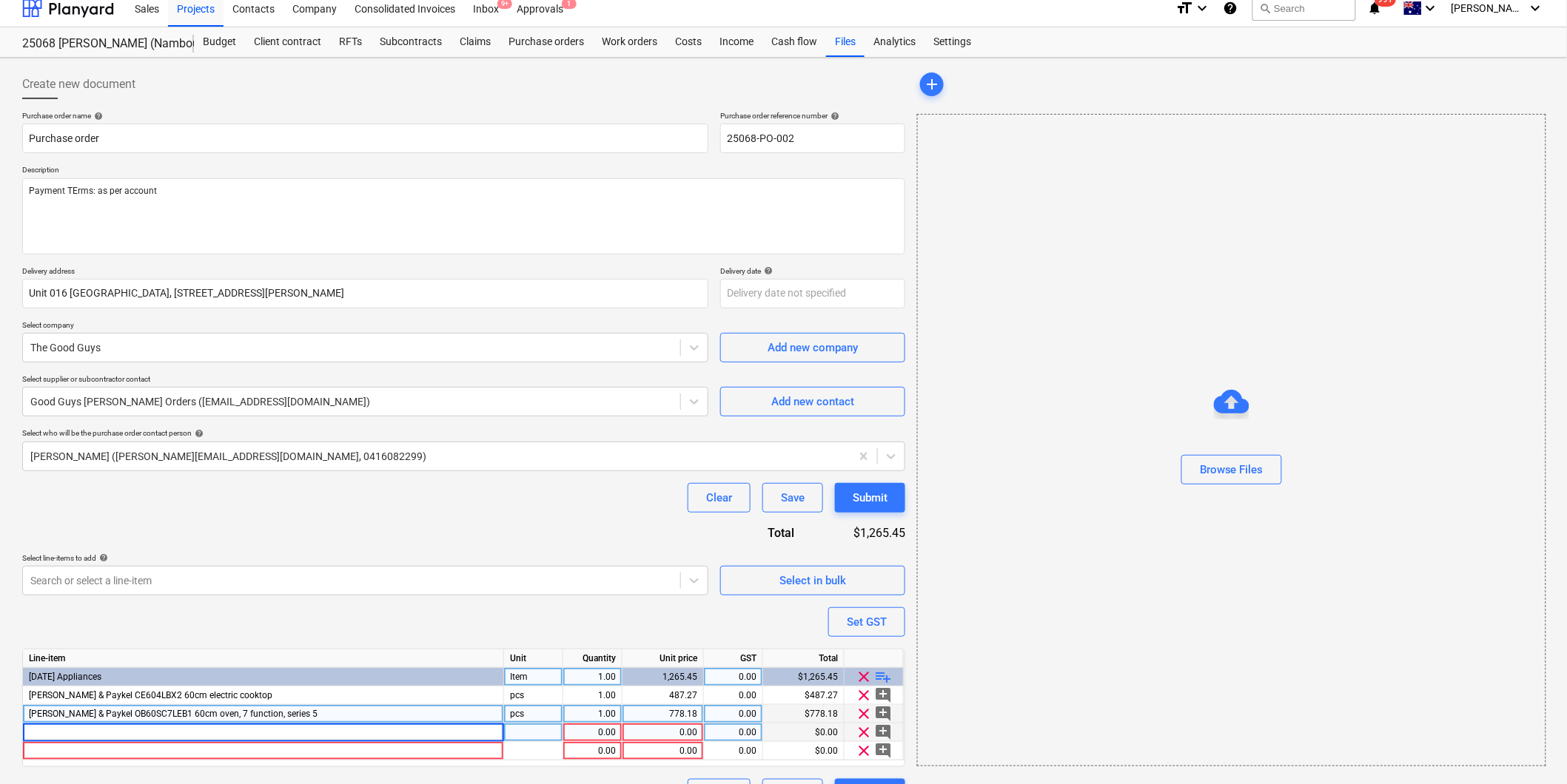
type input "Fisher & Paykel HS60LRX4 Wall rangehood, 60cm Telescopic"
type textarea "x"
click at [650, 735] on div "0.00" at bounding box center [663, 733] width 69 height 19
type input "169.0909091"
drag, startPoint x: 482, startPoint y: 751, endPoint x: 439, endPoint y: 741, distance: 44.1
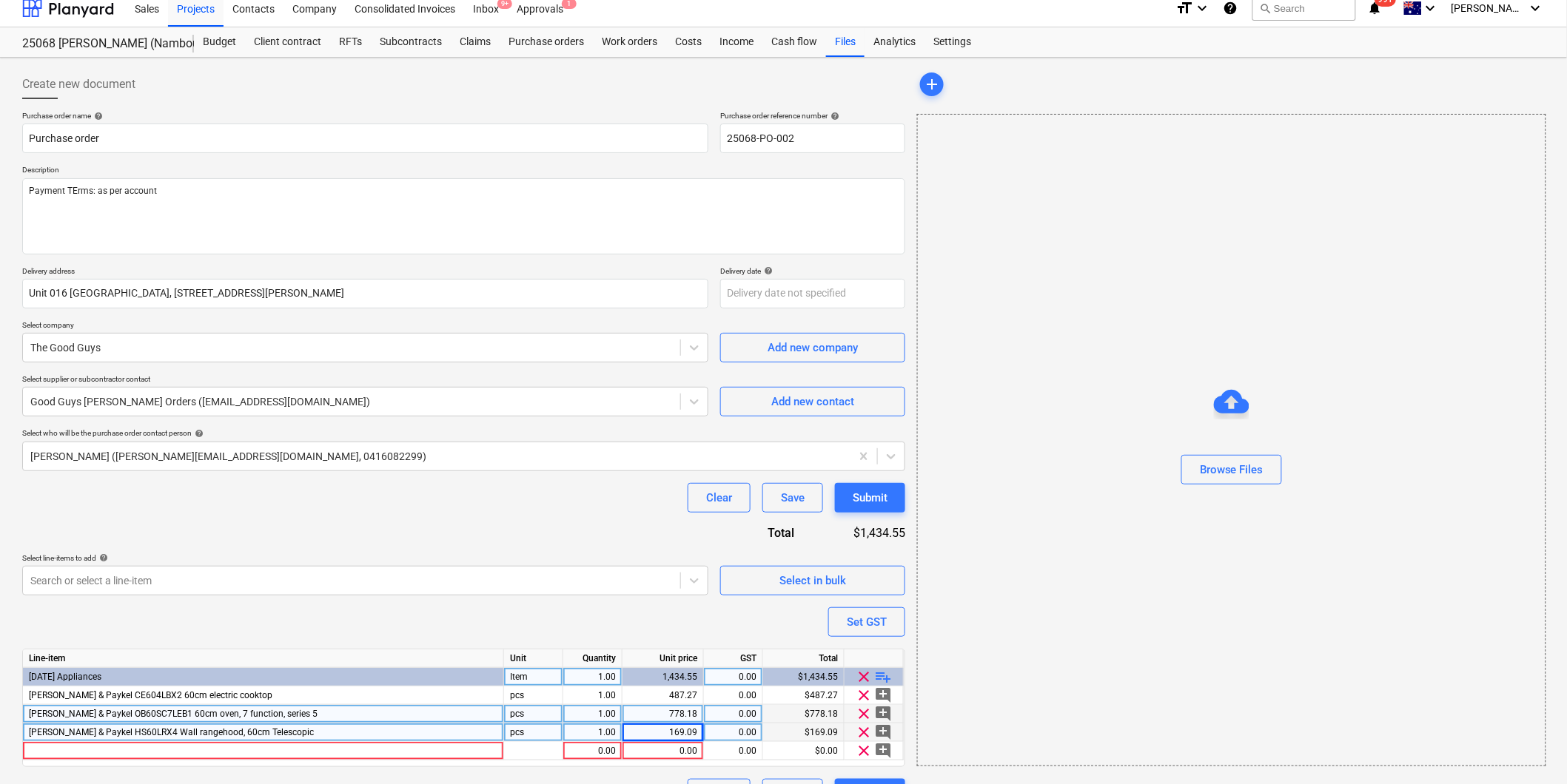
click at [482, 751] on div at bounding box center [263, 751] width 481 height 19
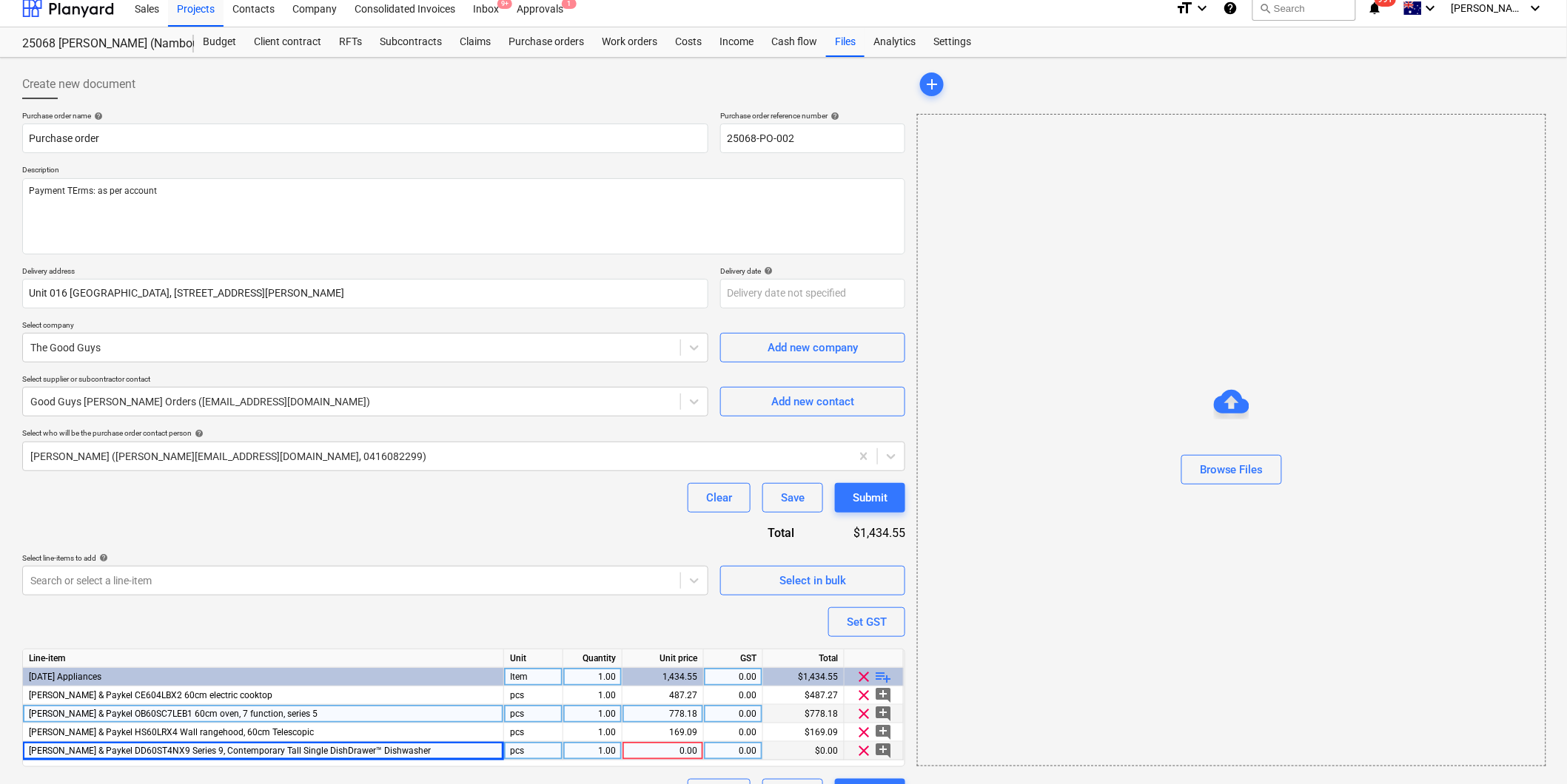
click at [683, 750] on div "0.00" at bounding box center [663, 751] width 69 height 19
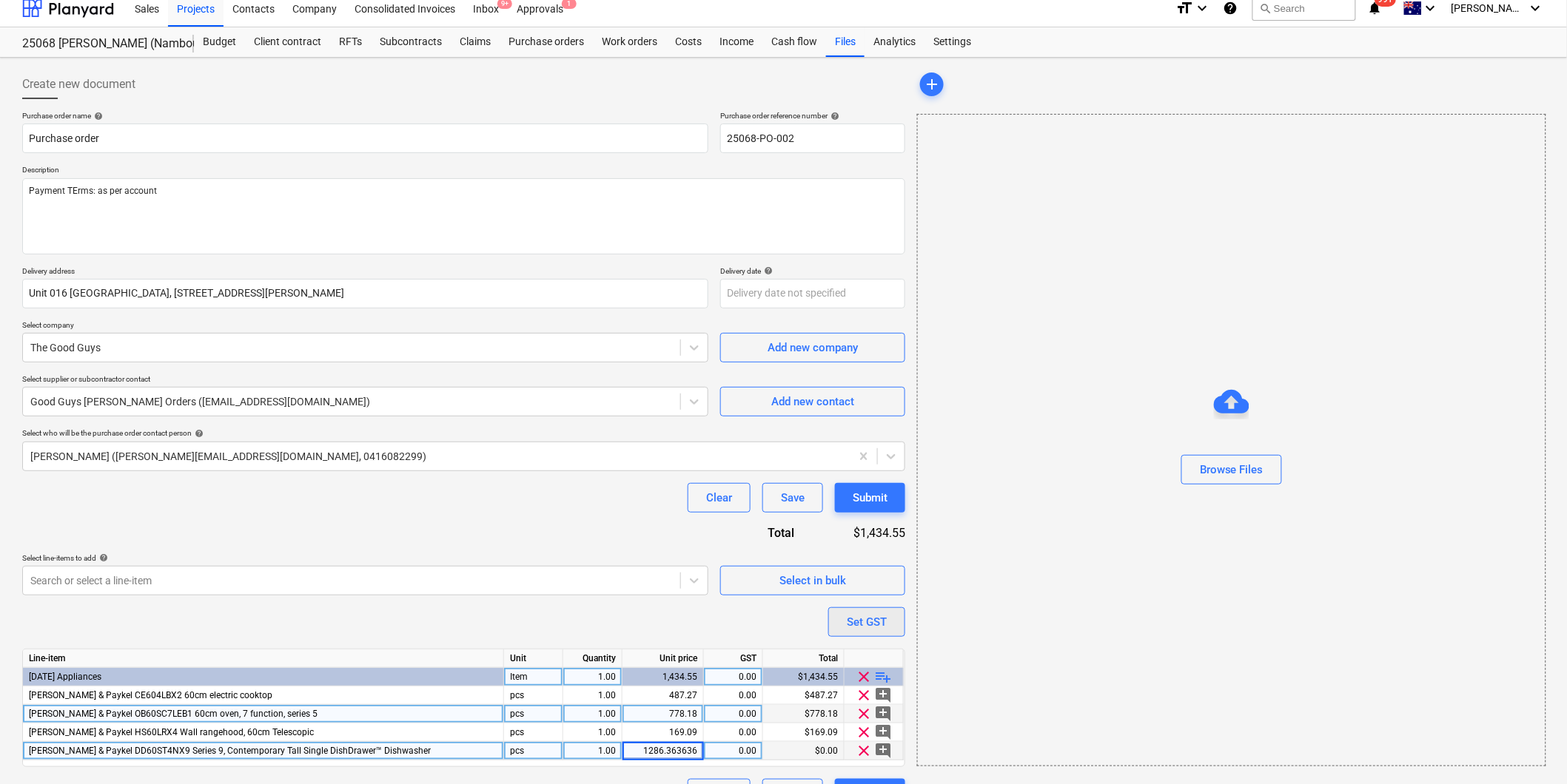
click at [863, 624] on div "Set GST" at bounding box center [867, 622] width 40 height 19
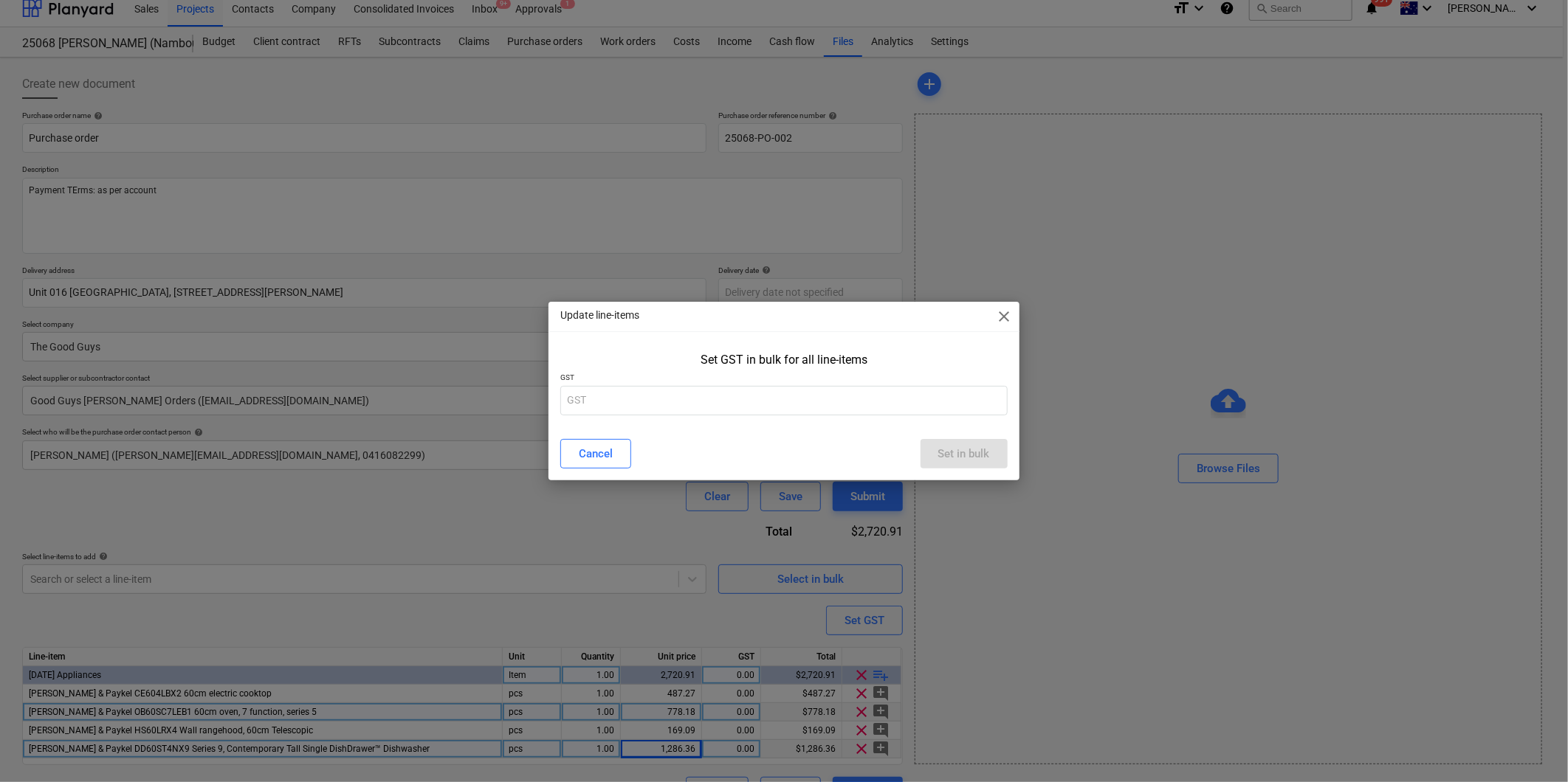
type textarea "x"
click at [635, 402] on input "text" at bounding box center [783, 400] width 447 height 29
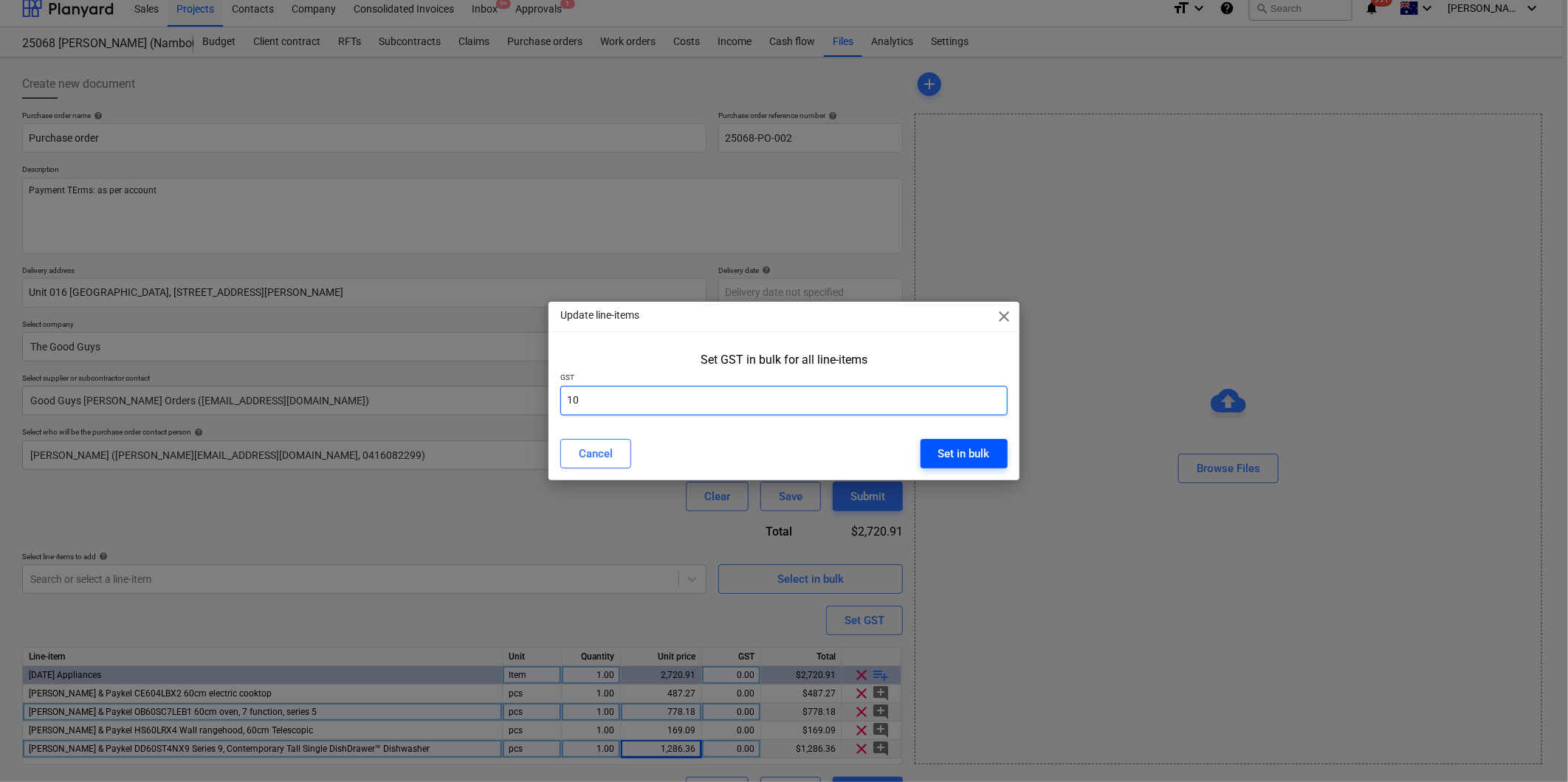
type input "10"
click at [941, 447] on div "Set in bulk" at bounding box center [964, 454] width 51 height 19
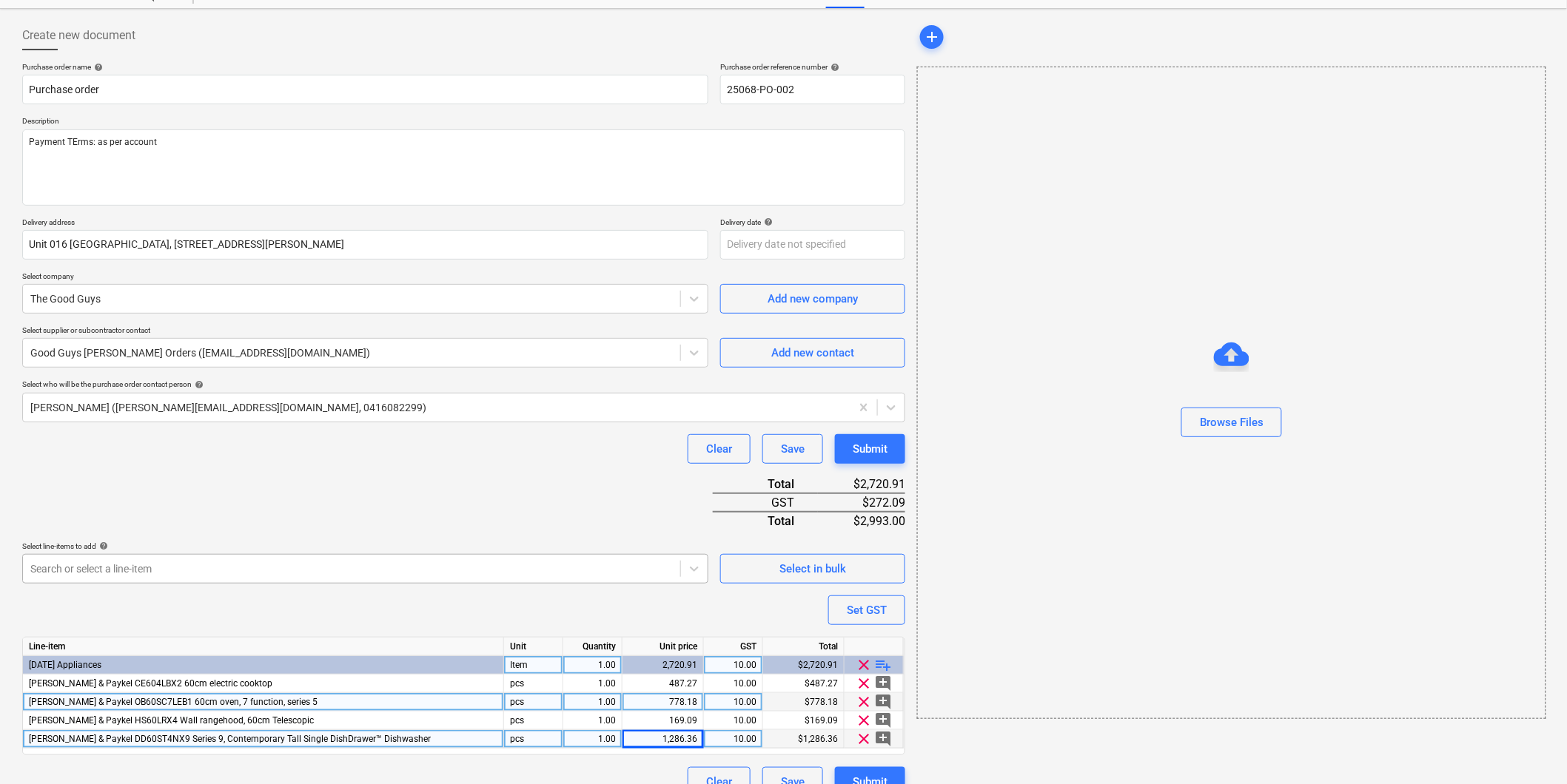
scroll to position [84, 0]
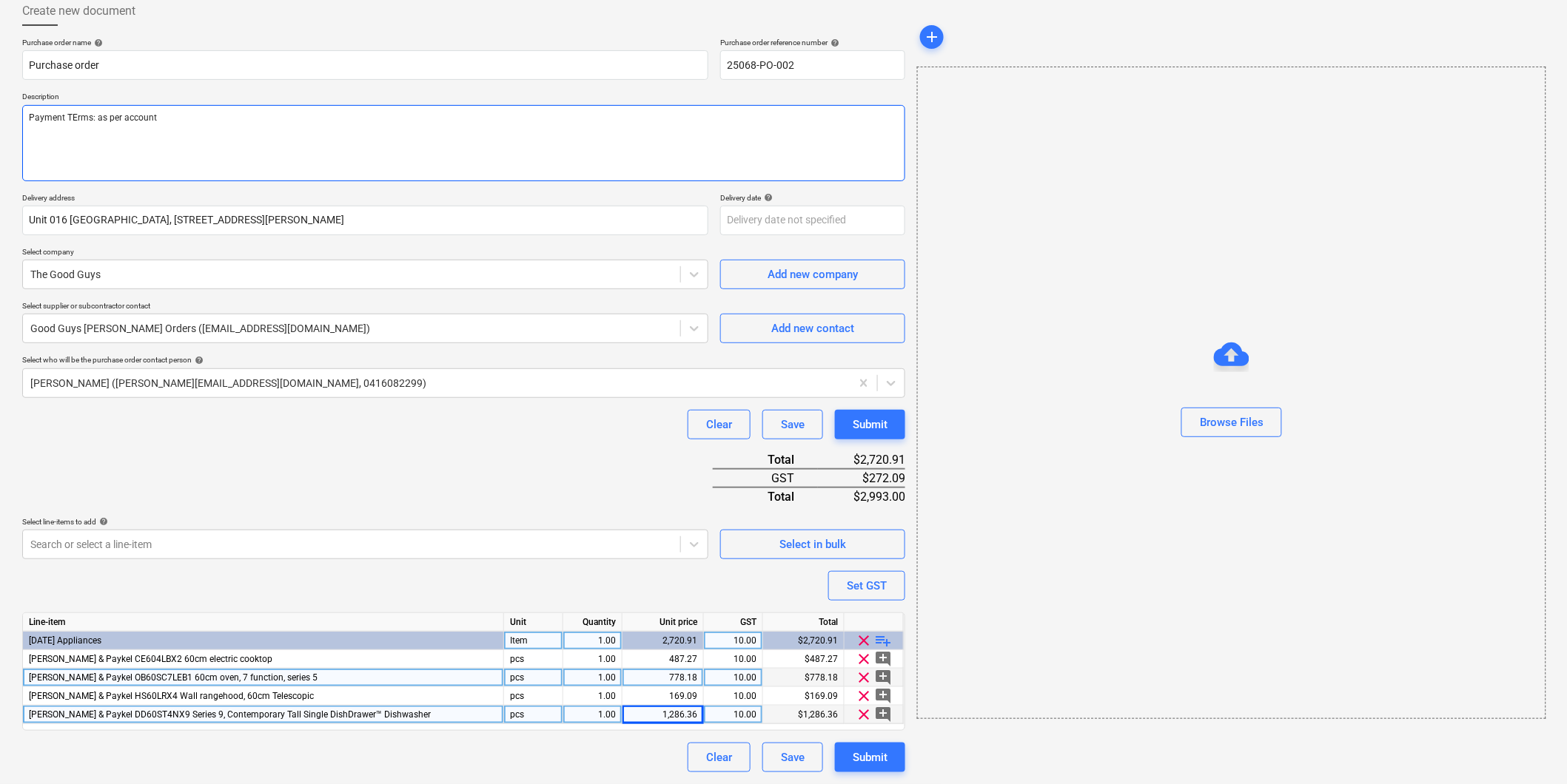
type textarea "x"
type textarea "Payment Trms: as per account"
type textarea "x"
type textarea "Payment Terms: as per account"
click at [882, 756] on div "Submit" at bounding box center [870, 757] width 34 height 19
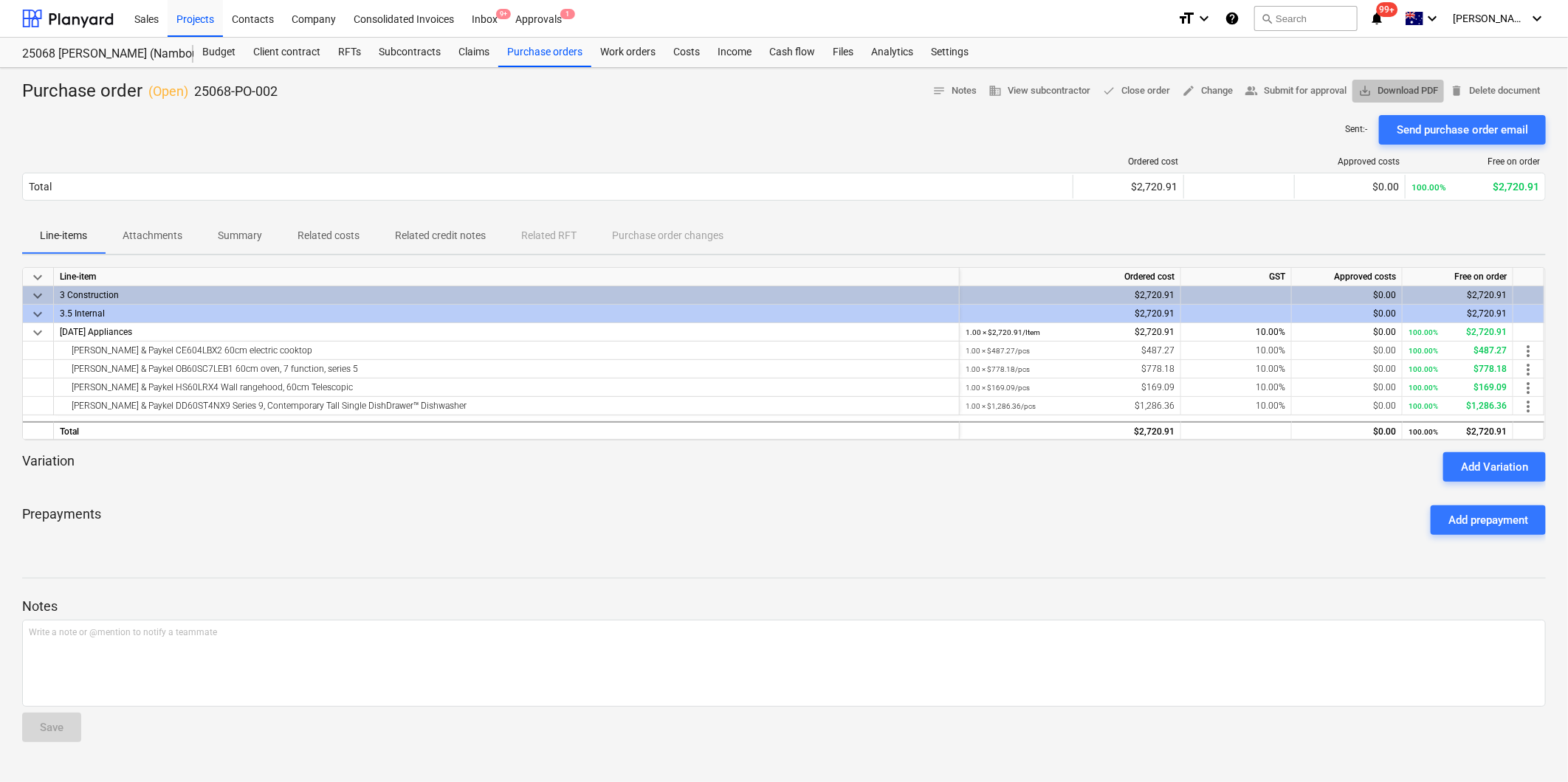
click at [1378, 87] on span "save_alt Download PDF" at bounding box center [1398, 91] width 80 height 17
click at [183, 15] on div "Projects" at bounding box center [195, 18] width 56 height 38
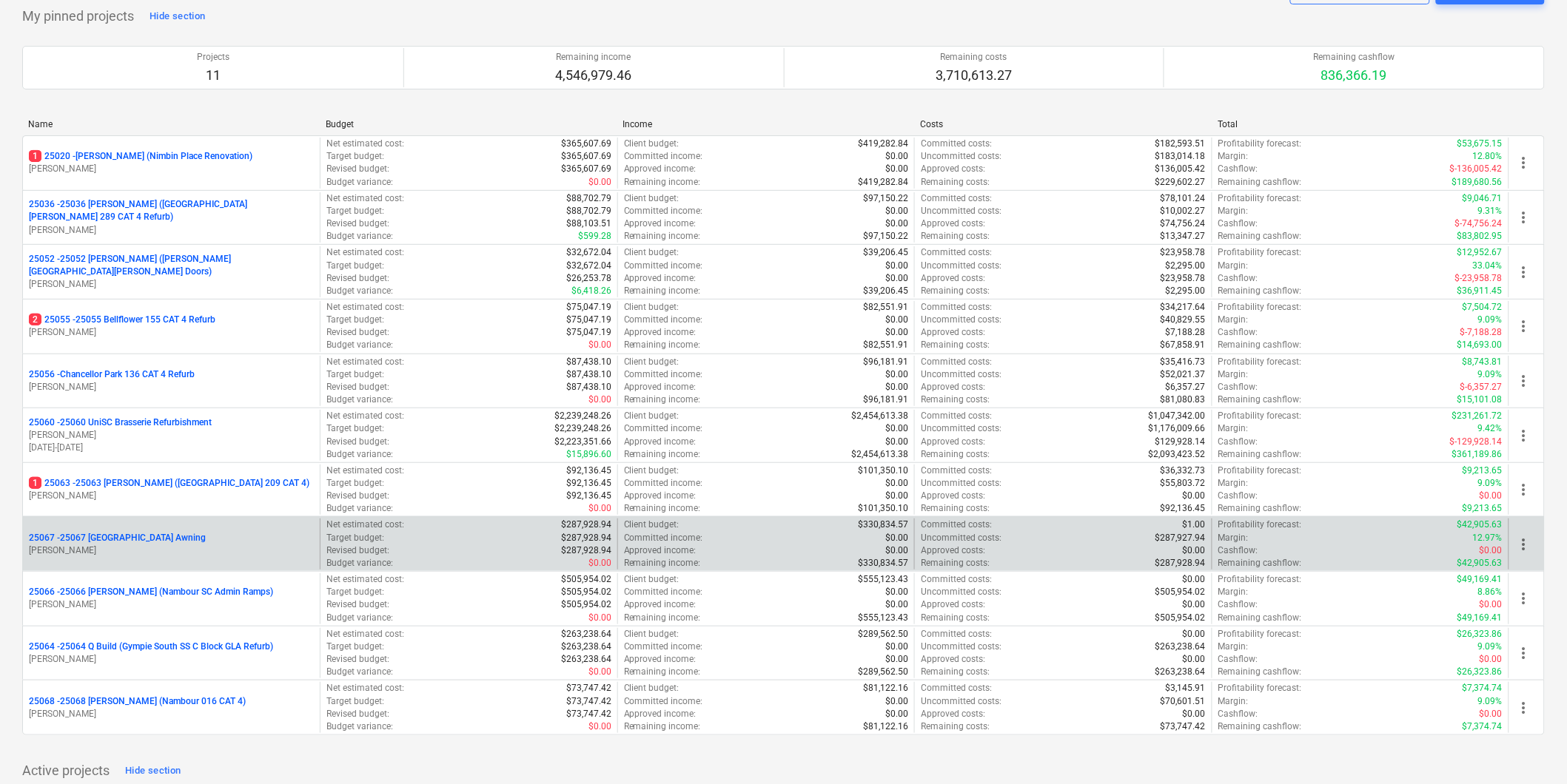
scroll to position [83, 0]
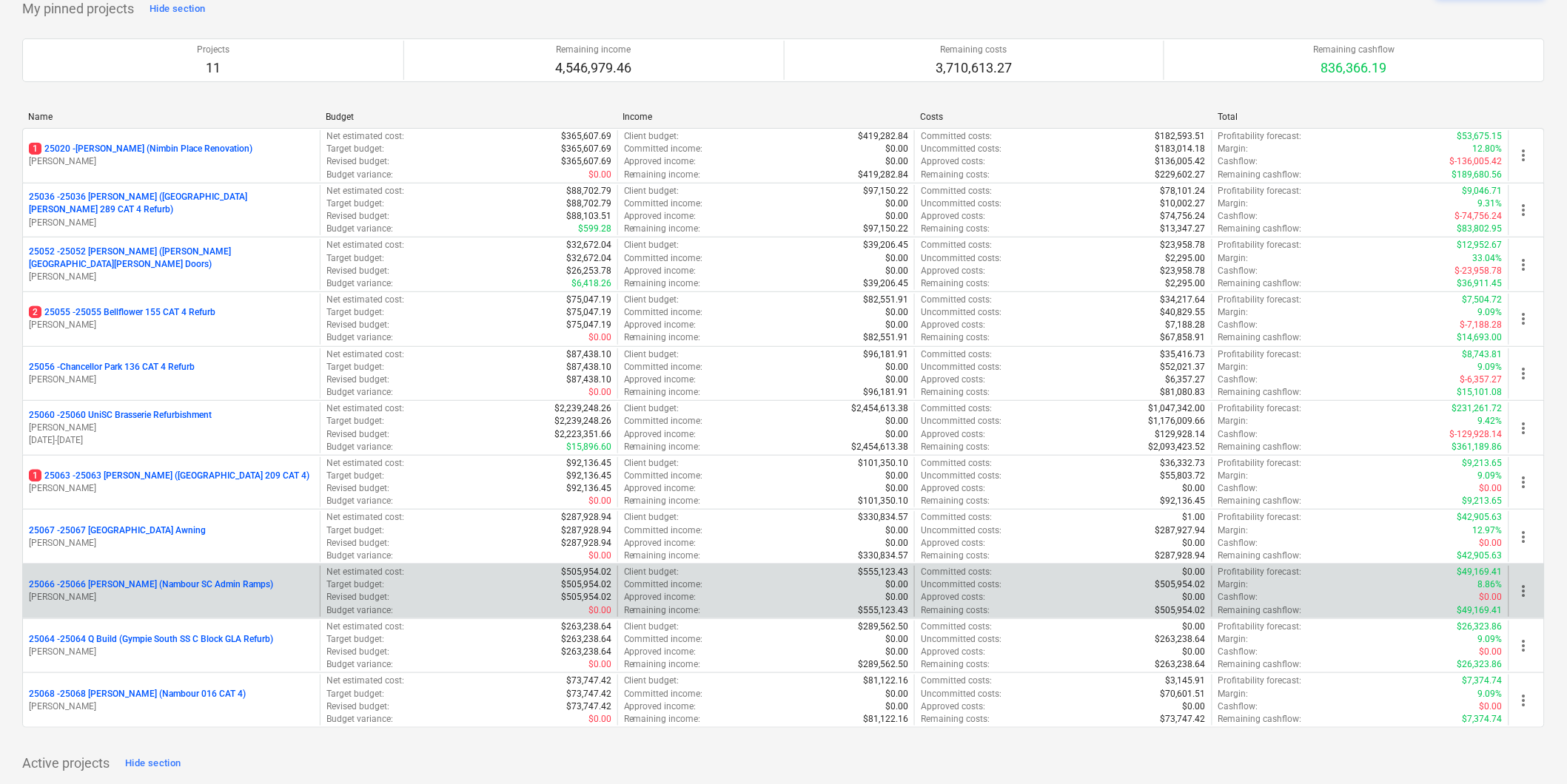
click at [149, 586] on p "25066 - 25066 Thomson Ruiz (Nambour SC Admin Ramps)" at bounding box center [151, 585] width 244 height 13
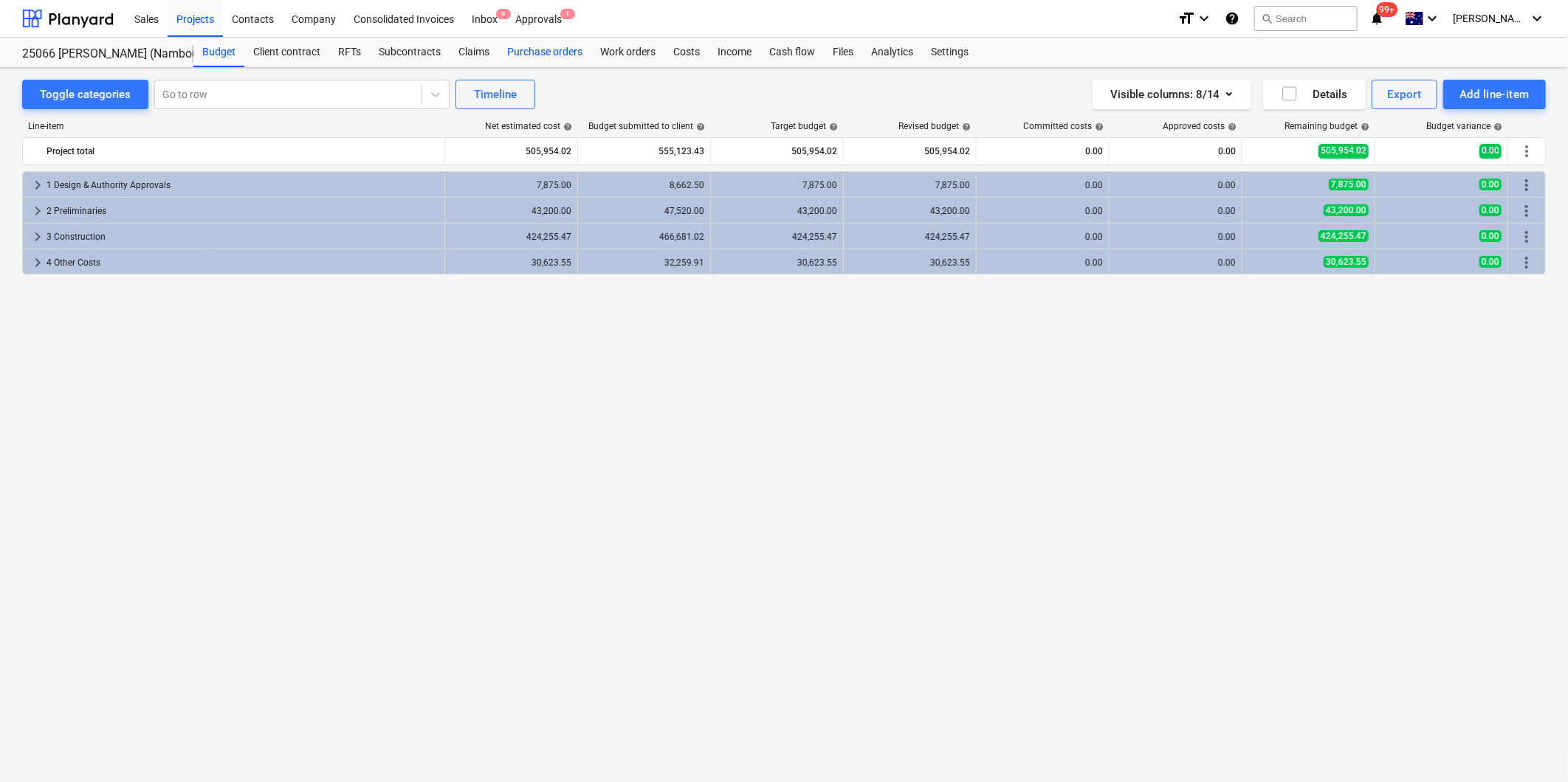
click at [559, 48] on div "Purchase orders" at bounding box center [545, 52] width 93 height 29
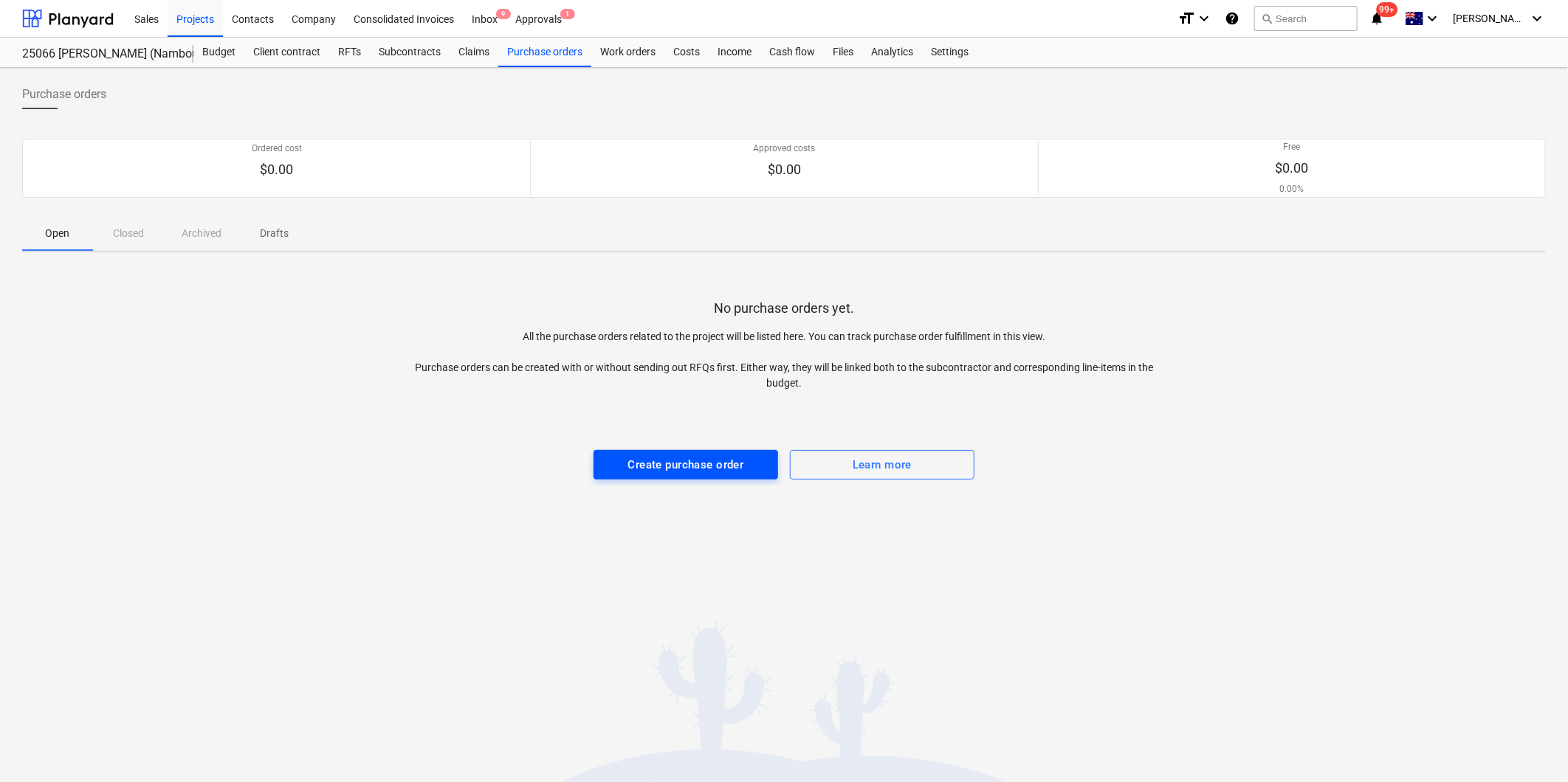
click at [699, 469] on div "Create purchase order" at bounding box center [685, 465] width 116 height 19
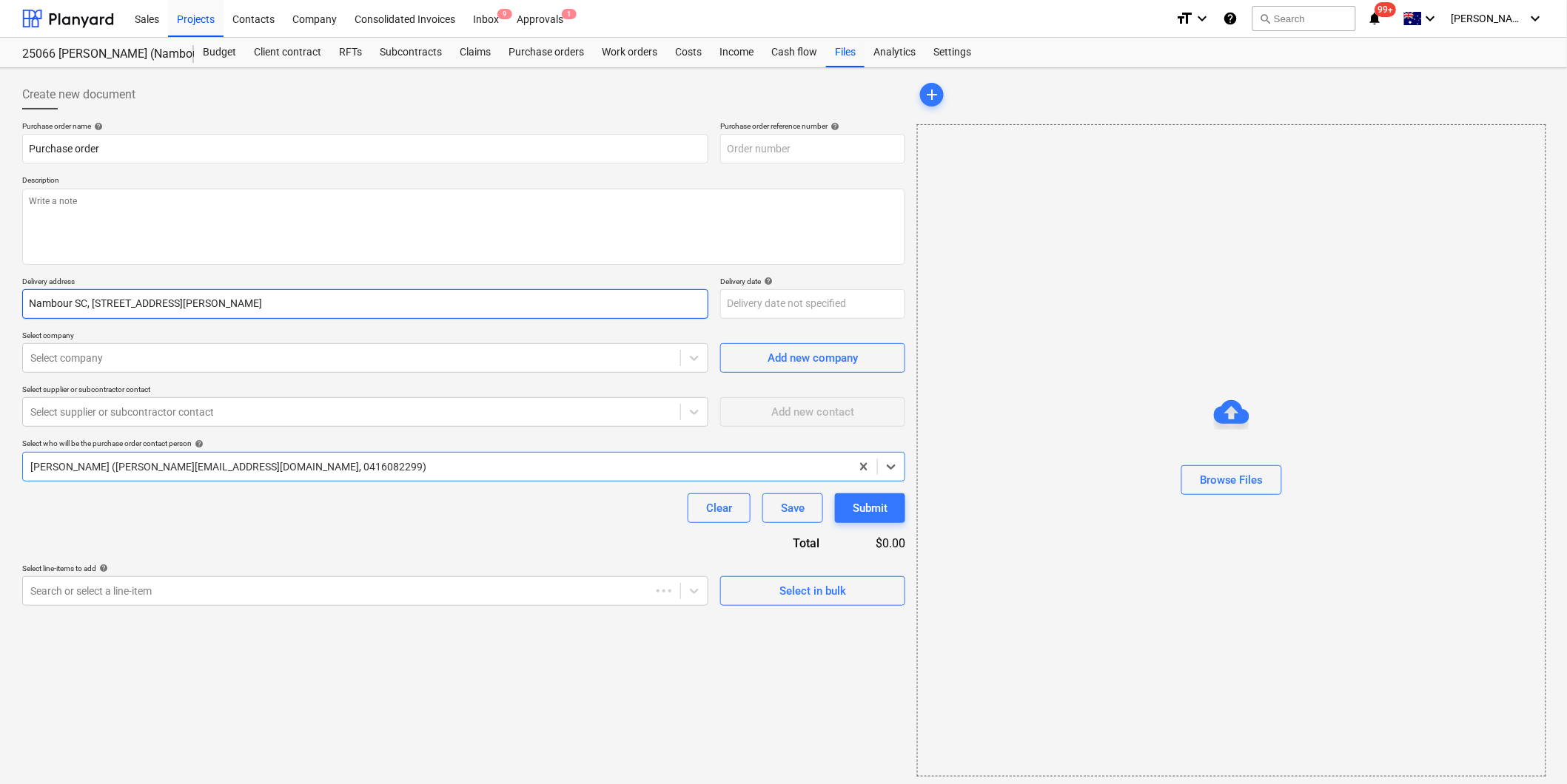
type textarea "x"
type input "25066-PO-001"
click at [71, 201] on textarea at bounding box center [464, 226] width 883 height 77
type textarea "x"
type textarea "P"
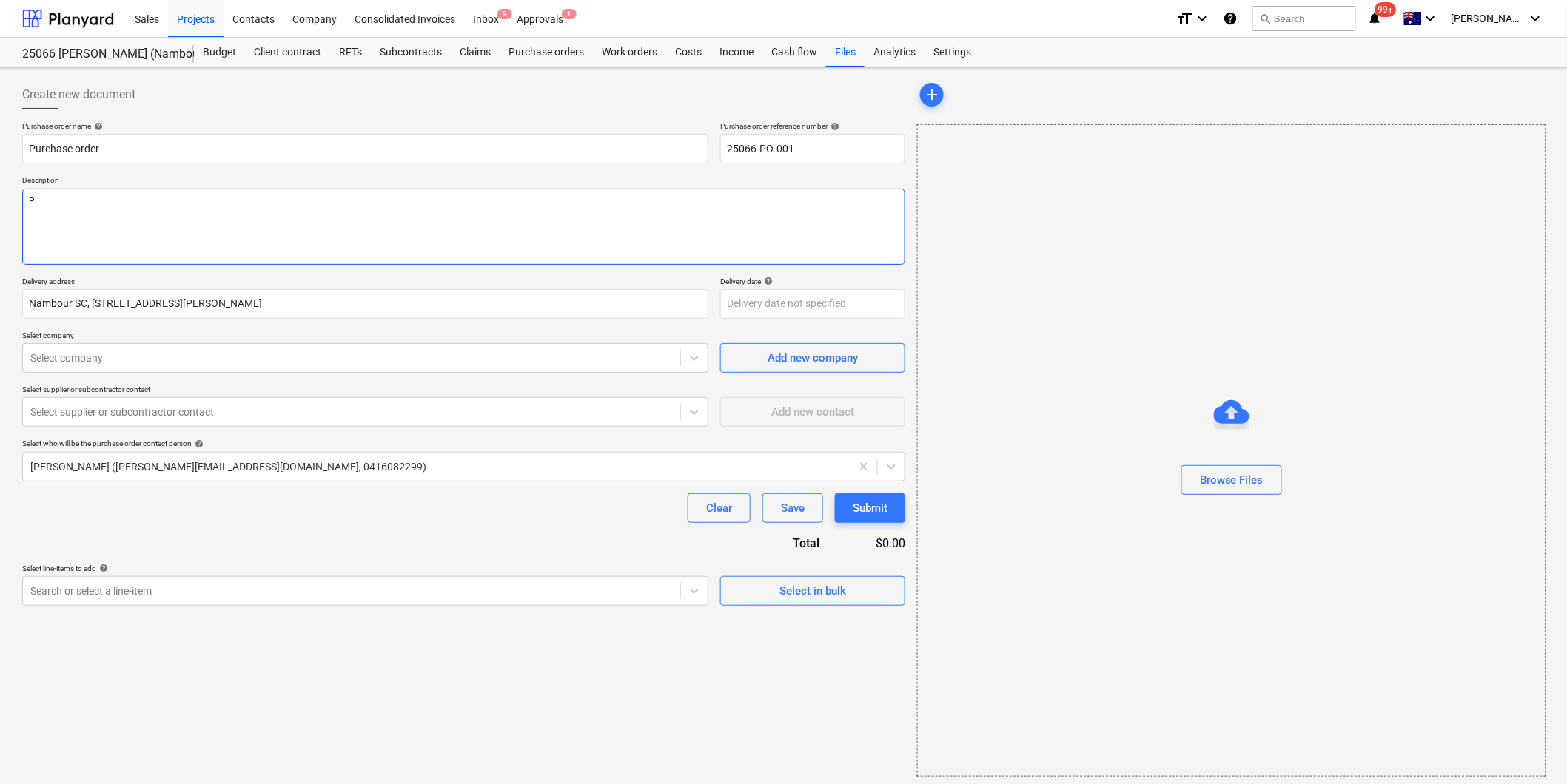
type textarea "x"
type textarea "Pa"
type textarea "x"
type textarea "Pay"
type textarea "x"
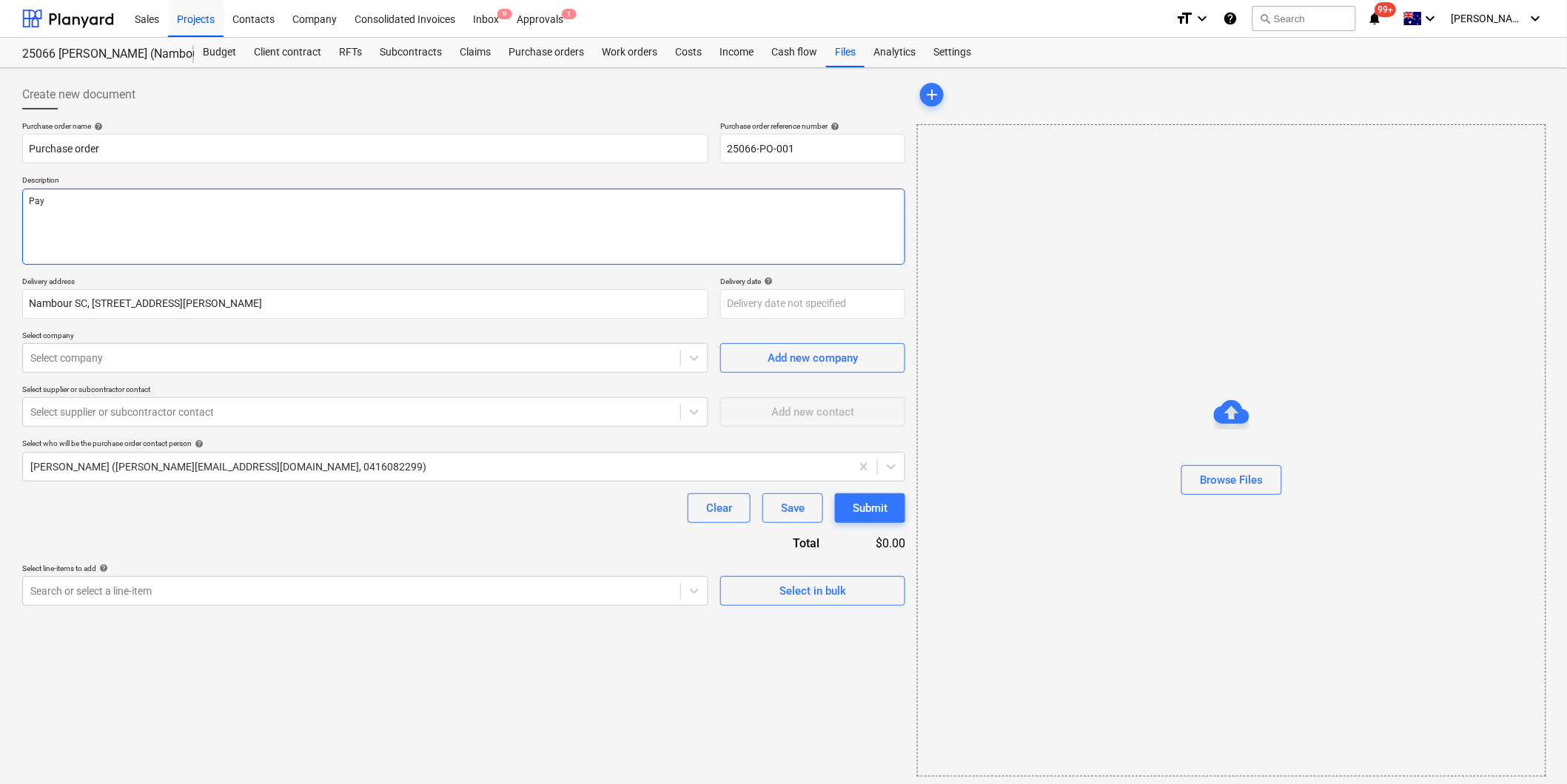
type textarea "Paym"
type textarea "x"
type textarea "Paymen"
type textarea "x"
type textarea "Payment"
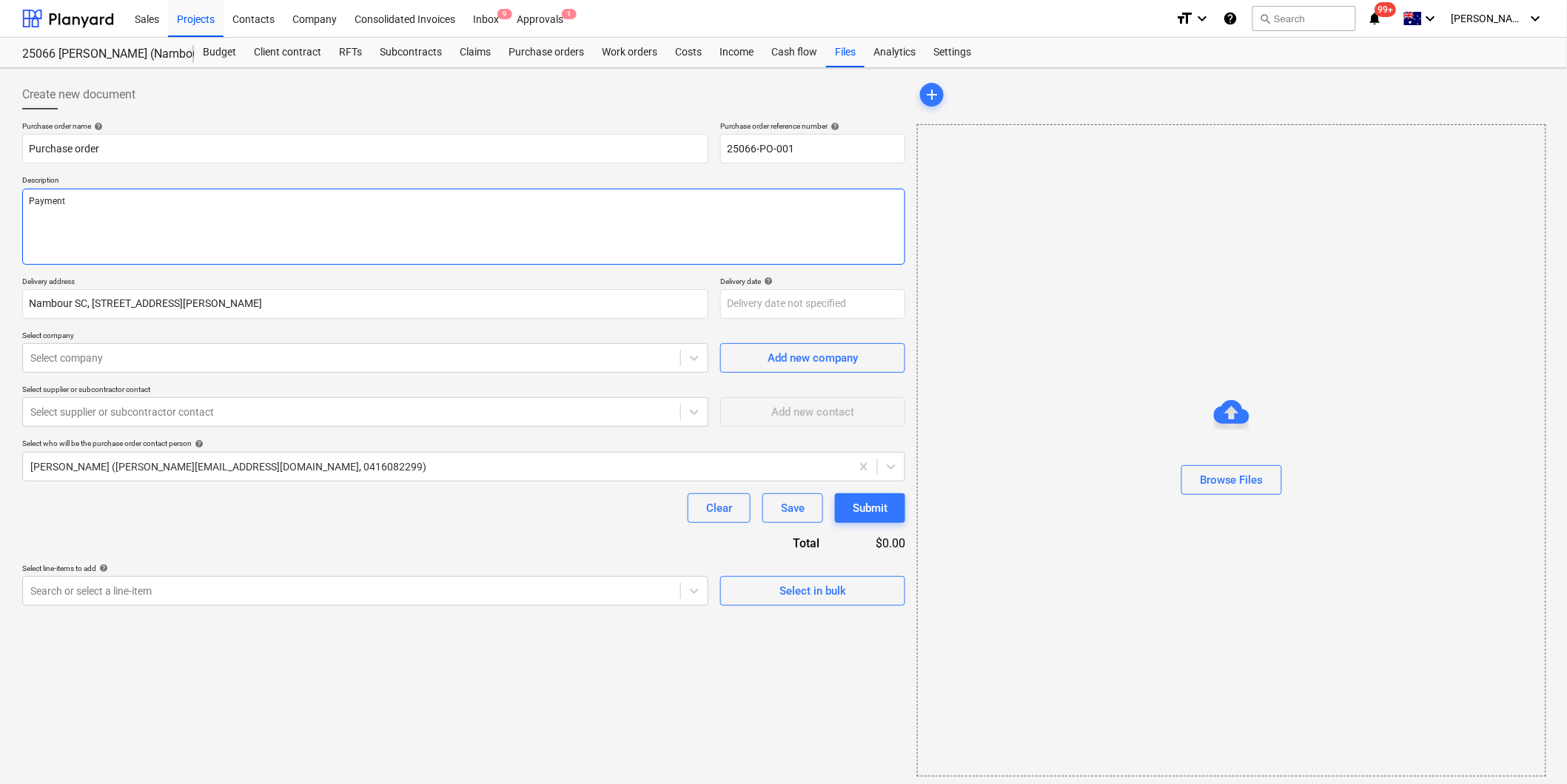
type textarea "x"
type textarea "Payment T"
type textarea "x"
type textarea "Payment Te"
type textarea "x"
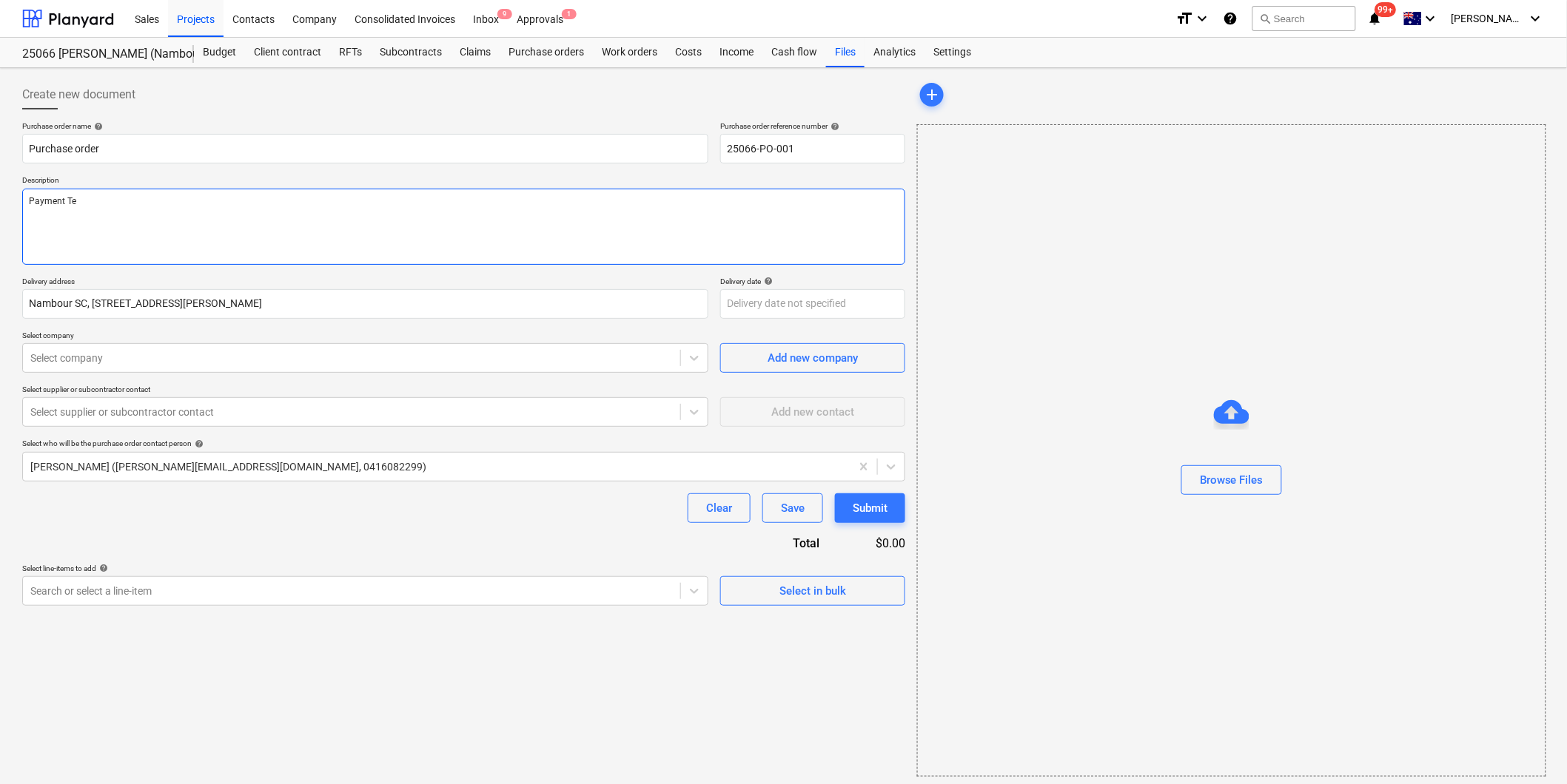
type textarea "Payment Ter"
type textarea "x"
type textarea "Payment Term"
type textarea "x"
type textarea "Payment Terms"
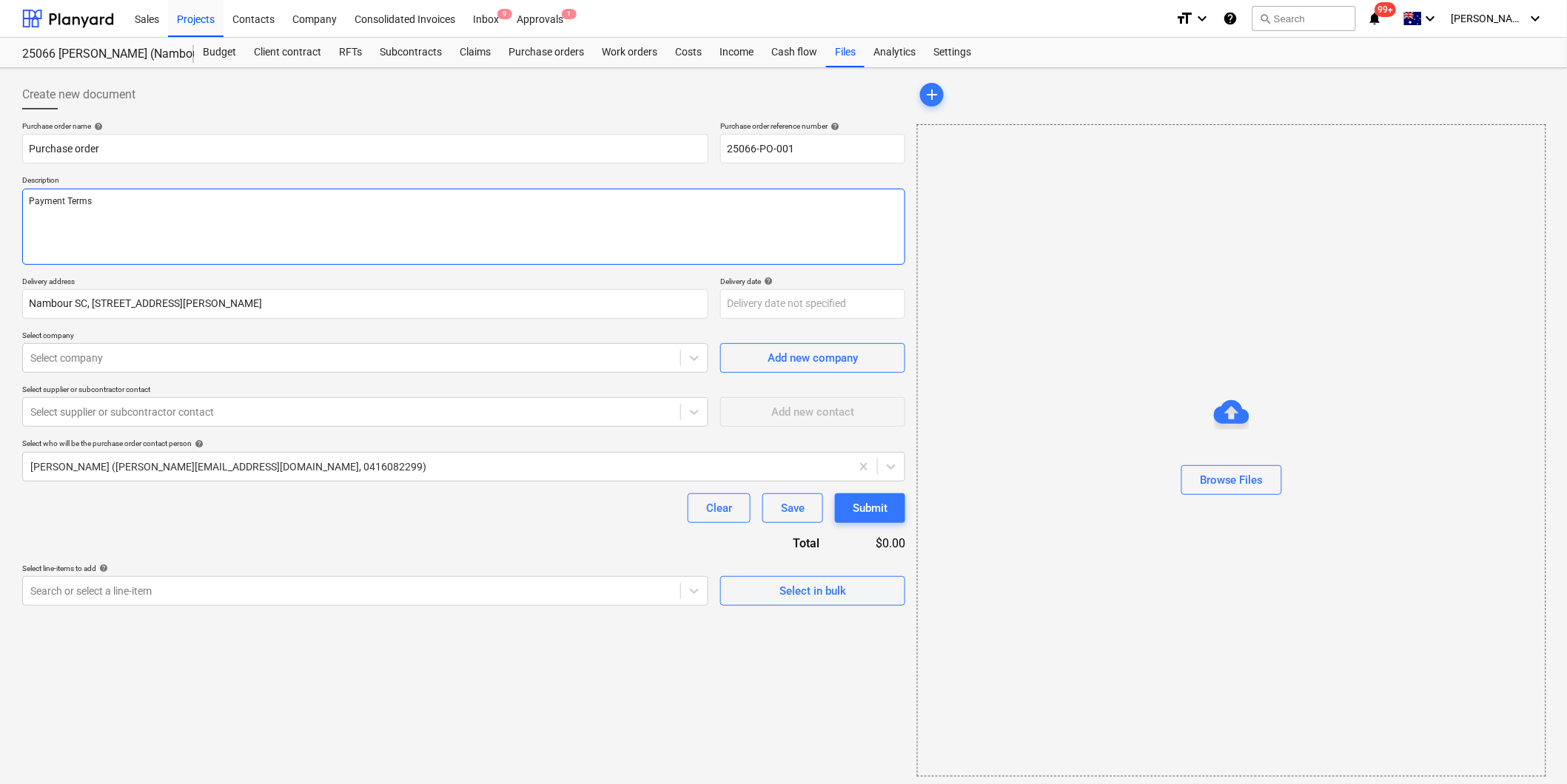
type textarea "x"
type textarea "Payment Terms:"
type textarea "x"
type textarea "Payment Terms:"
type textarea "x"
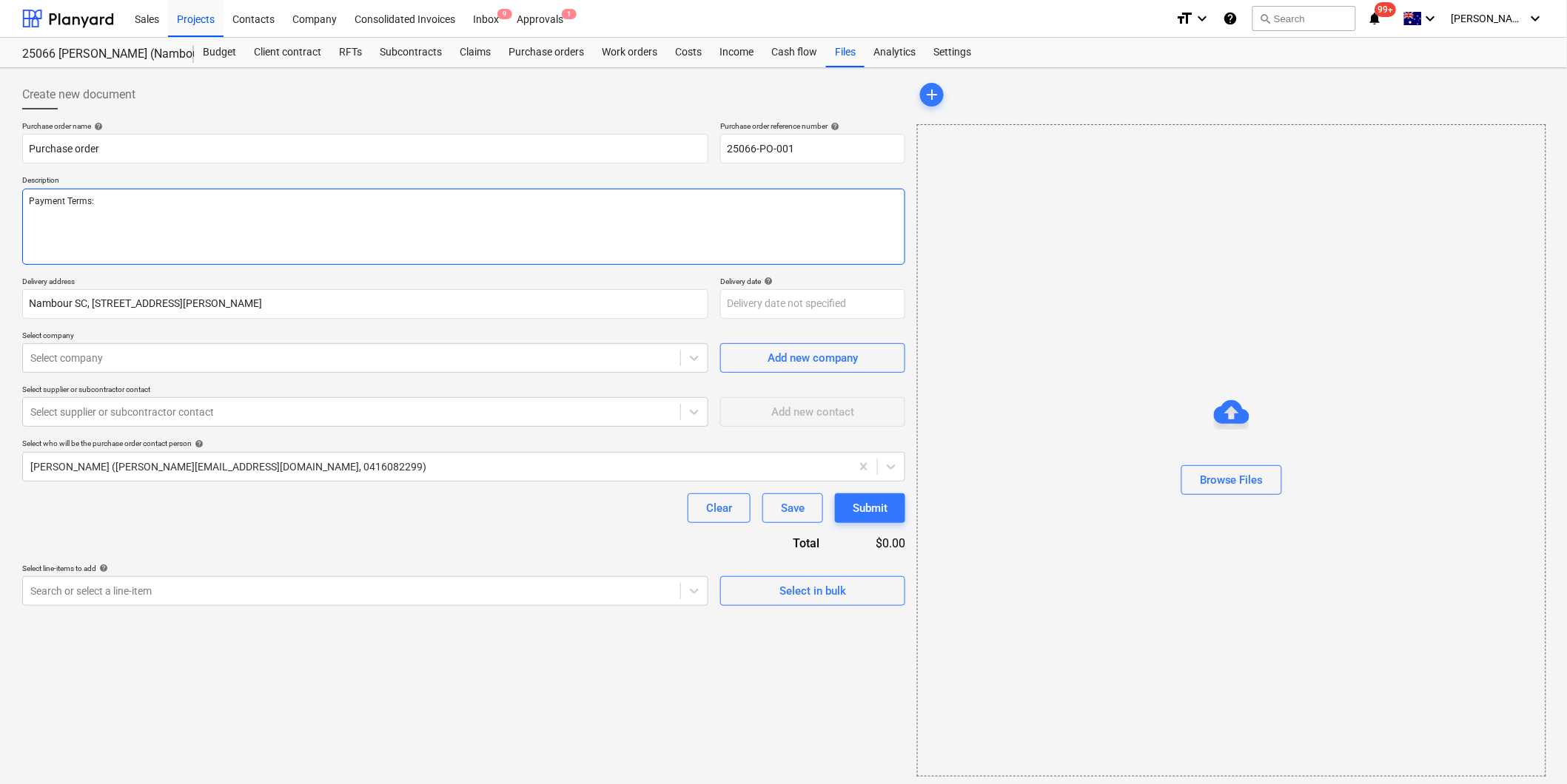
type textarea "Payment Terms: 1"
type textarea "x"
type textarea "Payment Terms: 14"
type textarea "x"
type textarea "Payment Terms: 14 d"
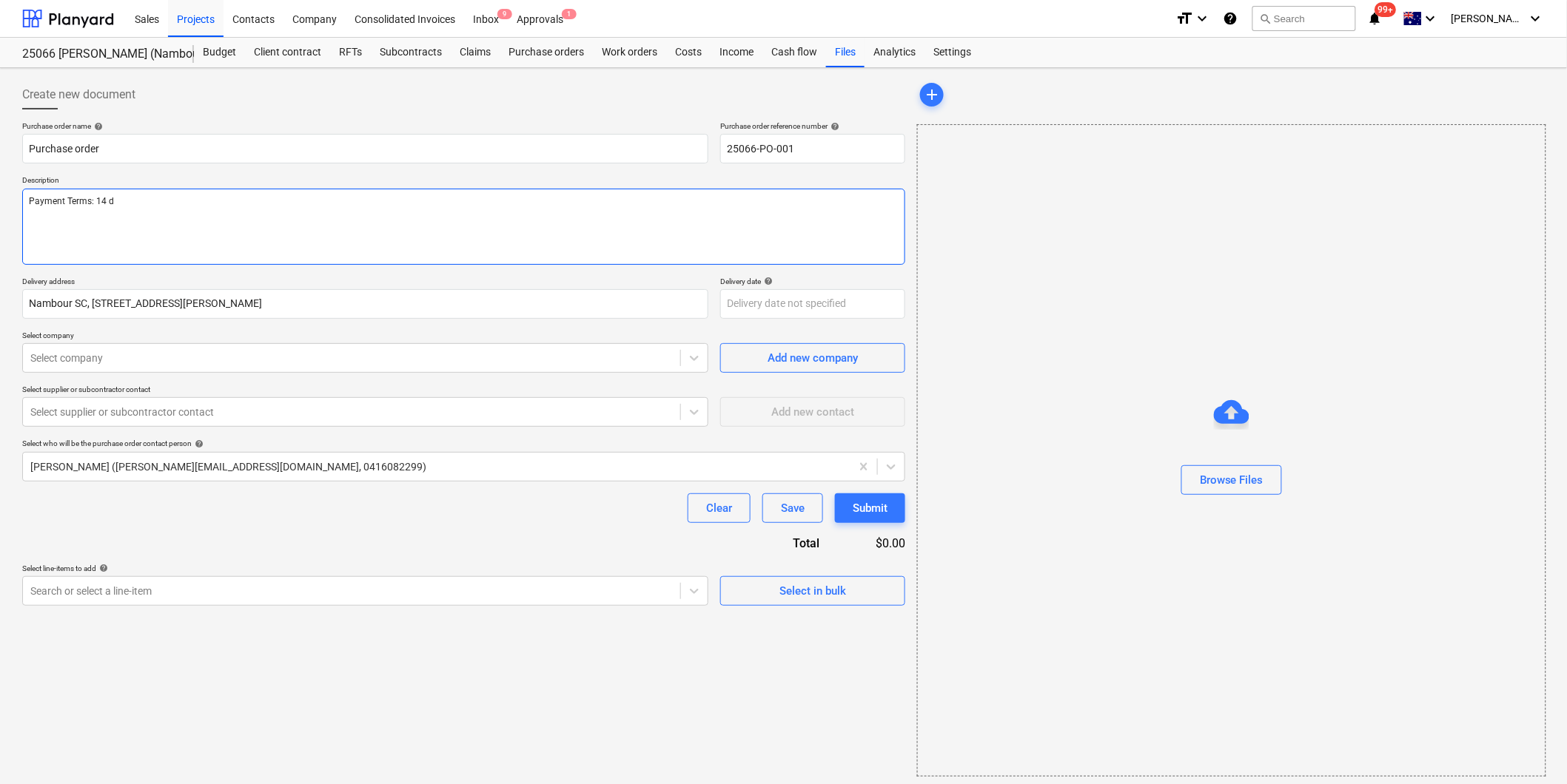
type textarea "x"
type textarea "Payment Terms: 14 da"
type textarea "x"
type textarea "Payment Terms: 14 days"
type textarea "x"
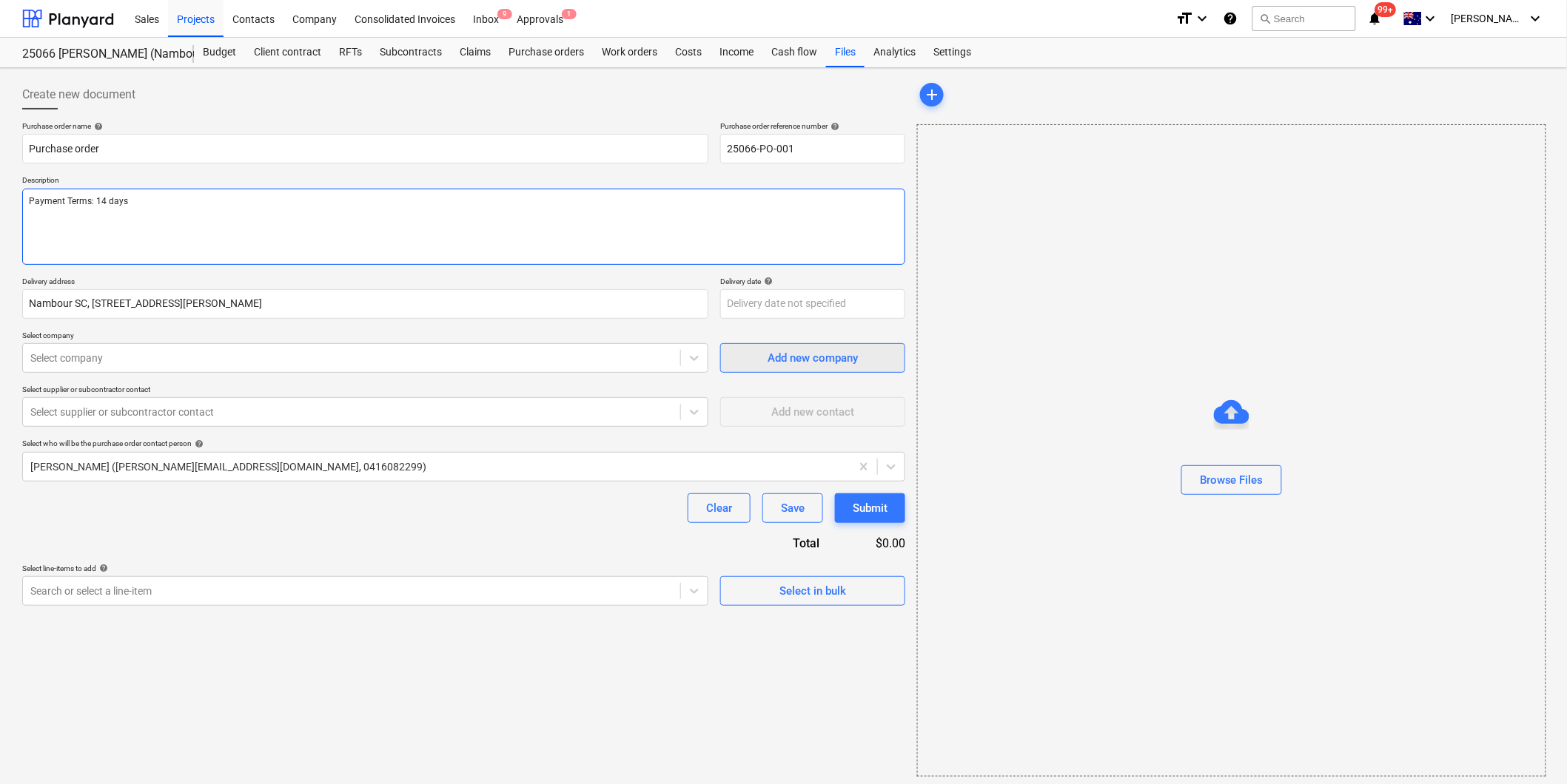
type textarea "Payment Terms: 14 days"
click at [797, 364] on div "Add new company" at bounding box center [813, 358] width 90 height 19
type textarea "x"
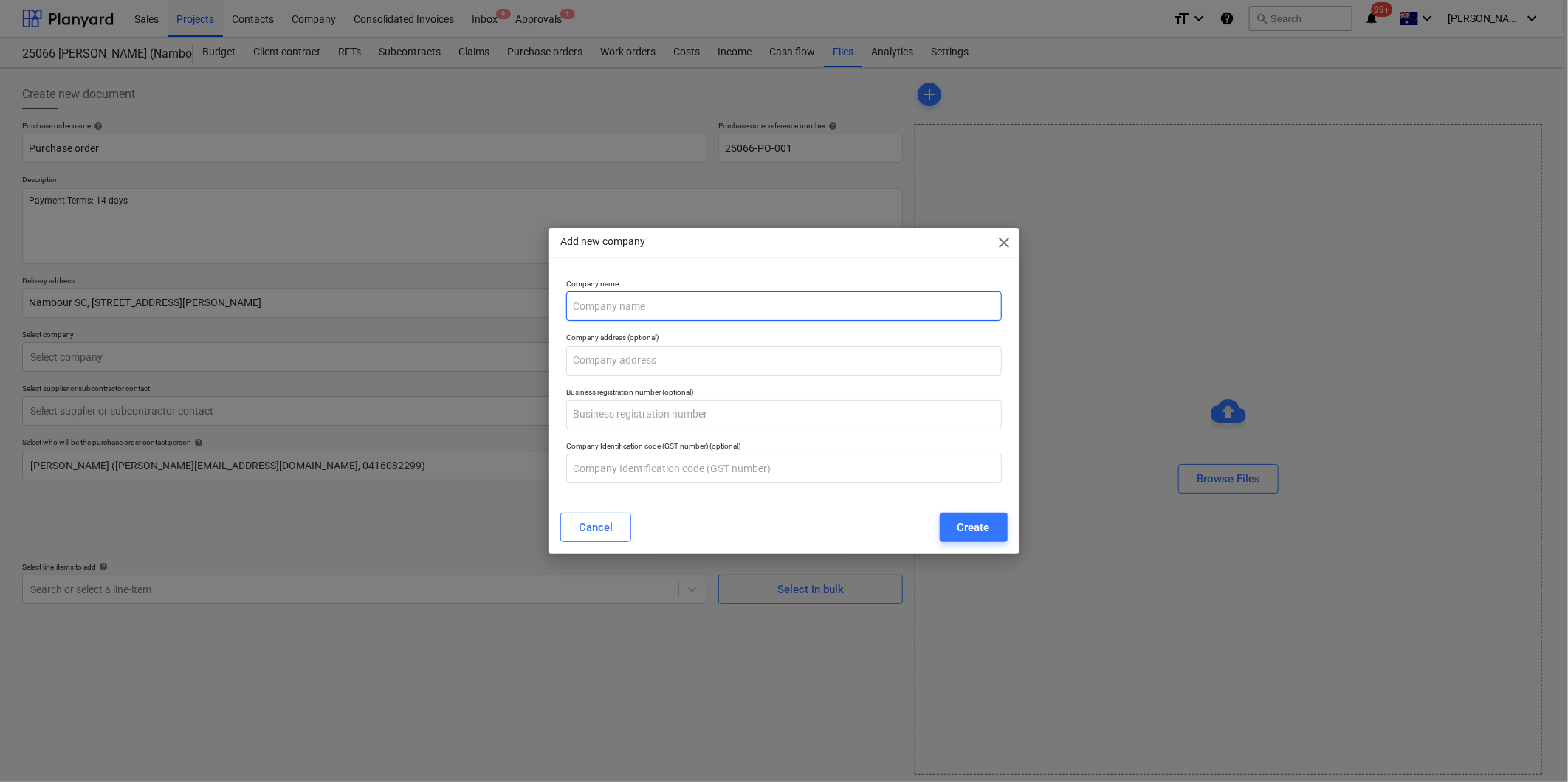
click at [676, 312] on input "text" at bounding box center [783, 306] width 435 height 29
type input "Optimum Structures"
type textarea "x"
type input "Optimum Structures"
type textarea "x"
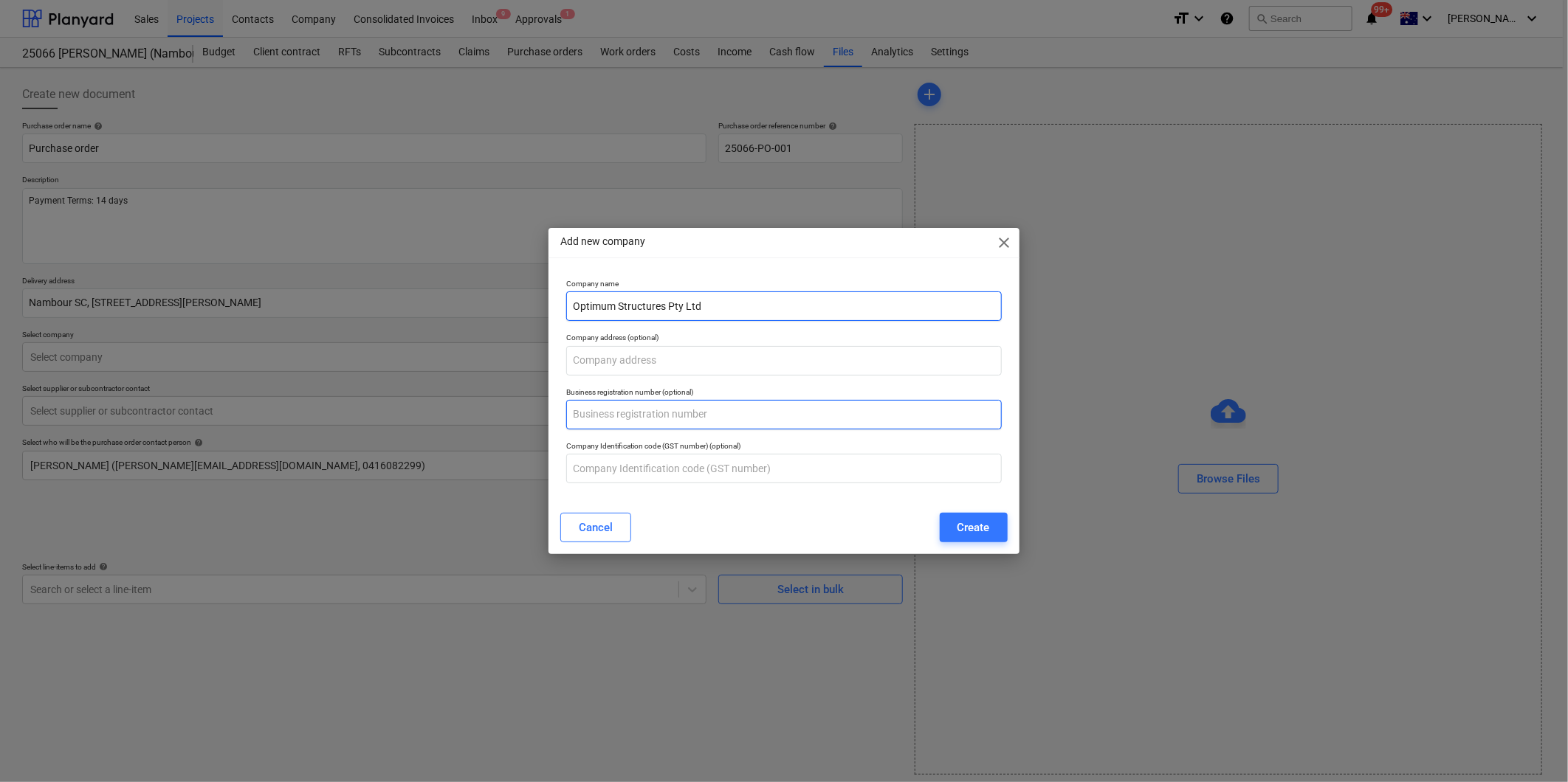
type input "Optimum Structures Pty Ltd"
click at [645, 408] on input "text" at bounding box center [783, 415] width 435 height 29
paste input "80 105 234 919"
type input "80 105 234 919"
type textarea "x"
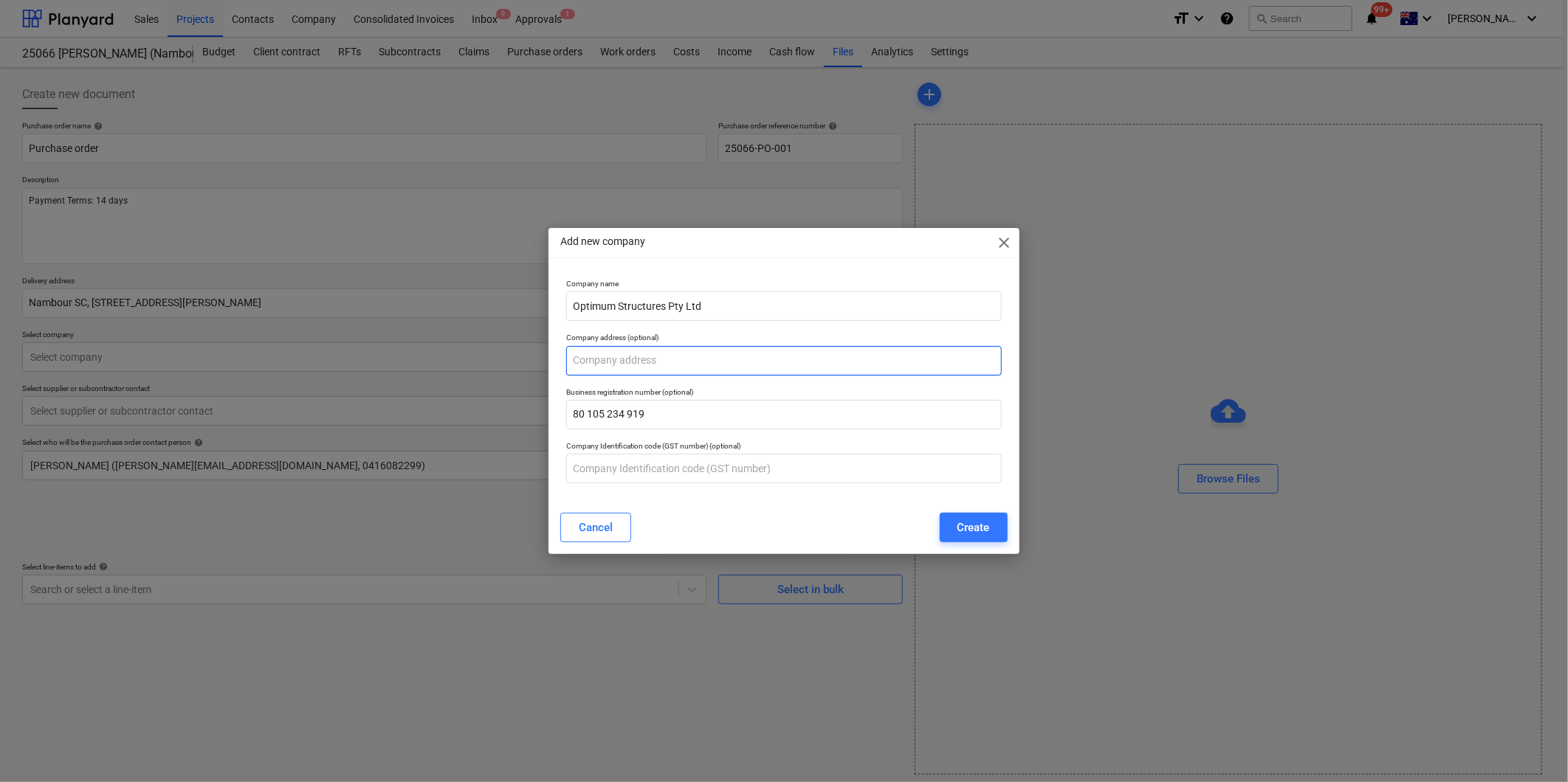
click at [621, 358] on input "text" at bounding box center [783, 361] width 435 height 29
click at [739, 358] on input "5/62 Curzon Street, Tennyson QLD 5105" at bounding box center [783, 361] width 435 height 29
type input "5/62 Curzon Street, Tennyson QLD 4105"
click at [703, 492] on div "Company name Optimum Structures Pty Ltd Company address (optional) 5/62 Curzon …" at bounding box center [784, 387] width 470 height 228
click at [588, 490] on div "Company name Optimum Structures Pty Ltd Company address (optional) 5/62 Curzon …" at bounding box center [784, 387] width 470 height 228
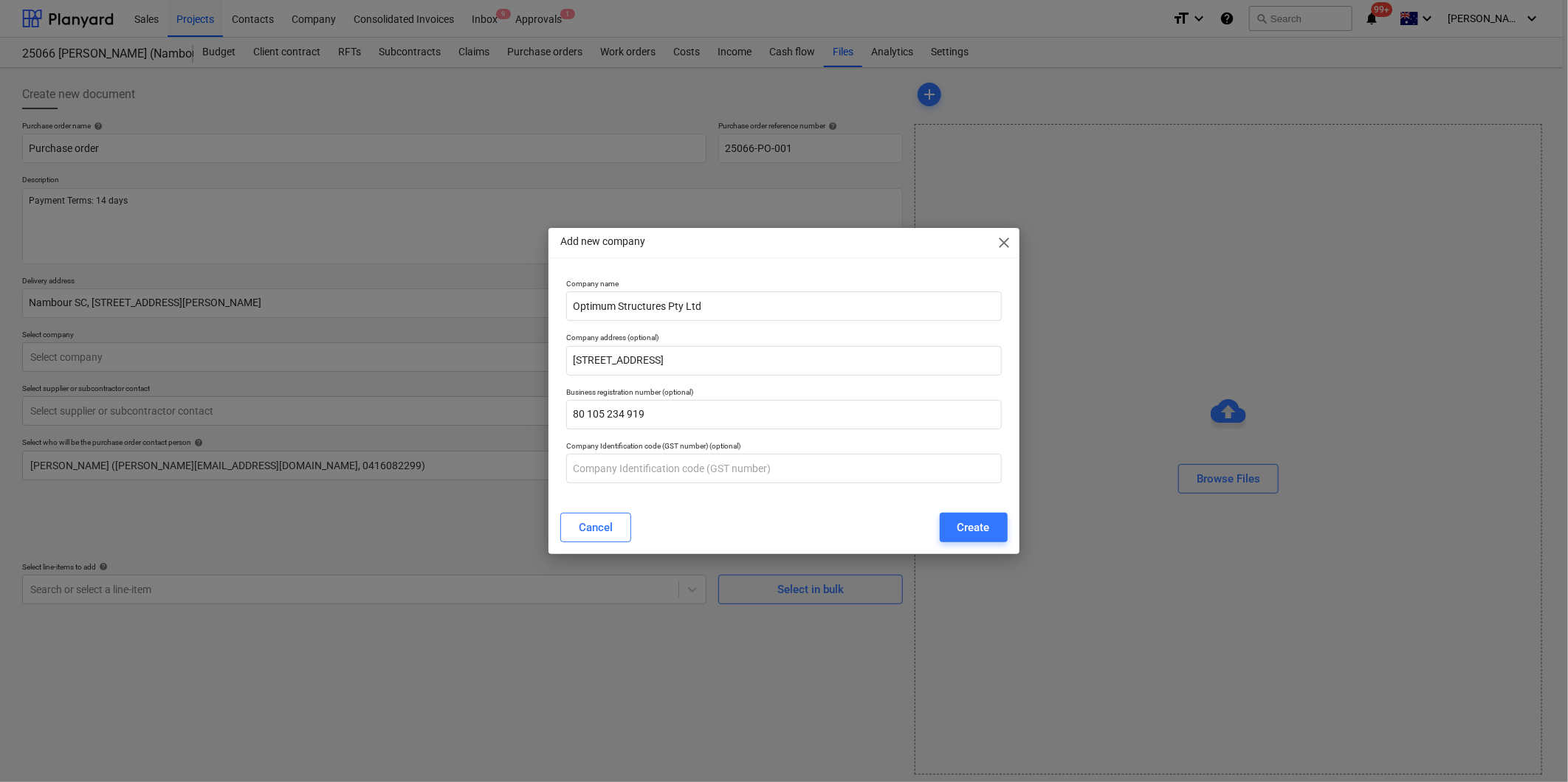
click at [586, 498] on div "Company name Optimum Structures Pty Ltd Company address (optional) 5/62 Curzon …" at bounding box center [784, 387] width 470 height 228
click at [974, 526] on div "Create" at bounding box center [974, 527] width 33 height 19
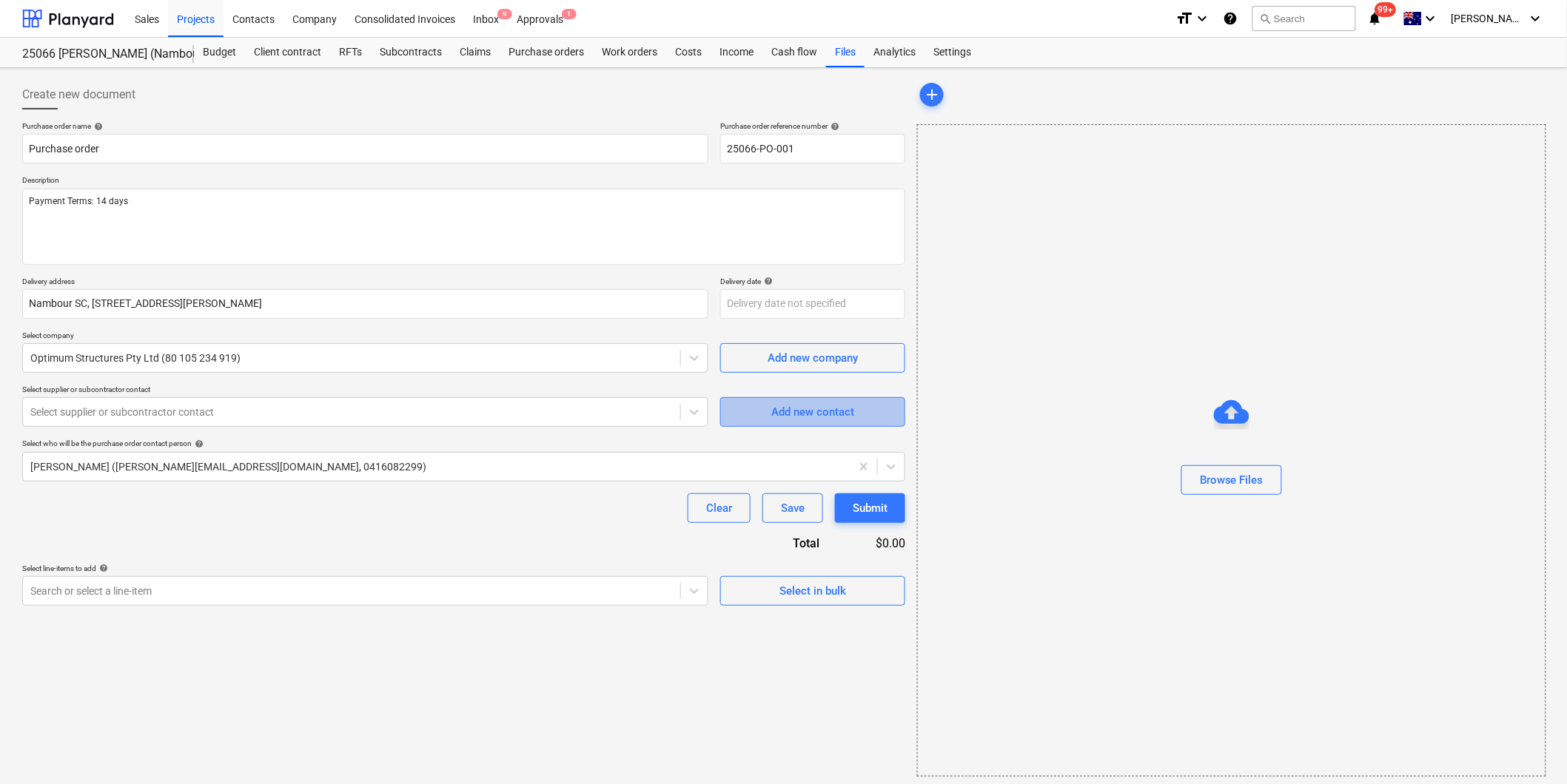
click at [797, 420] on div "Add new contact" at bounding box center [813, 412] width 83 height 19
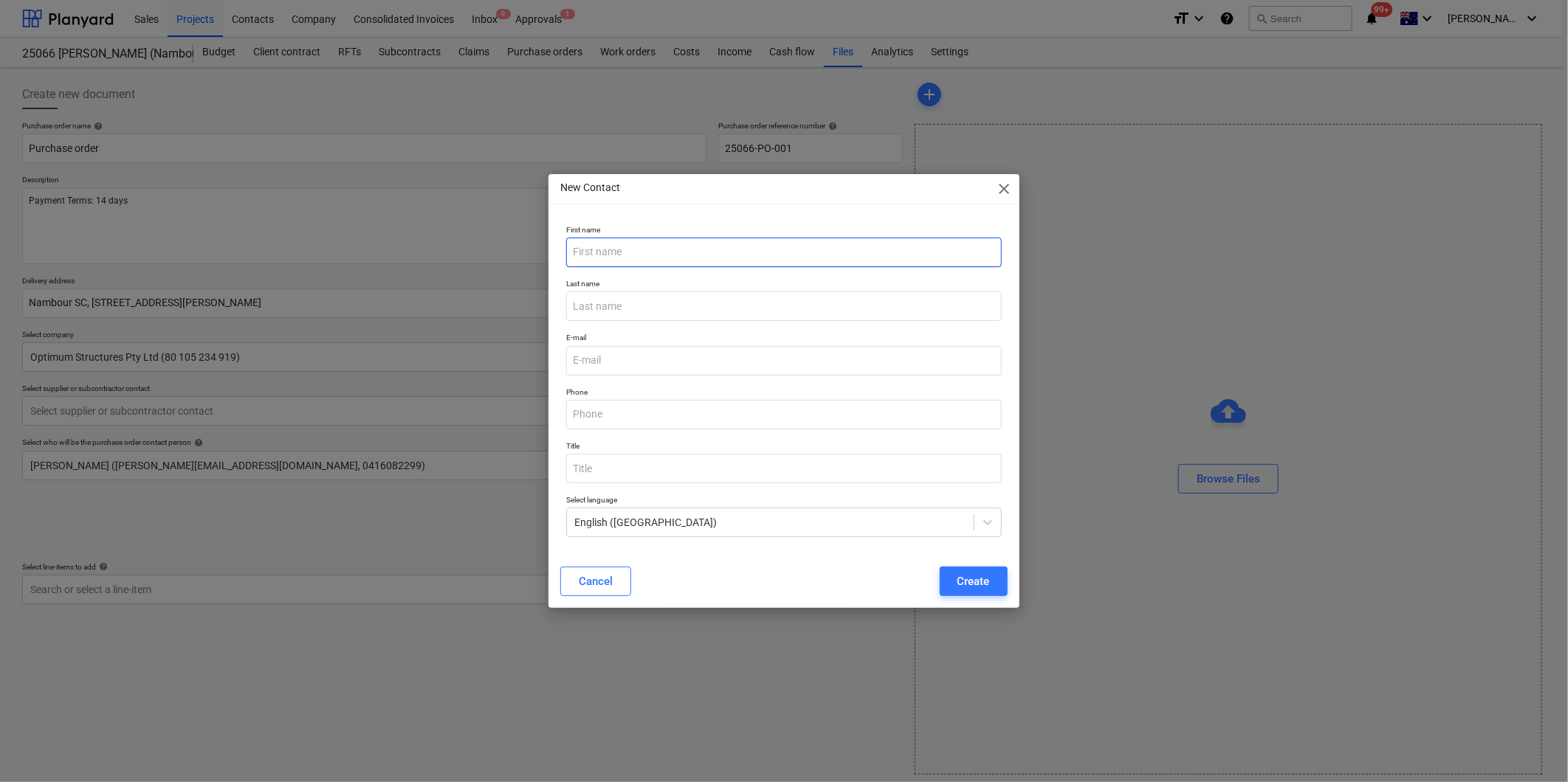
type textarea "x"
click at [592, 358] on input "email" at bounding box center [783, 361] width 435 height 29
paste input "mail@optimumstructures.com.au"
drag, startPoint x: 595, startPoint y: 359, endPoint x: 561, endPoint y: 363, distance: 34.2
click at [561, 363] on div "E-mail mail@optimumstructures.com.au" at bounding box center [783, 353] width 447 height 54
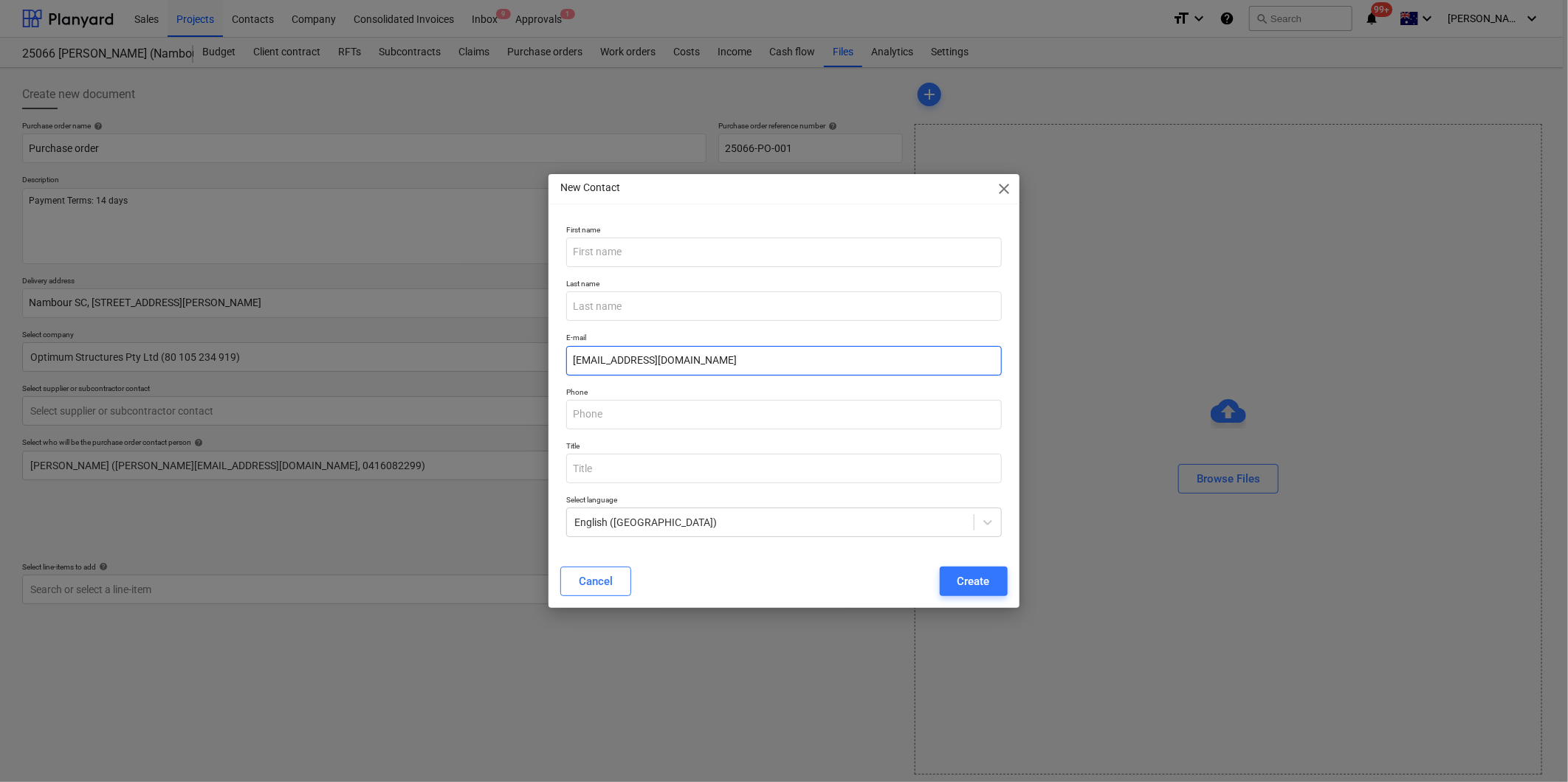
type input "enda@optimumstructures.com.au"
type textarea "x"
click at [601, 249] on input "text" at bounding box center [783, 252] width 435 height 29
type input "Enda"
click at [589, 306] on input "text" at bounding box center [783, 306] width 435 height 29
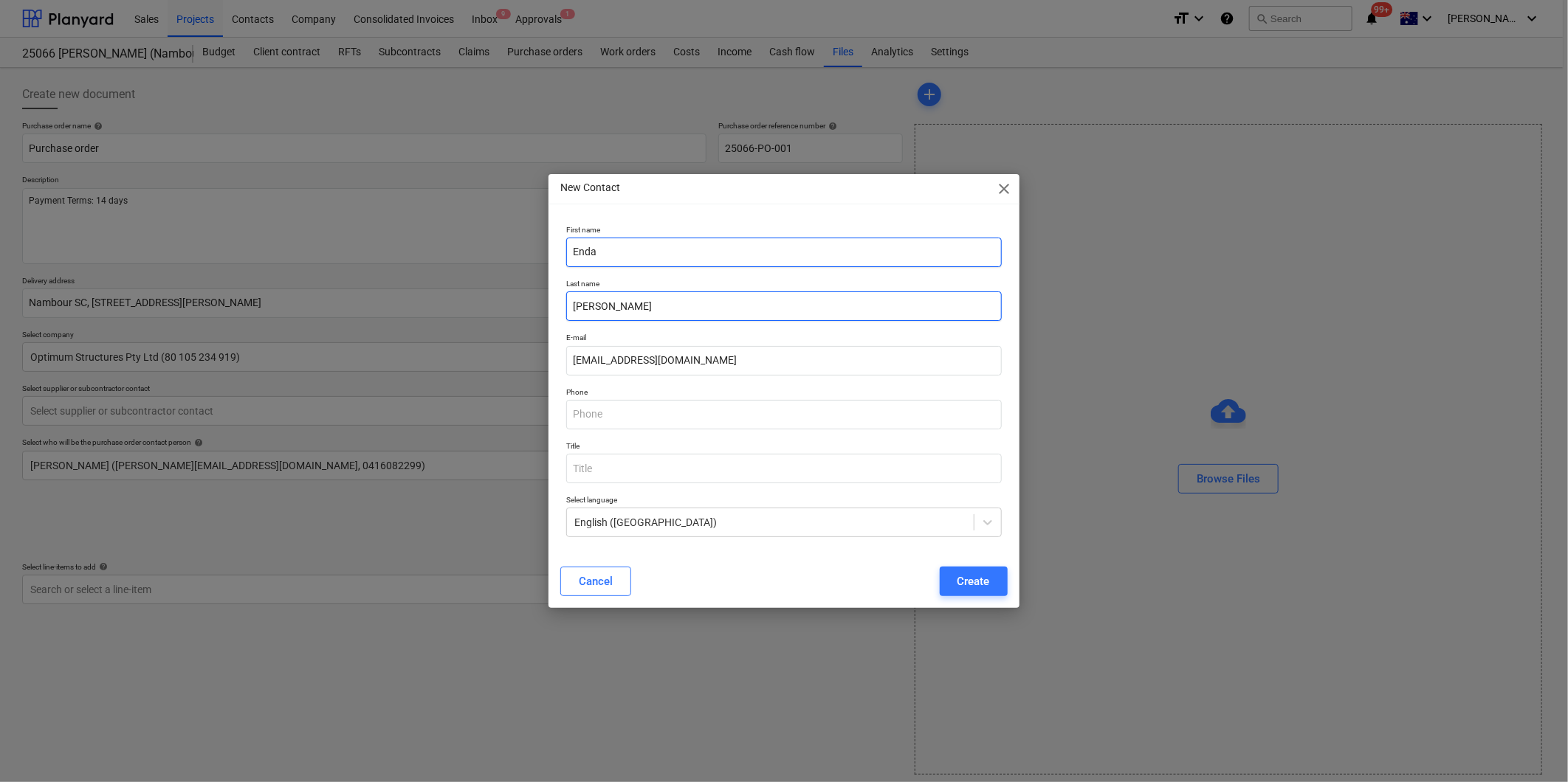
type input "Lyons"
click at [624, 257] on input "Enda" at bounding box center [783, 252] width 435 height 29
click at [591, 411] on input "text" at bounding box center [783, 415] width 435 height 29
click at [860, 388] on p "Phone" at bounding box center [783, 394] width 435 height 13
click at [600, 418] on input "text" at bounding box center [783, 415] width 435 height 29
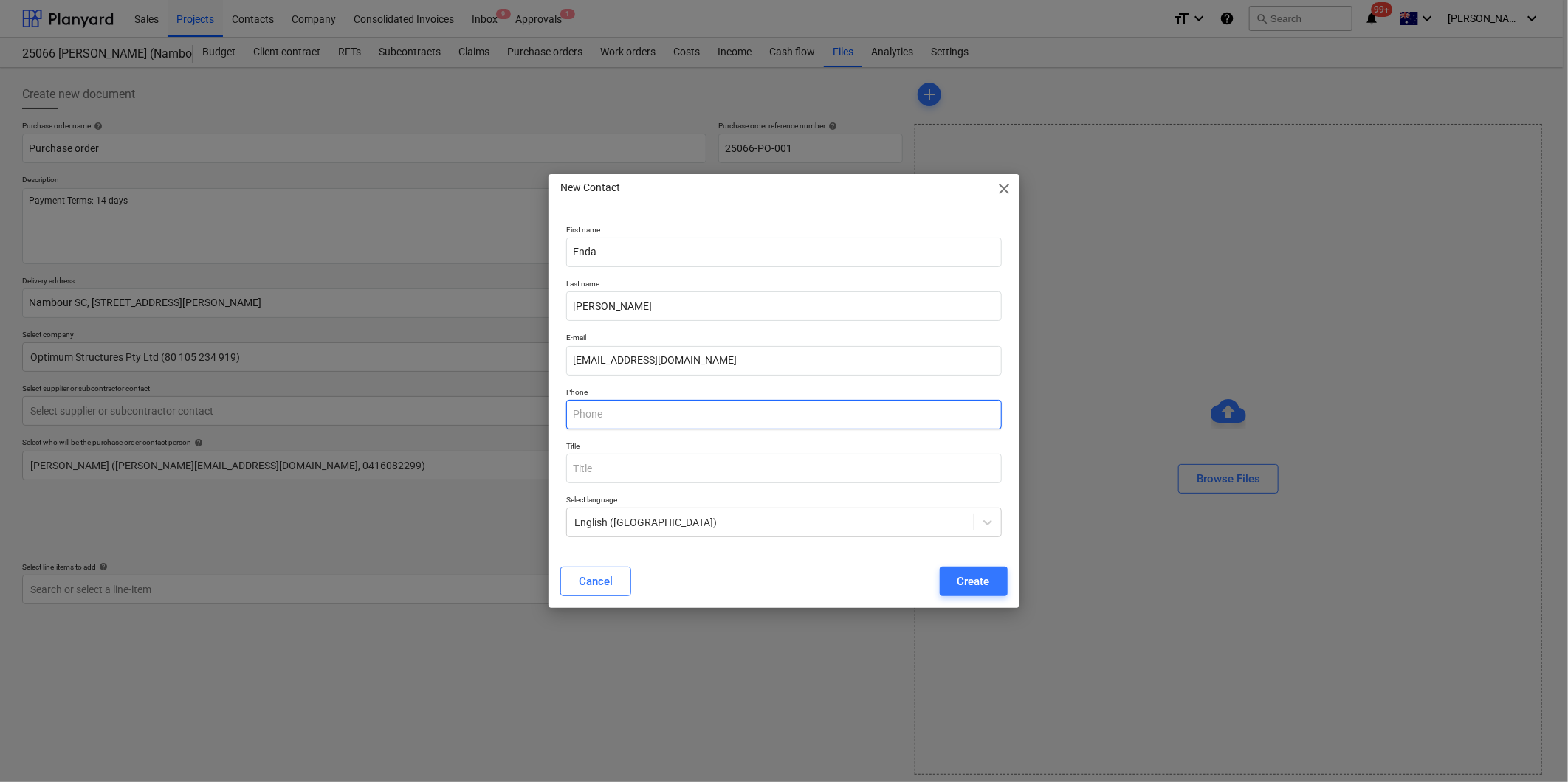
type textarea "x"
paste input "07 3832 1347"
type input "07 3832 1347"
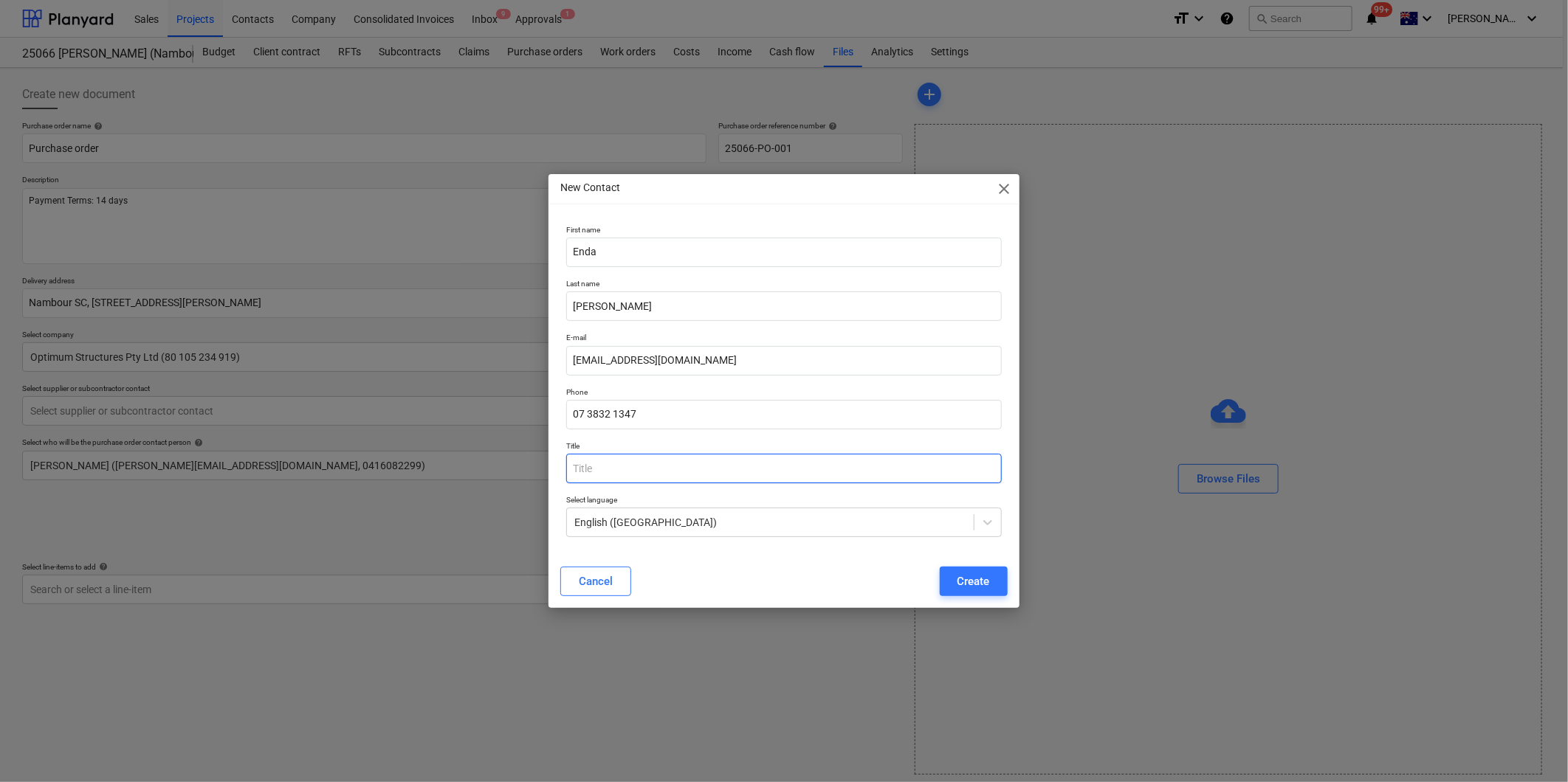
click at [628, 470] on input "text" at bounding box center [783, 468] width 435 height 29
type input "Mr"
click at [779, 564] on div "Cancel Create" at bounding box center [783, 581] width 464 height 41
click at [975, 586] on div "Create" at bounding box center [974, 581] width 33 height 19
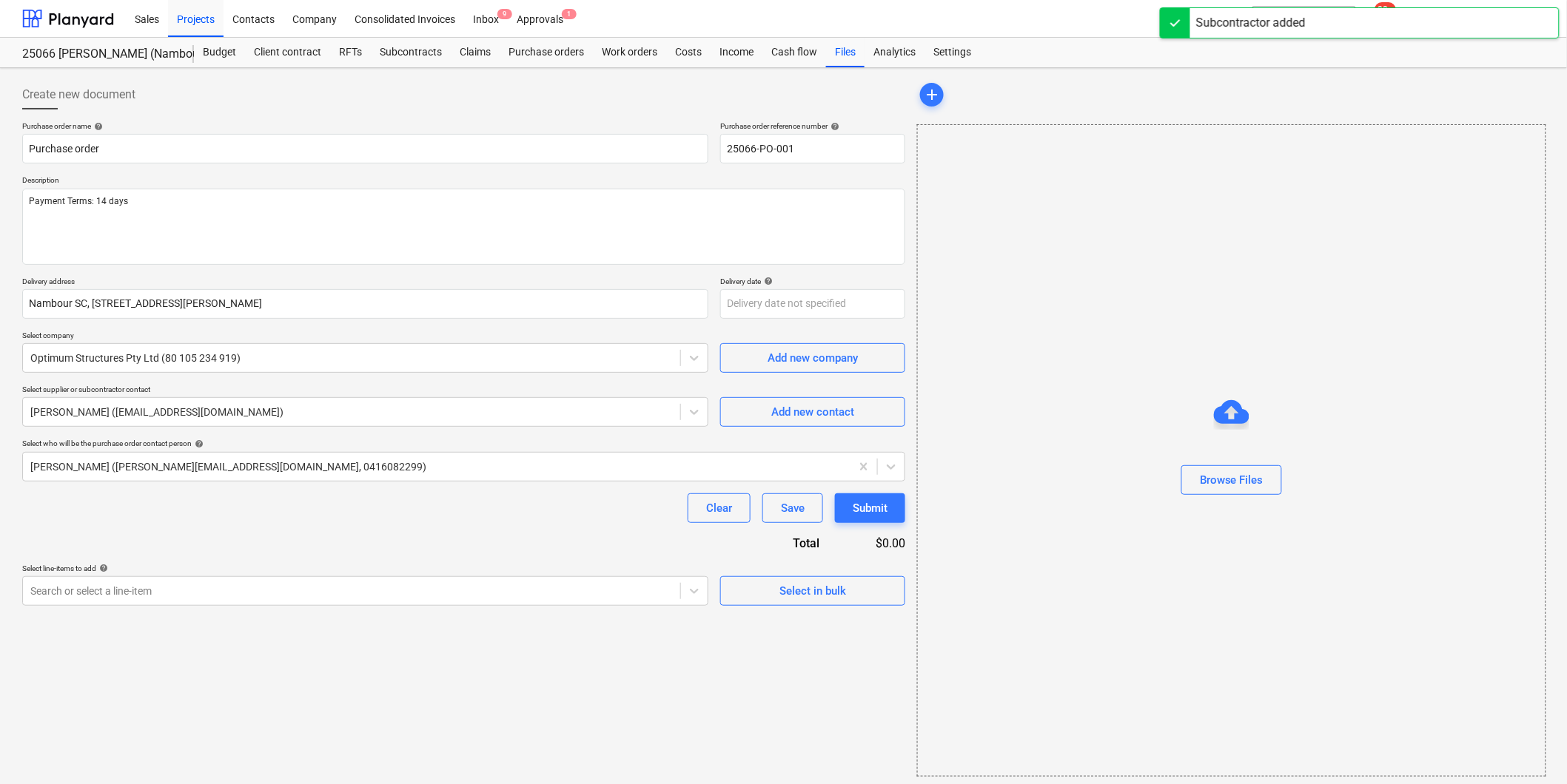
click at [111, 513] on div "Clear Save Submit" at bounding box center [464, 508] width 883 height 29
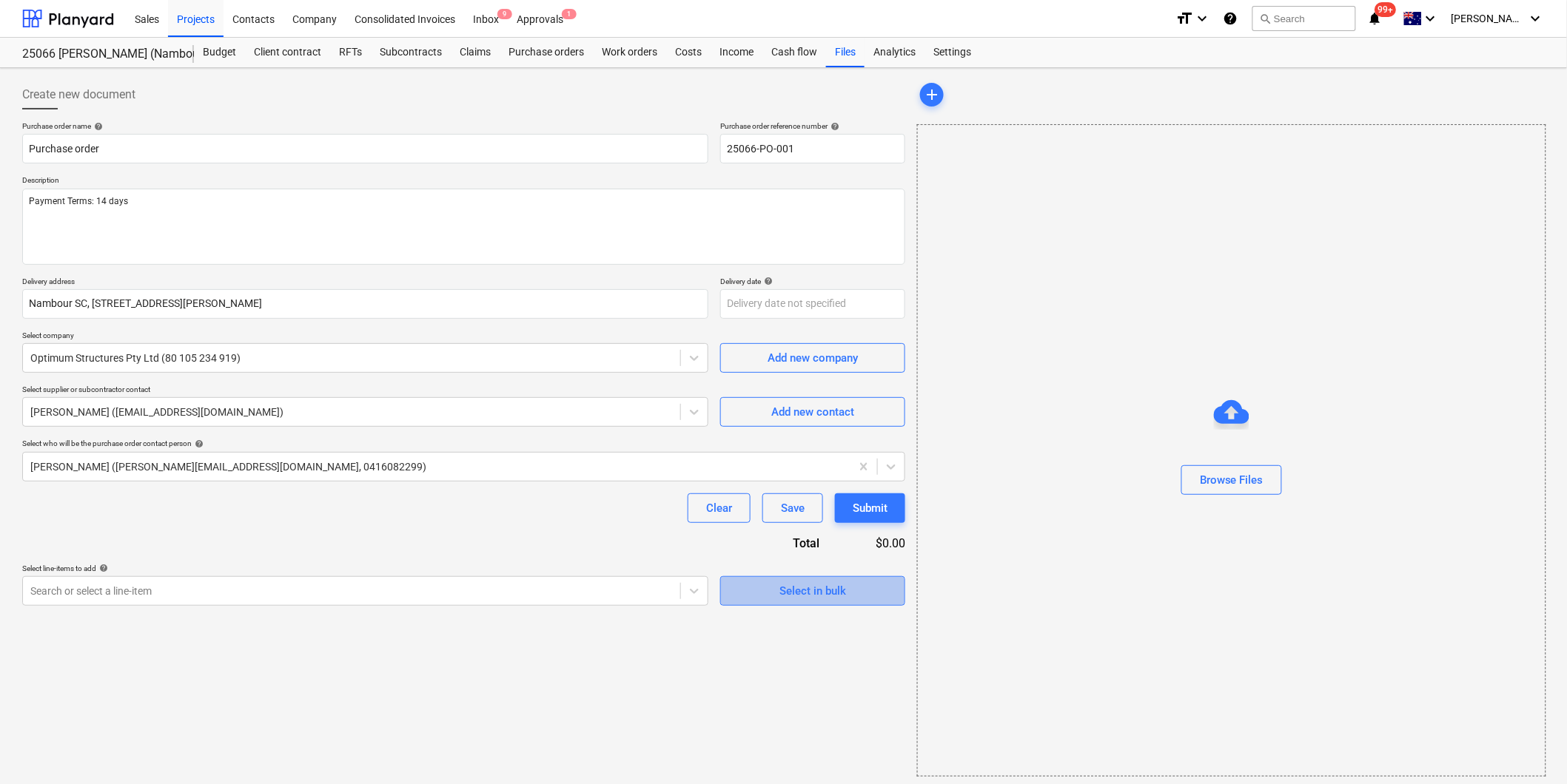
click at [775, 596] on span "Select in bulk" at bounding box center [813, 591] width 148 height 19
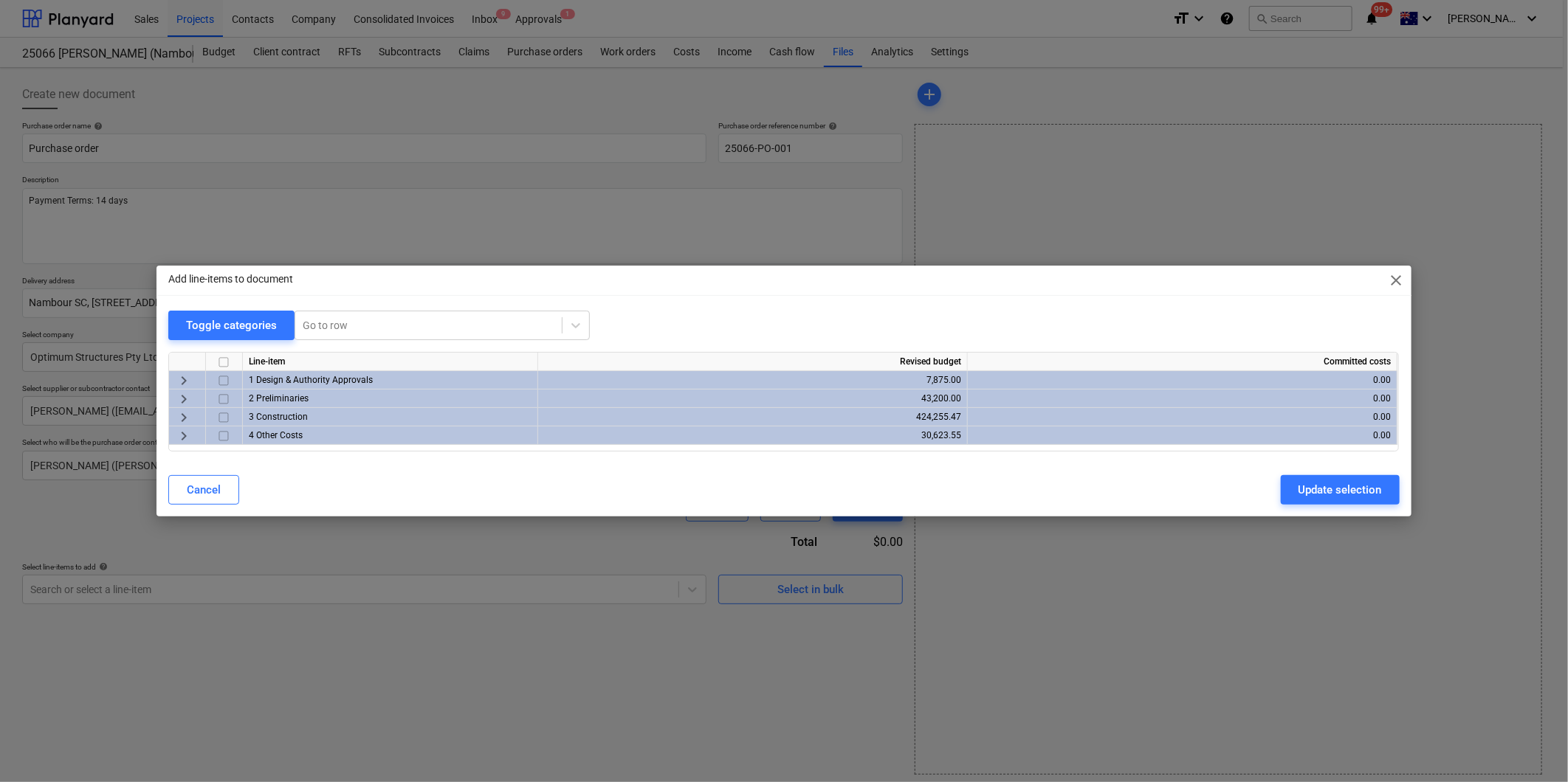
click at [183, 394] on span "keyboard_arrow_right" at bounding box center [184, 399] width 18 height 18
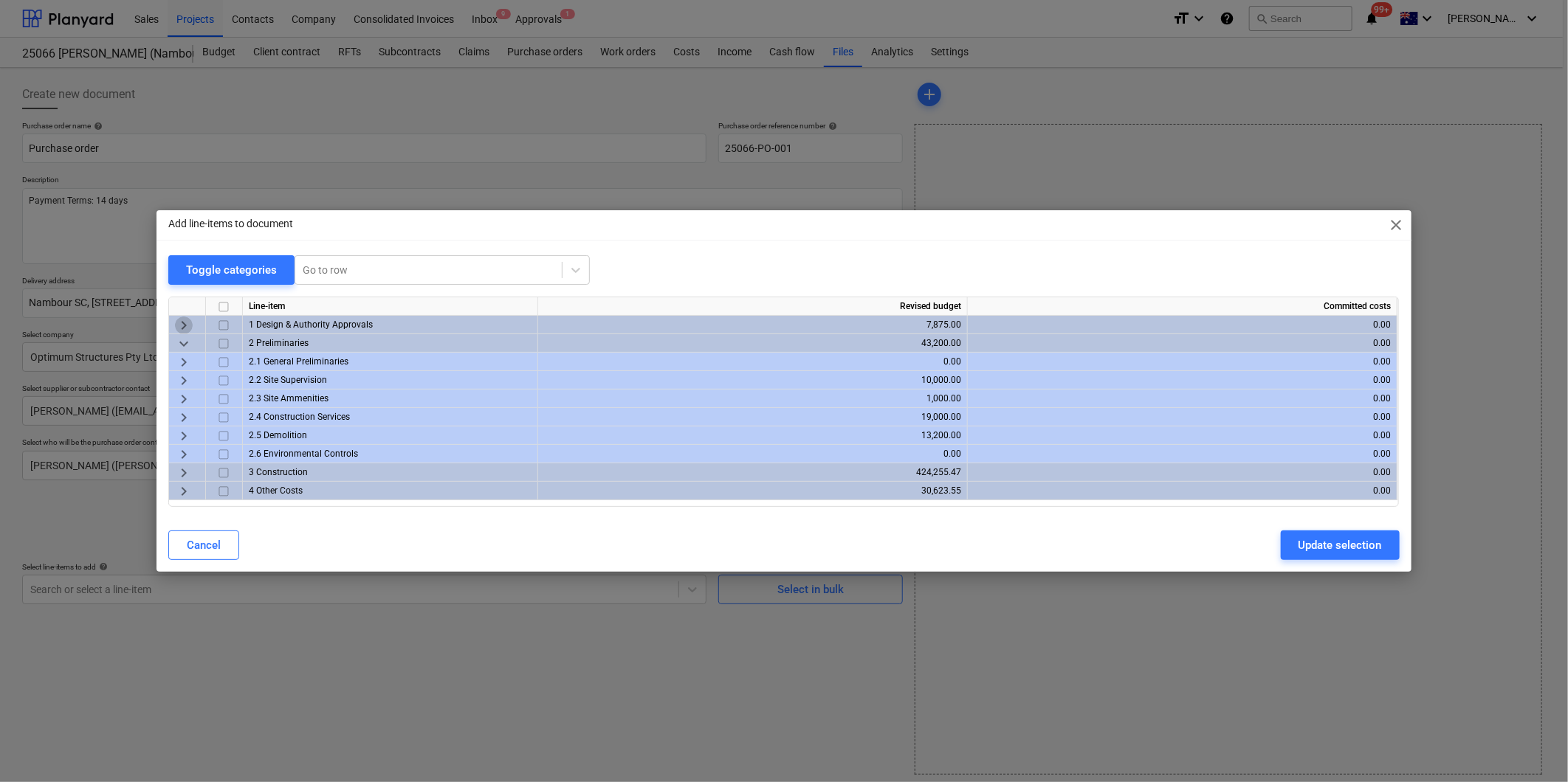
click at [182, 325] on span "keyboard_arrow_right" at bounding box center [184, 325] width 18 height 18
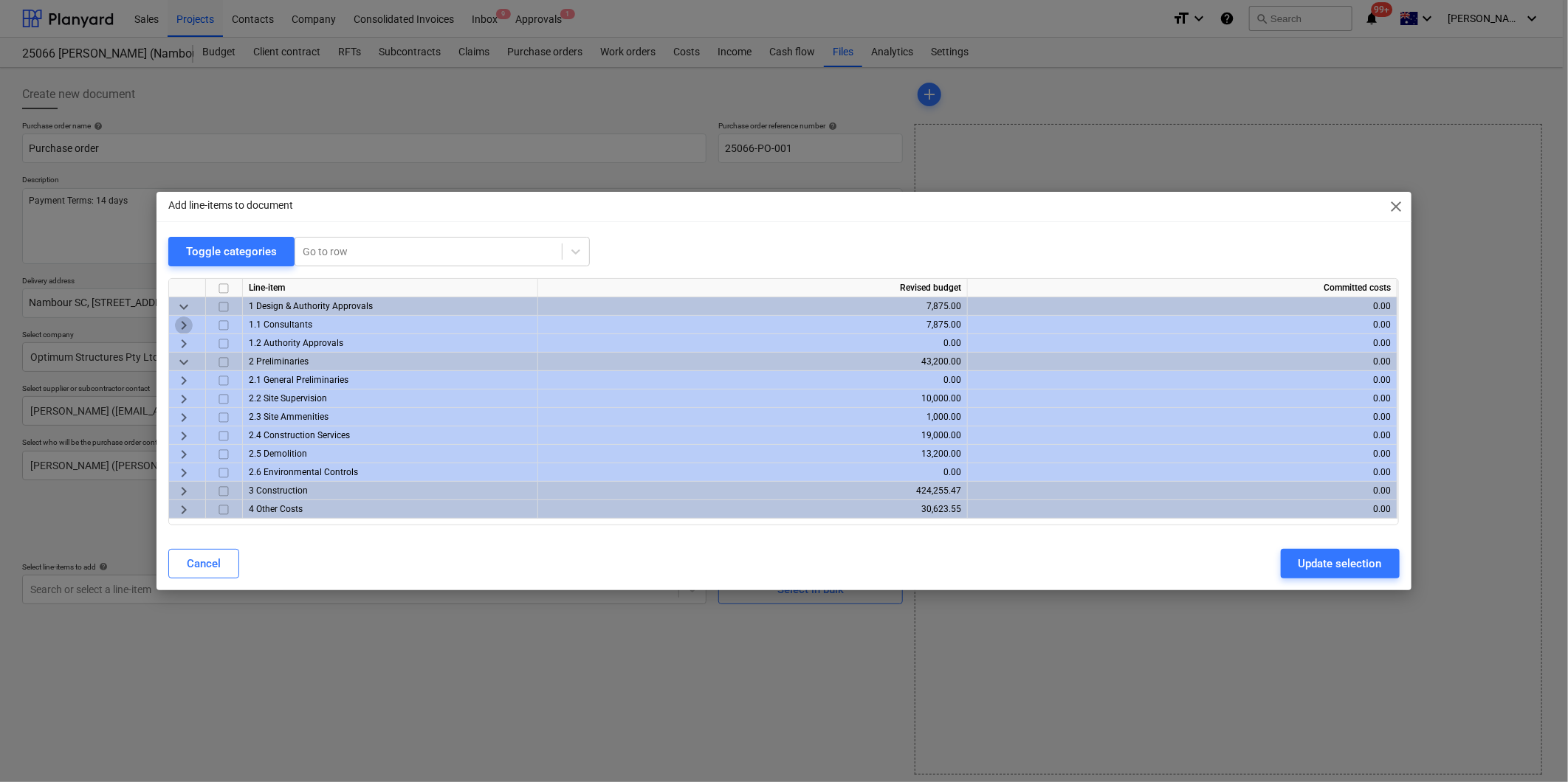
click at [184, 321] on span "keyboard_arrow_right" at bounding box center [184, 325] width 18 height 18
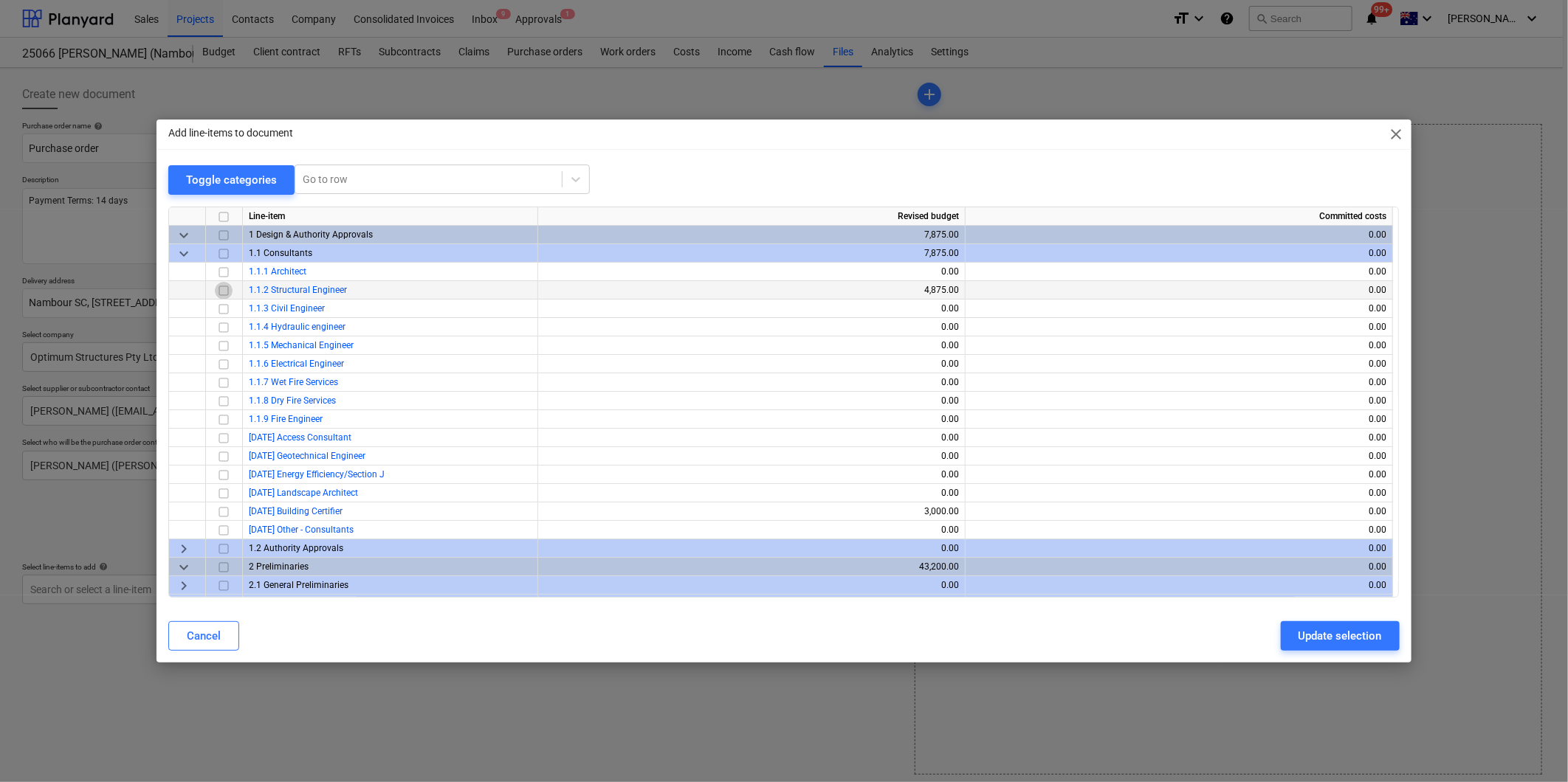
click at [225, 285] on input "checkbox" at bounding box center [223, 291] width 18 height 18
click at [1357, 637] on div "Update selection" at bounding box center [1340, 636] width 83 height 19
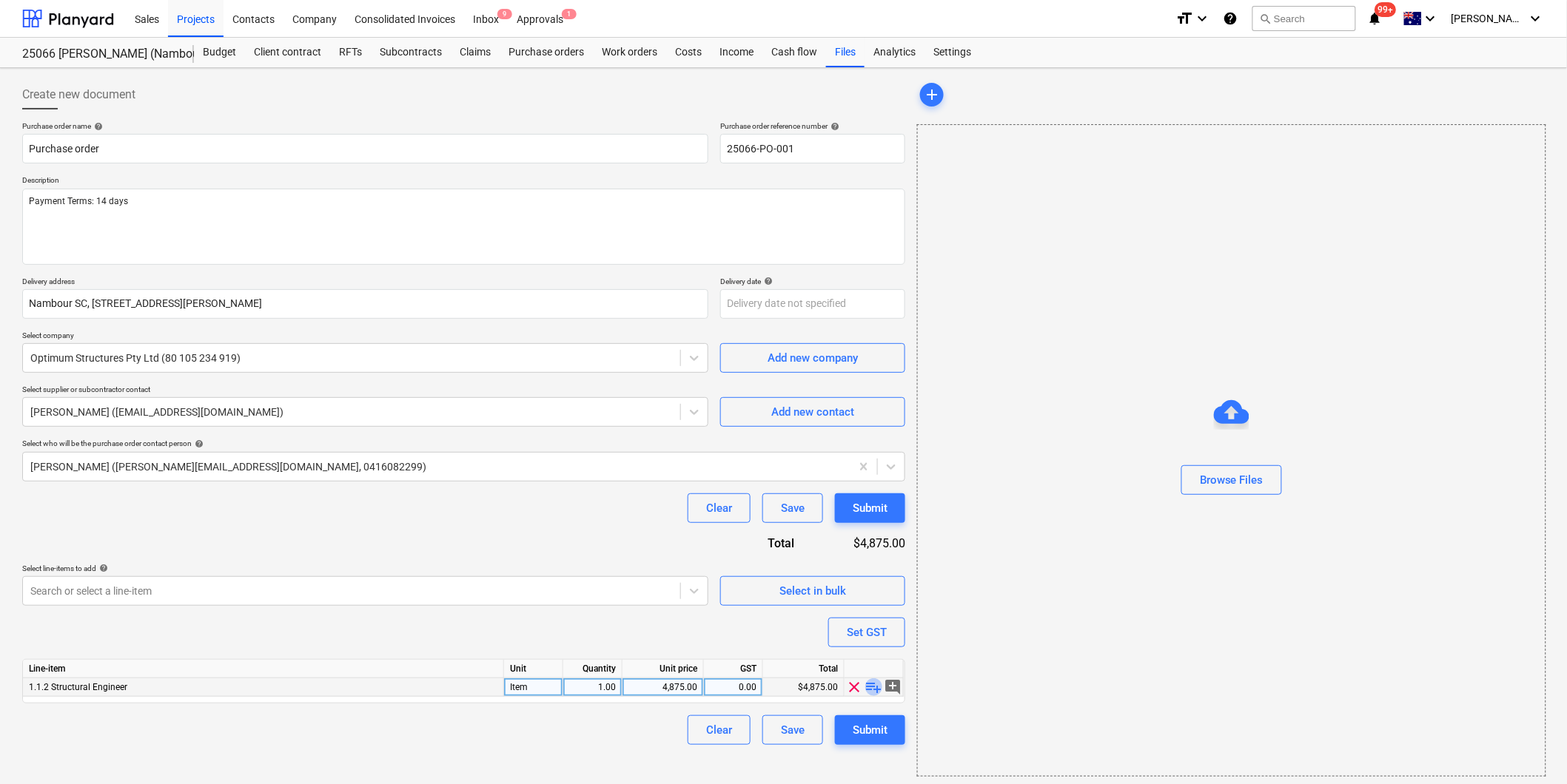
click at [877, 683] on span "playlist_add" at bounding box center [874, 687] width 18 height 18
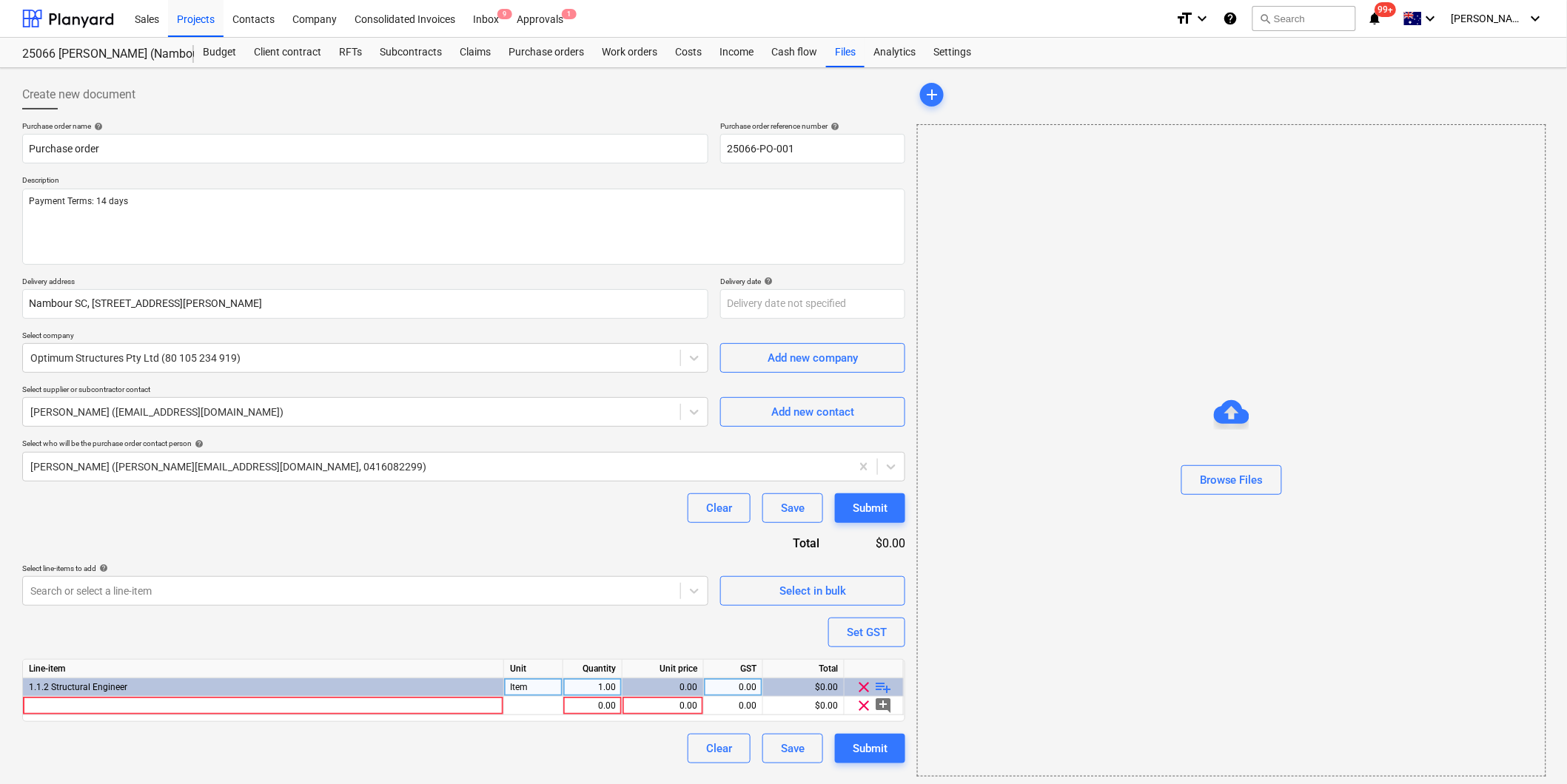
type textarea "x"
click at [109, 707] on div at bounding box center [263, 707] width 481 height 19
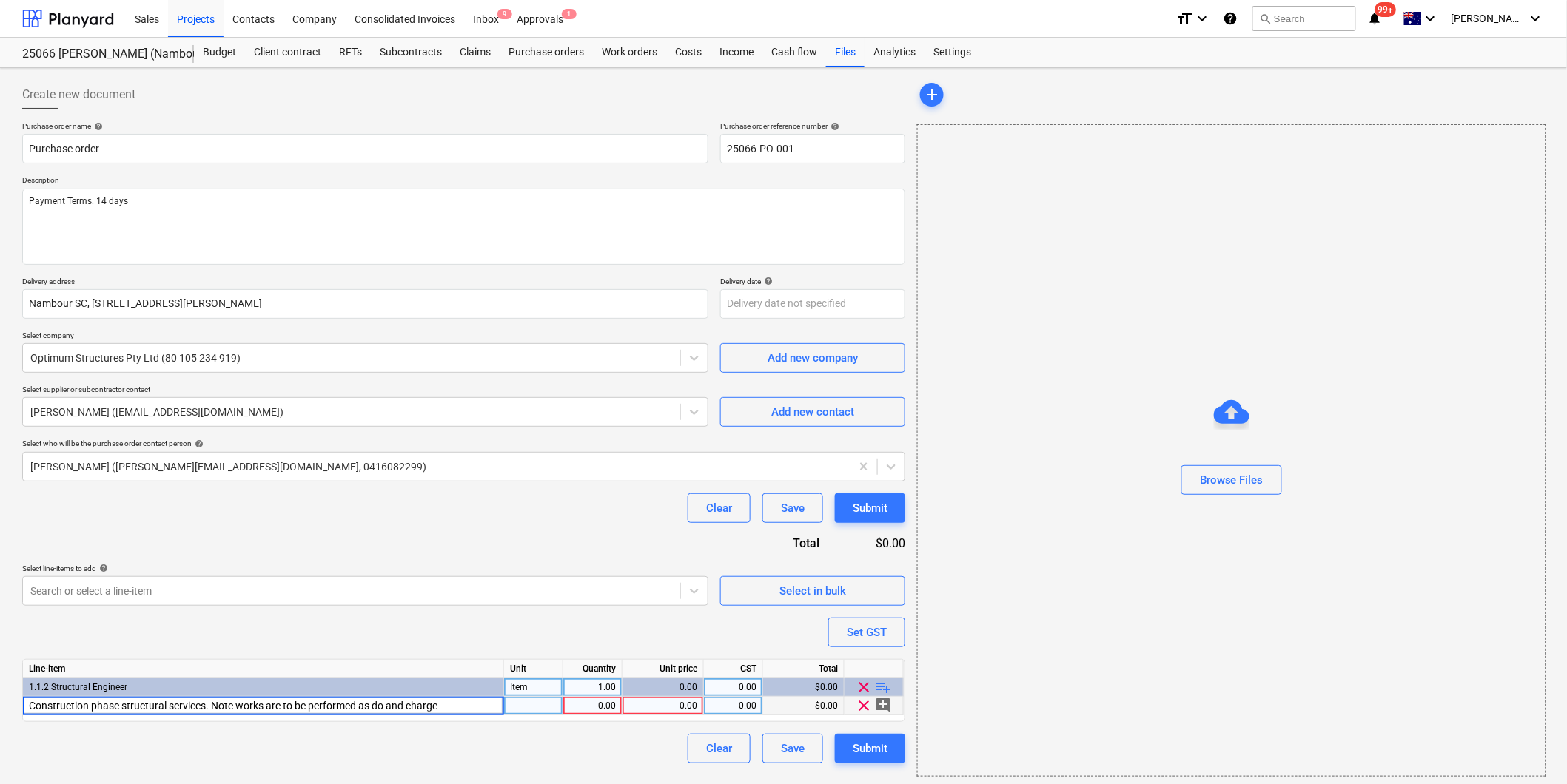
type input "Construction phase structural services. Note works are to be performed as do an…"
type textarea "x"
click at [594, 701] on div "0.00" at bounding box center [593, 707] width 46 height 19
click at [685, 704] on div "0.00" at bounding box center [663, 707] width 69 height 19
type input "1"
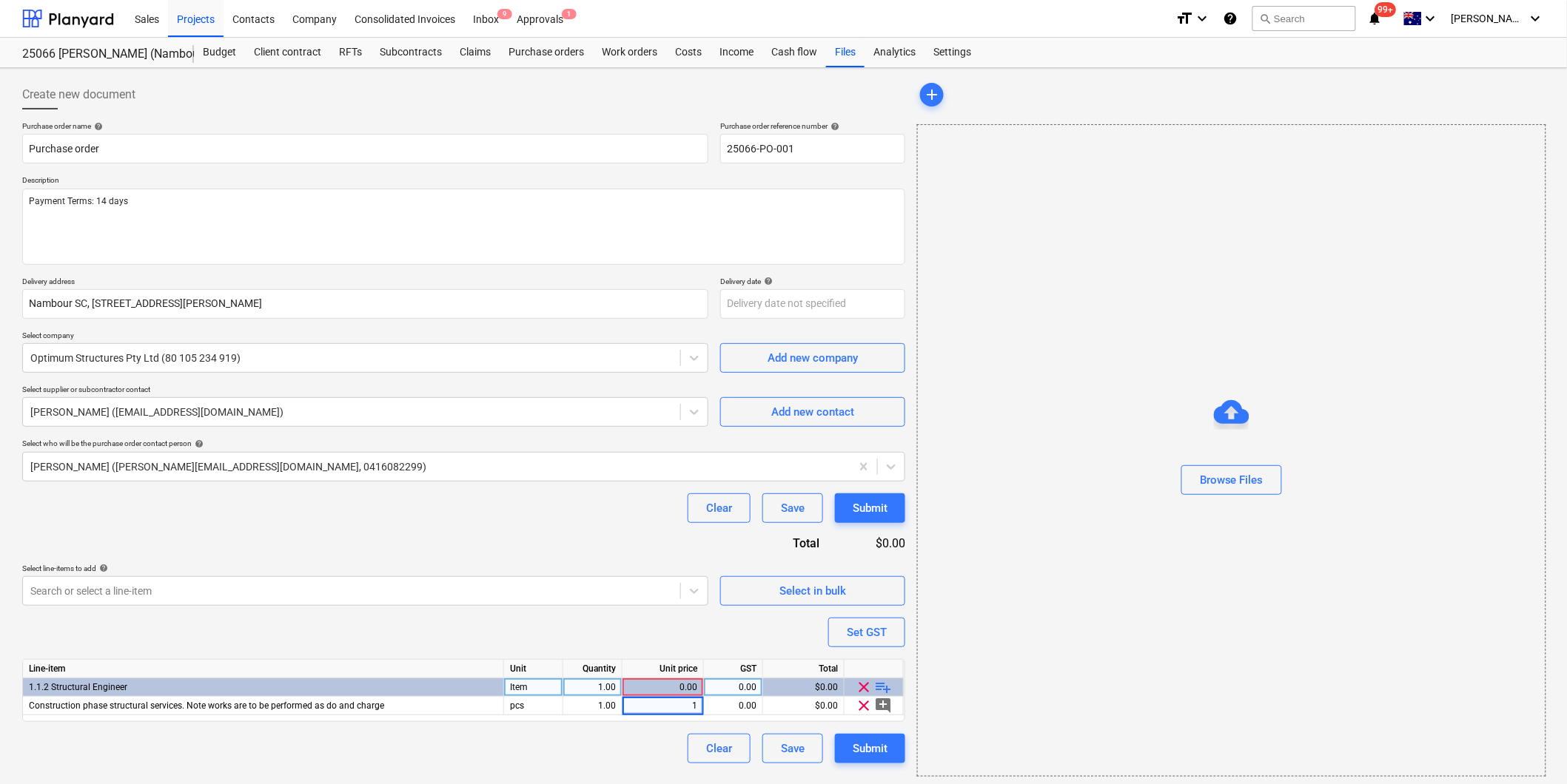
click at [528, 628] on div "Purchase order name help Purchase order Purchase order reference number help 25…" at bounding box center [464, 442] width 883 height 642
click at [149, 194] on textarea "Payment Terms: 14 days" at bounding box center [464, 226] width 883 height 77
type textarea "x"
type textarea "Payment Terms: 14 days"
type textarea "x"
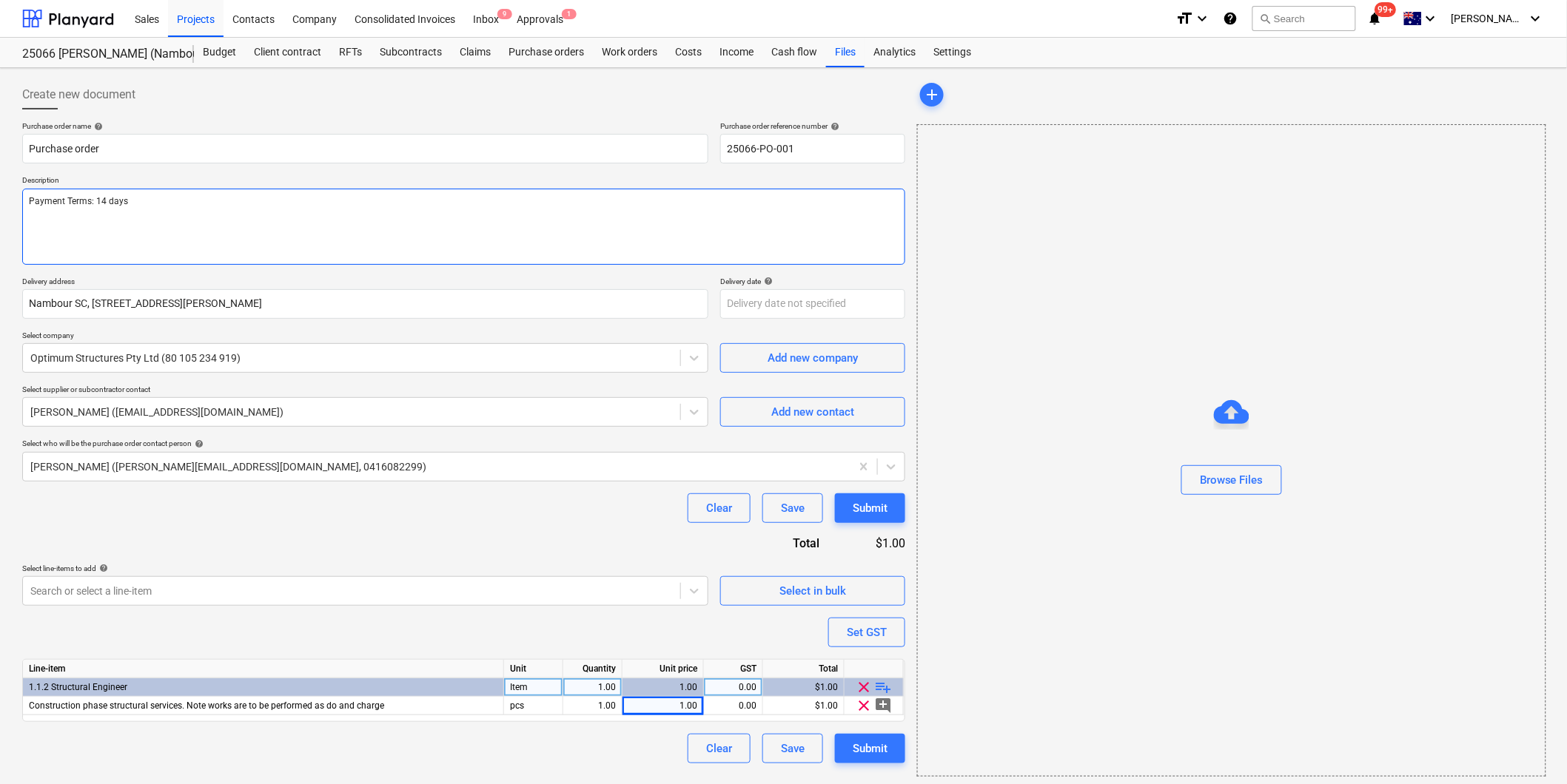
type textarea "Payment Terms: 14 days"
type textarea "x"
type textarea "Payment Terms: 14 days H"
type textarea "x"
type textarea "Payment Terms: 14 days Ho"
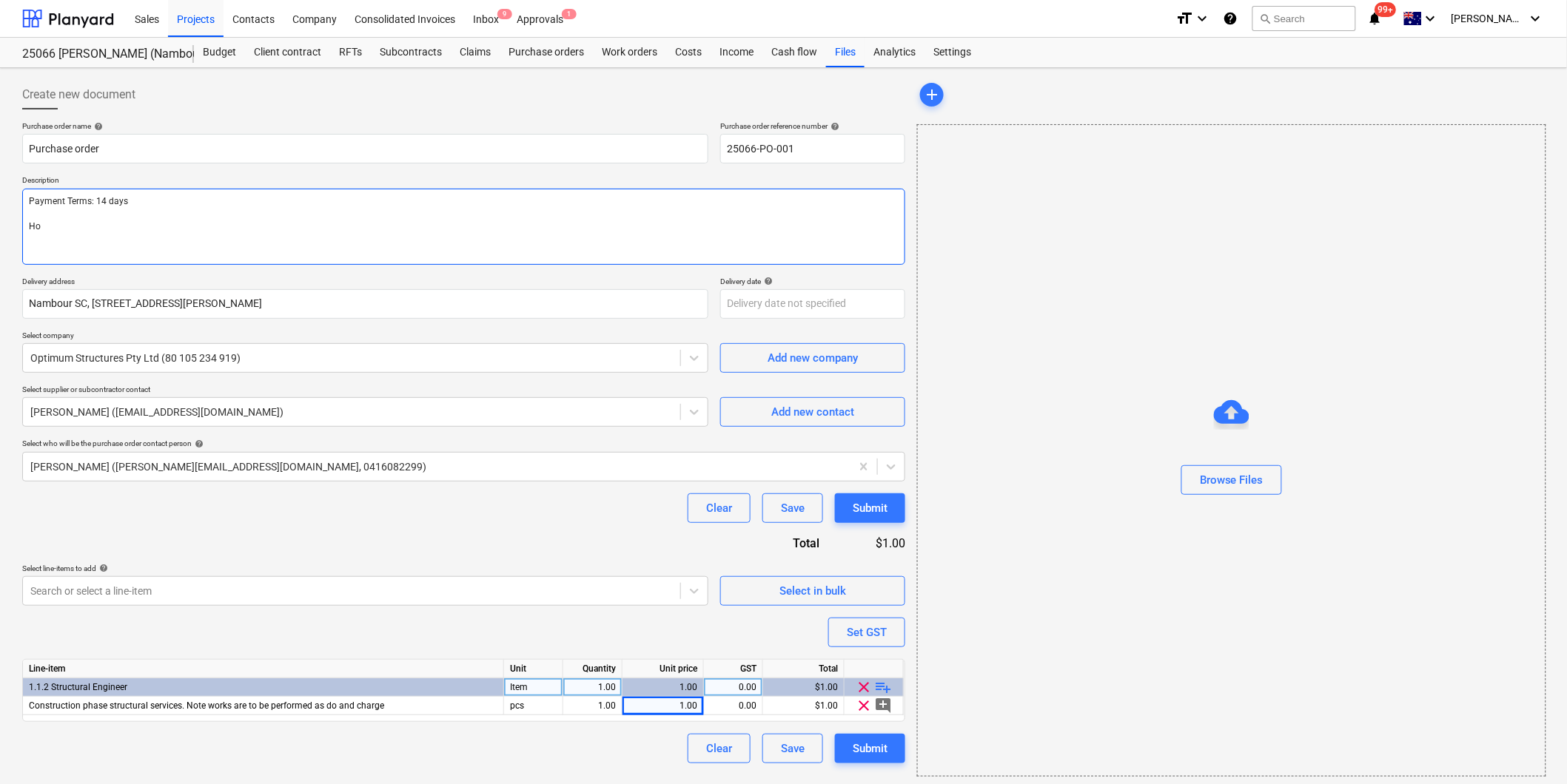
type textarea "x"
type textarea "Payment Terms: 14 days Hou"
type textarea "x"
type textarea "Payment Terms: 14 days Hour"
type textarea "x"
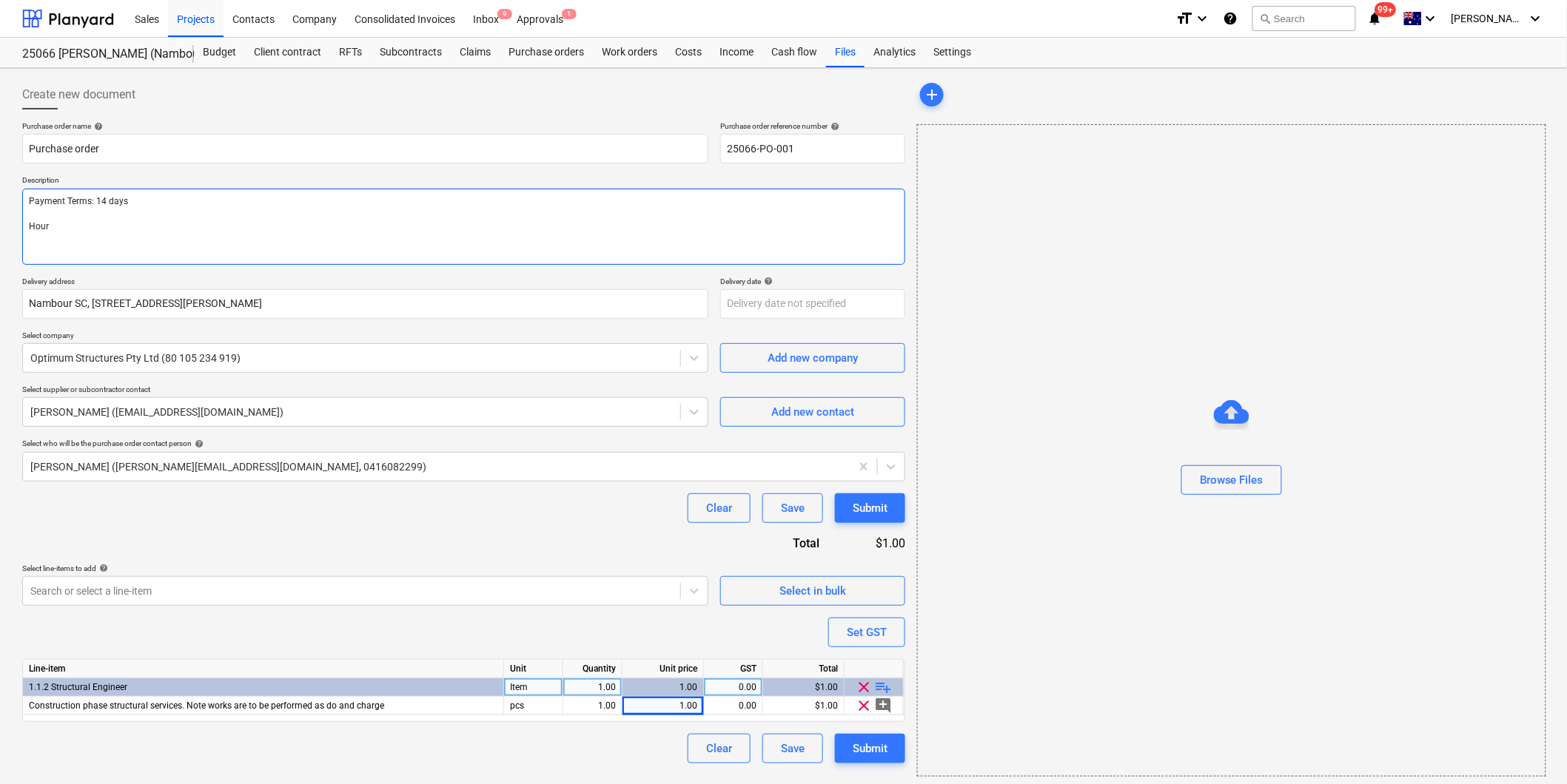
type textarea "Payment Terms: 14 days Hourl"
type textarea "x"
type textarea "Payment Terms: 14 days Hourly"
type textarea "x"
type textarea "Payment Terms: 14 days Hourly"
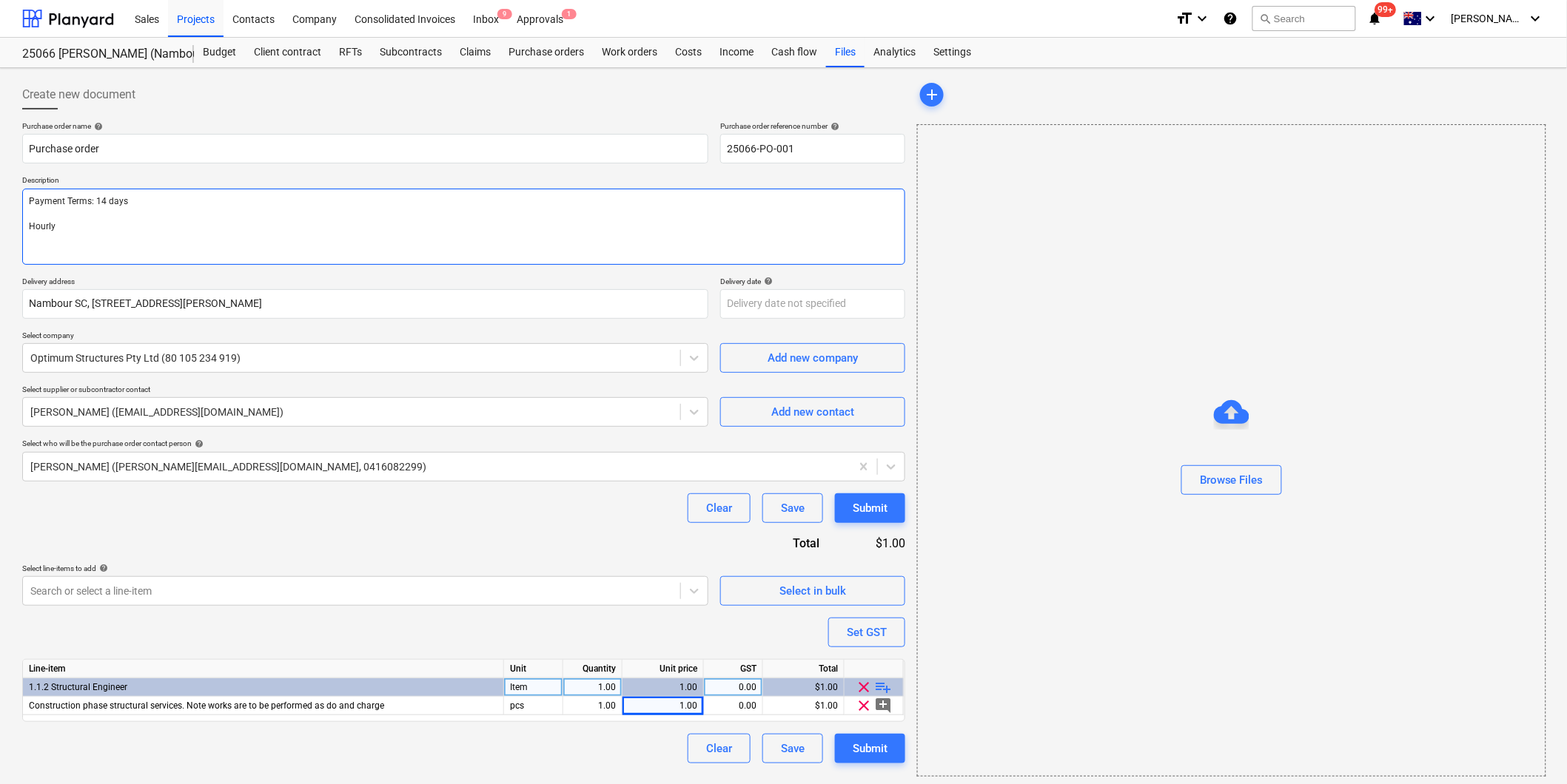
type textarea "x"
type textarea "Payment Terms: 14 days Hourly R"
type textarea "x"
type textarea "Payment Terms: 14 days Hourly Ra"
type textarea "x"
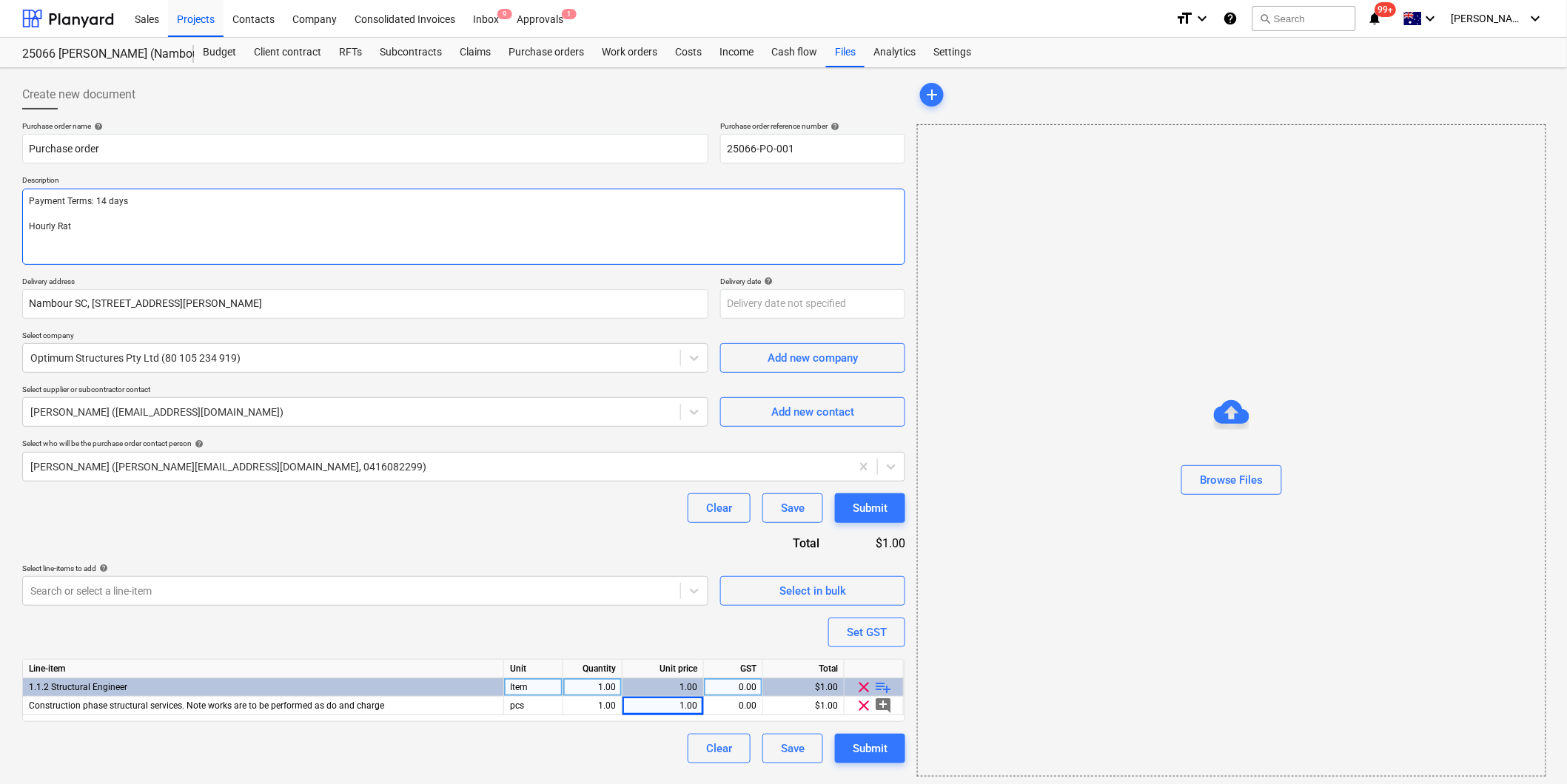
type textarea "Payment Terms: 14 days Hourly Rate"
type textarea "x"
type textarea "Payment Terms: 14 days Hourly Rates"
type textarea "x"
type textarea "Payment Terms: 14 days Hourly Rates:"
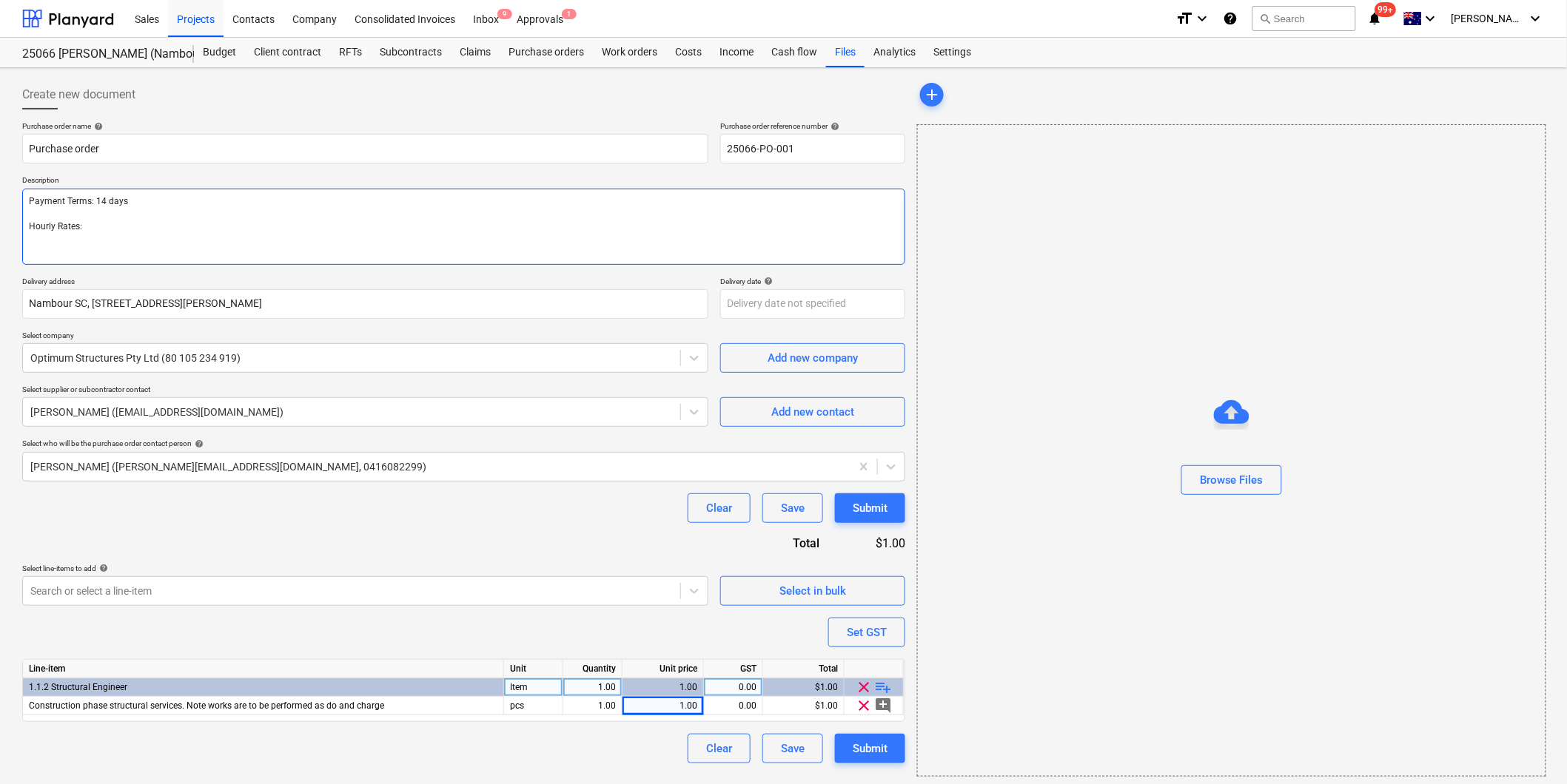
type textarea "x"
type textarea "Payment Terms: 14 days Hourly Rates:"
type textarea "x"
type textarea "Payment Terms: 14 days Hourly Rates: E"
type textarea "x"
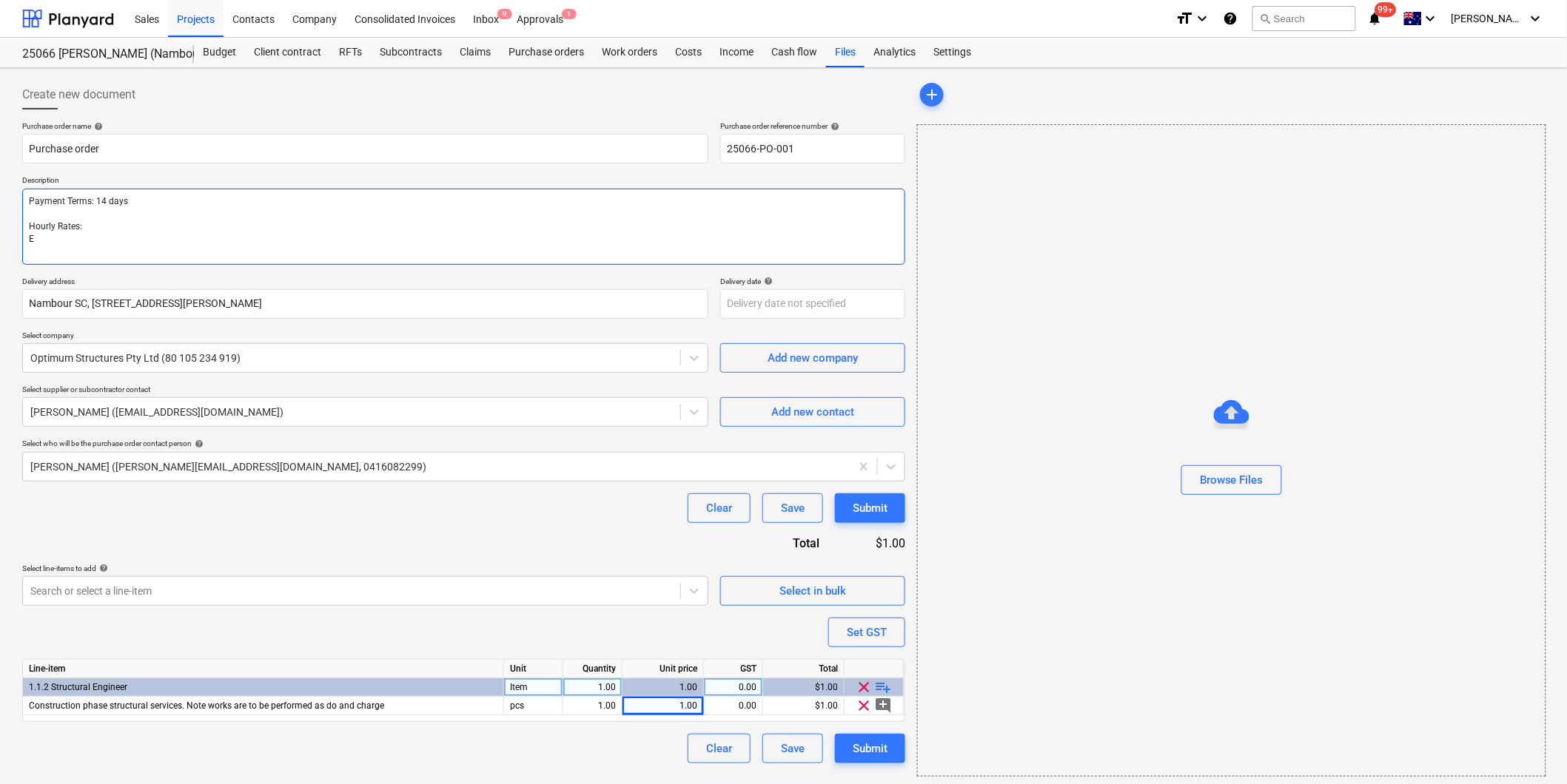
type textarea "Payment Terms: 14 days Hourly Rates: En"
type textarea "x"
type textarea "Payment Terms: 14 days Hourly Rates: Eng"
type textarea "x"
type textarea "Payment Terms: 14 days Hourly Rates: Engi"
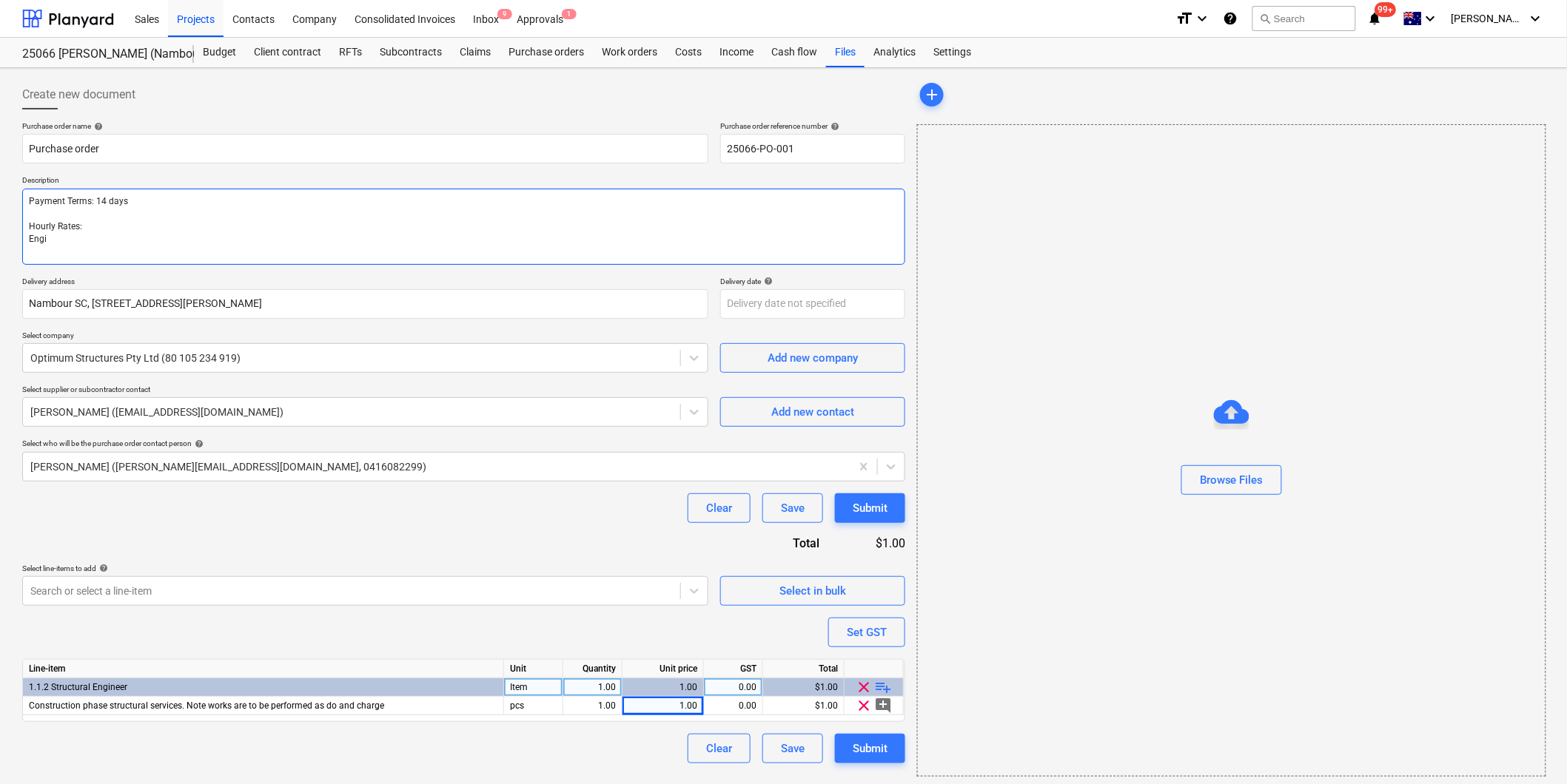
type textarea "x"
type textarea "Payment Terms: 14 days Hourly Rates: Engin"
type textarea "x"
type textarea "Payment Terms: 14 days Hourly Rates: Engine"
type textarea "x"
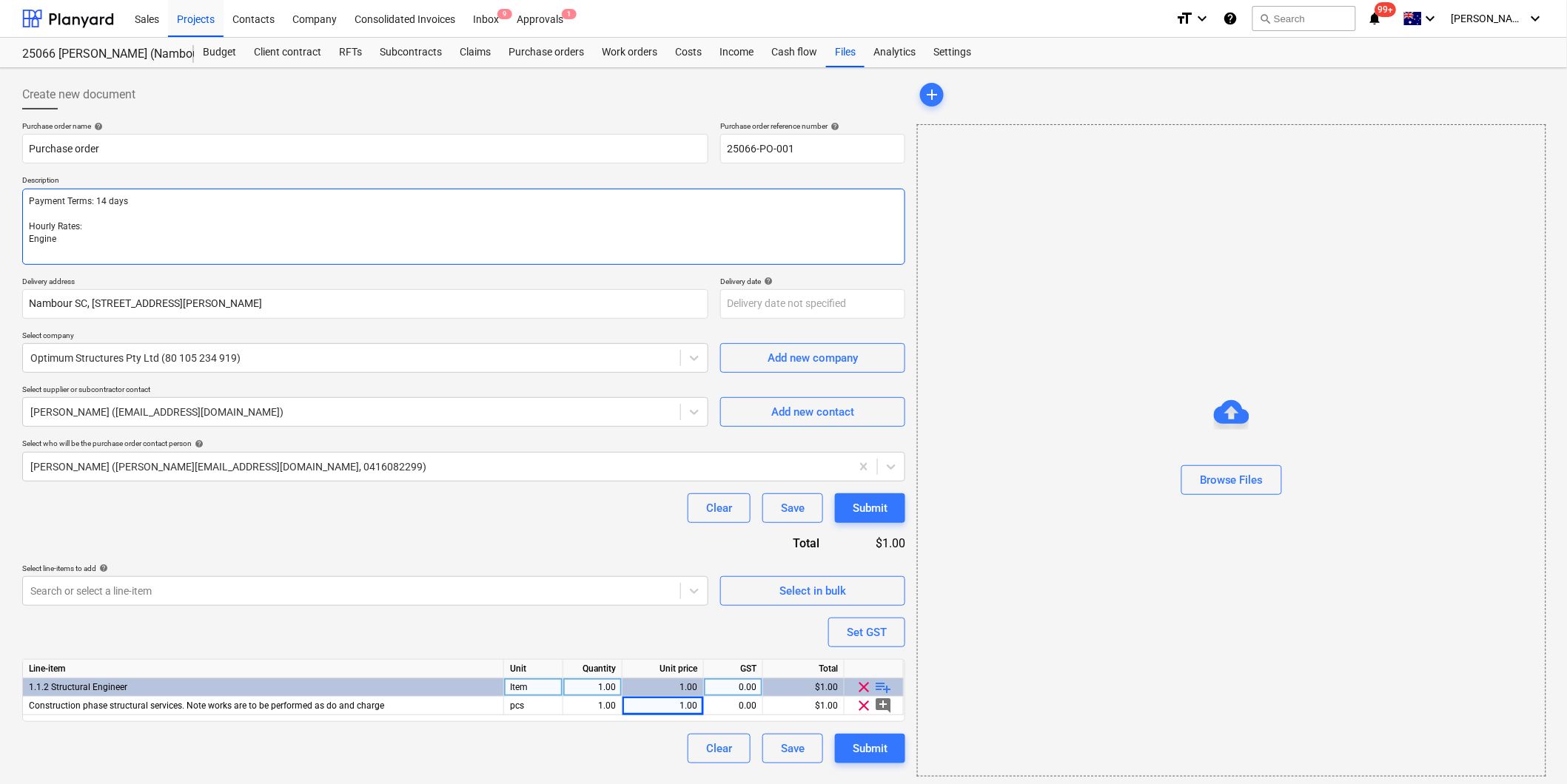
type textarea "Payment Terms: 14 days Hourly Rates: Enginee"
type textarea "x"
type textarea "Payment Terms: 14 days Hourly Rates: Engineer"
type textarea "x"
type textarea "Payment Terms: 14 days Hourly Rates: Engineer"
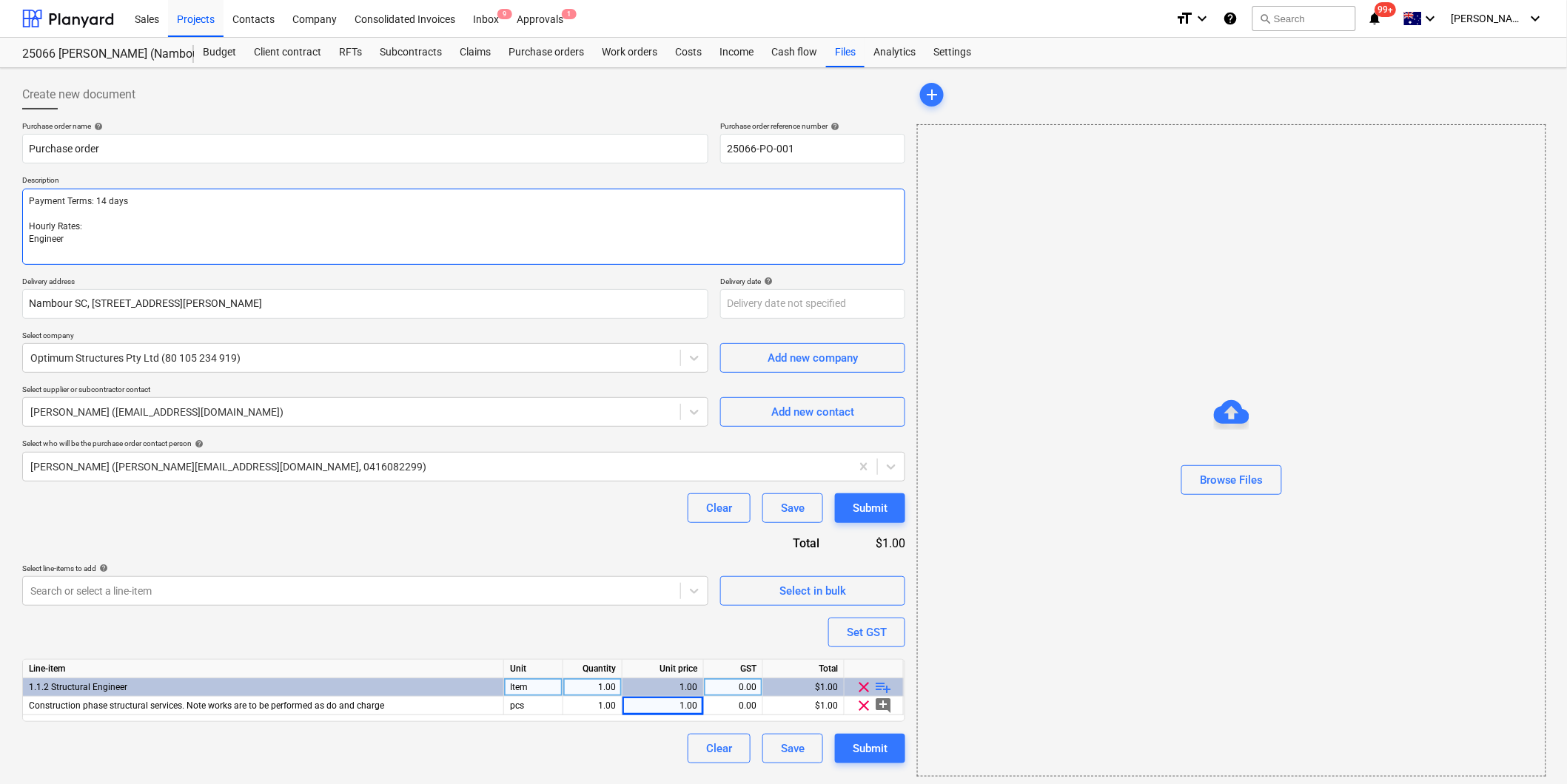
type textarea "x"
type textarea "Payment Terms: 14 days Hourly Rates: Engineer $"
type textarea "x"
type textarea "Payment Terms: 14 days Hourly Rates: Engineer $2"
type textarea "x"
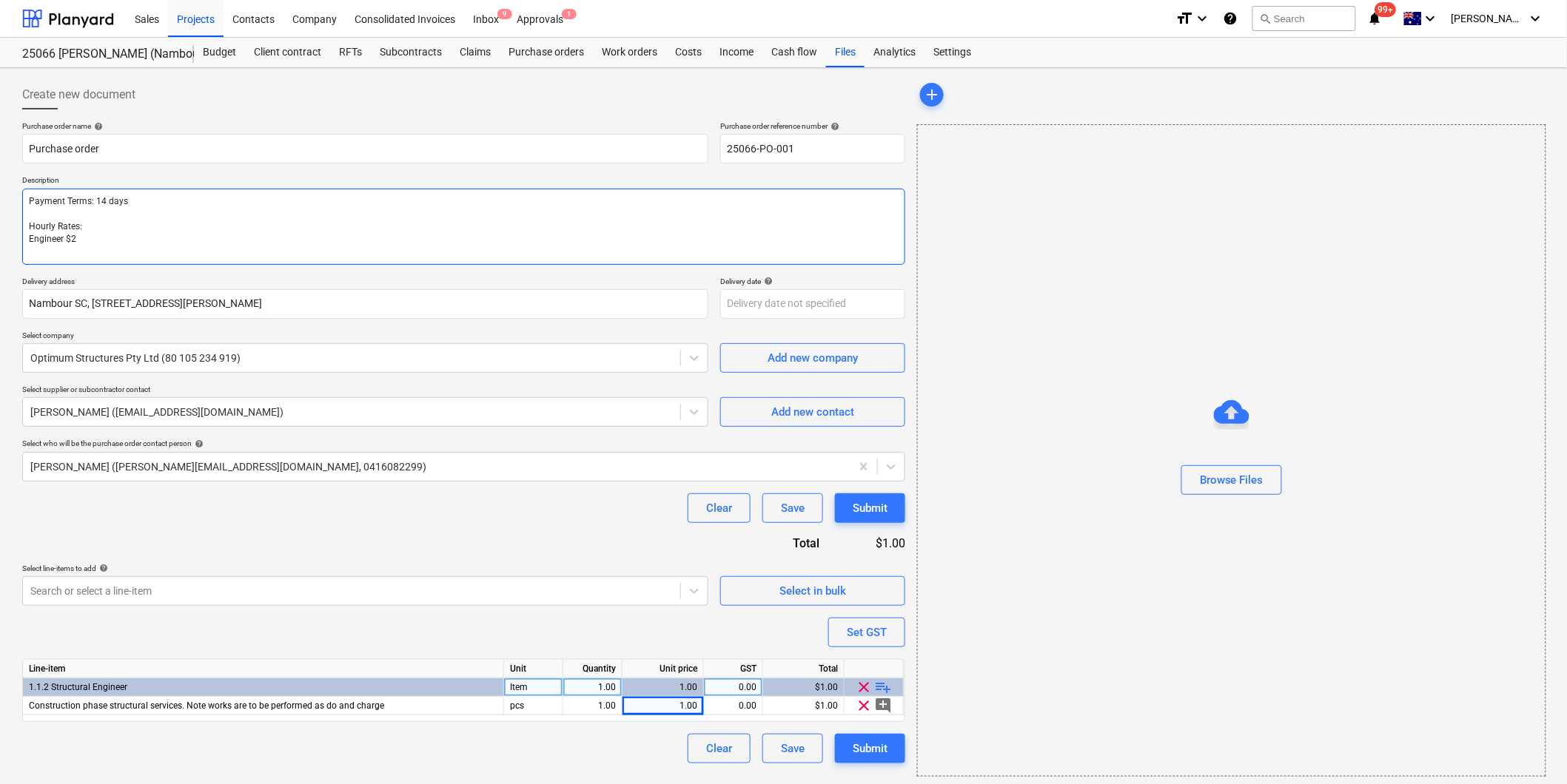
type textarea "Payment Terms: 14 days Hourly Rates: Engineer $25"
type textarea "x"
type textarea "Payment Terms: 14 days Hourly Rates: Engineer $250"
type textarea "x"
type textarea "Payment Terms: 14 days Hourly Rates: Engineer $250/"
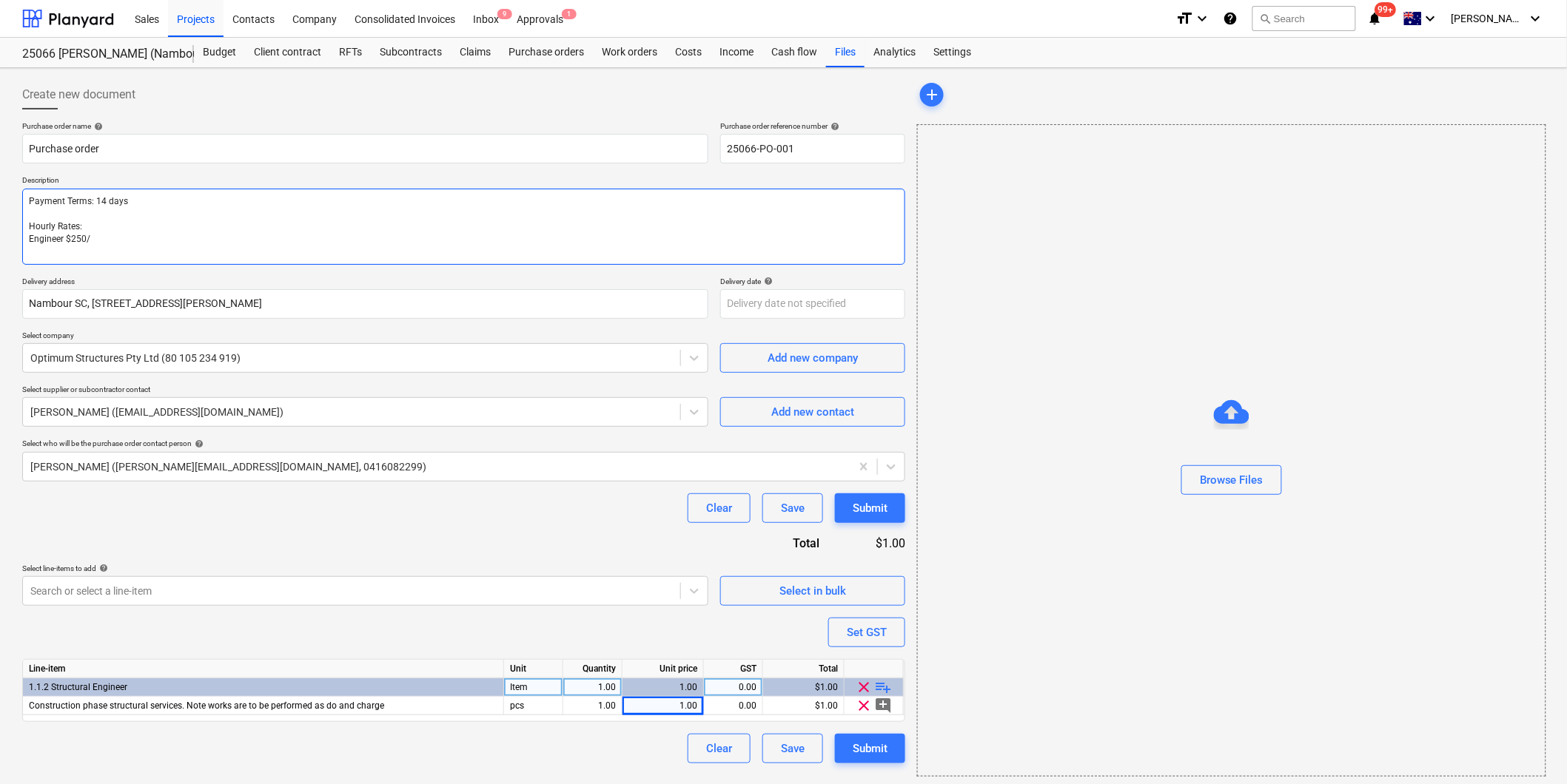
type textarea "x"
type textarea "Payment Terms: 14 days Hourly Rates: Engineer $250/h"
type textarea "x"
type textarea "Payment Terms: 14 days Hourly Rates: Engineer $250/hr"
type textarea "x"
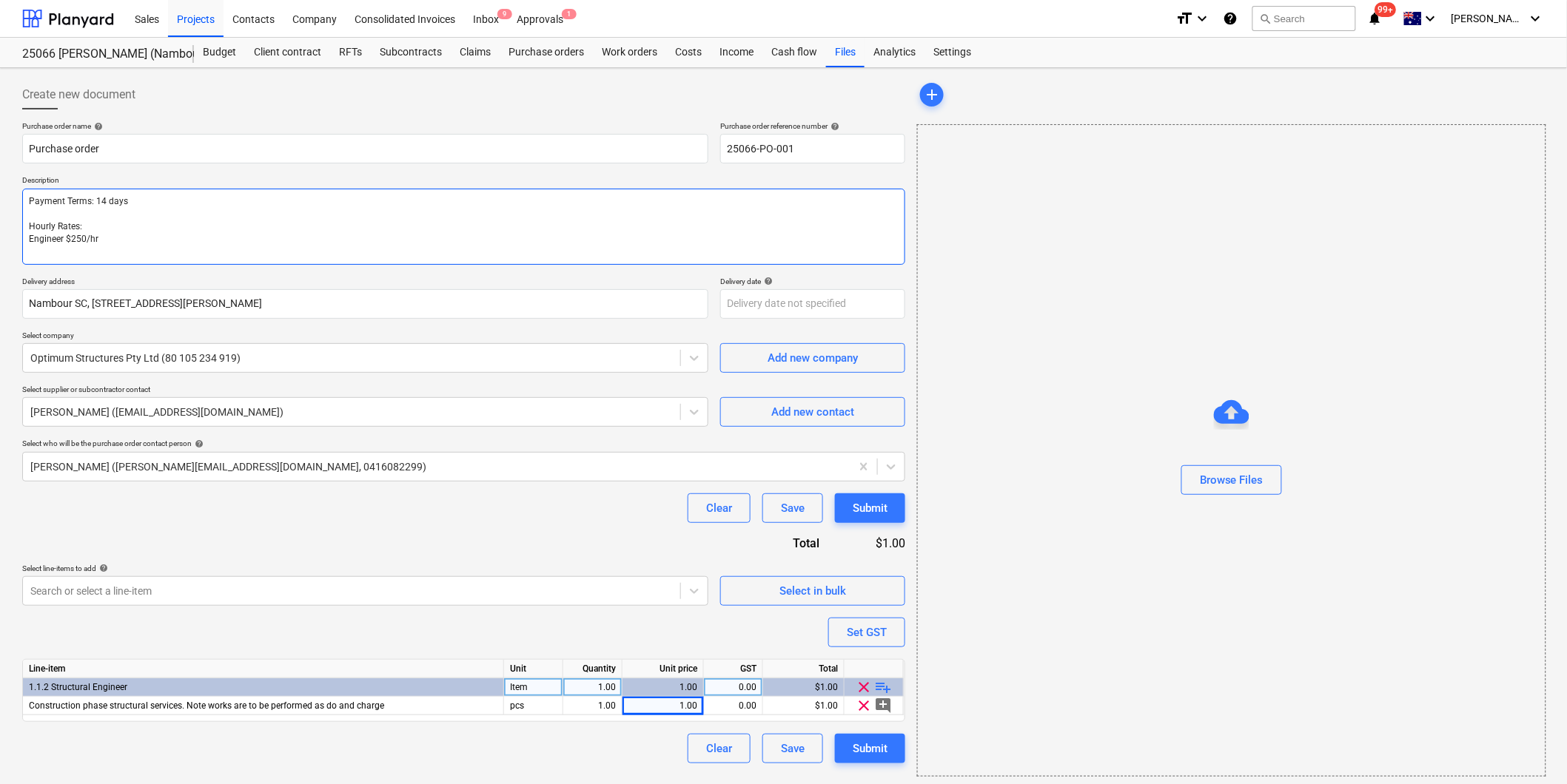
type textarea "Payment Terms: 14 days Hourly Rates: Engineer $250/hr"
type textarea "x"
click at [55, 215] on textarea "Payment Terms: 14 days Hourly Rates: Engineer $250/hr ex GST Drafting $125/hr e…" at bounding box center [464, 227] width 883 height 77
click at [304, 529] on div "Purchase order name help Purchase order Purchase order reference number help 25…" at bounding box center [464, 443] width 883 height 643
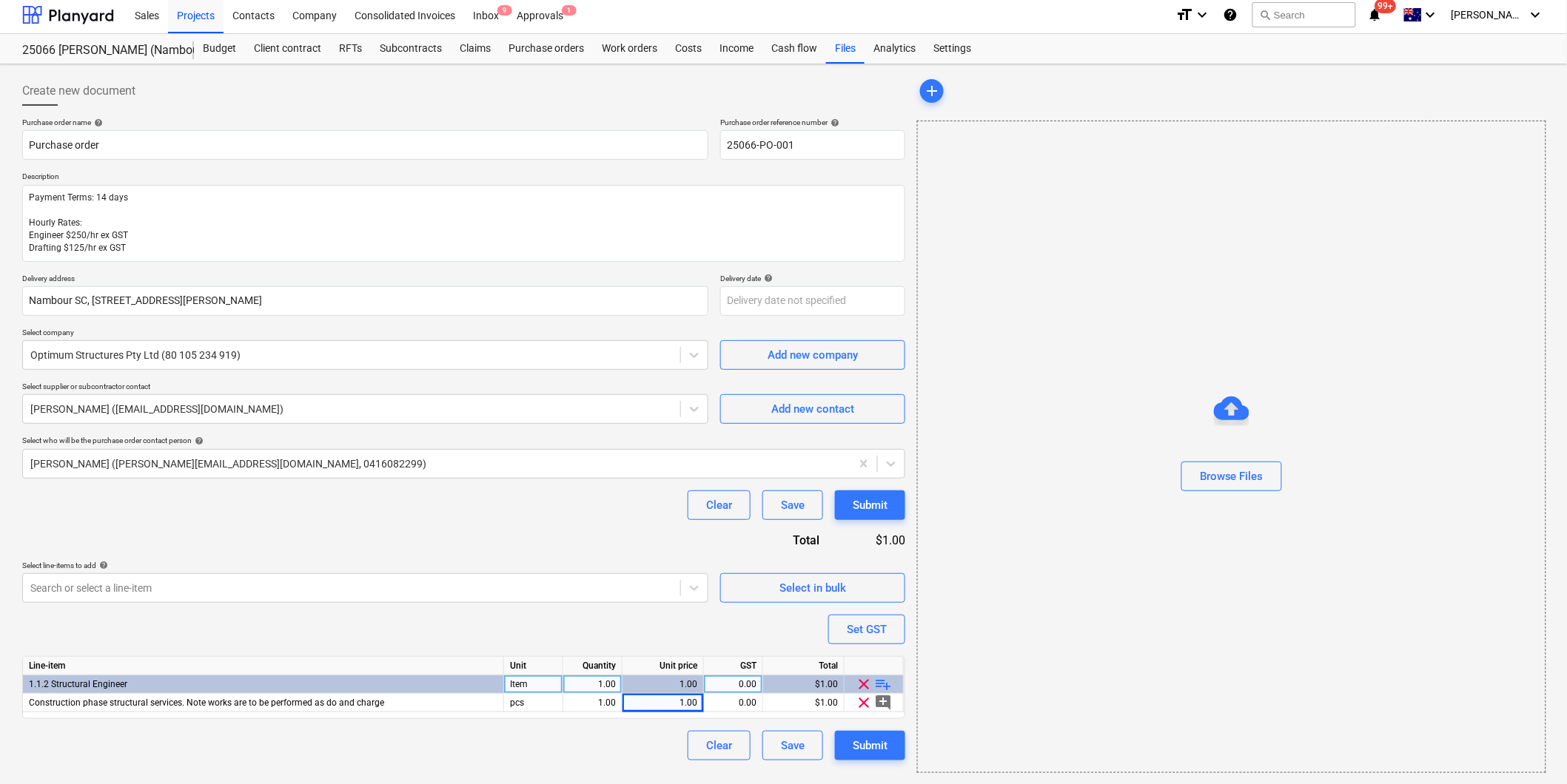
scroll to position [4, 0]
click at [867, 623] on div "Set GST" at bounding box center [867, 628] width 40 height 19
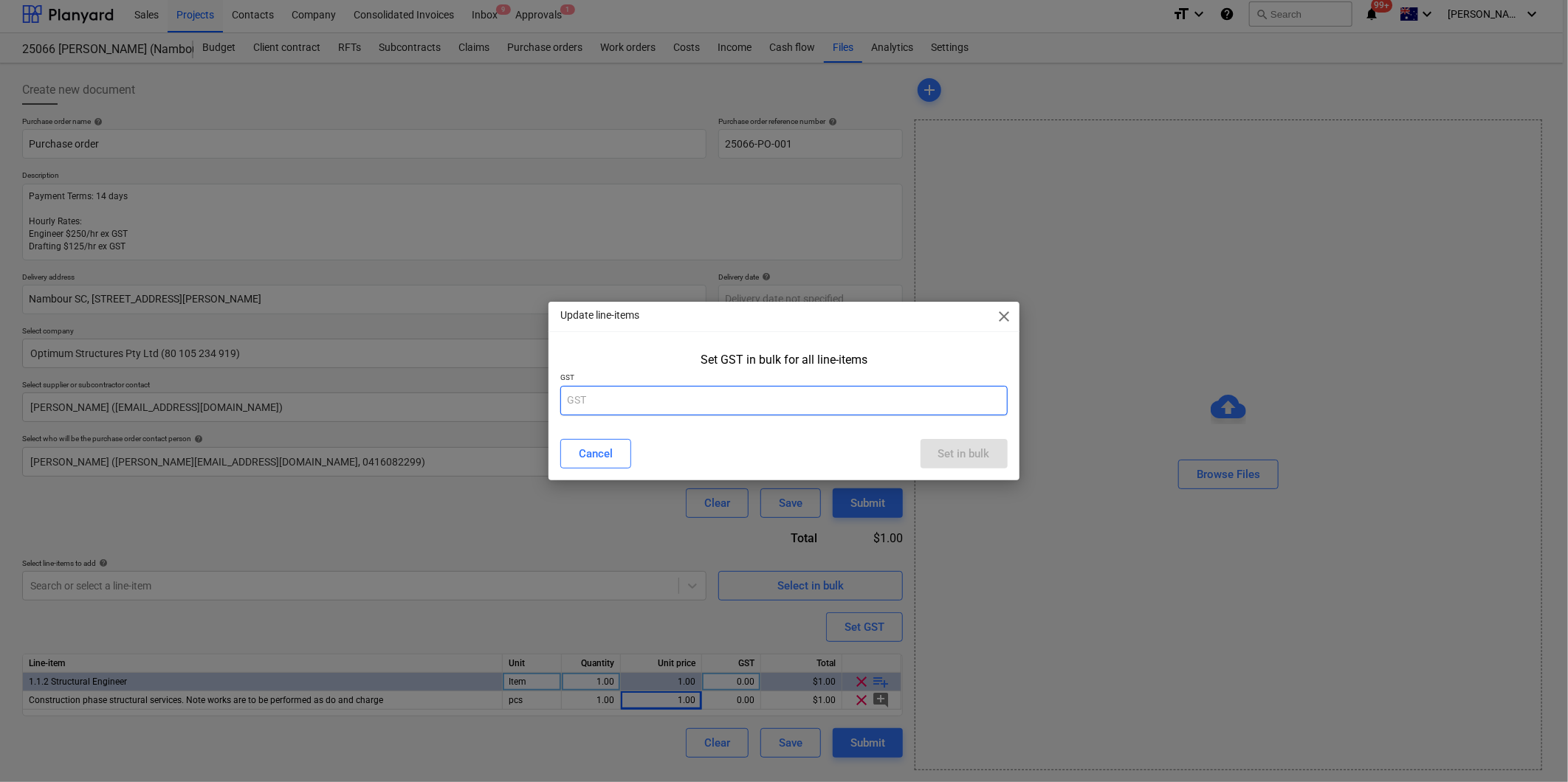
click at [592, 388] on input "text" at bounding box center [783, 400] width 447 height 29
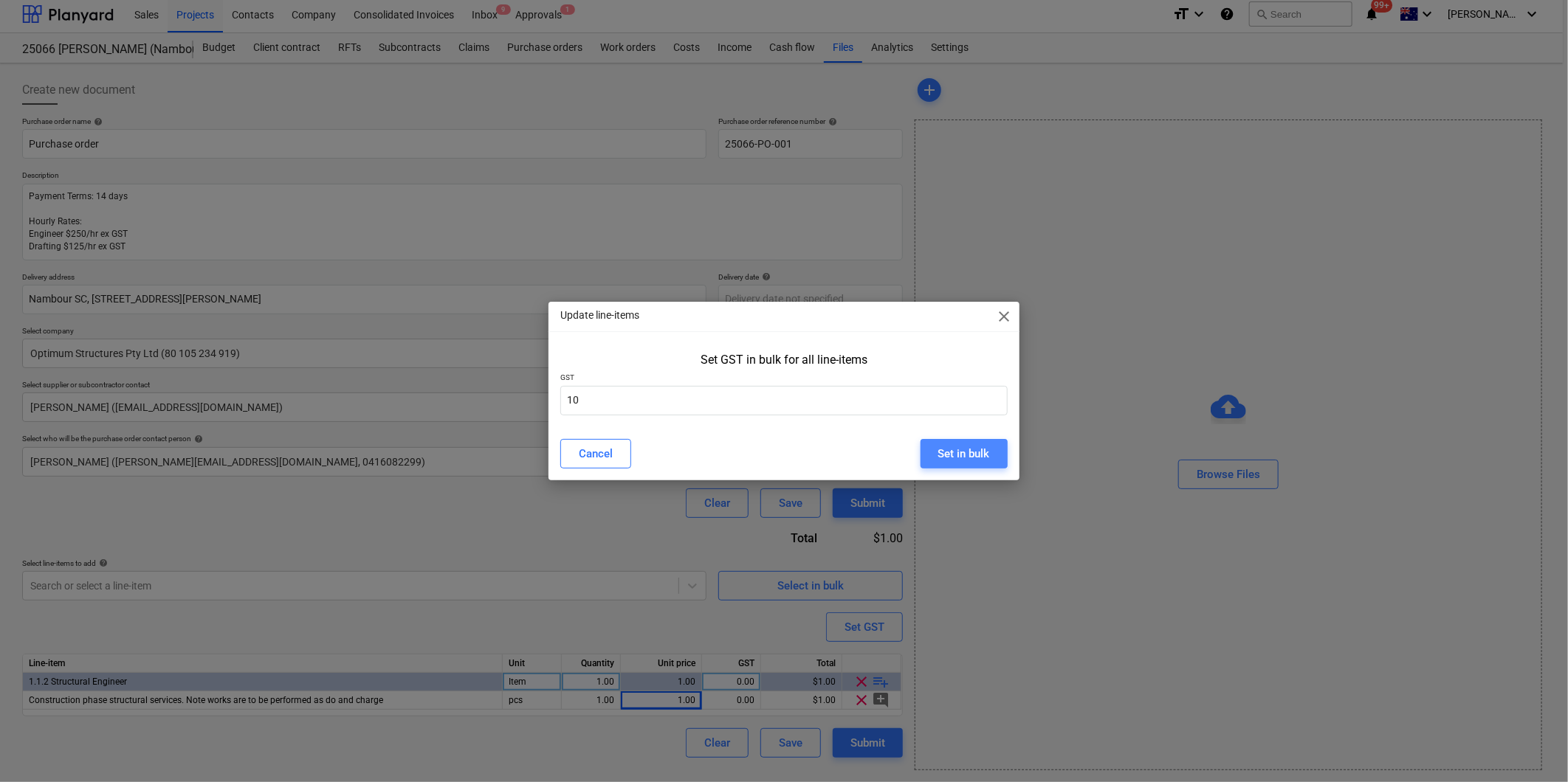
click at [961, 448] on div "Set in bulk" at bounding box center [964, 454] width 51 height 19
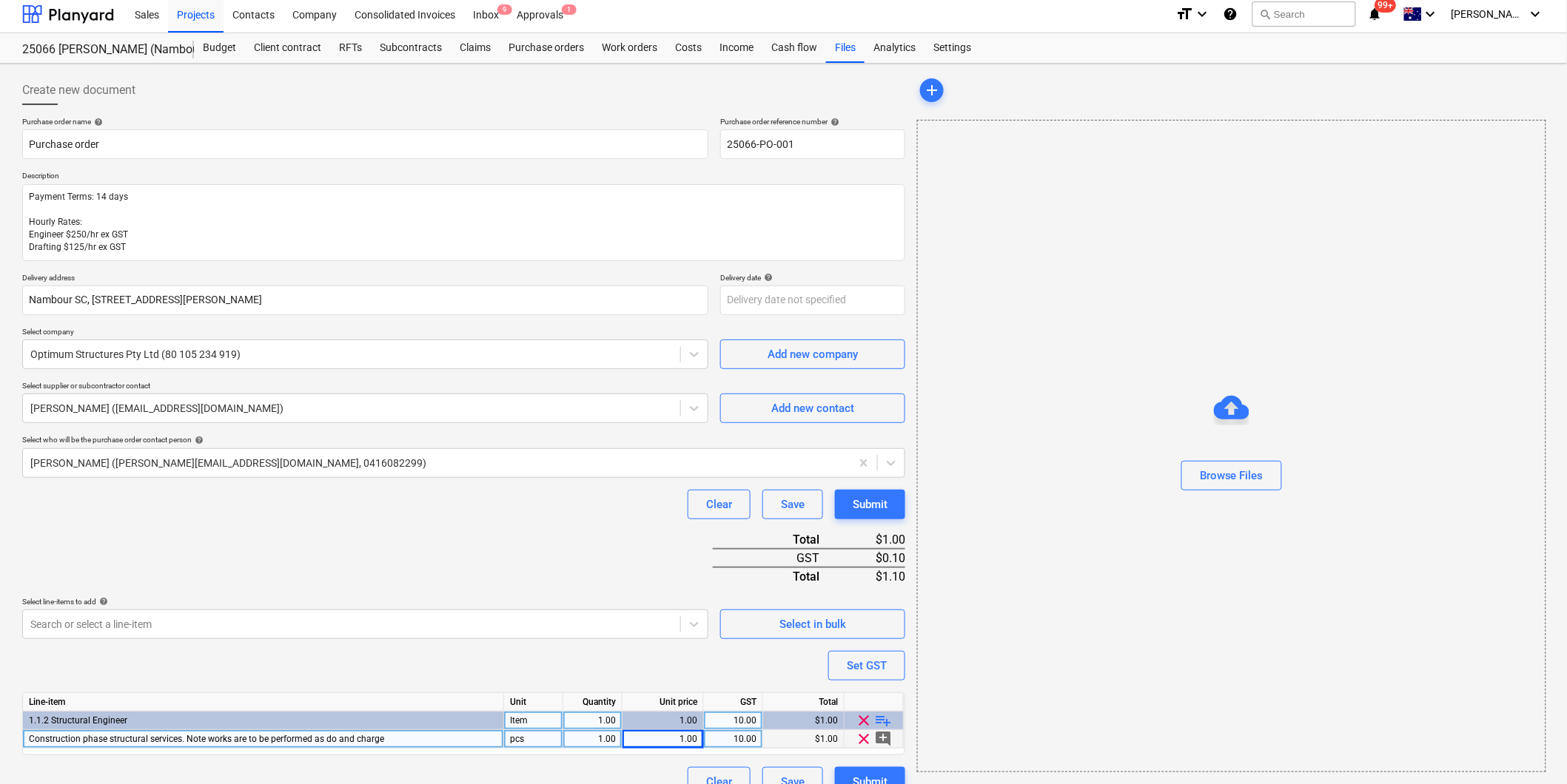
click at [410, 737] on div "Construction phase structural services. Note works are to be performed as do an…" at bounding box center [263, 740] width 481 height 19
click at [447, 742] on input "Construction phase structural services. Note works are to be performed as do an…" at bounding box center [263, 739] width 481 height 18
click at [232, 736] on input "Construction phase structural services. Note works are to be performed as do an…" at bounding box center [263, 739] width 481 height 18
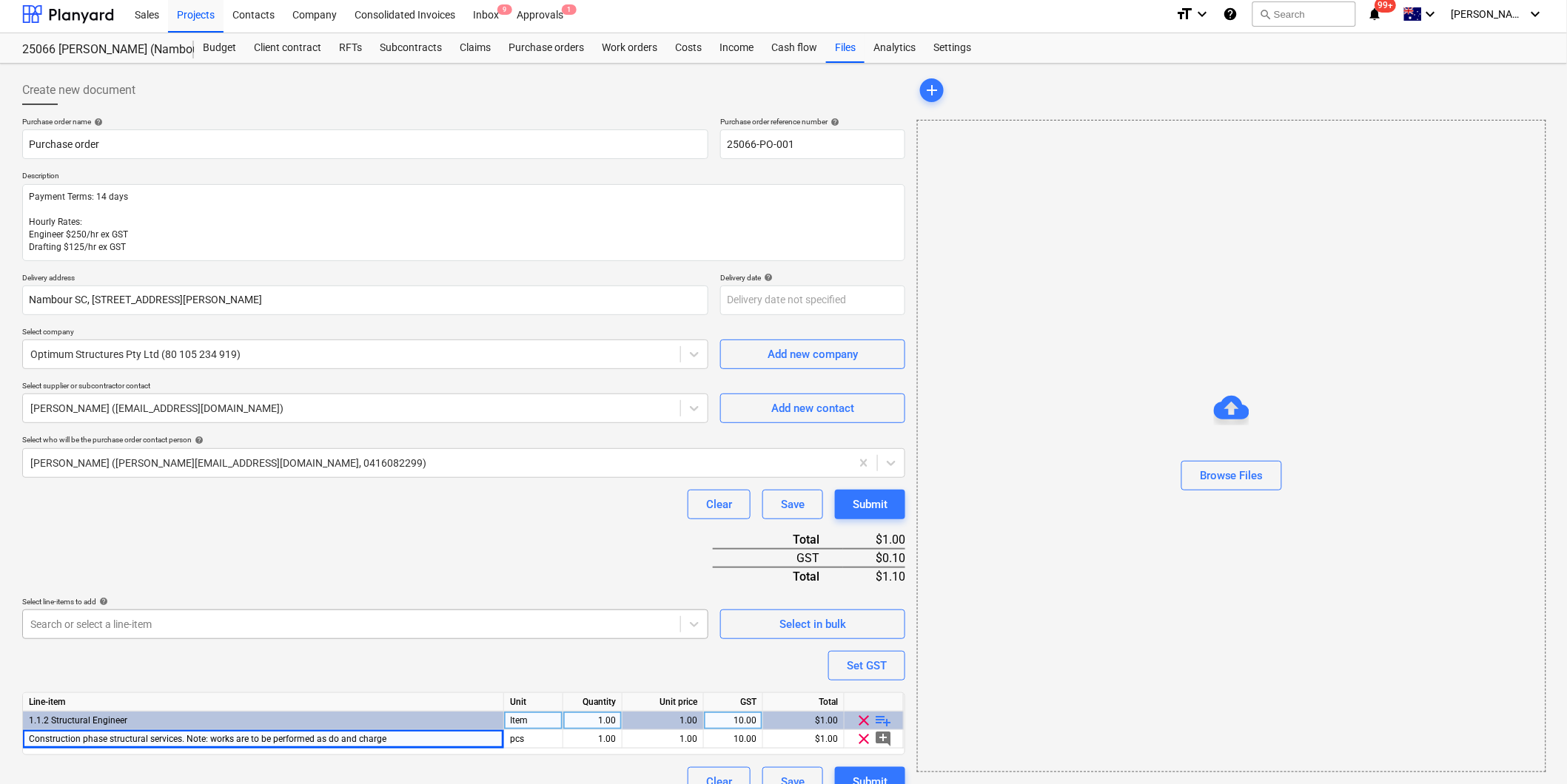
click at [618, 634] on div "Search or select a line-item" at bounding box center [352, 624] width 657 height 21
click at [390, 743] on div "Construction phase structural services. Note: works are to be performed as do a…" at bounding box center [263, 740] width 481 height 19
click at [470, 738] on input "Construction phase structural services. Note: works are to be performed as do a…" at bounding box center [263, 739] width 481 height 18
click at [486, 535] on div "Purchase order name help Purchase order Purchase order reference number help 25…" at bounding box center [464, 456] width 883 height 680
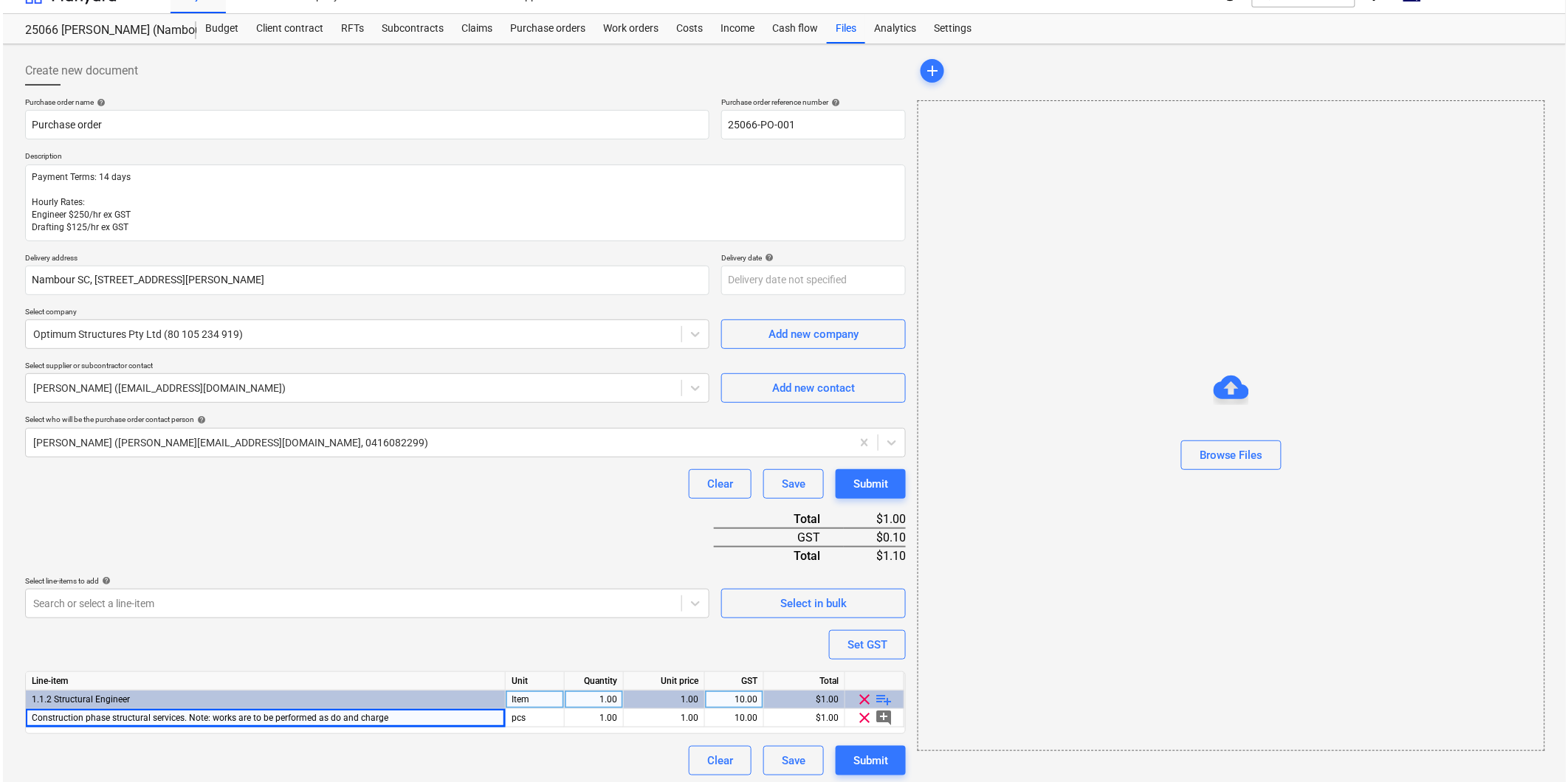
scroll to position [29, 0]
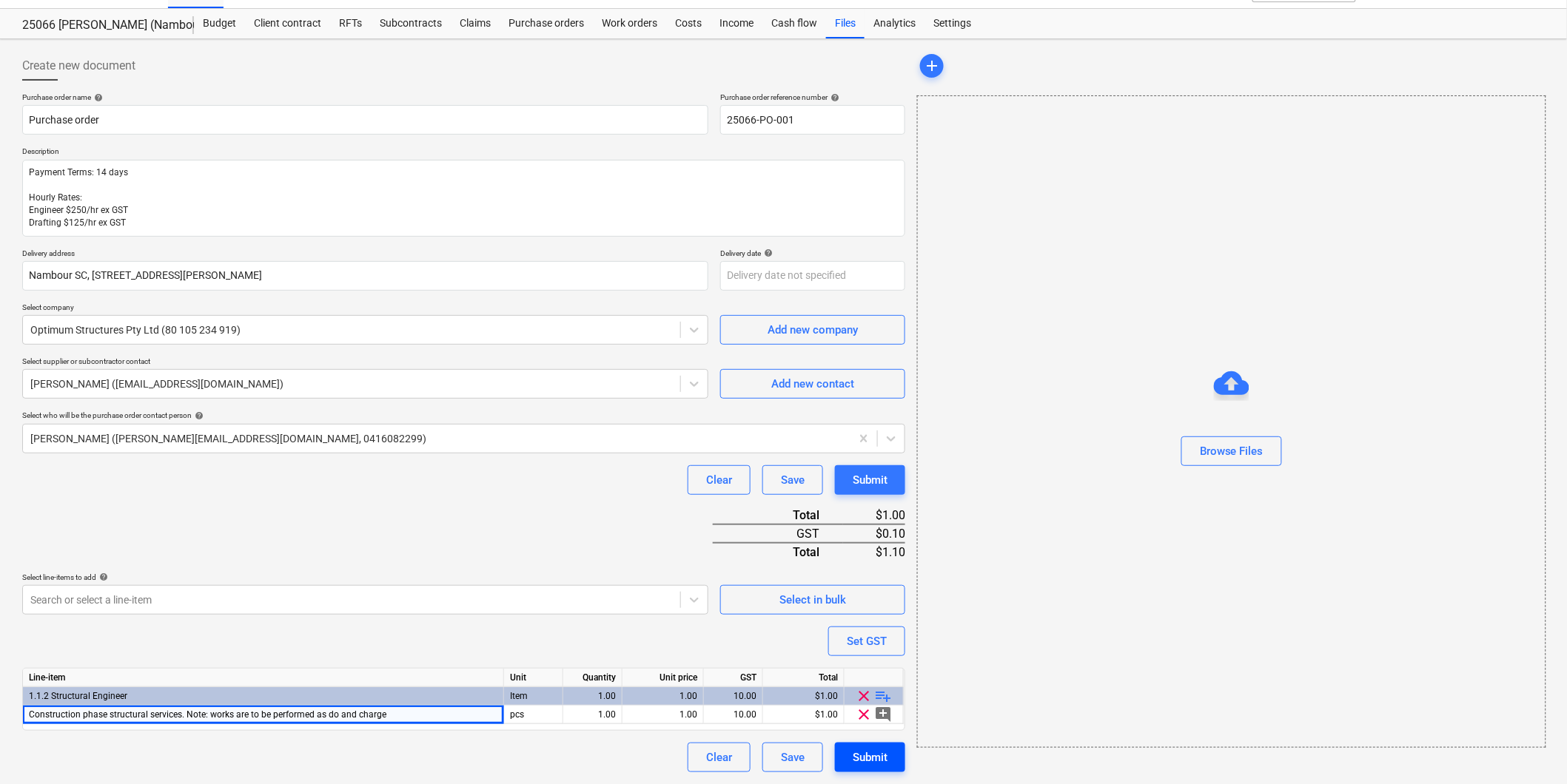
click at [869, 757] on div "Submit" at bounding box center [870, 757] width 34 height 19
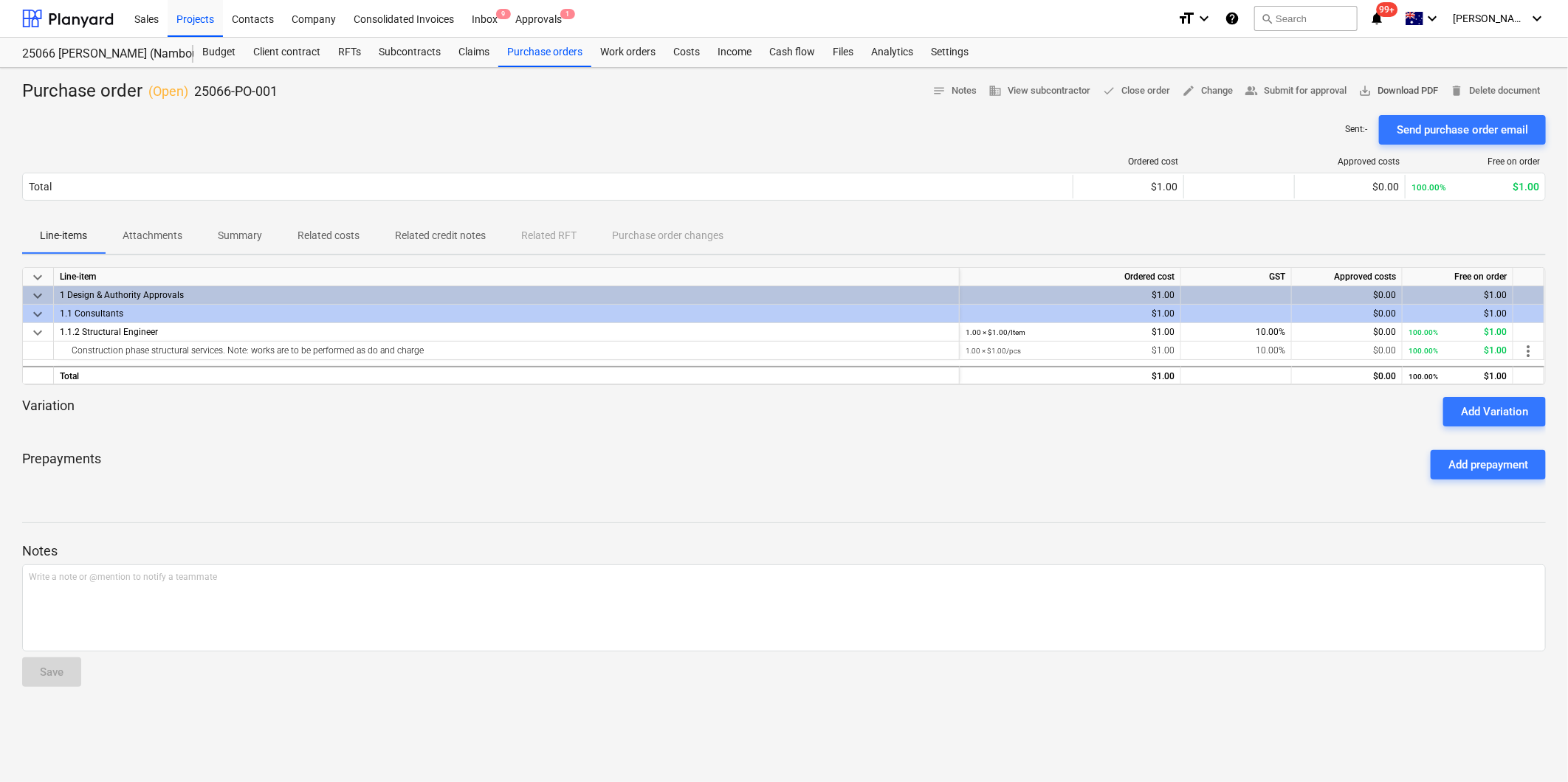
click at [1400, 91] on span "save_alt Download PDF" at bounding box center [1398, 91] width 80 height 17
